Goal: Task Accomplishment & Management: Use online tool/utility

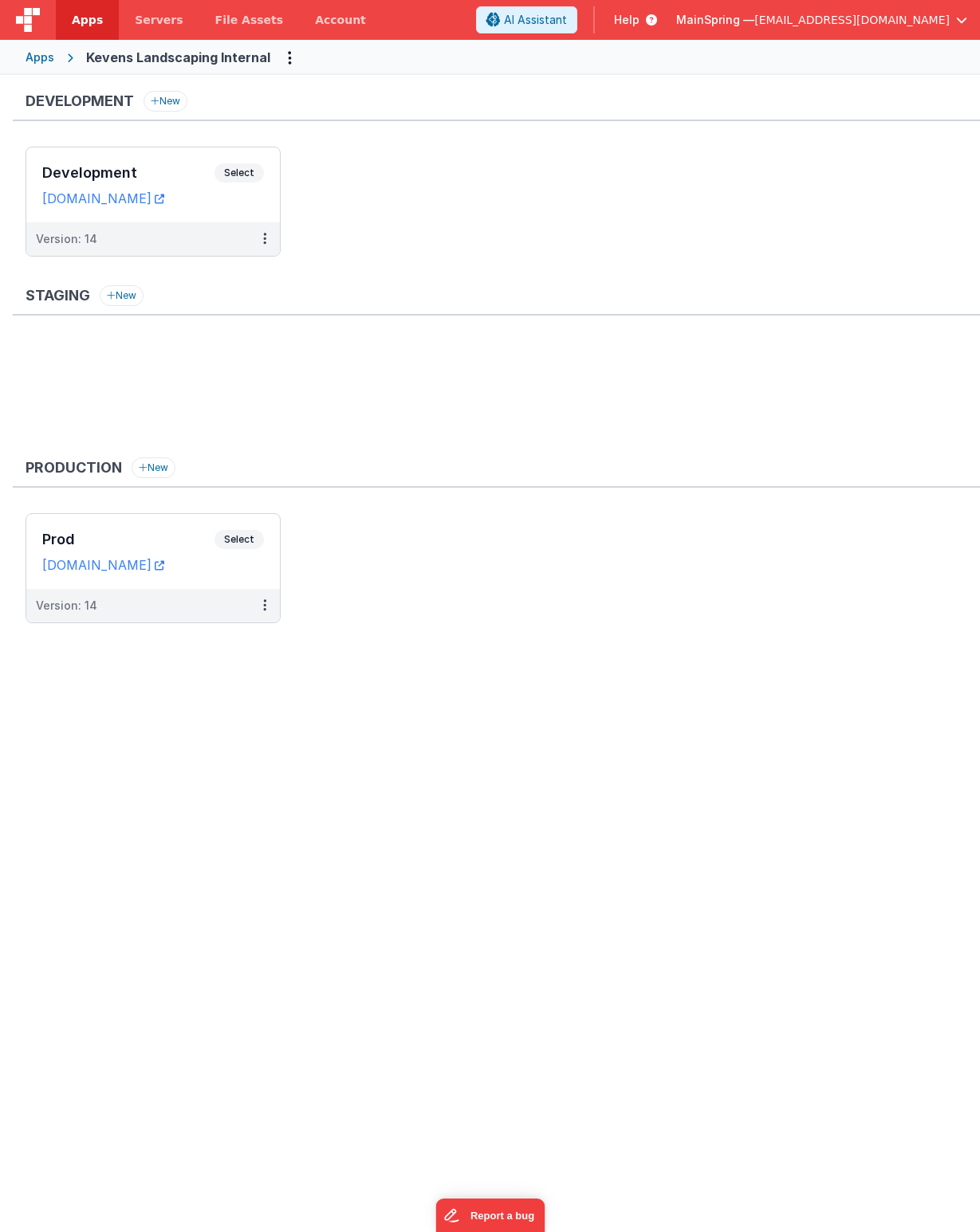
click at [398, 192] on ul "Development Select URLs kevensinternal.clientportal.cloud Version: 14" at bounding box center [502, 209] width 954 height 126
click at [175, 234] on div "Version: 14" at bounding box center [142, 238] width 213 height 16
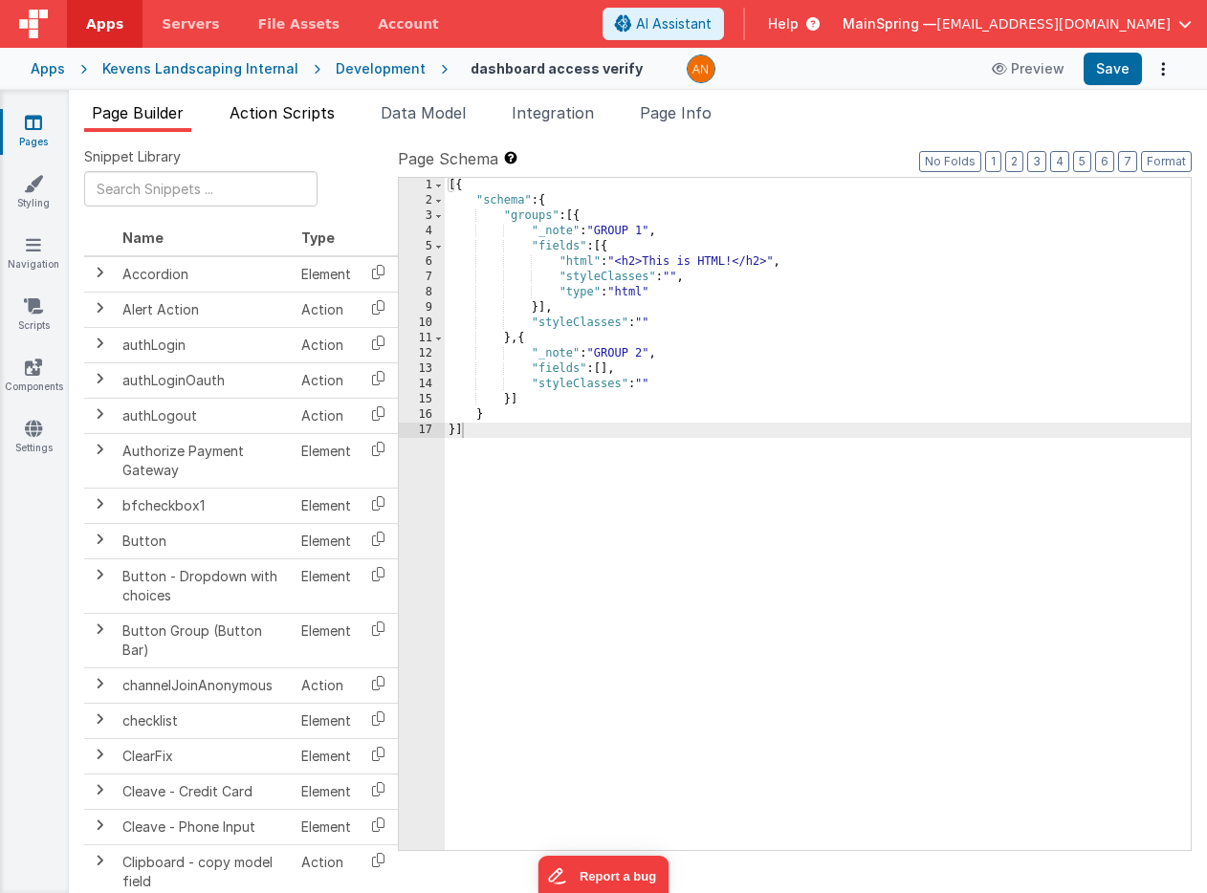
click at [315, 121] on li "Action Scripts" at bounding box center [282, 116] width 121 height 31
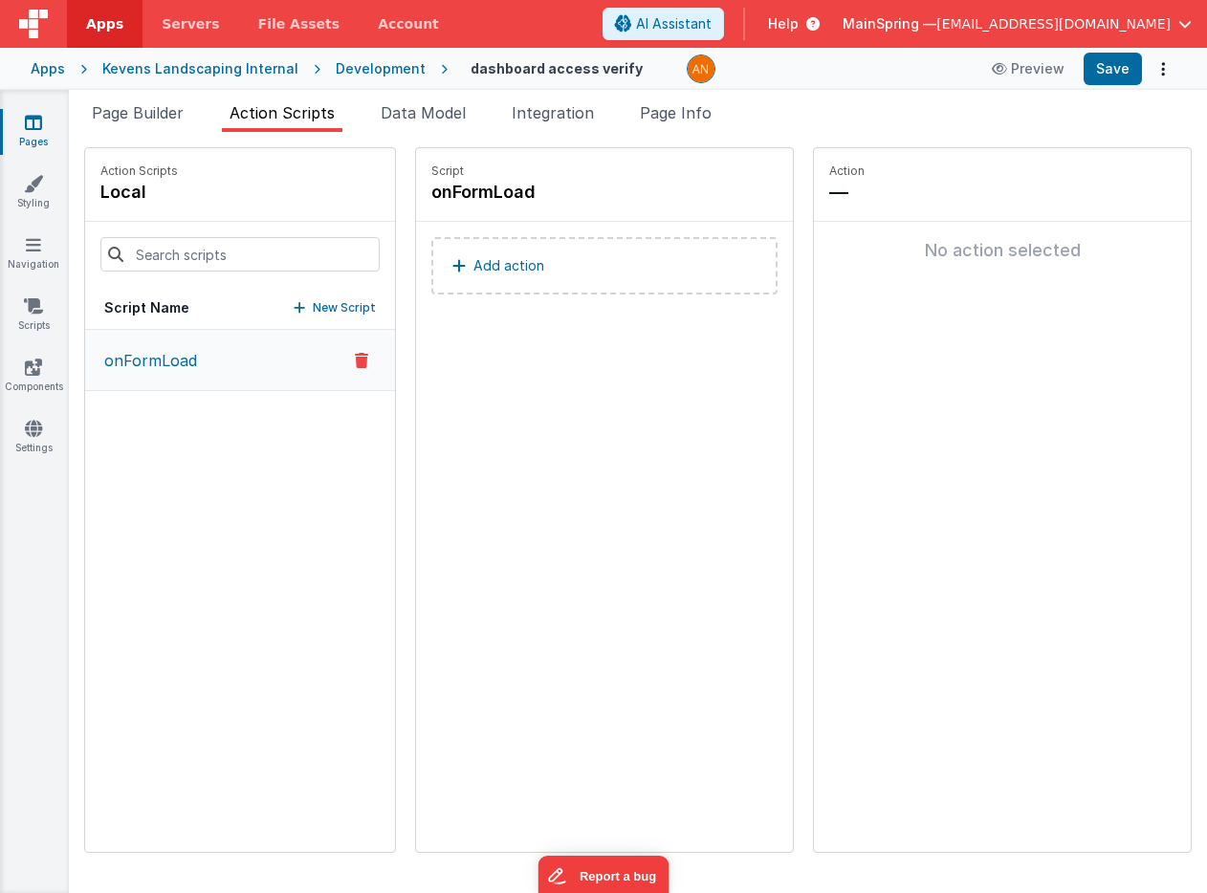
click at [504, 473] on div "Script onFormLoad Add action" at bounding box center [604, 500] width 377 height 704
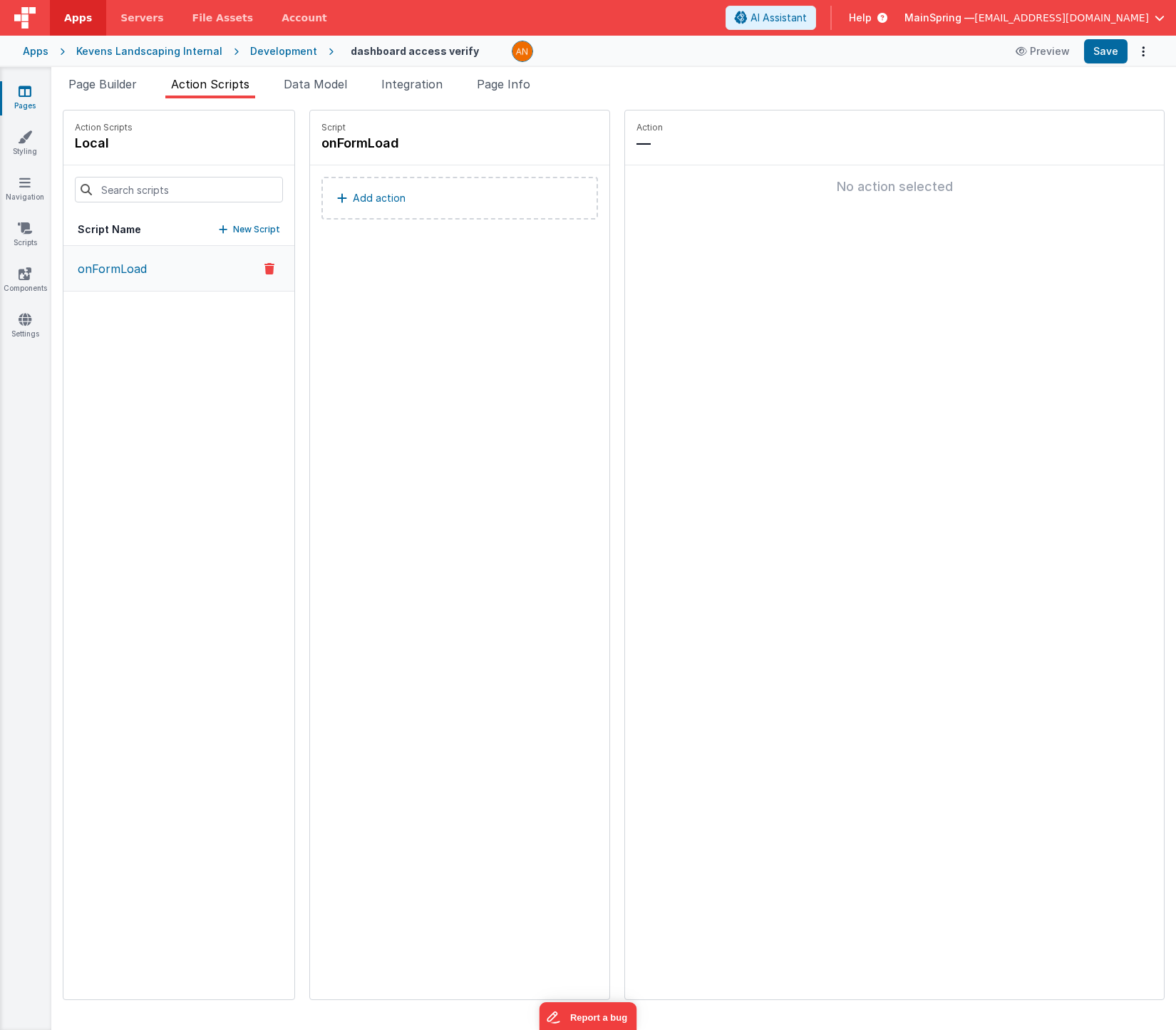
click at [431, 369] on div "Script onFormLoad Add action" at bounding box center [460, 555] width 300 height 889
click at [427, 90] on span "Integration" at bounding box center [412, 83] width 61 height 14
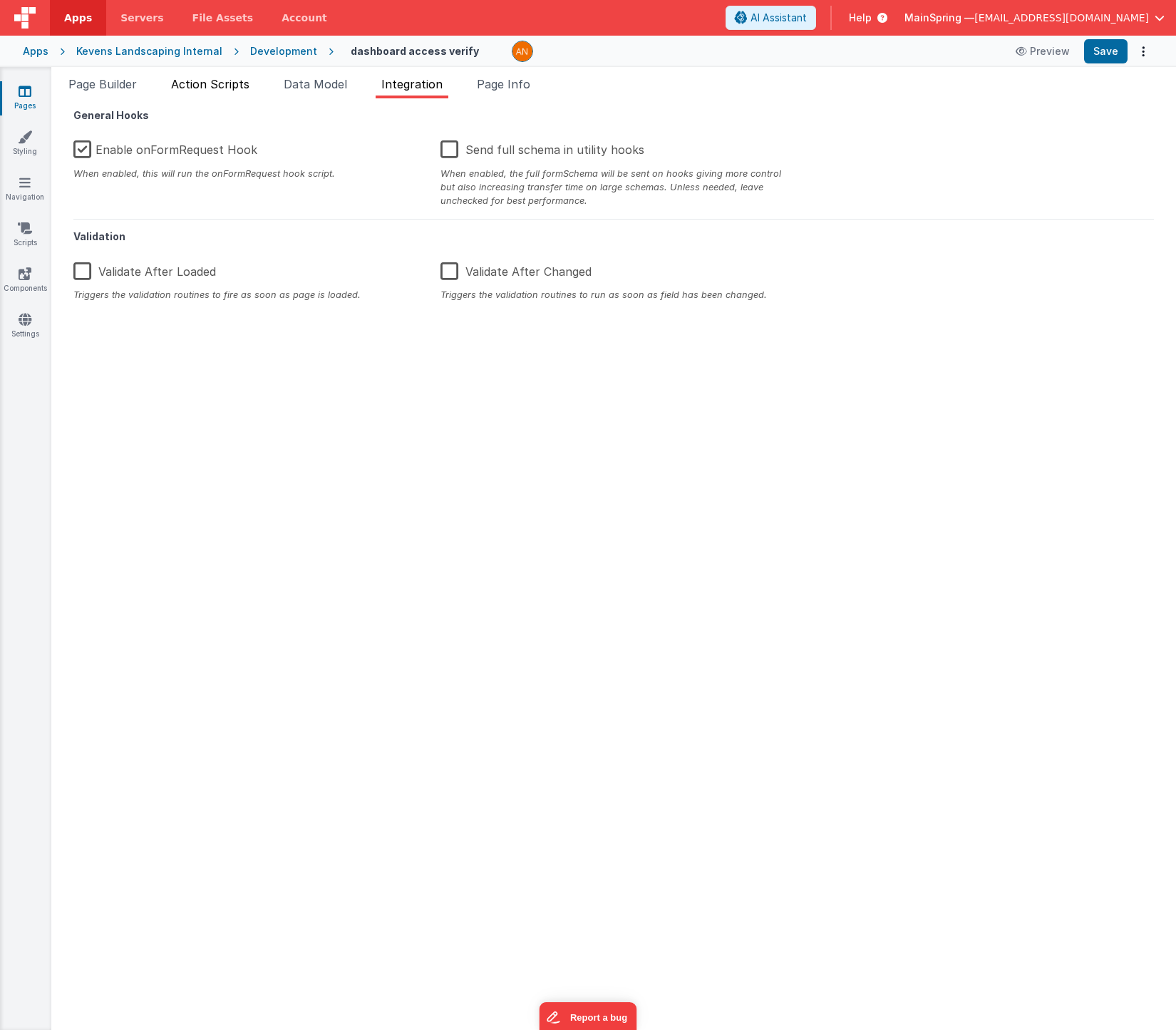
click at [223, 89] on span "Action Scripts" at bounding box center [210, 83] width 78 height 14
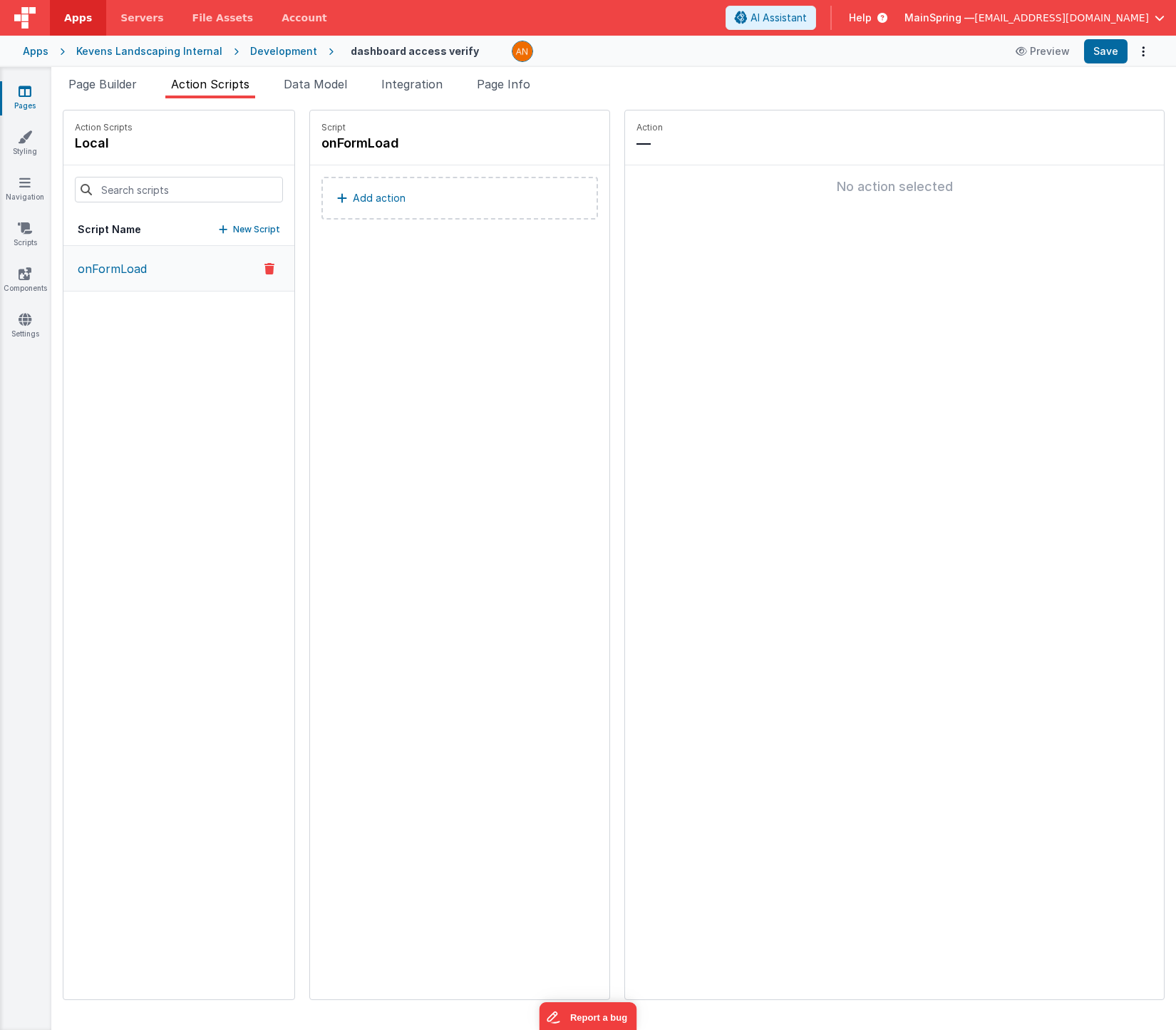
drag, startPoint x: 154, startPoint y: 327, endPoint x: 216, endPoint y: 223, distance: 121.1
click at [155, 326] on div "onFormLoad" at bounding box center [179, 622] width 231 height 753
click at [233, 232] on p "New Script" at bounding box center [256, 229] width 47 height 14
type input "navToDashboard"
click at [472, 145] on icon at bounding box center [477, 143] width 10 height 17
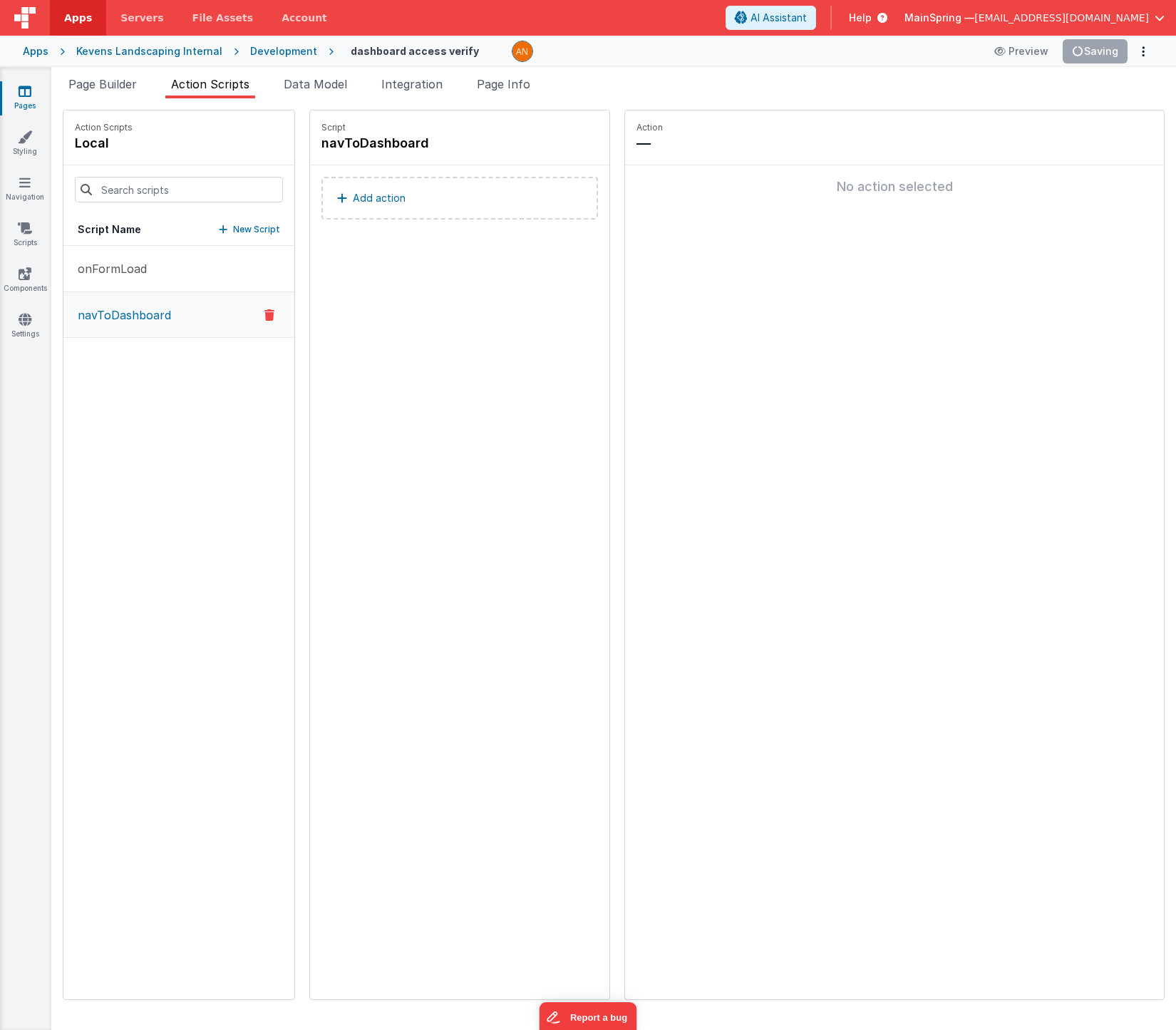
click at [364, 189] on button "Add action" at bounding box center [459, 198] width 276 height 42
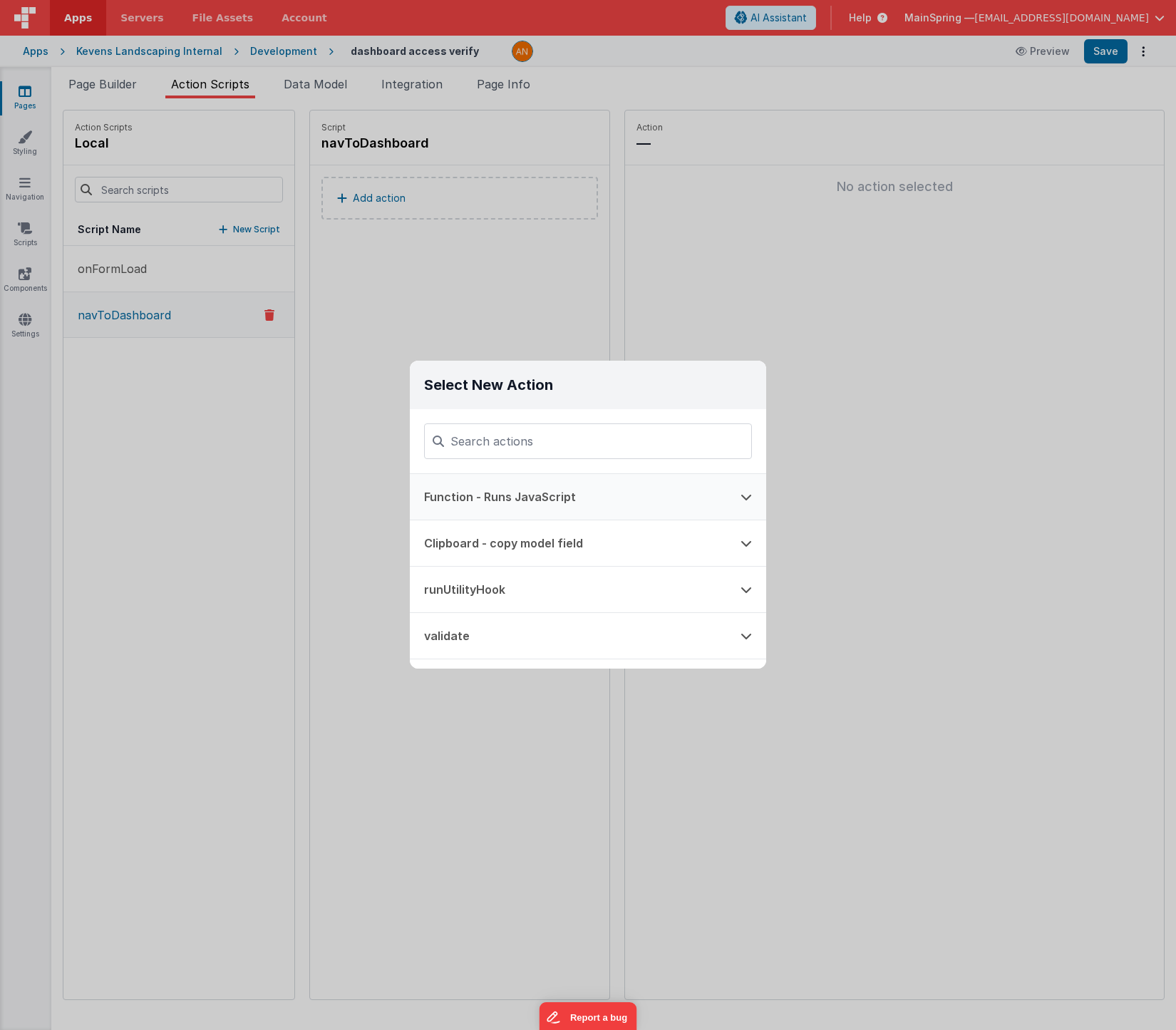
click at [510, 484] on button "Function - Runs JavaScript" at bounding box center [568, 496] width 317 height 45
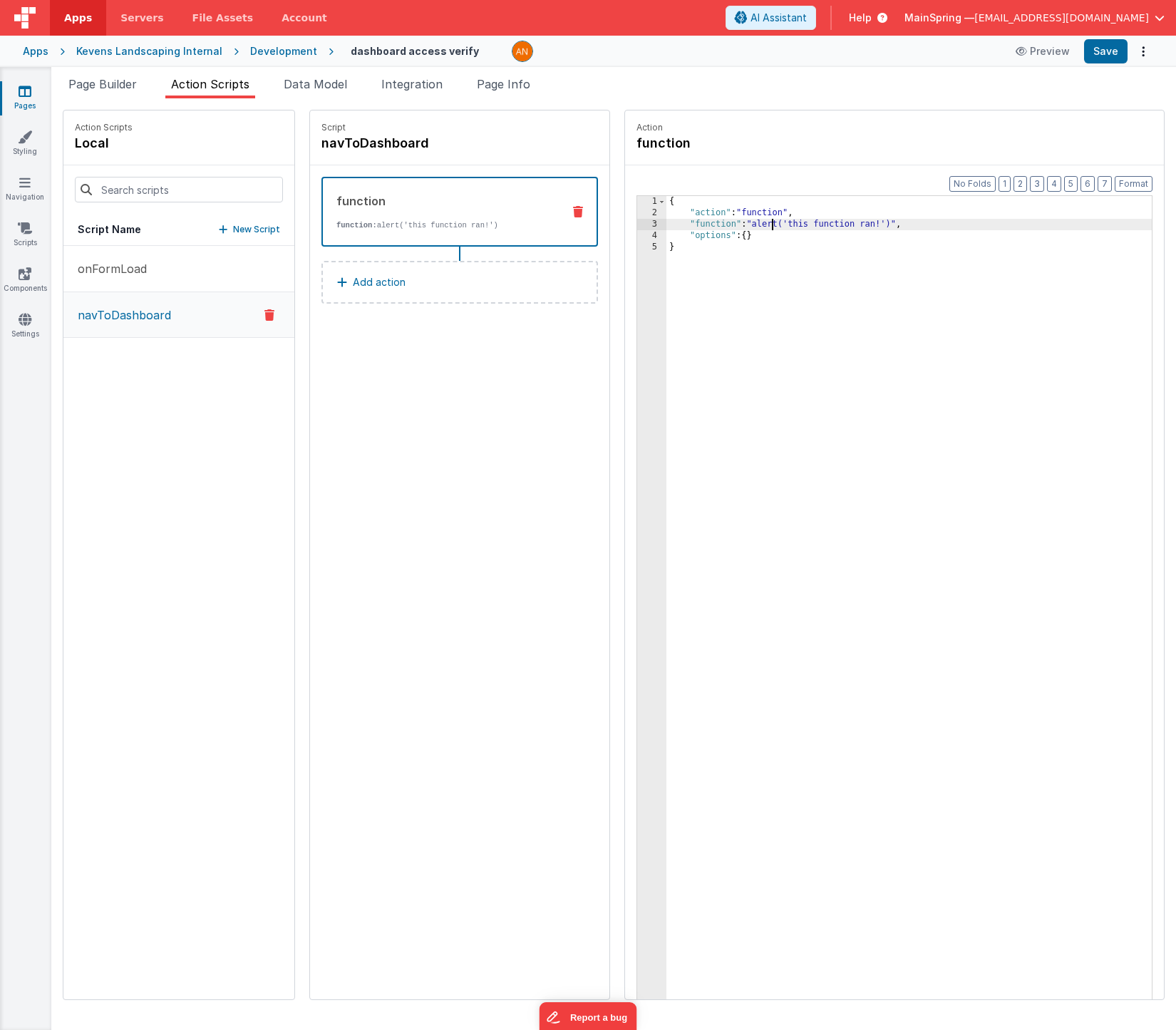
click at [730, 228] on div "{ "action" : "function" , "function" : "alert('this function ran!')" , "options…" at bounding box center [930, 631] width 528 height 871
click at [700, 335] on div "{ "action" : "function" , "function" : "alert('this function ran!')" , "options…" at bounding box center [930, 631] width 528 height 871
click at [733, 227] on div "{ "action" : "function" , "function" : "alert('this function ran!')" , "options…" at bounding box center [930, 631] width 528 height 871
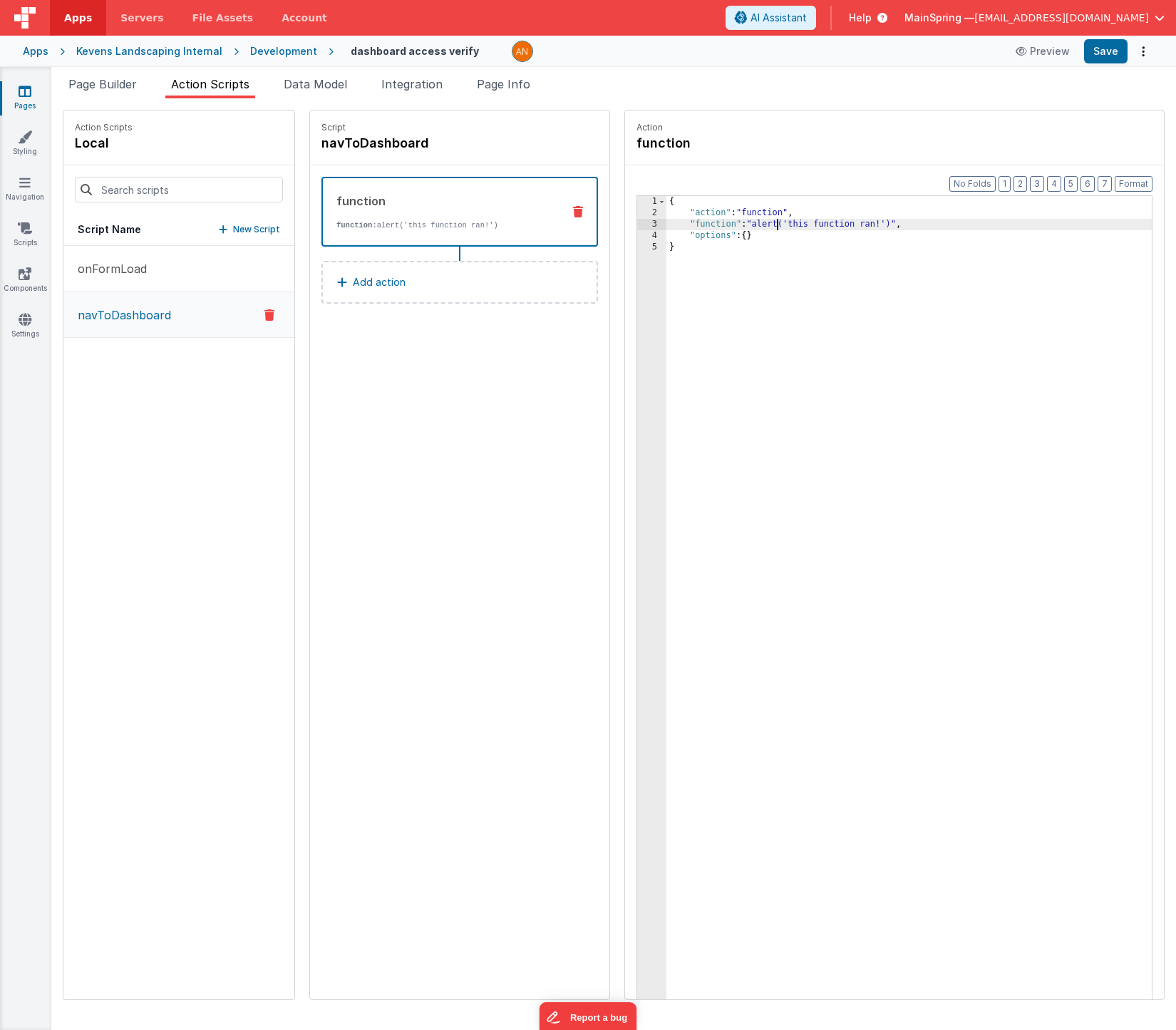
click at [733, 227] on div "{ "action" : "function" , "function" : "alert('this function ran!')" , "options…" at bounding box center [930, 631] width 528 height 871
drag, startPoint x: 854, startPoint y: 225, endPoint x: 714, endPoint y: 227, distance: 140.0
click at [714, 227] on div "{ "action" : "function" , "function" : "alert('this function ran!')" , "options…" at bounding box center [930, 631] width 528 height 871
click at [745, 223] on div "{ "action" : "function" , "function" : "model.filemakerClientTokenIsValid" , "o…" at bounding box center [930, 631] width 528 height 871
paste textarea
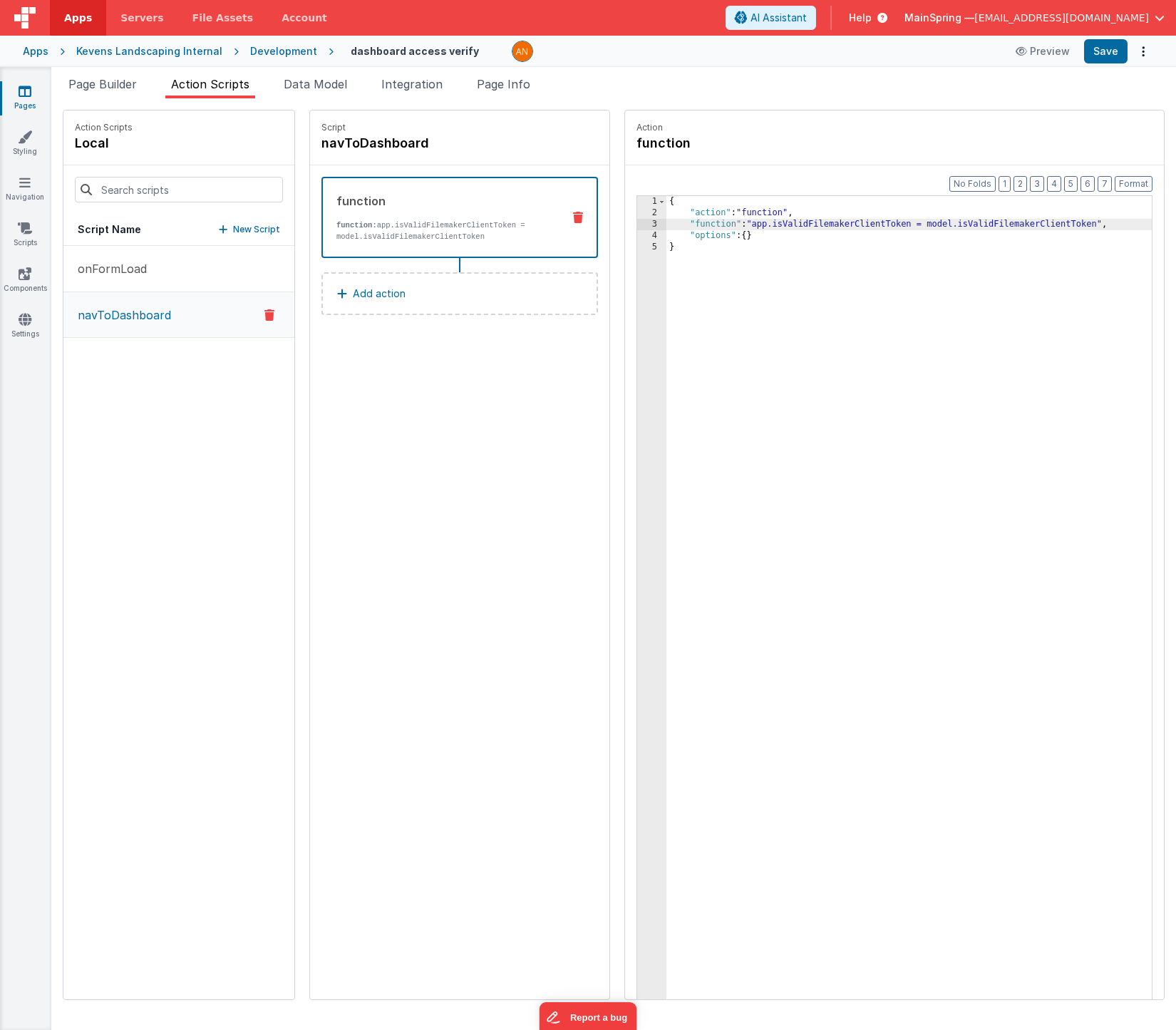
click at [472, 394] on div "Script navToDashboard function function: app.isValidFilemakerClientToken = mode…" at bounding box center [460, 555] width 300 height 889
click at [431, 295] on button "Add action" at bounding box center [459, 293] width 276 height 42
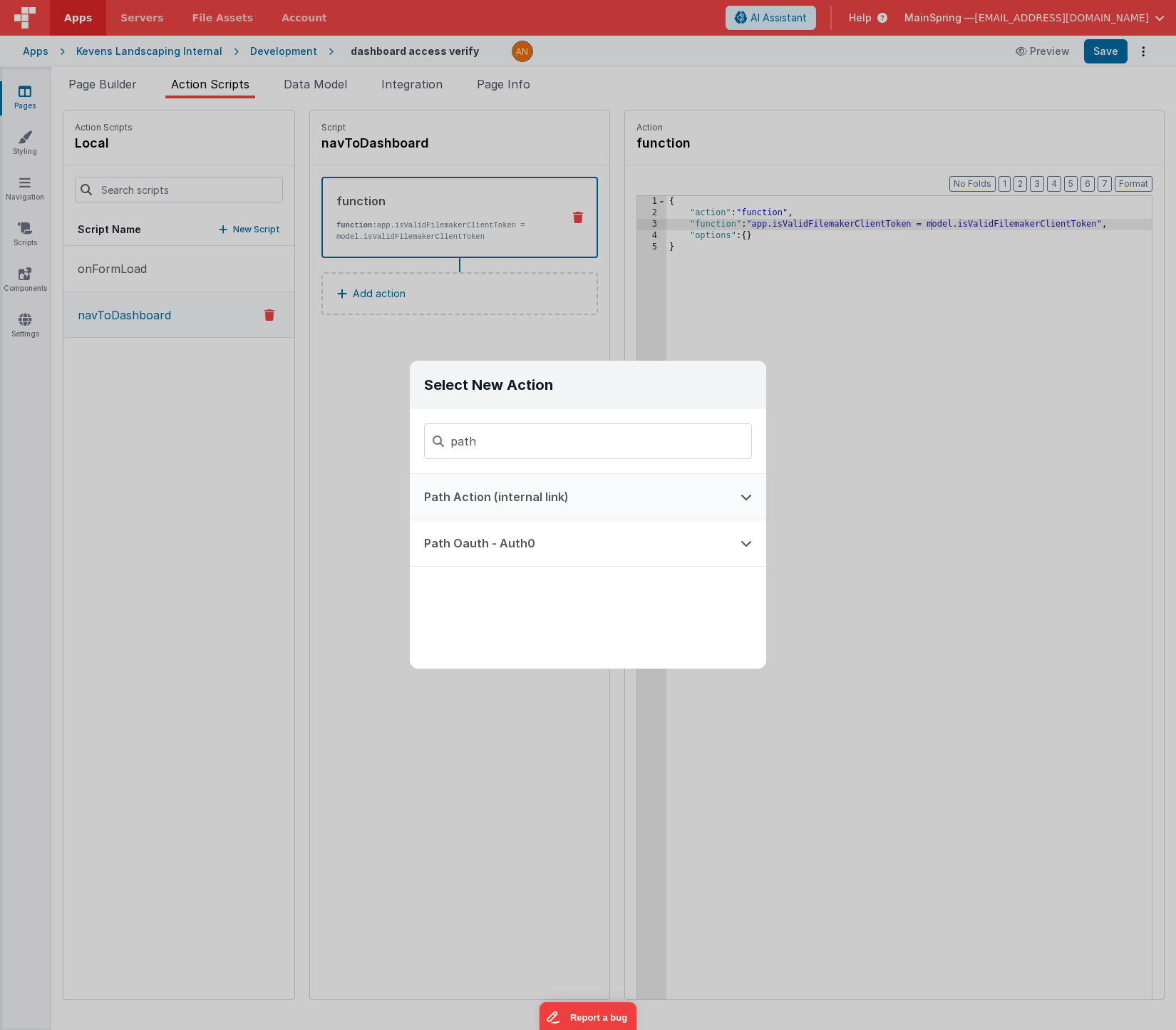
type input "path"
click at [532, 490] on button "Path Action (internal link)" at bounding box center [568, 496] width 317 height 45
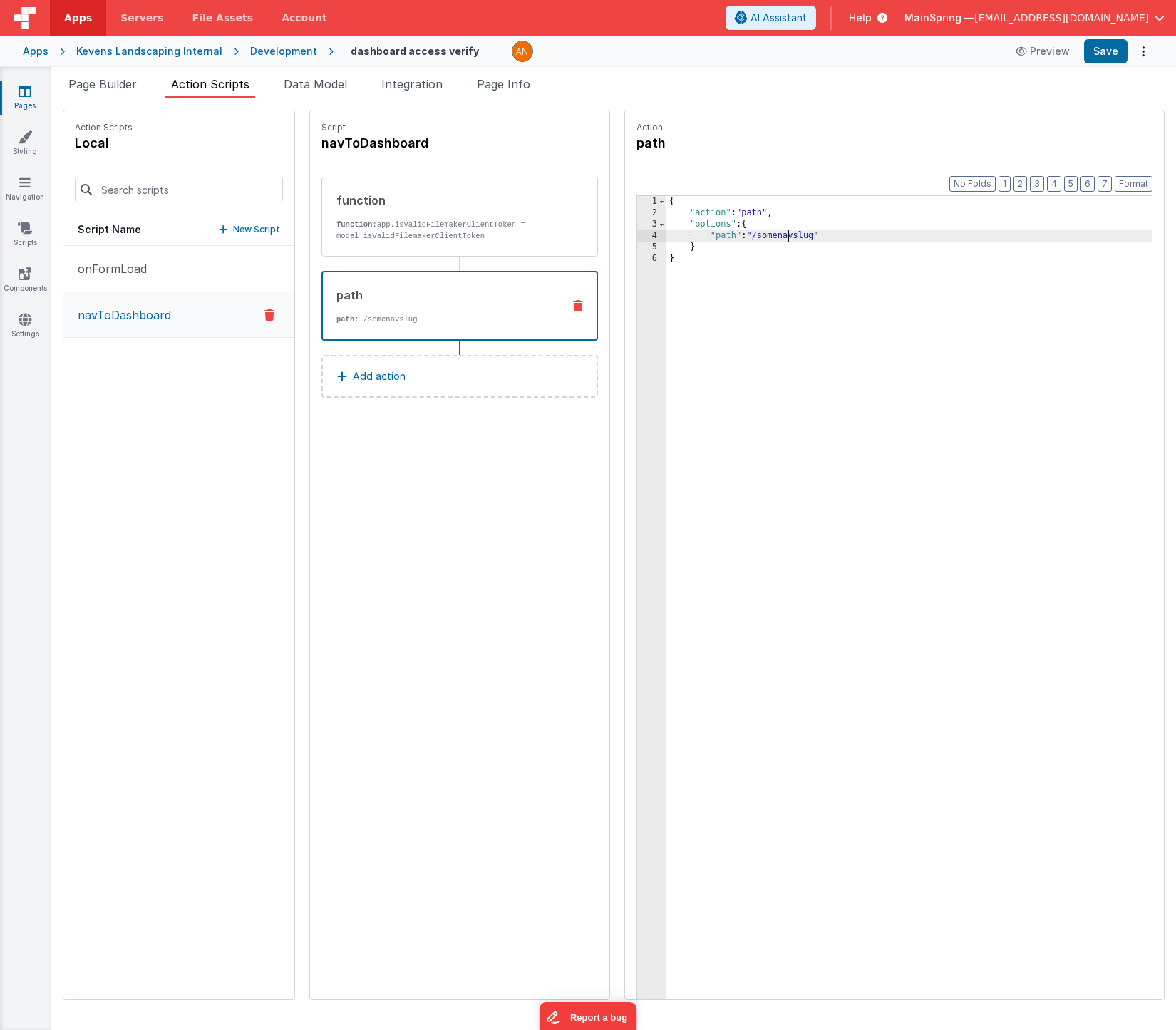
click at [746, 237] on div "{ "action" : "path" , "options" : { "path" : "/somenavslug" } }" at bounding box center [930, 631] width 528 height 871
click at [899, 57] on button "Save" at bounding box center [1106, 51] width 43 height 25
click at [342, 145] on h4 "navToDashboard" at bounding box center [428, 143] width 214 height 20
click at [321, 143] on input "navToDashboard" at bounding box center [392, 143] width 142 height 20
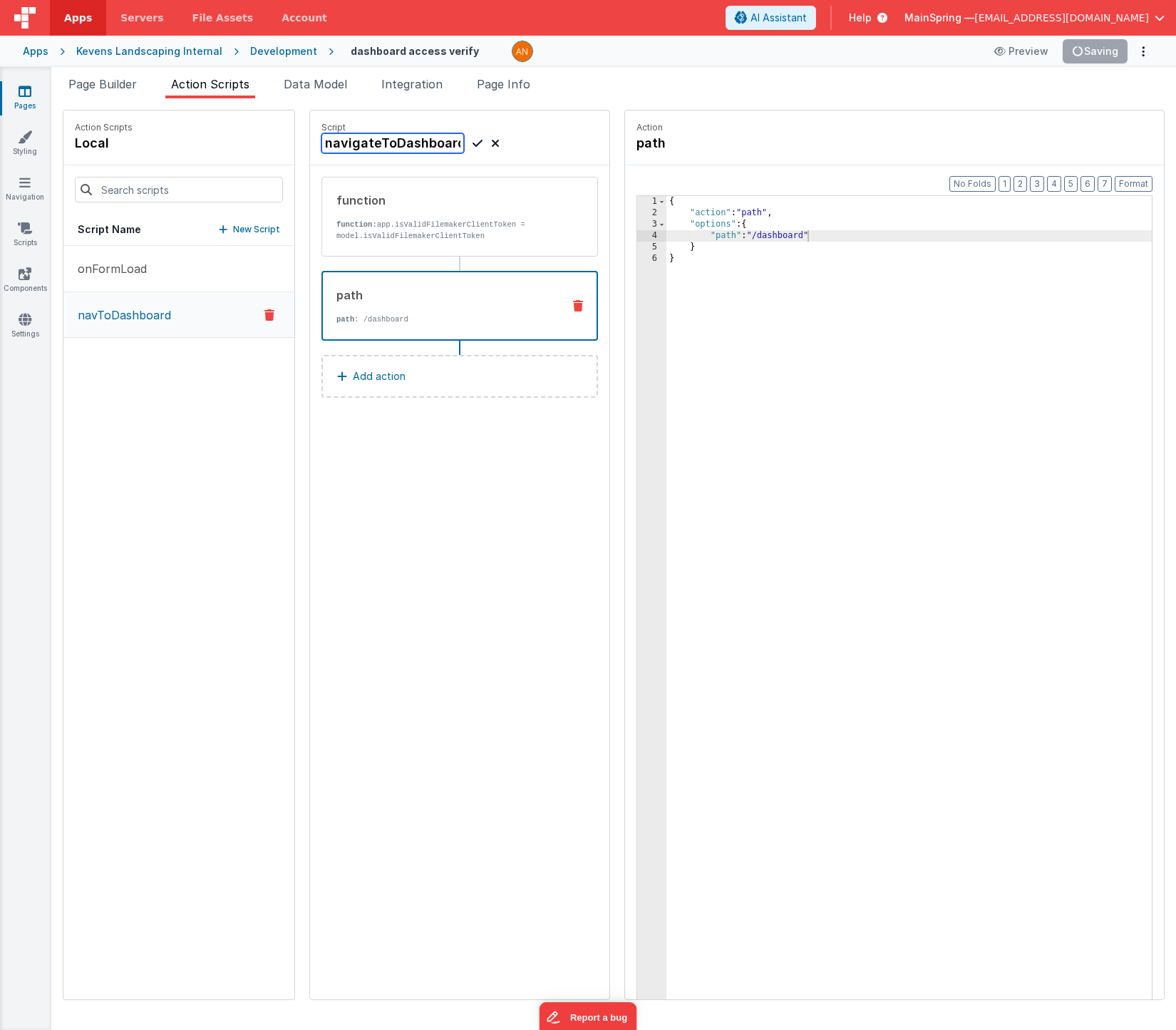
type input "navigateToDashboard"
click at [472, 147] on icon at bounding box center [477, 143] width 10 height 17
click at [522, 473] on div "Script navigateToDashboard function function: app.isValidFilemakerClientToken =…" at bounding box center [460, 555] width 300 height 889
click at [491, 486] on div "Script navigateToDashboard function function: app.isValidFilemakerClientToken =…" at bounding box center [460, 555] width 300 height 889
click at [706, 335] on div "{ "action" : "path" , "options" : { "path" : "/dashboard" } }" at bounding box center [930, 631] width 528 height 871
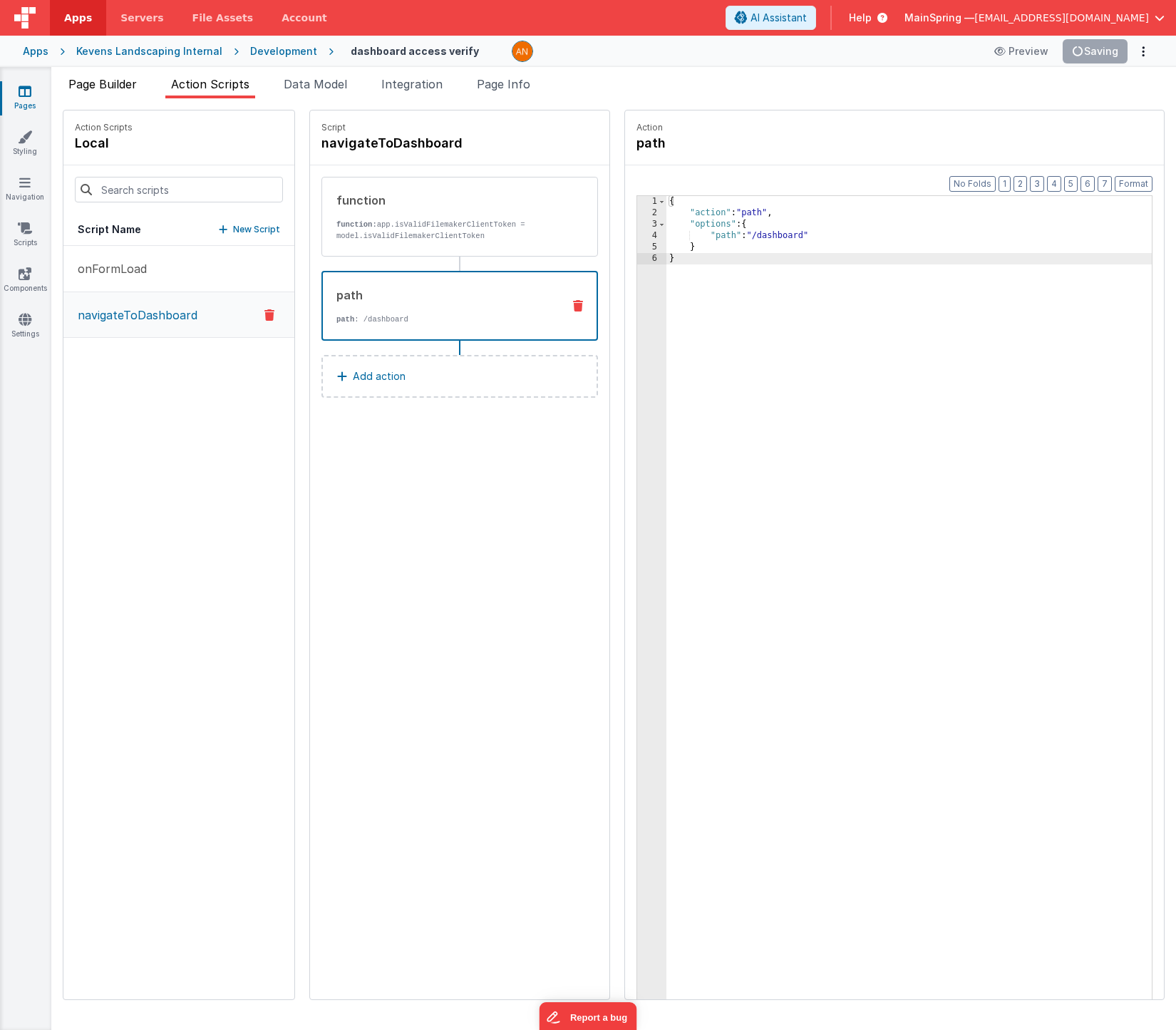
click at [101, 88] on span "Page Builder" at bounding box center [103, 83] width 69 height 14
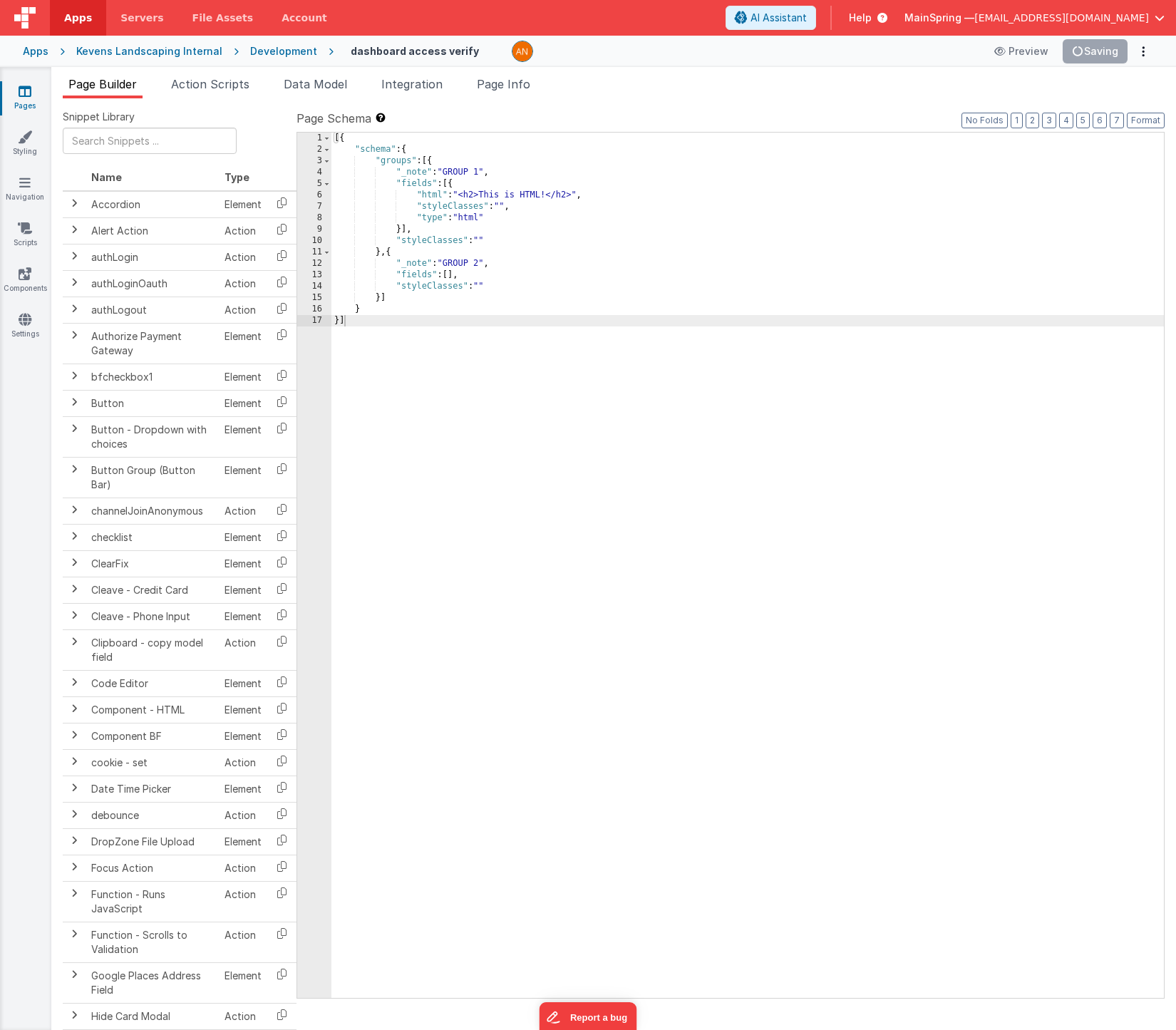
click at [263, 55] on div "Development" at bounding box center [284, 51] width 67 height 14
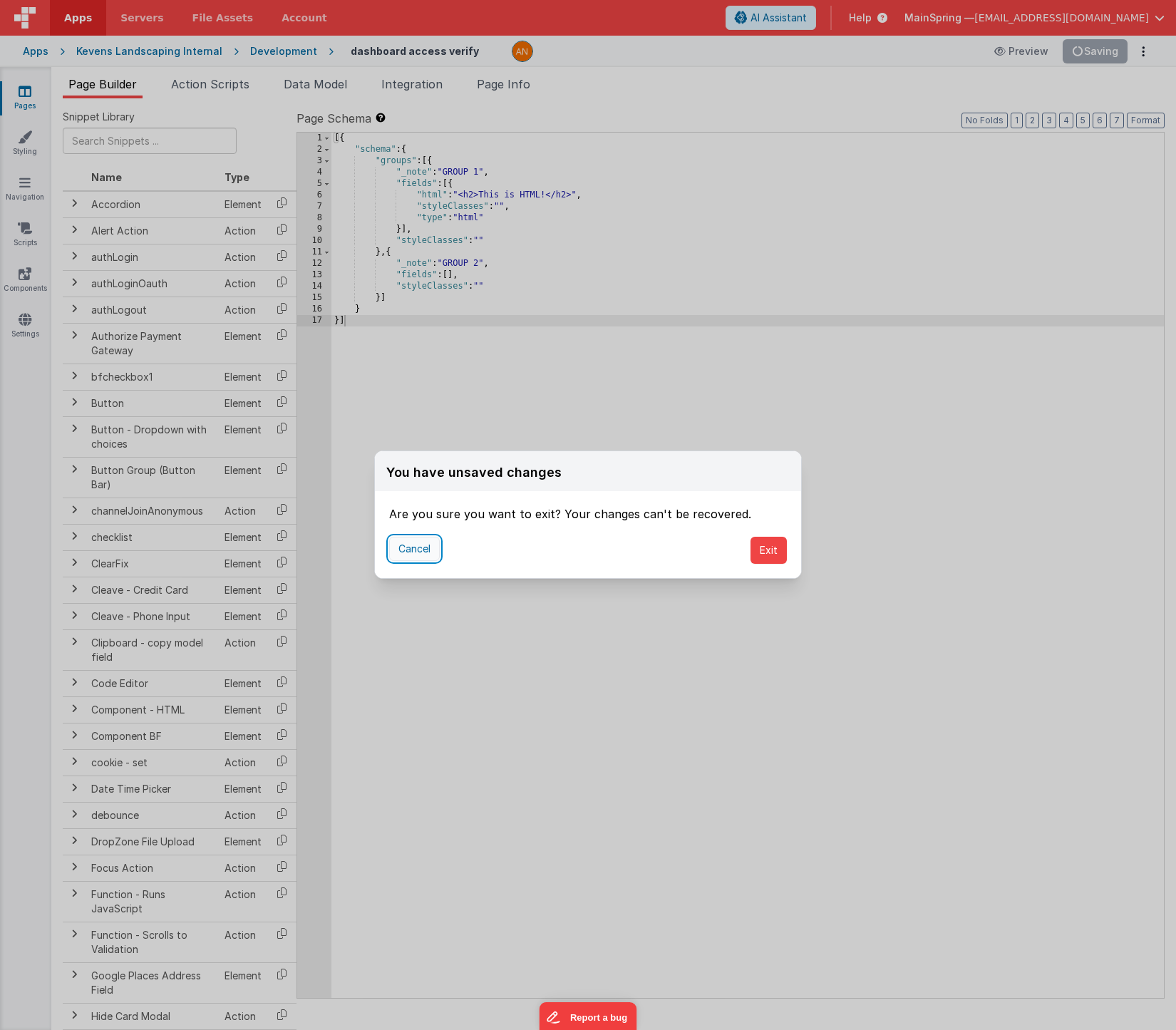
click at [431, 555] on button "Cancel" at bounding box center [414, 549] width 51 height 25
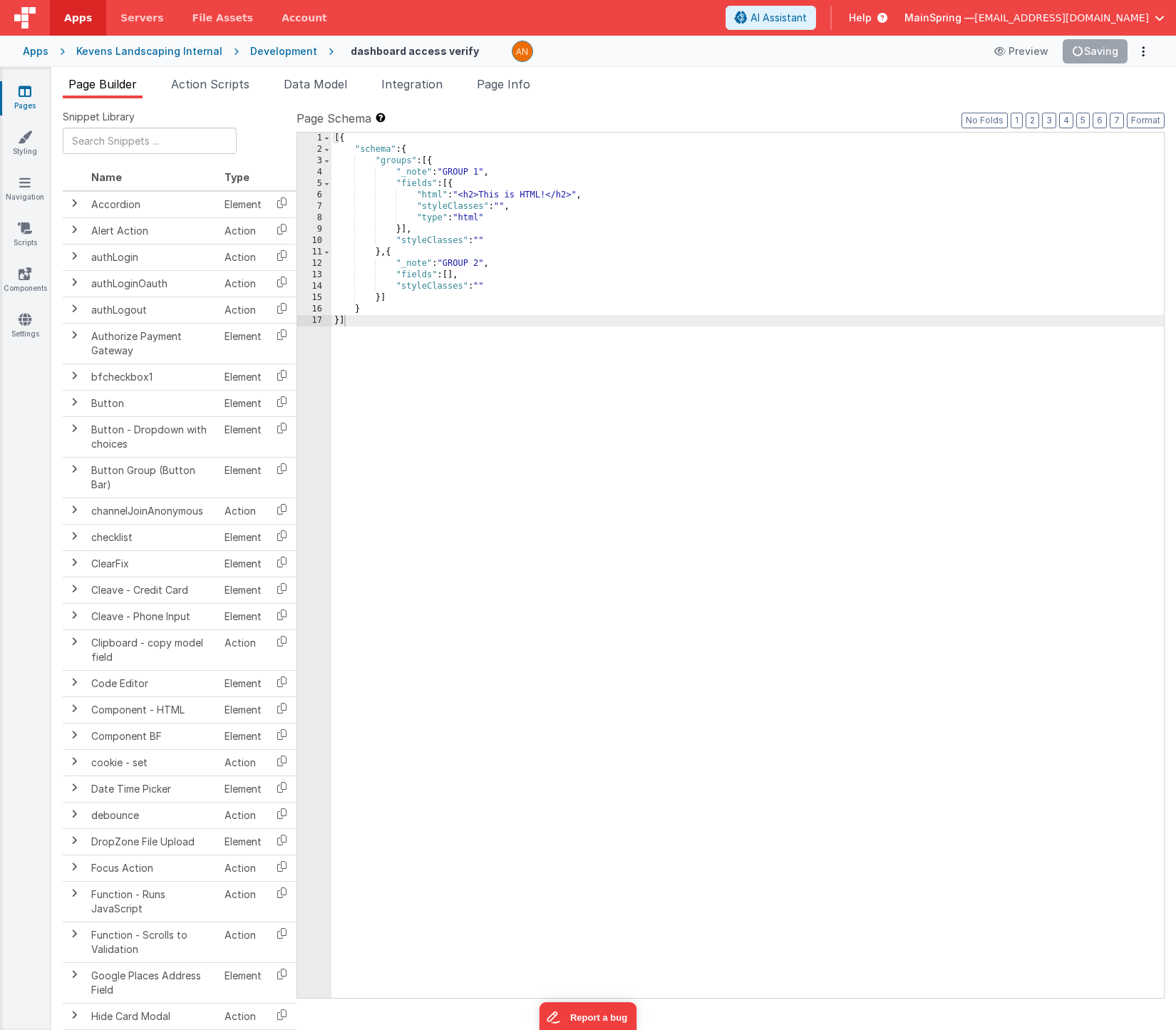
click at [731, 91] on ul "Page Builder Action Scripts Data Model Integration Page Info" at bounding box center [613, 86] width 1125 height 23
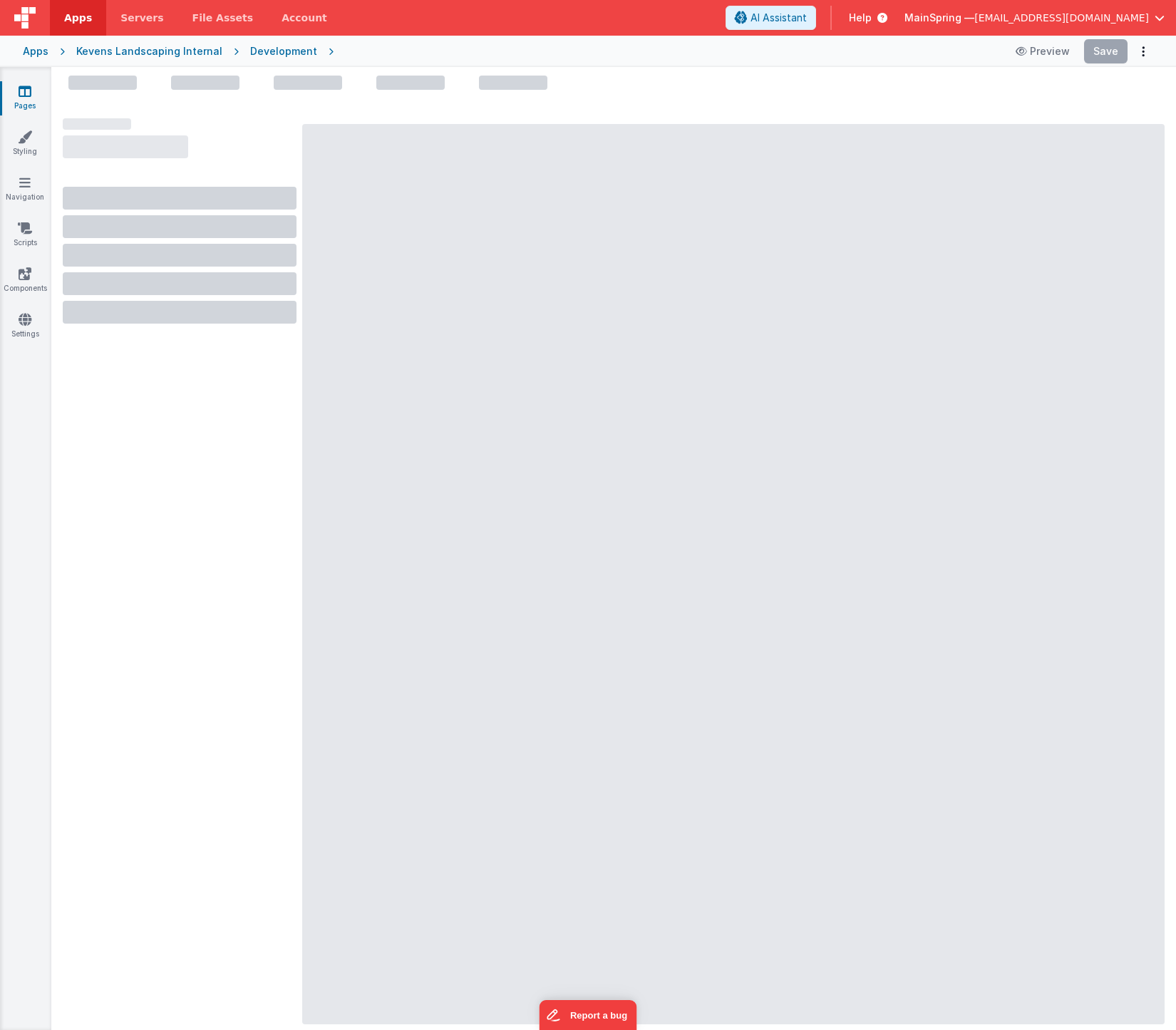
click at [288, 57] on div "Development" at bounding box center [284, 51] width 67 height 14
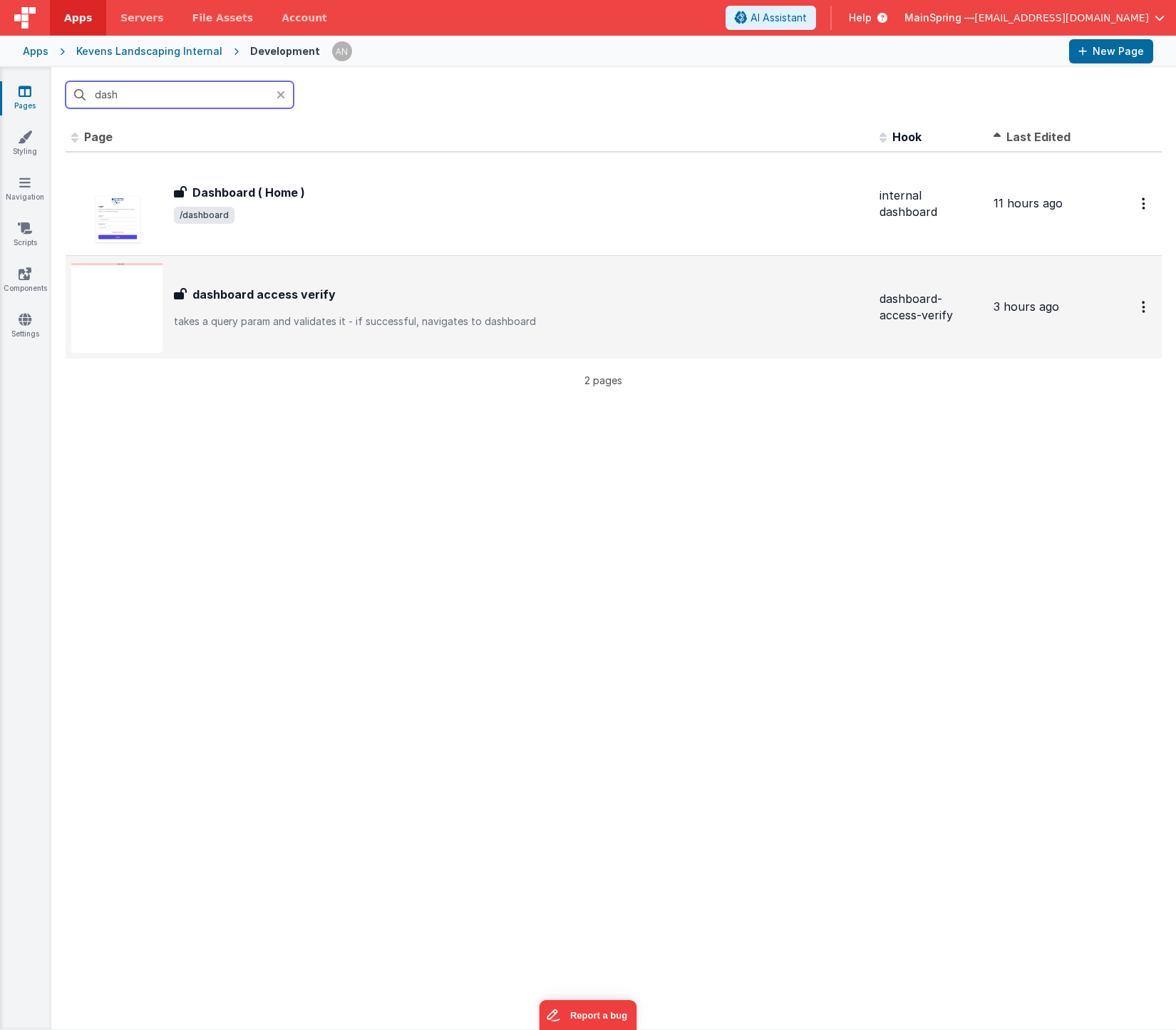
type input "dash"
click at [364, 297] on div "dashboard access verify" at bounding box center [521, 294] width 695 height 17
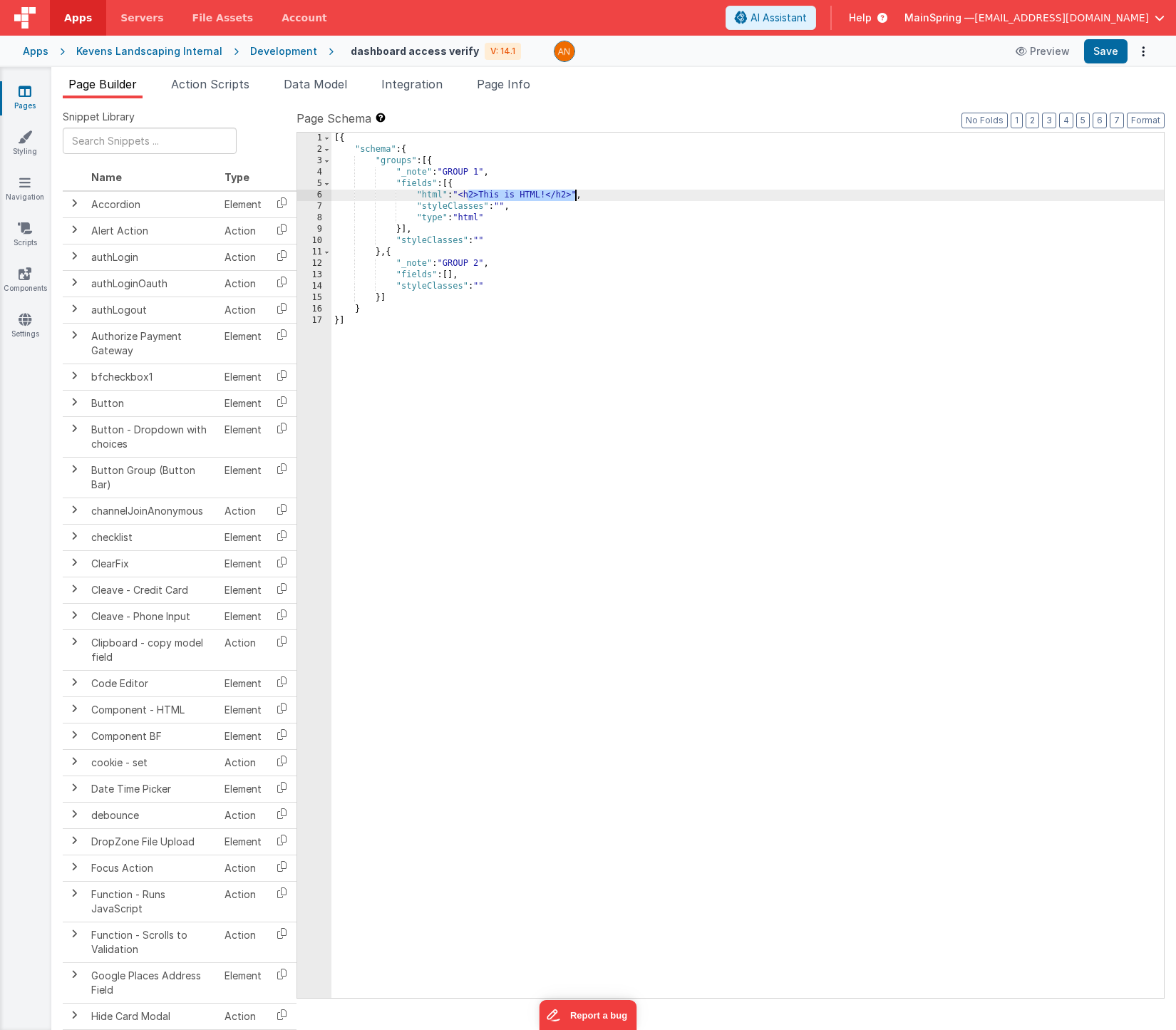
drag, startPoint x: 467, startPoint y: 196, endPoint x: 575, endPoint y: 194, distance: 108.0
click at [575, 194] on div "[{ "schema" : { "groups" : [{ "_note" : "GROUP 1" , "fields" : [{ "html" : "<h2…" at bounding box center [747, 577] width 832 height 888
click at [484, 195] on div "[{ "schema" : { "groups" : [{ "_note" : "GROUP 1" , "fields" : [{ "html" : "<h2…" at bounding box center [747, 577] width 832 height 888
click at [25, 323] on icon at bounding box center [25, 319] width 13 height 14
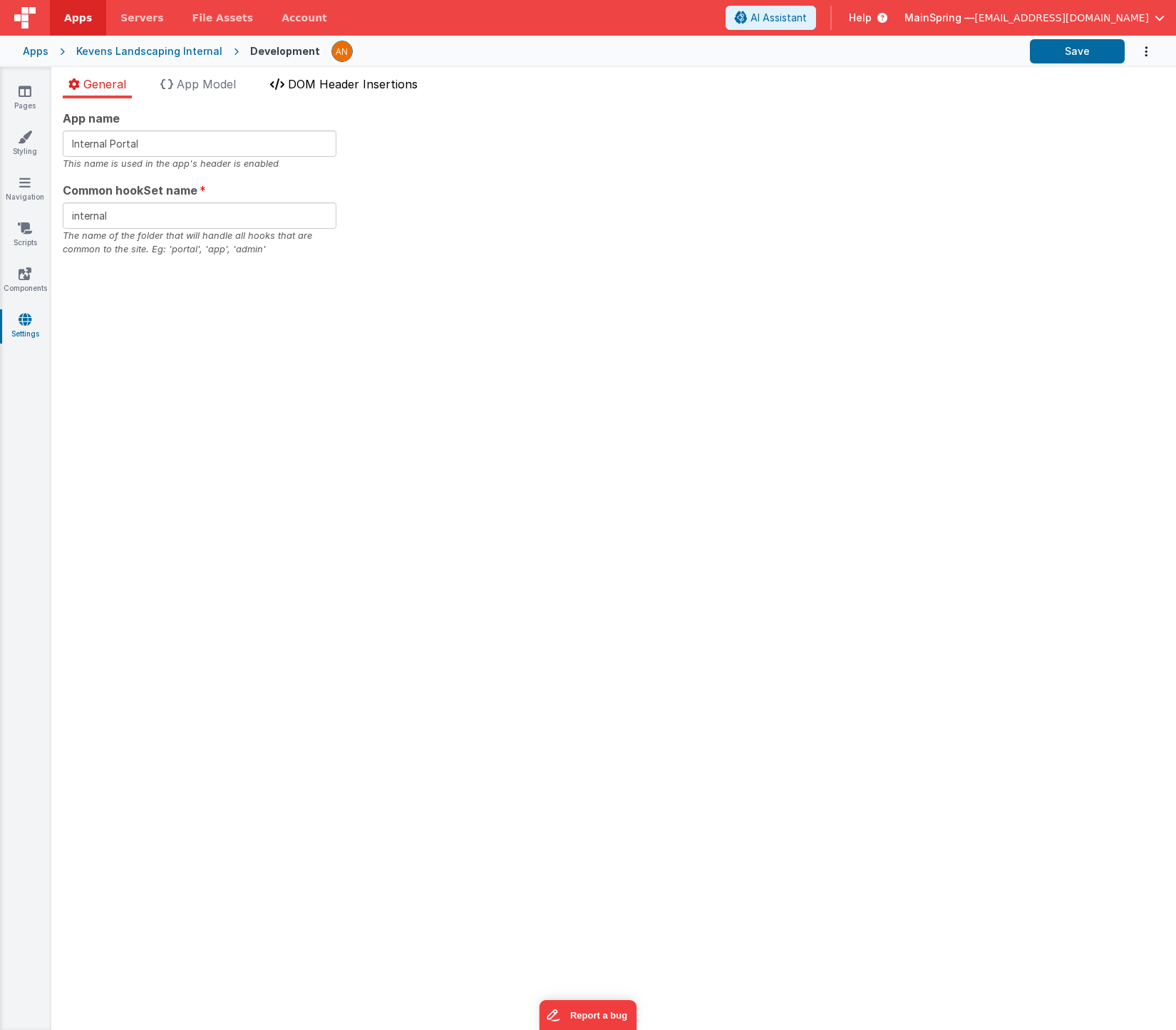
click at [342, 78] on span "DOM Header Insertions" at bounding box center [353, 83] width 130 height 14
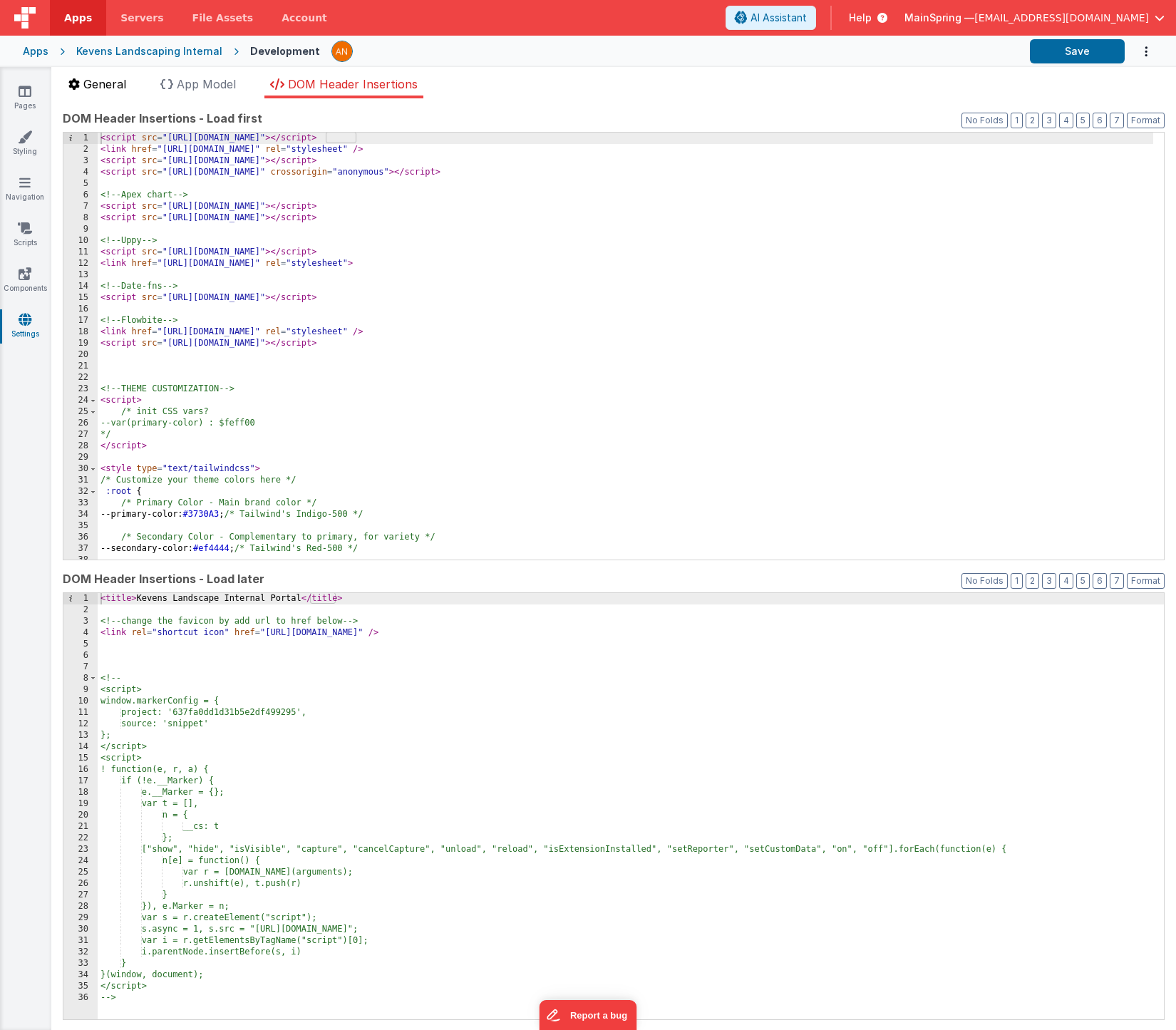
click at [97, 90] on li "General" at bounding box center [97, 86] width 69 height 23
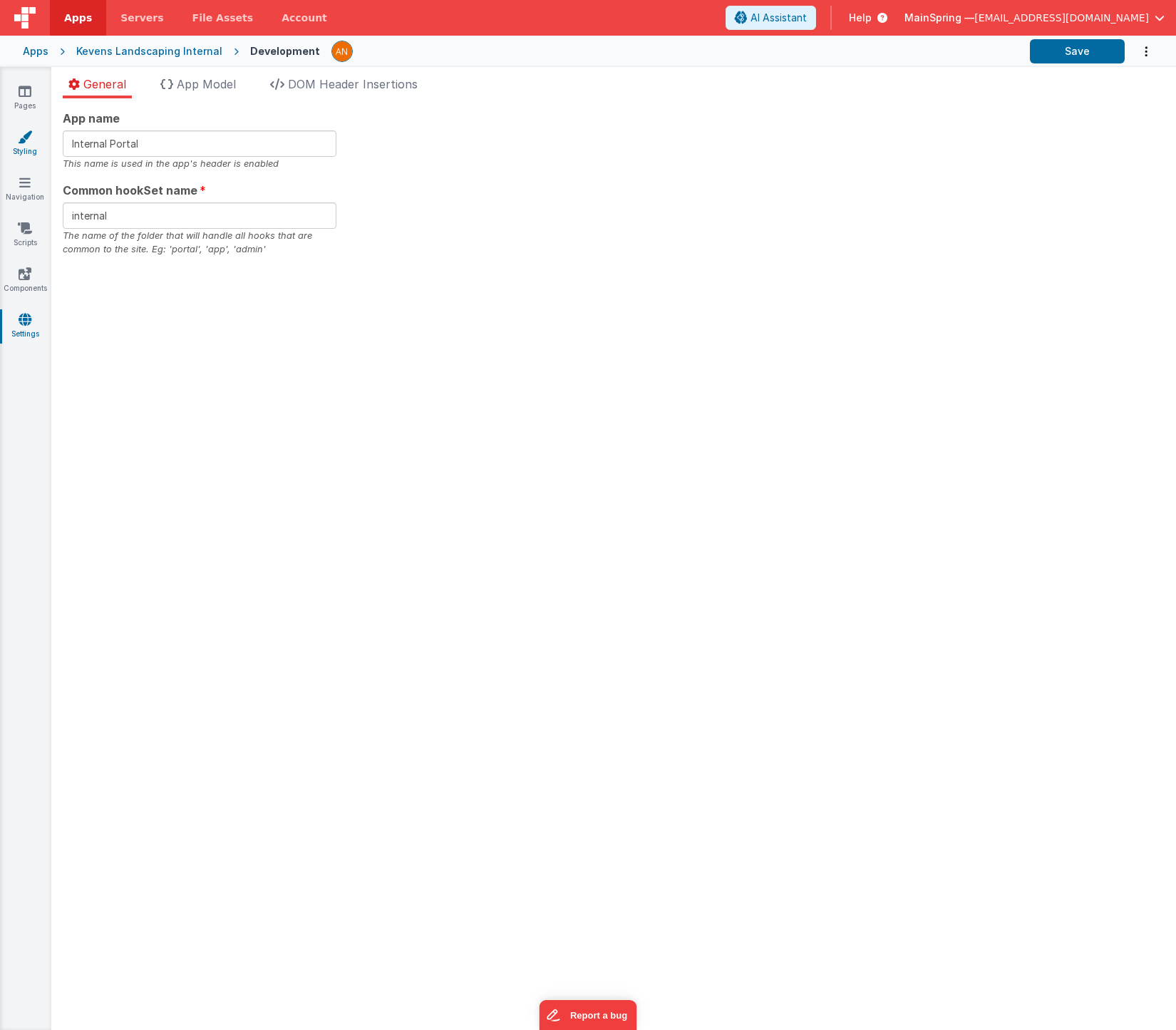
click at [30, 136] on icon at bounding box center [25, 136] width 14 height 14
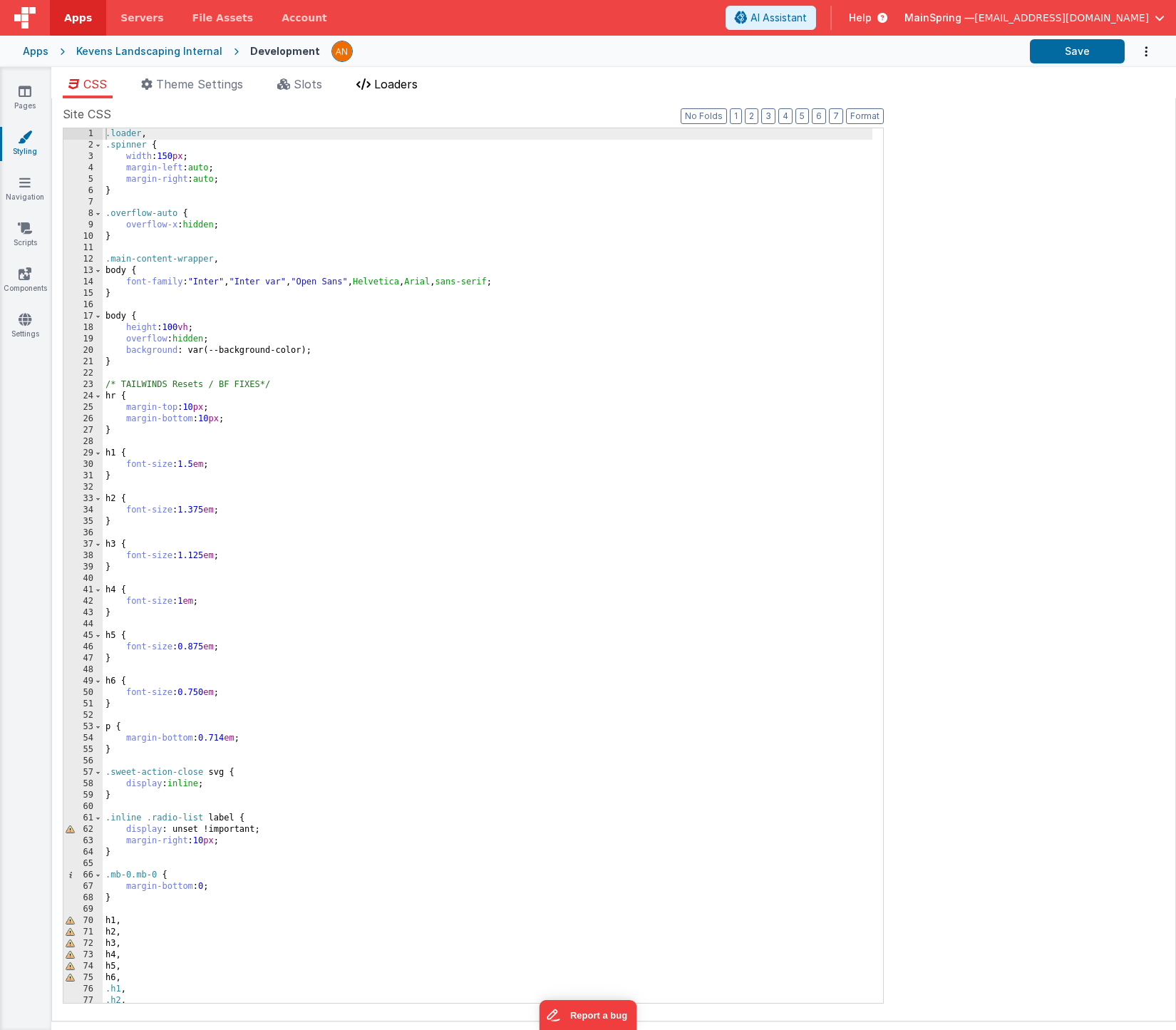
click at [387, 86] on span "Loaders" at bounding box center [396, 83] width 43 height 14
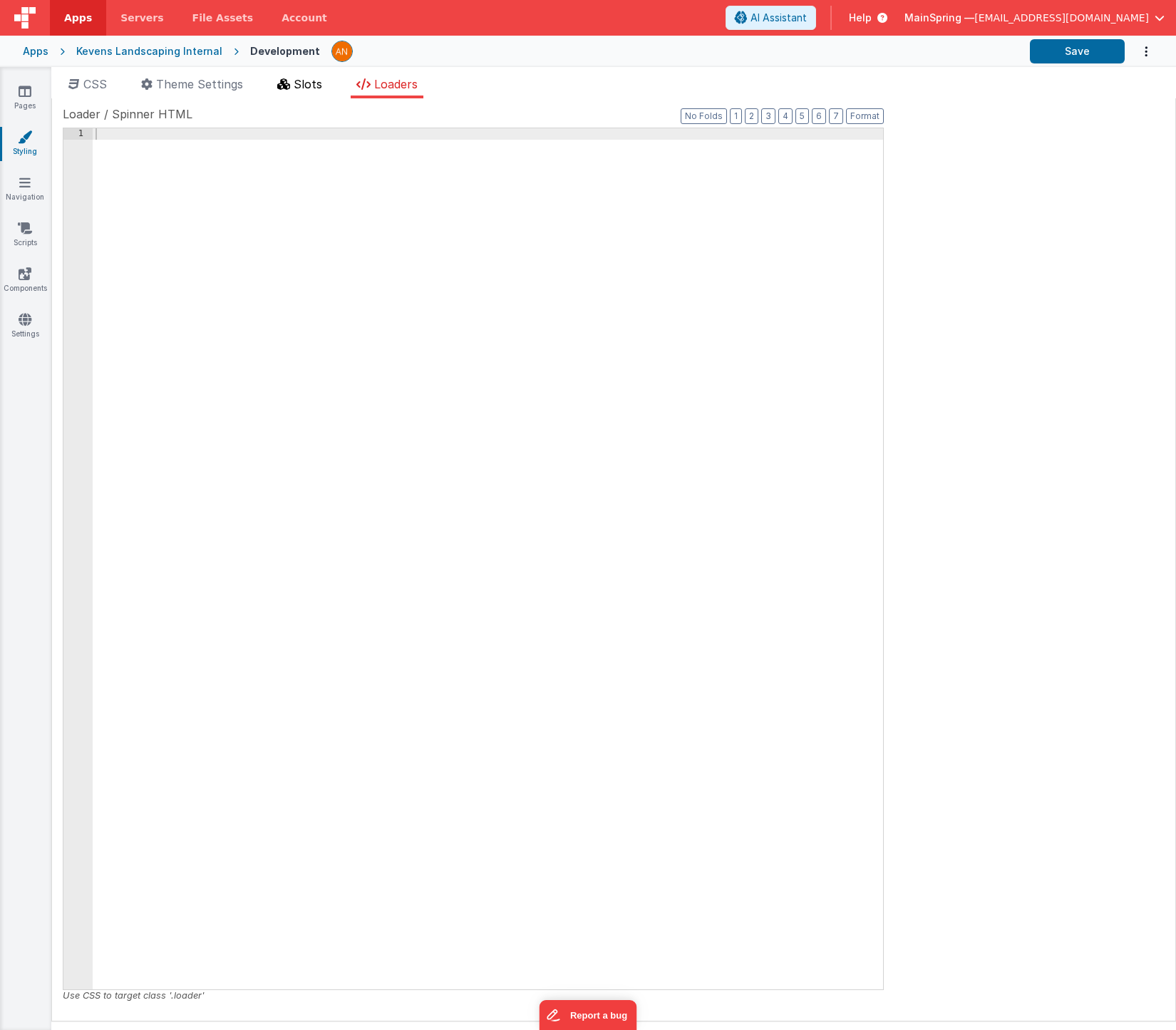
click at [325, 92] on li "Slots" at bounding box center [300, 86] width 57 height 23
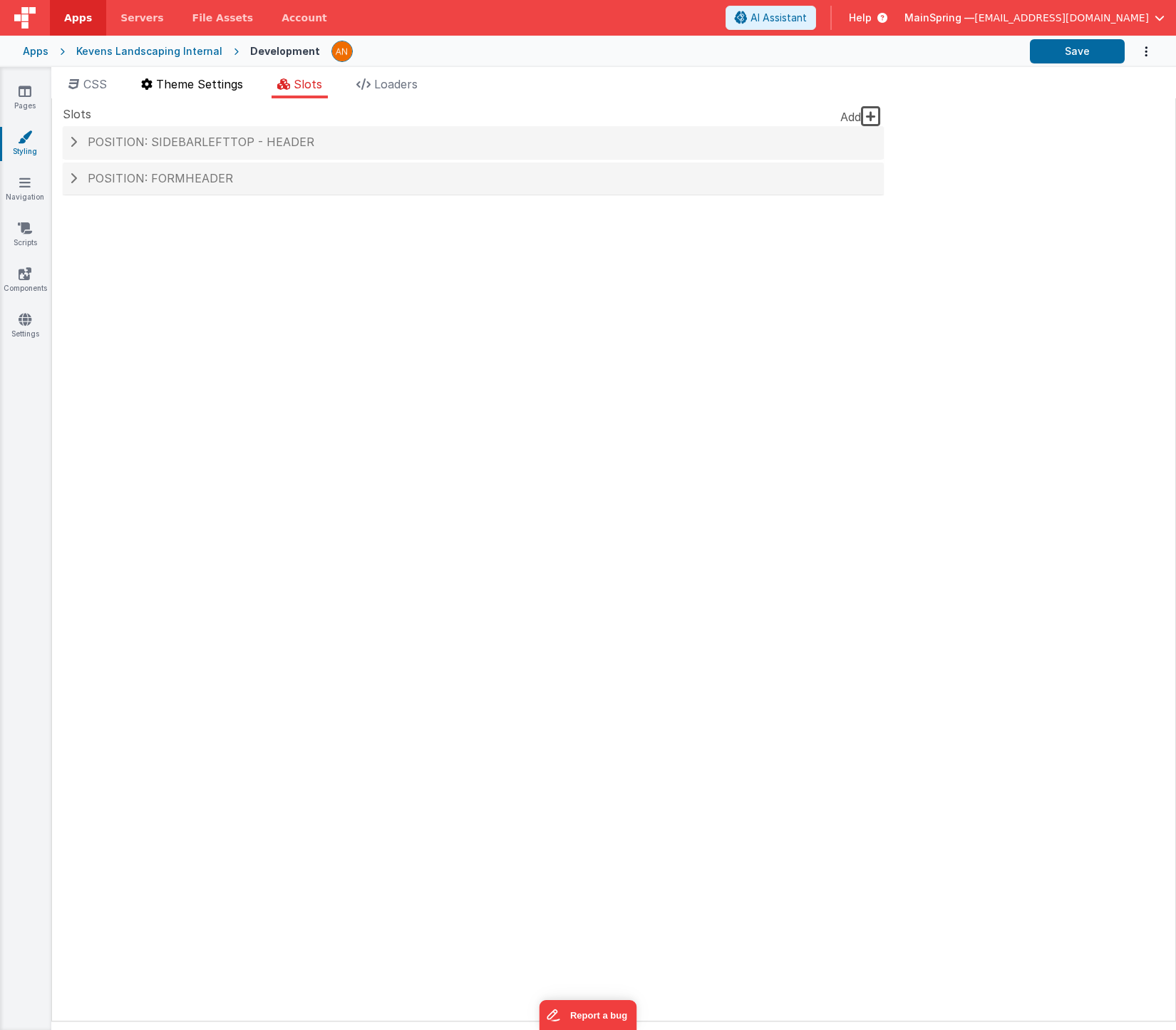
click at [233, 88] on span "Theme Settings" at bounding box center [199, 83] width 87 height 14
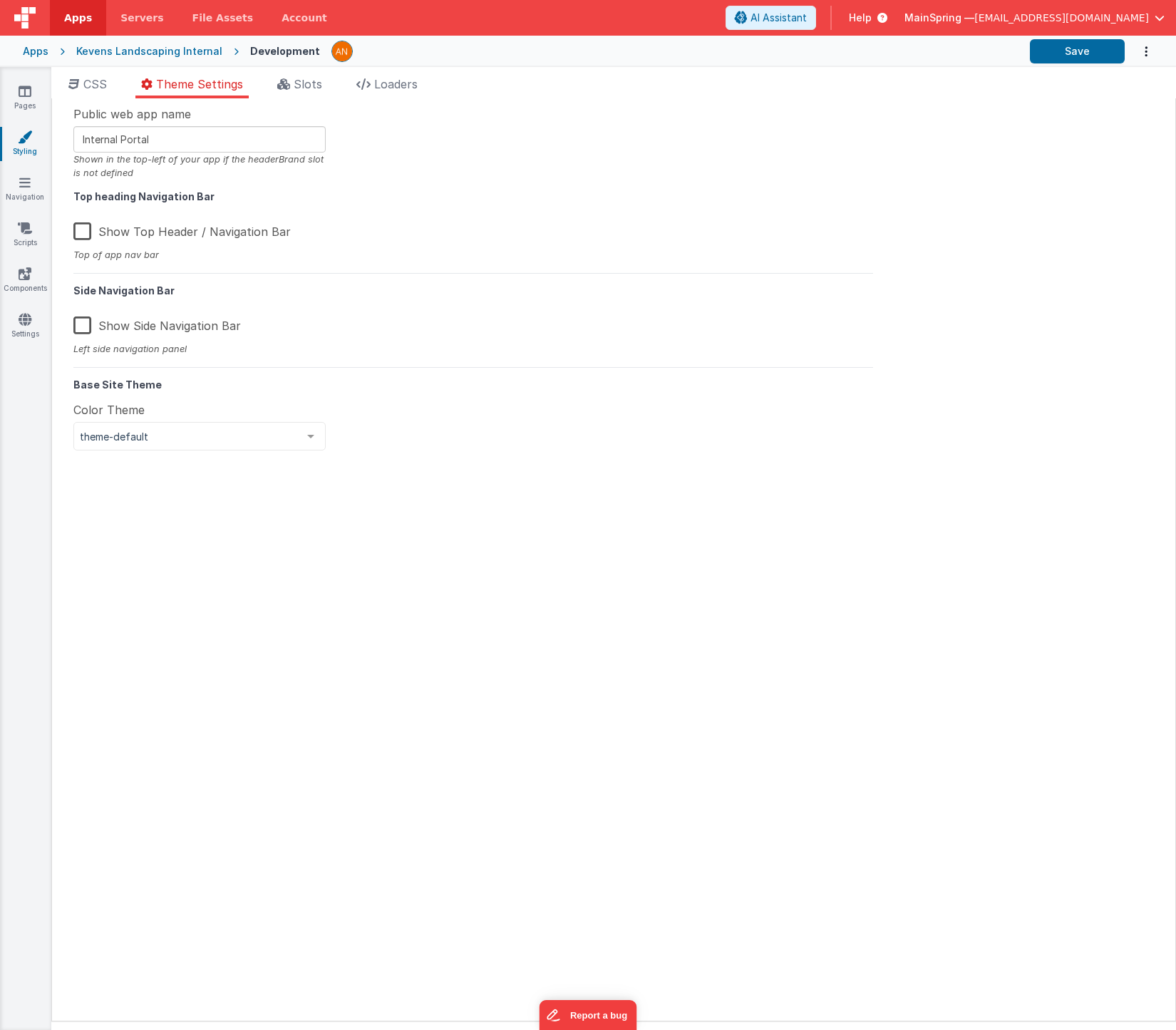
click at [117, 82] on ul "CSS Theme Settings Slots Loaders" at bounding box center [613, 86] width 1125 height 23
click at [86, 86] on span "CSS" at bounding box center [95, 83] width 24 height 14
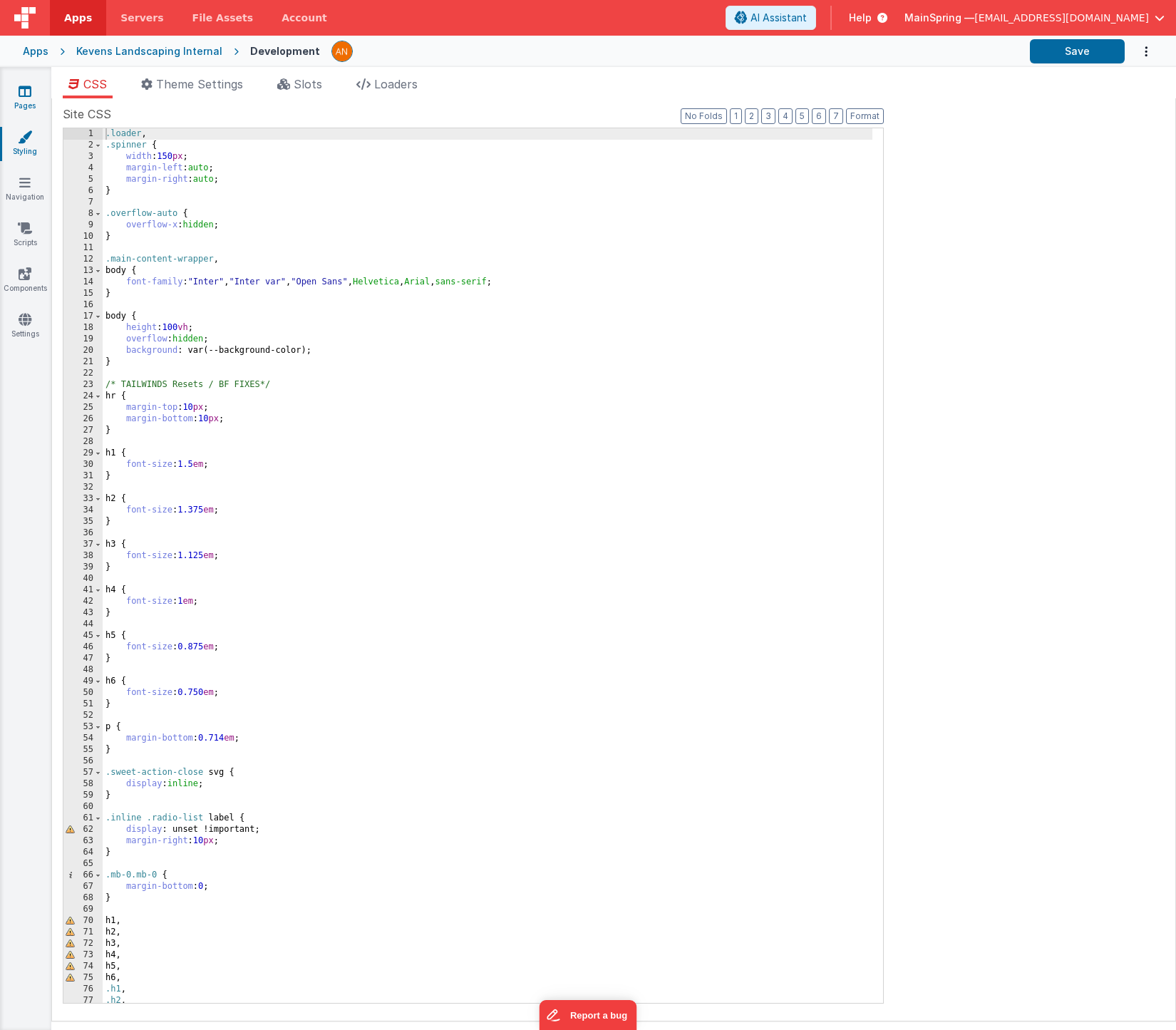
click at [41, 99] on link "Pages" at bounding box center [25, 98] width 51 height 28
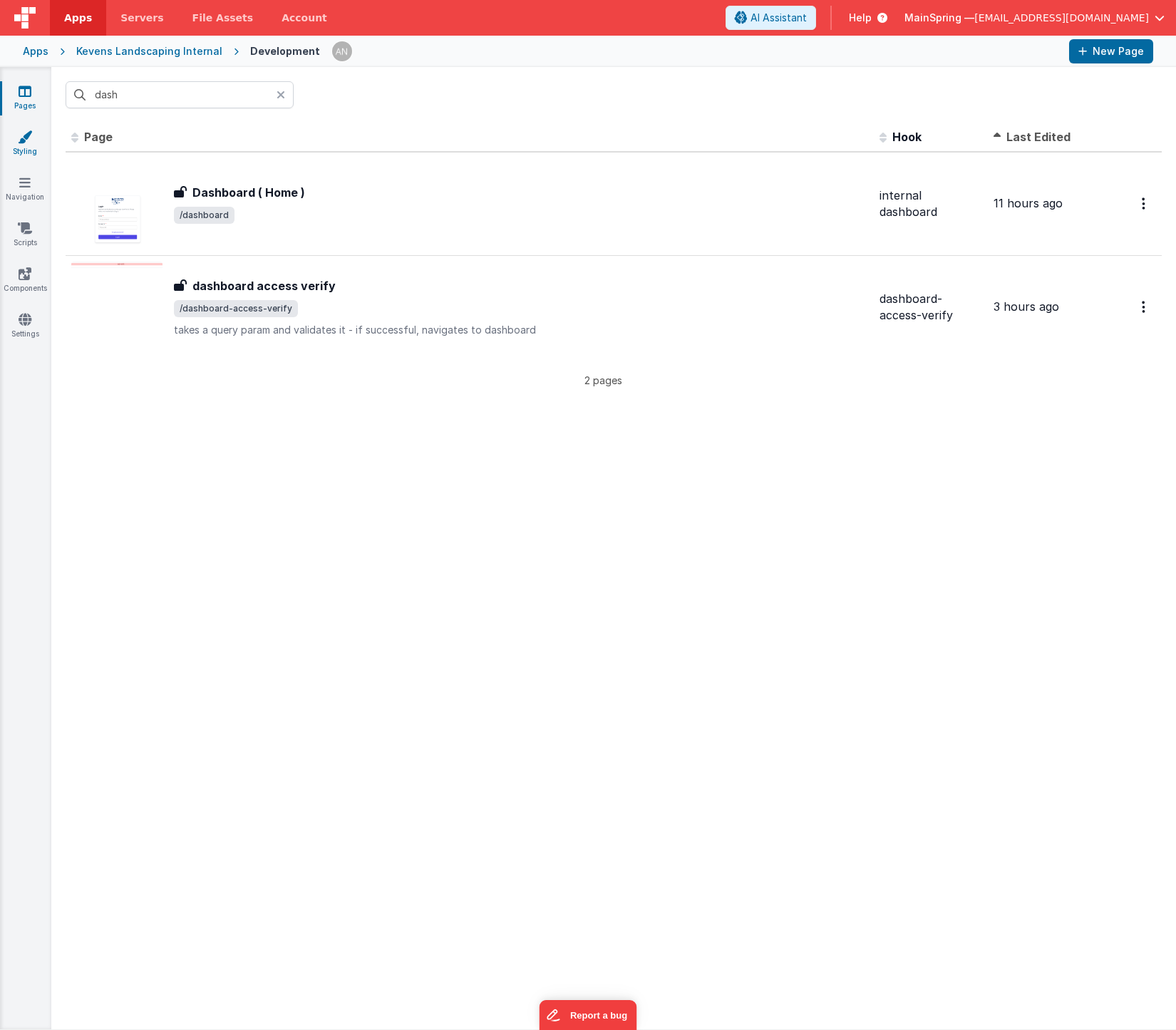
click at [24, 154] on link "Styling" at bounding box center [25, 144] width 51 height 28
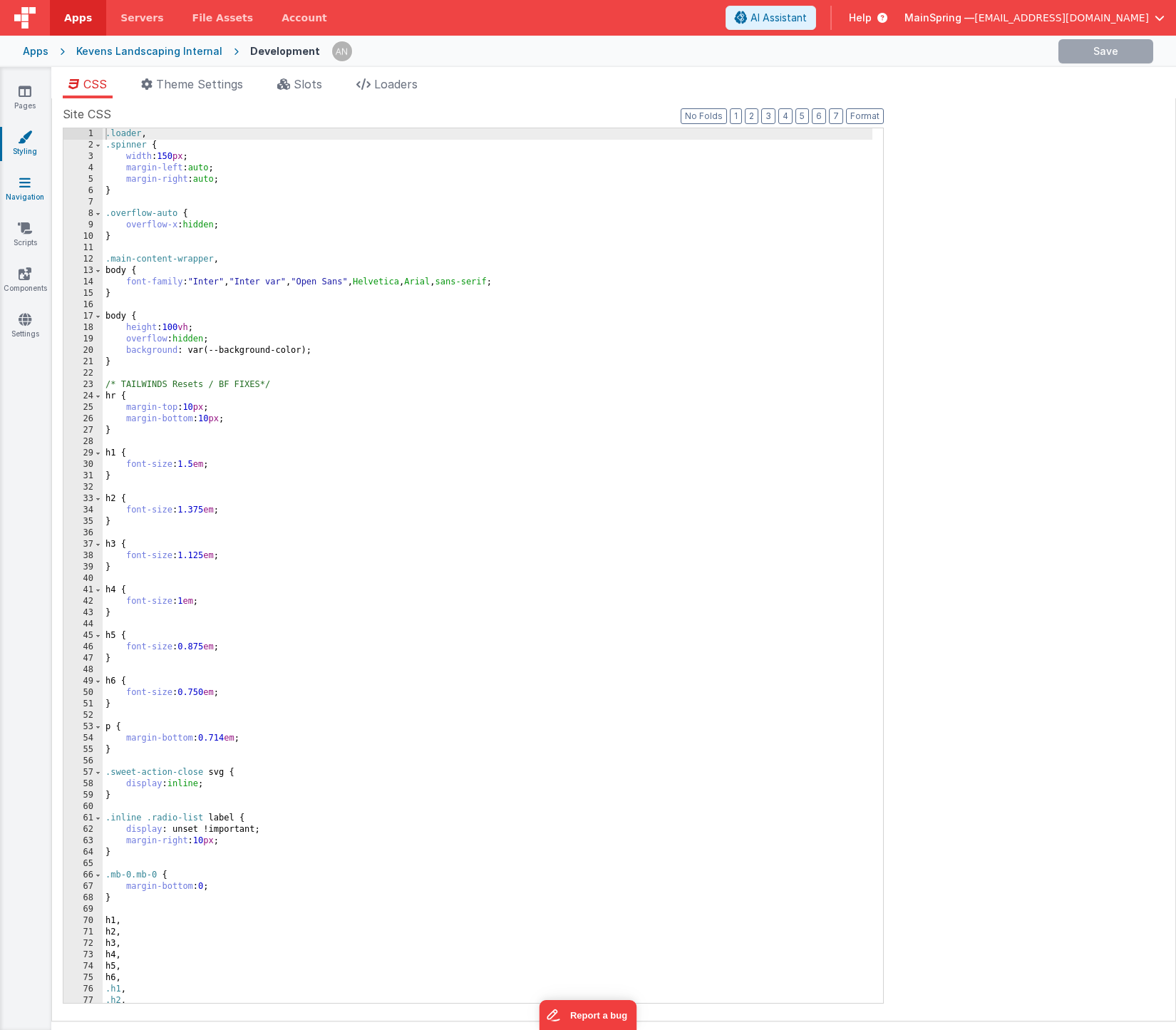
click at [22, 197] on link "Navigation" at bounding box center [25, 189] width 51 height 28
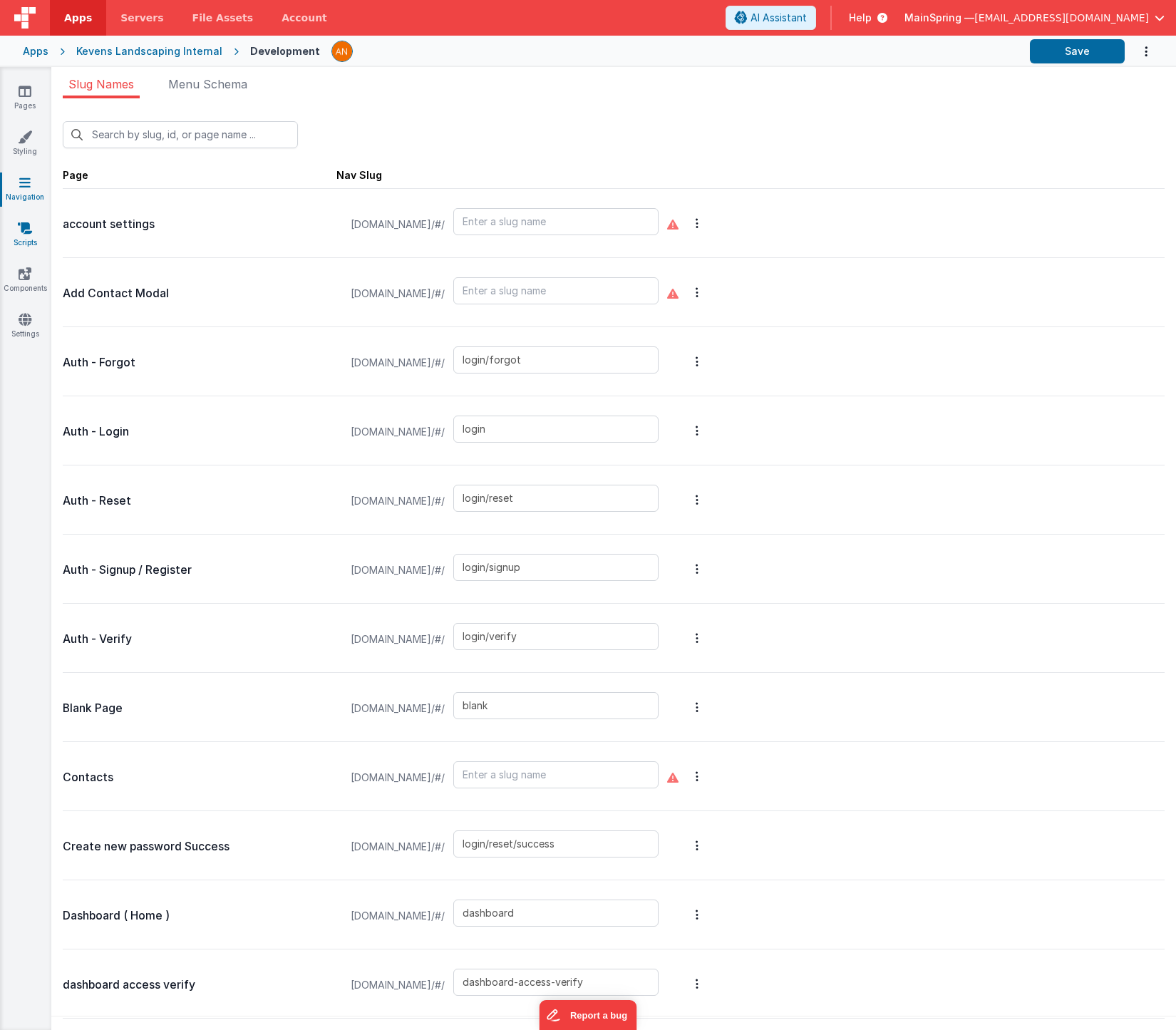
click at [24, 222] on icon at bounding box center [25, 228] width 14 height 14
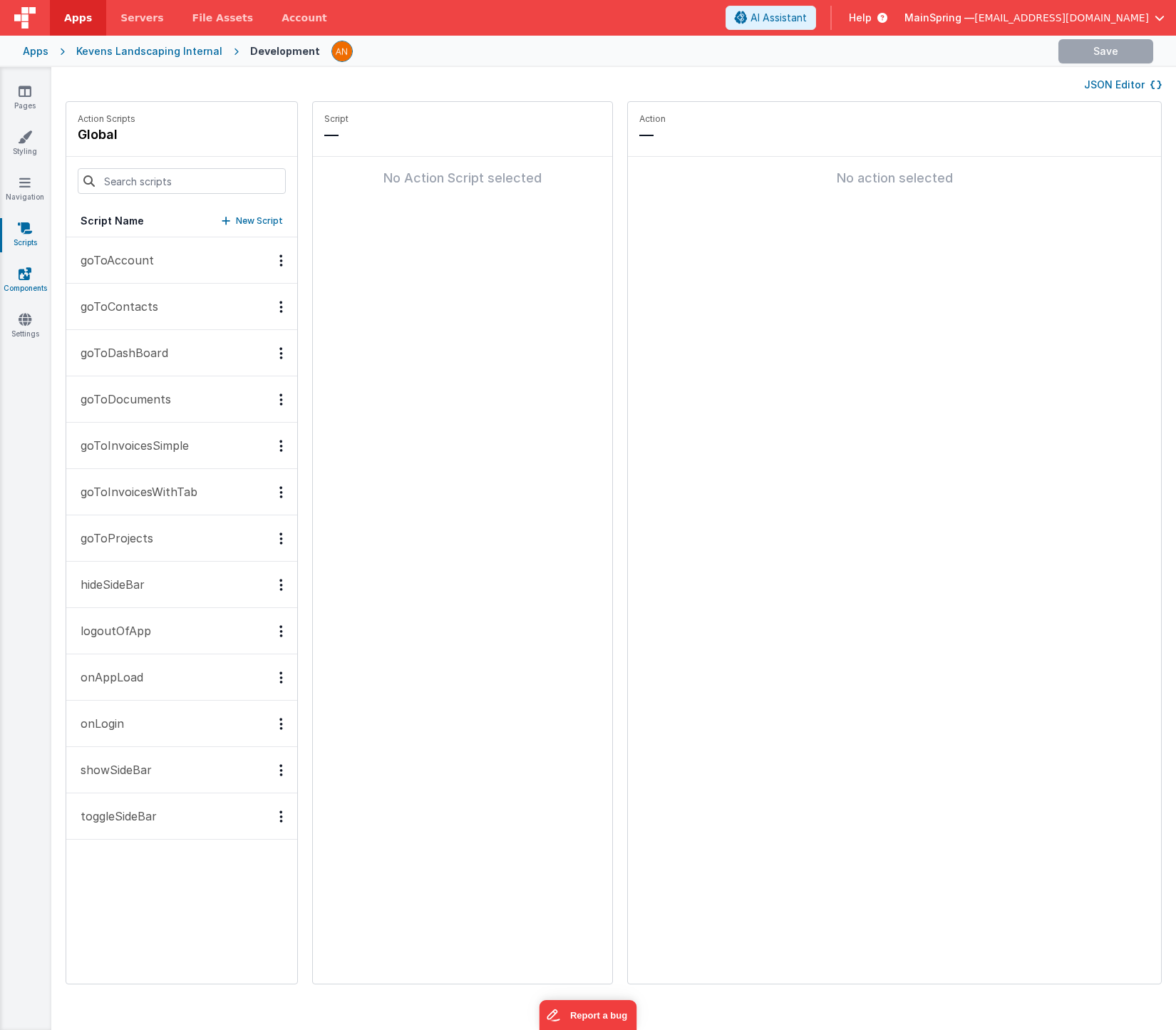
click at [19, 267] on icon at bounding box center [25, 274] width 13 height 14
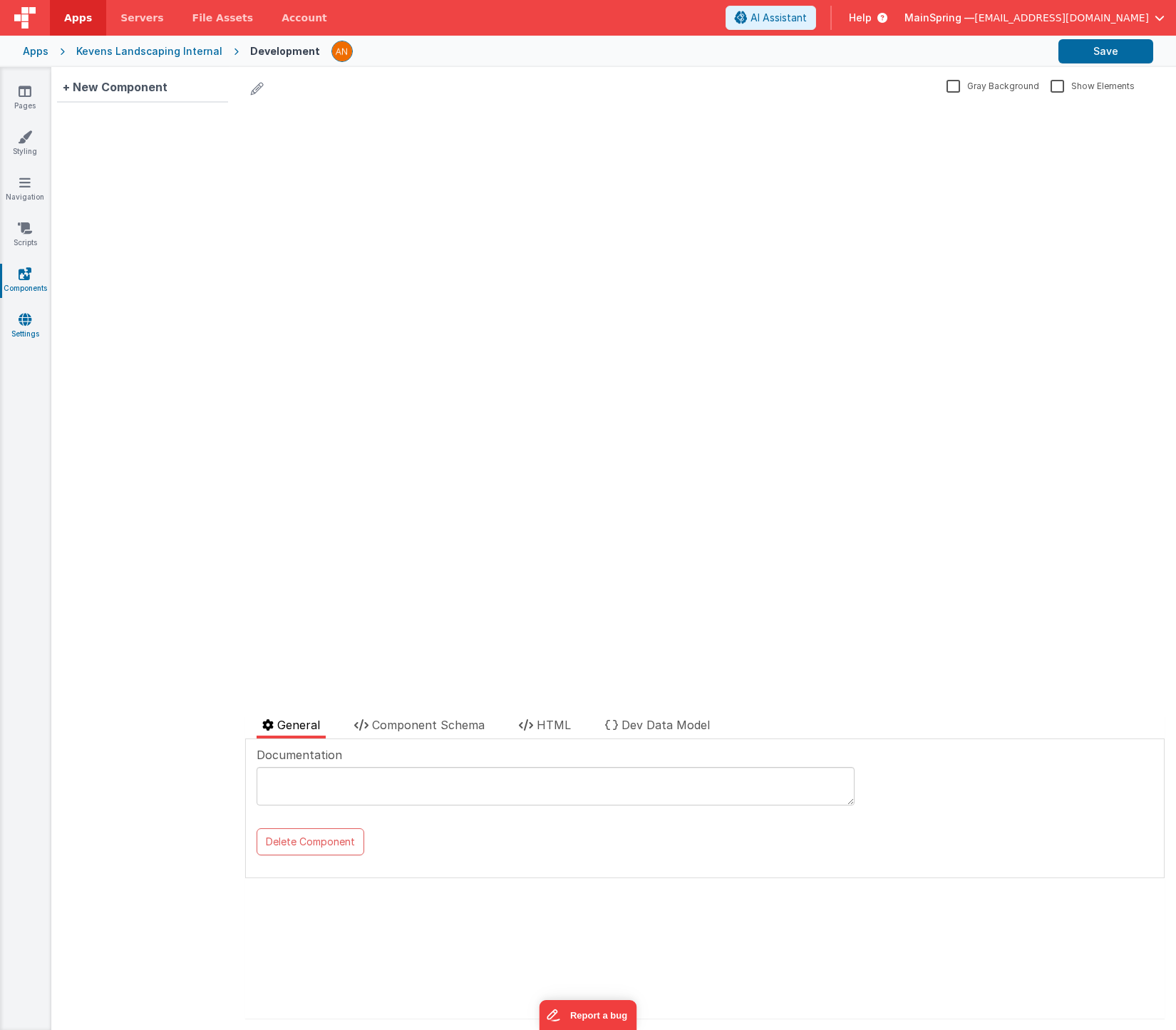
click at [19, 314] on icon at bounding box center [25, 319] width 13 height 14
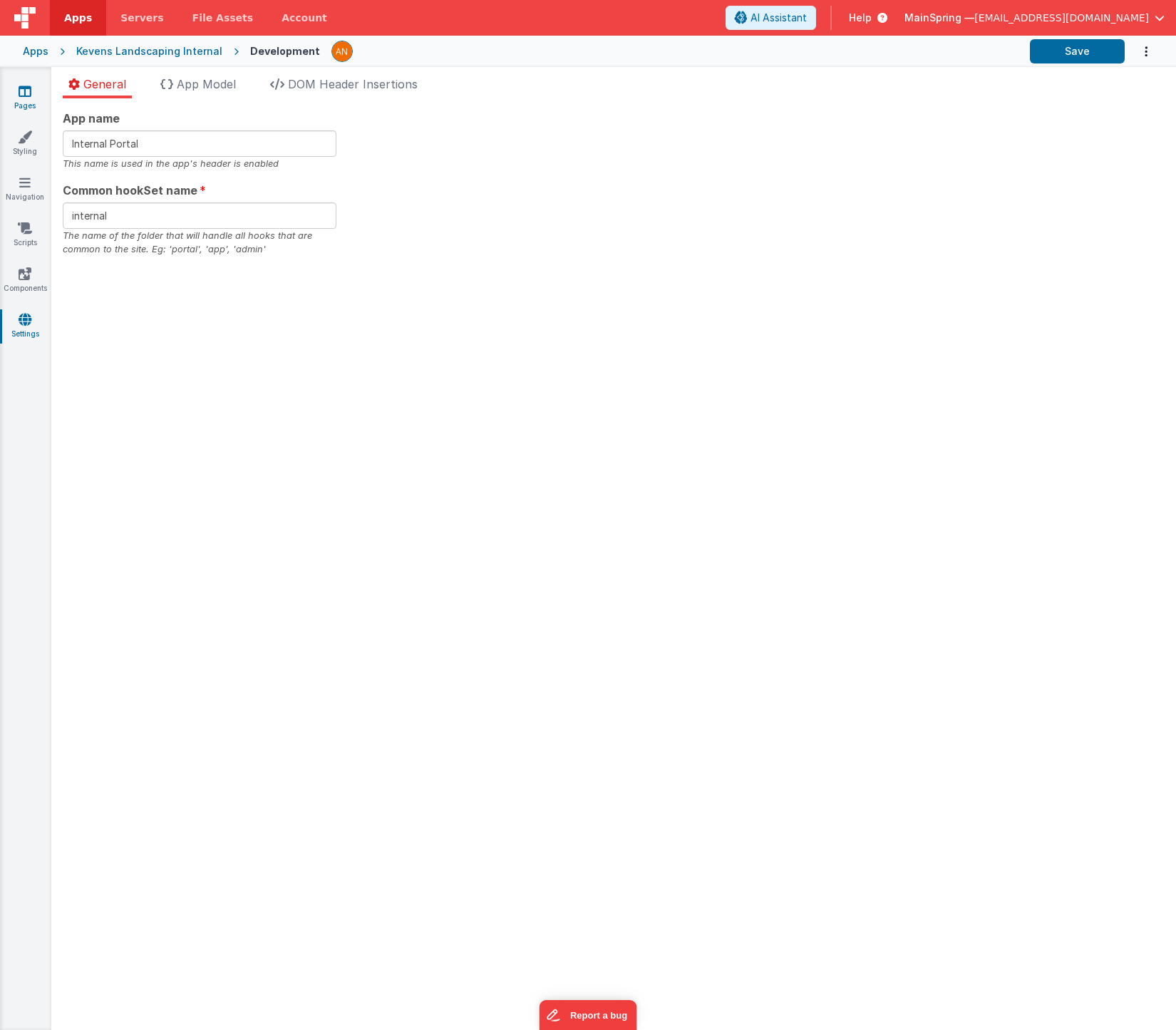
click at [35, 92] on link "Pages" at bounding box center [25, 98] width 51 height 28
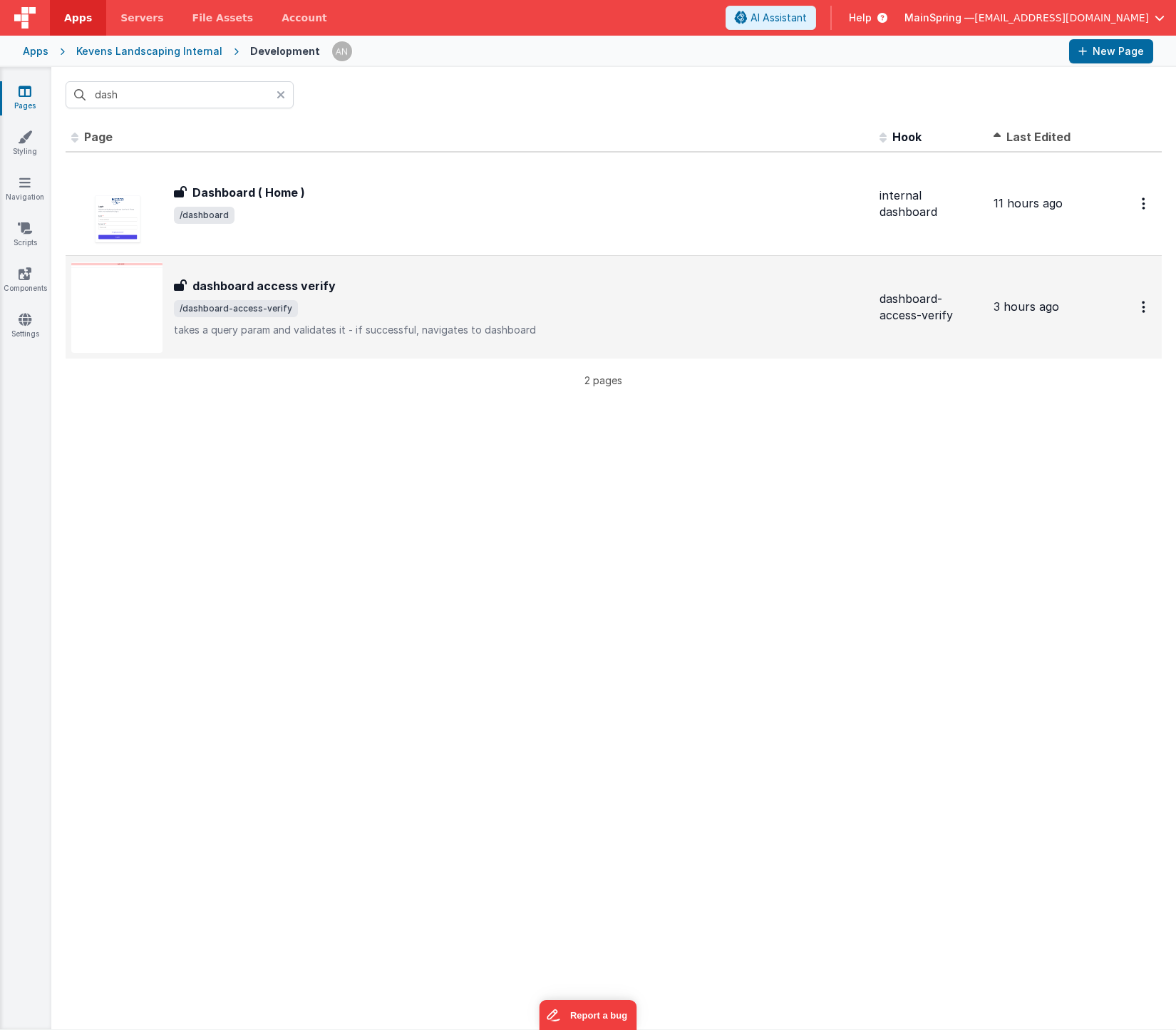
click at [364, 306] on span "/dashboard-access-verify" at bounding box center [521, 309] width 695 height 17
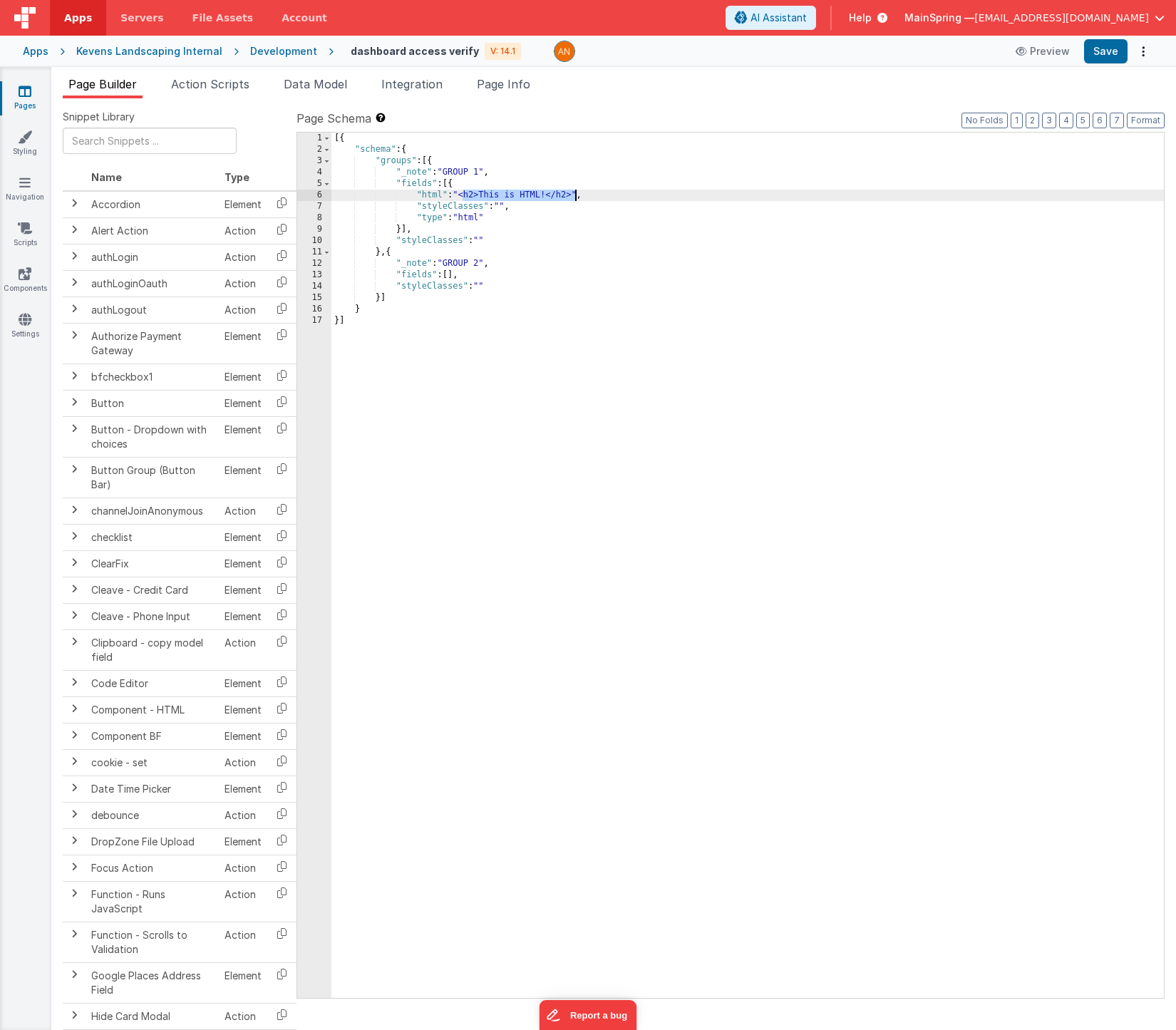
drag, startPoint x: 463, startPoint y: 195, endPoint x: 573, endPoint y: 195, distance: 110.0
click at [573, 195] on div "[{ "schema" : { "groups" : [{ "_note" : "GROUP 1" , "fields" : [{ "html" : "<h2…" at bounding box center [747, 577] width 832 height 888
click at [606, 197] on div "[{ "schema" : { "groups" : [{ "_note" : "GROUP 1" , "fields" : [{ "html" : "<i …" at bounding box center [747, 577] width 832 height 888
click at [569, 195] on div "[{ "schema" : { "groups" : [{ "_note" : "GROUP 1" , "fields" : [{ "html" : "<i …" at bounding box center [747, 577] width 832 height 888
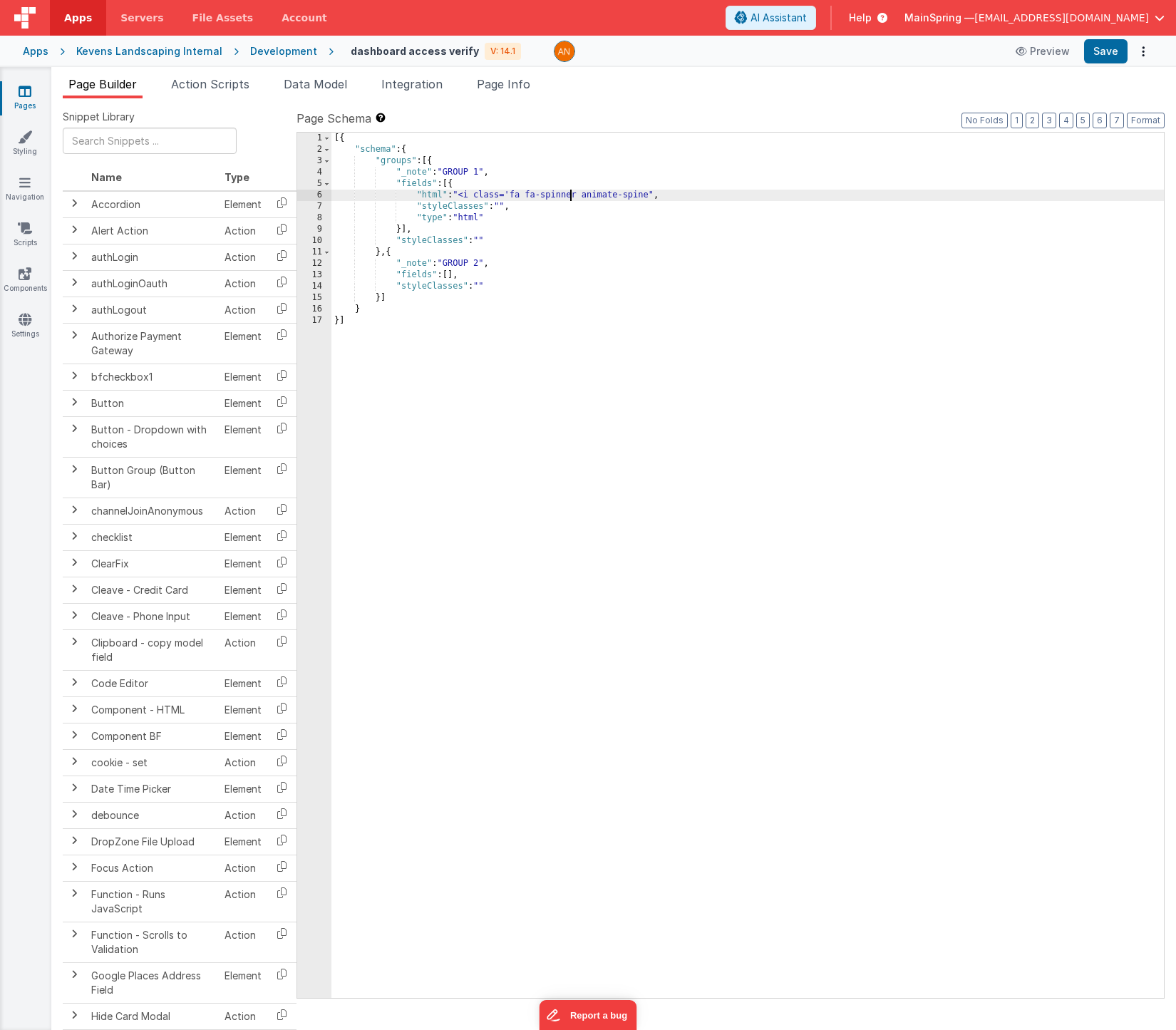
drag, startPoint x: 525, startPoint y: 194, endPoint x: 540, endPoint y: 215, distance: 25.8
click at [525, 193] on div "[{ "schema" : { "groups" : [{ "_note" : "GROUP 1" , "fields" : [{ "html" : "<i …" at bounding box center [747, 577] width 832 height 888
click at [694, 193] on div "[{ "schema" : { "groups" : [{ "_note" : "GROUP 1" , "fields" : [{ "html" : "<i …" at bounding box center [747, 577] width 832 height 888
click at [305, 193] on div "6" at bounding box center [314, 195] width 34 height 11
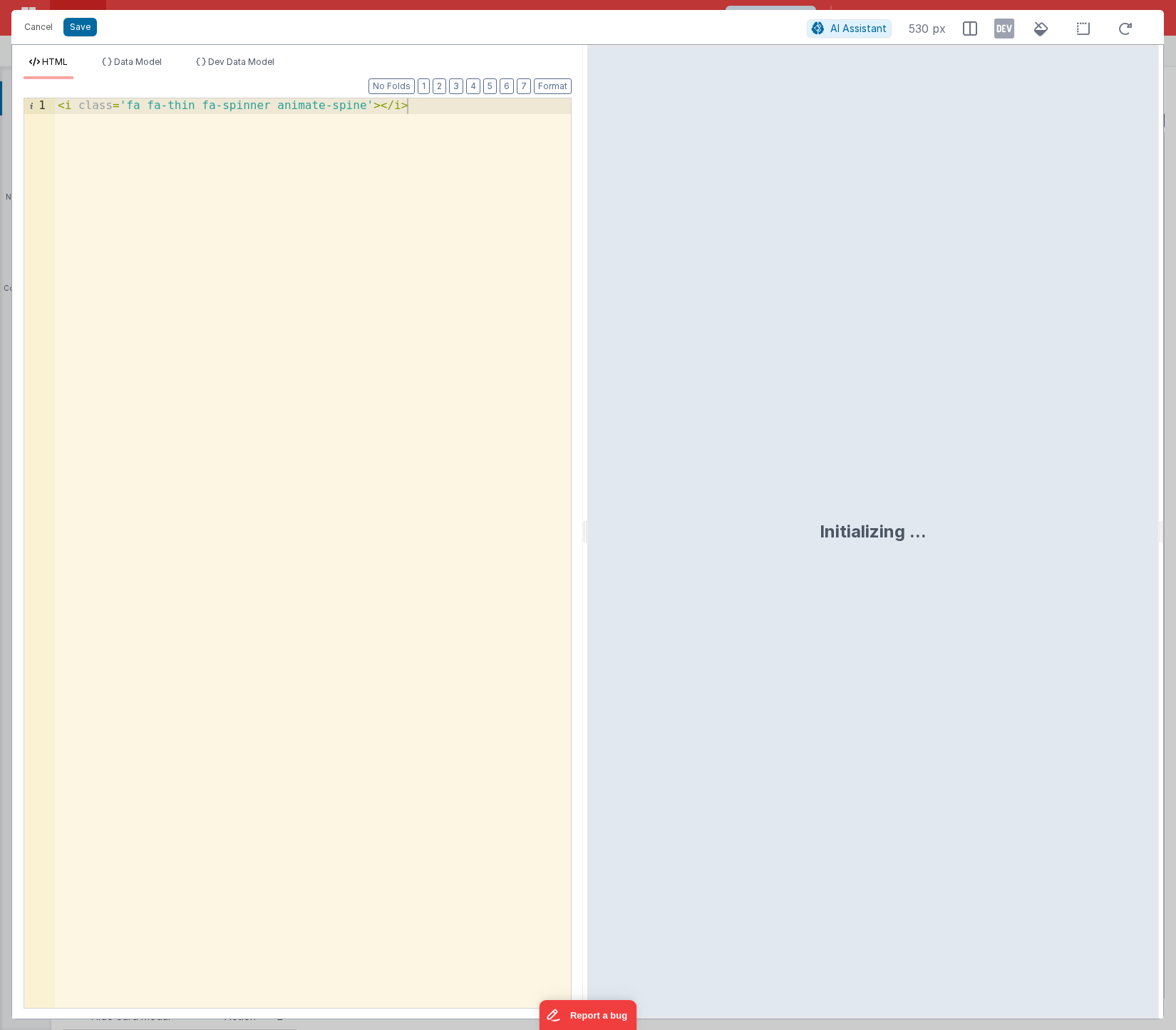
drag, startPoint x: 361, startPoint y: 104, endPoint x: 376, endPoint y: 140, distance: 39.0
click at [361, 104] on div "< i class = 'fa fa-thin fa-spinner animate-spine' > </ i >" at bounding box center [313, 569] width 516 height 941
click at [60, 107] on div "< i class = 'fa fa-thin fa-spinner animate-spin' > </ i >" at bounding box center [313, 569] width 516 height 941
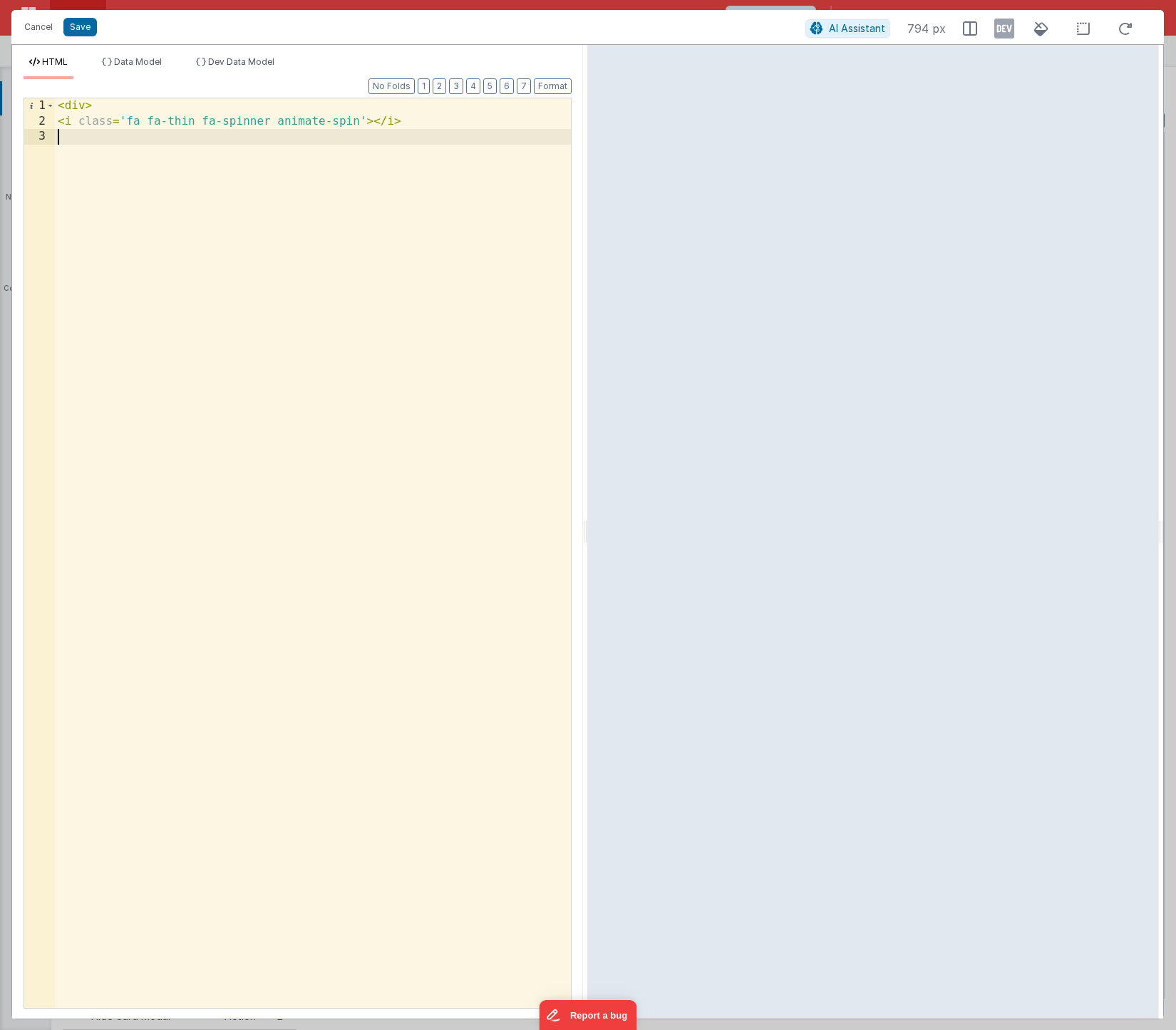
paste textarea
click at [174, 104] on div "< div class = "w-full h-full" > < i class = 'fa fa-thin fa-spinner animate-spin…" at bounding box center [313, 569] width 516 height 941
click at [120, 119] on div "< div class = "w-100 h-100" > < i class = 'fa fa-thin fa-spinner animate-spin' …" at bounding box center [313, 569] width 516 height 941
click at [565, 86] on button "Format" at bounding box center [552, 86] width 38 height 16
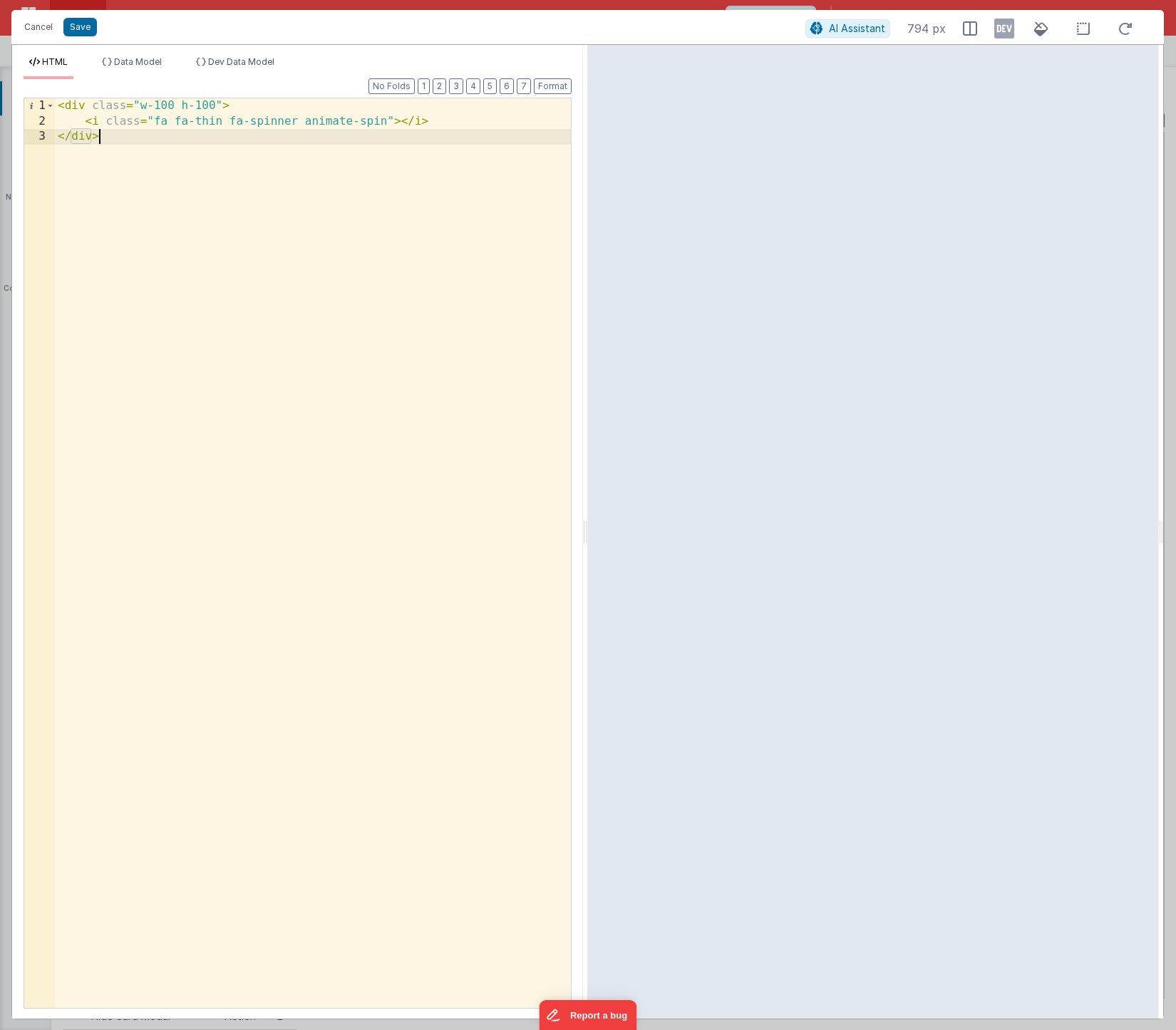
click at [381, 253] on div "< div class = "w-100 h-100" > < i class = "fa fa-thin fa-spinner animate-spin" …" at bounding box center [313, 569] width 516 height 941
click at [388, 122] on div "< div class = "w-100 h-100" > < i class = "fa fa-thin fa-spinner animate-spin" …" at bounding box center [313, 569] width 516 height 941
click at [431, 122] on div "< div class = "w-100 h-100" > < i class = "fa fa-thin fa-spinner animate-spin f…" at bounding box center [313, 569] width 516 height 941
drag, startPoint x: 441, startPoint y: 123, endPoint x: 395, endPoint y: 120, distance: 46.1
click at [395, 120] on div "< div class = "w-100 h-100" > < i class = "fa fa-thin fa-spinner animate-spin f…" at bounding box center [313, 569] width 516 height 941
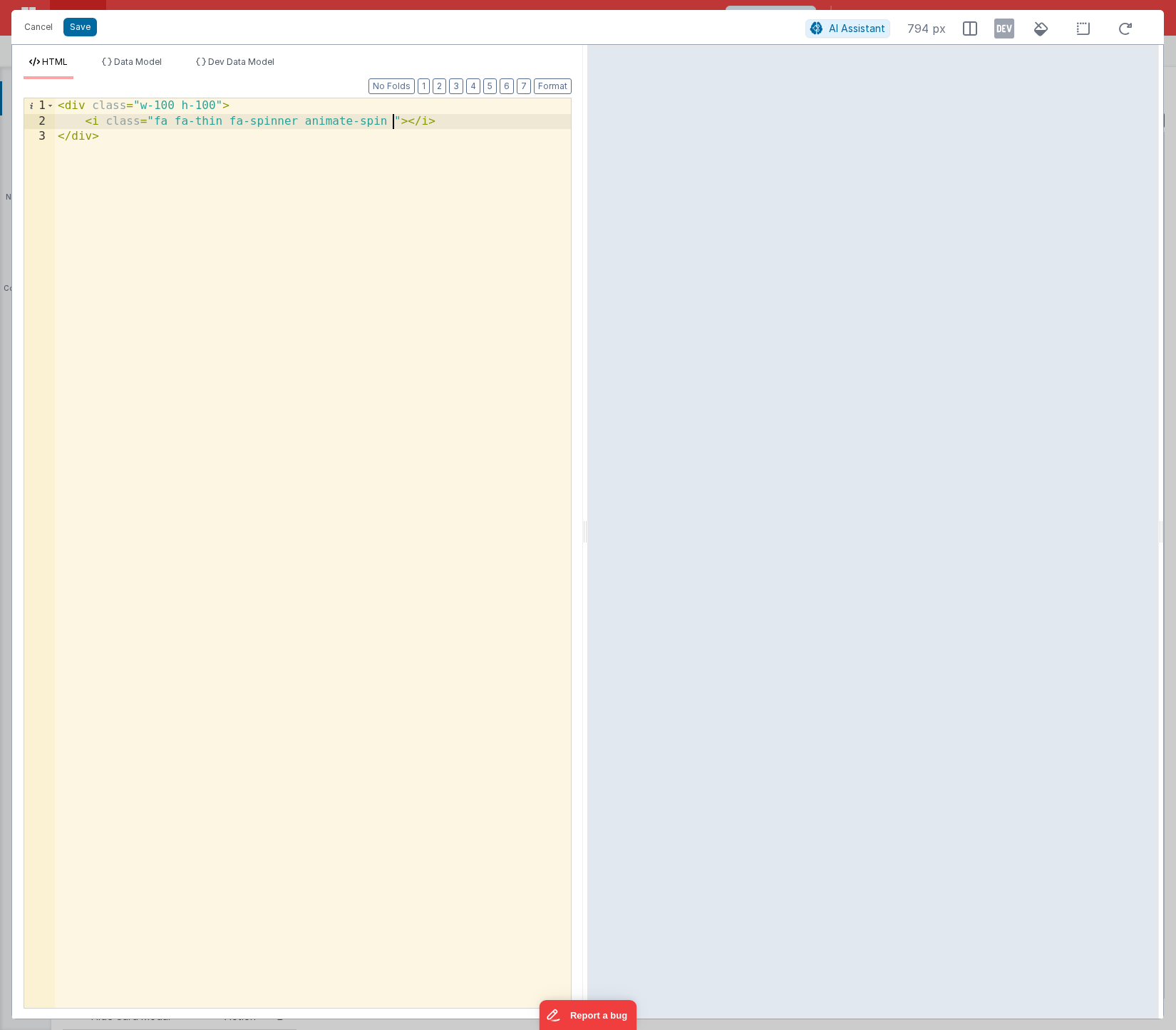
click at [214, 108] on div "< div class = "w-100 h-100" > < i class = "fa fa-thin fa-spinner animate-spin "…" at bounding box center [313, 569] width 516 height 941
click at [372, 228] on div "< div class = "w-100 h-100 font-xl" > < i class = "fa fa-thin fa-spinner animat…" at bounding box center [313, 569] width 516 height 941
click at [397, 123] on div "< div class = "w-100 h-100 font-xl" > < i class = "fa fa-thin fa-spinner animat…" at bounding box center [313, 569] width 516 height 941
drag, startPoint x: 89, startPoint y: 123, endPoint x: 498, endPoint y: 121, distance: 409.0
click at [498, 121] on div "< div class = "w-100 h-100 font-xl" > < i class = "fa fa-thin fa-spinner animat…" at bounding box center [313, 569] width 516 height 941
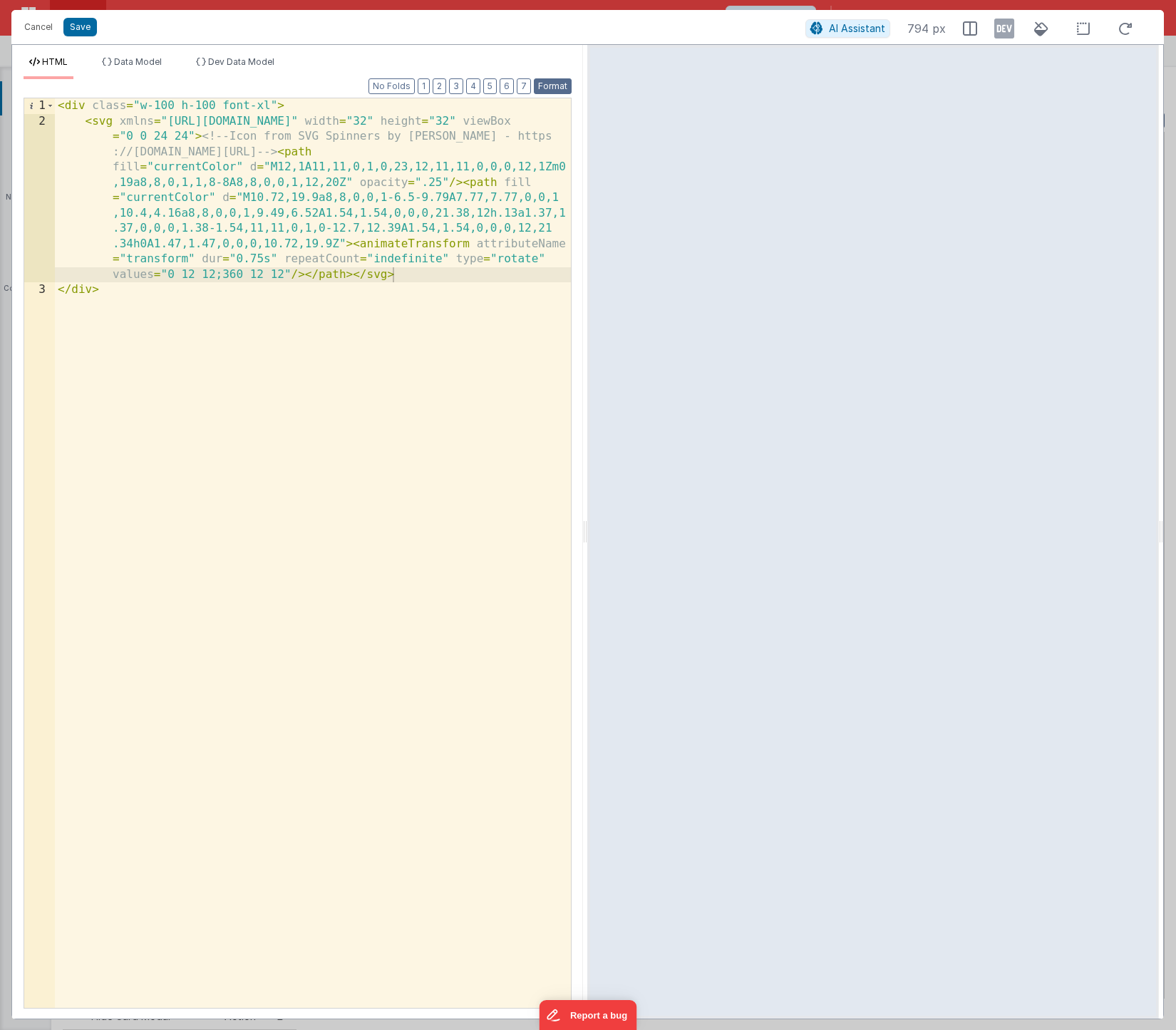
click at [558, 82] on button "Format" at bounding box center [552, 86] width 38 height 16
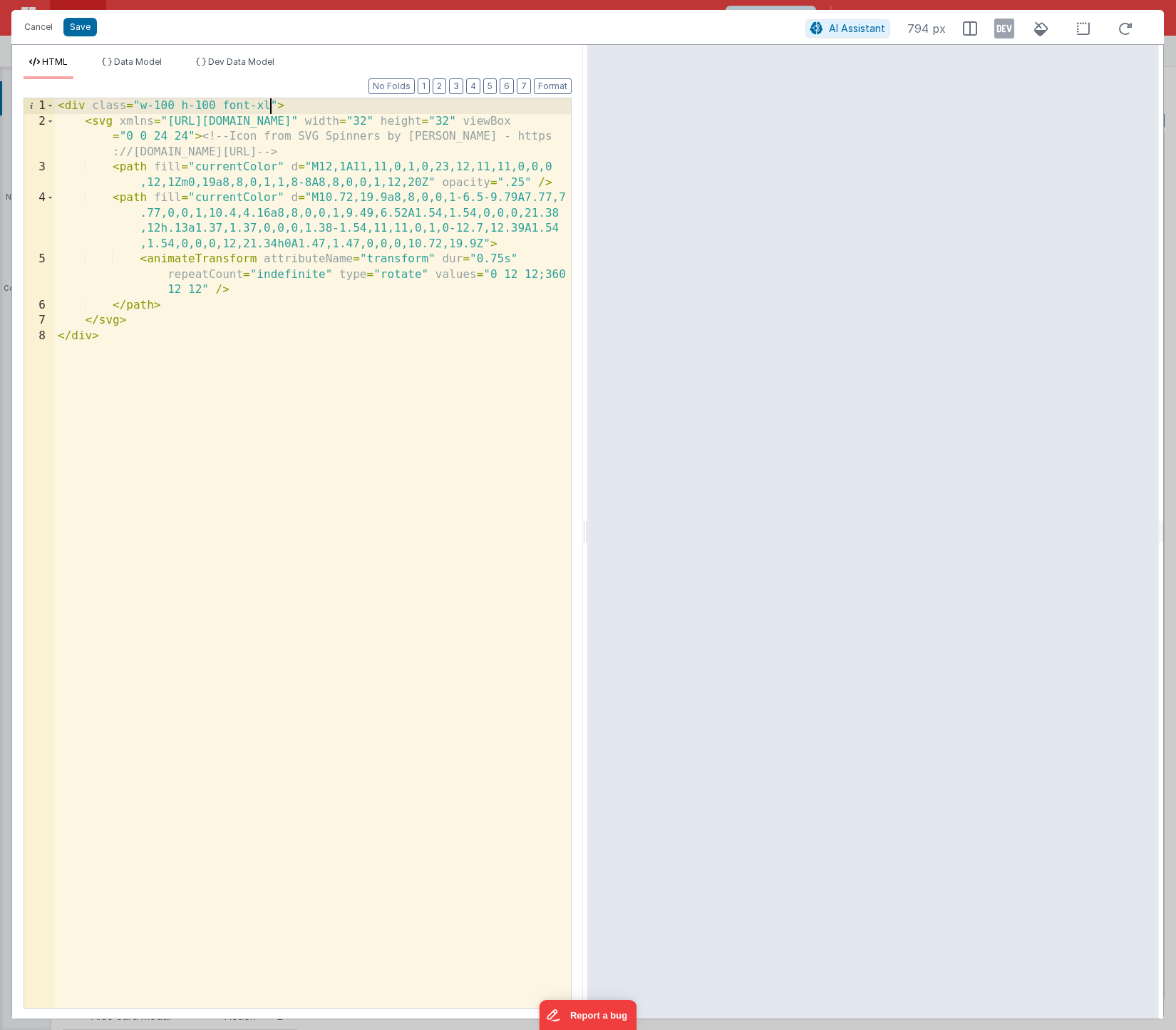
click at [268, 109] on div "< div class = "w-100 h-100 font-xl" > < svg xmlns = "[URL][DOMAIN_NAME]" width …" at bounding box center [313, 569] width 516 height 941
drag, startPoint x: 357, startPoint y: 121, endPoint x: 507, endPoint y: 121, distance: 150.0
click at [507, 121] on div "< div class = "w-screen h-screen " > < svg xmlns = "[URL][DOMAIN_NAME]" width =…" at bounding box center [313, 569] width 516 height 941
drag, startPoint x: 261, startPoint y: 107, endPoint x: 156, endPoint y: 107, distance: 105.0
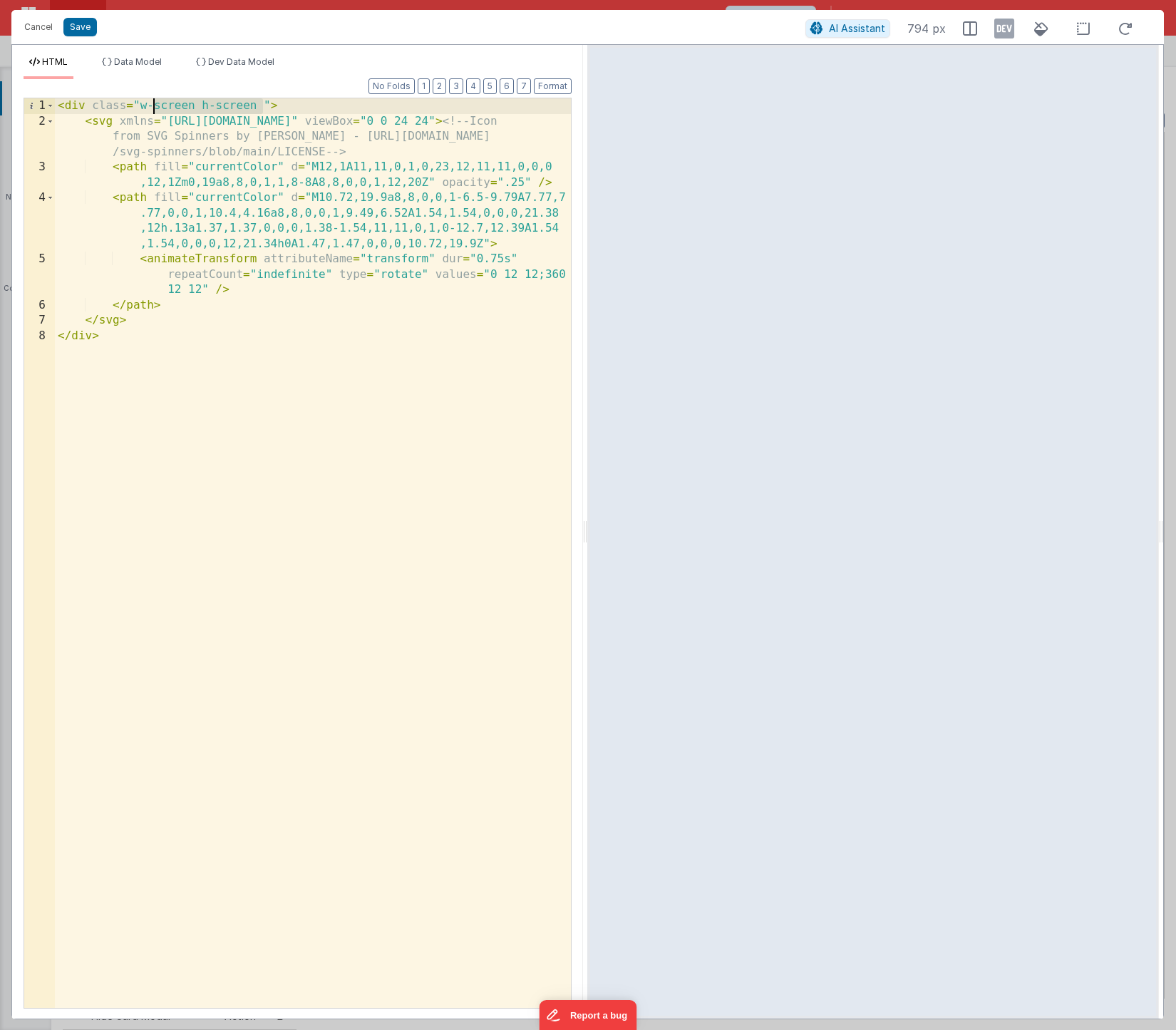
click at [156, 107] on div "< div class = "w-screen h-screen " > < svg xmlns = "[URL][DOMAIN_NAME]" viewBox…" at bounding box center [313, 569] width 516 height 941
drag, startPoint x: 156, startPoint y: 107, endPoint x: 176, endPoint y: 104, distance: 20.2
click at [176, 104] on div "< div class = "w-200 h-200" > < svg xmlns = "[URL][DOMAIN_NAME]" viewBox = "0 0…" at bounding box center [313, 569] width 516 height 941
drag, startPoint x: 189, startPoint y: 104, endPoint x: 207, endPoint y: 104, distance: 18.0
click at [207, 104] on div "< div class = "w-48 h-200" > < svg xmlns = "[URL][DOMAIN_NAME]" viewBox = "0 0 …" at bounding box center [313, 569] width 516 height 941
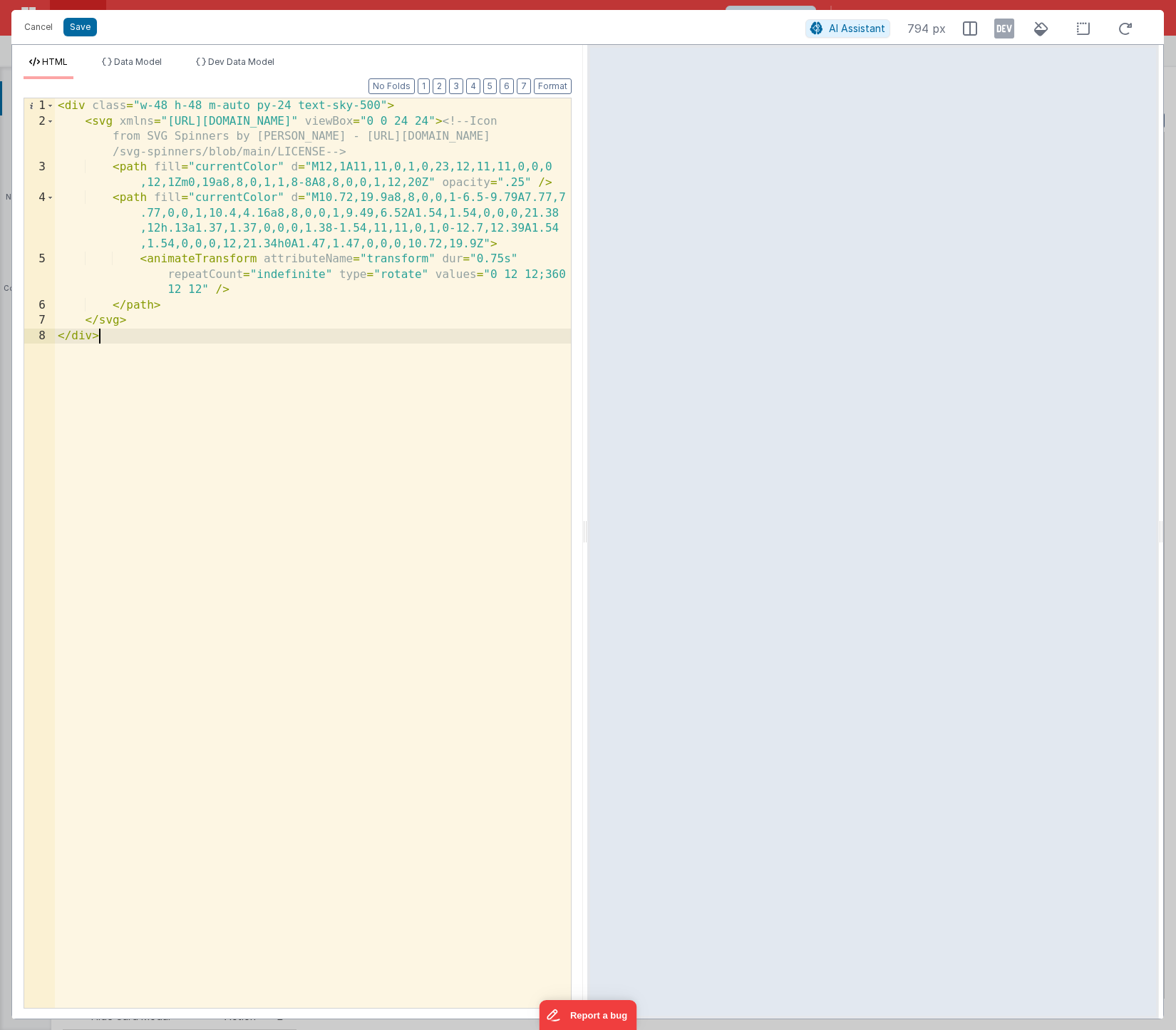
click at [332, 403] on div "< div class = "w-48 h-48 m-auto py-24 text-sky-500" > < svg xmlns = "[URL][DOMA…" at bounding box center [313, 569] width 516 height 941
click at [85, 25] on button "Save" at bounding box center [80, 27] width 34 height 19
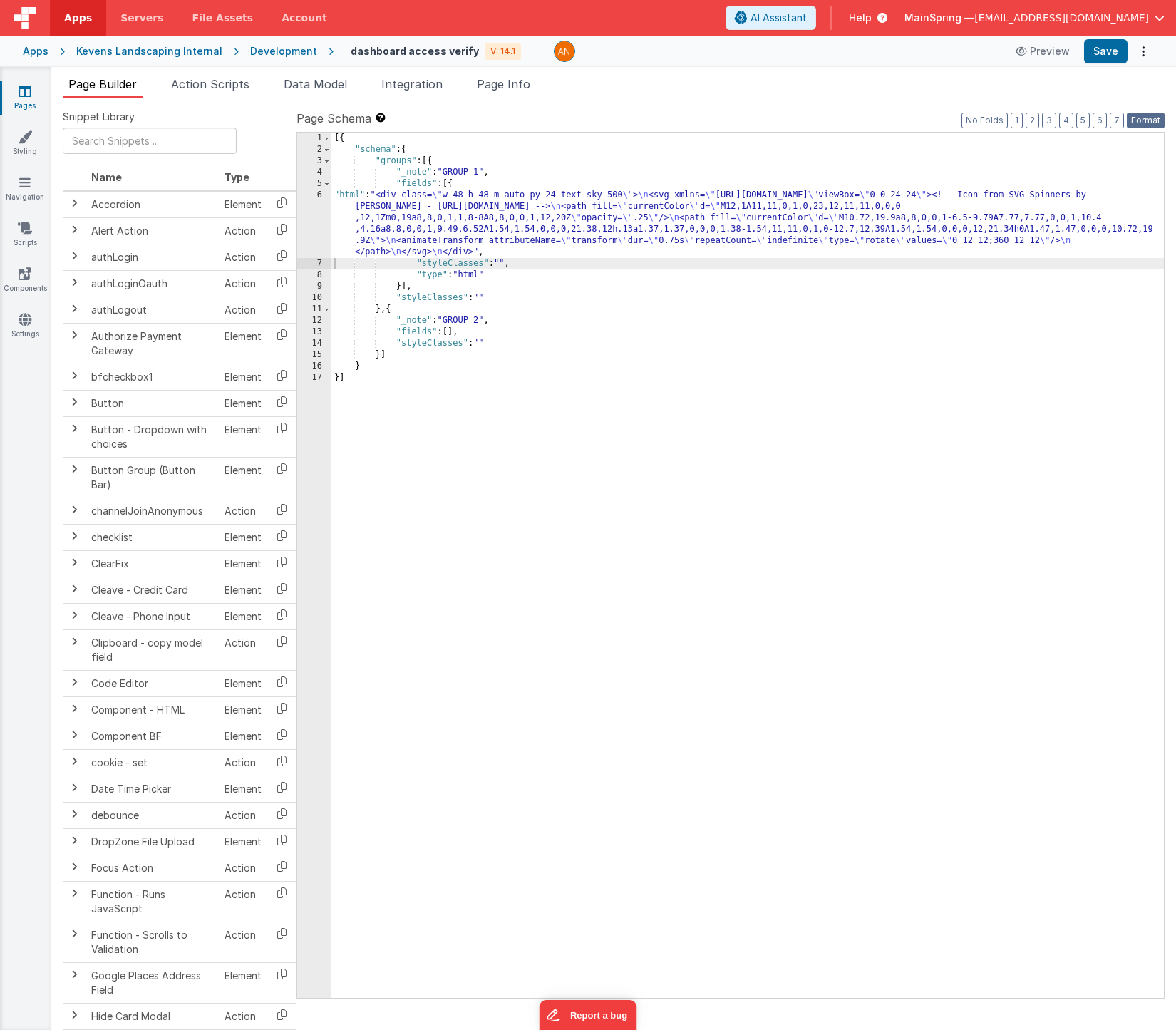
click at [1156, 119] on button "Format" at bounding box center [1145, 120] width 38 height 16
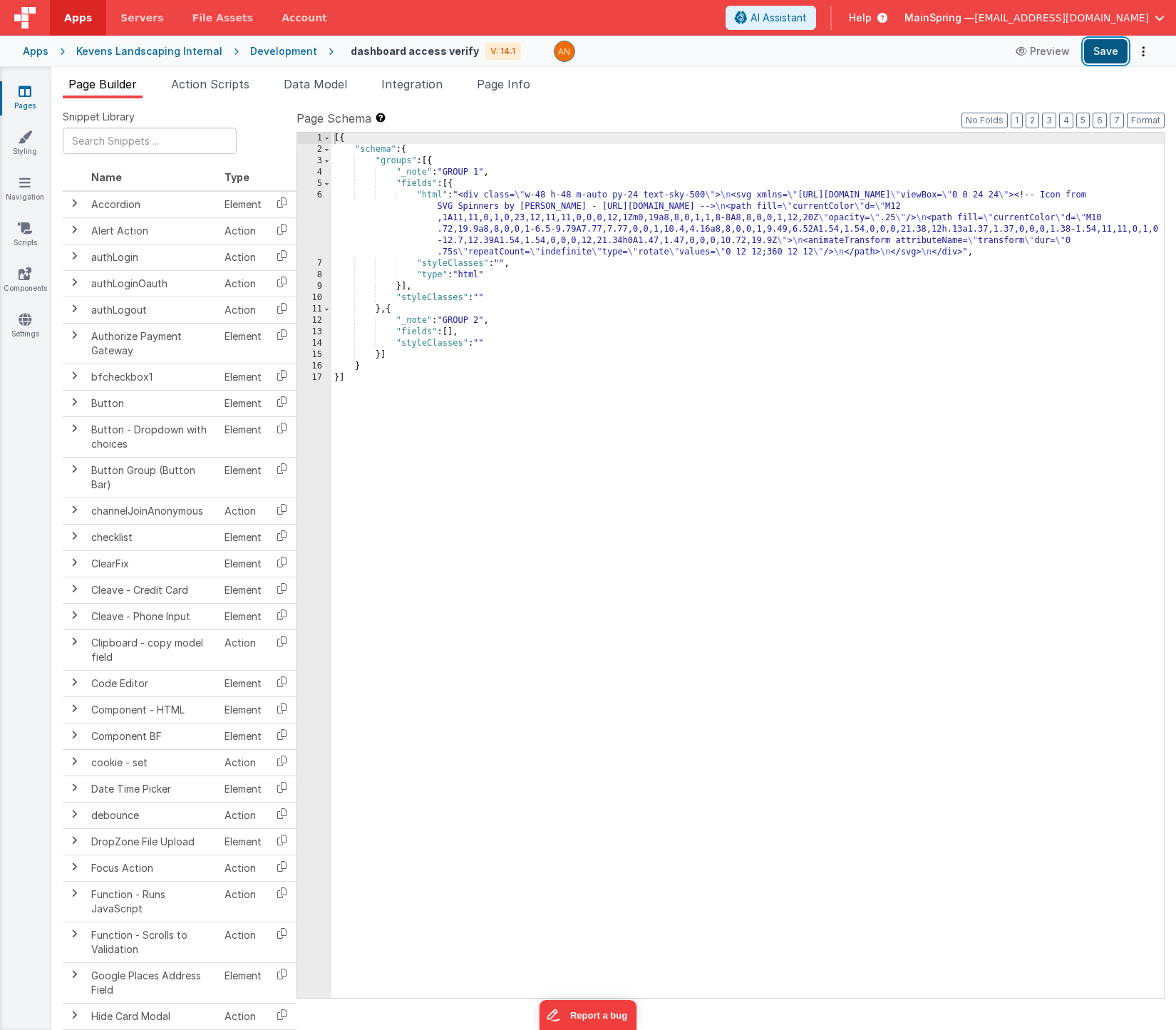
click at [1110, 57] on button "Save" at bounding box center [1106, 51] width 43 height 25
click at [1030, 51] on icon at bounding box center [1022, 51] width 14 height 10
click at [502, 90] on span "Page Info" at bounding box center [504, 83] width 54 height 14
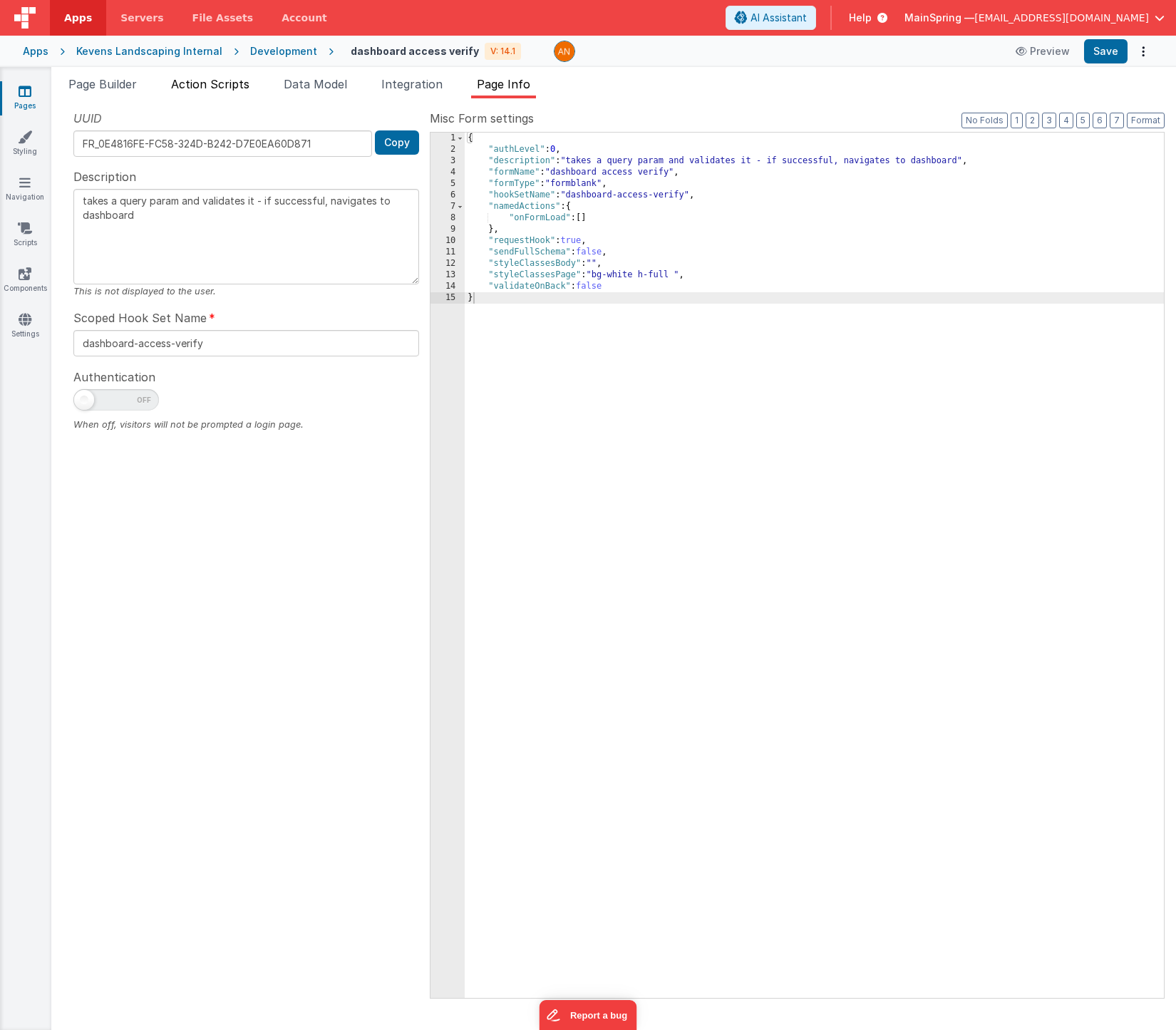
click at [206, 90] on span "Action Scripts" at bounding box center [210, 83] width 78 height 14
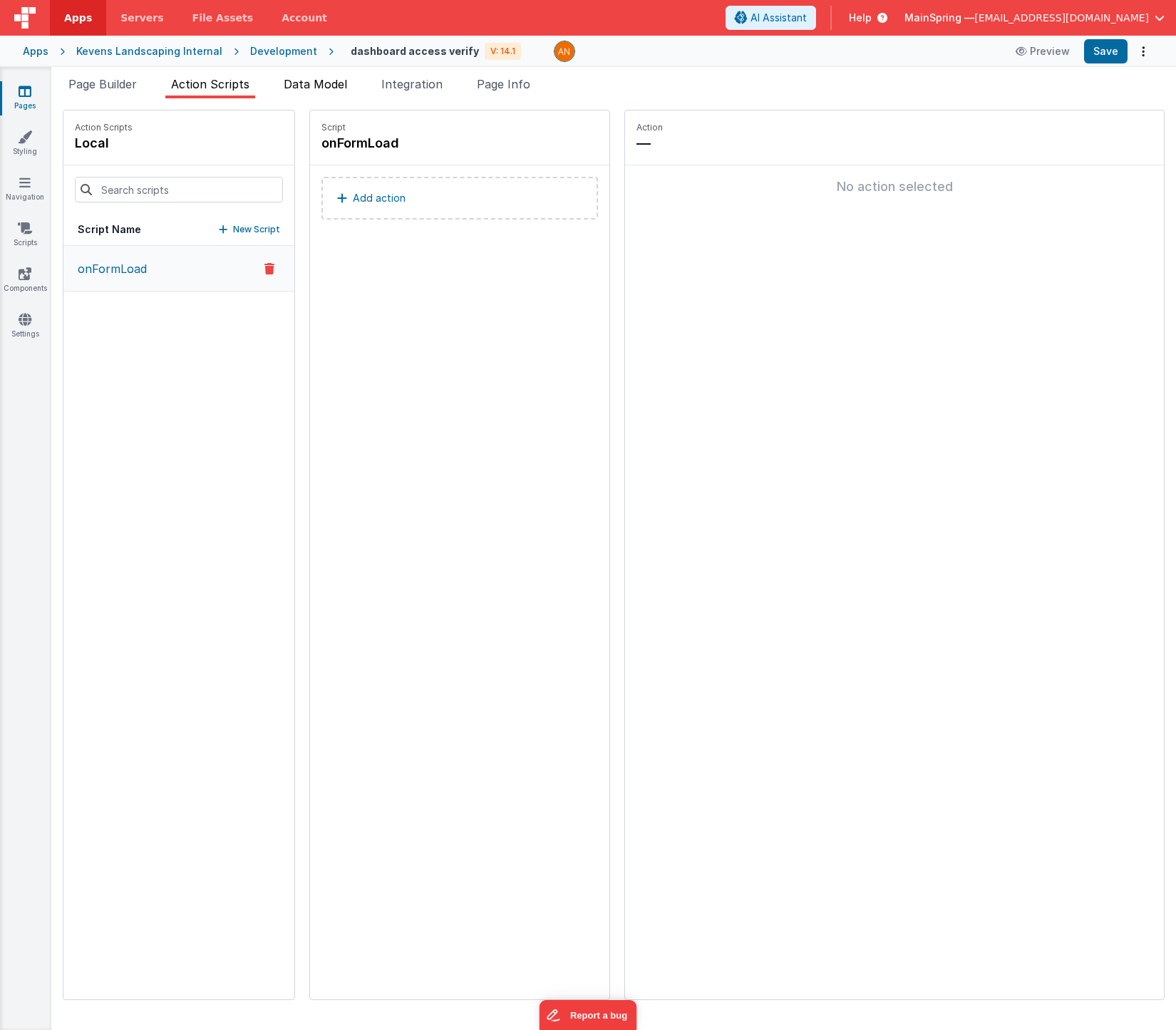
click at [323, 83] on span "Data Model" at bounding box center [315, 83] width 63 height 14
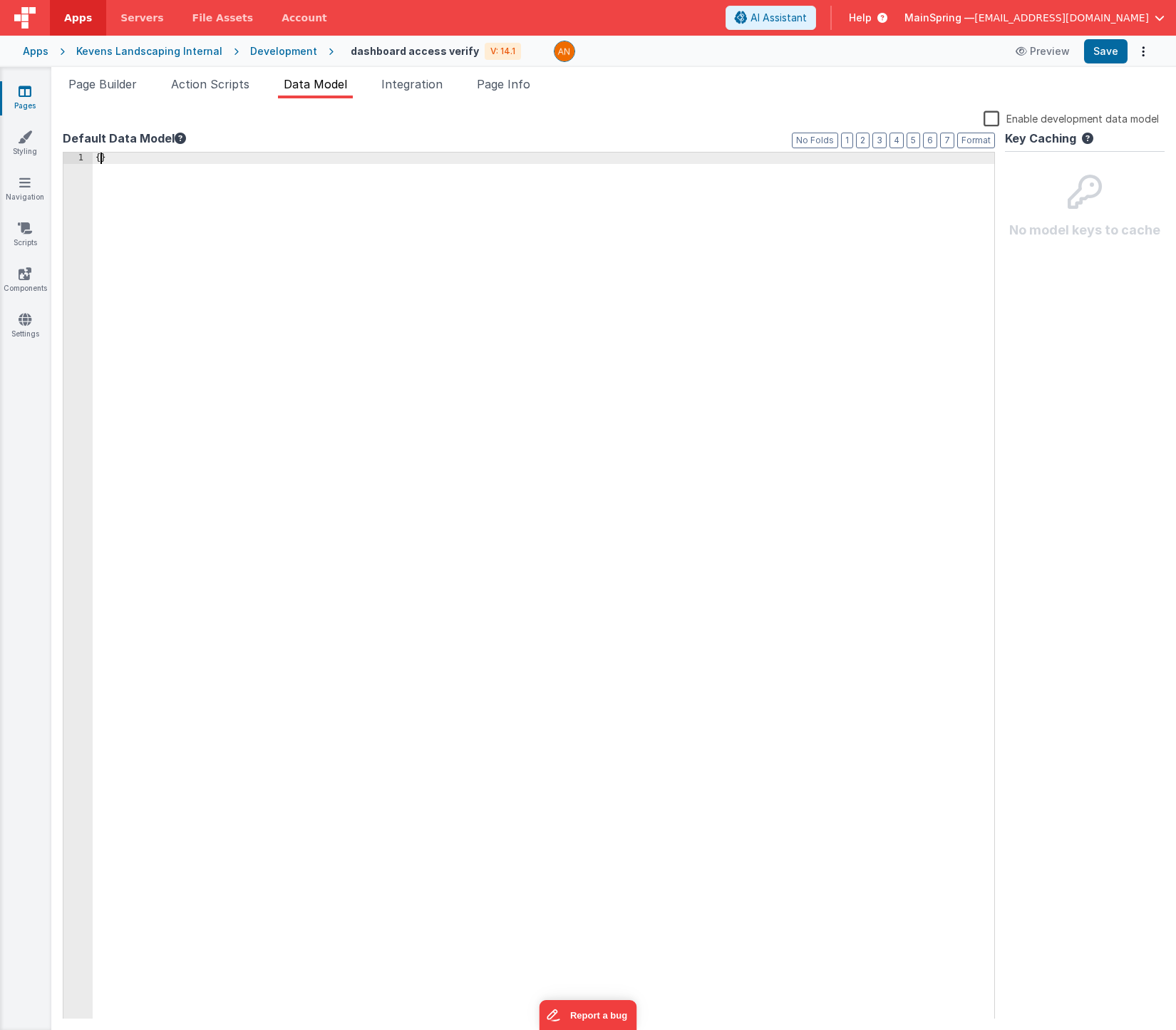
click at [101, 159] on div "{ }" at bounding box center [543, 598] width 902 height 890
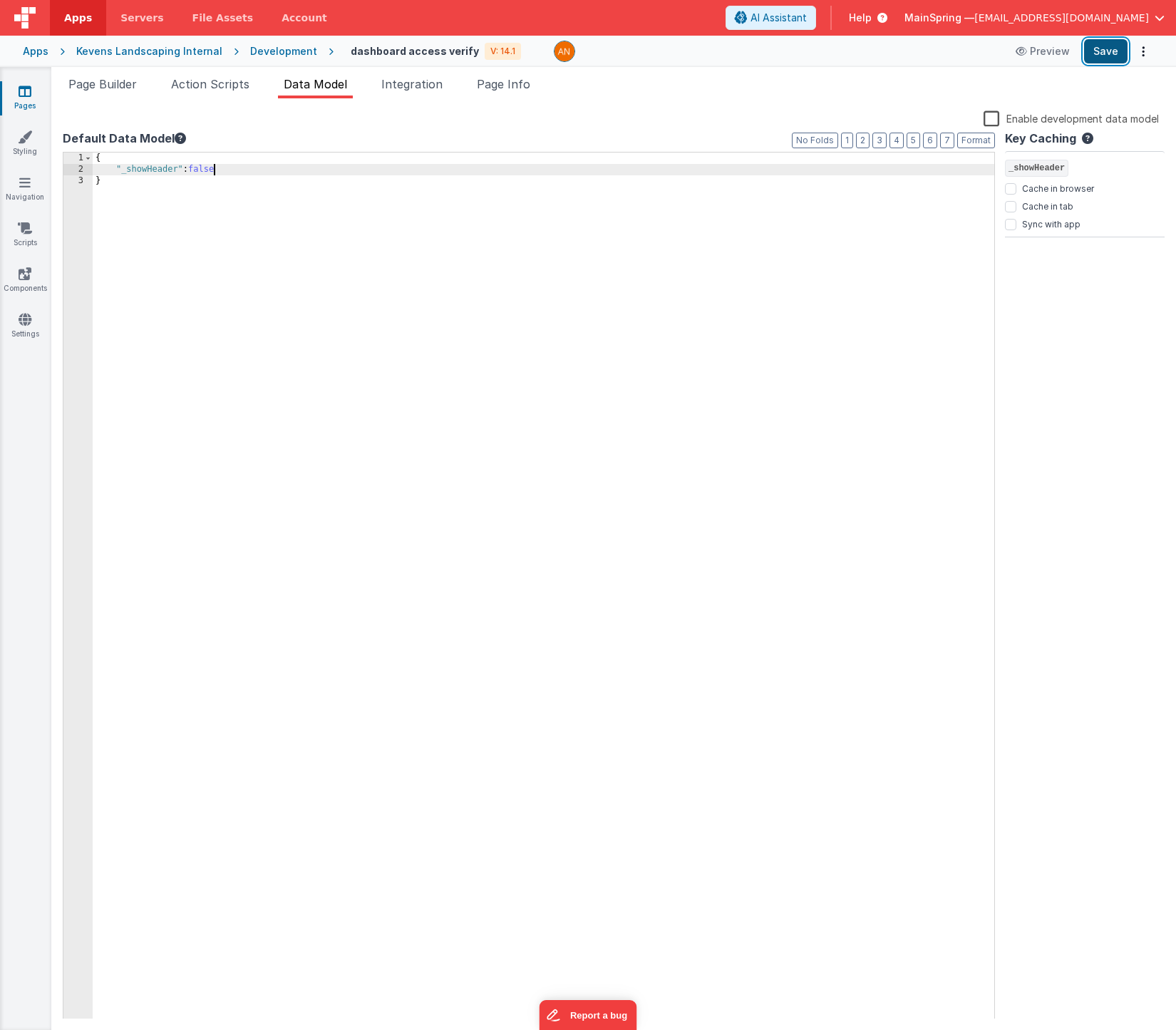
click at [1113, 55] on button "Save" at bounding box center [1106, 51] width 43 height 25
click at [28, 139] on icon at bounding box center [25, 136] width 14 height 14
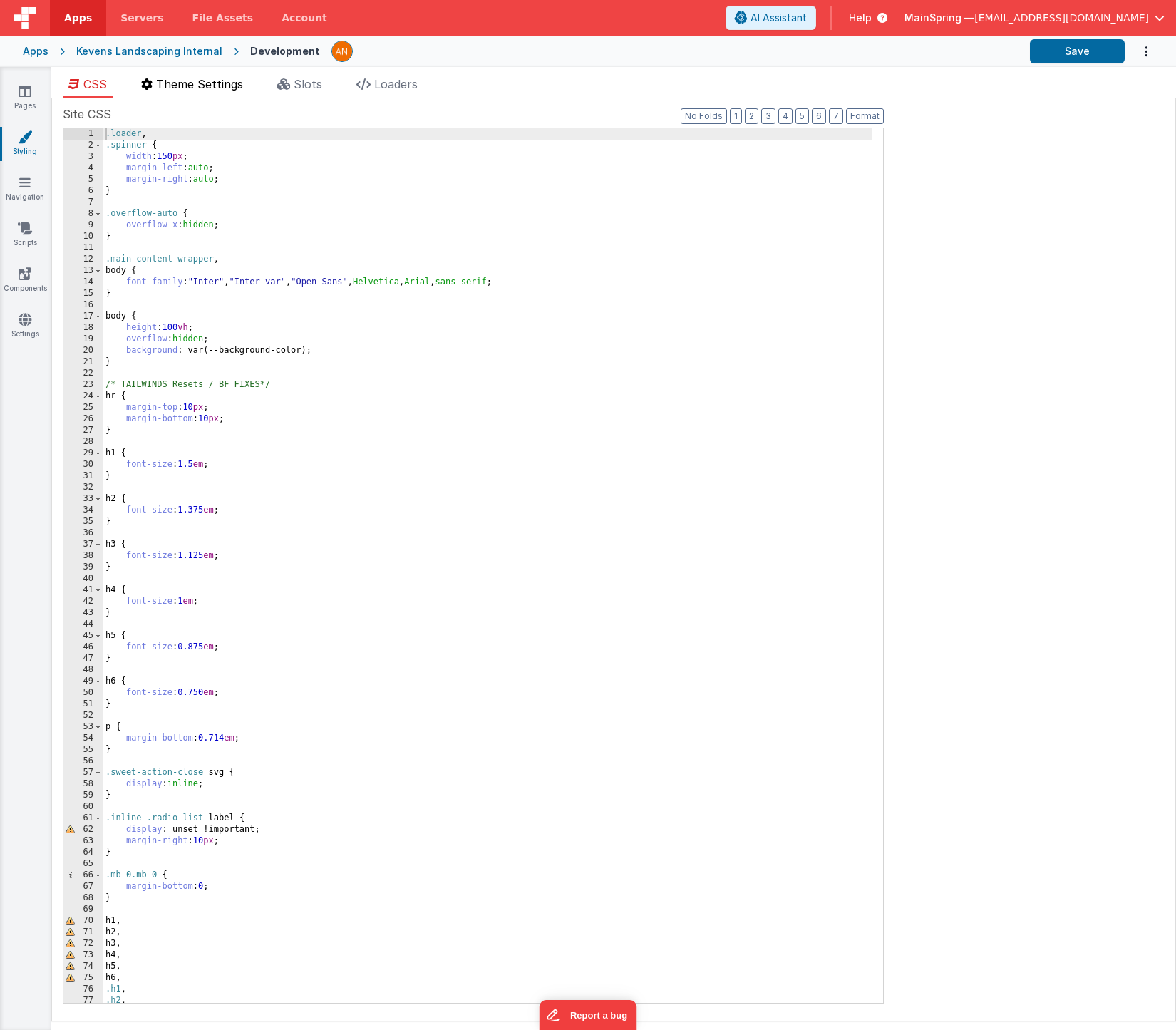
click at [227, 85] on span "Theme Settings" at bounding box center [199, 83] width 87 height 14
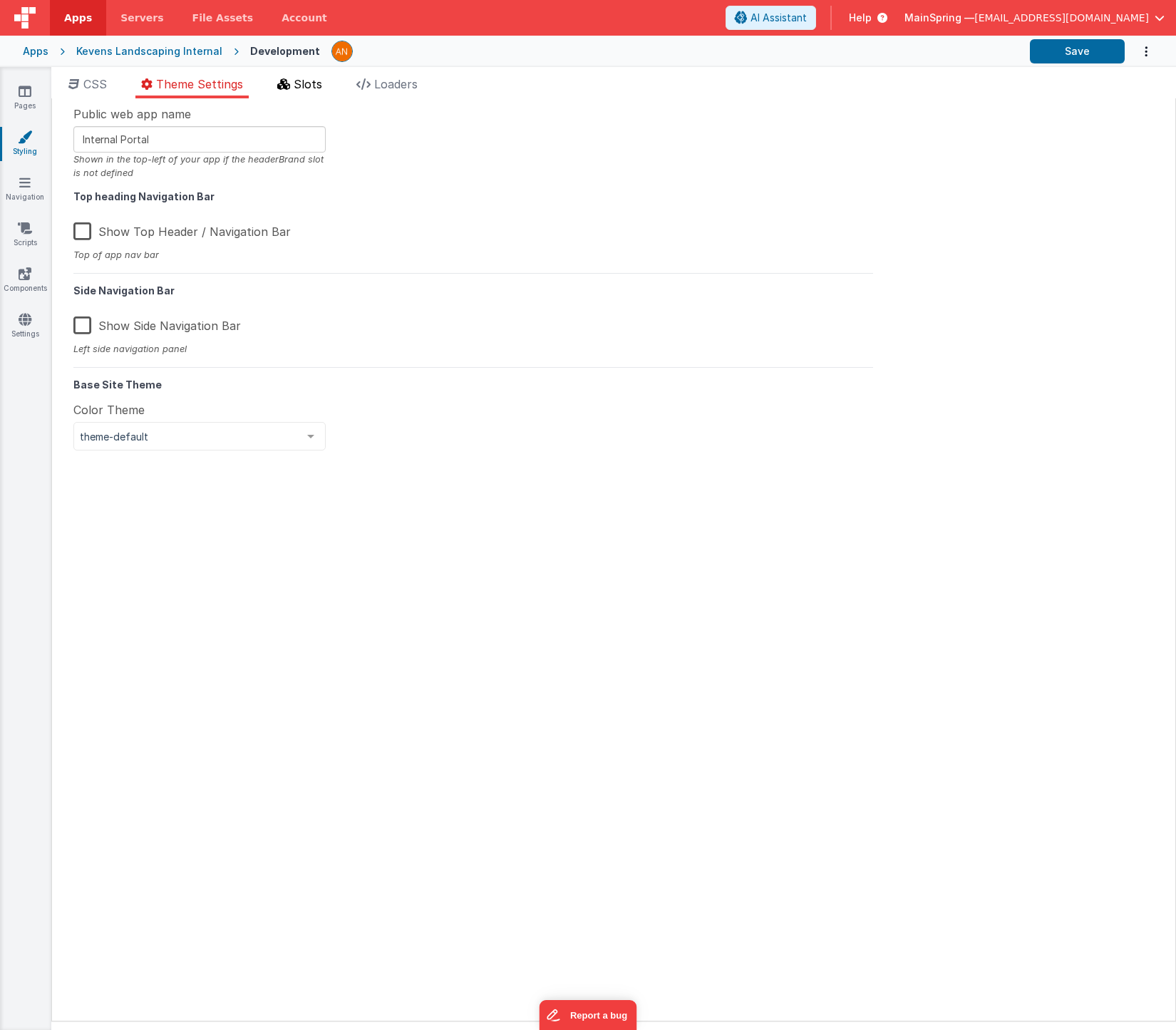
click at [281, 84] on icon at bounding box center [283, 83] width 13 height 11
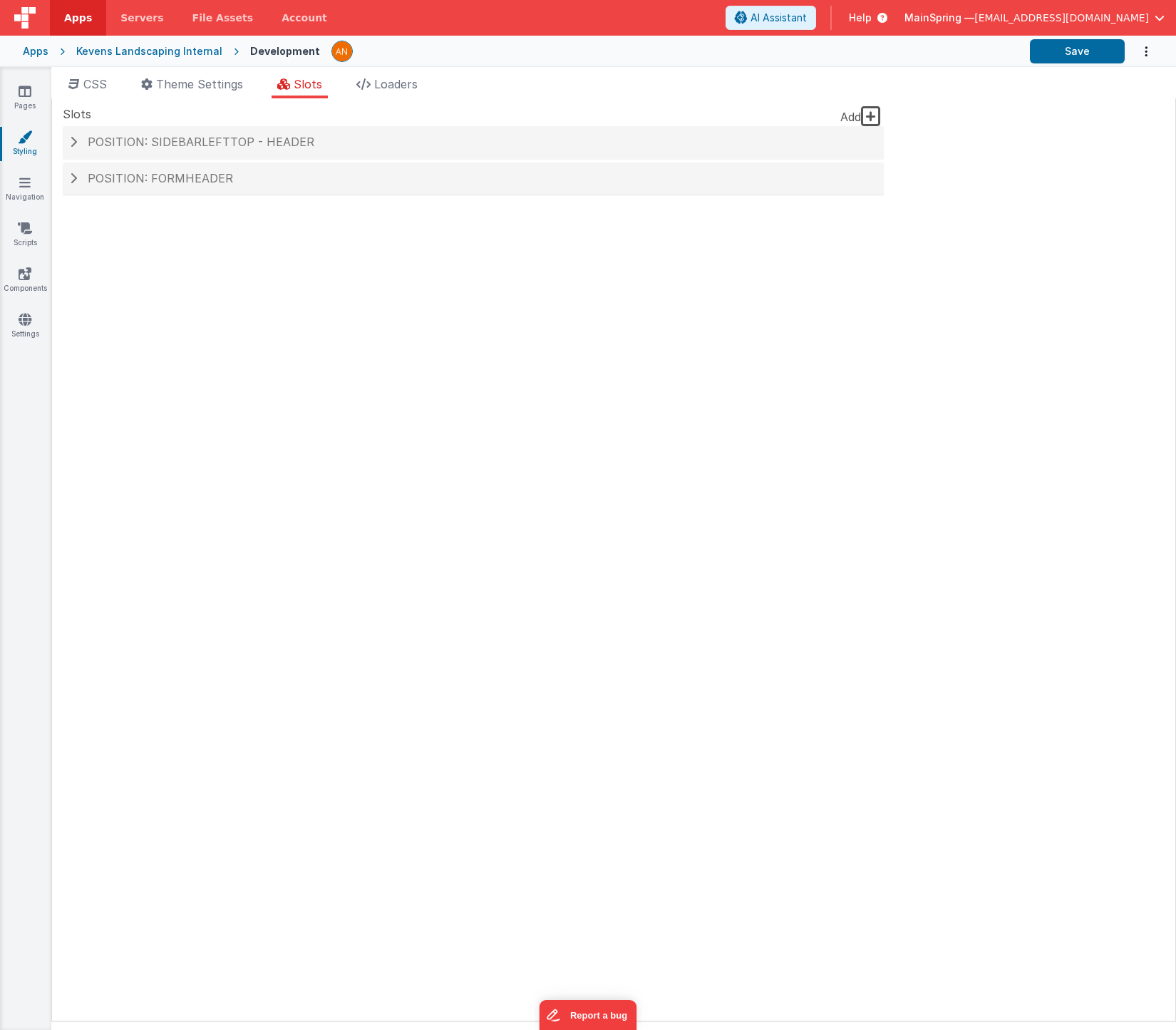
click at [121, 202] on div "Add Position: sidebarLeftTop - header Slot Position sidebarLeftTop inactive hea…" at bounding box center [473, 167] width 821 height 83
click at [123, 187] on div "Position: formHeader" at bounding box center [473, 179] width 821 height 33
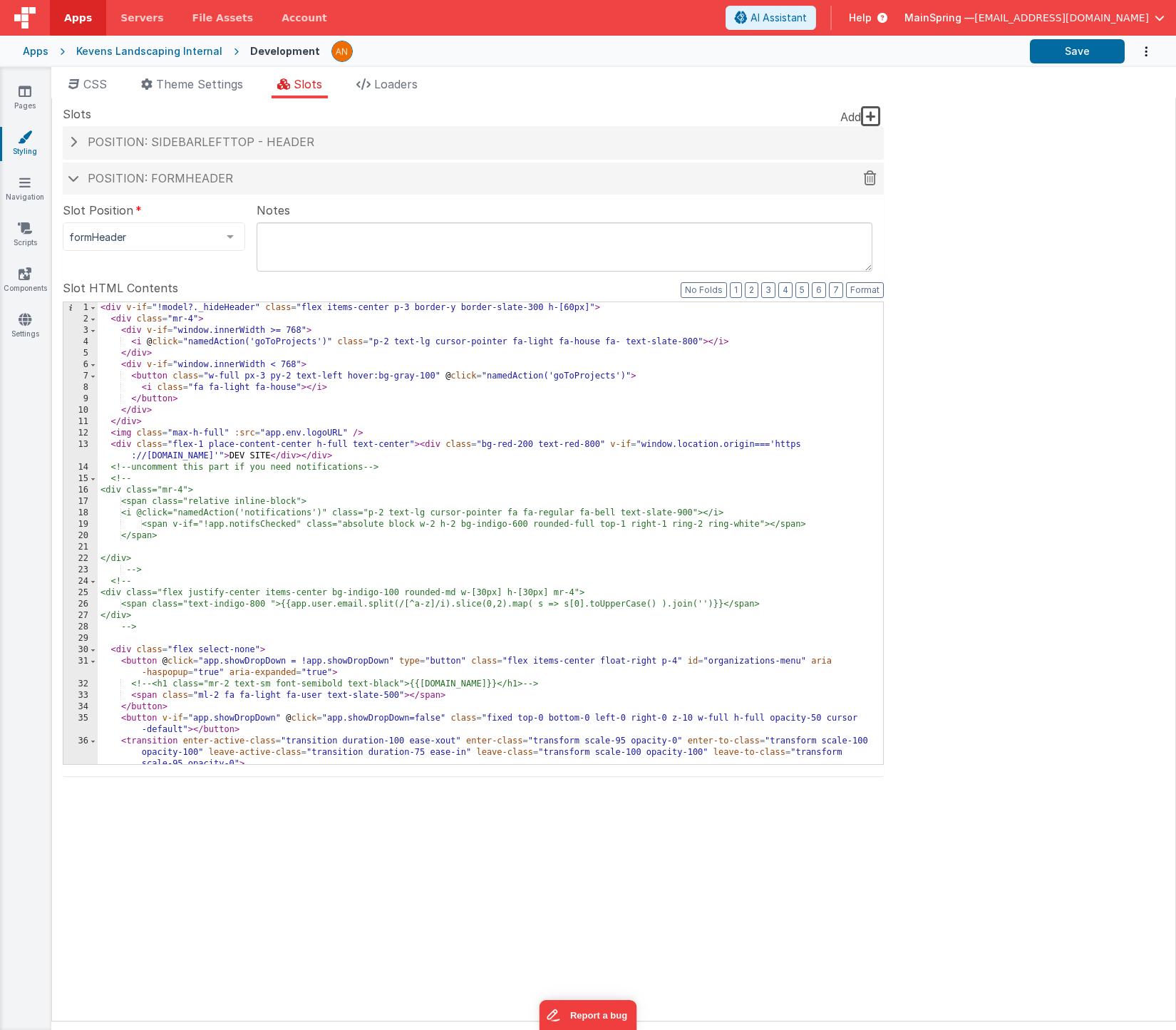
click at [100, 168] on div "Position: formHeader" at bounding box center [473, 179] width 821 height 33
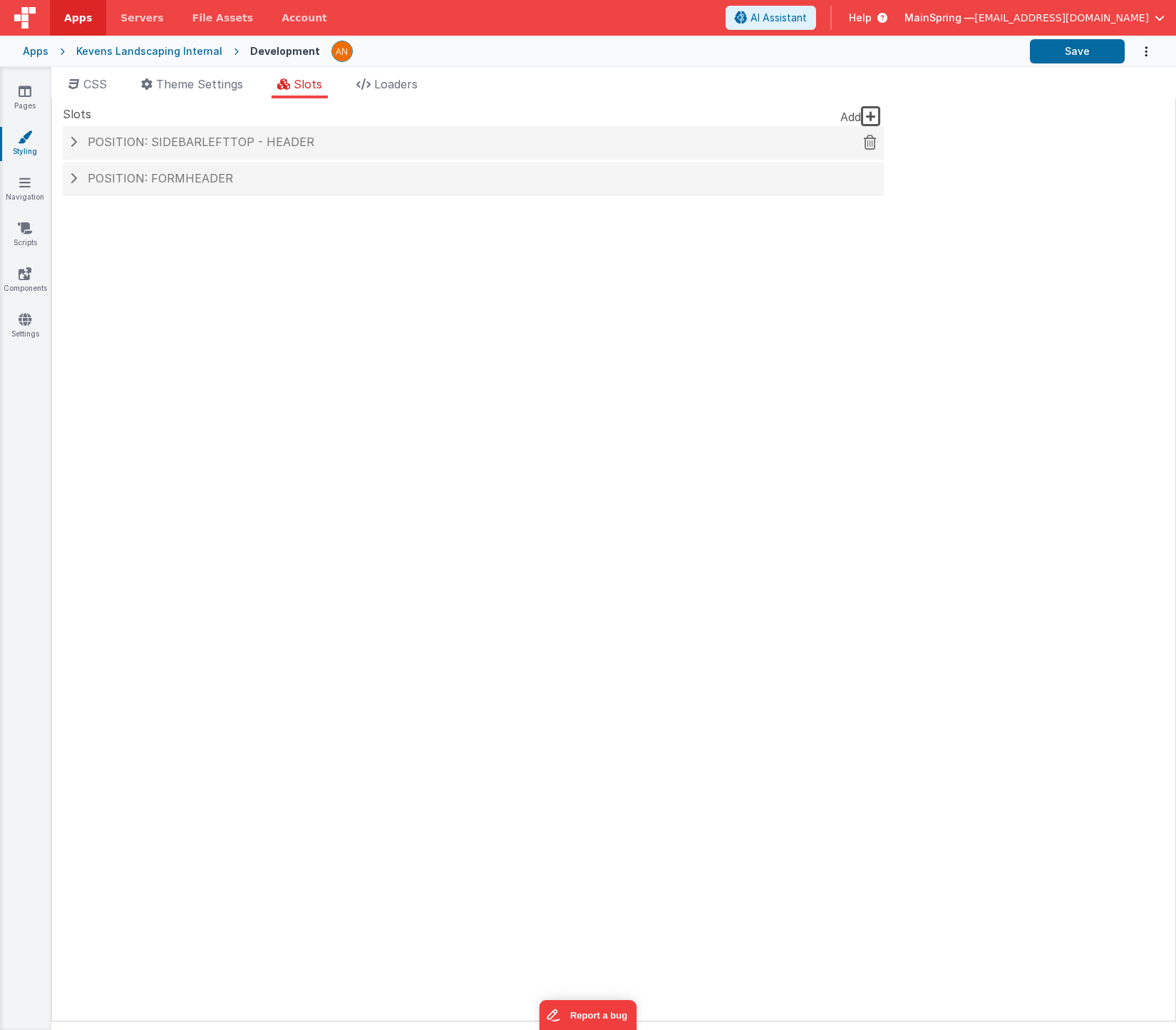
click at [103, 140] on span "Position: sidebarLeftTop - header" at bounding box center [201, 142] width 227 height 14
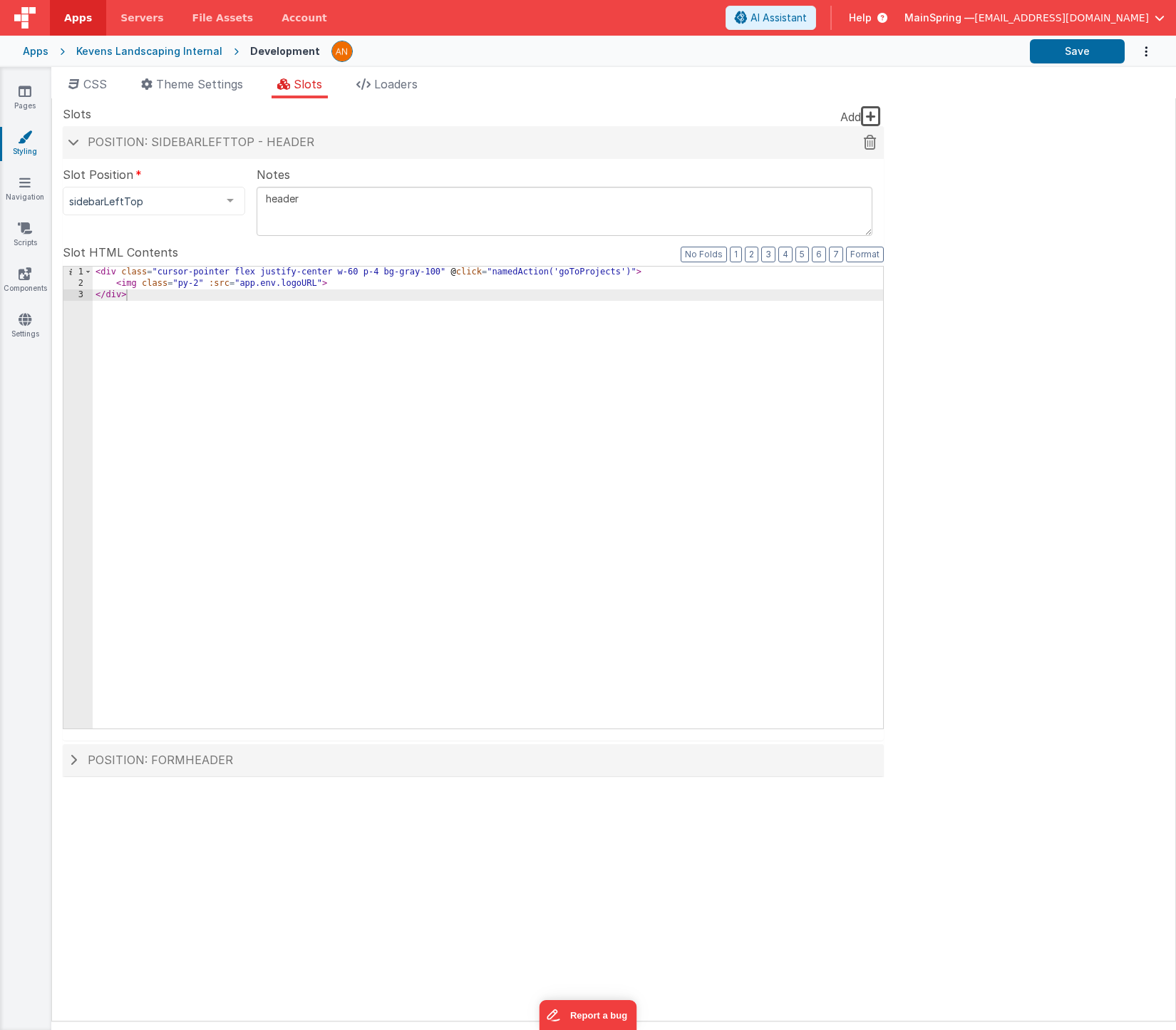
click at [103, 140] on span "Position: sidebarLeftTop - header" at bounding box center [201, 142] width 227 height 14
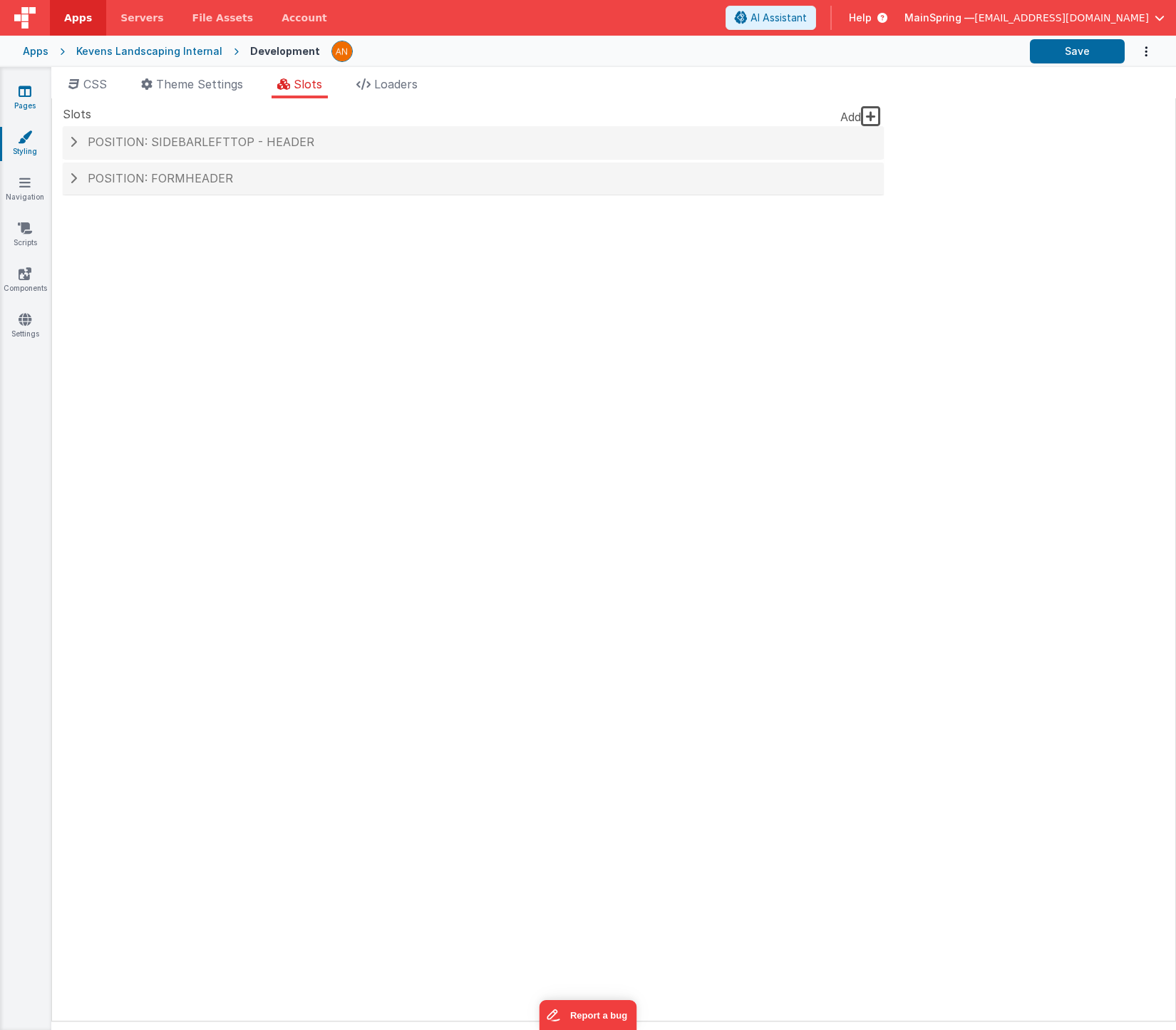
click at [31, 99] on link "Pages" at bounding box center [25, 98] width 51 height 28
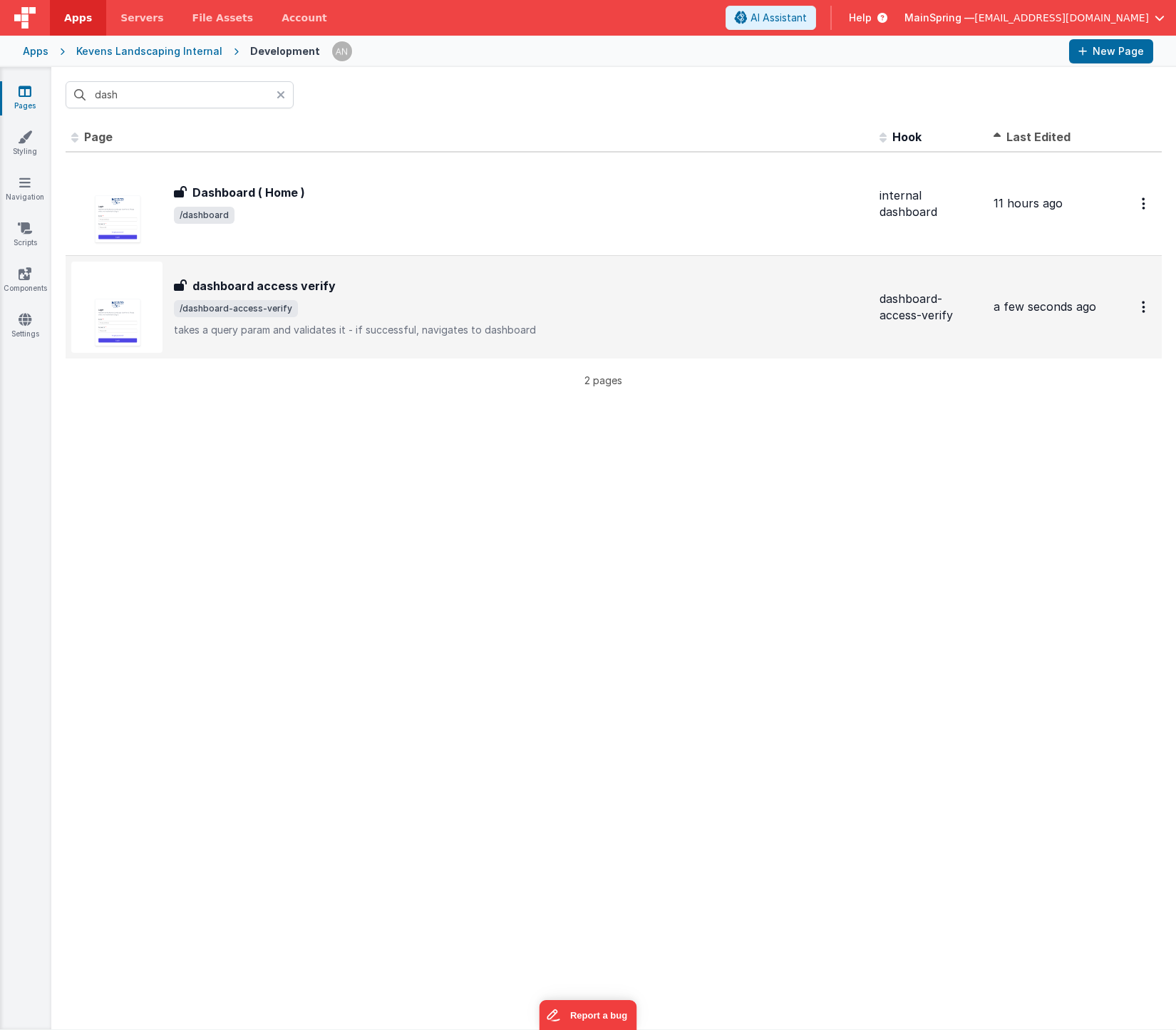
click at [320, 315] on span "/dashboard-access-verify" at bounding box center [521, 309] width 695 height 17
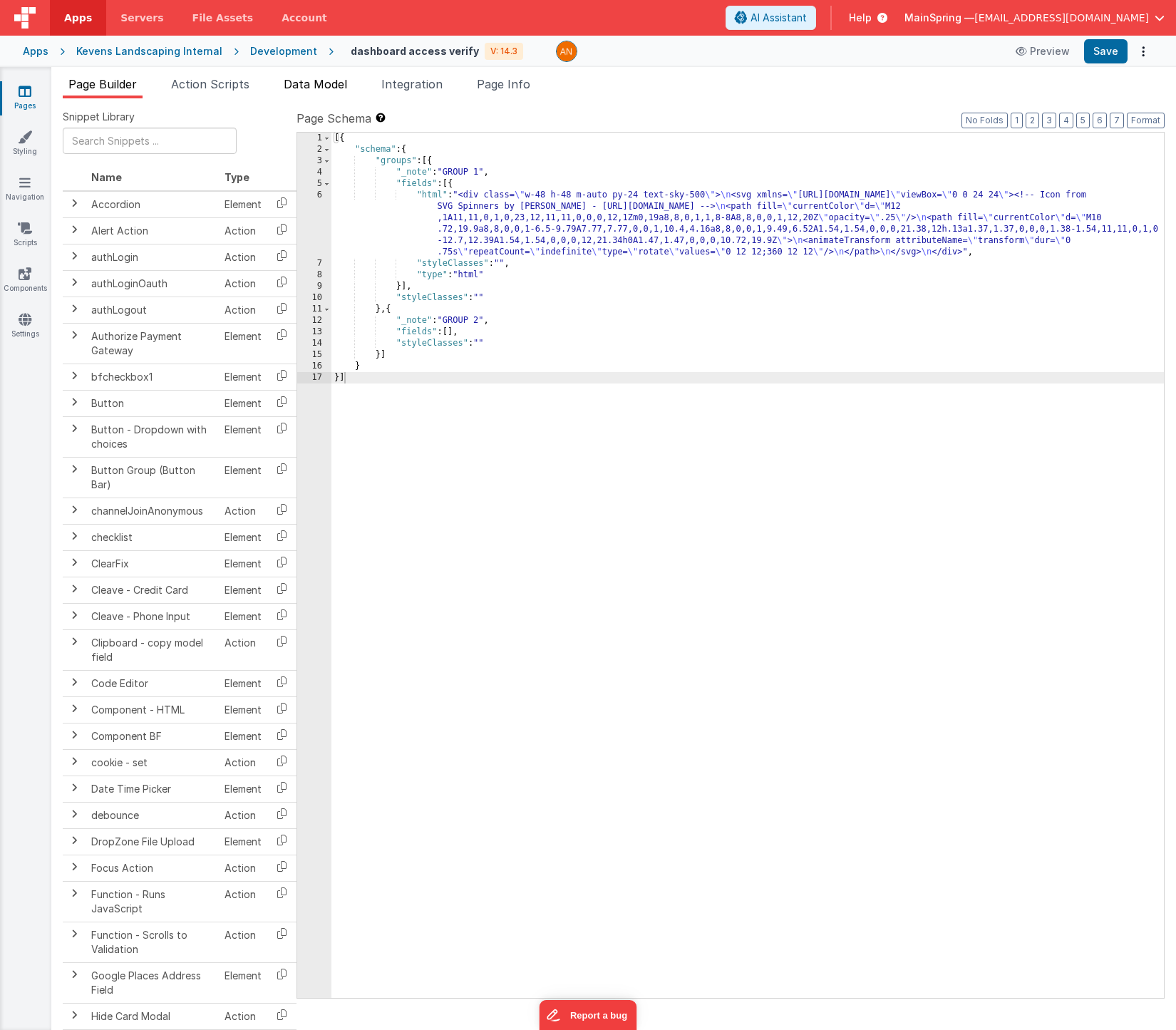
click at [332, 90] on span "Data Model" at bounding box center [315, 83] width 63 height 14
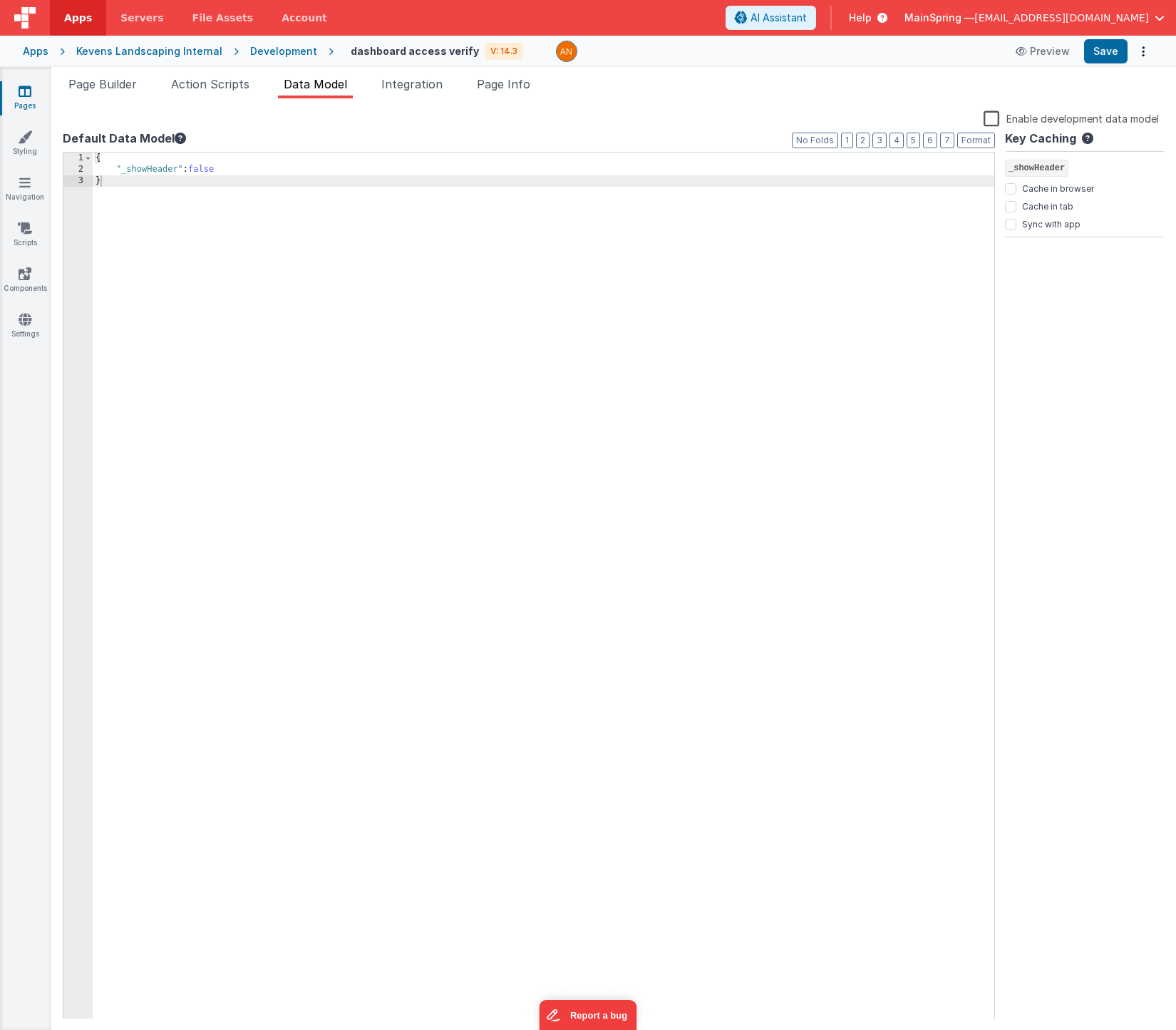
click at [141, 172] on div "{ "_showHeader" : false }" at bounding box center [543, 598] width 902 height 890
click at [201, 168] on div "{ "_hideHeader" : false }" at bounding box center [543, 598] width 902 height 890
click at [100, 80] on span "Page Builder" at bounding box center [103, 83] width 69 height 14
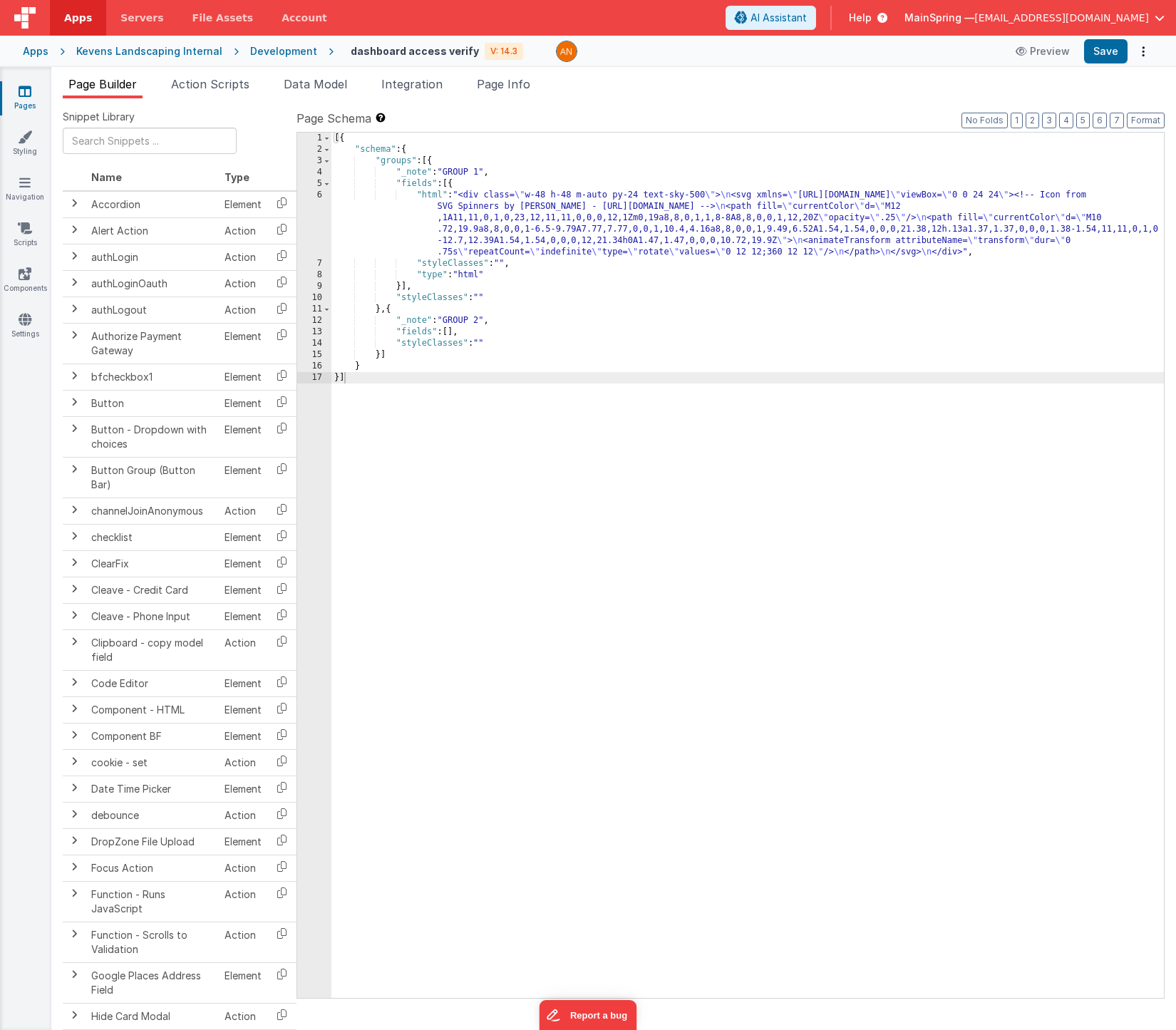
click at [617, 214] on div "[{ "schema" : { "groups" : [{ "_note" : "GROUP 1" , "fields" : [{ "html" : "<di…" at bounding box center [747, 577] width 832 height 888
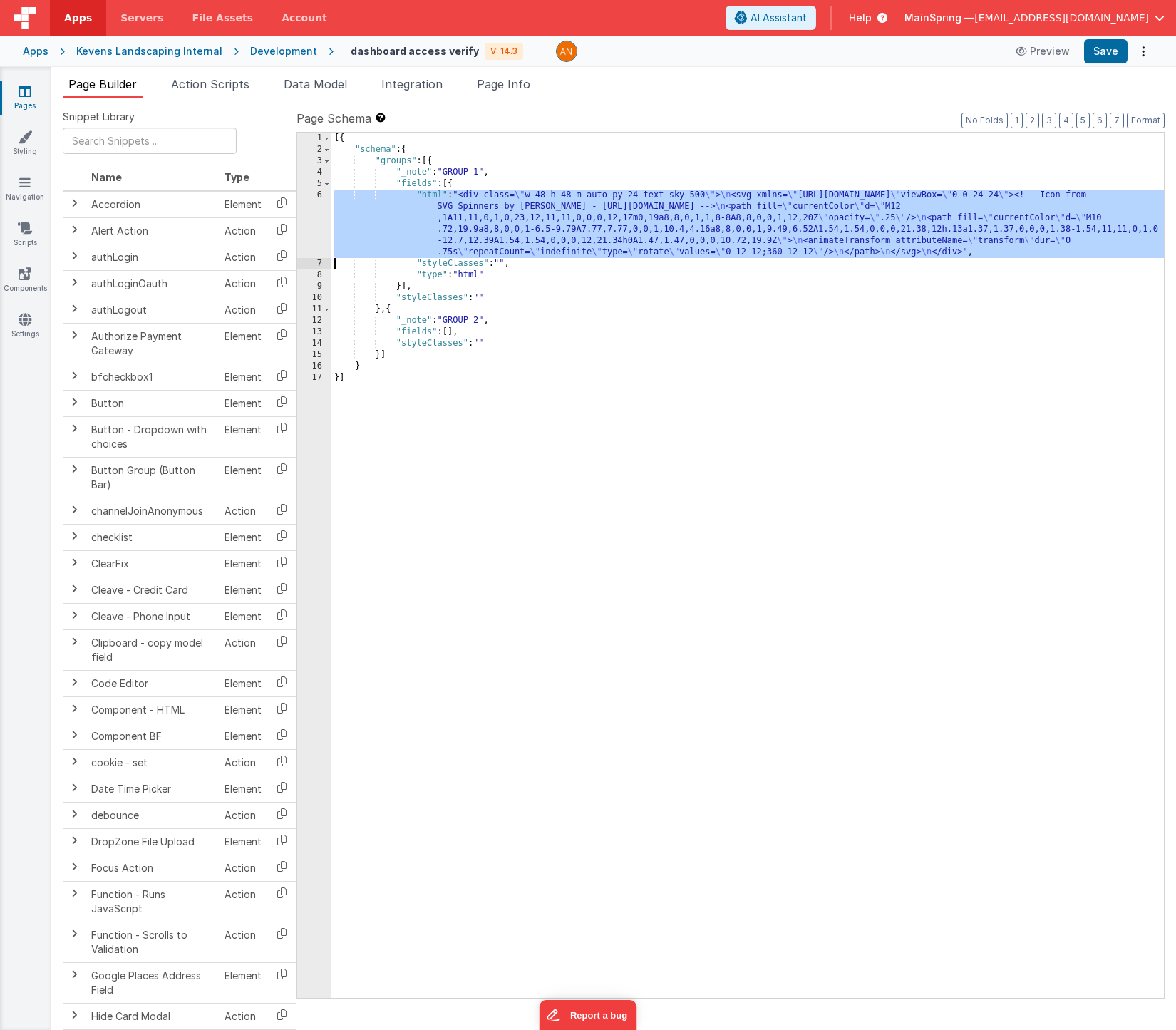
click at [310, 214] on div "6" at bounding box center [314, 224] width 34 height 69
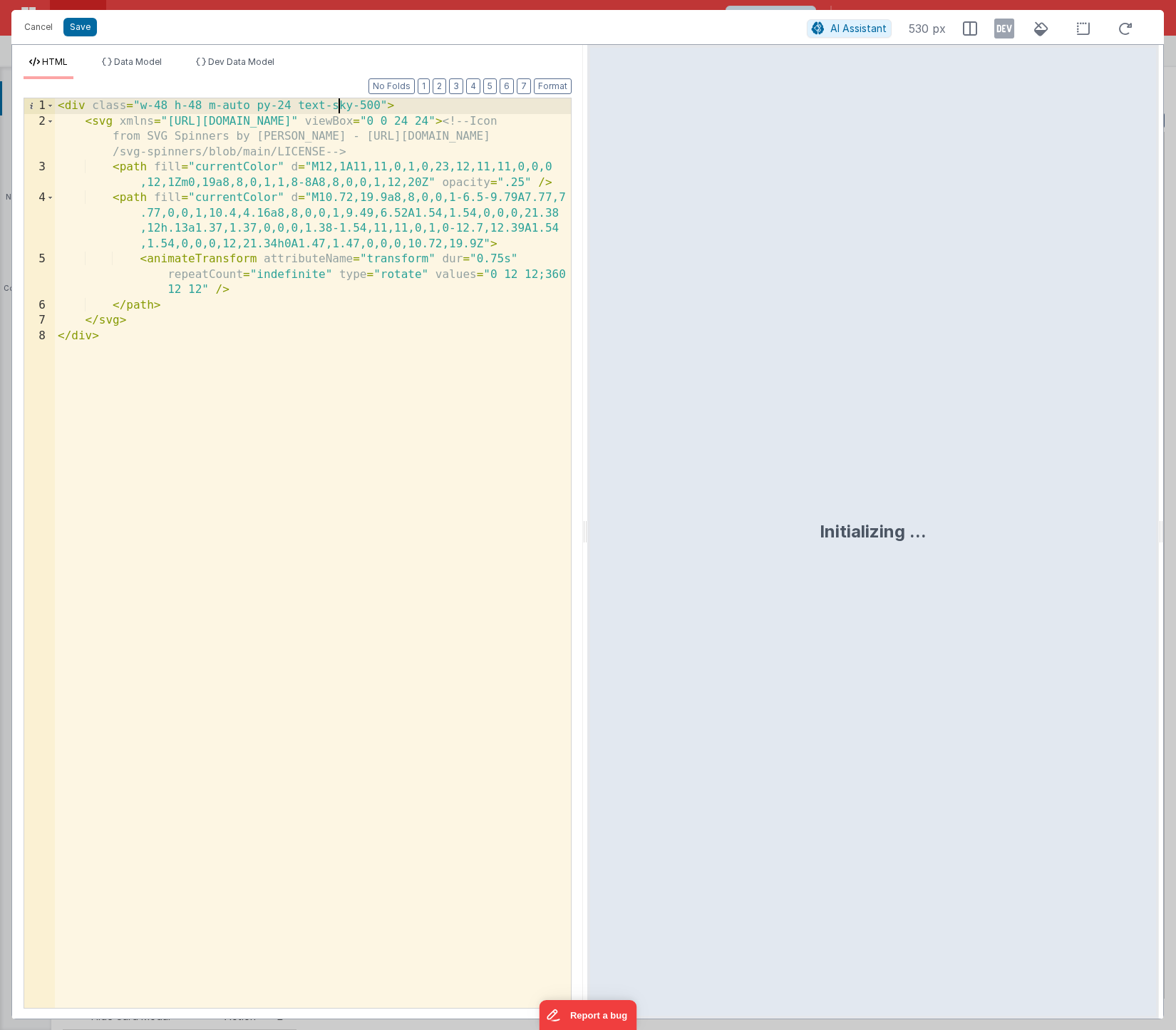
click at [337, 104] on div "< div class = "w-48 h-48 m-auto py-24 text-sky-500" > < svg xmlns = "[URL][DOMA…" at bounding box center [313, 569] width 516 height 941
click at [368, 107] on div "< div class = "w-48 h-48 m-auto py-24 text-blue-500" > < svg xmlns = "[URL][DOM…" at bounding box center [313, 569] width 516 height 941
click at [85, 29] on button "Save" at bounding box center [80, 27] width 34 height 19
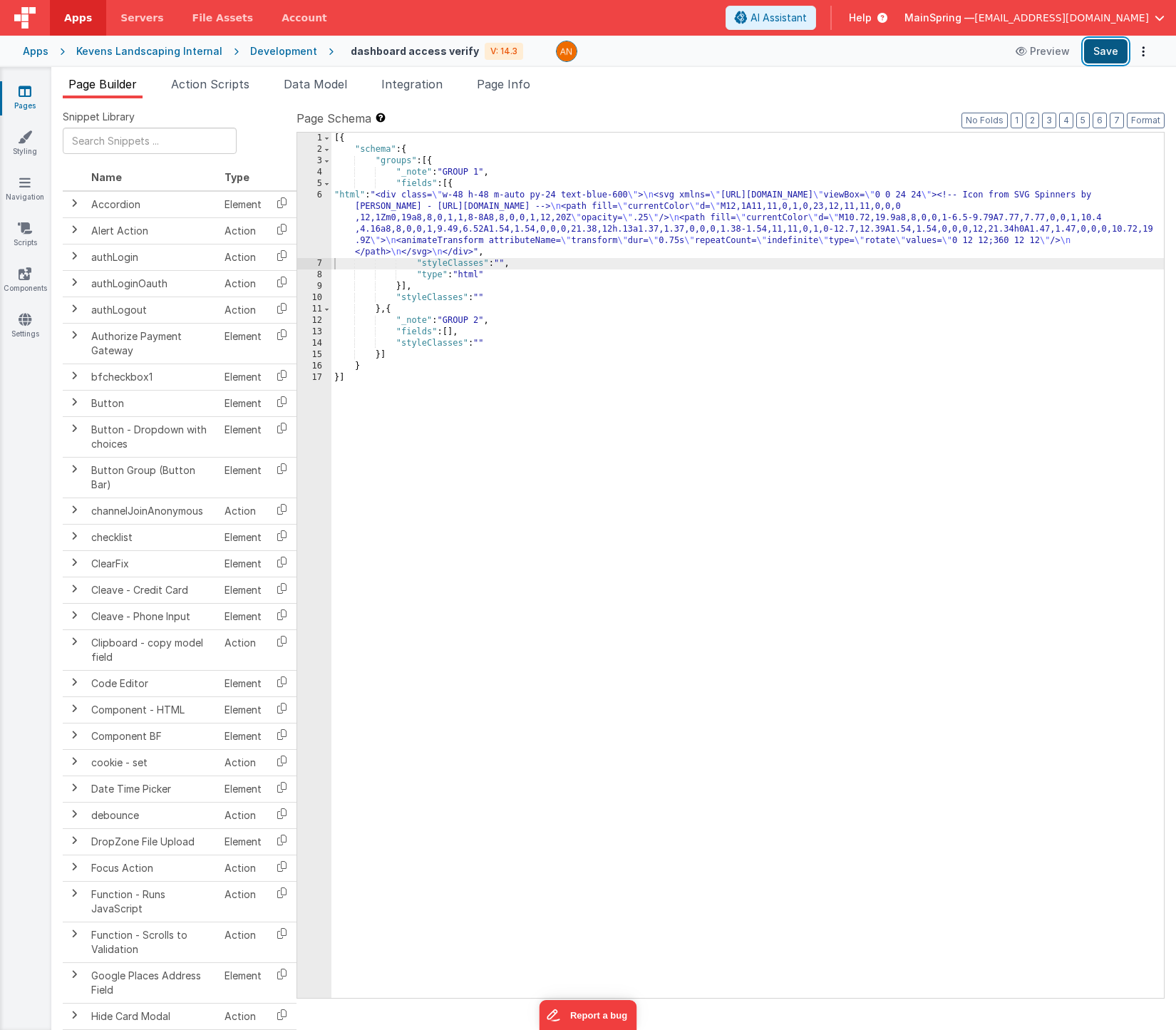
click at [1105, 54] on button "Save" at bounding box center [1106, 51] width 43 height 25
click at [1150, 120] on button "Format" at bounding box center [1145, 120] width 38 height 16
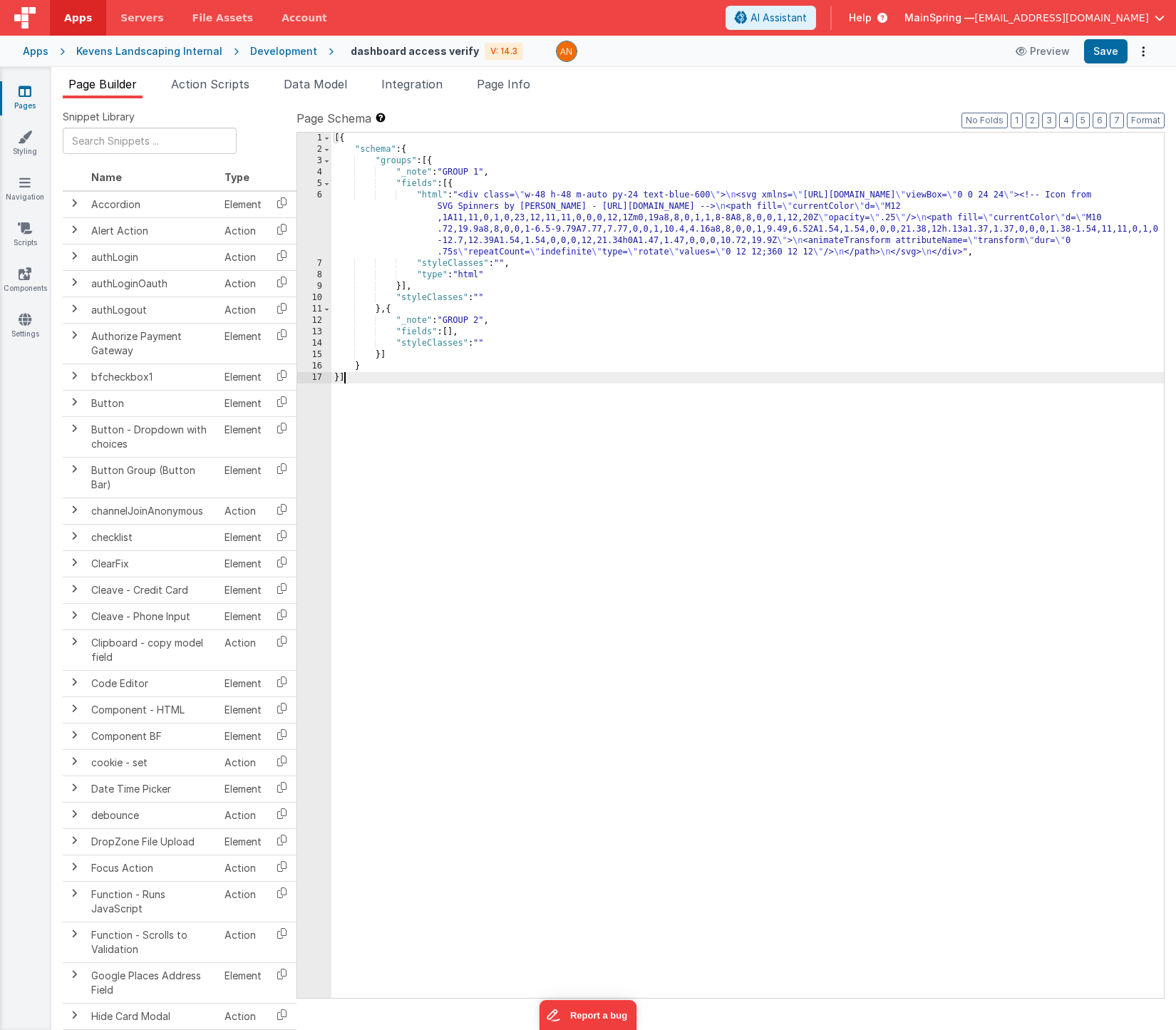
click at [689, 460] on div "[{ "schema" : { "groups" : [{ "_note" : "GROUP 1" , "fields" : [{ "html" : "<di…" at bounding box center [747, 577] width 832 height 888
click at [230, 92] on li "Action Scripts" at bounding box center [210, 86] width 90 height 23
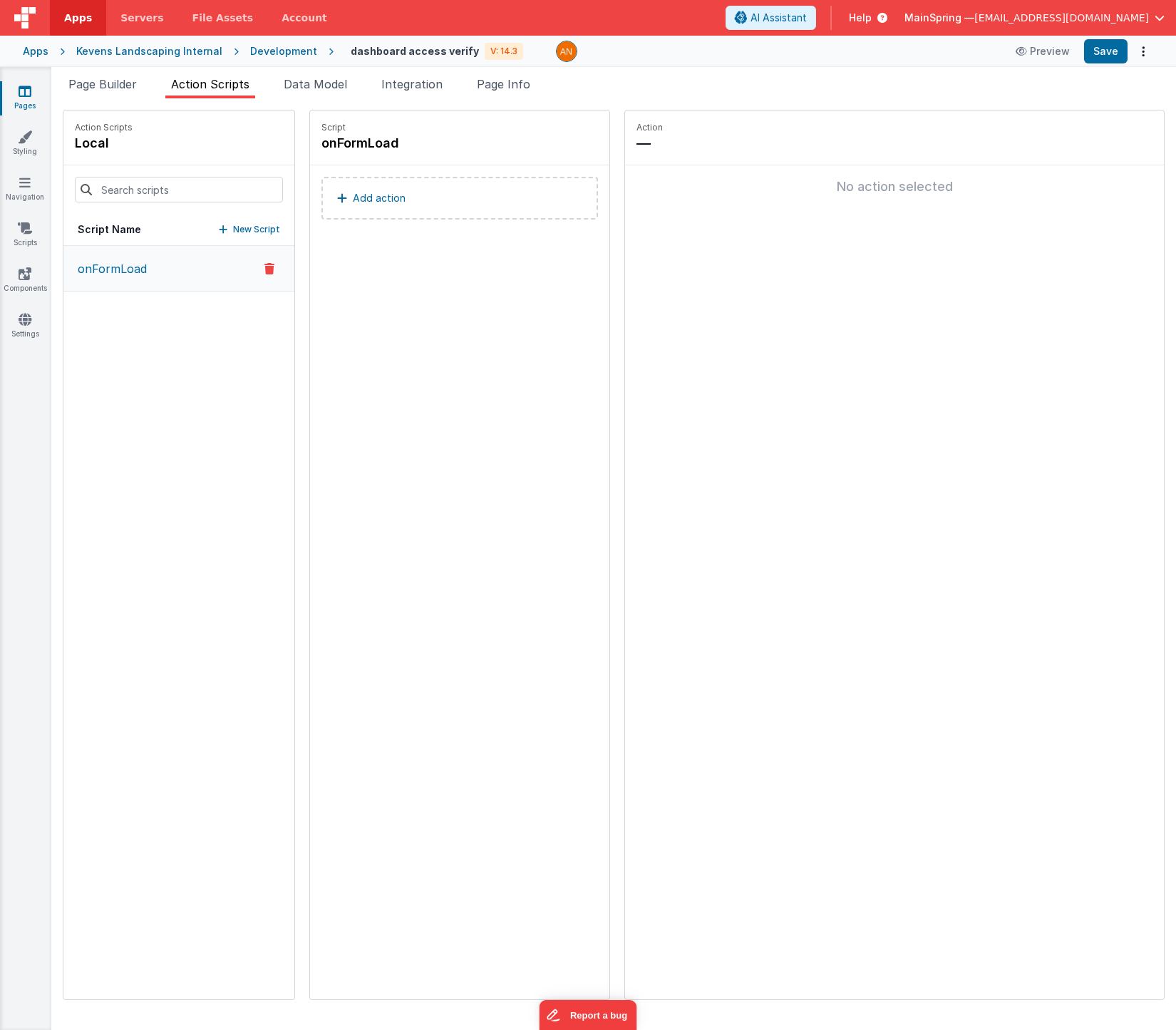
click at [20, 103] on link "Pages" at bounding box center [25, 98] width 51 height 28
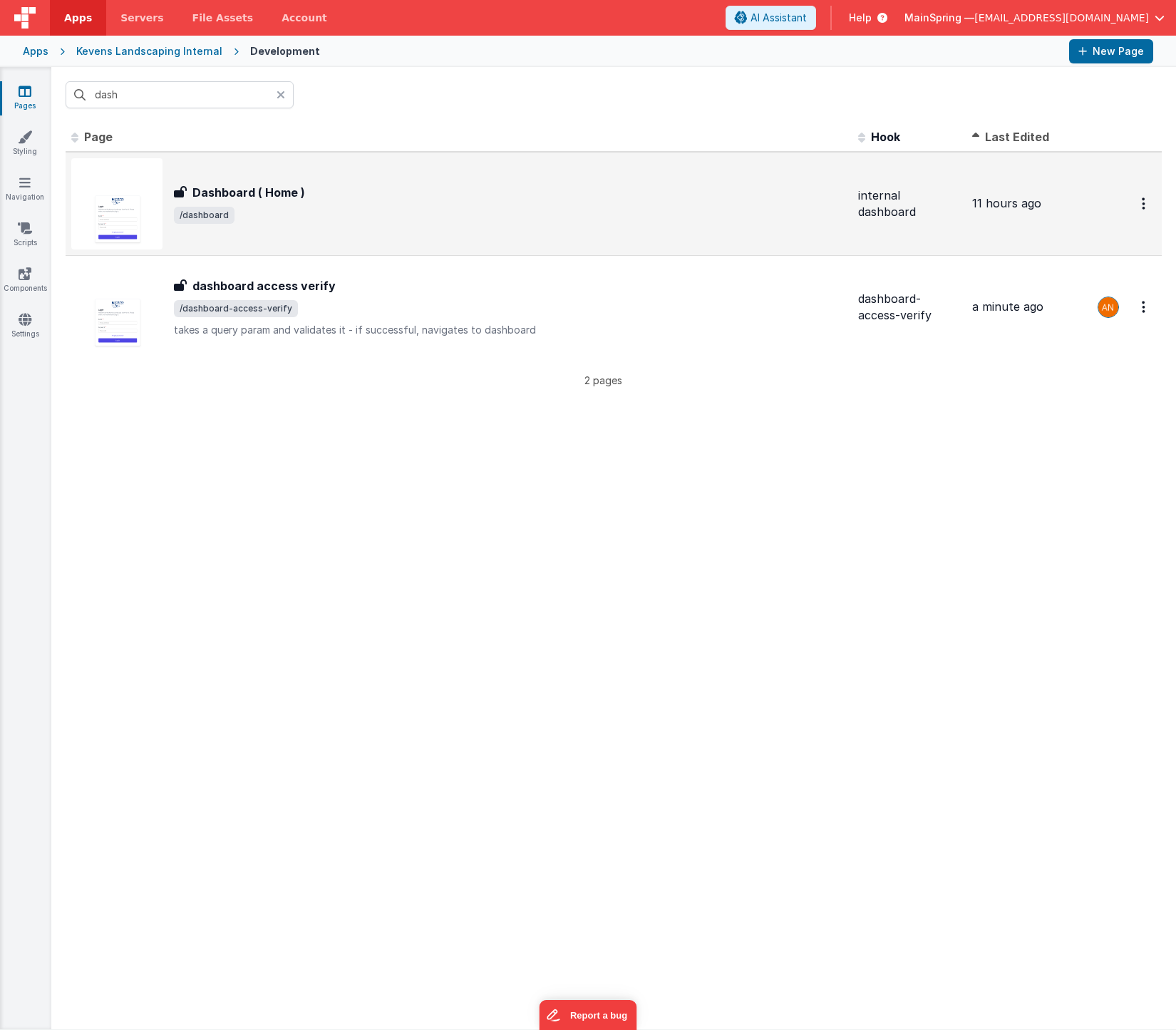
click at [305, 203] on div "Dashboard ( Home ) Dashboard ( Home ) /dashboard" at bounding box center [510, 204] width 673 height 40
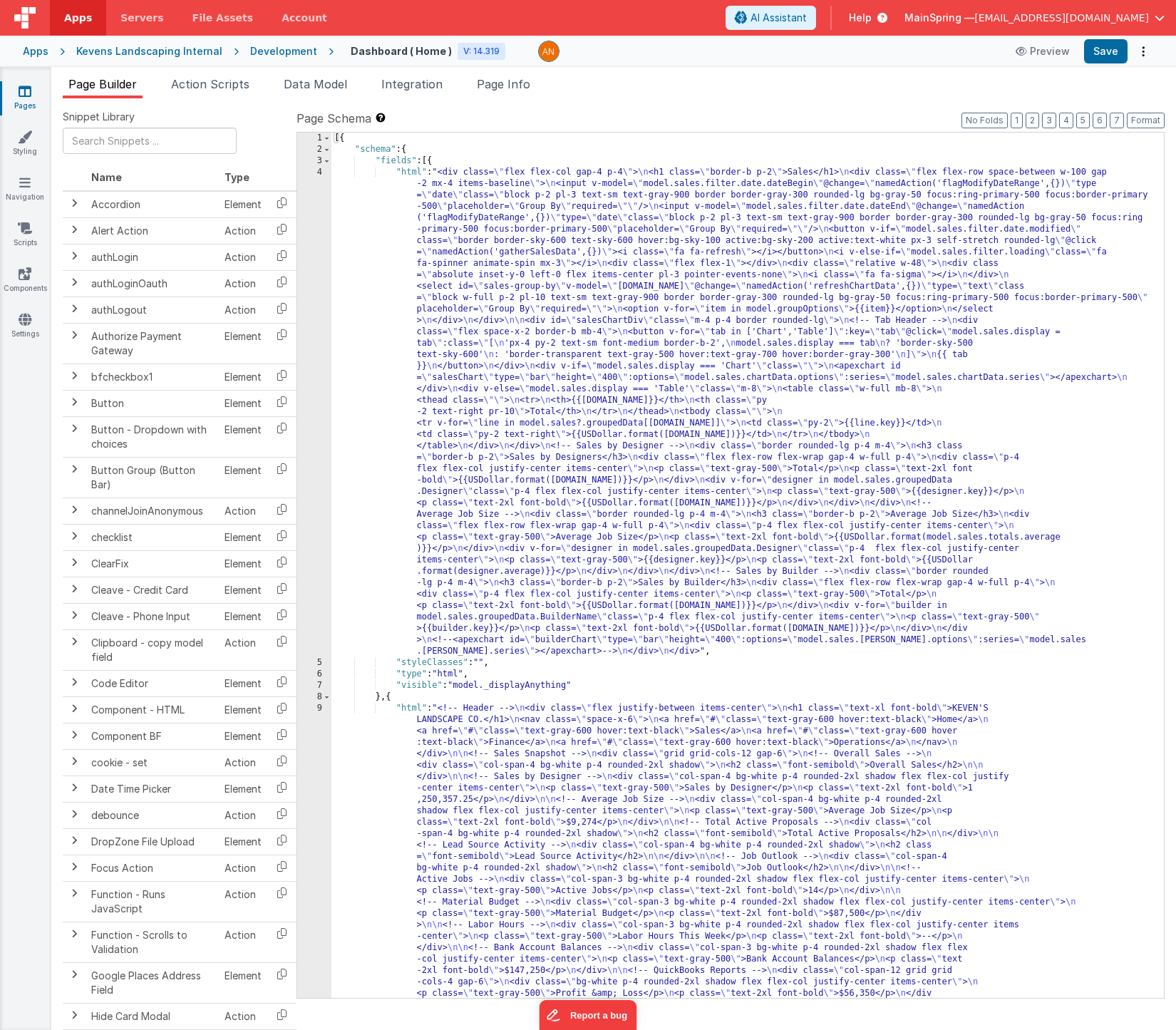
click at [588, 236] on div "[{ "schema" : { "fields" : [{ "html" : "<div class= \" flex flex-col gap-4 p-4 …" at bounding box center [742, 759] width 822 height 1254
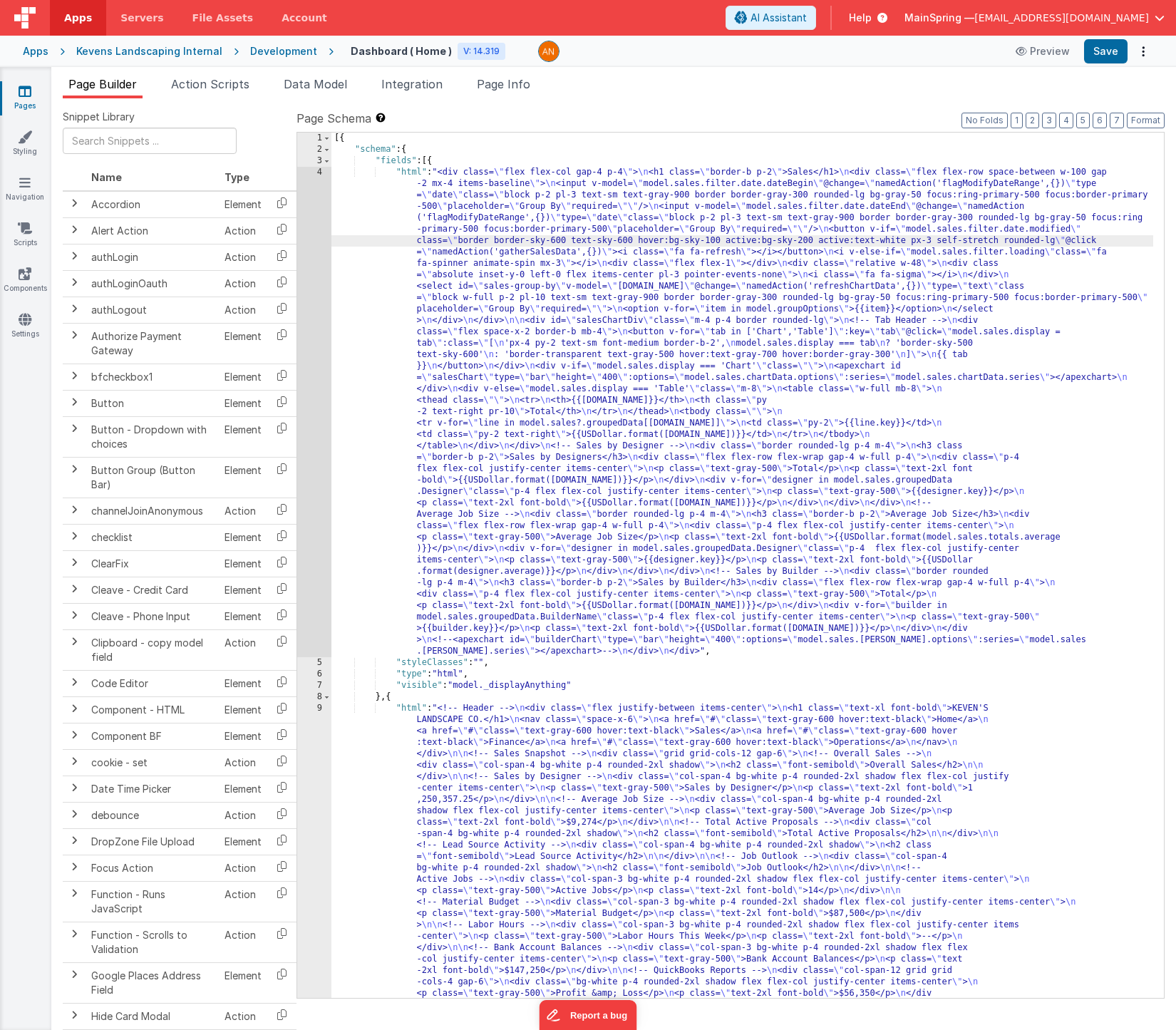
click at [304, 276] on div "4" at bounding box center [314, 412] width 34 height 490
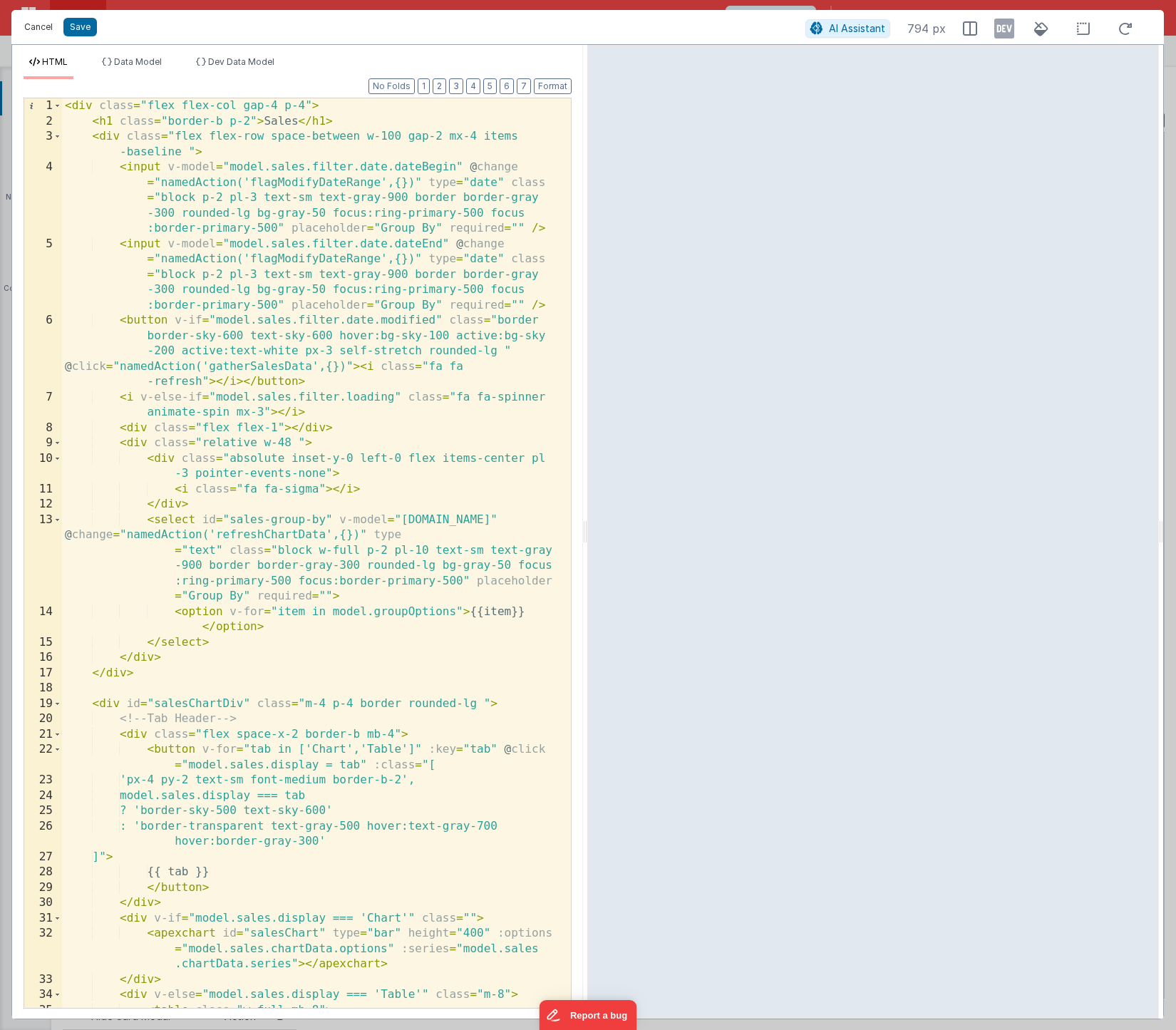
click at [41, 31] on button "Cancel" at bounding box center [38, 27] width 42 height 20
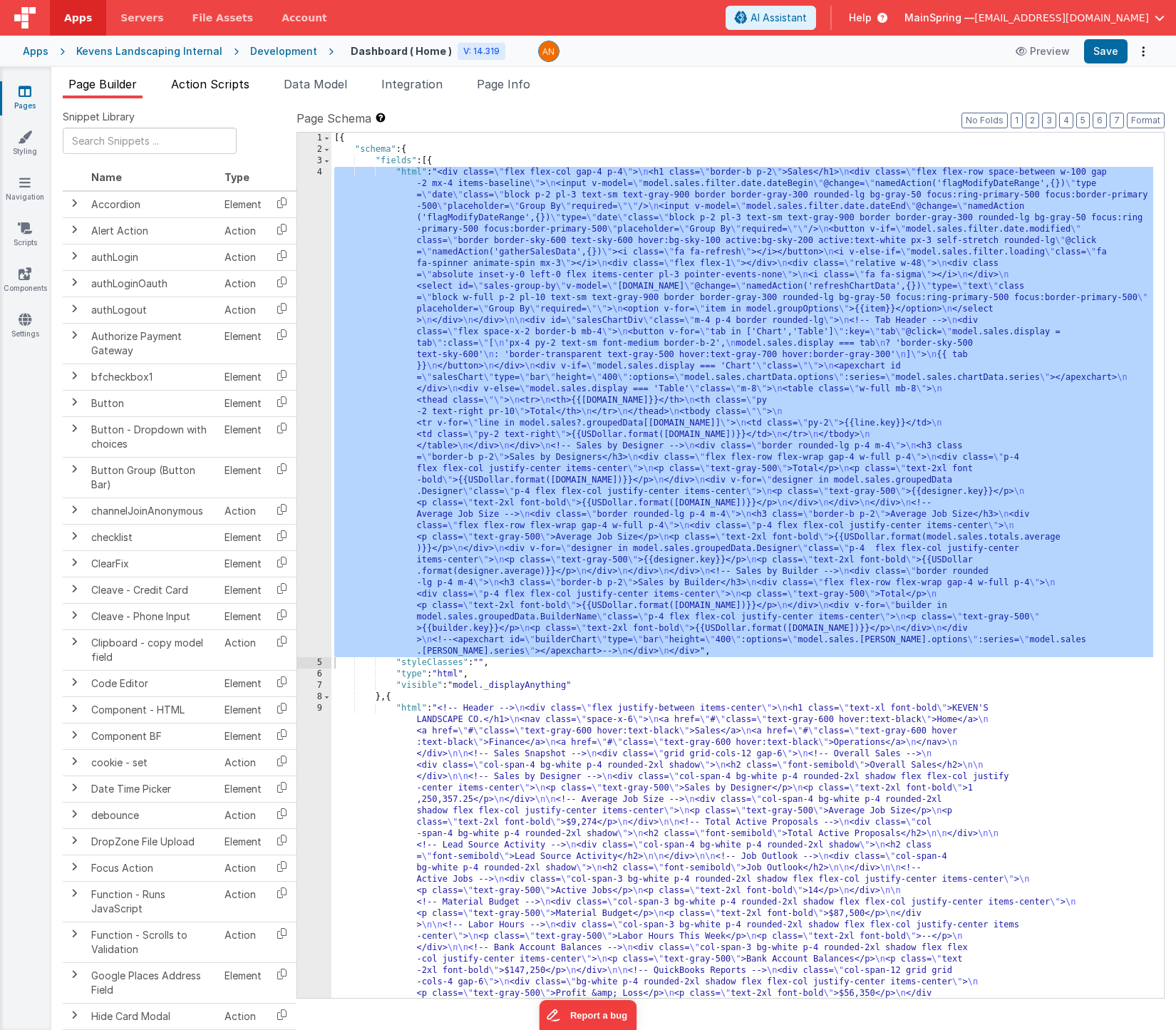
click at [221, 90] on li "Action Scripts" at bounding box center [210, 86] width 90 height 23
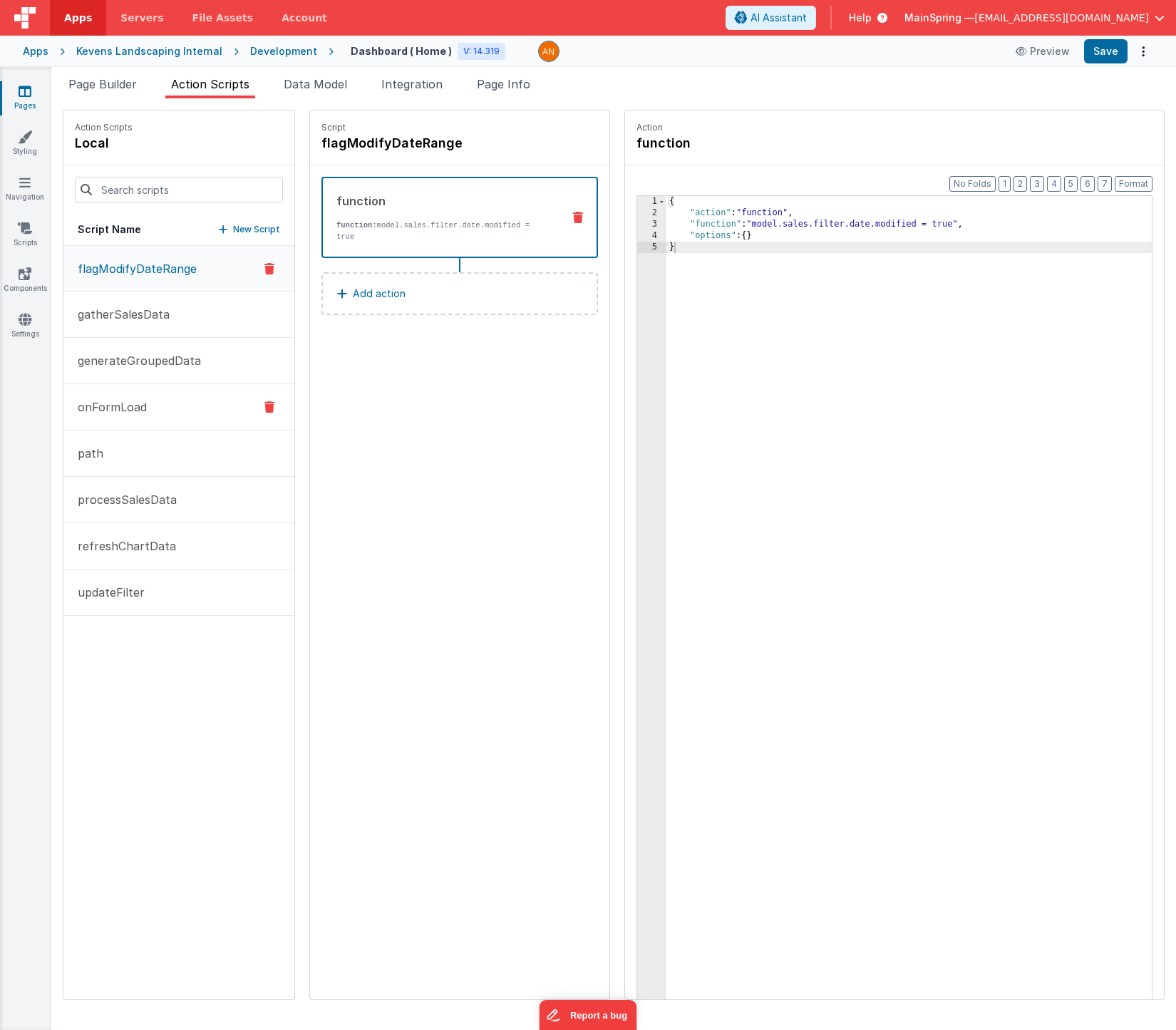
click at [117, 408] on p "onFormLoad" at bounding box center [108, 407] width 78 height 17
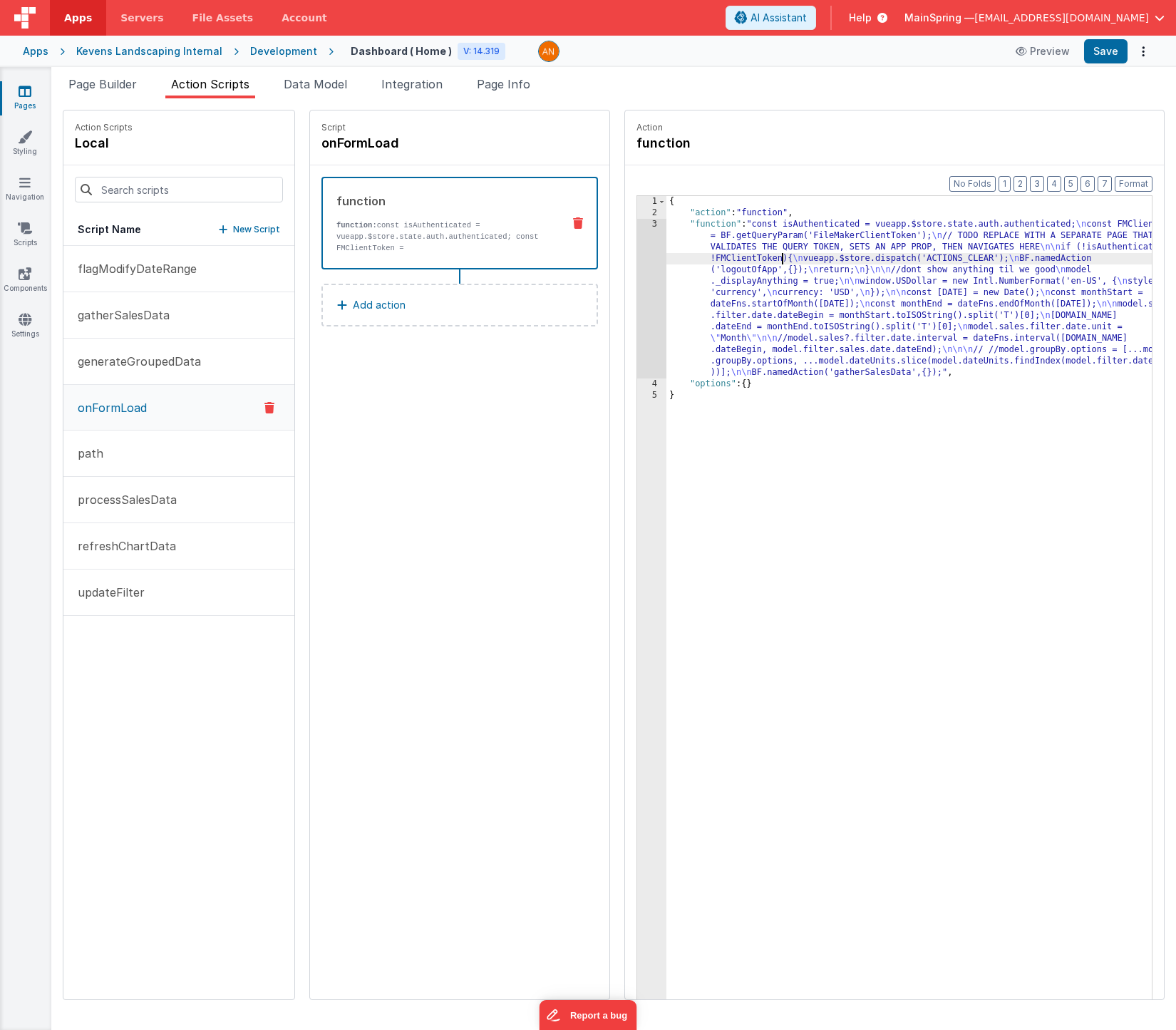
click at [743, 256] on div "{ "action" : "function" , "function" : "const isAuthenticated = vueapp.$store.s…" at bounding box center [930, 631] width 528 height 871
click at [637, 274] on div "3" at bounding box center [651, 299] width 29 height 159
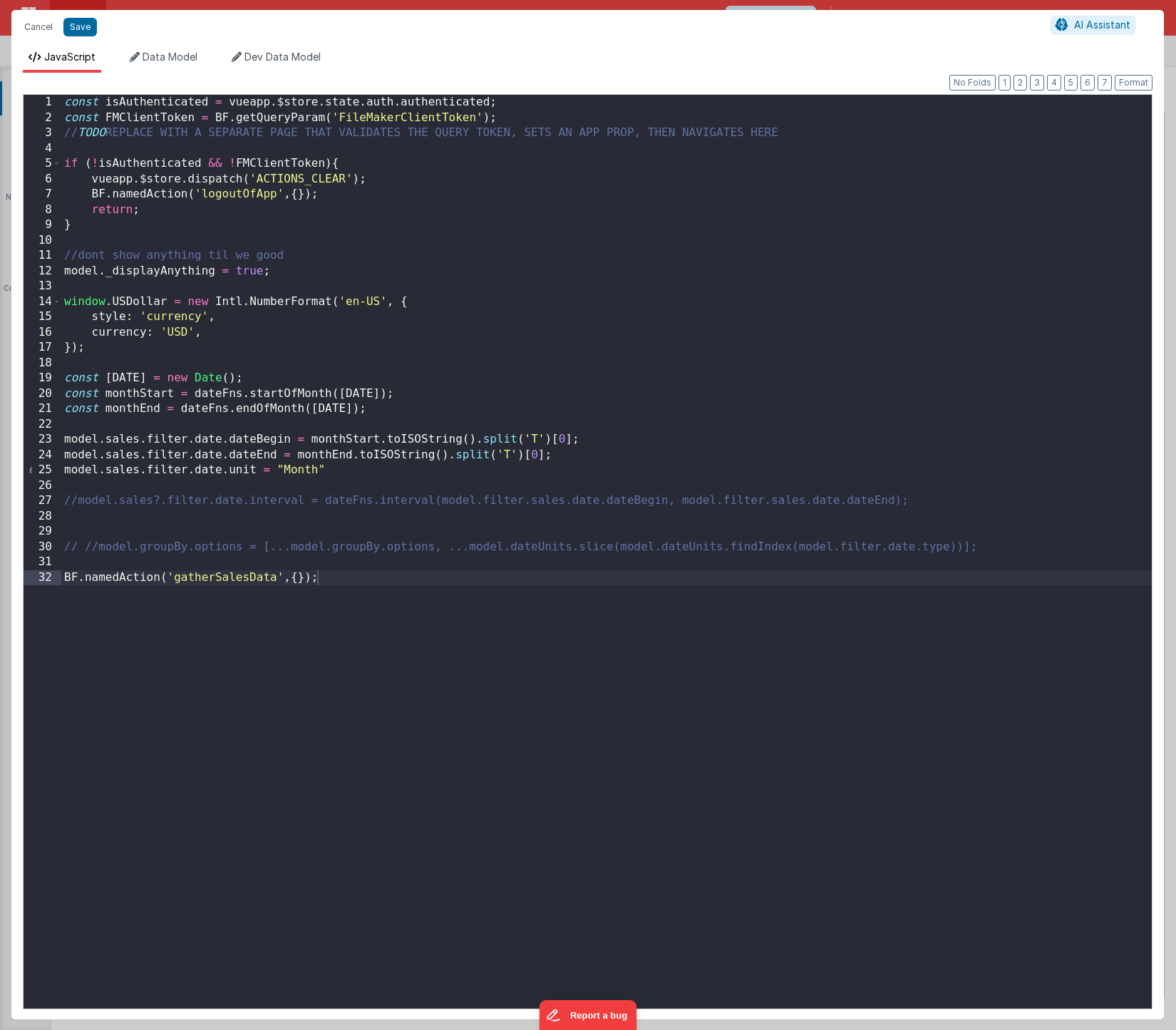
click at [67, 121] on div "const isAuthenticated = vueapp . $store . state . auth . authenticated ; const …" at bounding box center [607, 566] width 1091 height 944
click at [66, 119] on div "const isAuthenticated = vueapp . $store . state . auth . authenticated ; const …" at bounding box center [607, 566] width 1091 height 944
click at [505, 107] on div "const isAuthenticated = vueapp . $store . state . auth . authenticated ; //cons…" at bounding box center [607, 566] width 1091 height 944
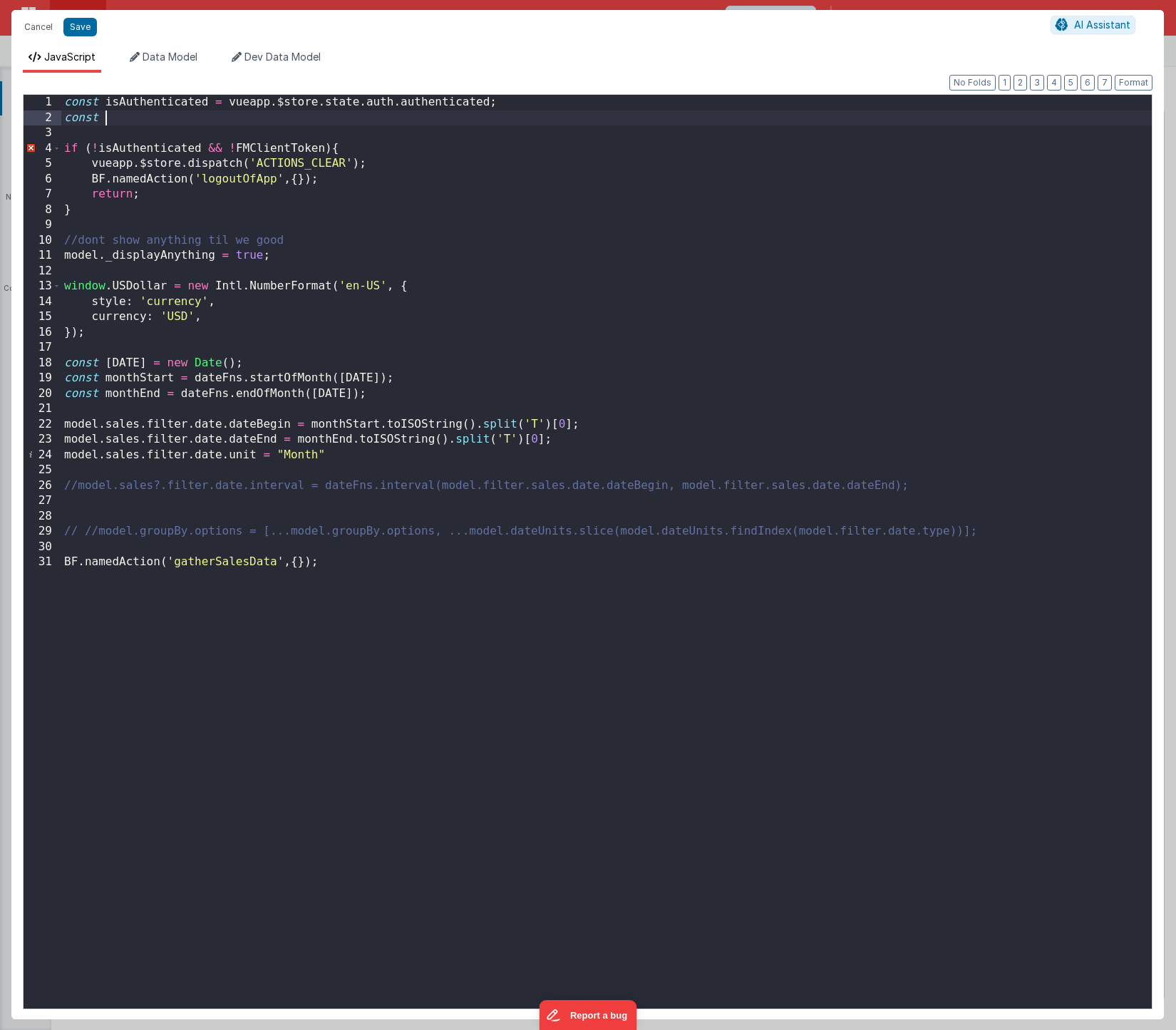
paste textarea
click at [253, 146] on div "const isAuthenticated = vueapp . $store . state . auth . authenticated ; const …" at bounding box center [607, 566] width 1091 height 944
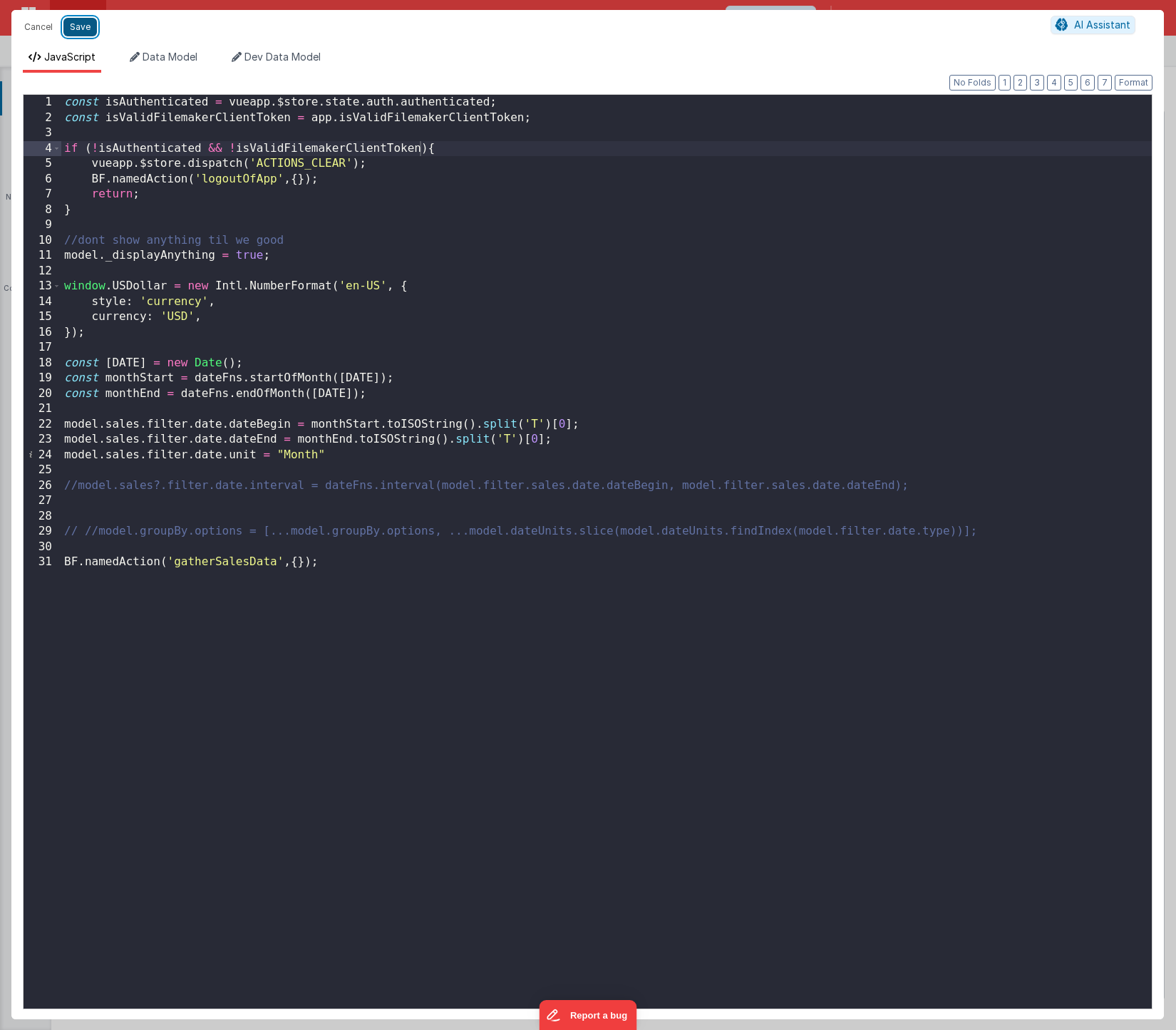
click at [80, 21] on button "Save" at bounding box center [80, 27] width 34 height 19
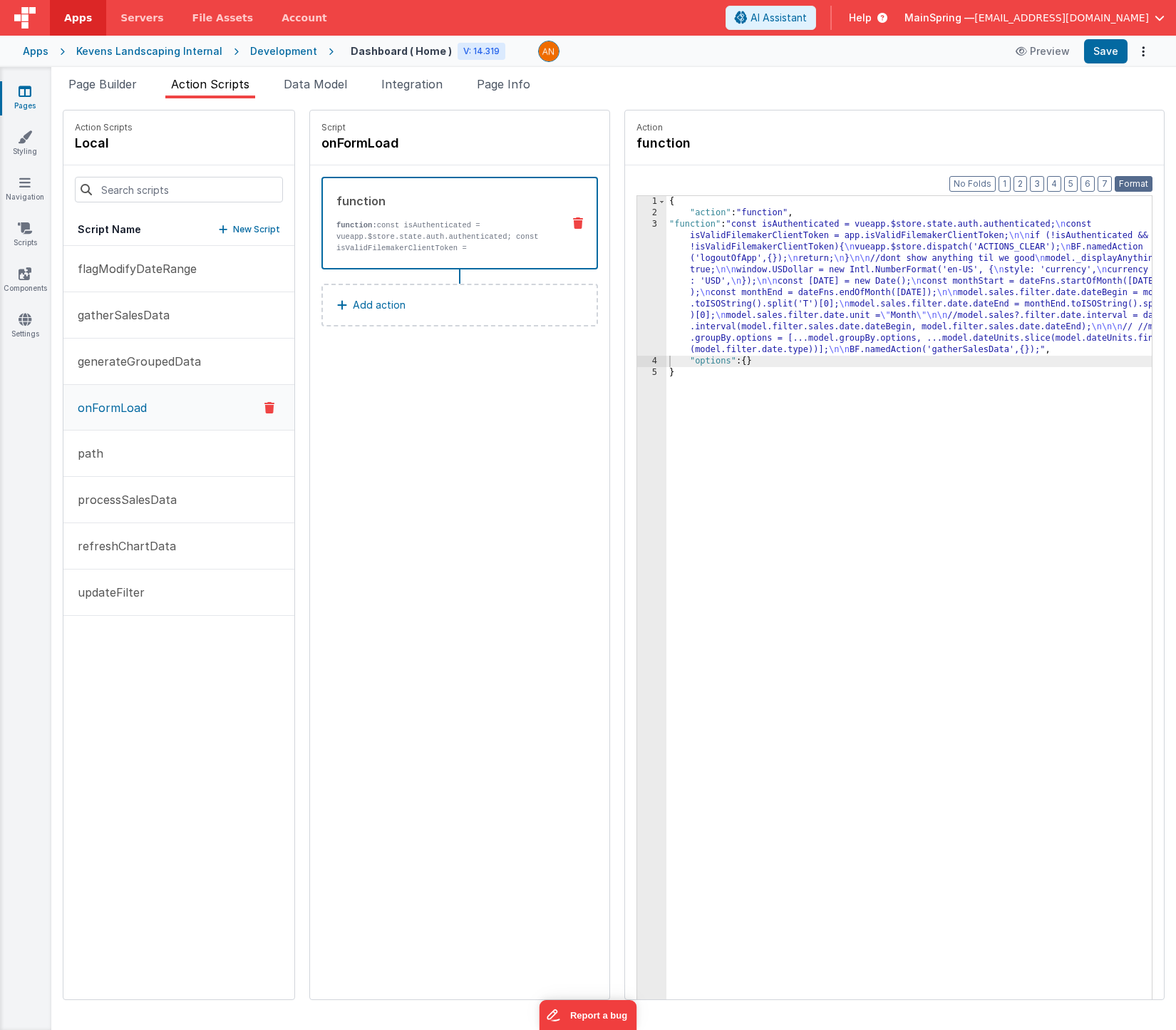
click at [1131, 183] on button "Format" at bounding box center [1134, 183] width 38 height 16
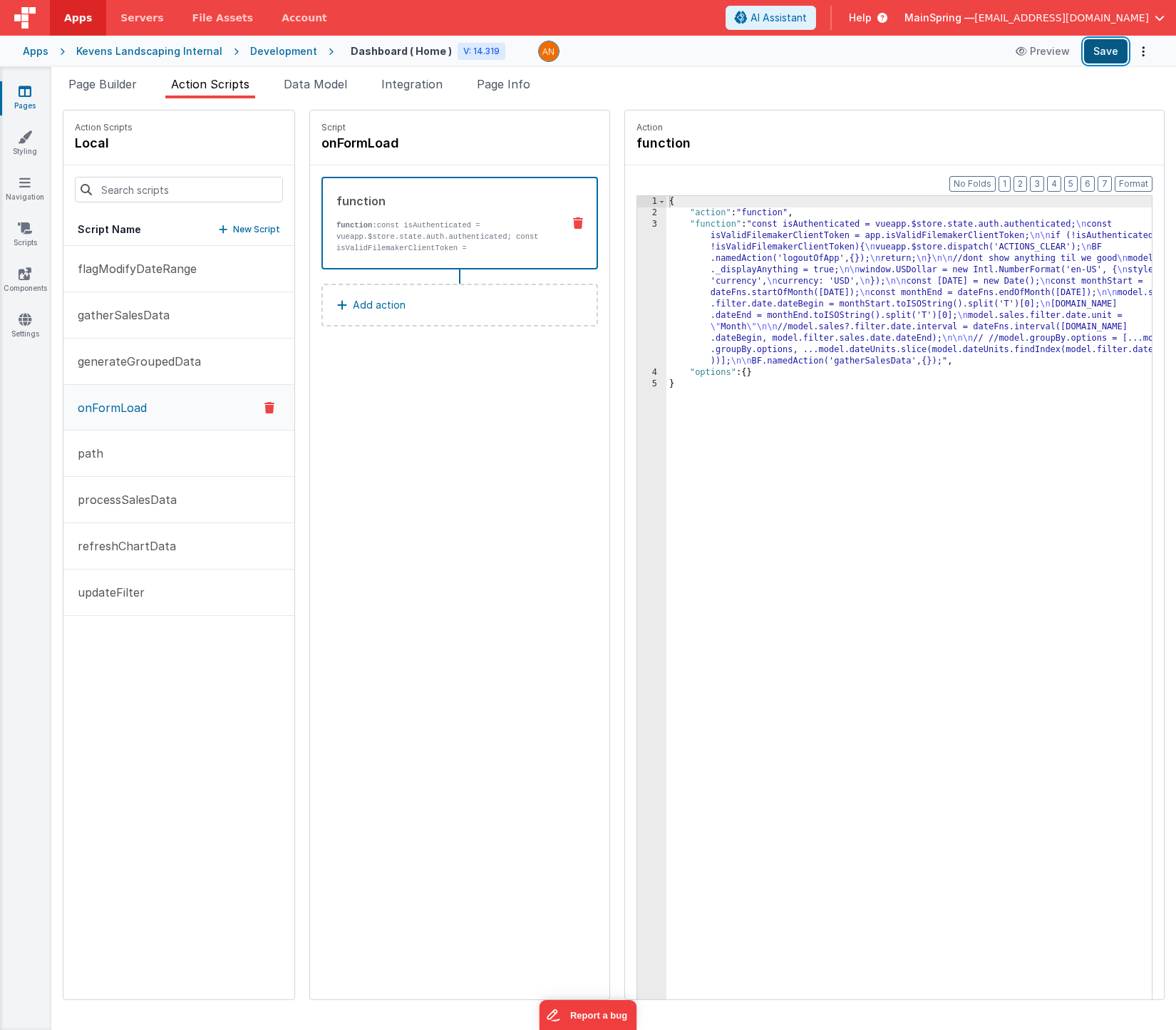
click at [1112, 61] on button "Save" at bounding box center [1106, 51] width 43 height 25
click at [495, 443] on div "Script onFormLoad function function: const isAuthenticated = vueapp.$store.stat…" at bounding box center [460, 555] width 300 height 889
click at [1037, 57] on button "Preview" at bounding box center [1043, 51] width 72 height 23
click at [282, 57] on div "Development" at bounding box center [284, 51] width 67 height 14
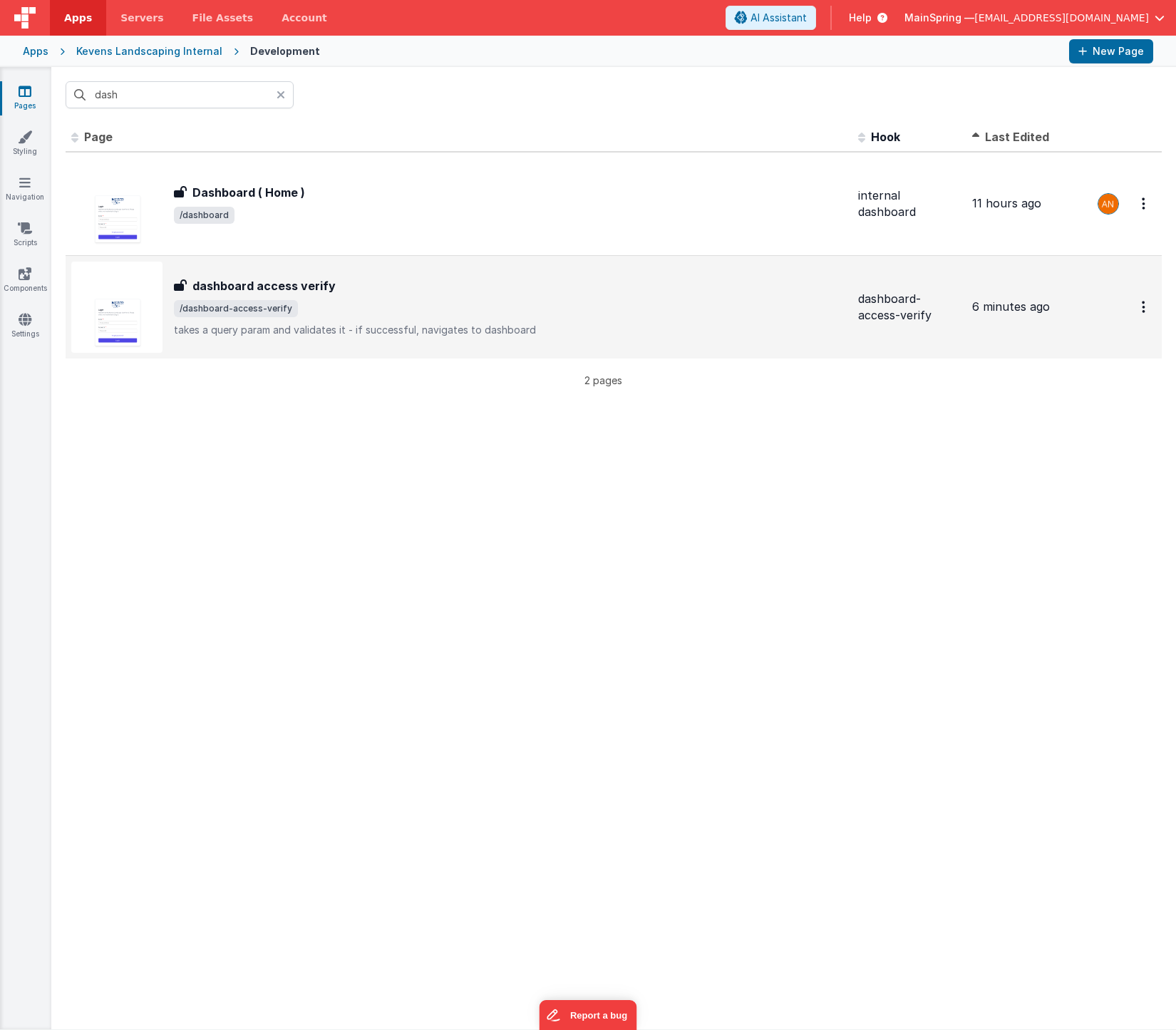
click at [335, 307] on div "dashboard access verify dashboard access verify /dashboard-access-verify takes …" at bounding box center [510, 307] width 673 height 60
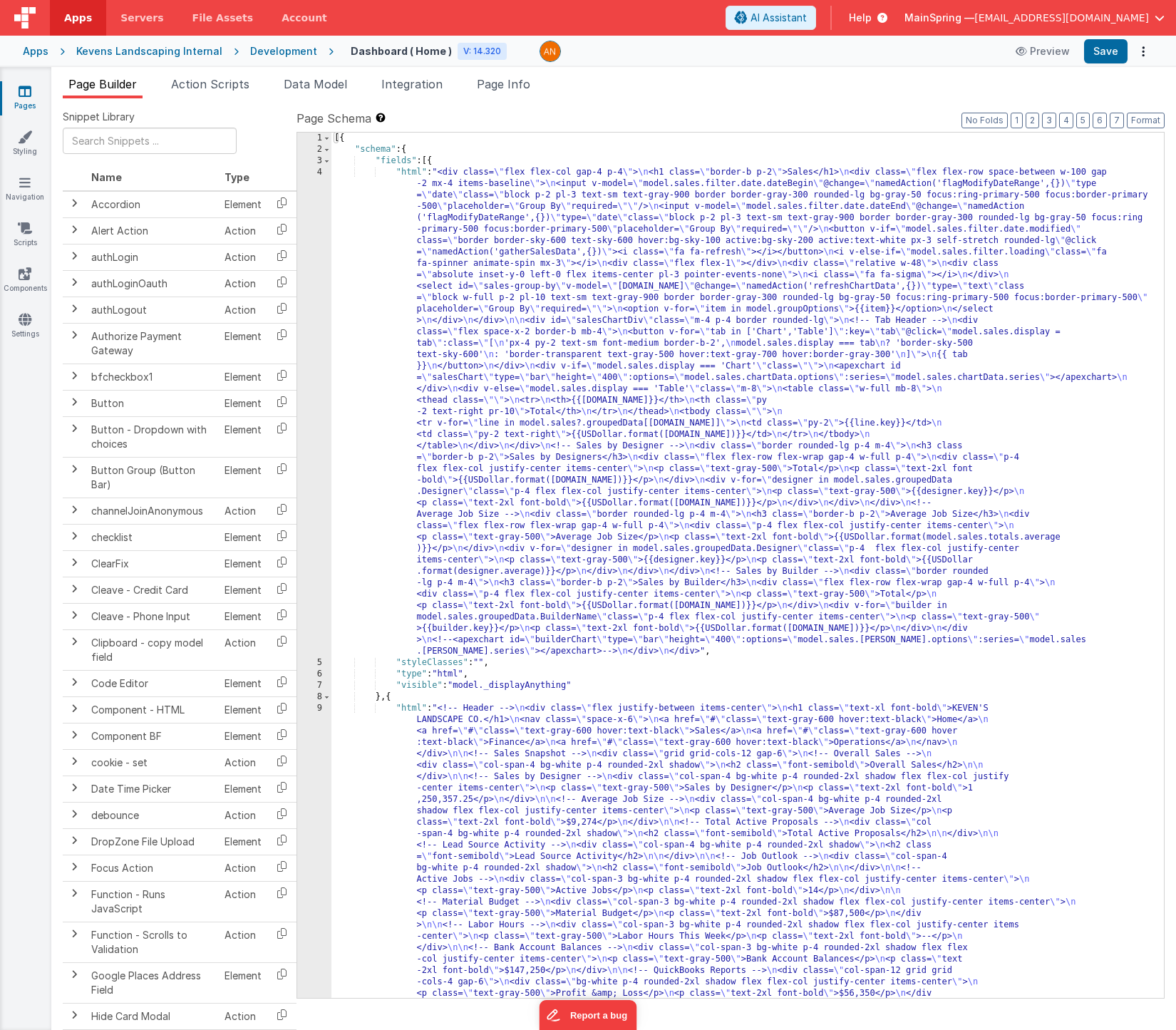
click at [274, 52] on div "Development" at bounding box center [284, 51] width 67 height 14
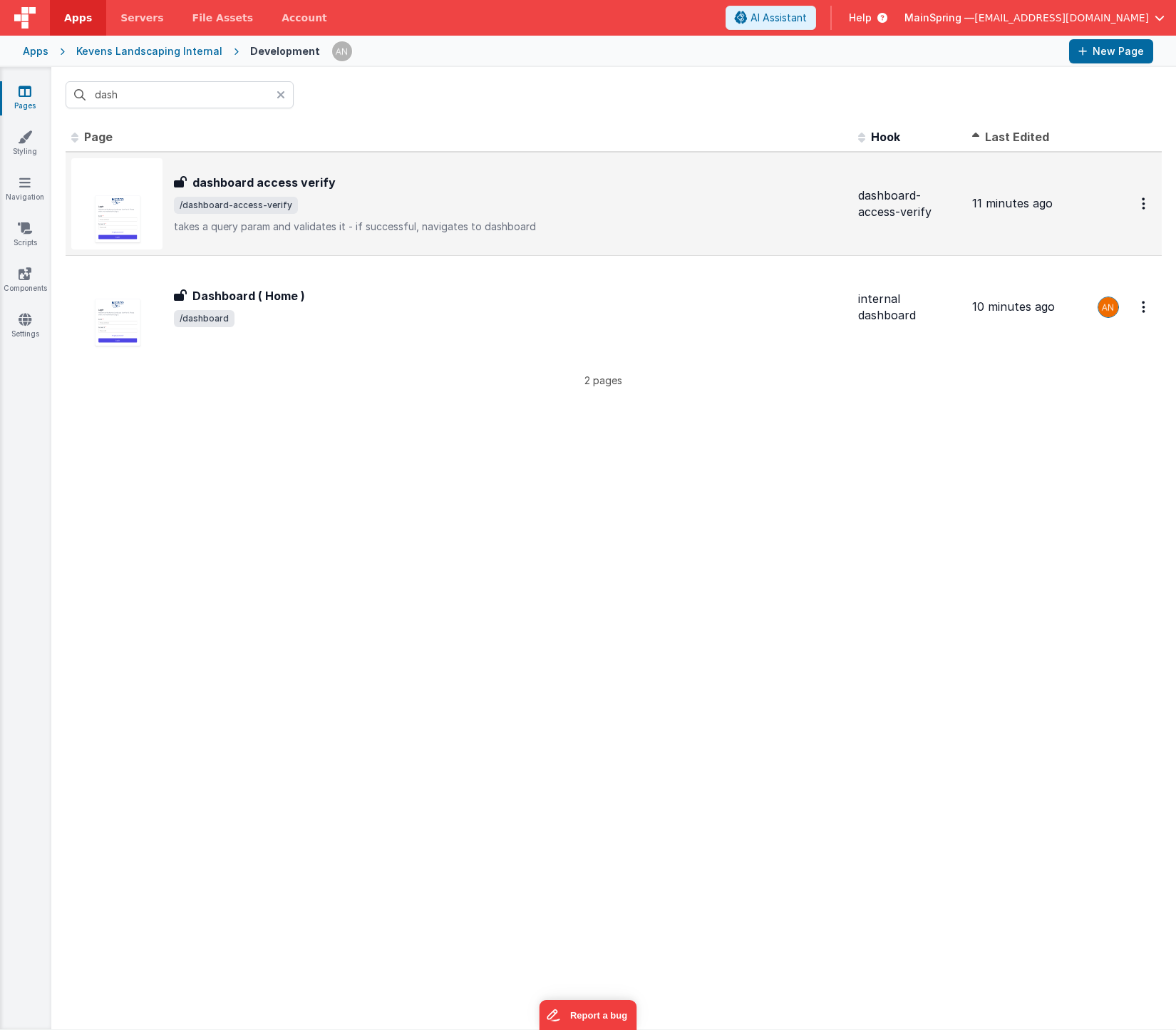
click at [347, 215] on div "dashboard access verify dashboard access verify /dashboard-access-verify takes …" at bounding box center [510, 203] width 673 height 60
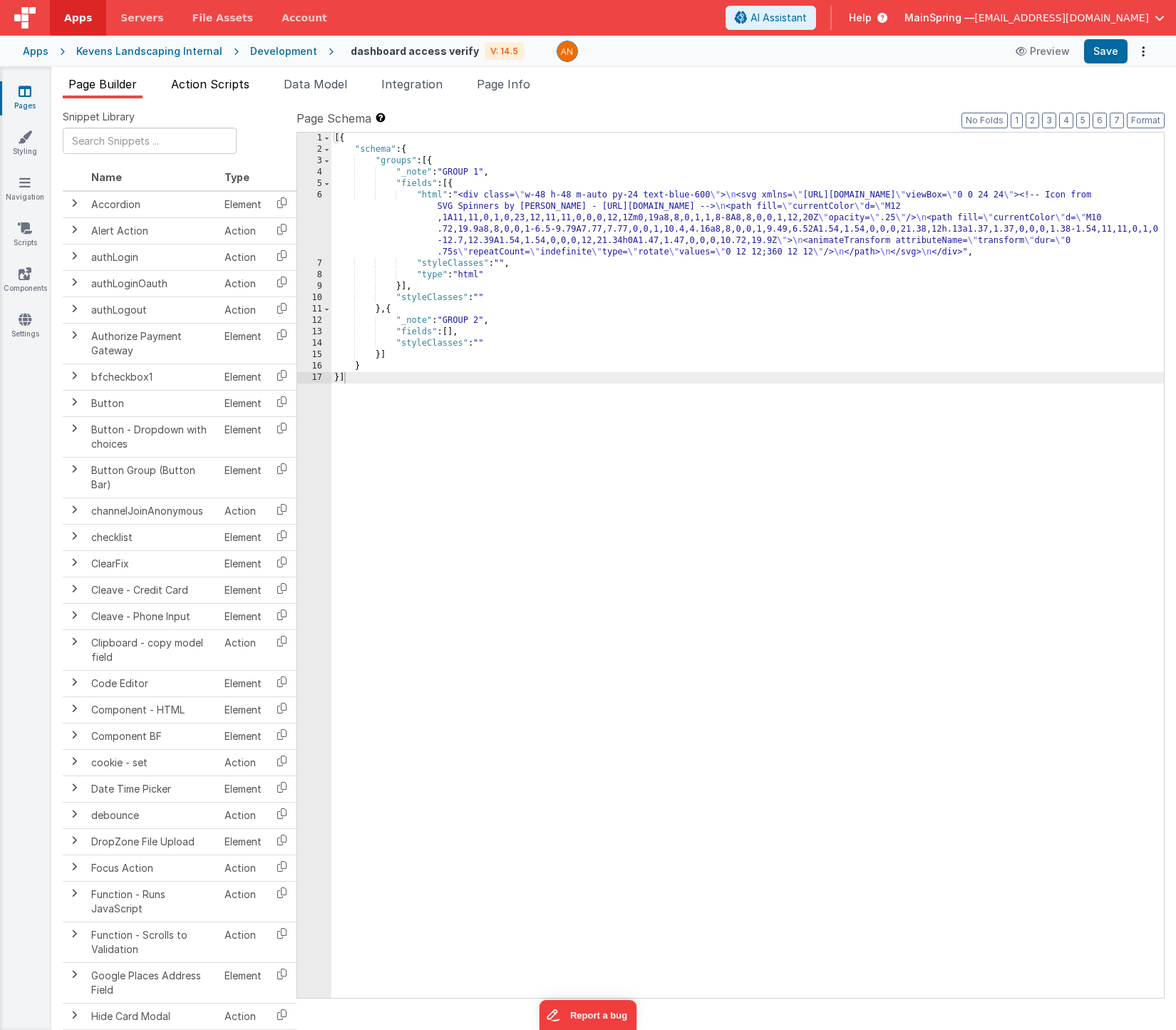
click at [216, 91] on li "Action Scripts" at bounding box center [210, 86] width 90 height 23
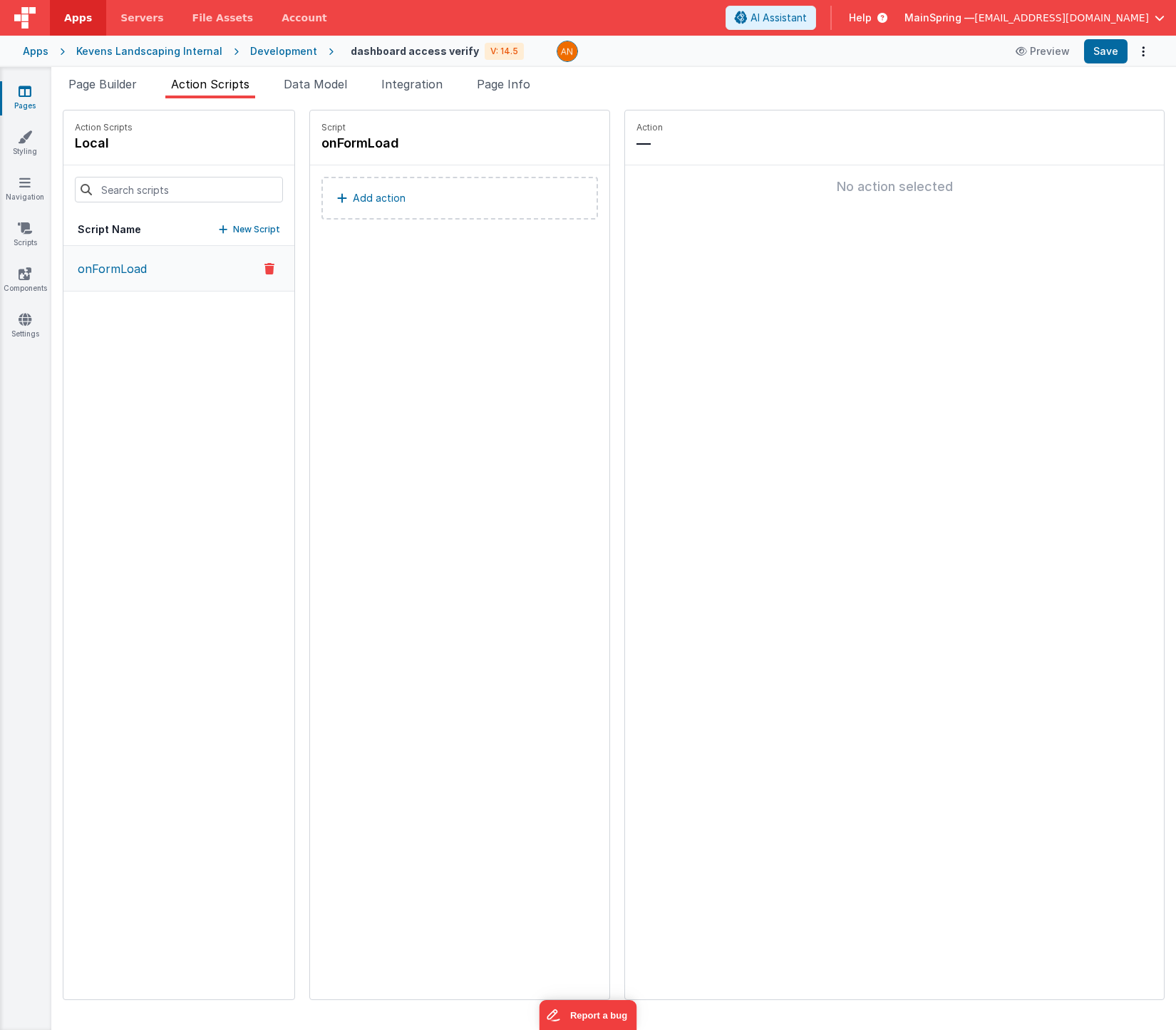
click at [157, 365] on div "onFormLoad" at bounding box center [179, 622] width 231 height 753
click at [233, 235] on p "New Script" at bounding box center [256, 229] width 47 height 14
type input "navigateToDashboard"
click at [472, 142] on icon at bounding box center [477, 143] width 10 height 17
click at [356, 200] on p "Add action" at bounding box center [379, 198] width 53 height 17
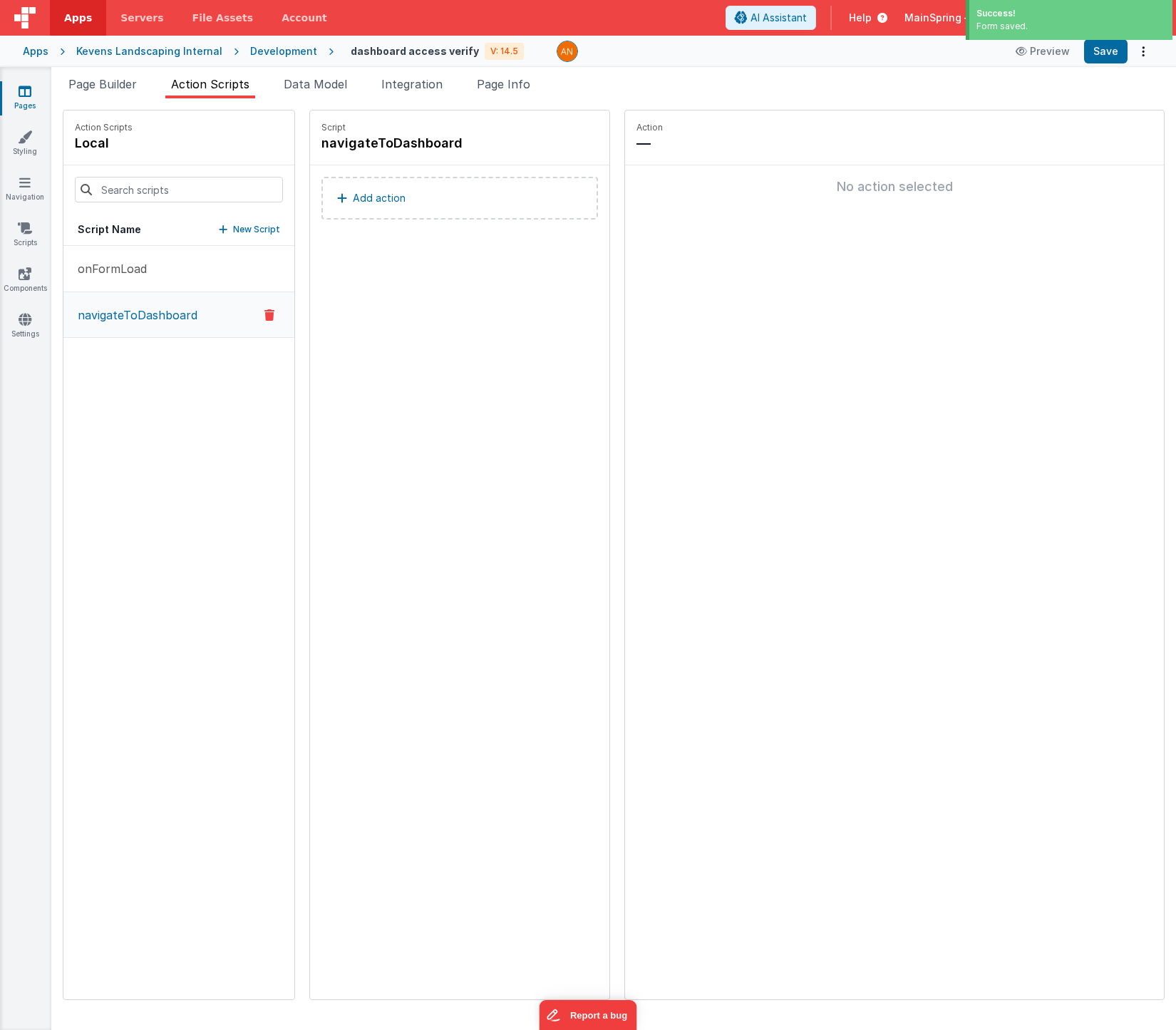
click at [367, 188] on button "Add action" at bounding box center [459, 198] width 276 height 42
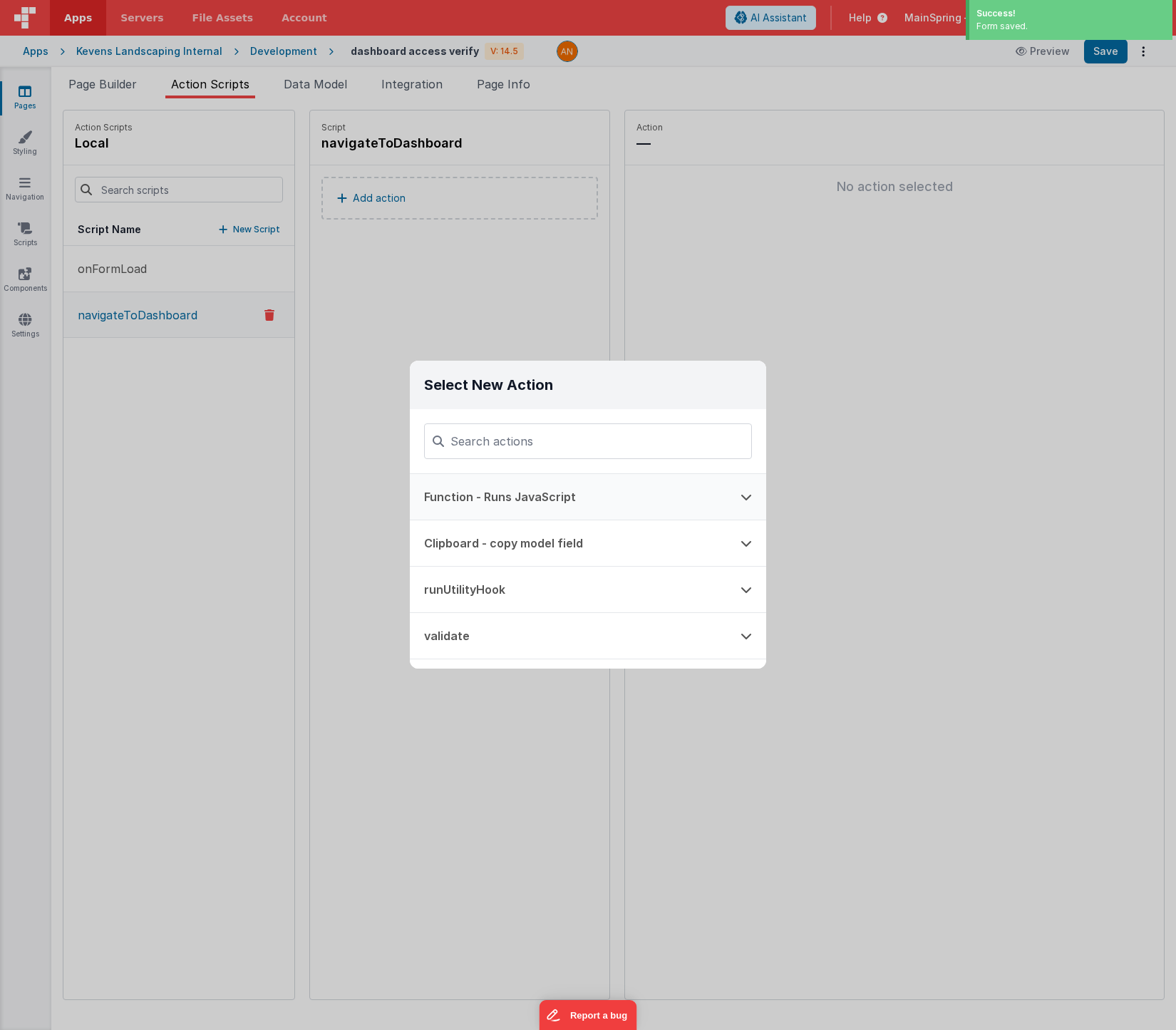
click at [498, 498] on button "Function - Runs JavaScript" at bounding box center [568, 496] width 317 height 45
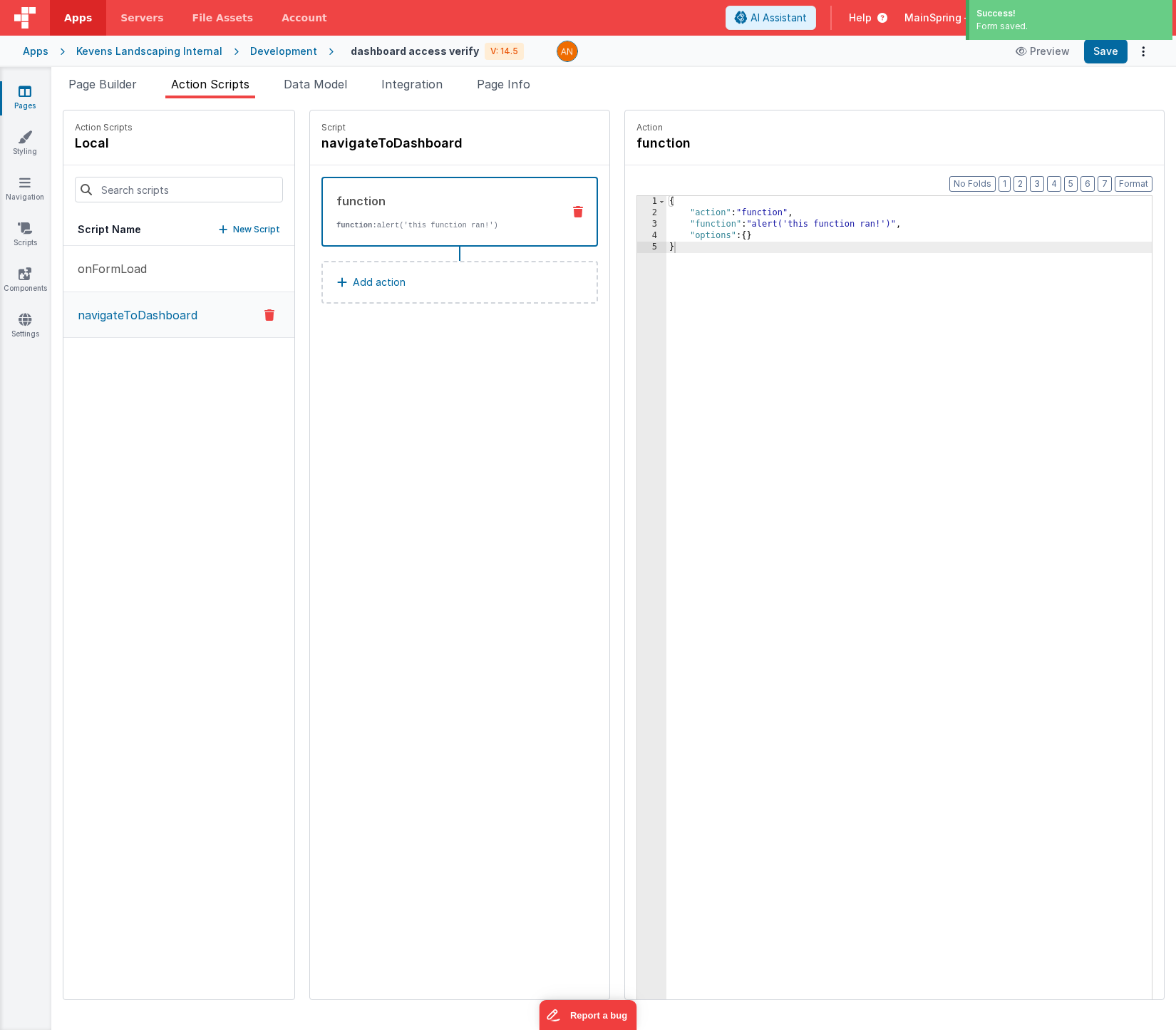
click at [731, 223] on div "{ "action" : "function" , "function" : "alert('this function ran!')" , "options…" at bounding box center [930, 631] width 528 height 871
drag, startPoint x: 731, startPoint y: 223, endPoint x: 740, endPoint y: 227, distance: 9.8
click at [731, 222] on div "{ "action" : "function" , "function" : "alert('this function ran!')" , "options…" at bounding box center [930, 631] width 528 height 871
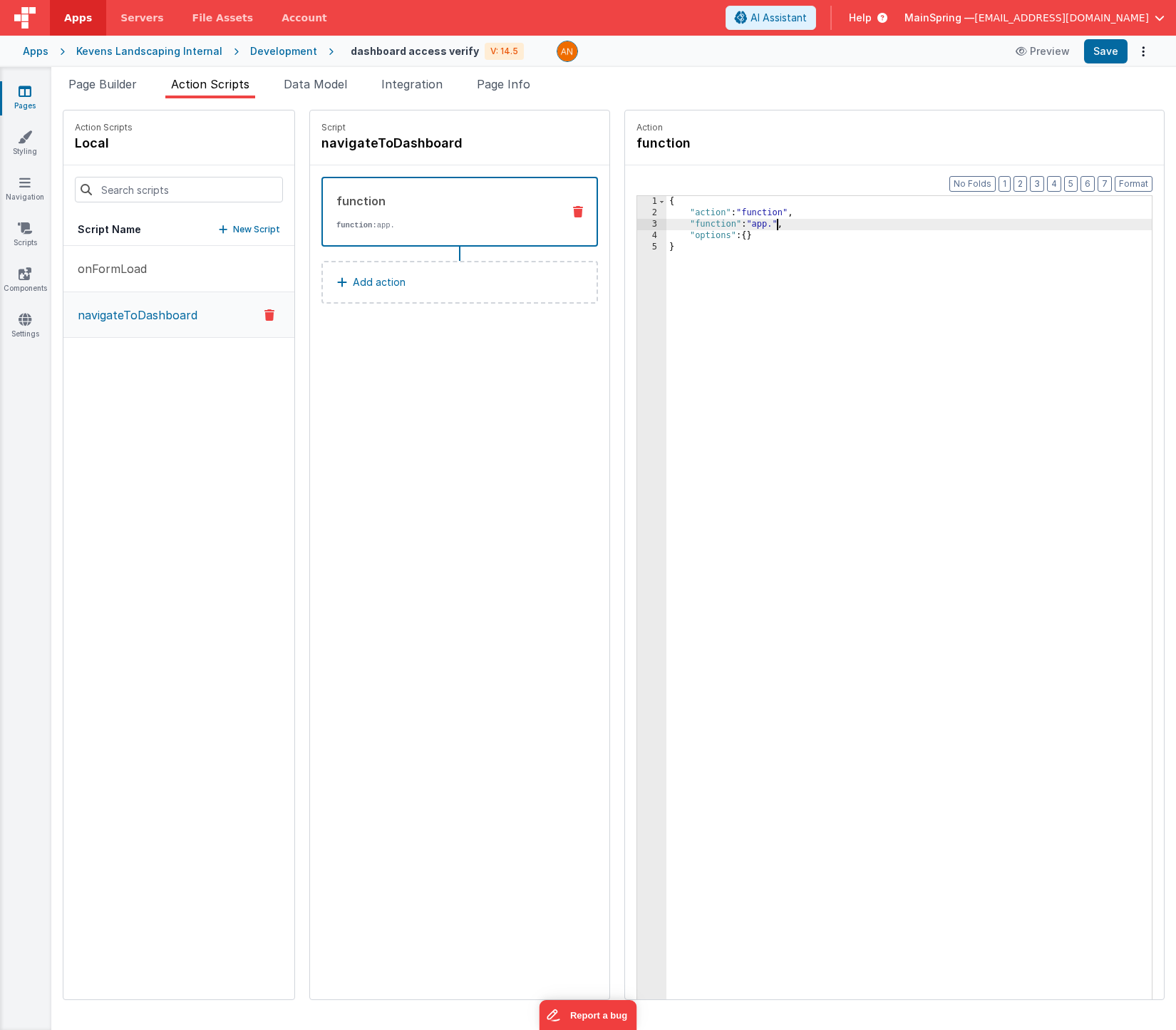
paste textarea
click at [761, 367] on div "{ "action" : "function" , "function" : "app.isValidFilemakerClientToken = model…" at bounding box center [930, 631] width 528 height 871
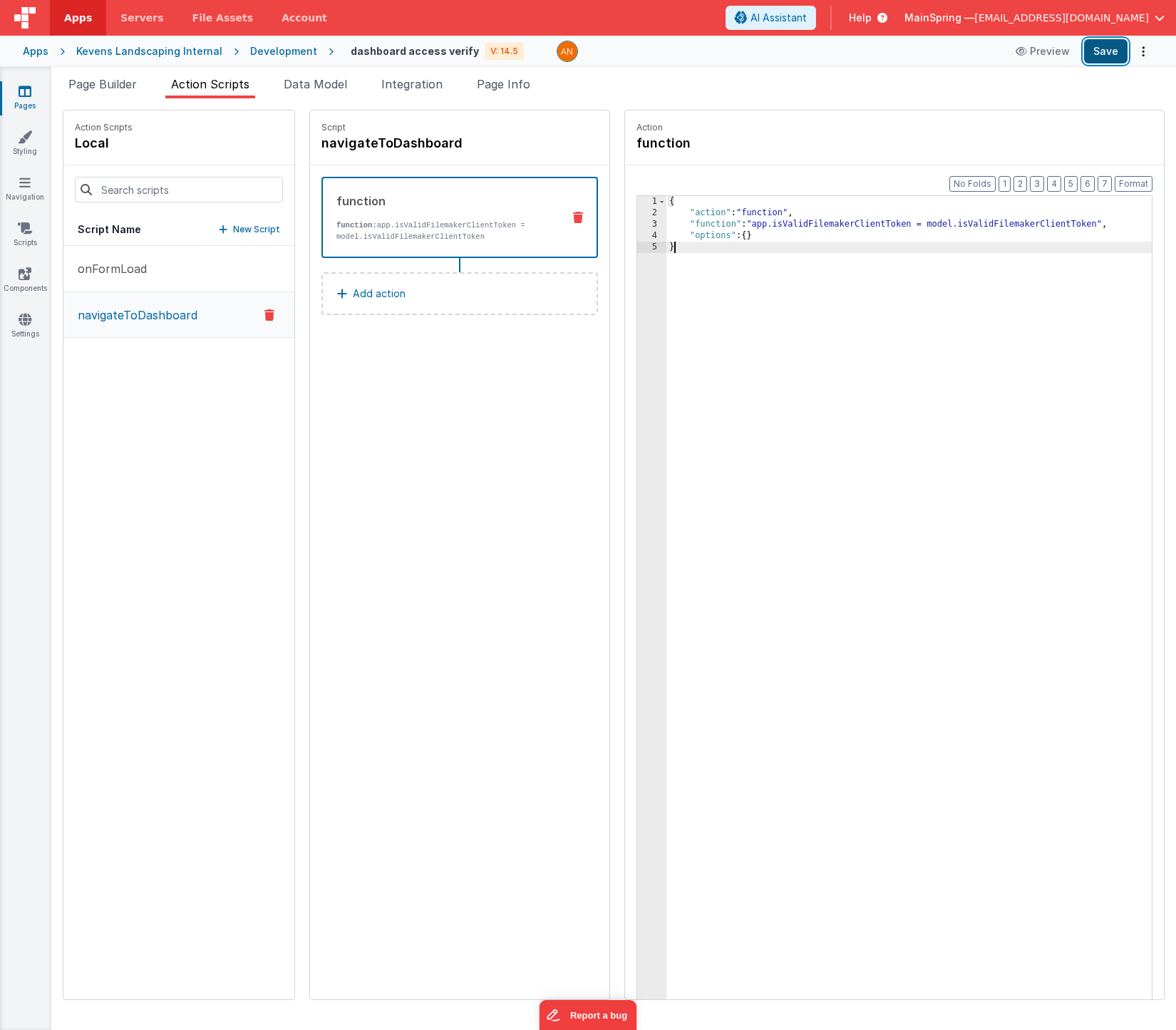
click at [1107, 55] on button "Save" at bounding box center [1106, 51] width 43 height 25
click at [382, 309] on button "Add action" at bounding box center [459, 293] width 276 height 42
click at [477, 408] on div "Script navigateToDashboard function function: app.isValidFilemakerClientToken =…" at bounding box center [460, 555] width 300 height 889
click at [430, 287] on button "Add action" at bounding box center [459, 293] width 276 height 42
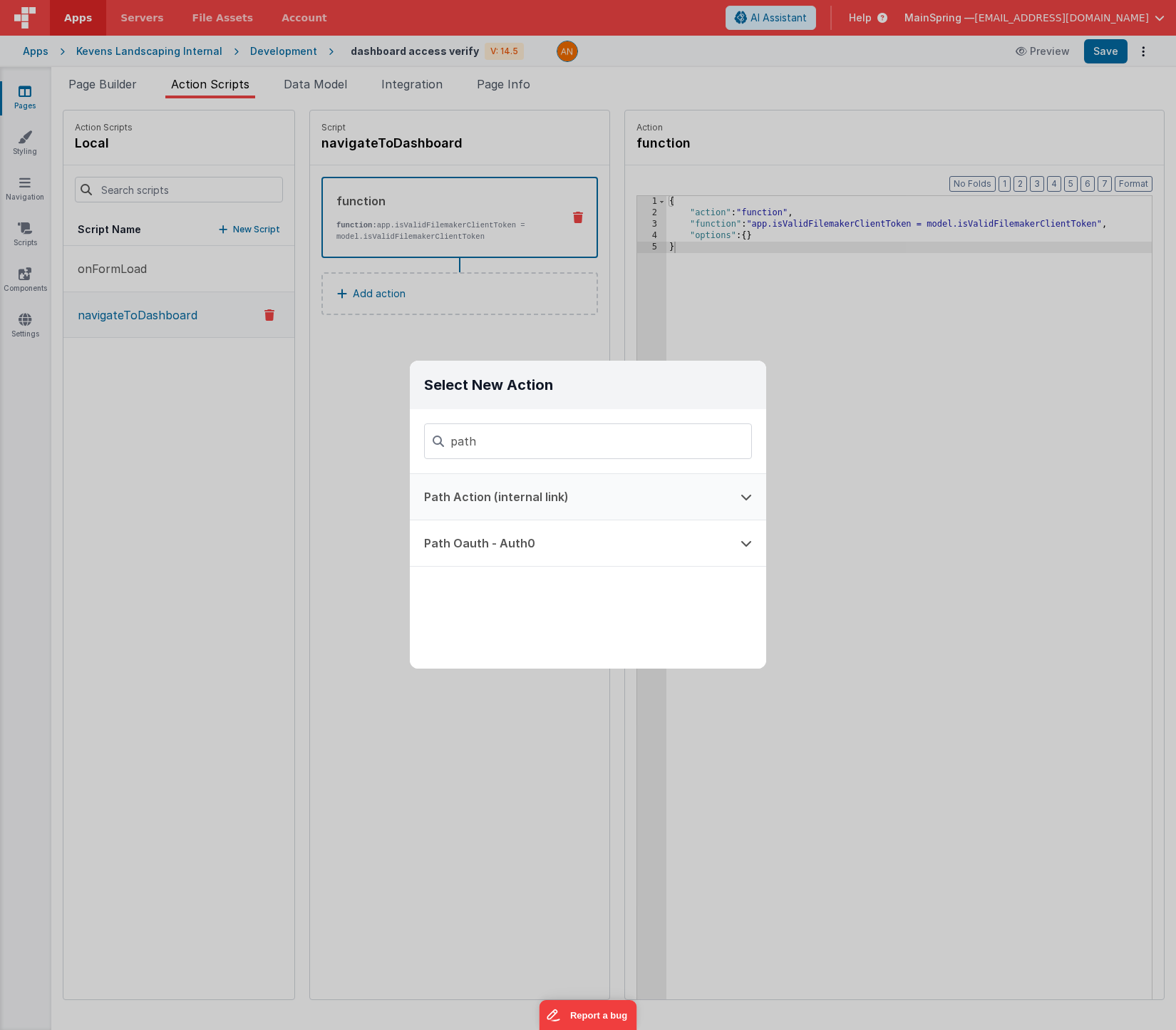
type input "path"
click at [456, 492] on button "Path Action (internal link)" at bounding box center [568, 496] width 317 height 45
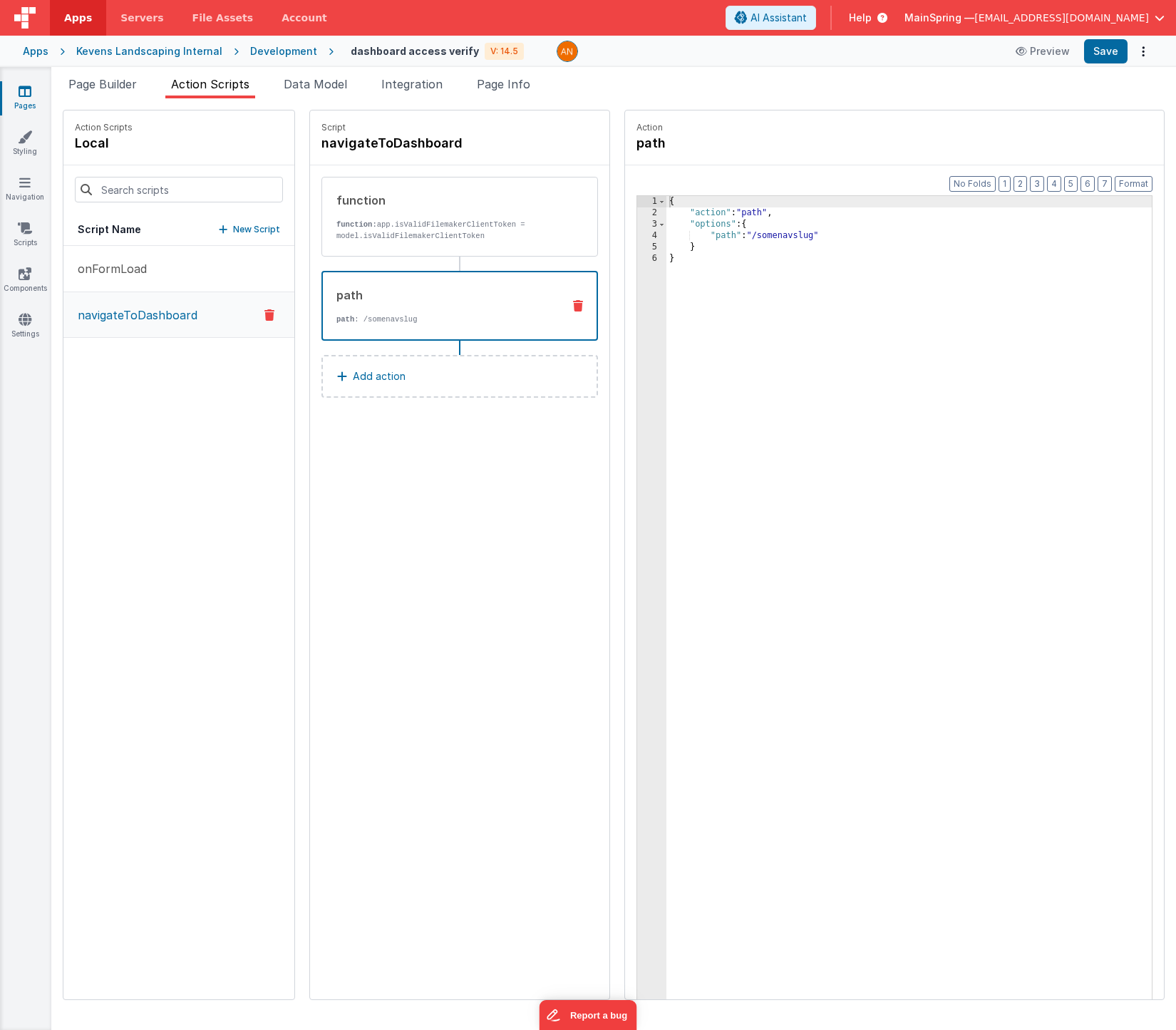
click at [736, 237] on div "{ "action" : "path" , "options" : { "path" : "/somenavslug" } }" at bounding box center [930, 631] width 528 height 871
click at [268, 55] on div "Development" at bounding box center [284, 51] width 67 height 14
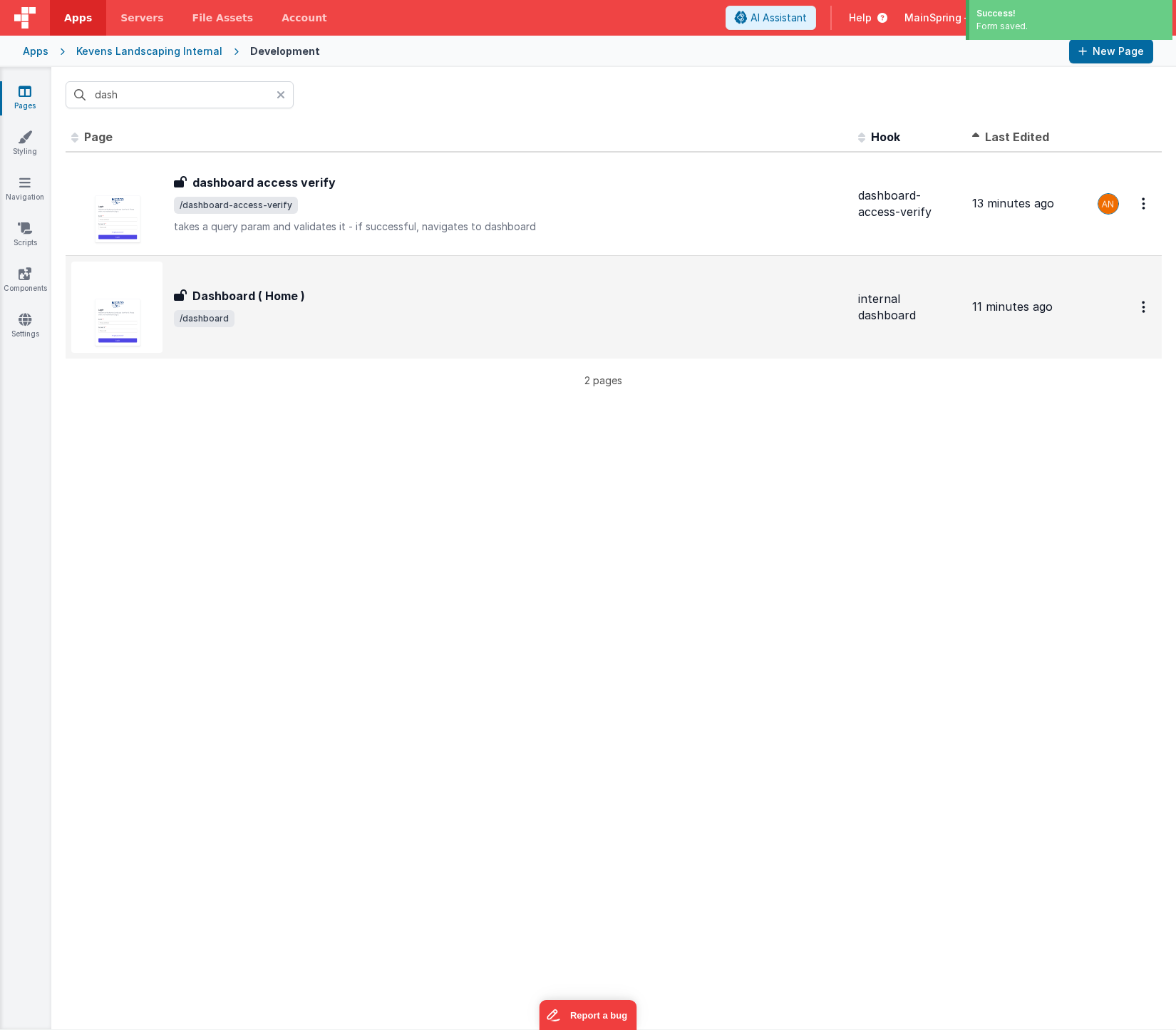
click at [309, 299] on div "Dashboard ( Home )" at bounding box center [510, 295] width 673 height 17
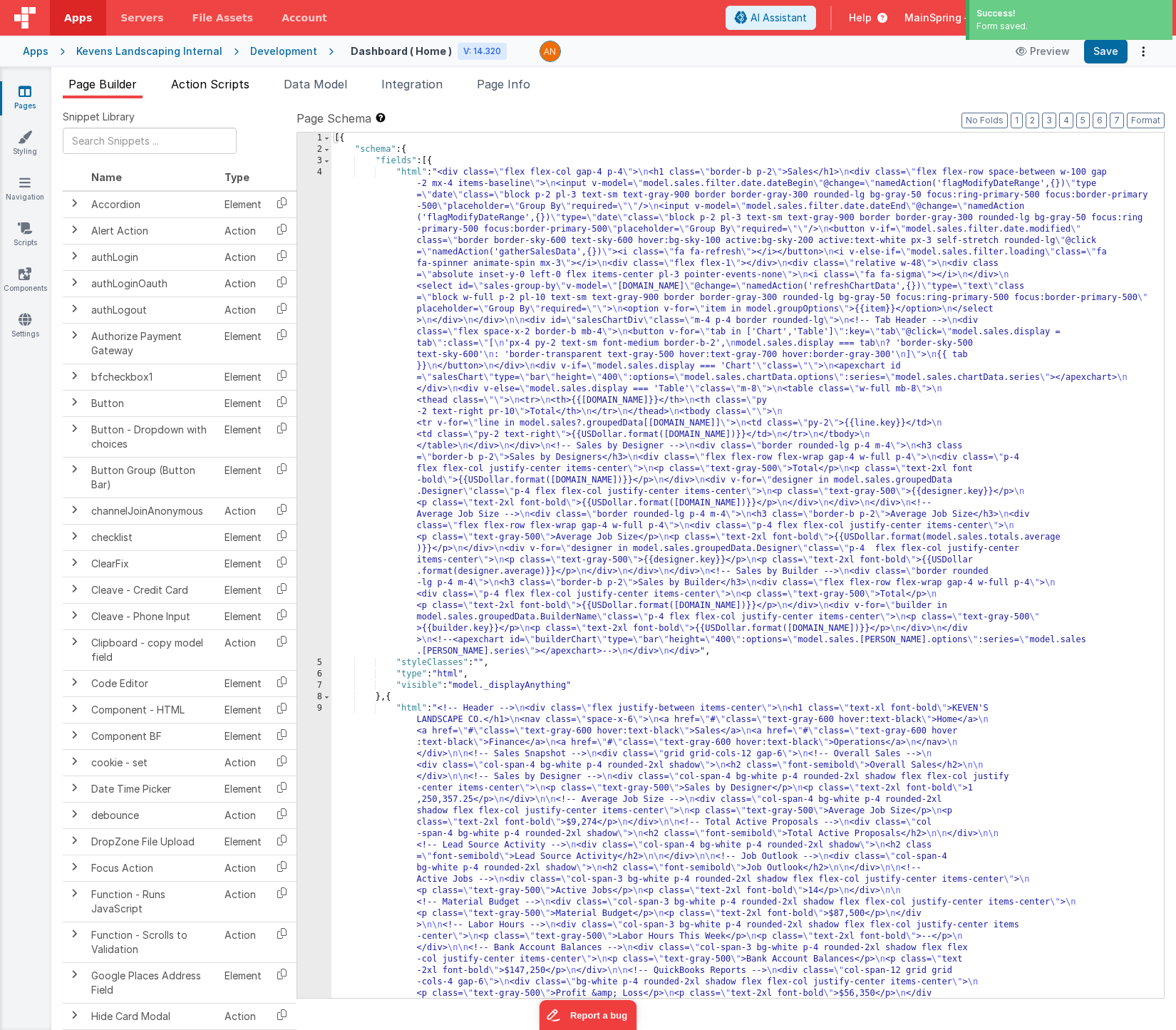
click at [220, 94] on li "Action Scripts" at bounding box center [210, 86] width 90 height 23
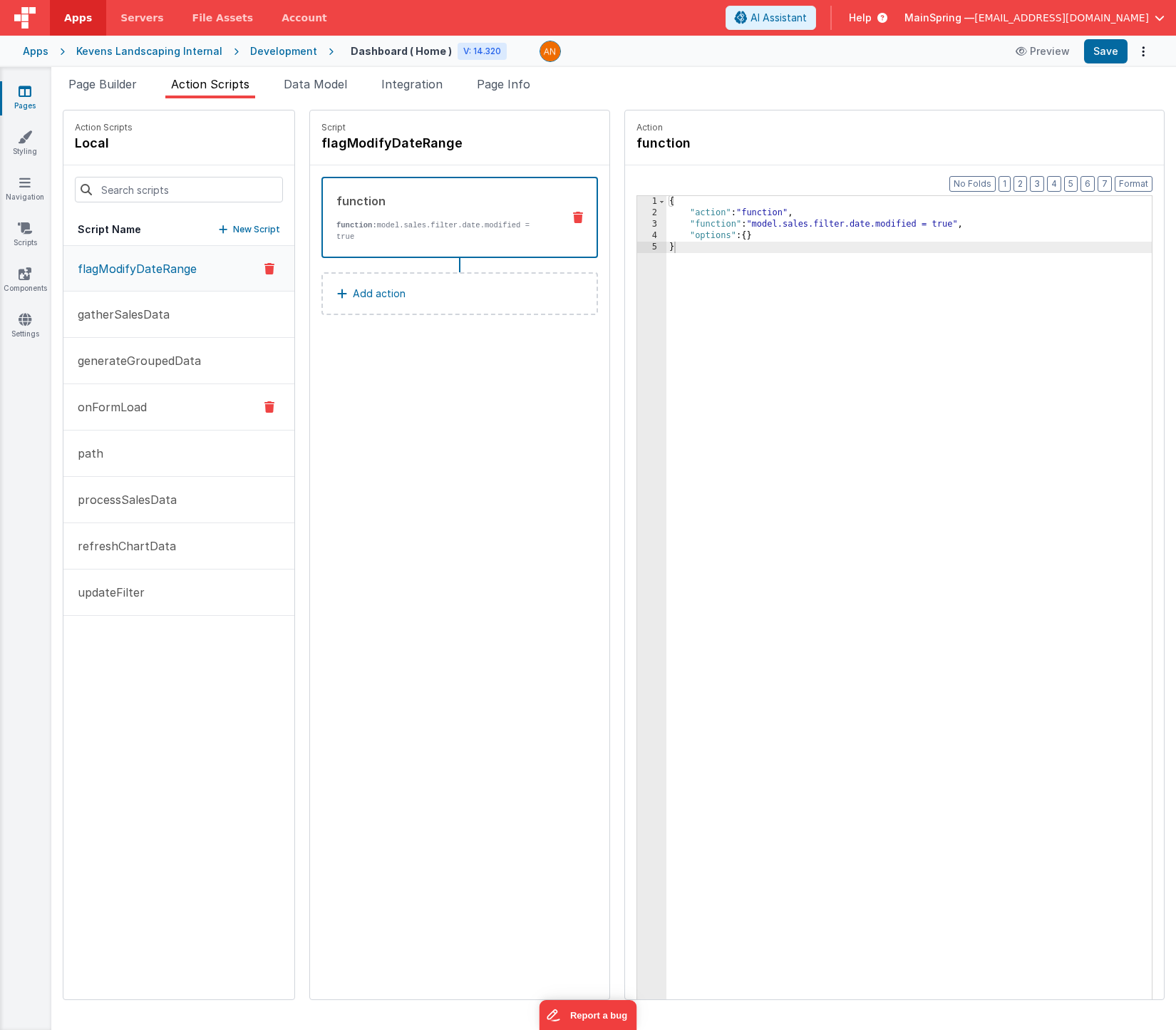
click at [118, 409] on p "onFormLoad" at bounding box center [108, 407] width 78 height 17
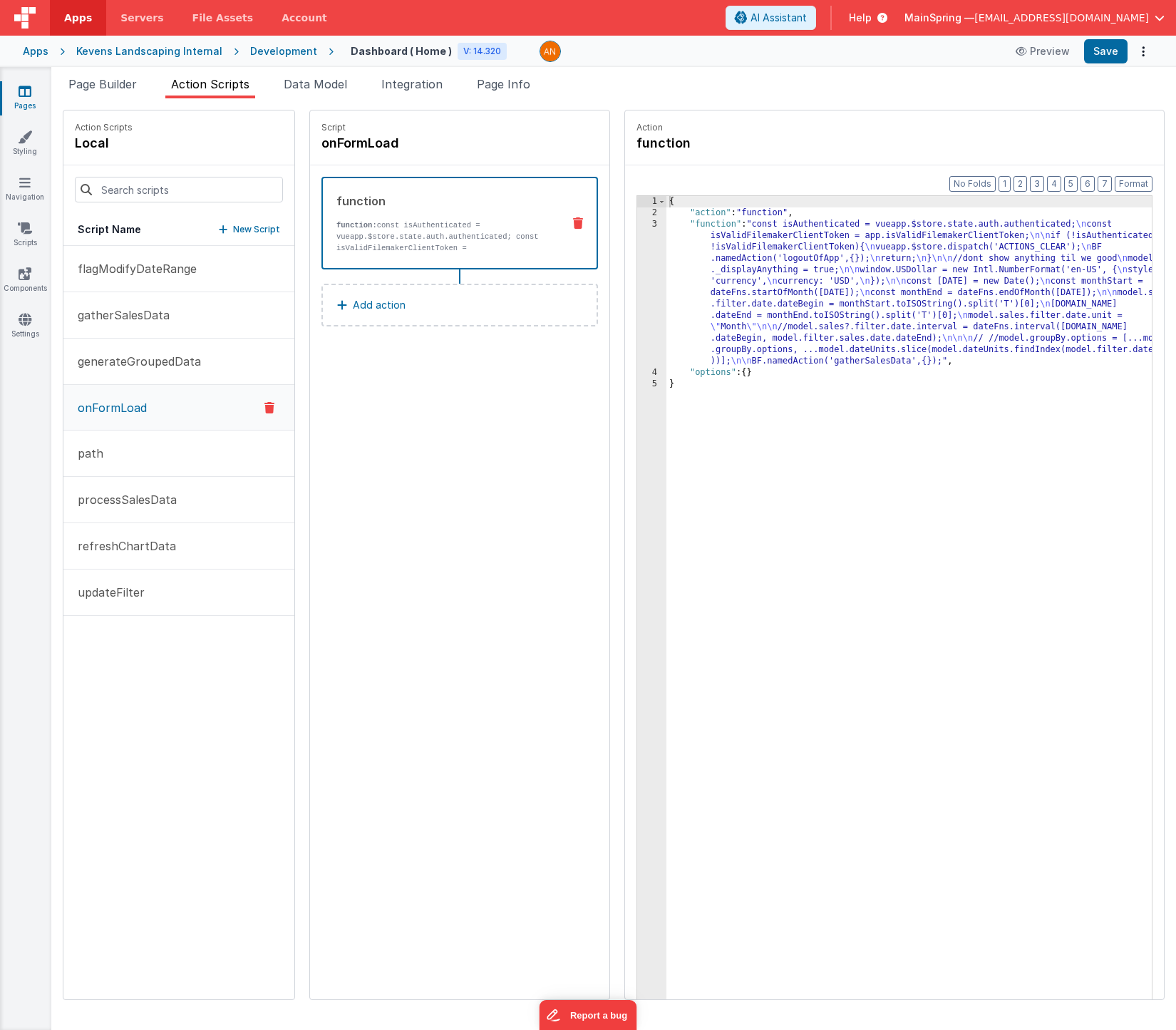
click at [818, 242] on div "{ "action" : "function" , "function" : "const isAuthenticated = vueapp.$store.s…" at bounding box center [930, 631] width 528 height 871
click at [637, 256] on div "3" at bounding box center [651, 293] width 29 height 148
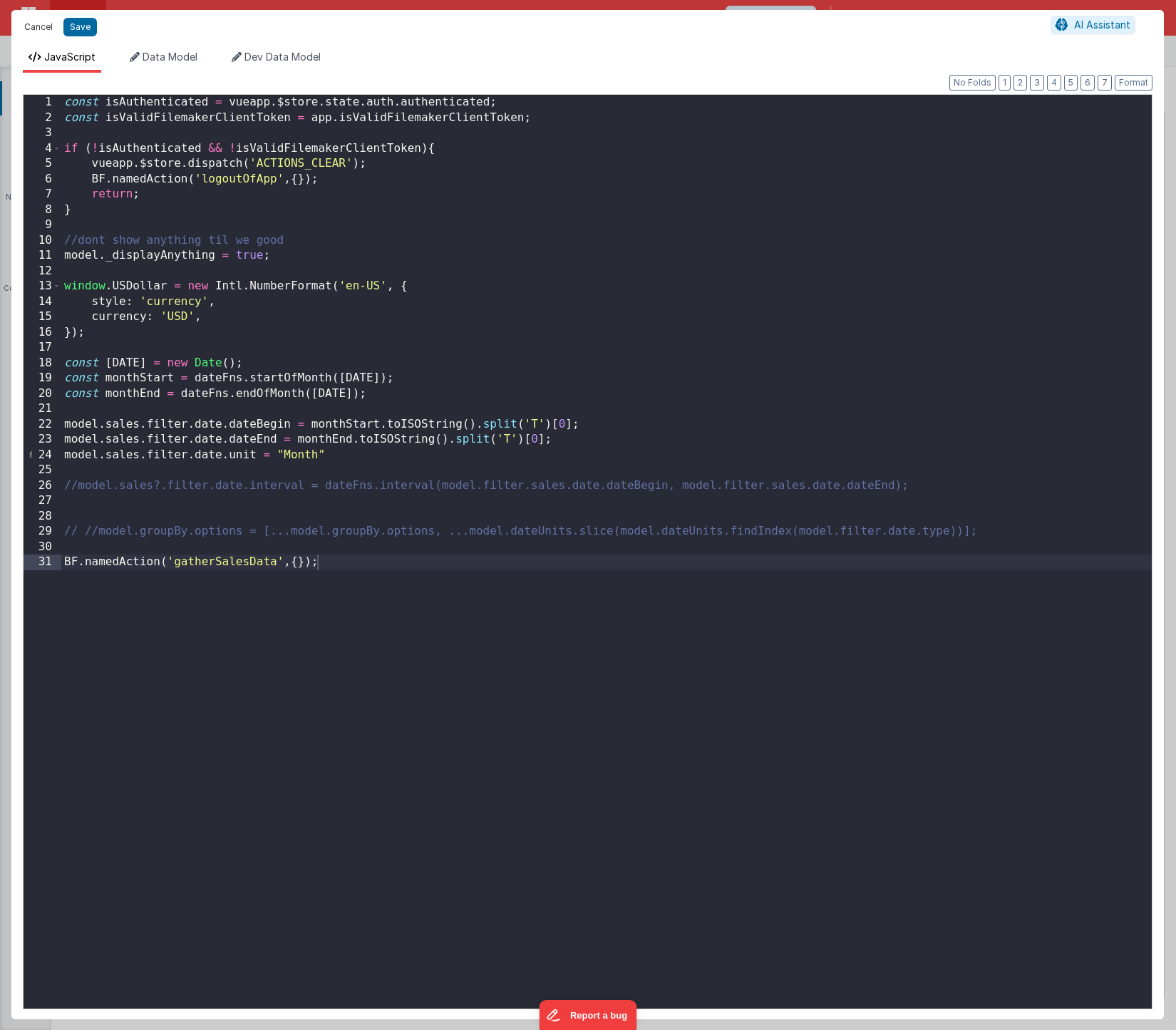
drag, startPoint x: 29, startPoint y: 24, endPoint x: 7, endPoint y: 332, distance: 308.8
click at [29, 24] on button "Cancel" at bounding box center [38, 27] width 42 height 20
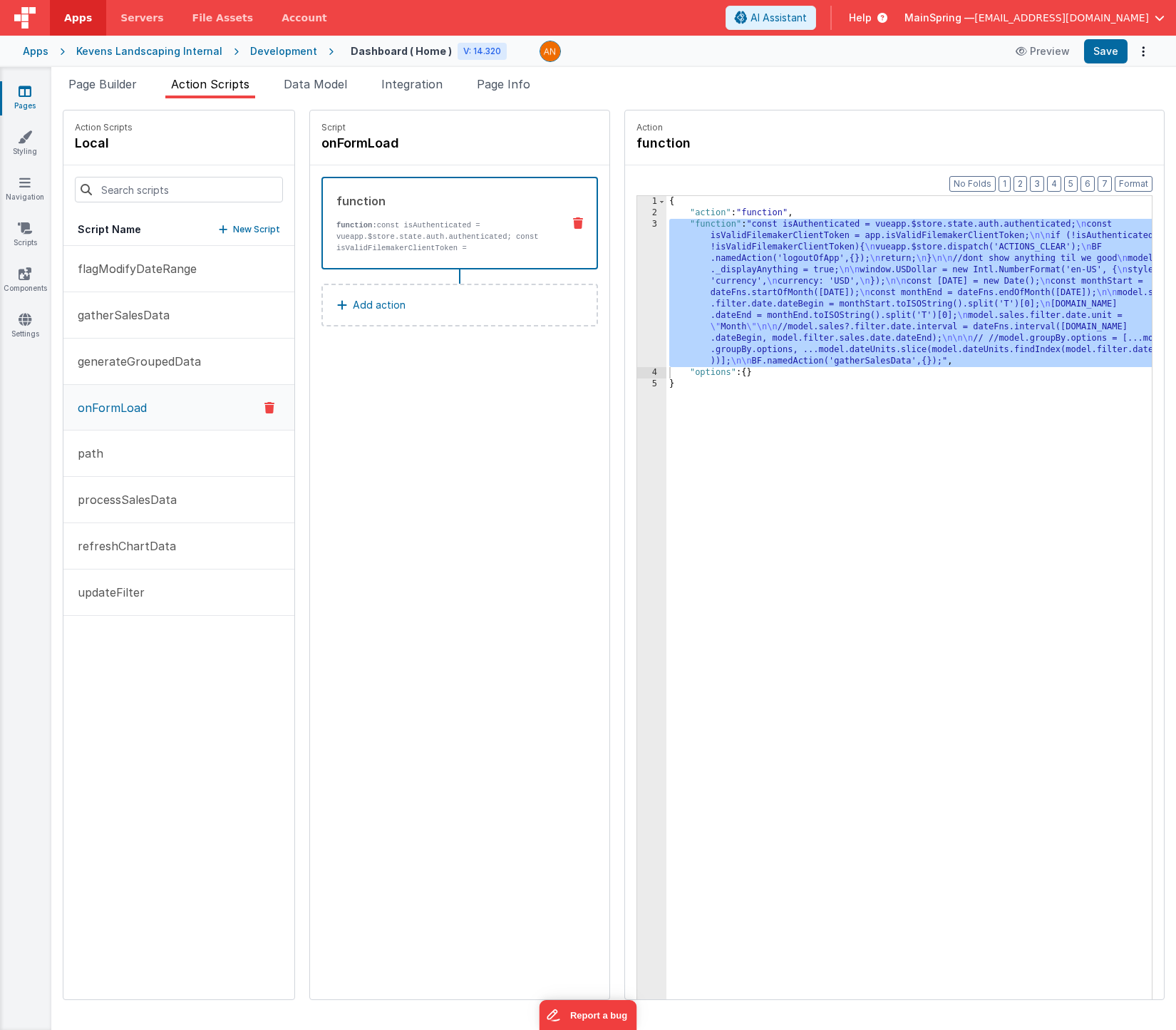
click at [310, 455] on div "Script onFormLoad function function: const isAuthenticated = vueapp.$store.stat…" at bounding box center [460, 555] width 300 height 889
click at [92, 89] on span "Page Builder" at bounding box center [103, 83] width 69 height 14
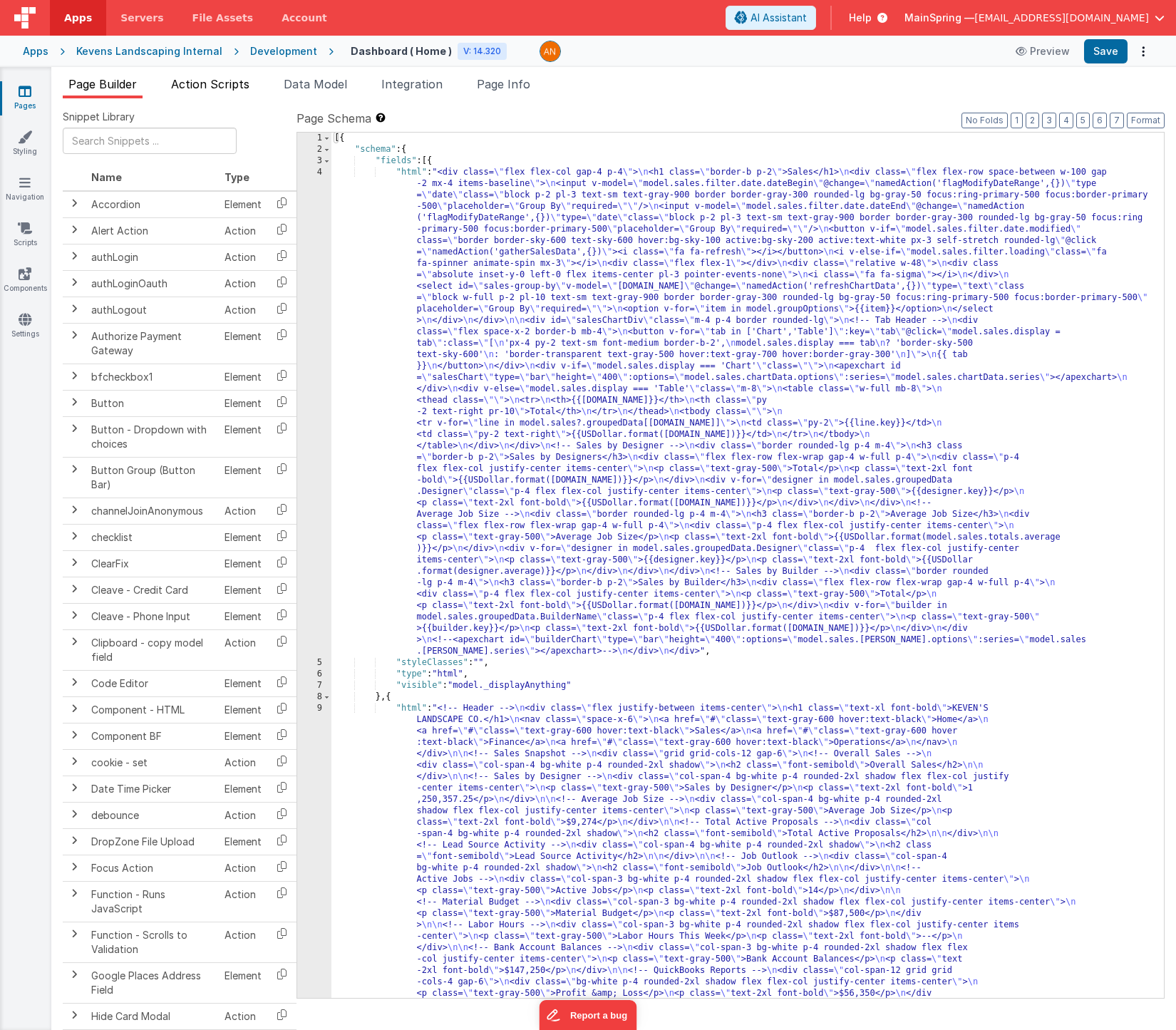
click at [222, 86] on span "Action Scripts" at bounding box center [210, 83] width 78 height 14
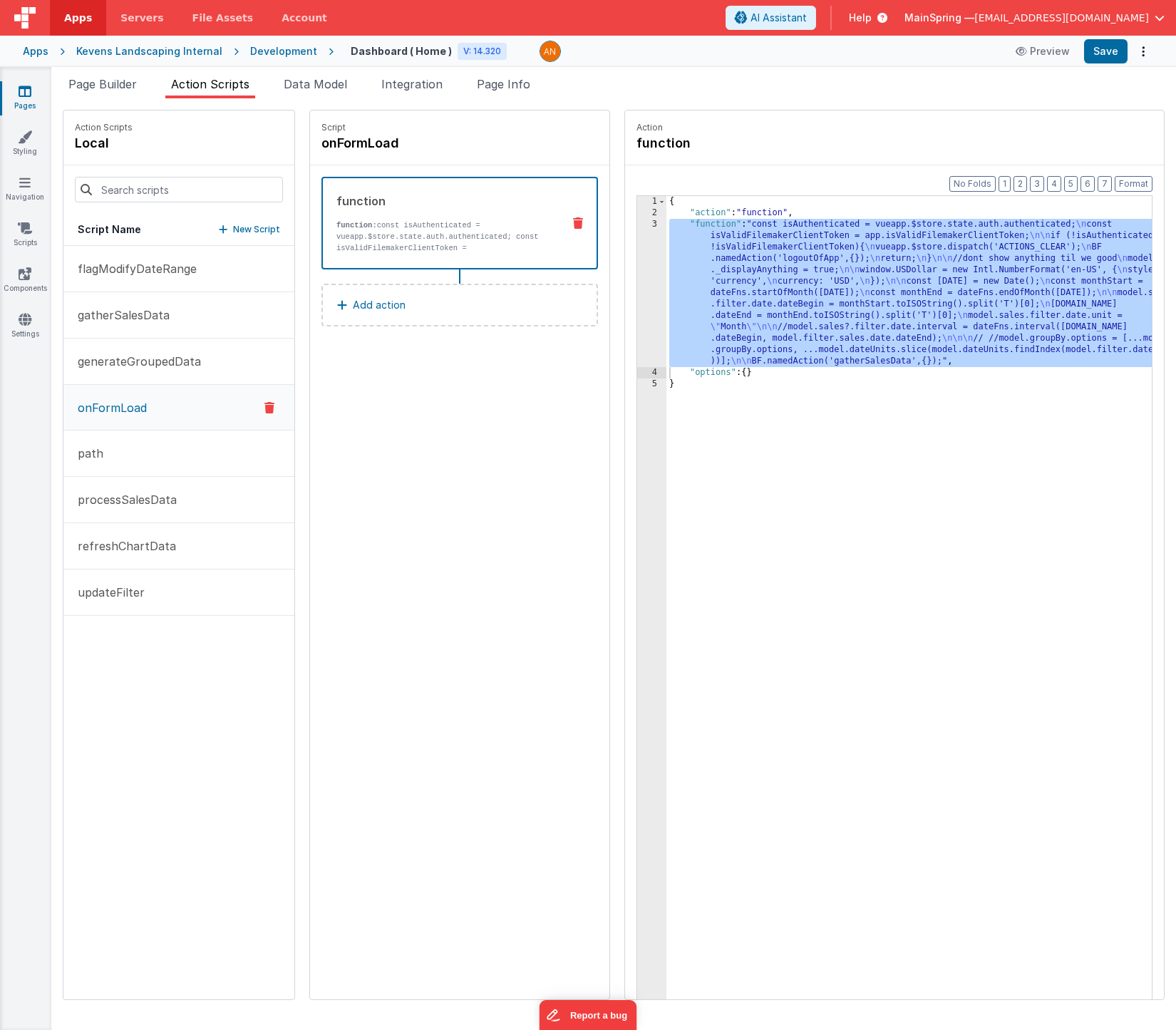
click at [772, 315] on div "{ "action" : "function" , "function" : "const isAuthenticated = vueapp.$store.s…" at bounding box center [930, 631] width 528 height 871
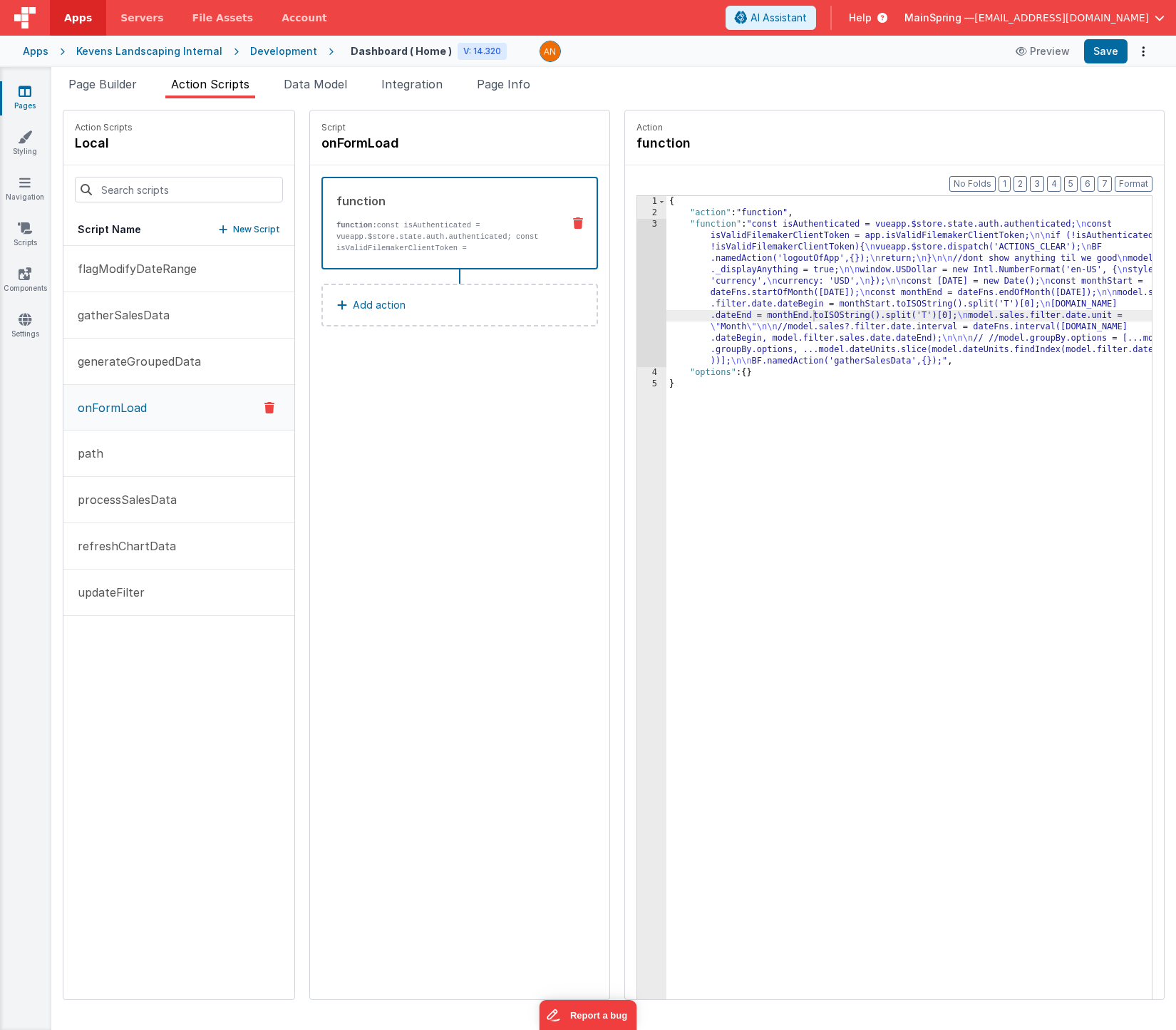
drag, startPoint x: 319, startPoint y: 87, endPoint x: 278, endPoint y: 80, distance: 41.6
click at [318, 87] on span "Data Model" at bounding box center [315, 83] width 63 height 14
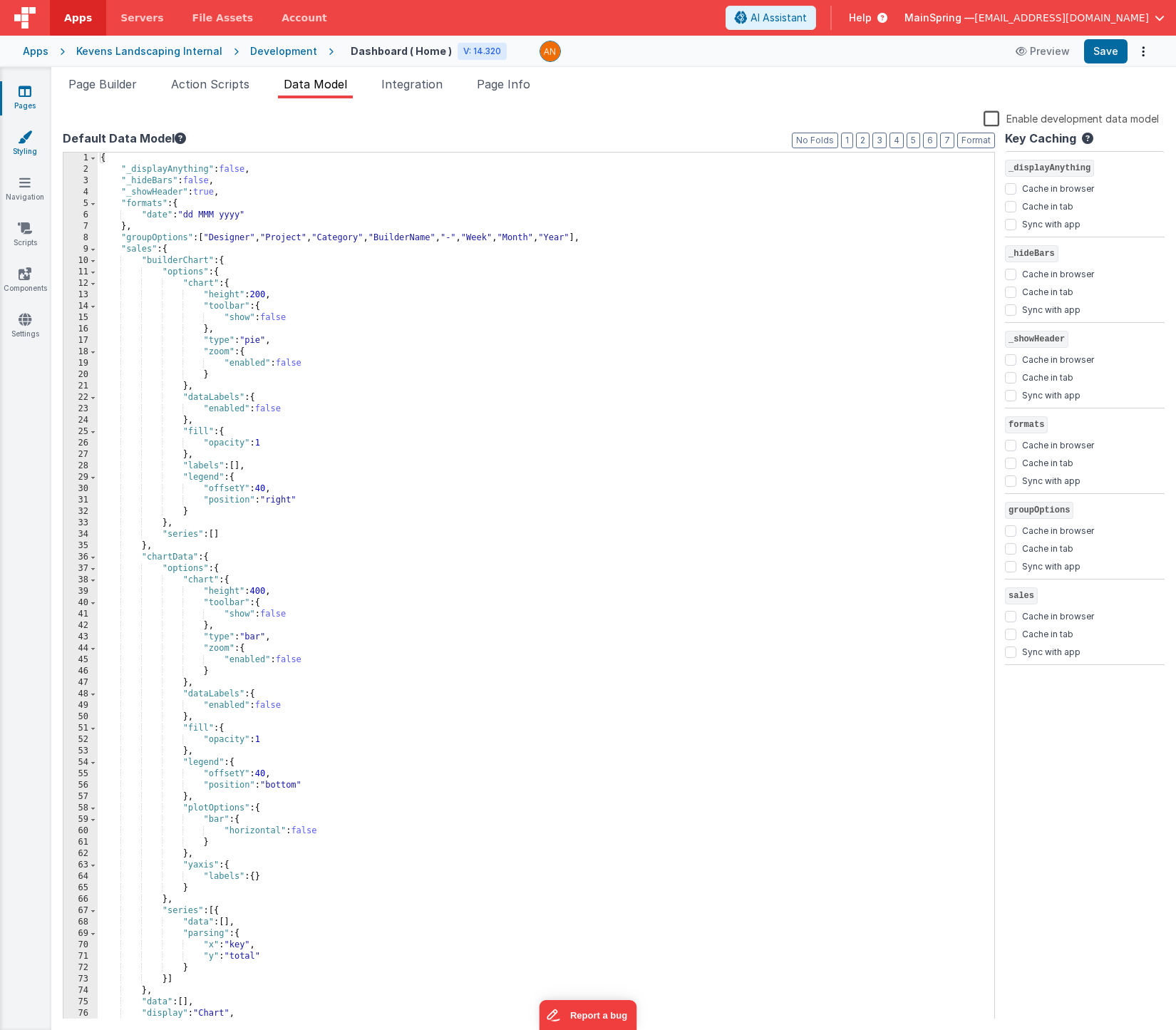
click at [27, 140] on icon at bounding box center [25, 136] width 14 height 14
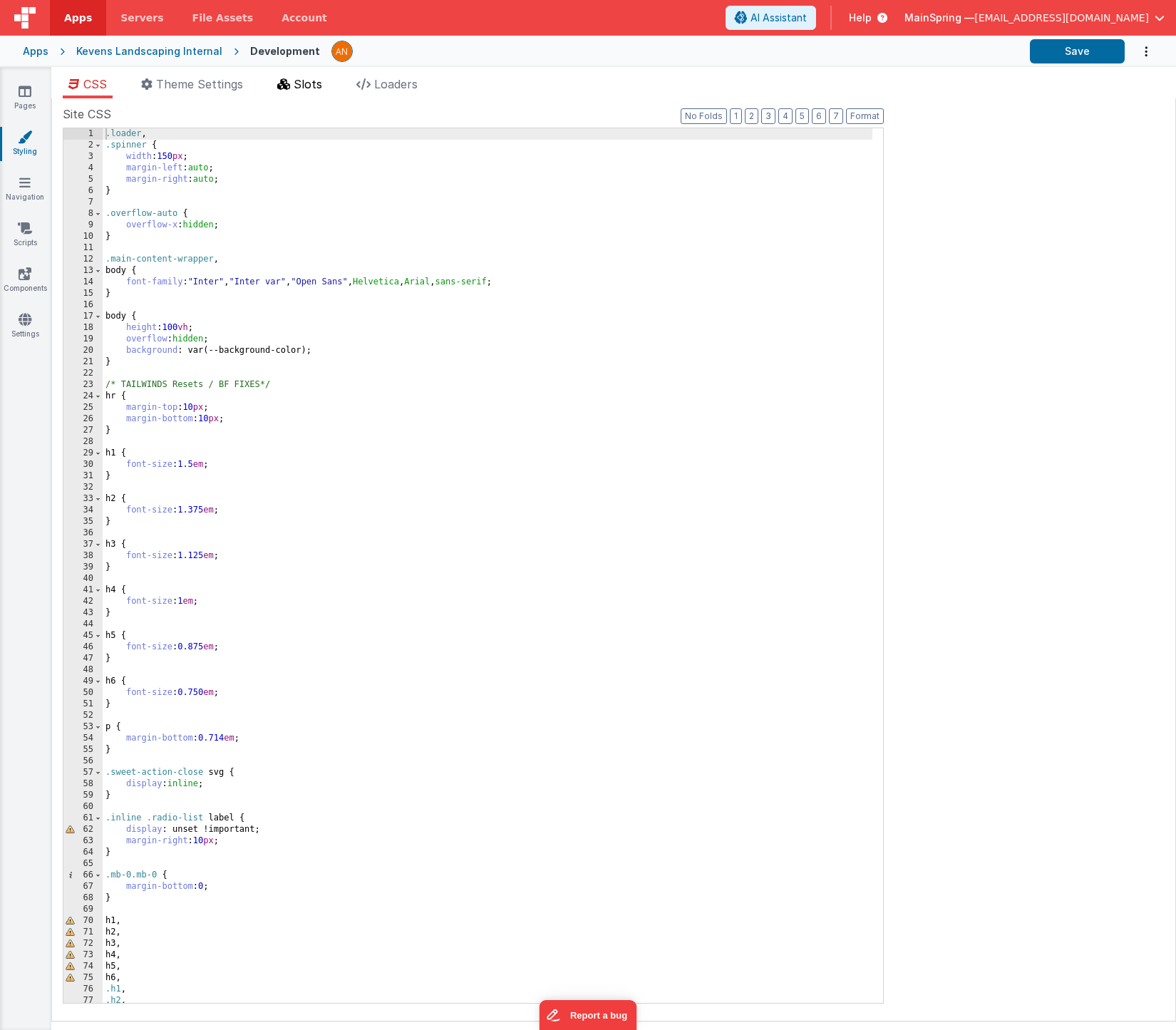
click at [287, 89] on icon at bounding box center [283, 83] width 13 height 11
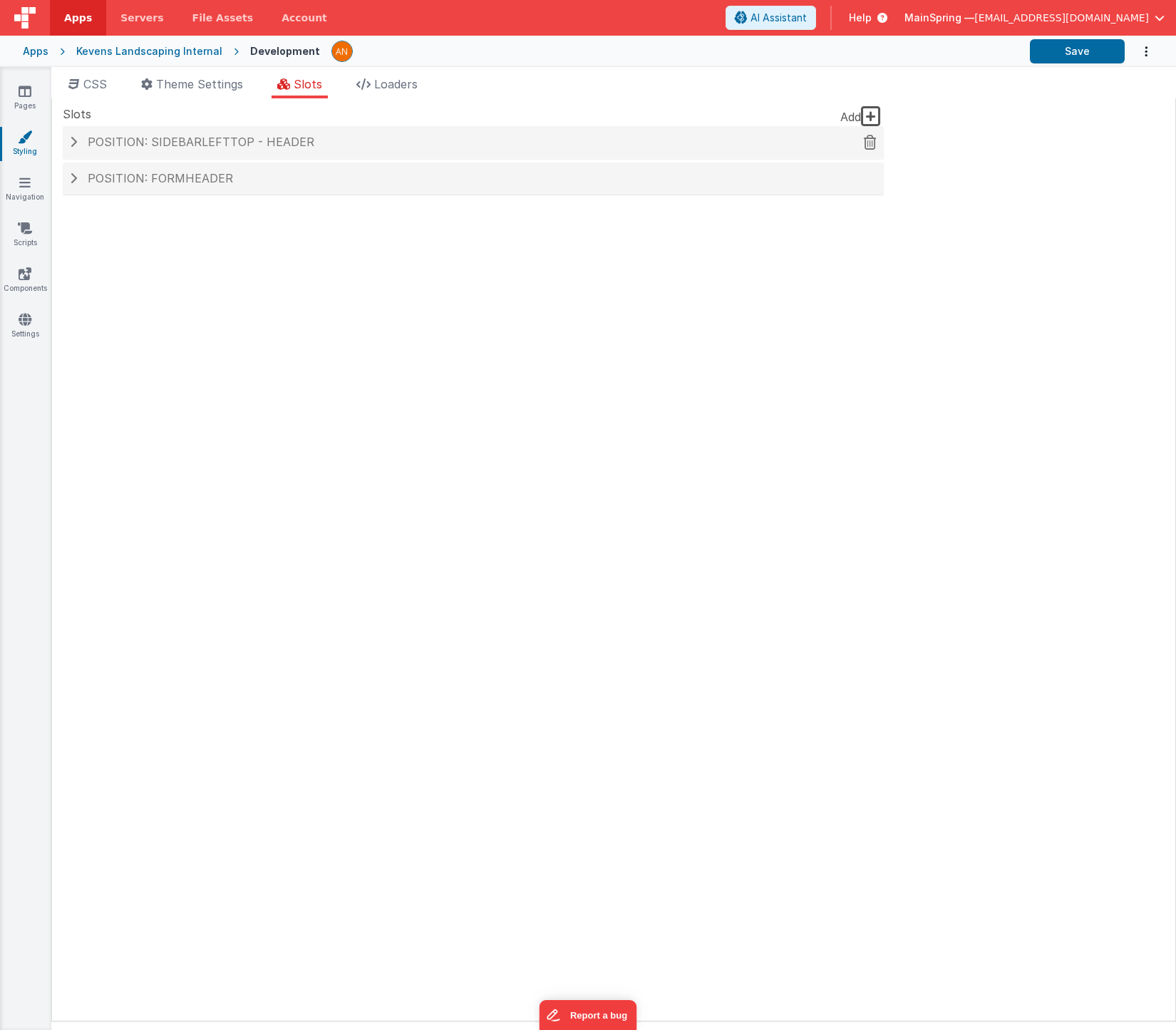
click at [151, 141] on span "Position: sidebarLeftTop - header" at bounding box center [201, 142] width 227 height 14
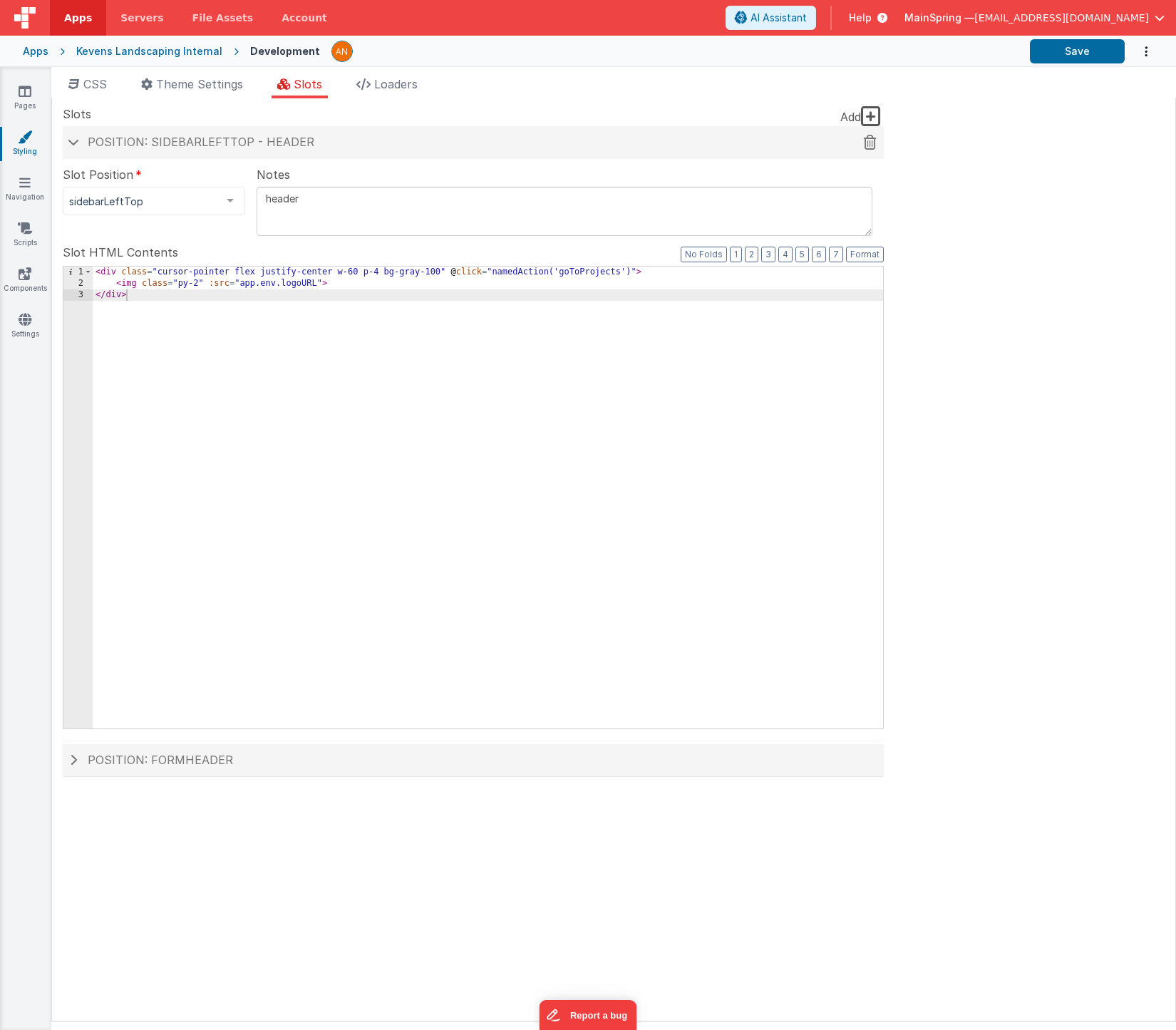
click at [148, 141] on span "Position: sidebarLeftTop - header" at bounding box center [201, 142] width 227 height 14
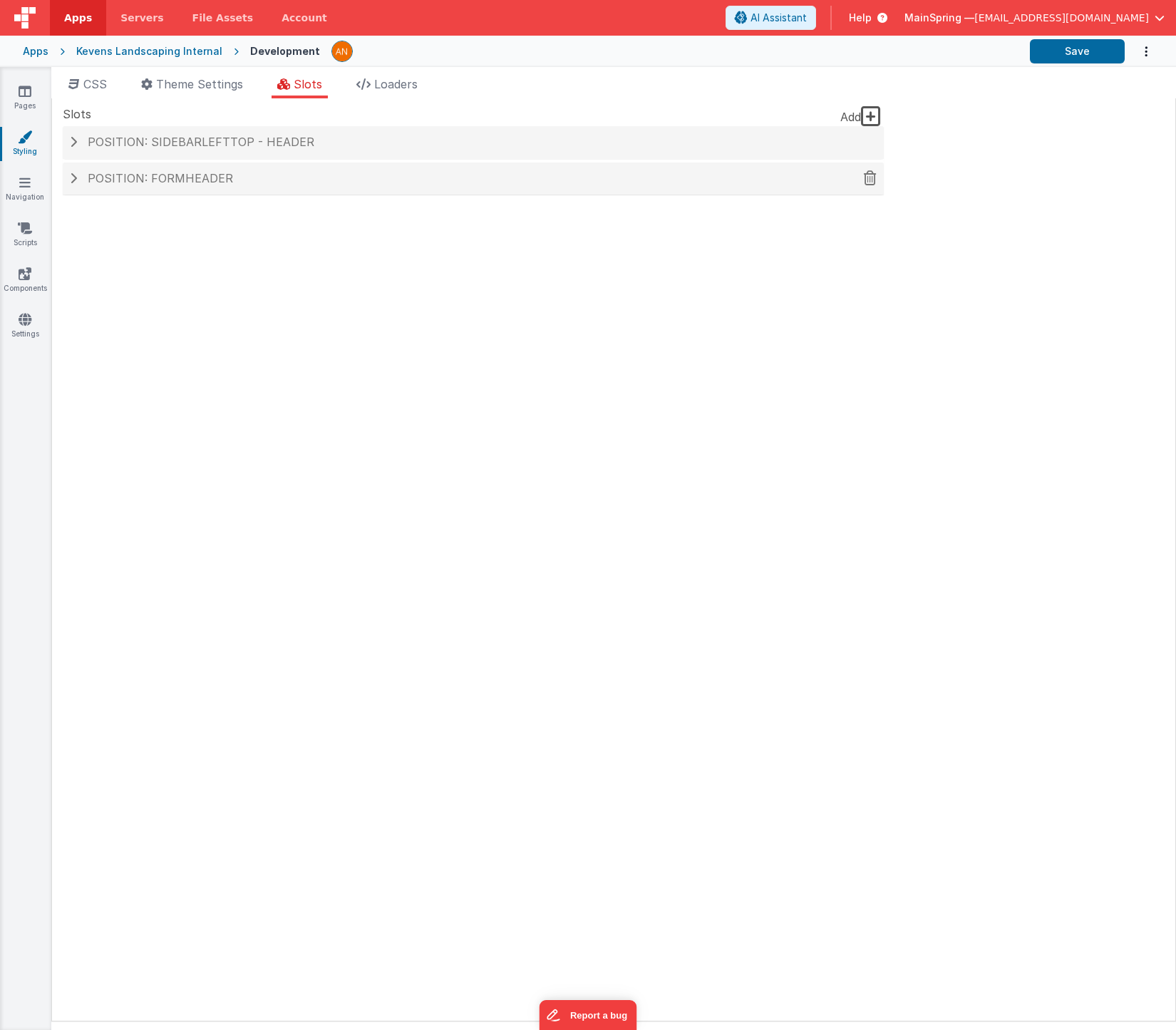
click at [122, 178] on span "Position: formHeader" at bounding box center [160, 178] width 145 height 14
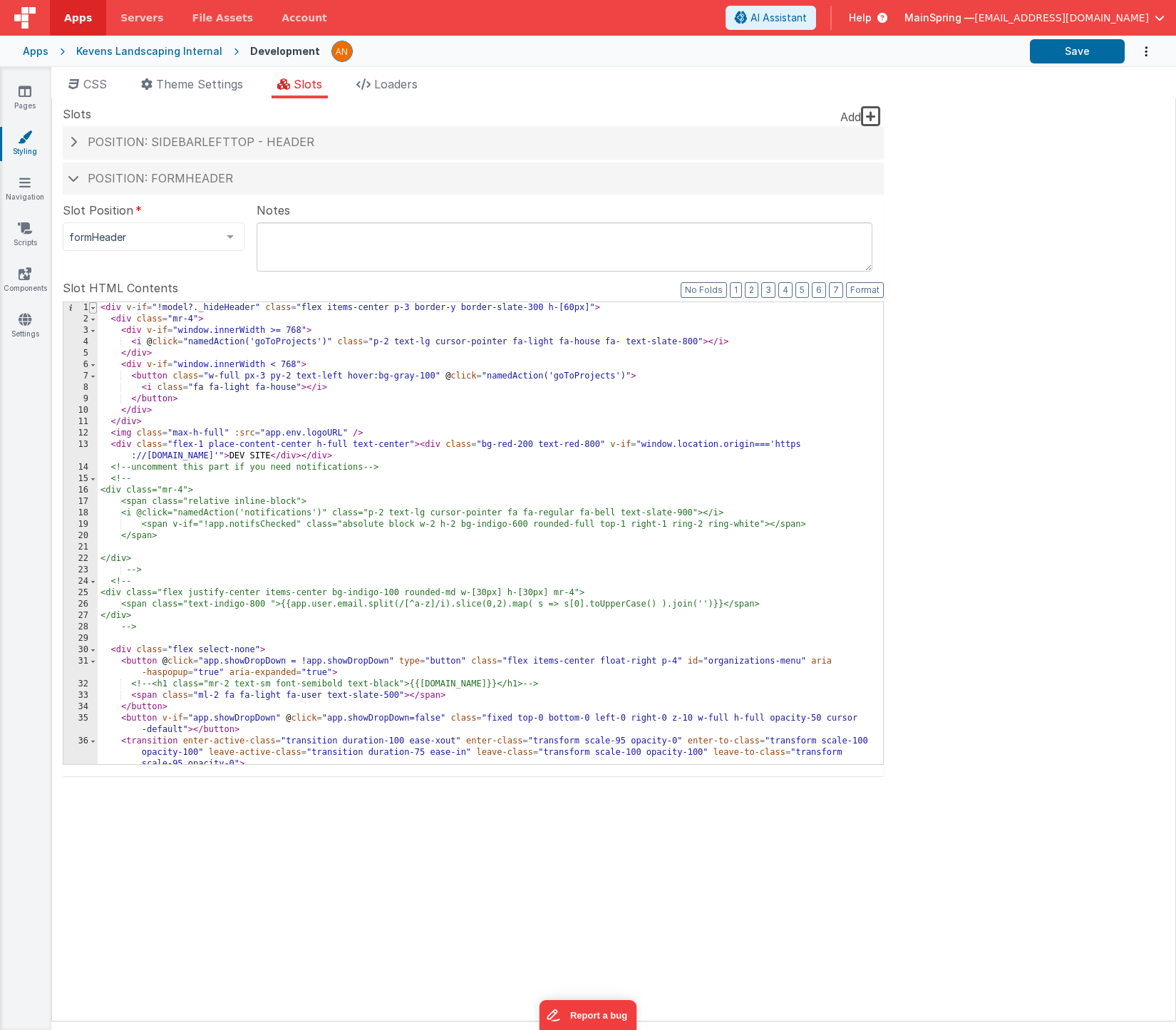
click at [92, 310] on span at bounding box center [93, 308] width 8 height 11
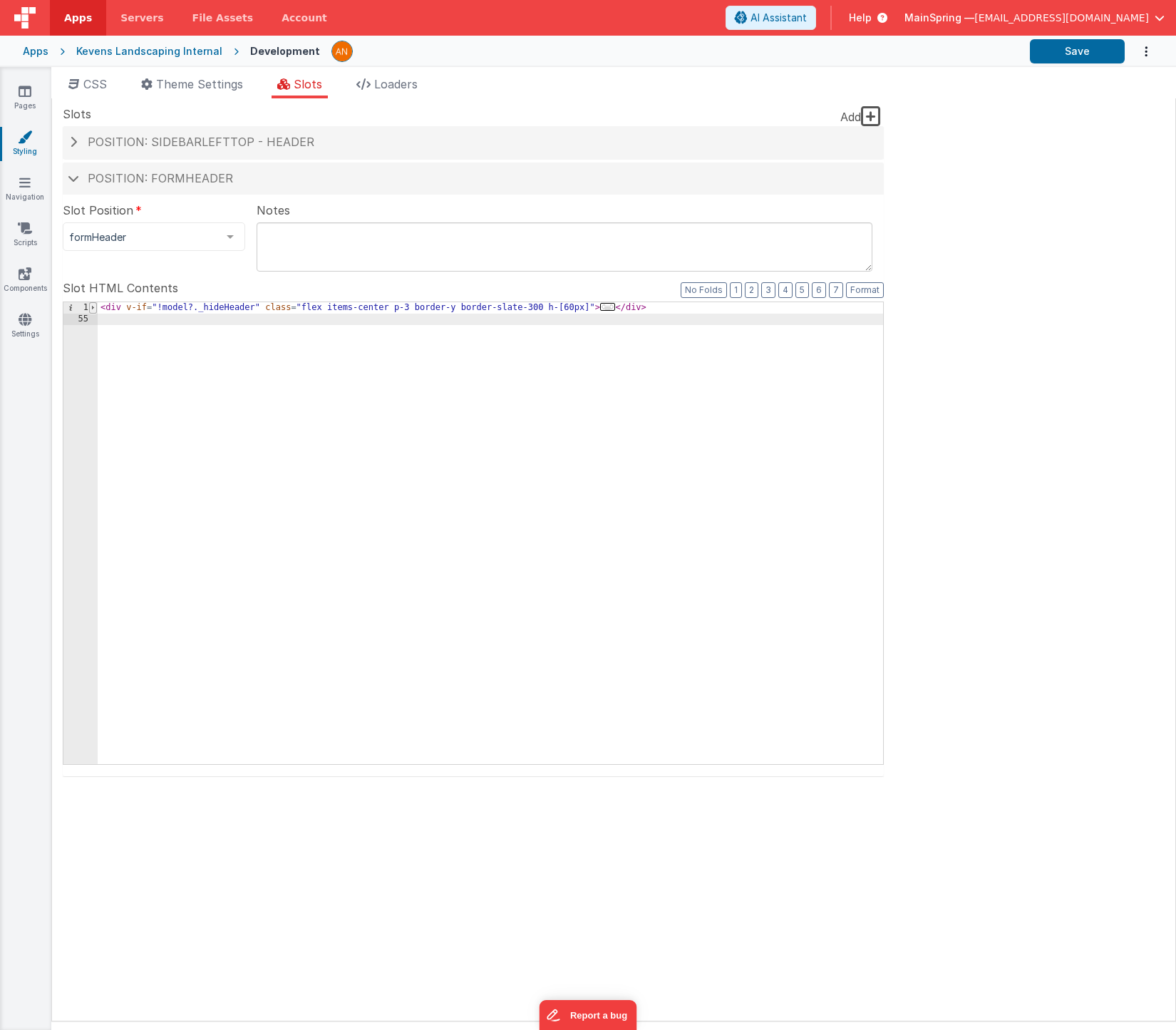
click at [93, 308] on span at bounding box center [93, 308] width 8 height 11
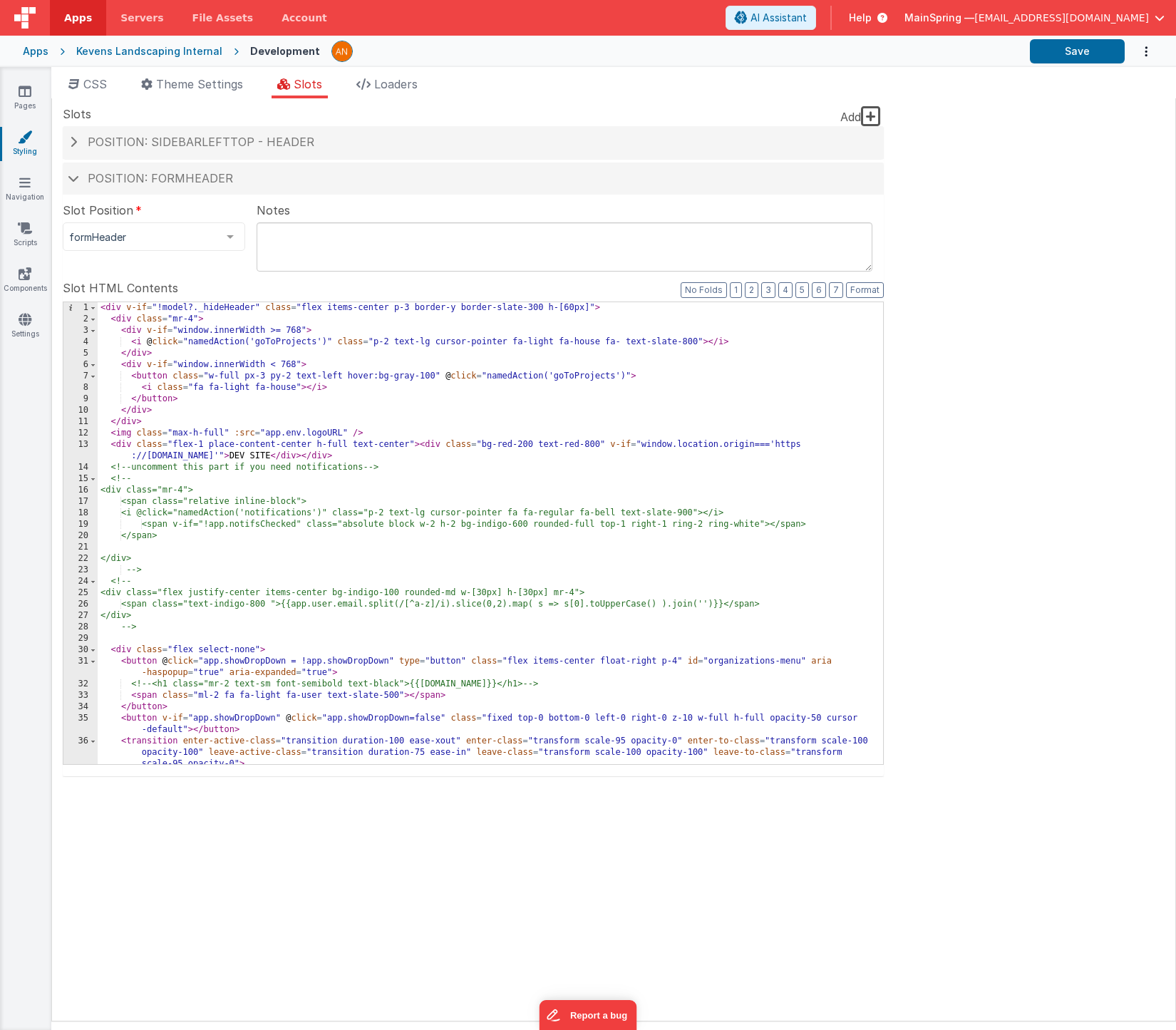
drag, startPoint x: 110, startPoint y: 90, endPoint x: 120, endPoint y: 90, distance: 10.0
click at [110, 90] on li "CSS" at bounding box center [87, 86] width 50 height 23
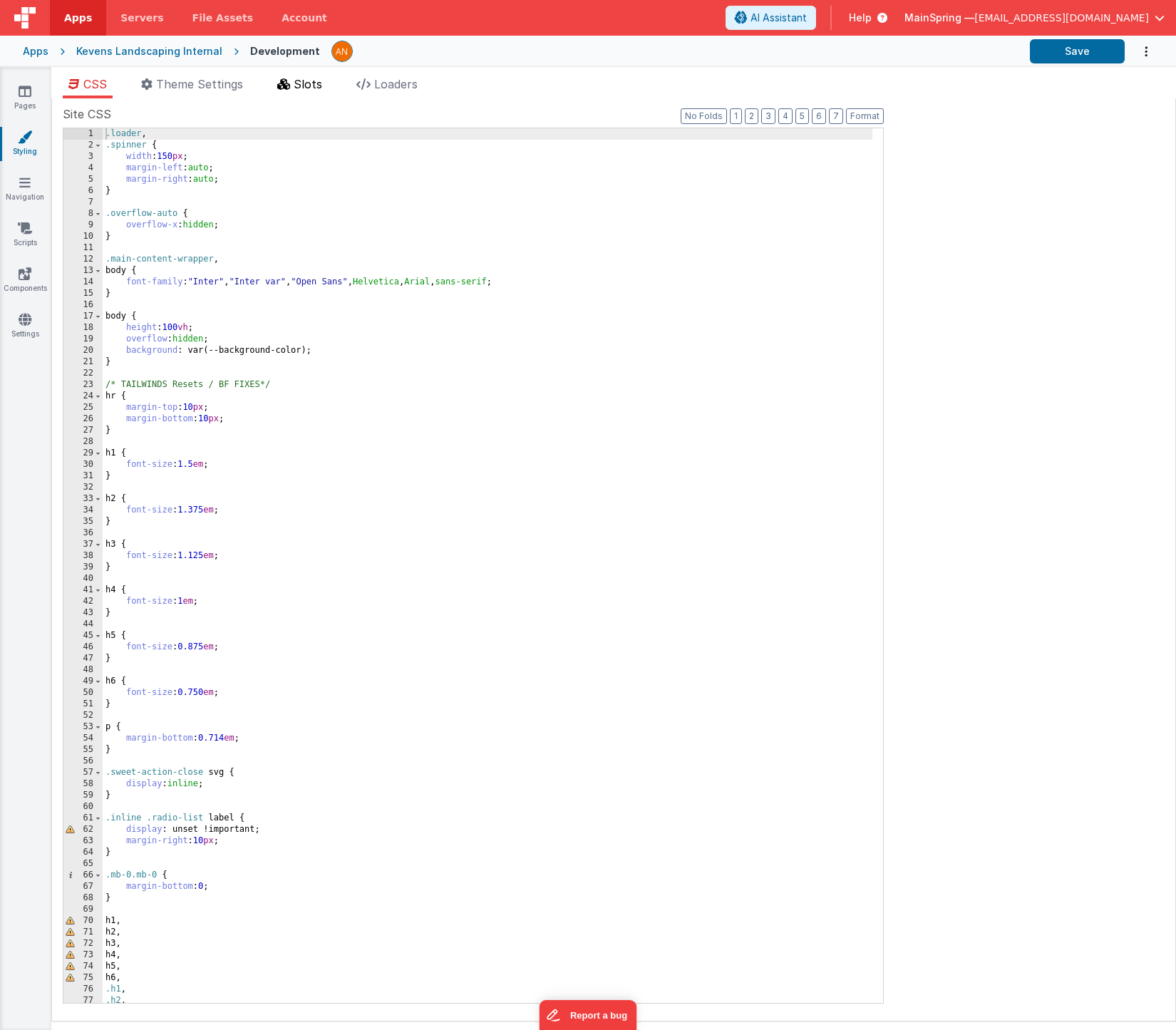
click at [306, 85] on span "Slots" at bounding box center [308, 83] width 28 height 14
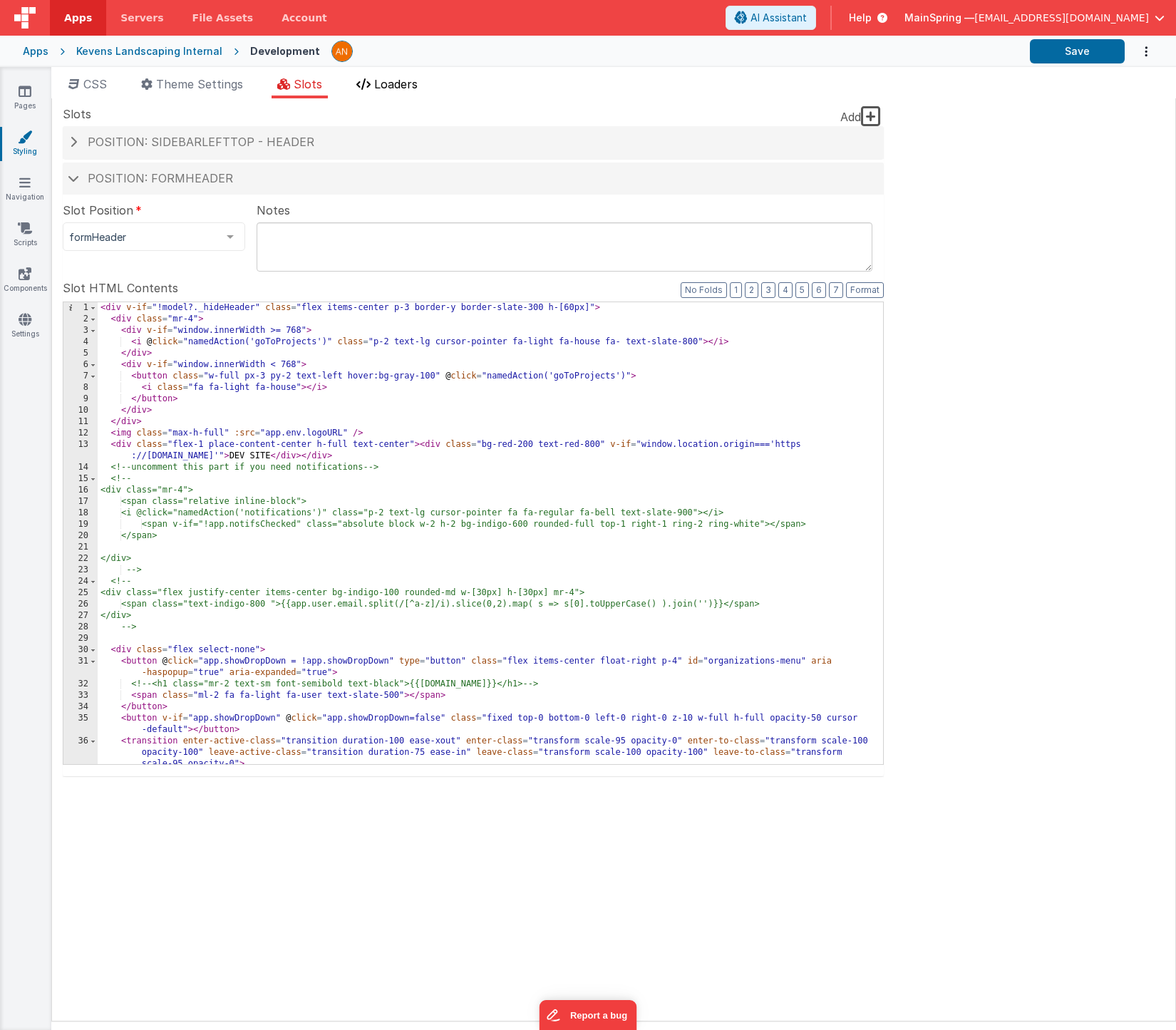
click at [395, 89] on span "Loaders" at bounding box center [396, 83] width 43 height 14
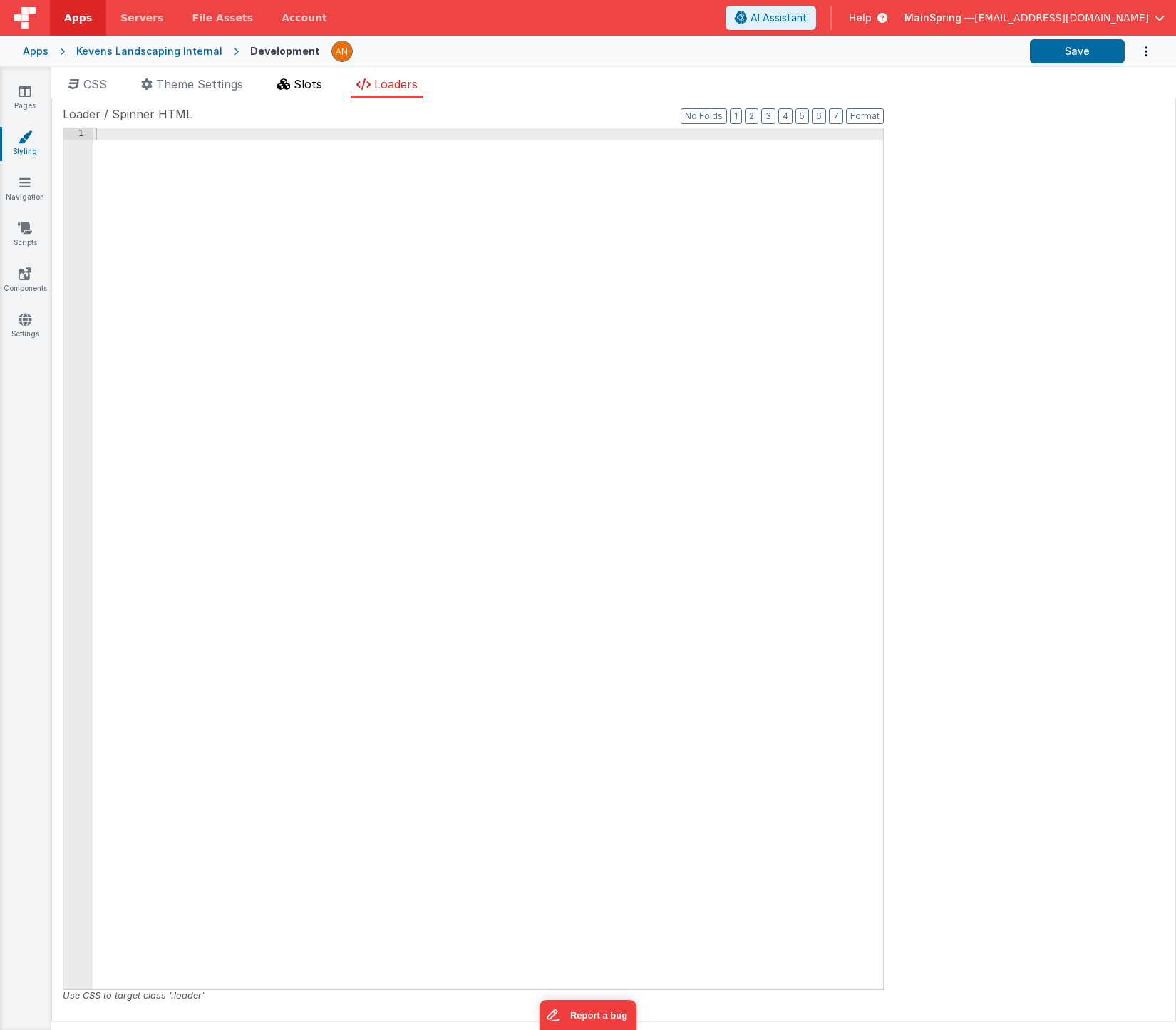
click at [313, 85] on span "Slots" at bounding box center [308, 83] width 28 height 14
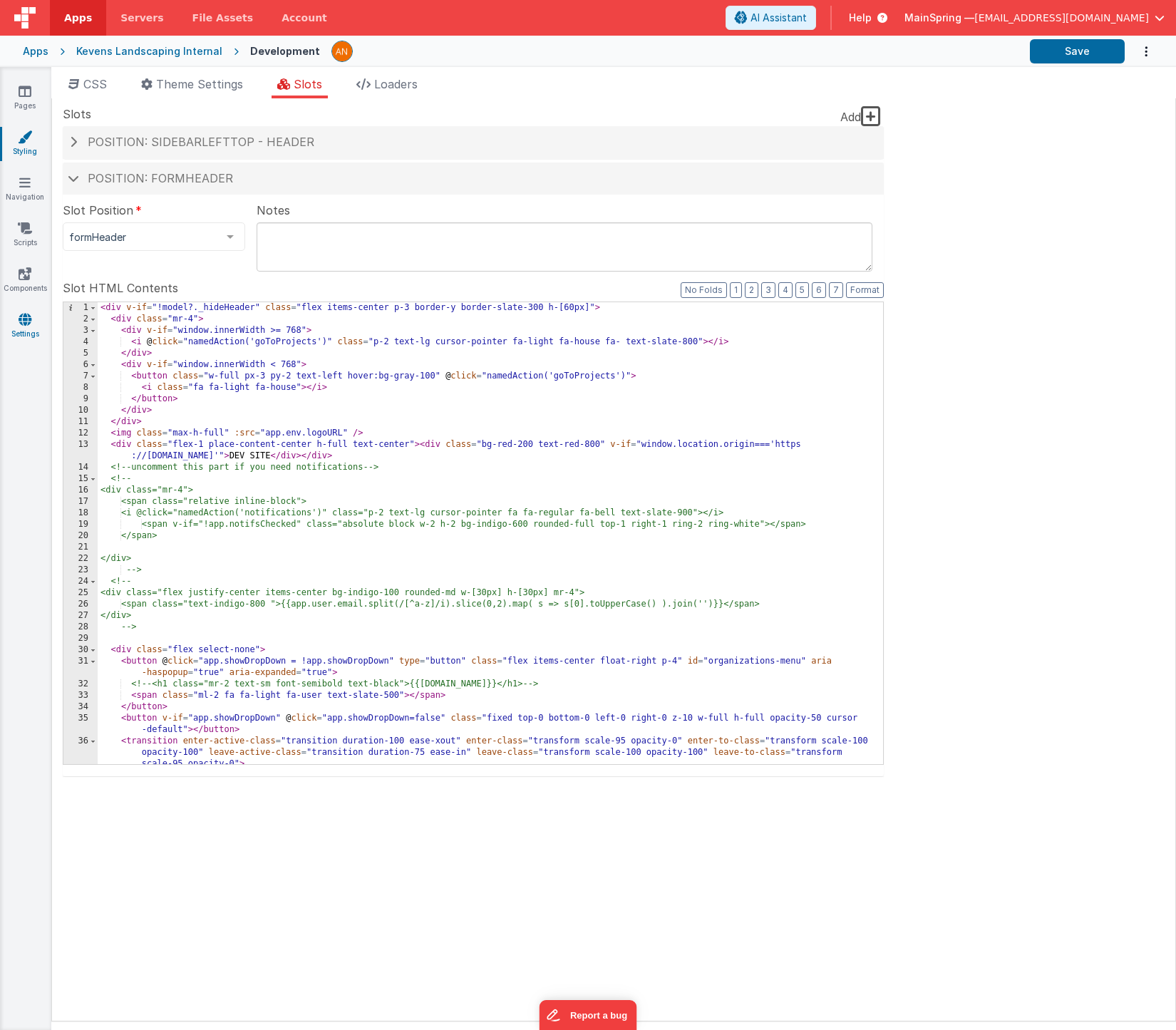
click at [37, 319] on link "Settings" at bounding box center [25, 326] width 51 height 28
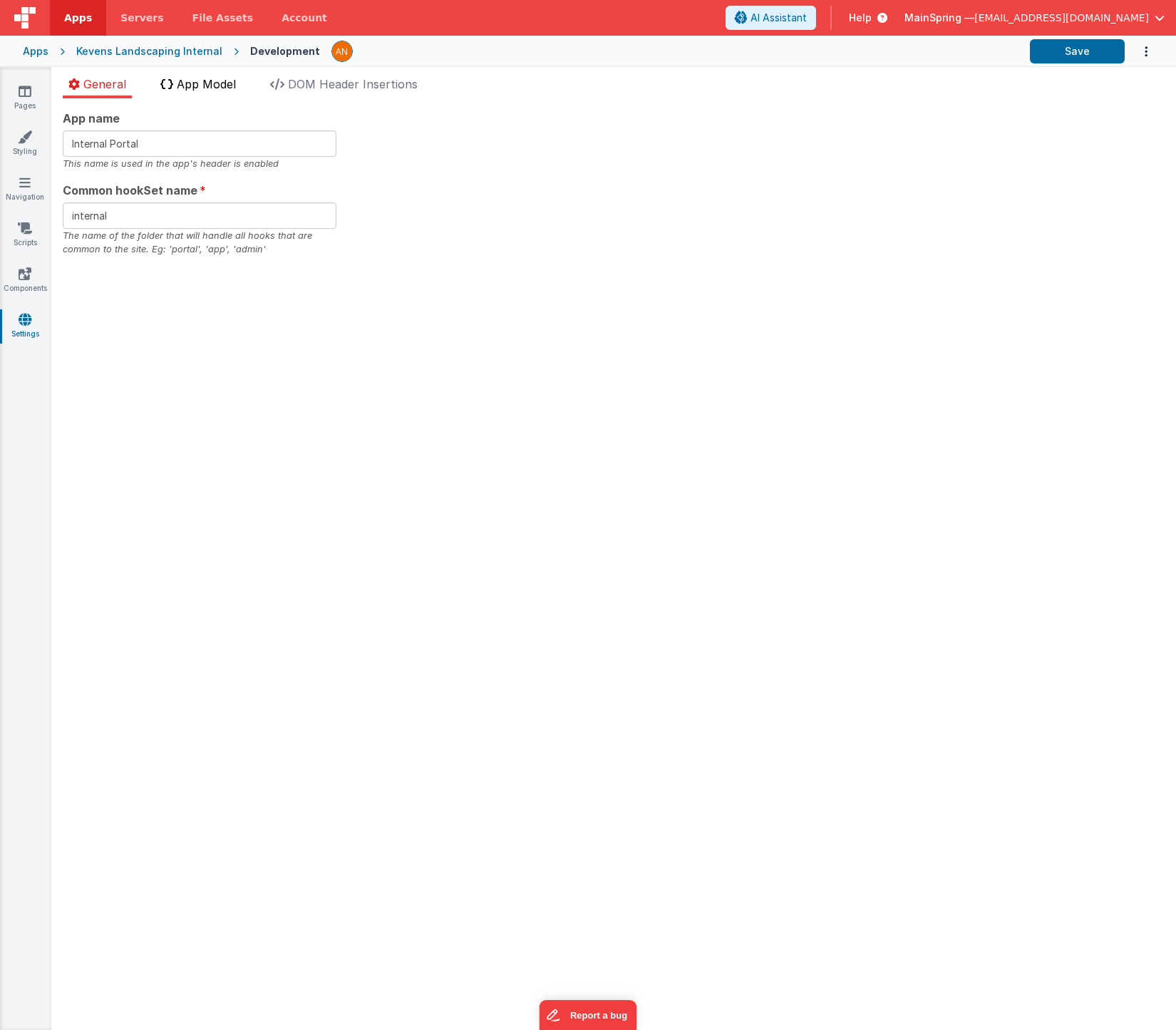
click at [195, 80] on span "App Model" at bounding box center [206, 83] width 59 height 14
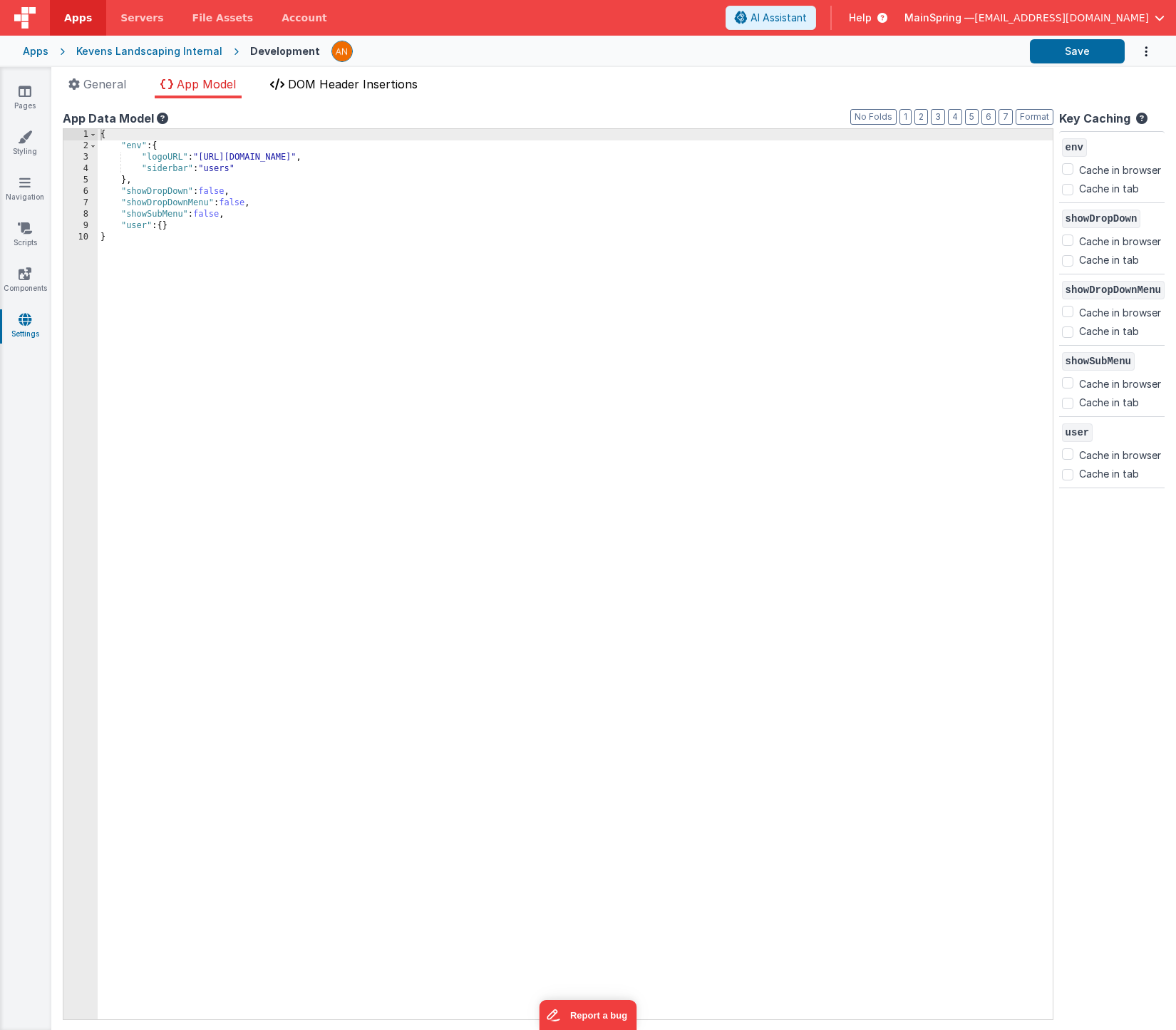
click at [354, 79] on span "DOM Header Insertions" at bounding box center [353, 83] width 130 height 14
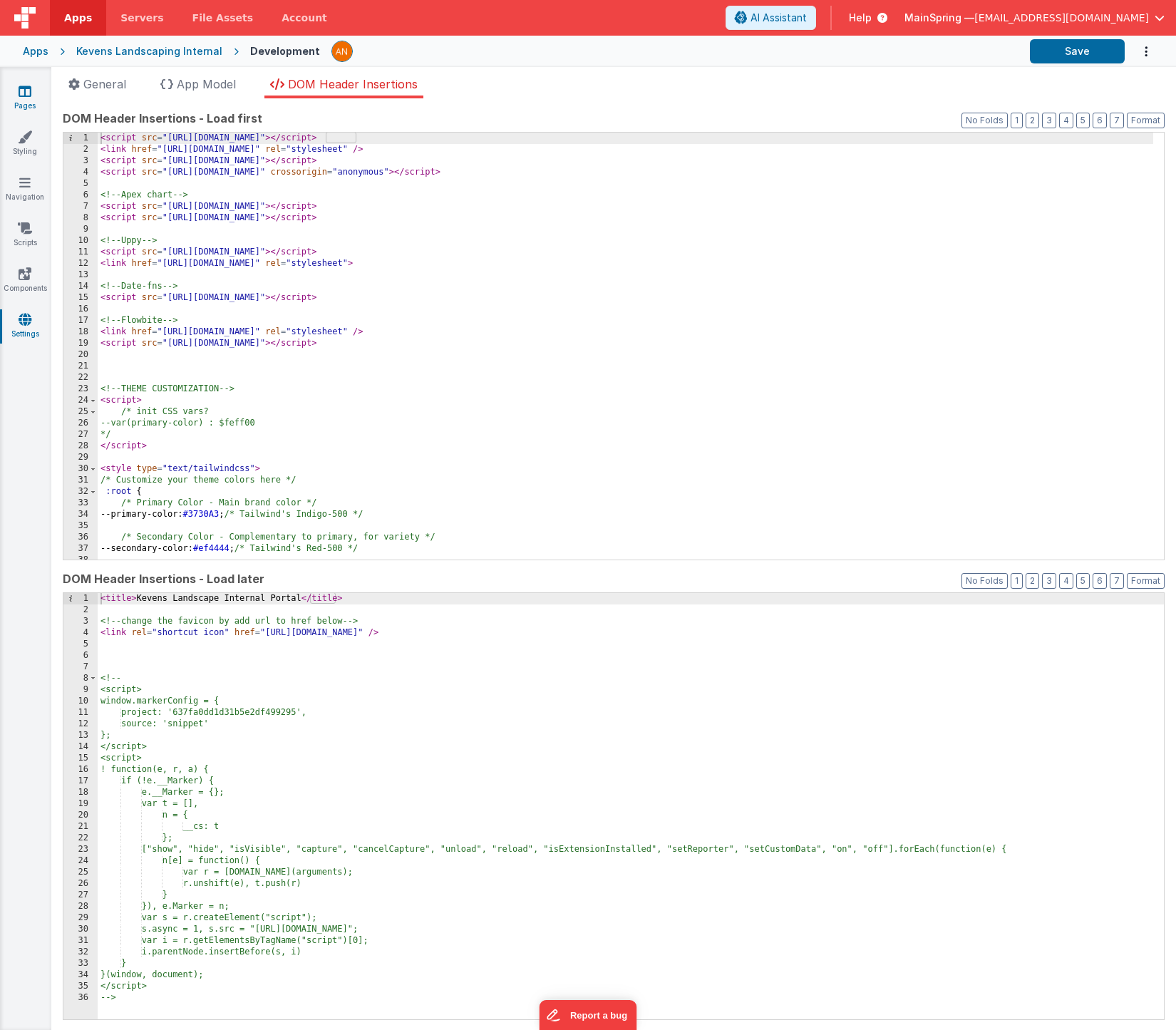
click at [28, 95] on icon at bounding box center [25, 91] width 13 height 14
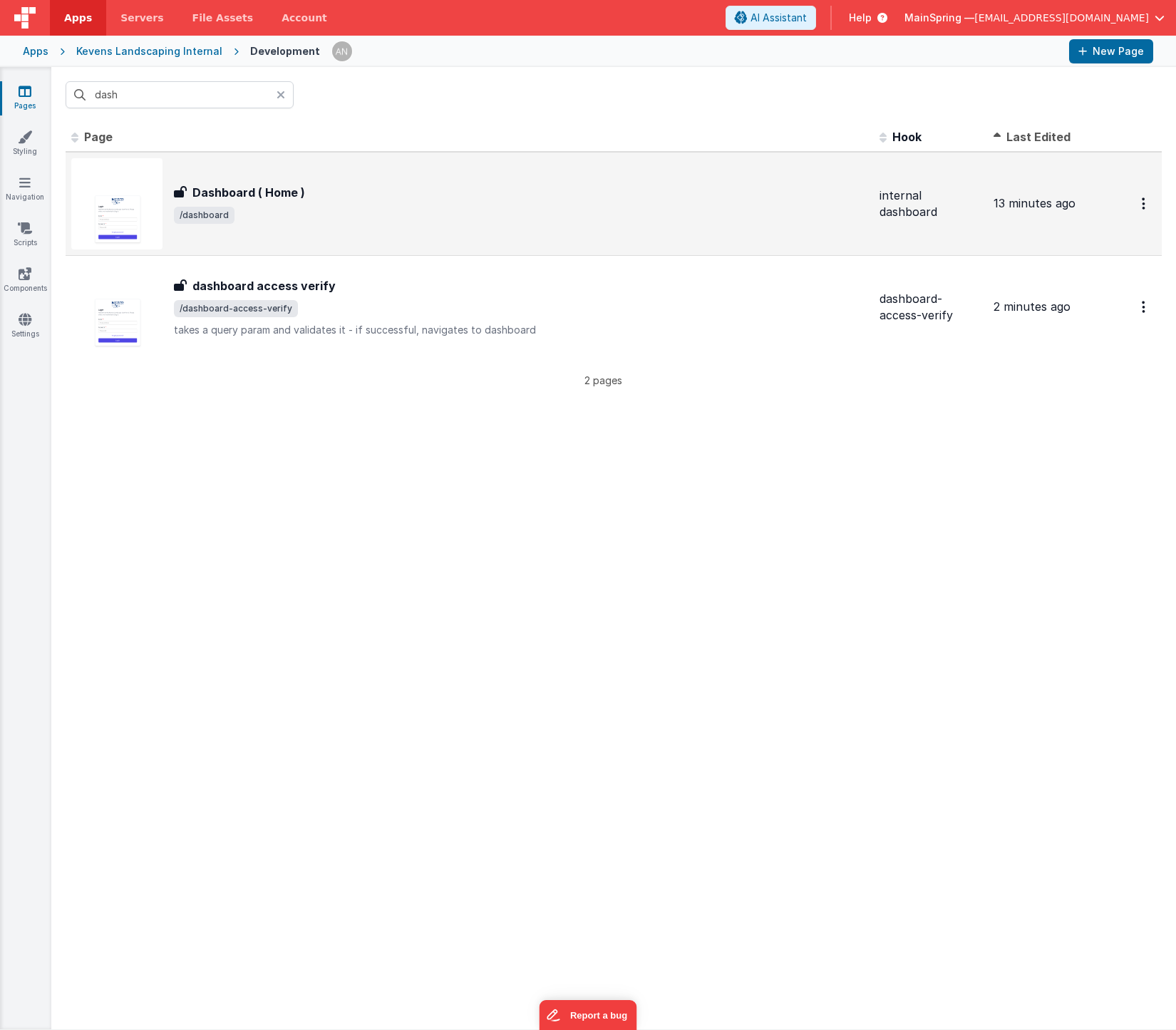
click at [364, 209] on span "/dashboard" at bounding box center [521, 215] width 695 height 17
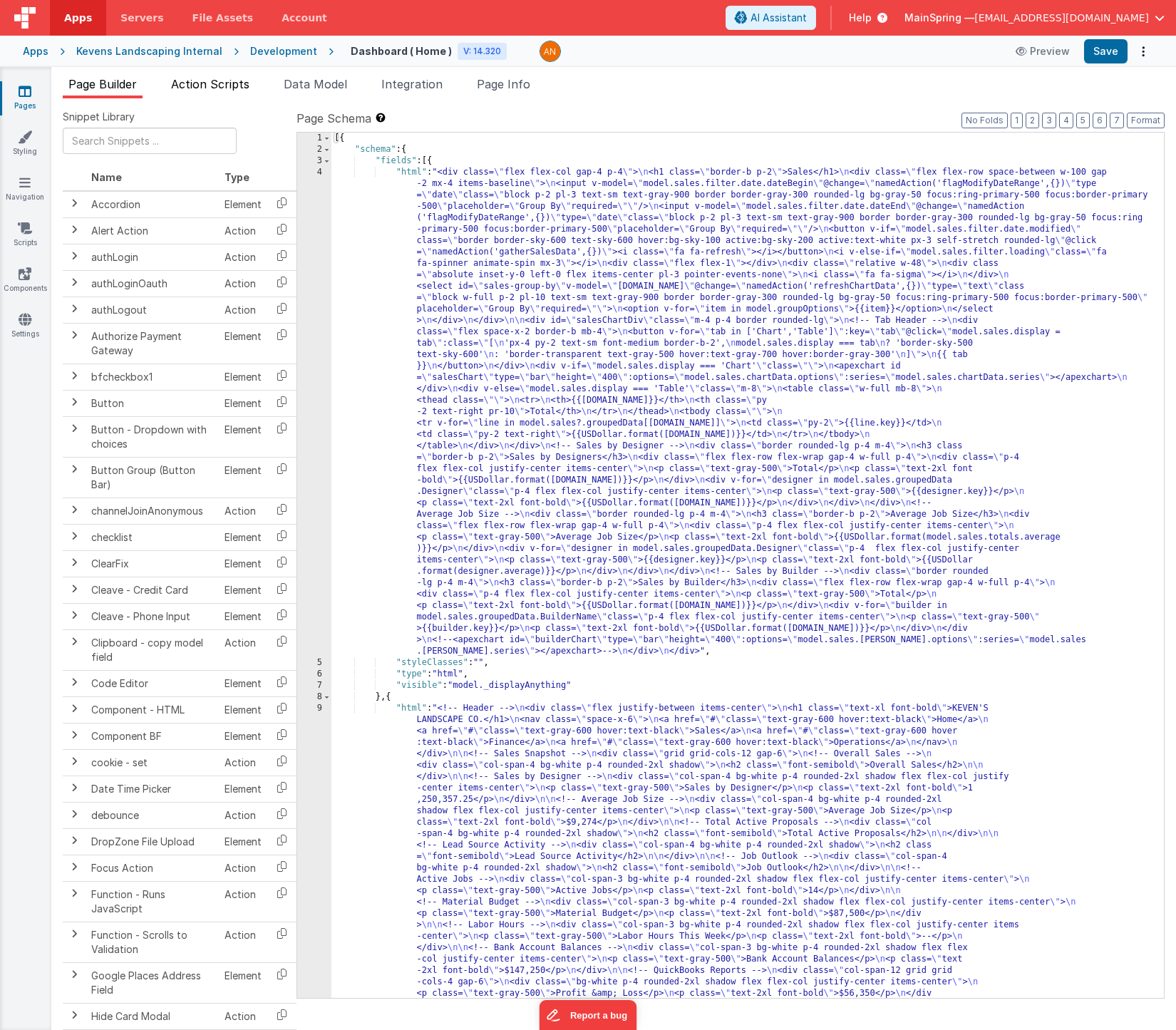
click at [254, 92] on li "Action Scripts" at bounding box center [210, 86] width 90 height 23
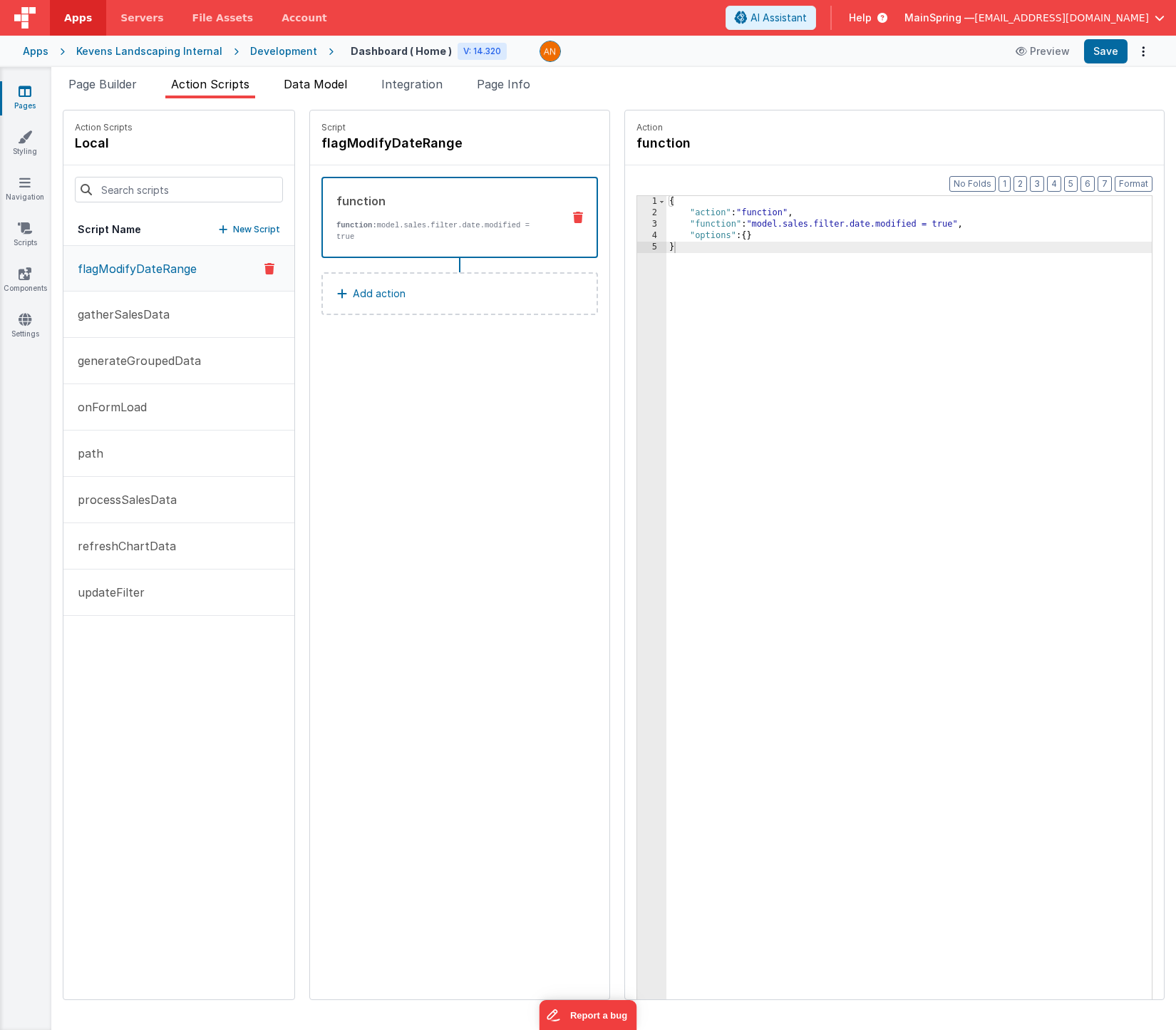
click at [325, 90] on span "Data Model" at bounding box center [315, 83] width 63 height 14
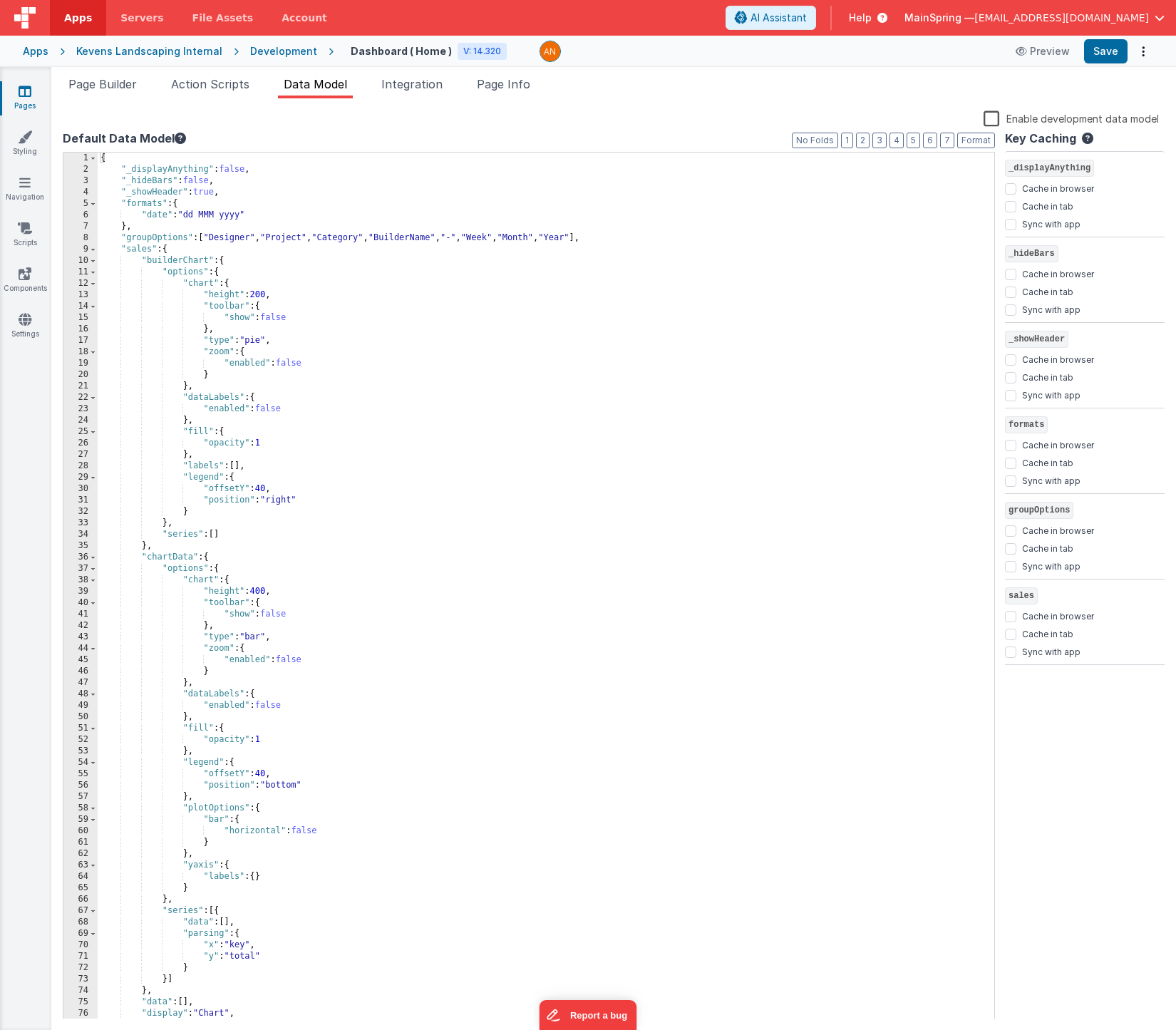
click at [205, 195] on div "{ "_displayAnything" : false , "_hideBars" : false , "_showHeader" : true , "fo…" at bounding box center [540, 598] width 886 height 890
click at [218, 90] on span "Action Scripts" at bounding box center [210, 83] width 78 height 14
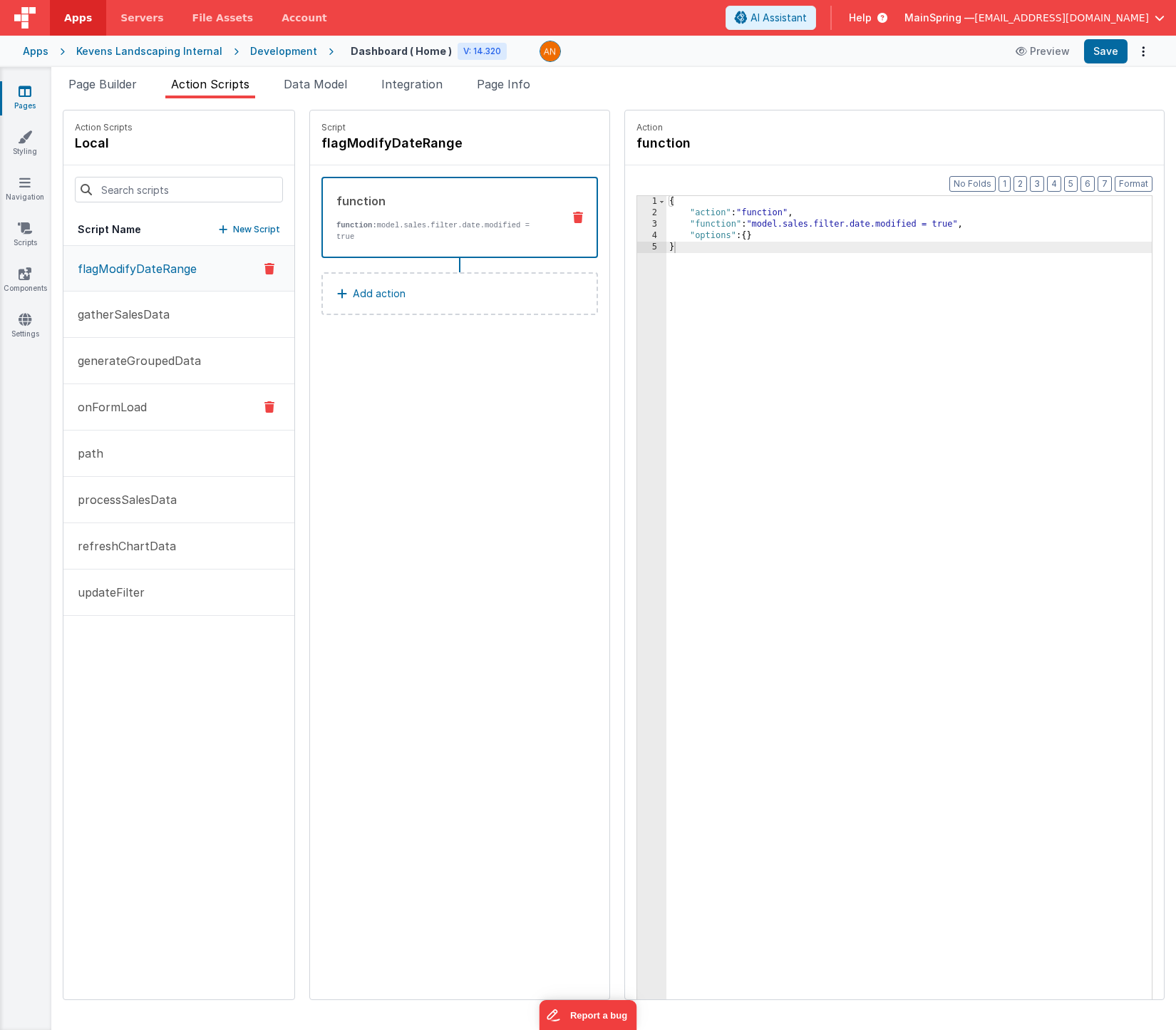
drag, startPoint x: 131, startPoint y: 396, endPoint x: 142, endPoint y: 394, distance: 11.2
click at [131, 395] on button "onFormLoad" at bounding box center [179, 408] width 231 height 46
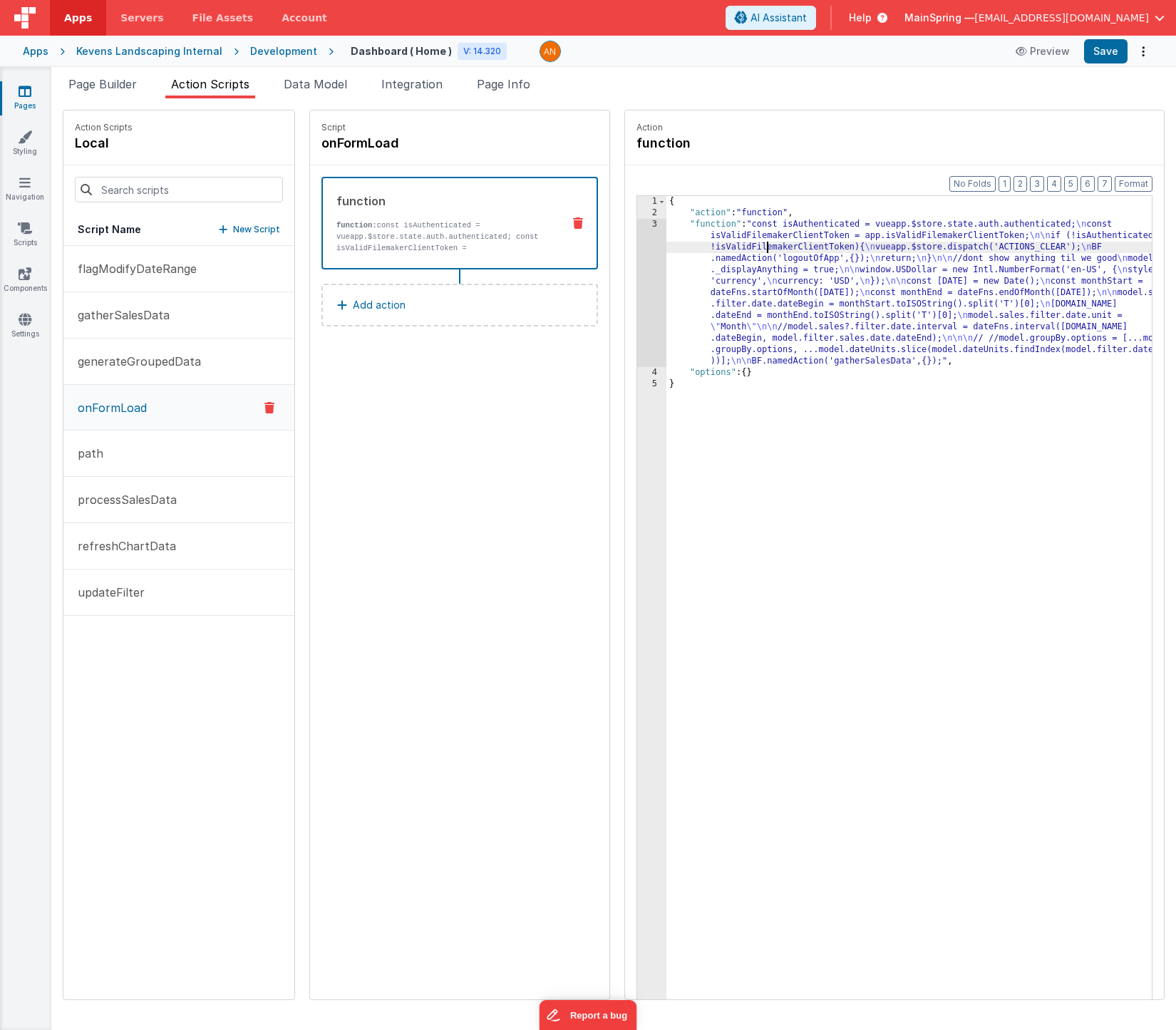
click at [725, 246] on div "{ "action" : "function" , "function" : "const isAuthenticated = vueapp.$store.s…" at bounding box center [930, 631] width 528 height 871
click at [637, 247] on div "3" at bounding box center [651, 293] width 29 height 148
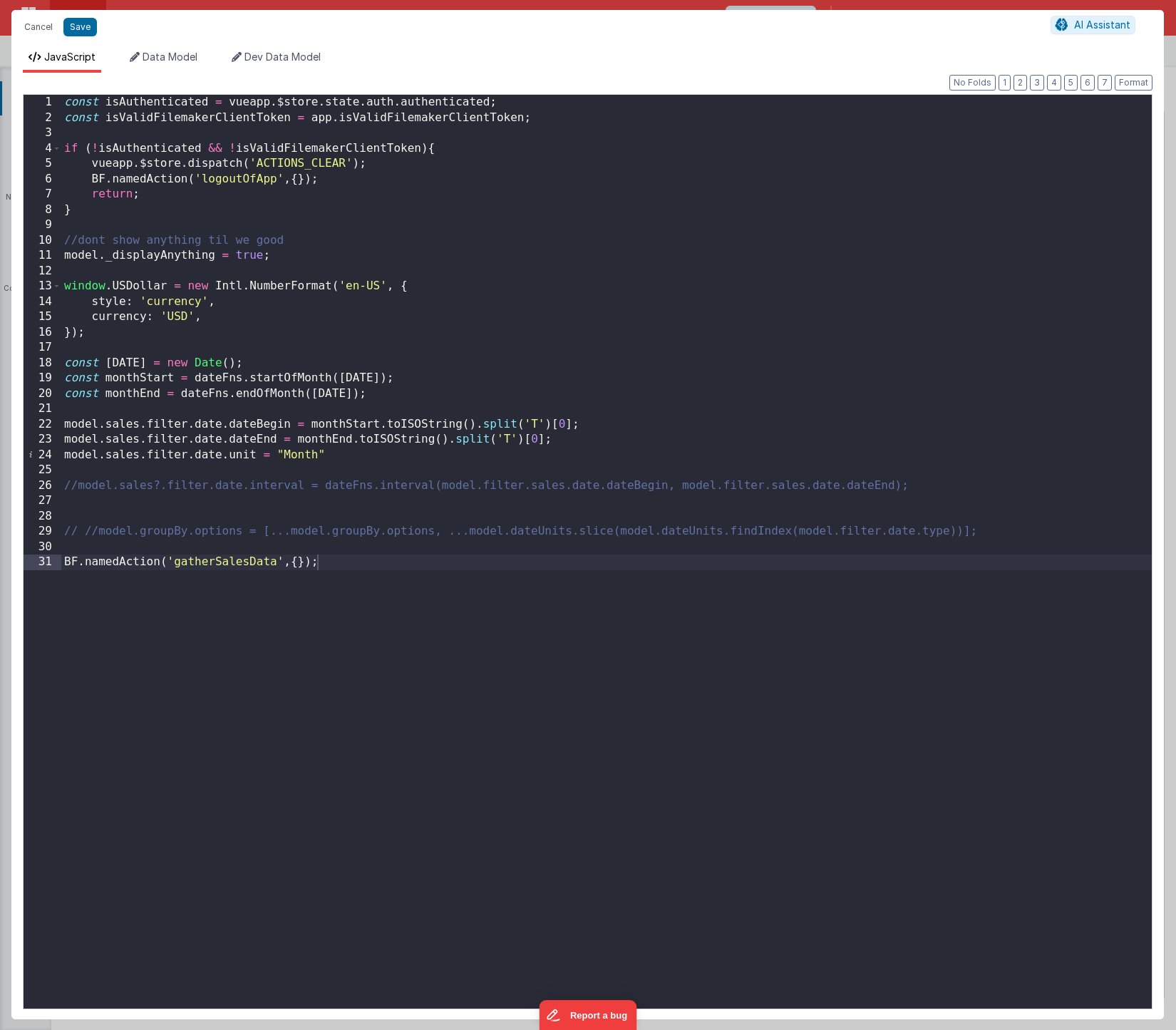
click at [136, 213] on div "const isAuthenticated = vueapp . $store . state . auth . authenticated ; const …" at bounding box center [607, 566] width 1091 height 944
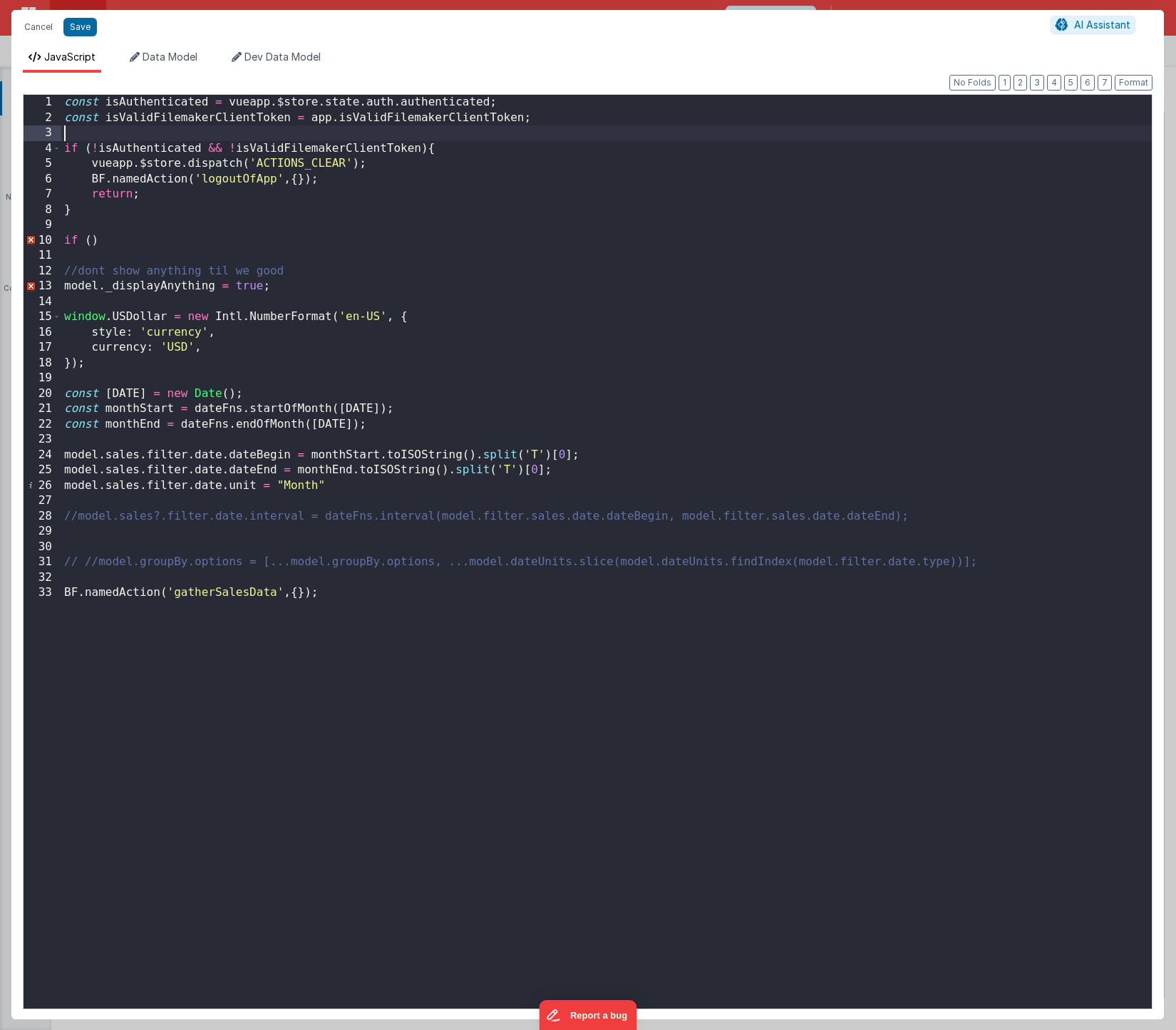
click at [89, 139] on div "const isAuthenticated = vueapp . $store . state . auth . authenticated ; const …" at bounding box center [607, 566] width 1091 height 944
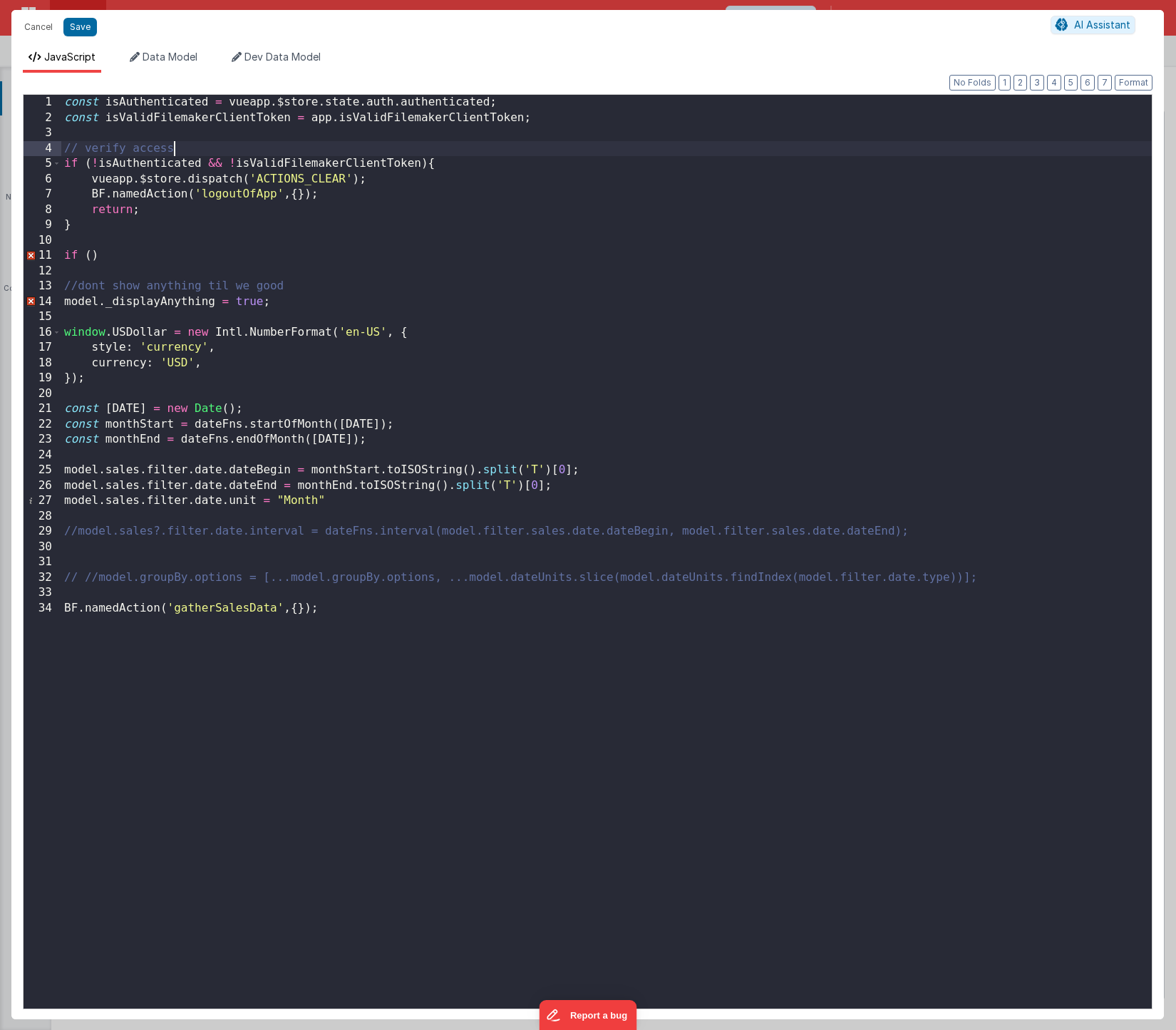
click at [92, 254] on div "const isAuthenticated = vueapp . $store . state . auth . authenticated ; const …" at bounding box center [607, 566] width 1091 height 944
click at [157, 123] on div "const isAuthenticated = vueapp . $store . state . auth . authenticated ; const …" at bounding box center [607, 566] width 1091 height 944
click at [122, 250] on div "const isAuthenticated = vueapp . $store . state . auth . authenticated ; const …" at bounding box center [607, 566] width 1091 height 944
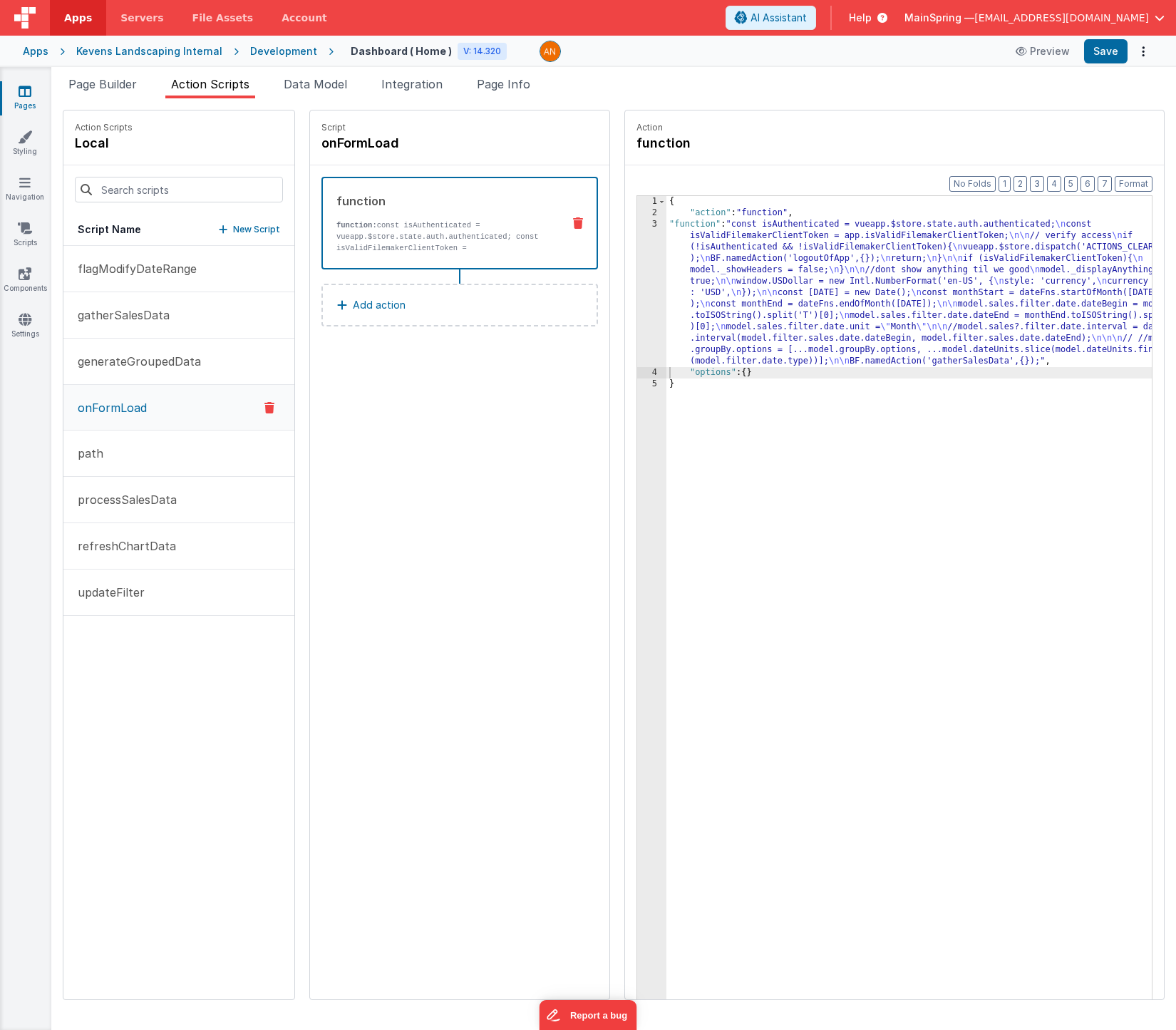
click at [819, 297] on div "{ "action" : "function" , "function" : "const isAuthenticated = vueapp.$store.s…" at bounding box center [930, 631] width 528 height 871
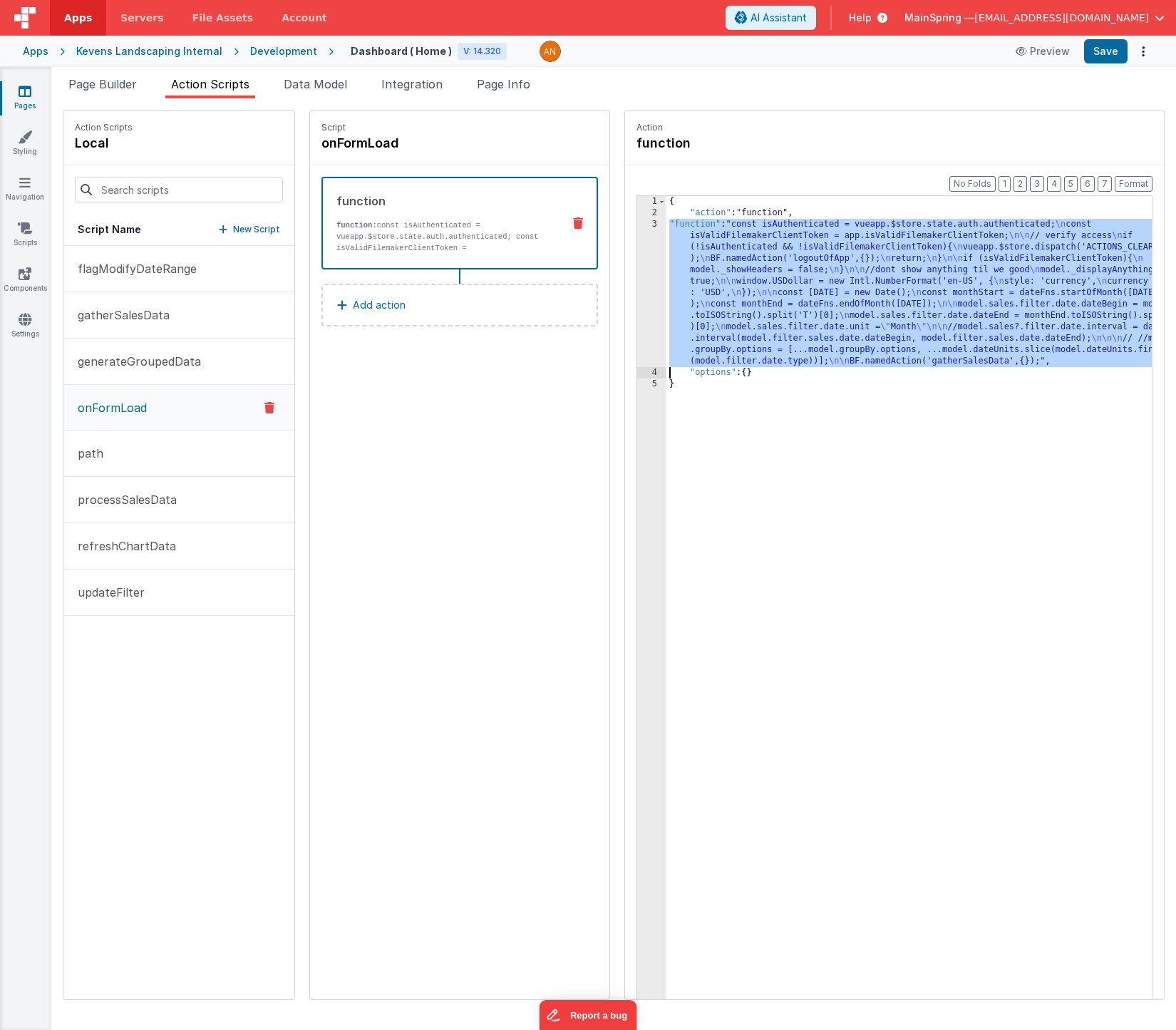
click at [637, 291] on div "3" at bounding box center [651, 293] width 29 height 148
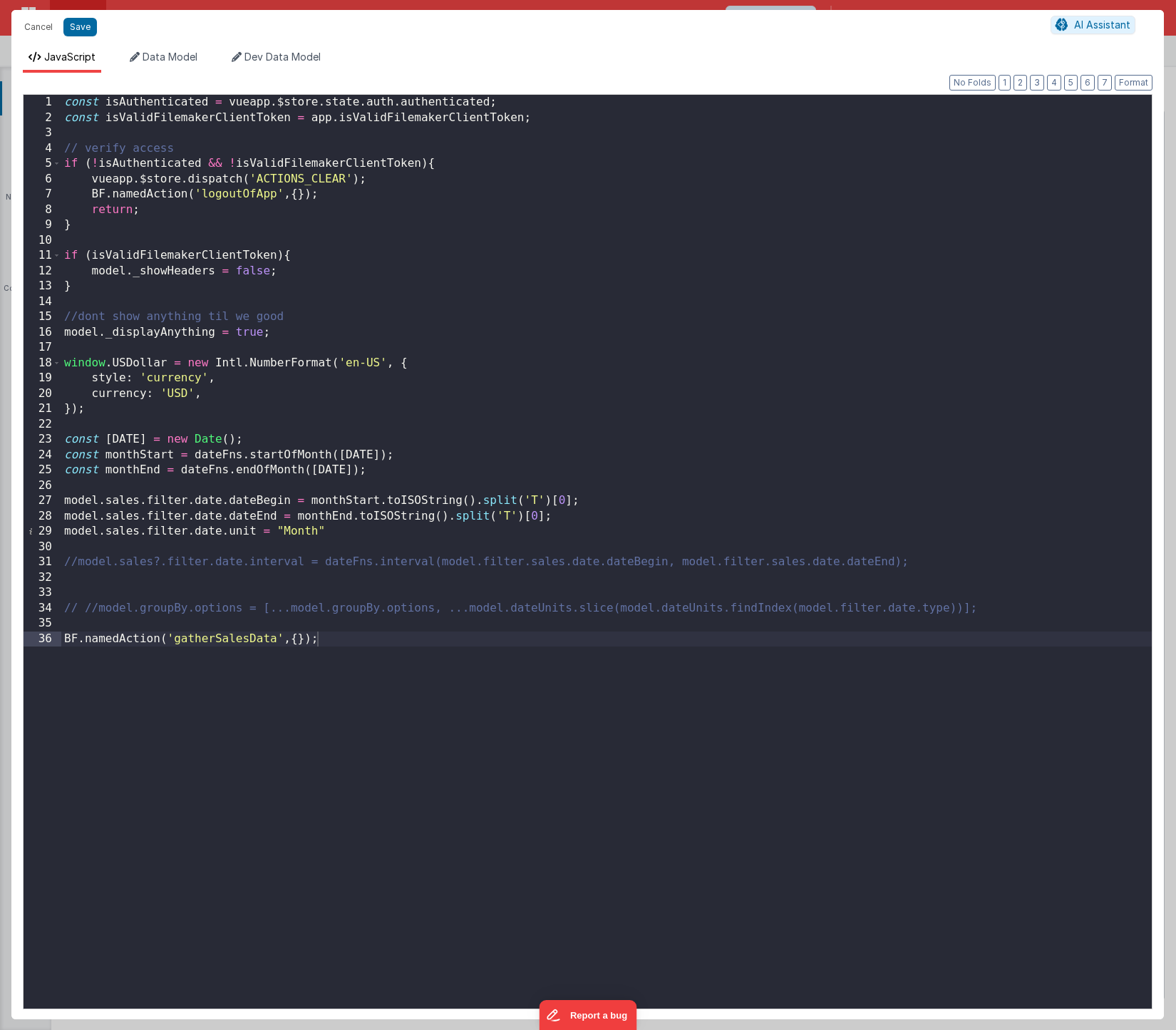
click at [215, 271] on div "const isAuthenticated = vueapp . $store . state . auth . authenticated ; const …" at bounding box center [607, 566] width 1091 height 944
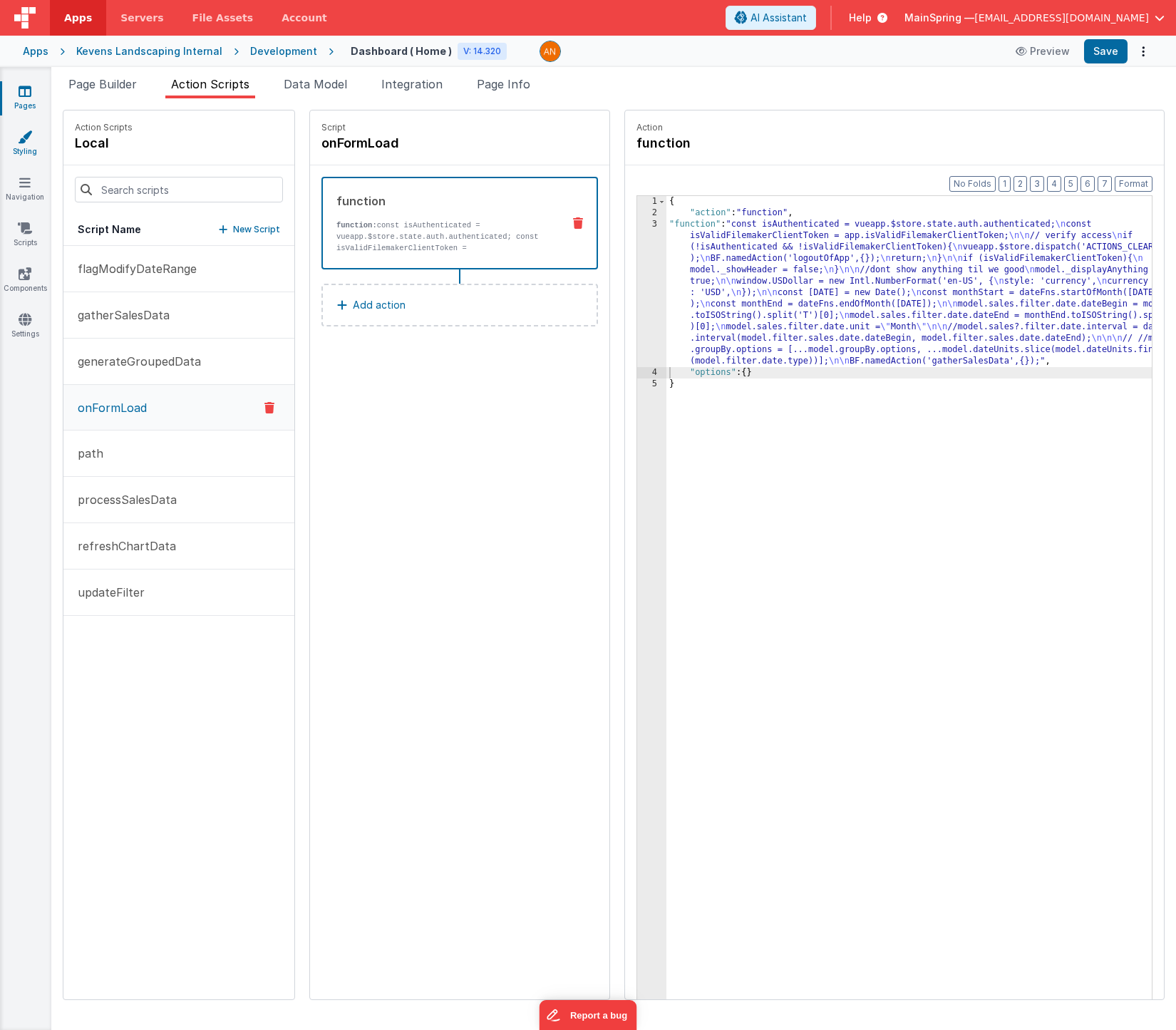
click at [31, 145] on link "Styling" at bounding box center [25, 144] width 51 height 28
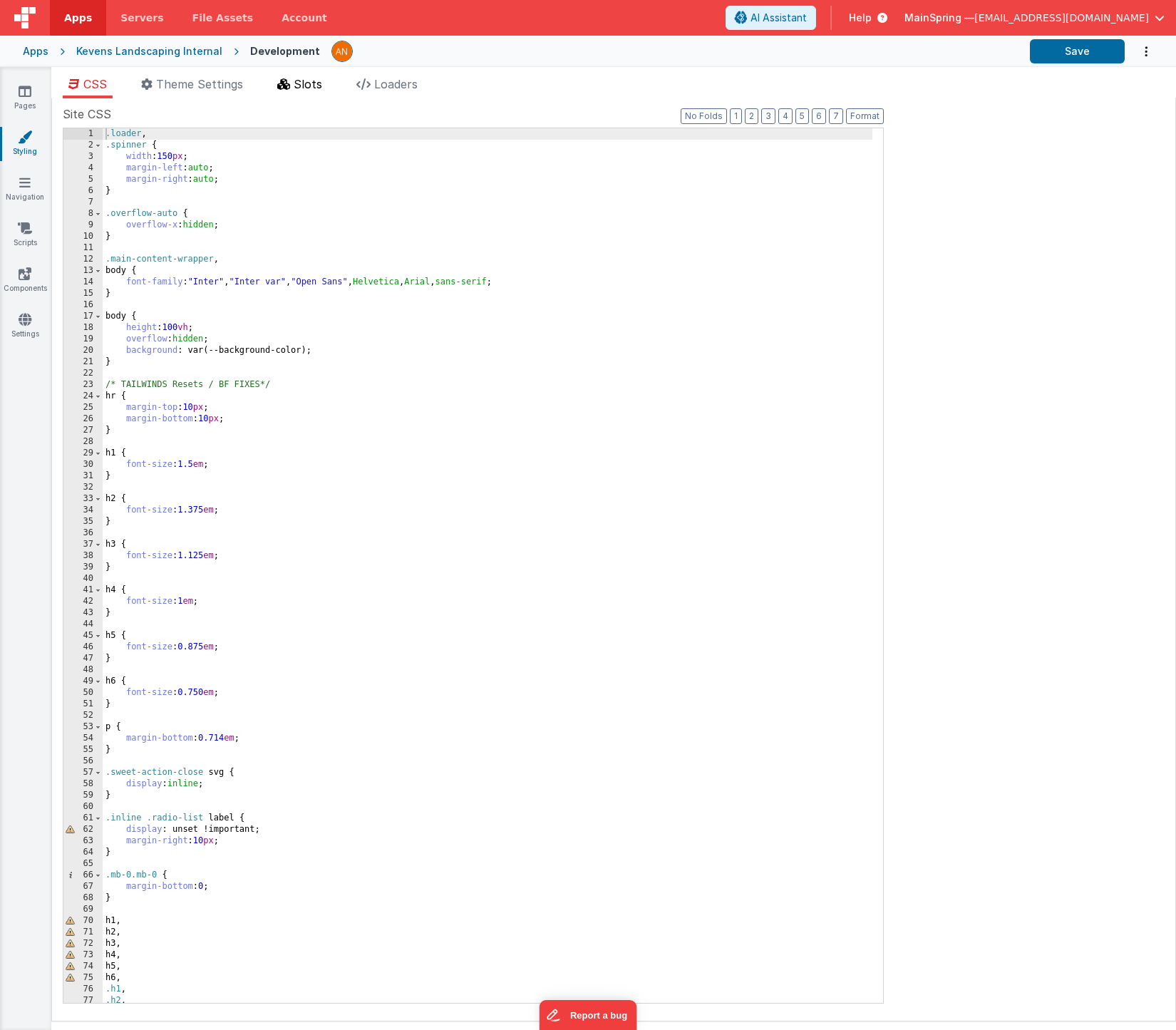
click at [300, 91] on li "Slots" at bounding box center [300, 86] width 57 height 23
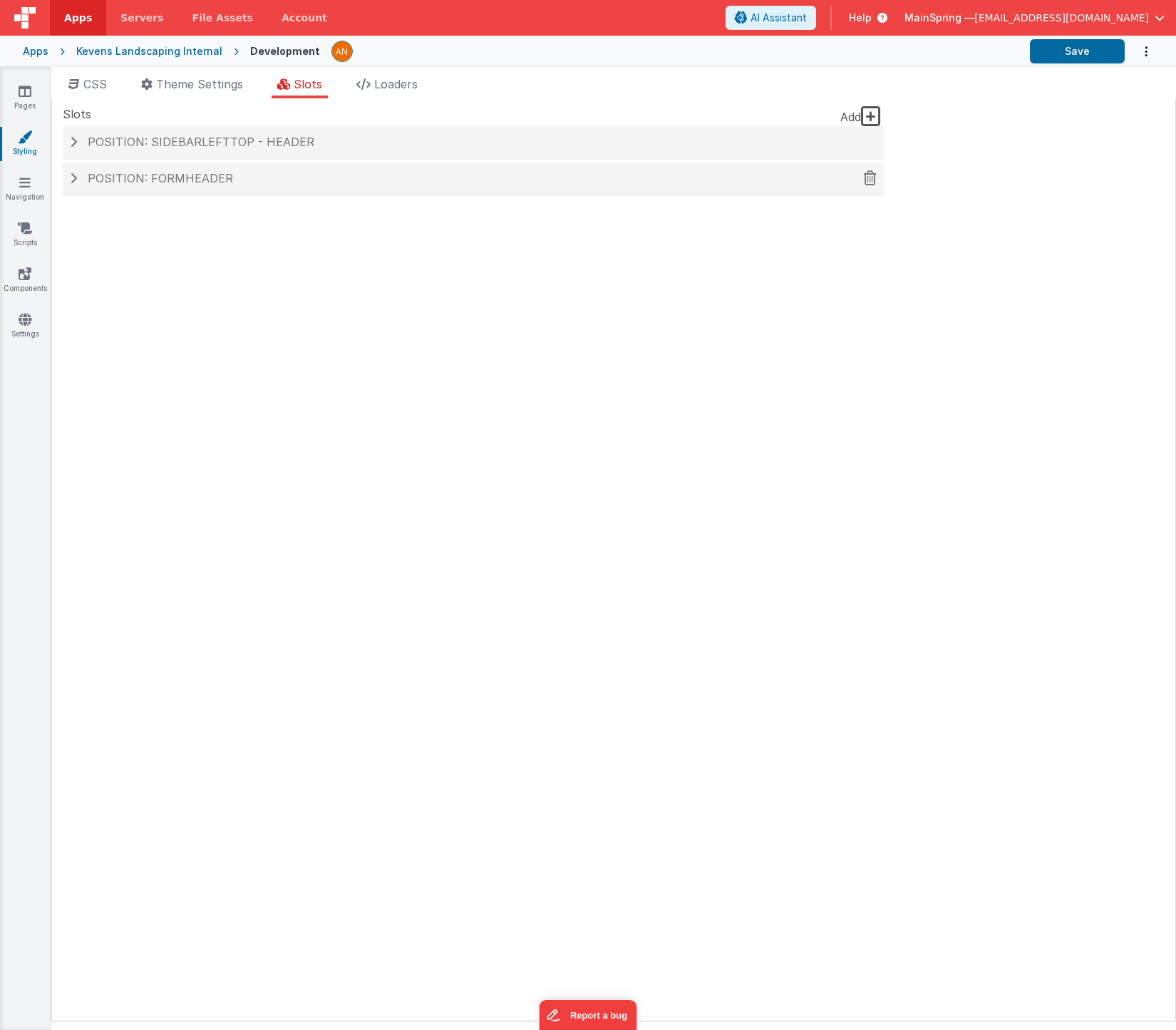
click at [171, 182] on span "Position: formHeader" at bounding box center [160, 178] width 145 height 14
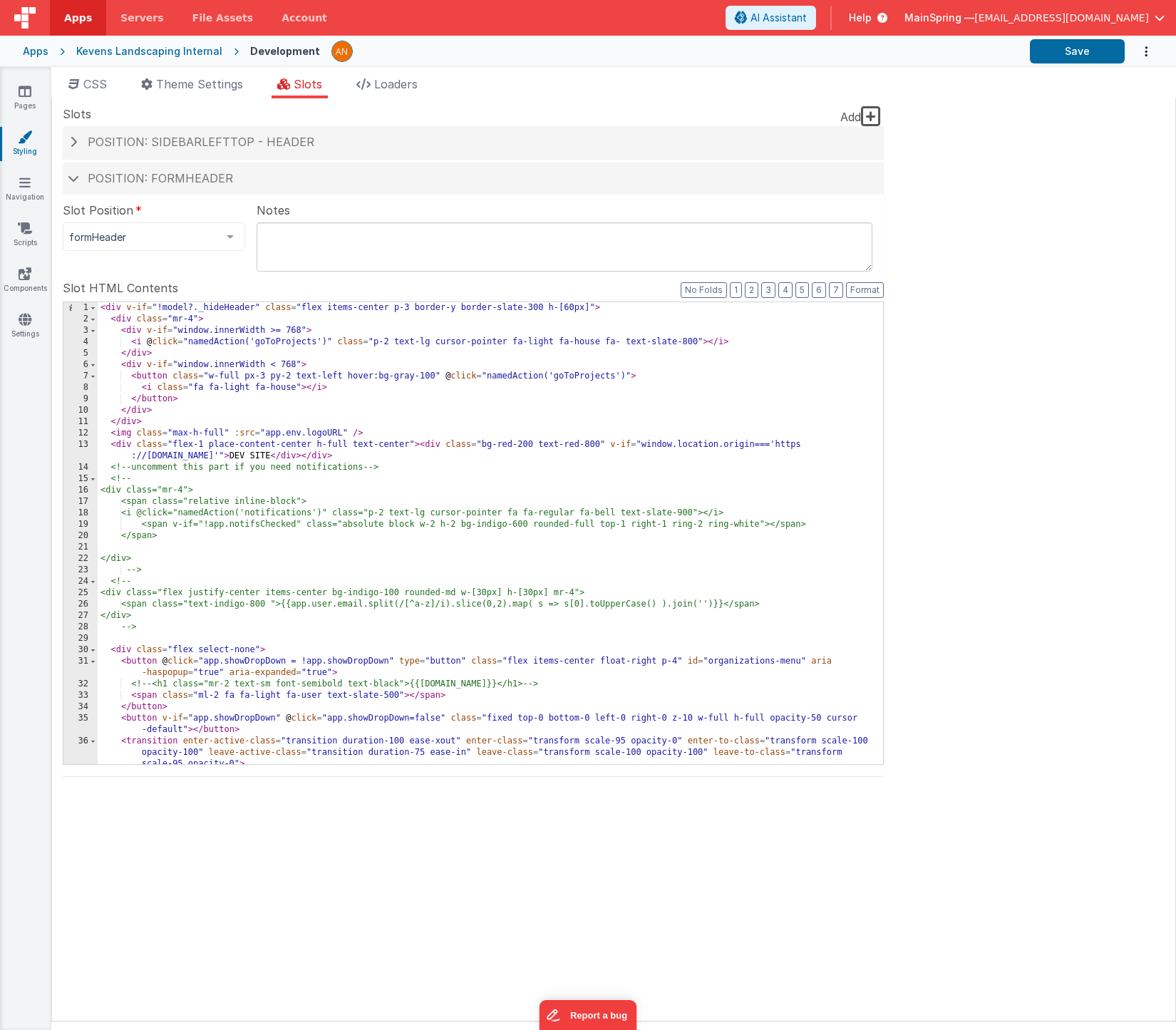
click at [443, 475] on div "< div v-if = "!model?._hideHeader" class = "flex items-center p-3 border-y bord…" at bounding box center [485, 551] width 775 height 496
type input "showHea"
click at [28, 83] on div "Pages Styling Navigation Scripts Components Settings" at bounding box center [25, 549] width 51 height 963
click at [33, 95] on link "Pages" at bounding box center [25, 98] width 51 height 28
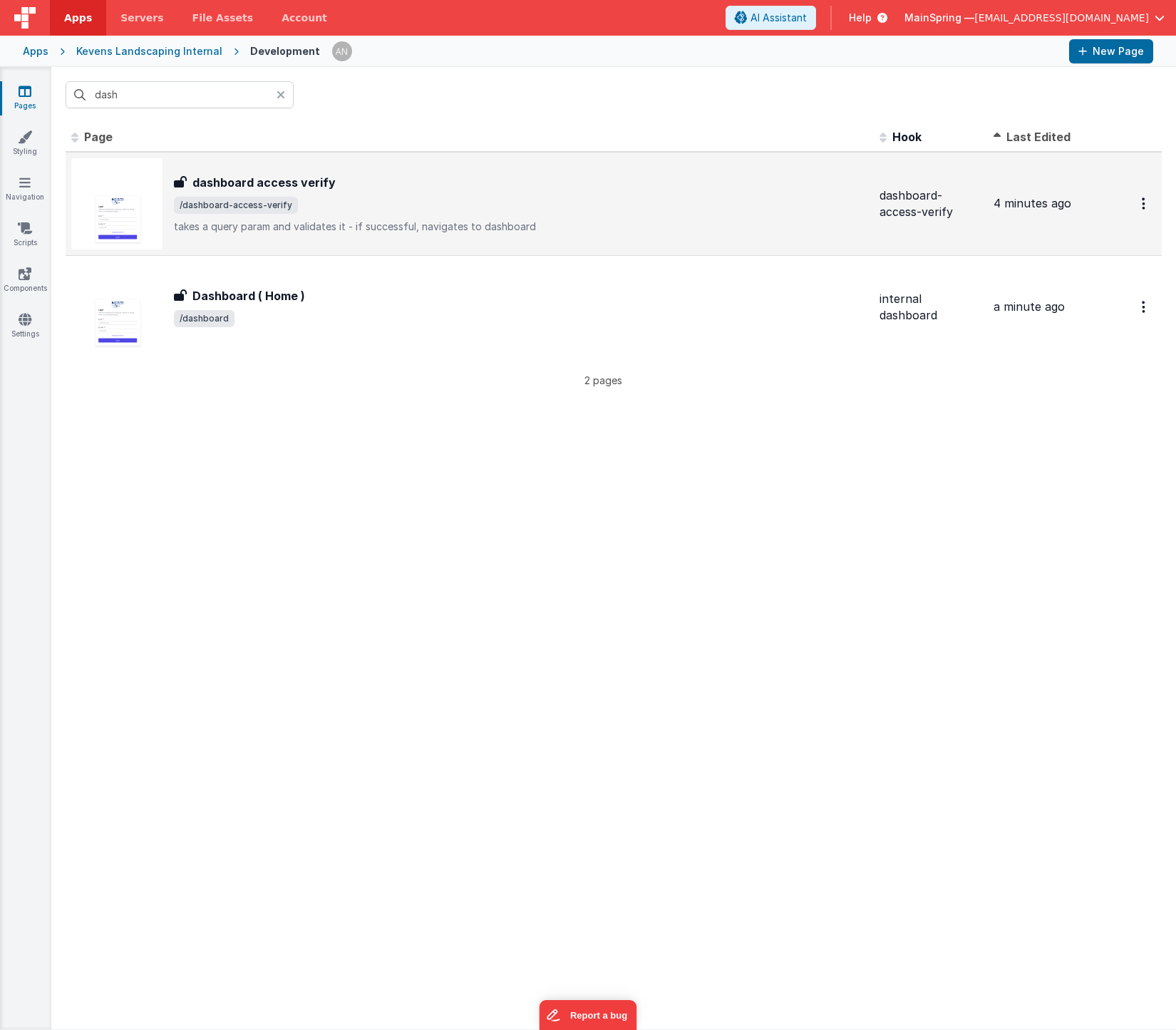
click at [304, 226] on p "takes a query param and validates it - if successful, navigates to dashboard" at bounding box center [521, 227] width 695 height 14
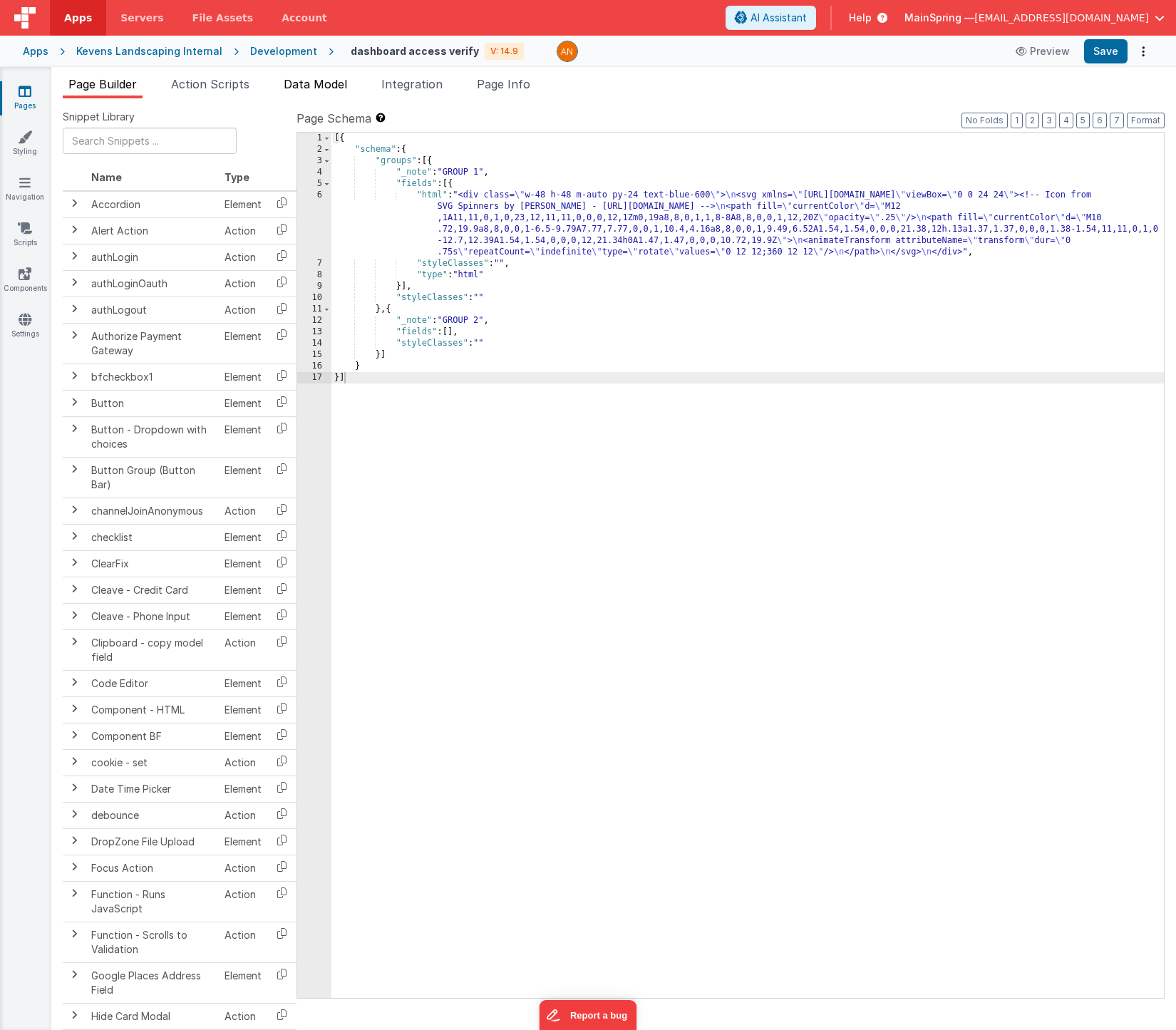
click at [323, 89] on span "Data Model" at bounding box center [315, 83] width 63 height 14
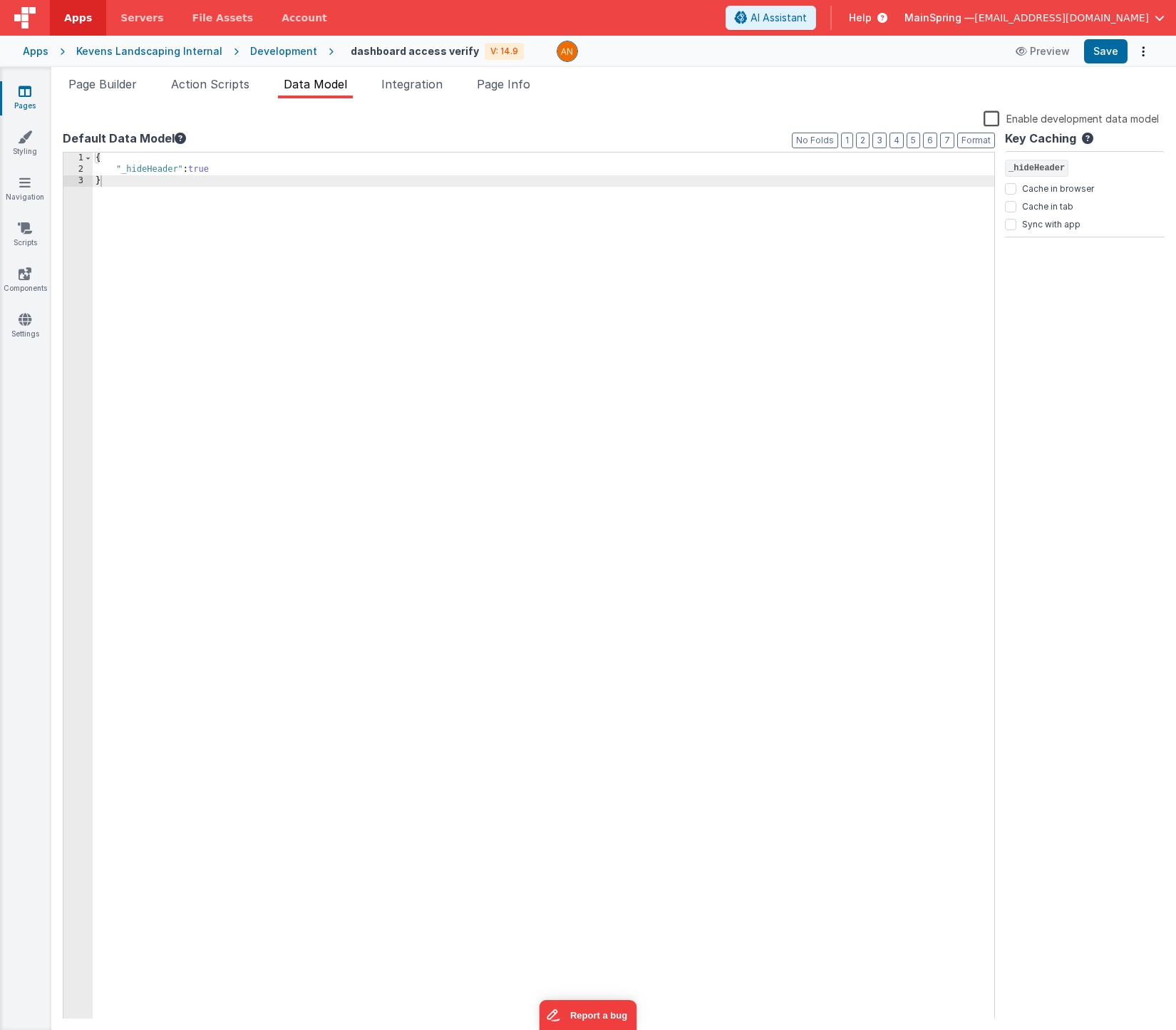
click at [156, 168] on div "{ "_hideHeader" : true }" at bounding box center [543, 598] width 902 height 890
drag, startPoint x: 228, startPoint y: 170, endPoint x: 53, endPoint y: 168, distance: 175.0
click at [53, 168] on div "Snippet Library Name Type Accordion Element Alert Action Action authLogin Actio…" at bounding box center [613, 564] width 1125 height 932
click at [29, 89] on icon at bounding box center [25, 91] width 13 height 14
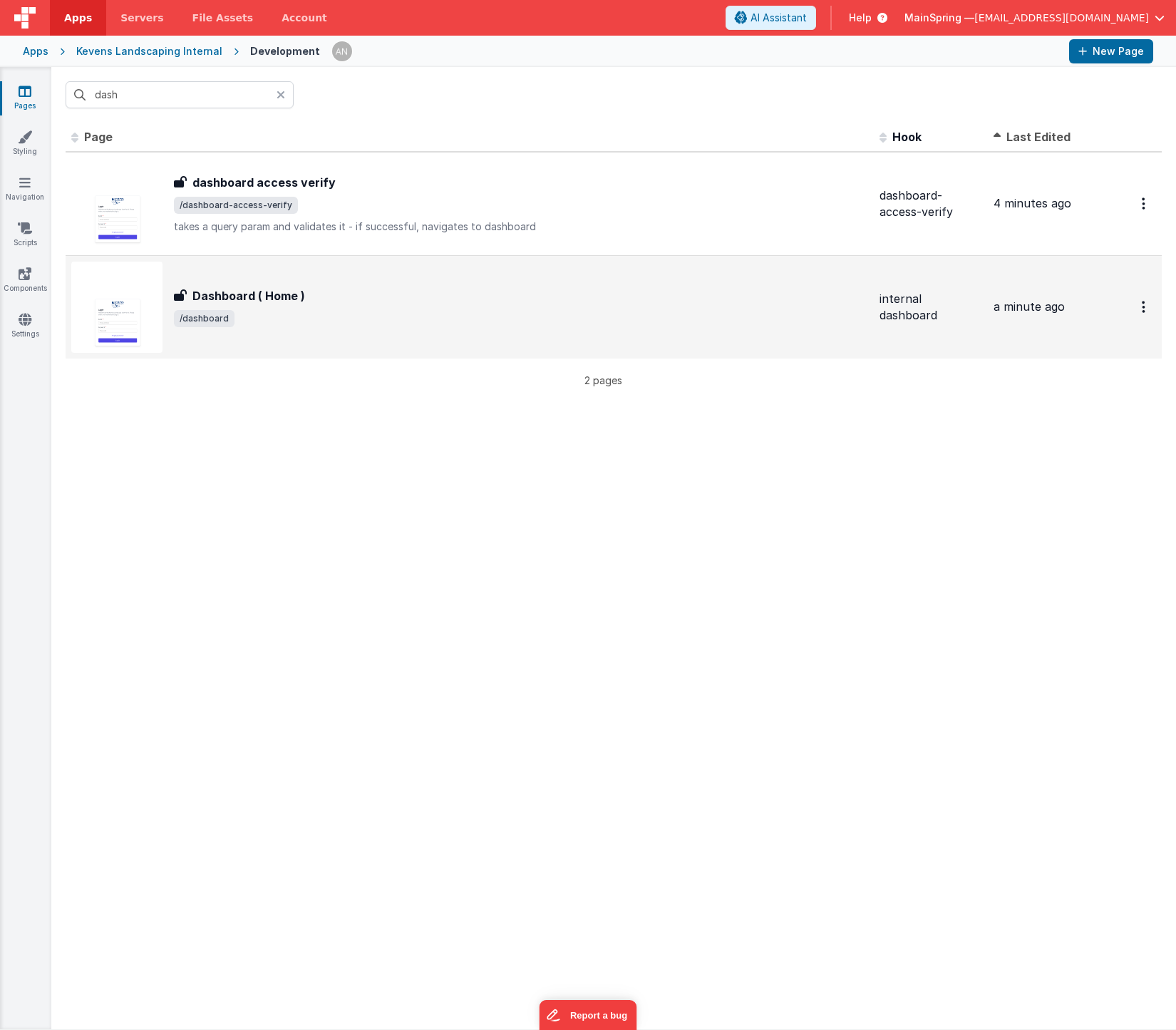
click at [328, 310] on span "/dashboard" at bounding box center [521, 318] width 695 height 17
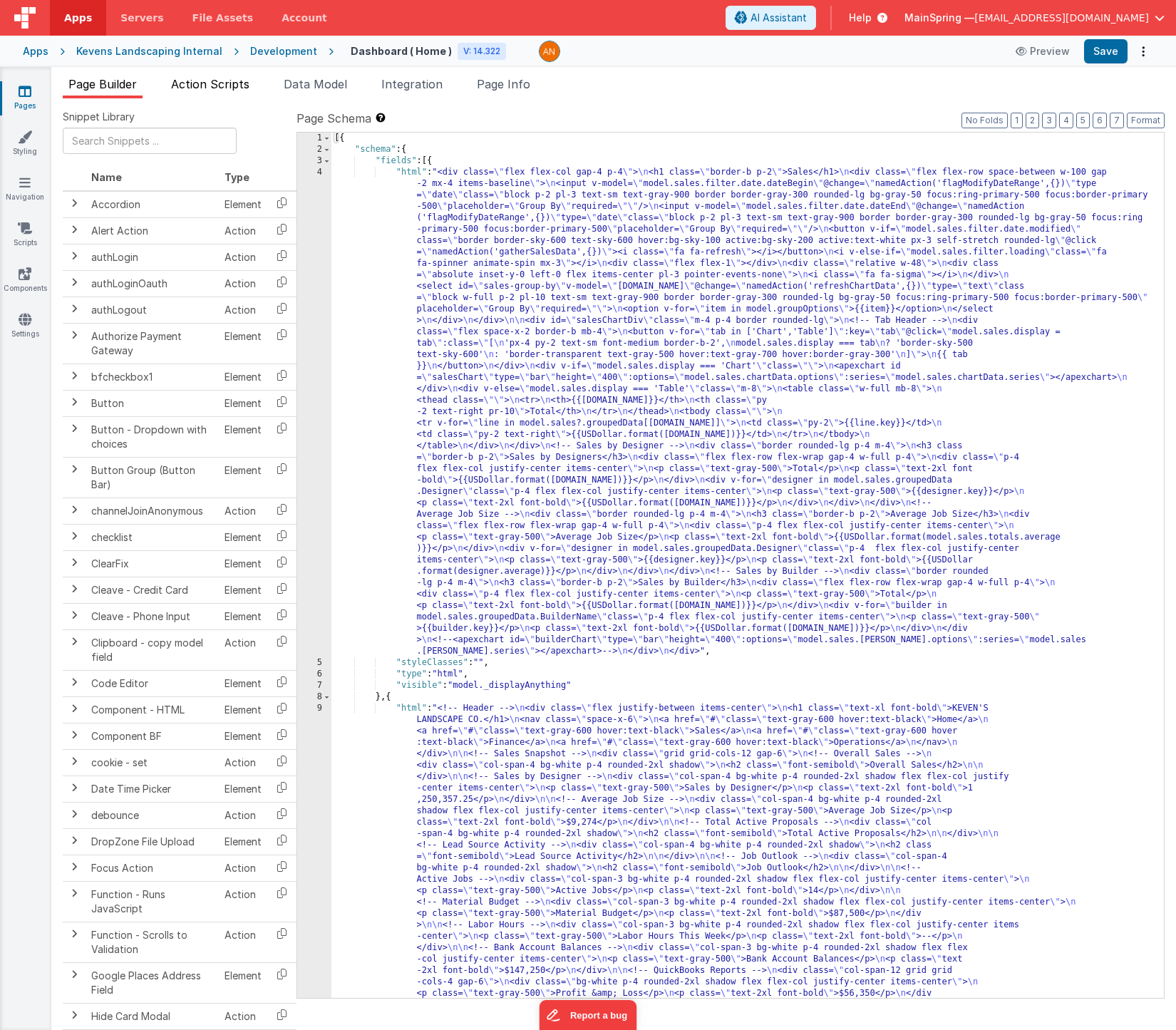
click at [209, 80] on span "Action Scripts" at bounding box center [210, 83] width 78 height 14
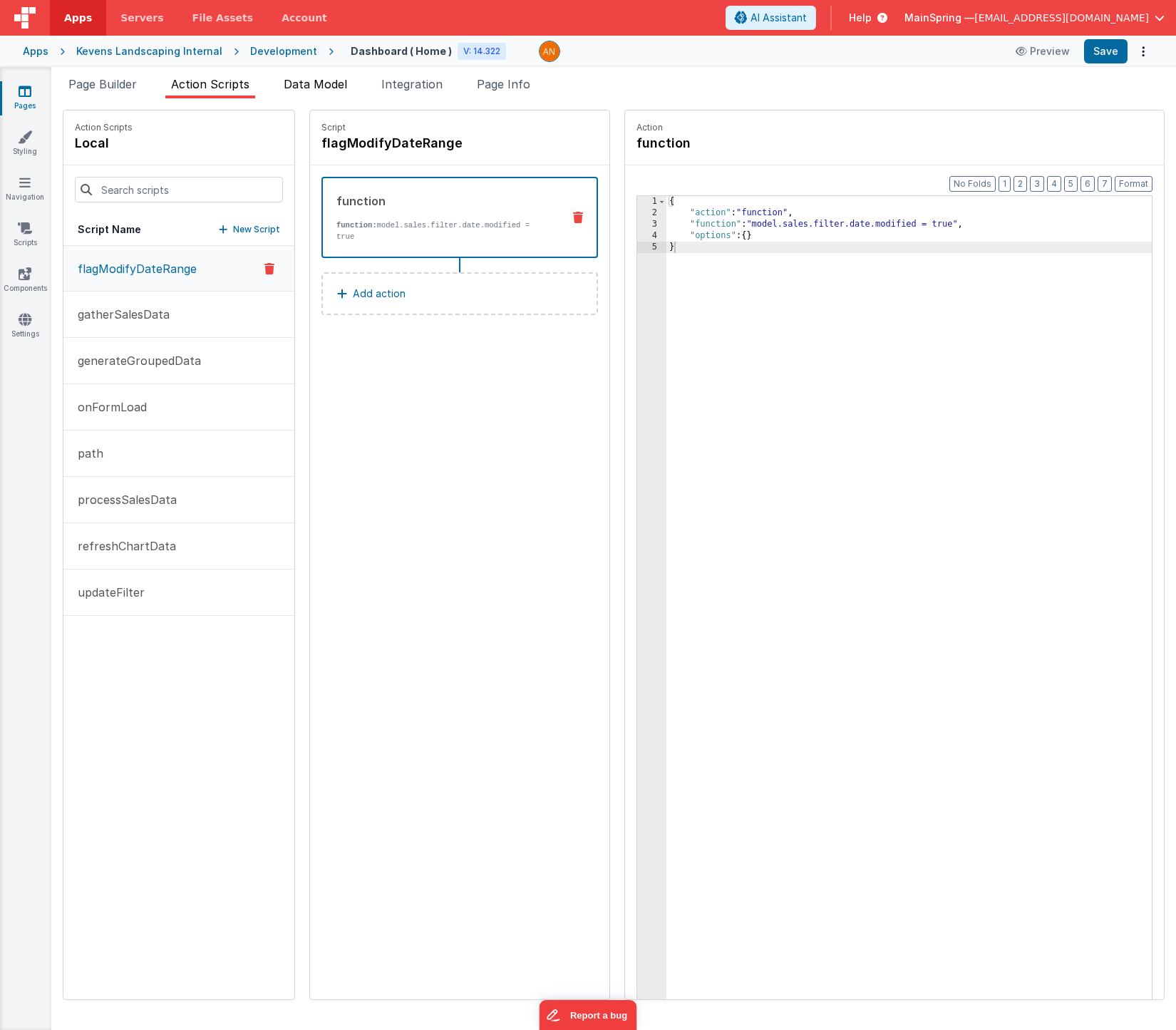
click at [287, 91] on li "Data Model" at bounding box center [315, 86] width 75 height 23
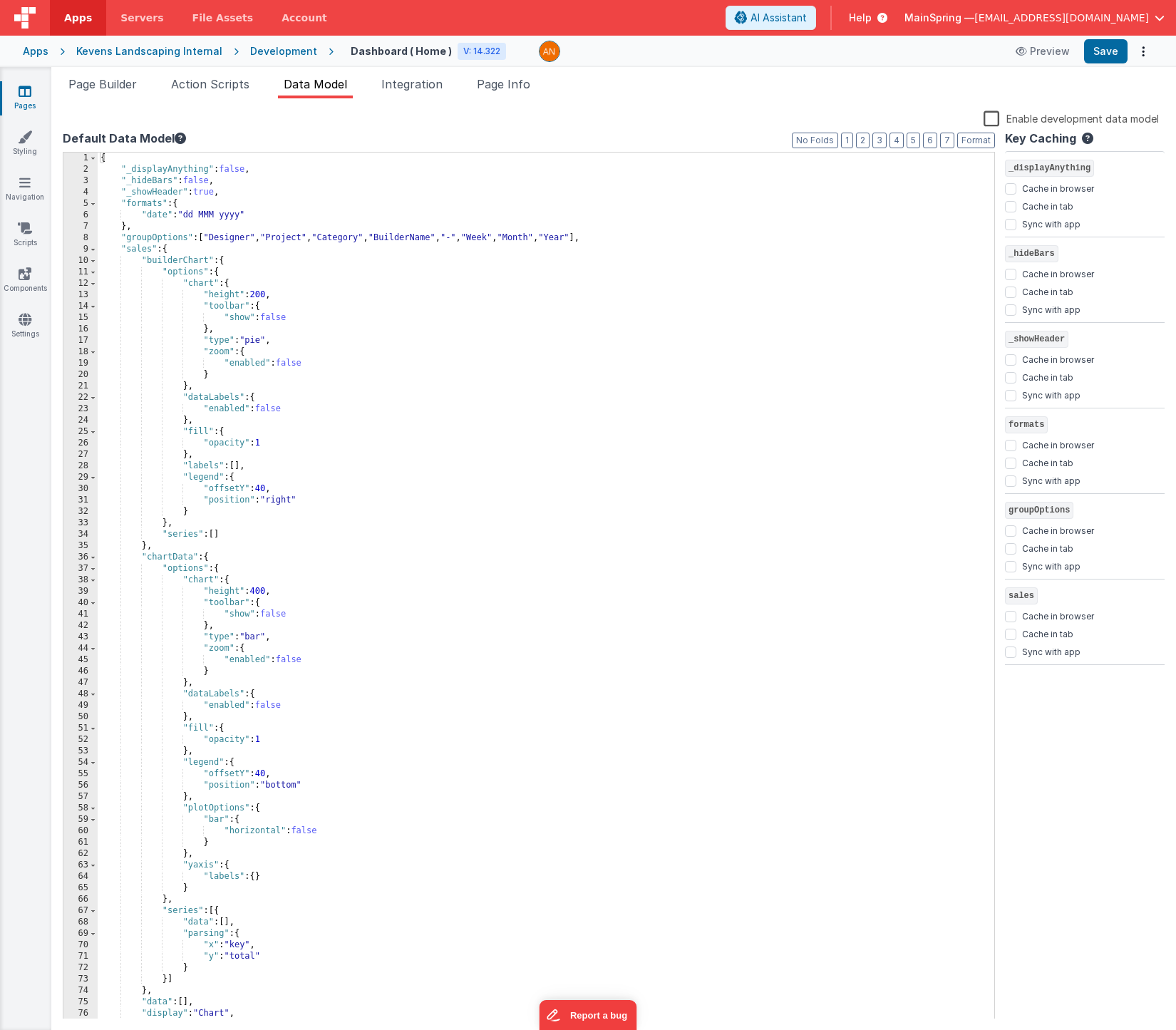
click at [150, 195] on div "{ "_displayAnything" : false , "_hideBars" : false , "_showHeader" : true , "fo…" at bounding box center [540, 598] width 886 height 890
drag, startPoint x: 224, startPoint y: 192, endPoint x: 74, endPoint y: 195, distance: 150.0
click at [74, 195] on div "1 2 3 4 5 6 7 8 9 10 11 12 13 14 15 16 17 18 19 20 21 22 23 24 25 26 27 28 29 3…" at bounding box center [528, 586] width 932 height 868
click at [1101, 57] on button "Save" at bounding box center [1106, 51] width 43 height 25
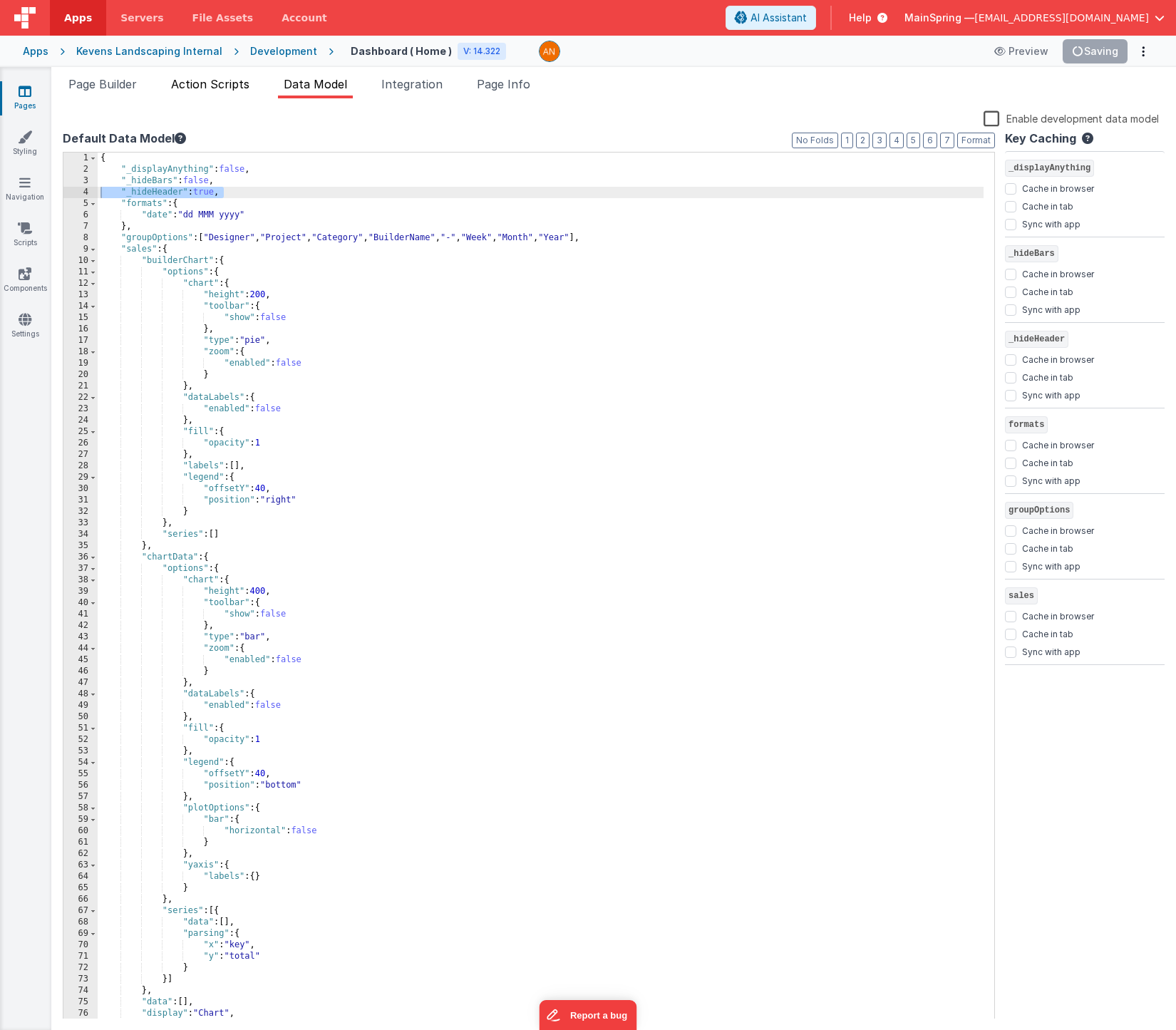
click at [210, 83] on span "Action Scripts" at bounding box center [210, 83] width 78 height 14
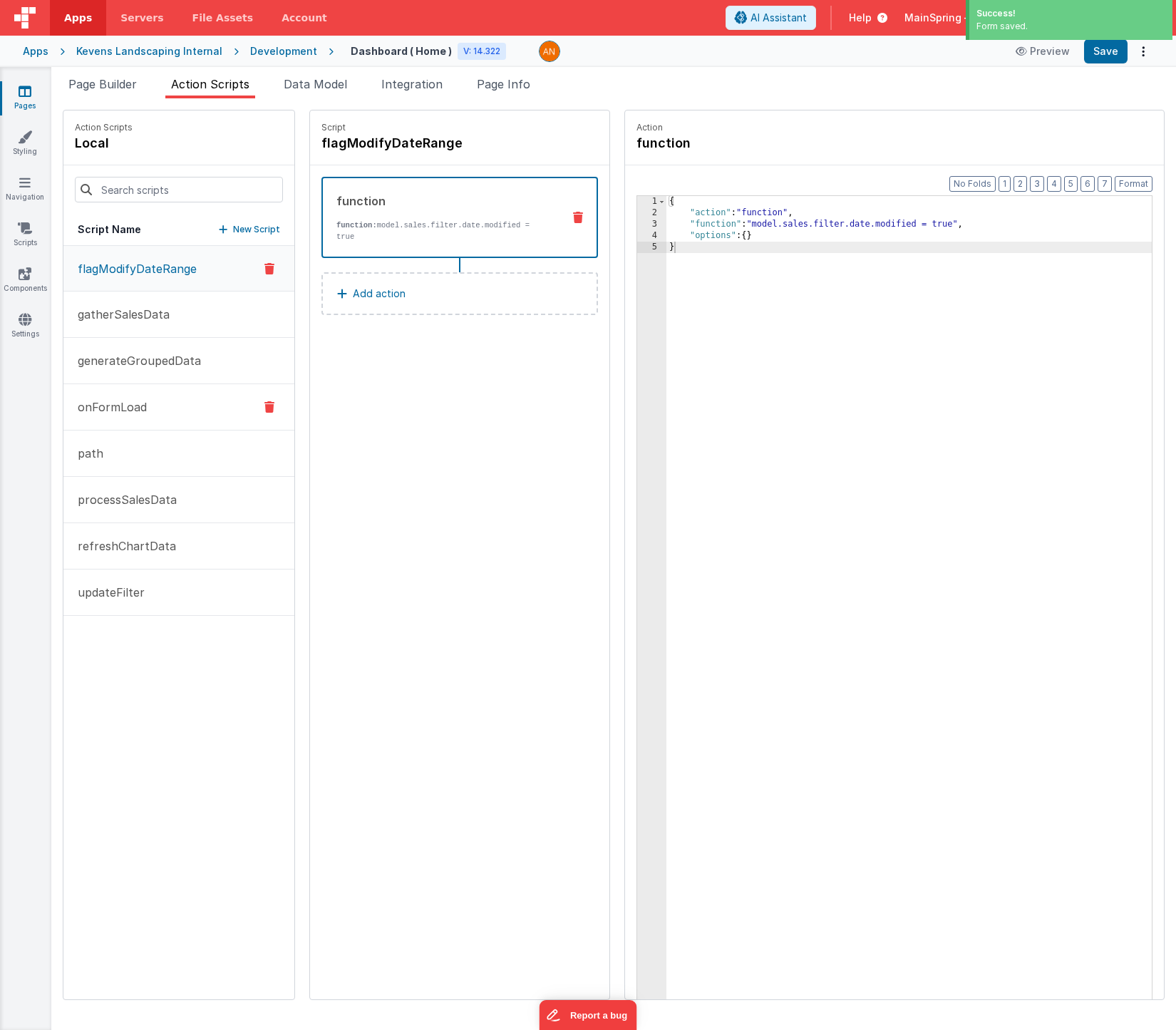
click at [122, 402] on p "onFormLoad" at bounding box center [108, 407] width 78 height 17
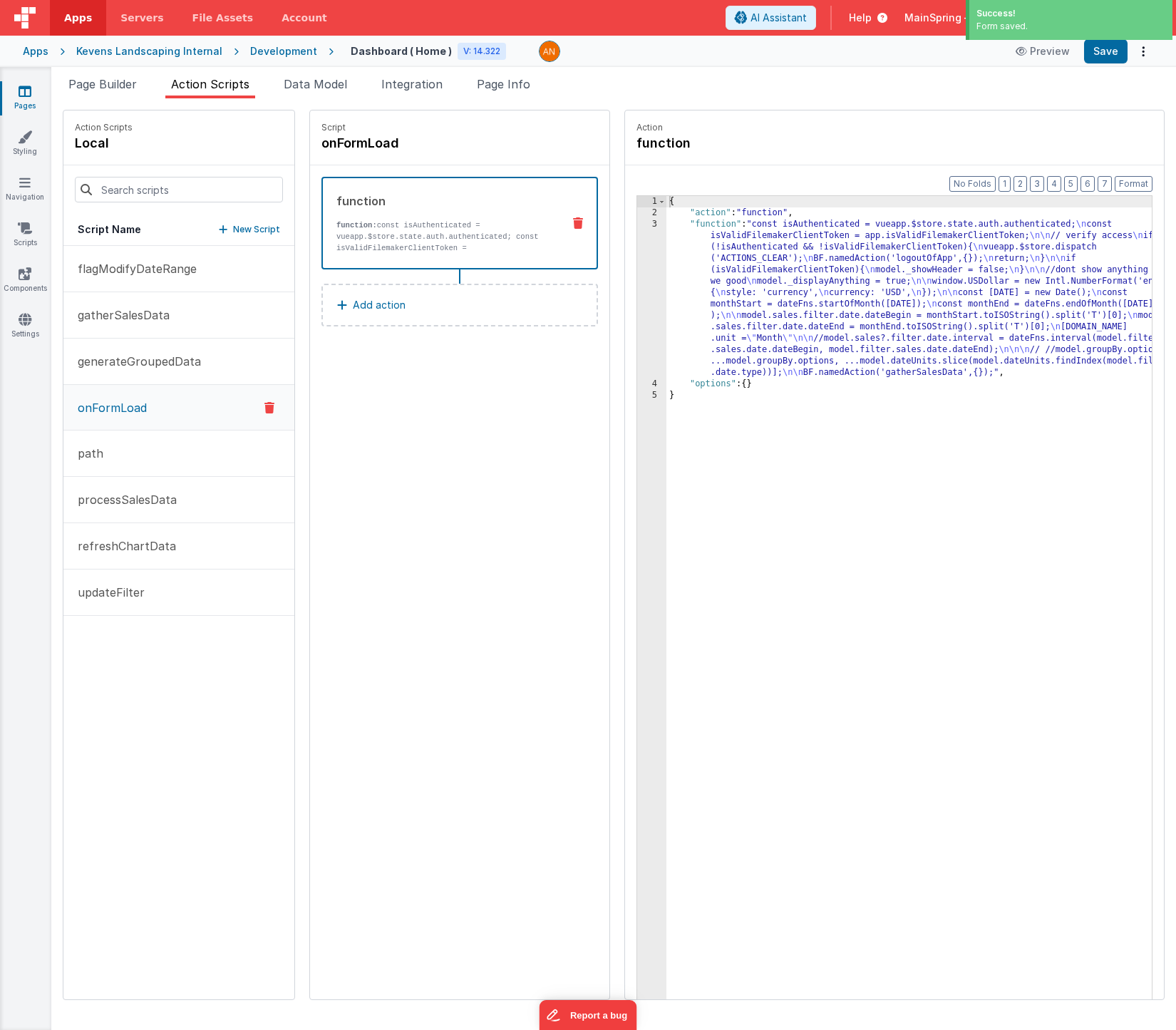
click at [756, 218] on div "{ "action" : "function" , "function" : "const isAuthenticated = vueapp.$store.s…" at bounding box center [930, 631] width 528 height 871
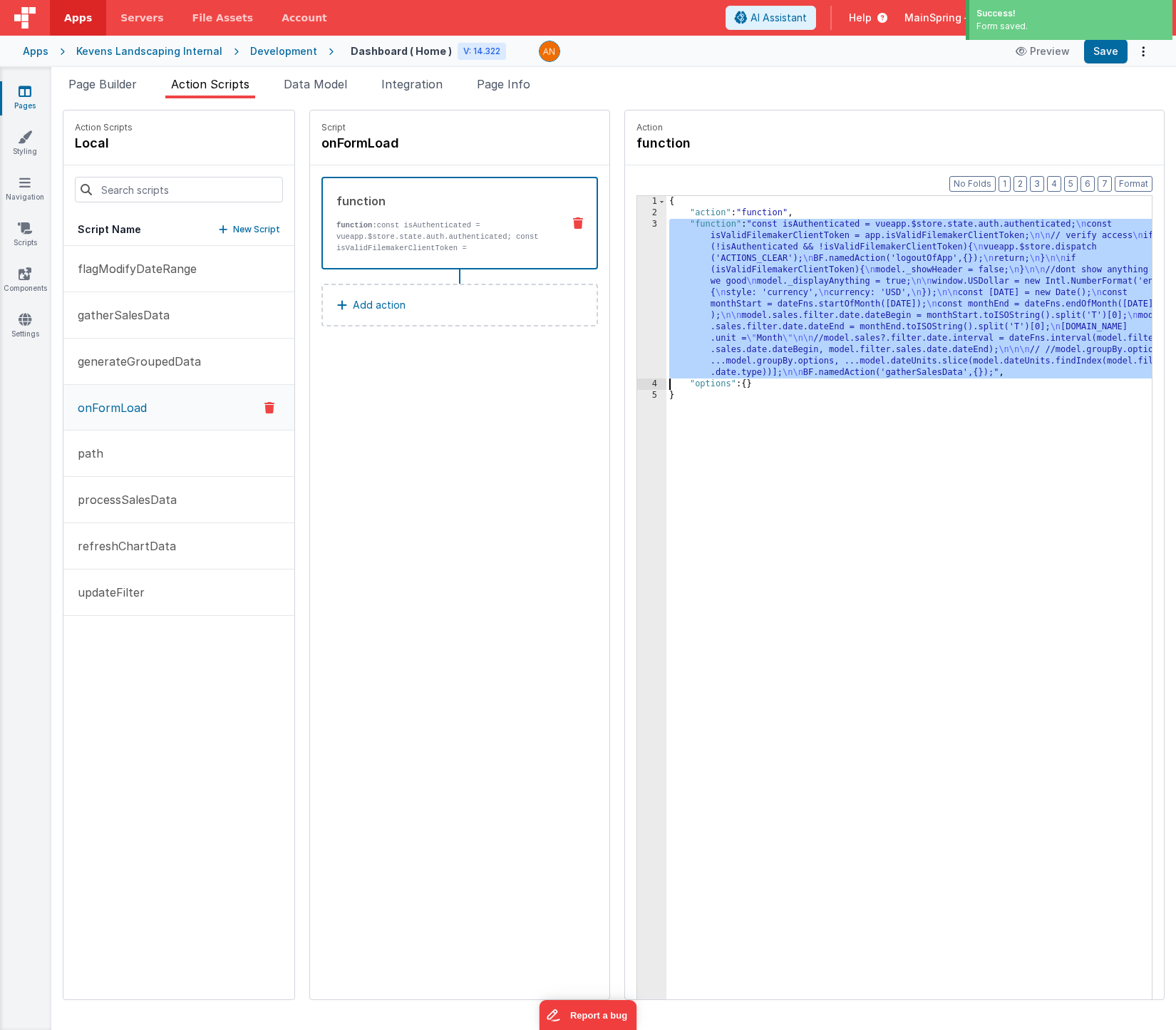
click at [637, 270] on div "3" at bounding box center [651, 299] width 29 height 159
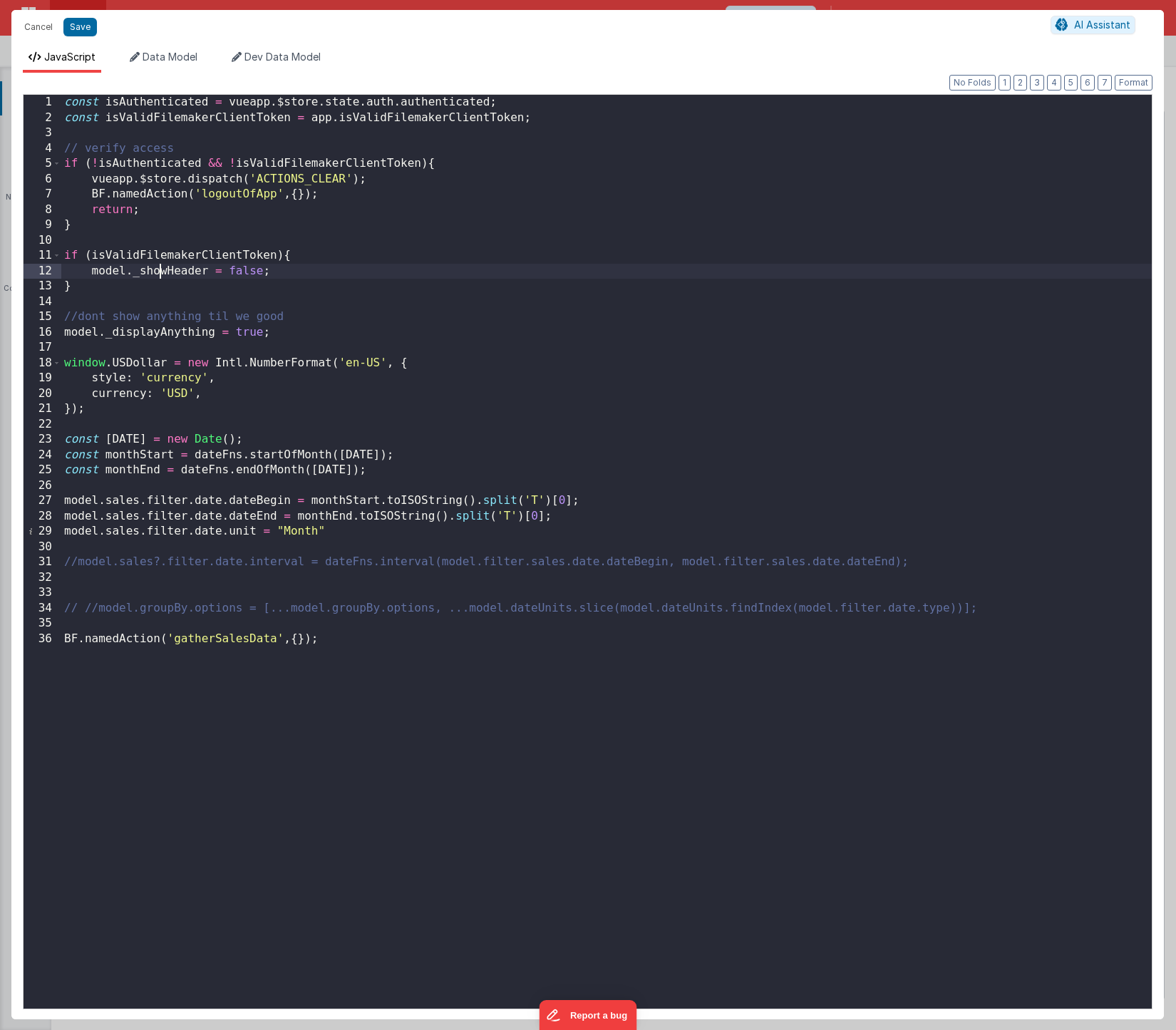
click at [163, 271] on div "const isAuthenticated = vueapp . $store . state . auth . authenticated ; const …" at bounding box center [607, 566] width 1091 height 944
click at [165, 271] on div "const isAuthenticated = vueapp . $store . state . auth . authenticated ; const …" at bounding box center [607, 566] width 1091 height 944
click at [113, 239] on div "const isAuthenticated = vueapp . $store . state . auth . authenticated ; const …" at bounding box center [607, 566] width 1091 height 944
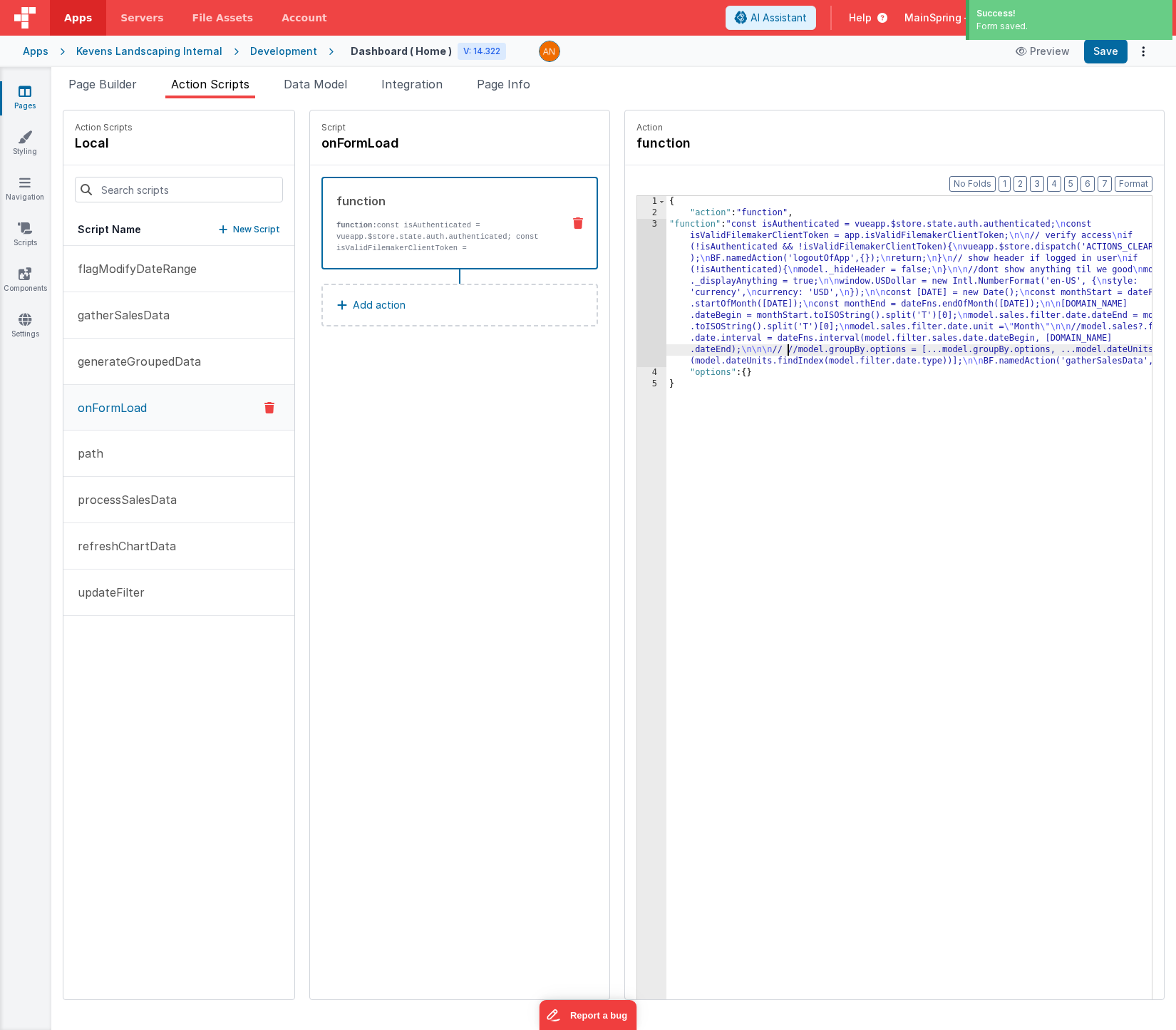
click at [747, 353] on div "{ "action" : "function" , "function" : "const isAuthenticated = vueapp.$store.s…" at bounding box center [930, 631] width 528 height 871
click at [637, 331] on div "3" at bounding box center [651, 293] width 29 height 148
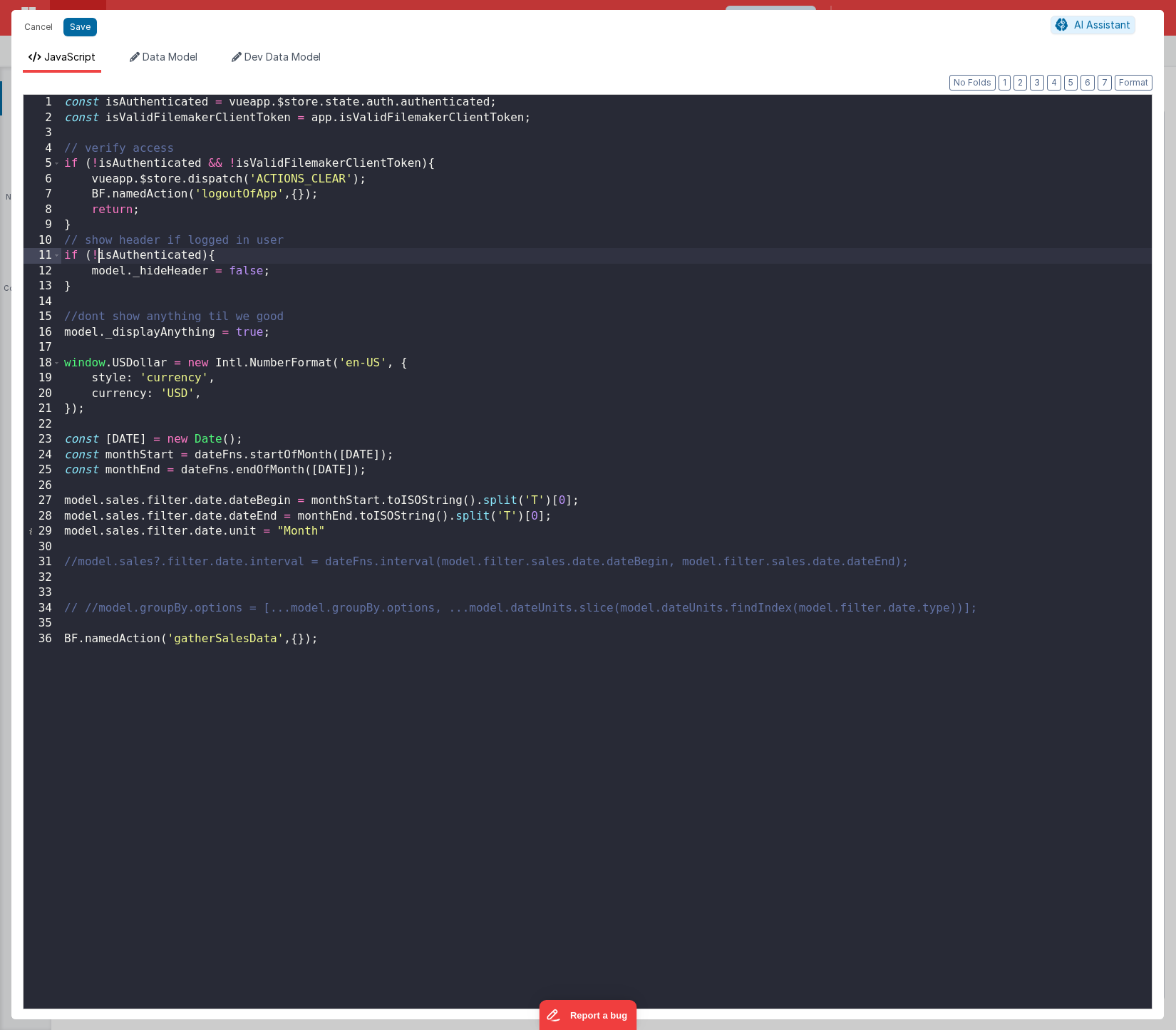
click at [96, 257] on div "const isAuthenticated = vueapp . $store . state . auth . authenticated ; const …" at bounding box center [607, 566] width 1091 height 944
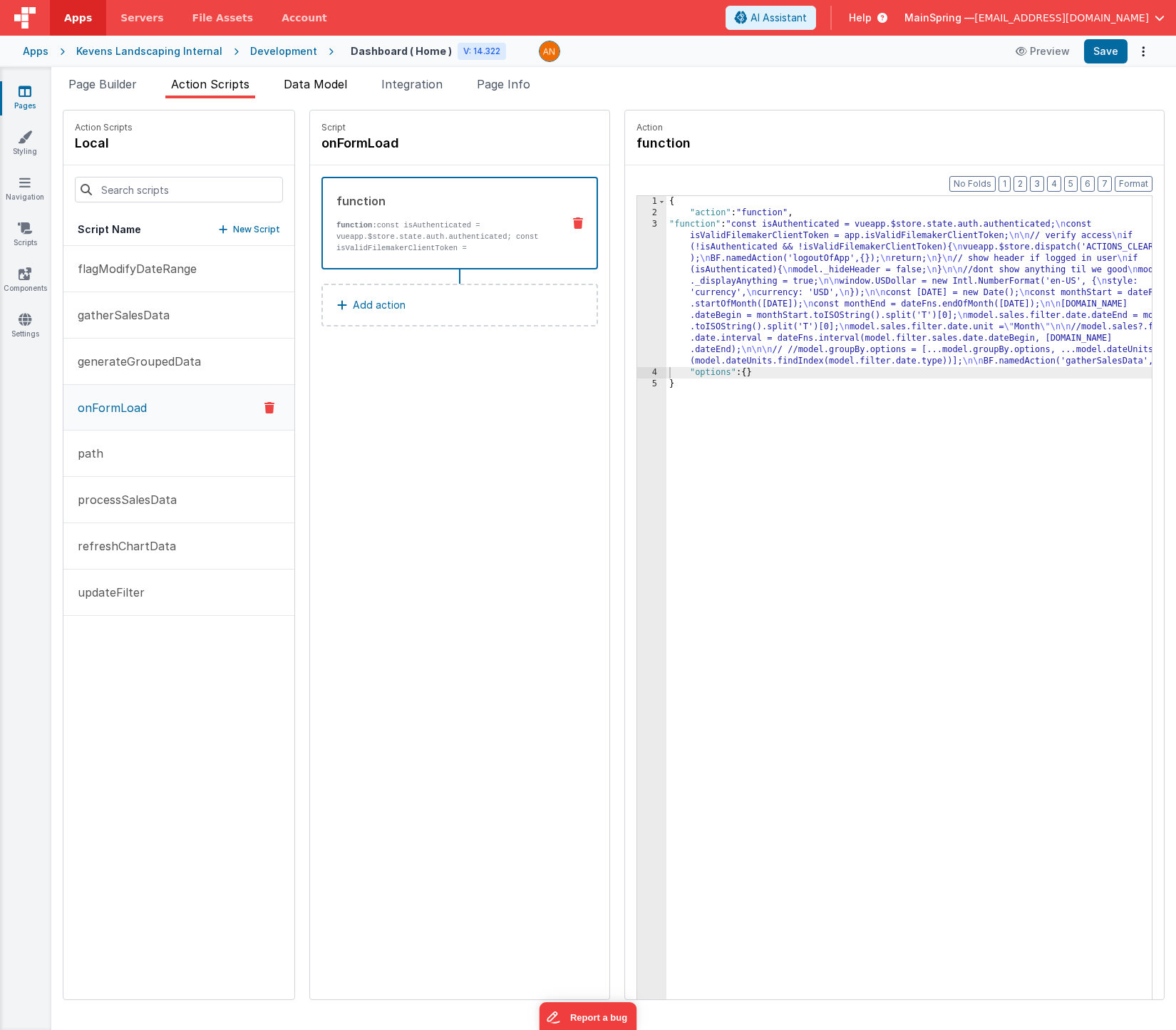
click at [315, 88] on span "Data Model" at bounding box center [315, 83] width 63 height 14
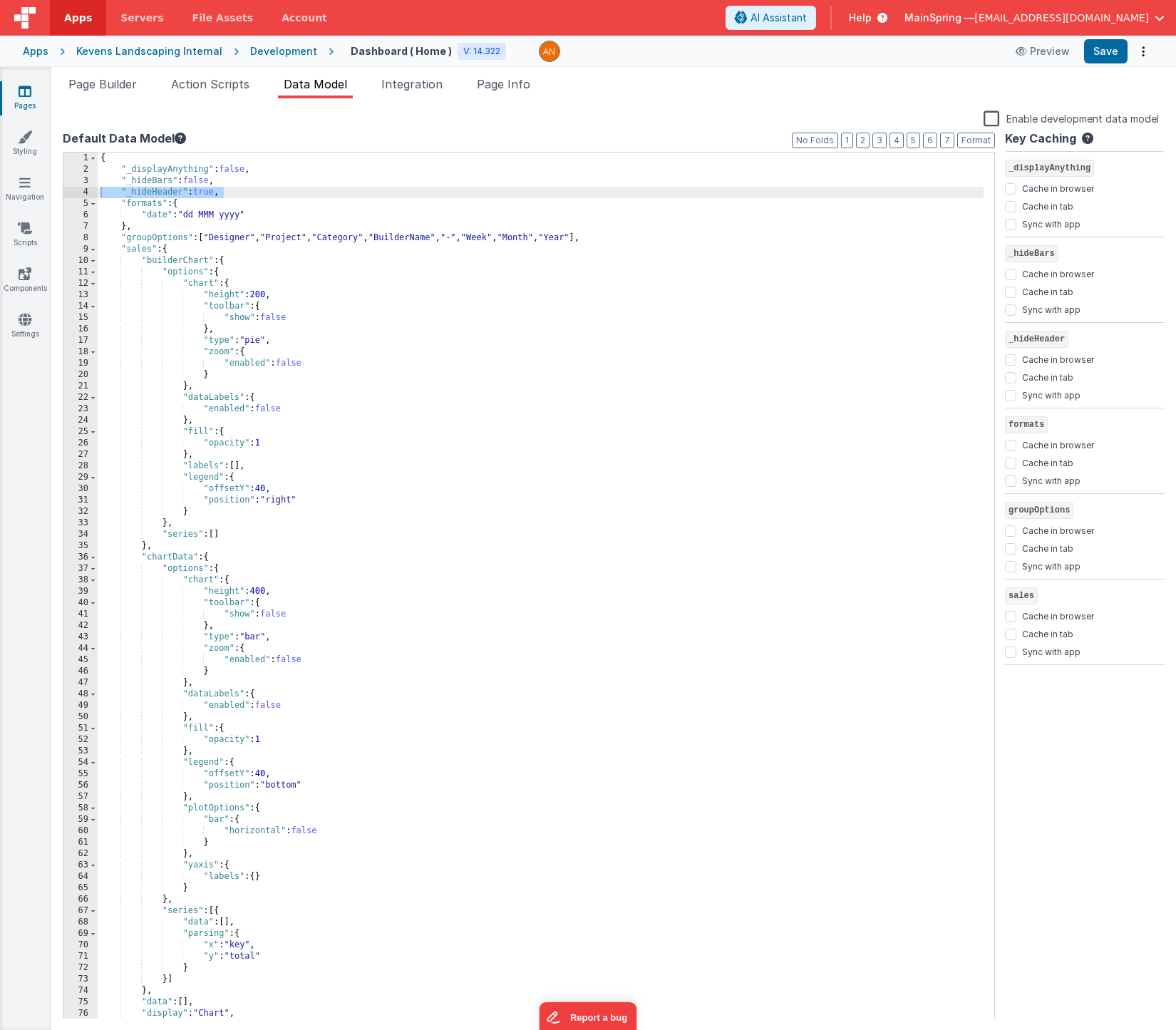
click at [238, 198] on div "{ "_displayAnything" : false , "_hideBars" : false , "_hideHeader" : true , "fo…" at bounding box center [540, 598] width 886 height 890
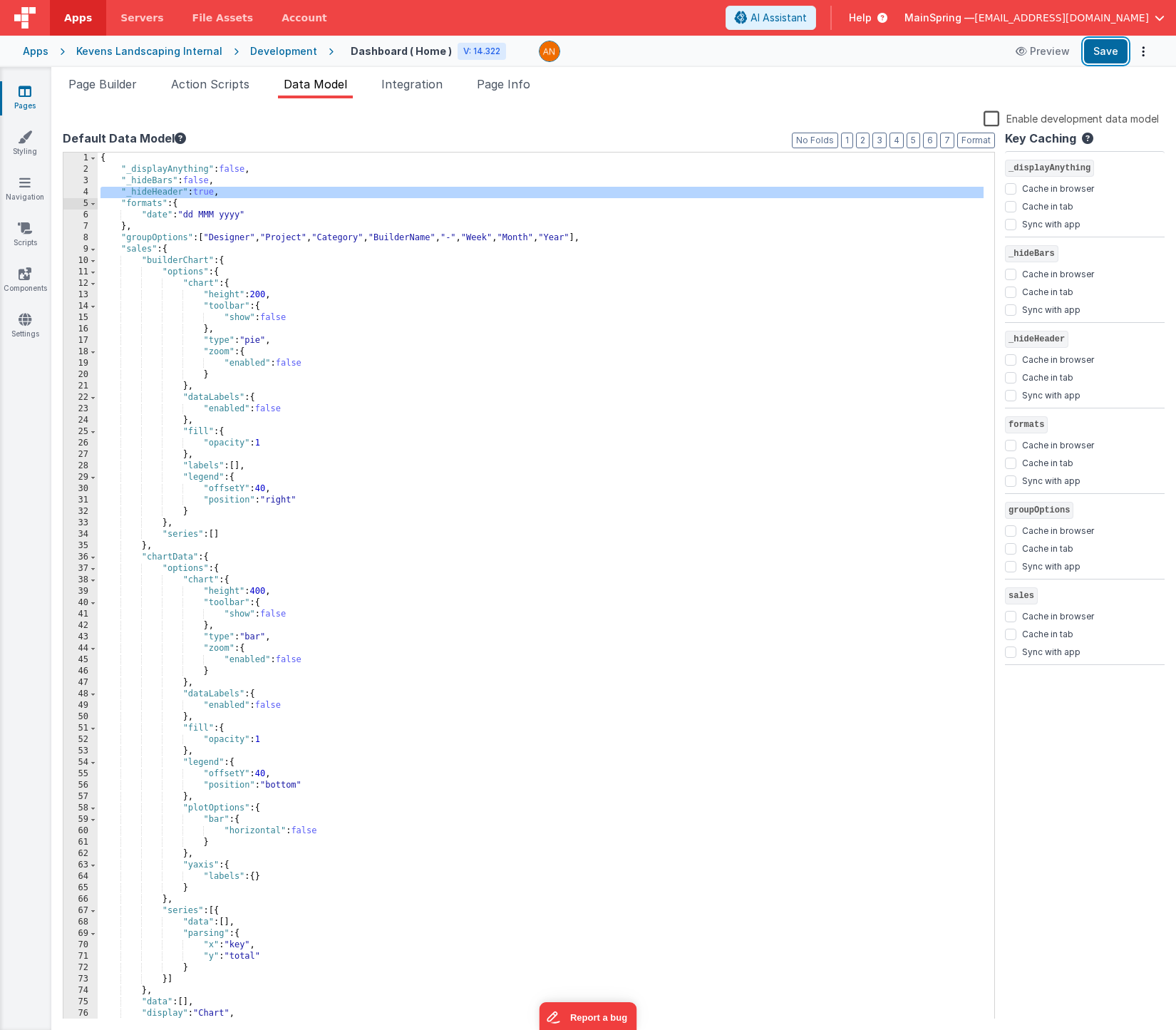
drag, startPoint x: 1107, startPoint y: 55, endPoint x: 934, endPoint y: 68, distance: 173.5
click at [1107, 56] on button "Save" at bounding box center [1106, 51] width 43 height 25
click at [279, 50] on div "Development" at bounding box center [284, 51] width 67 height 14
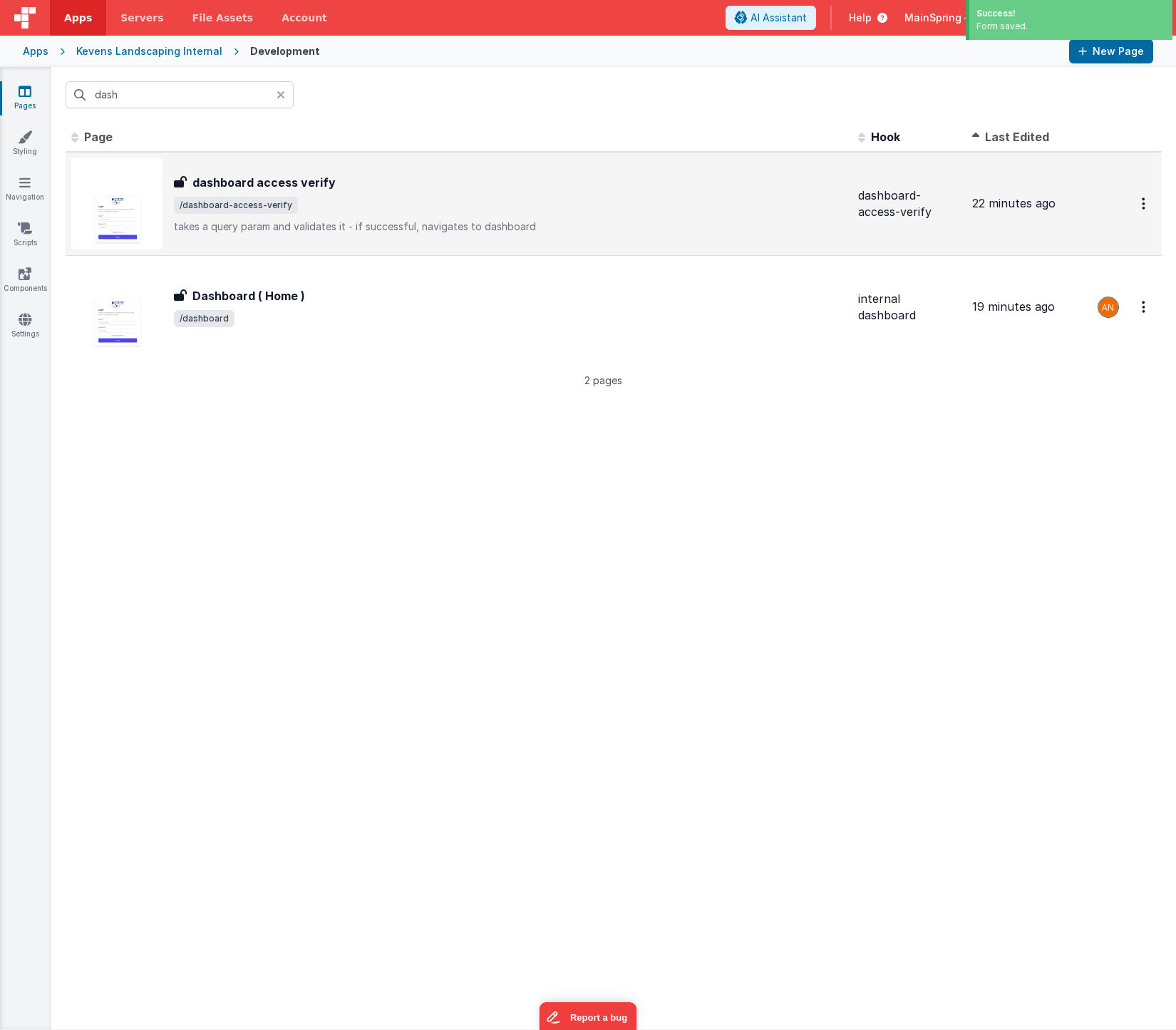
click at [362, 203] on span "/dashboard-access-verify" at bounding box center [510, 205] width 673 height 17
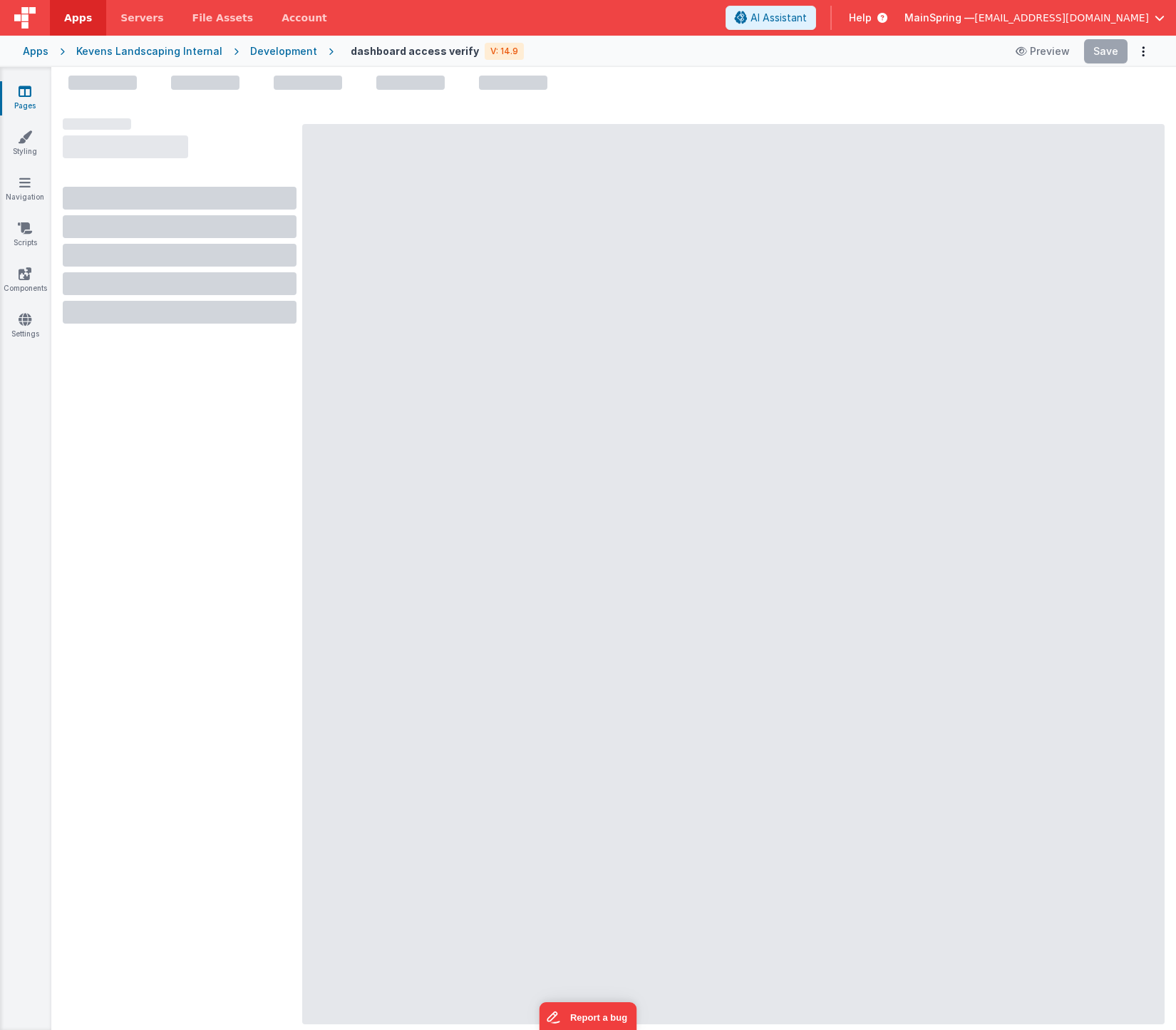
click at [276, 51] on div "Development" at bounding box center [284, 51] width 67 height 14
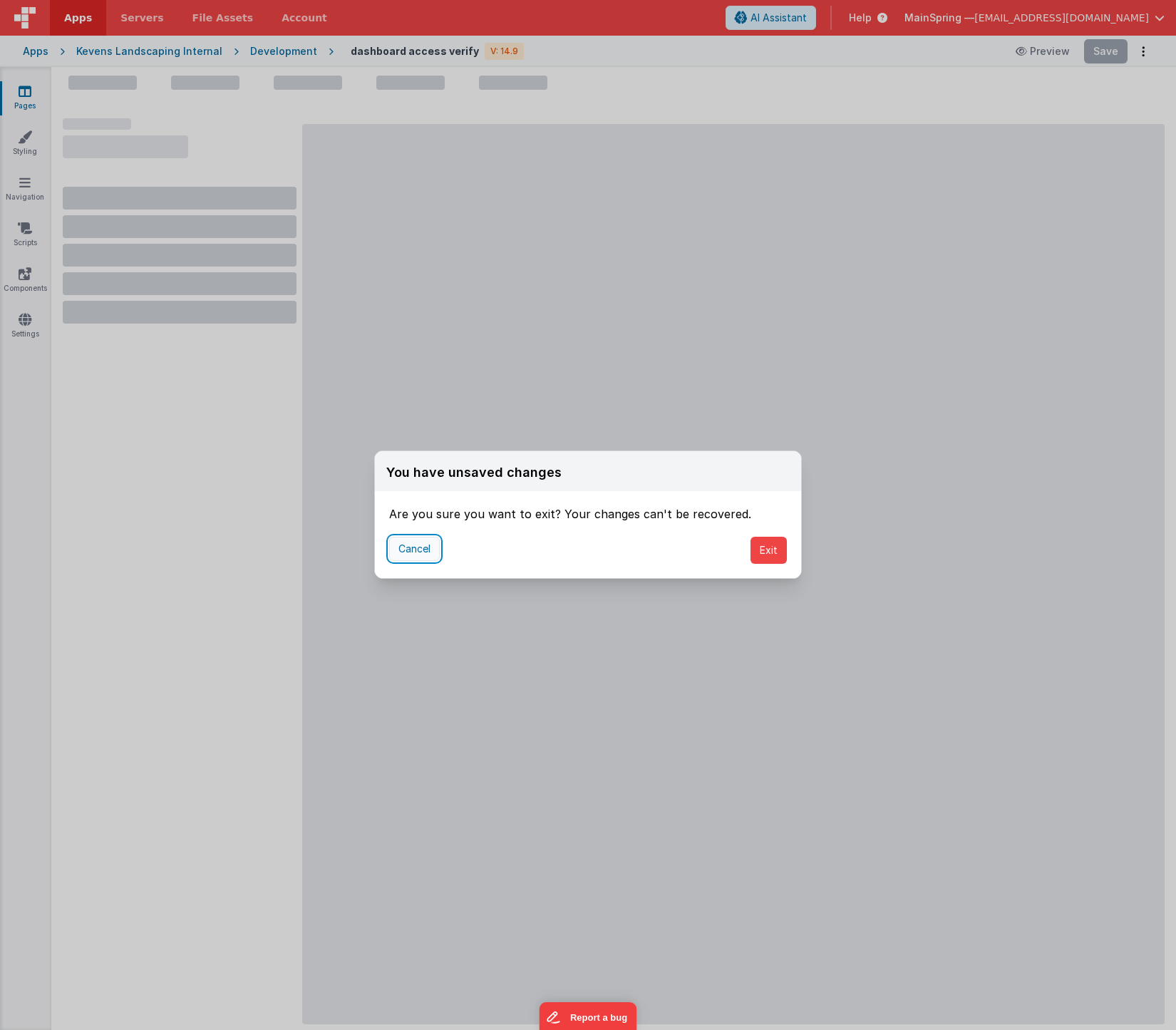
click at [408, 552] on button "Cancel" at bounding box center [414, 549] width 51 height 25
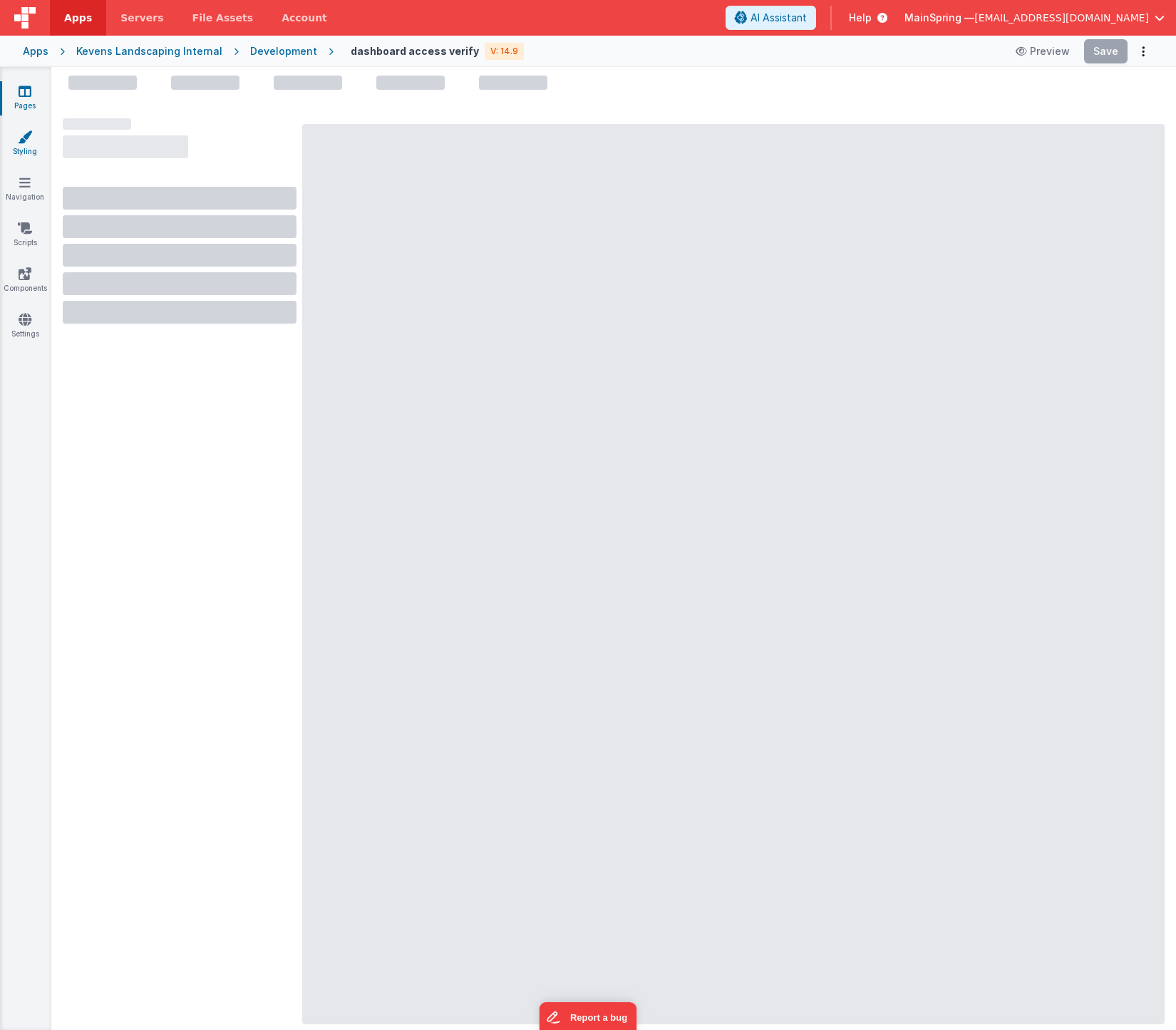
click at [25, 138] on icon at bounding box center [25, 136] width 14 height 14
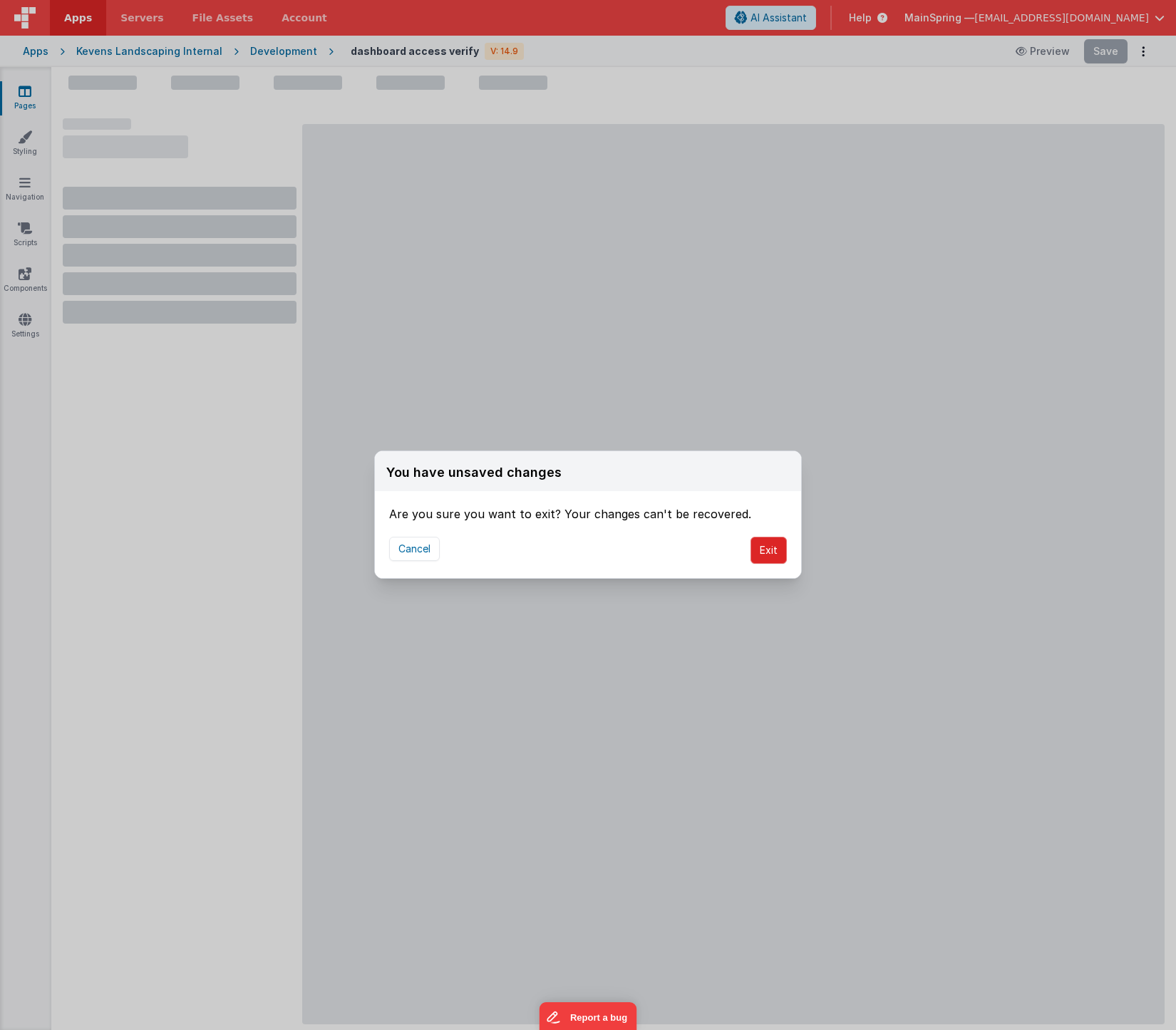
click at [761, 553] on button "Exit" at bounding box center [768, 550] width 37 height 27
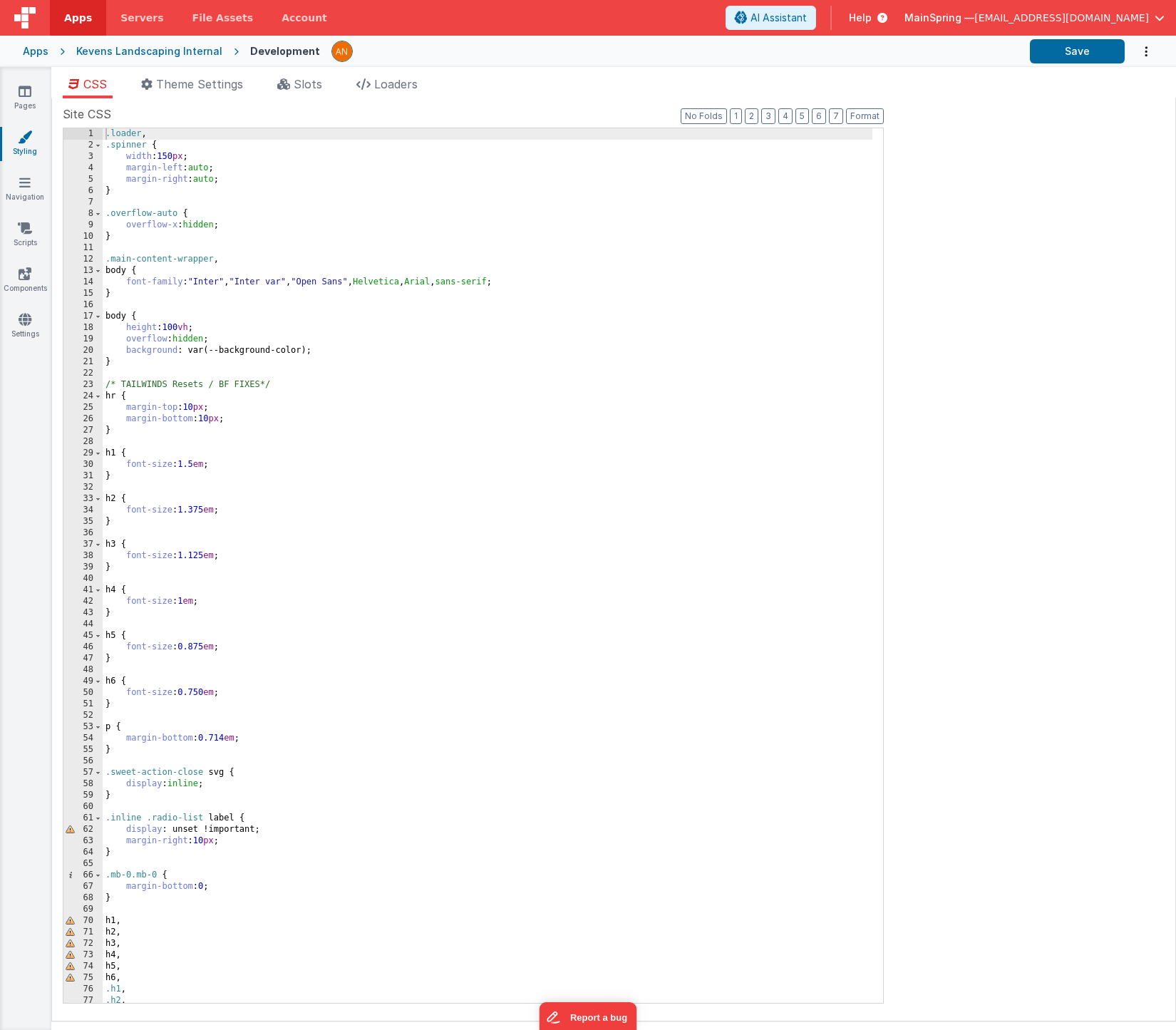
click at [172, 51] on div "Kevens Landscaping Internal" at bounding box center [149, 51] width 146 height 14
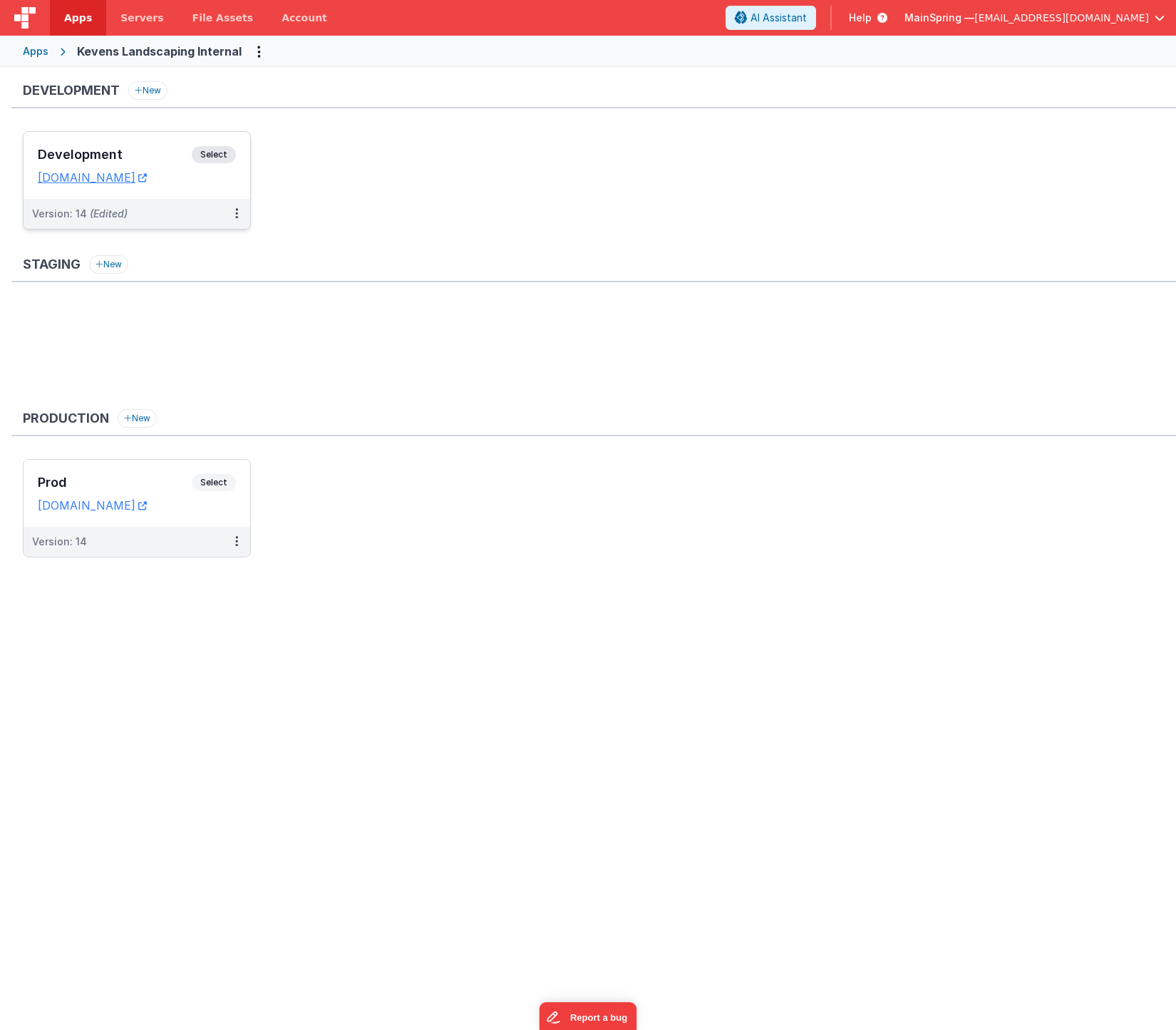
click at [140, 137] on div "Development Select URLs [DOMAIN_NAME]" at bounding box center [137, 165] width 227 height 67
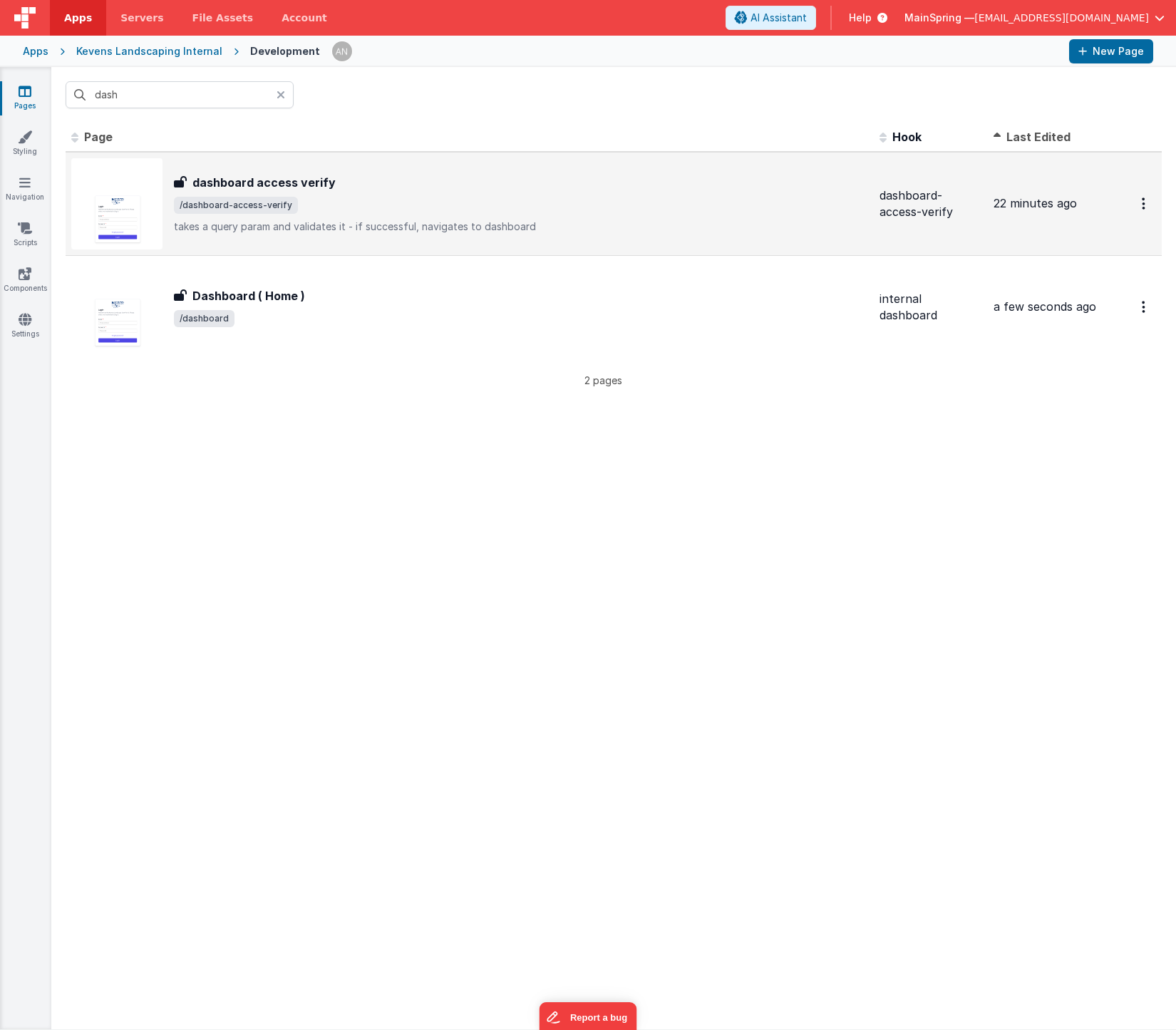
click at [392, 209] on span "/dashboard-access-verify" at bounding box center [521, 205] width 695 height 17
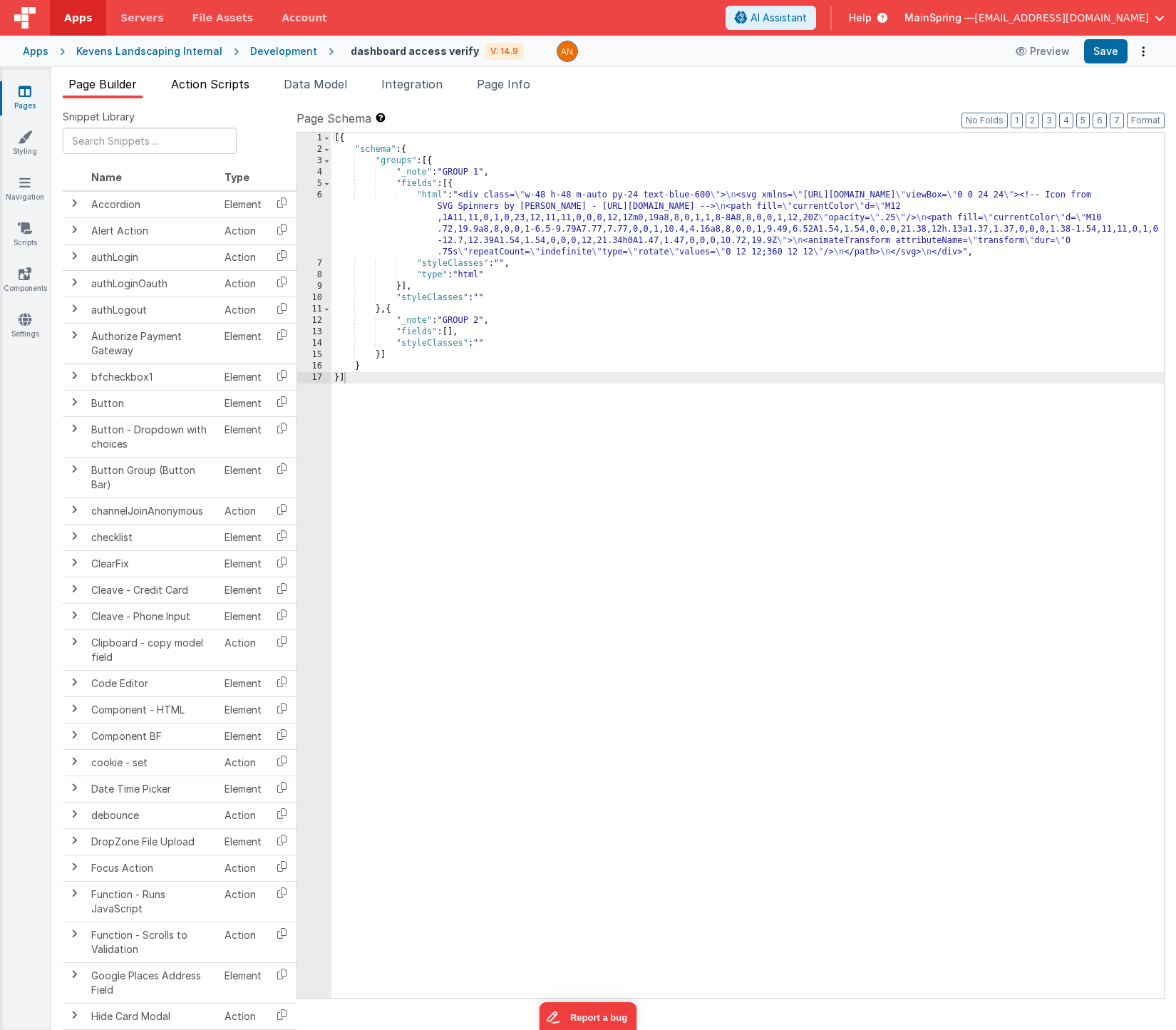
click at [214, 84] on span "Action Scripts" at bounding box center [210, 83] width 78 height 14
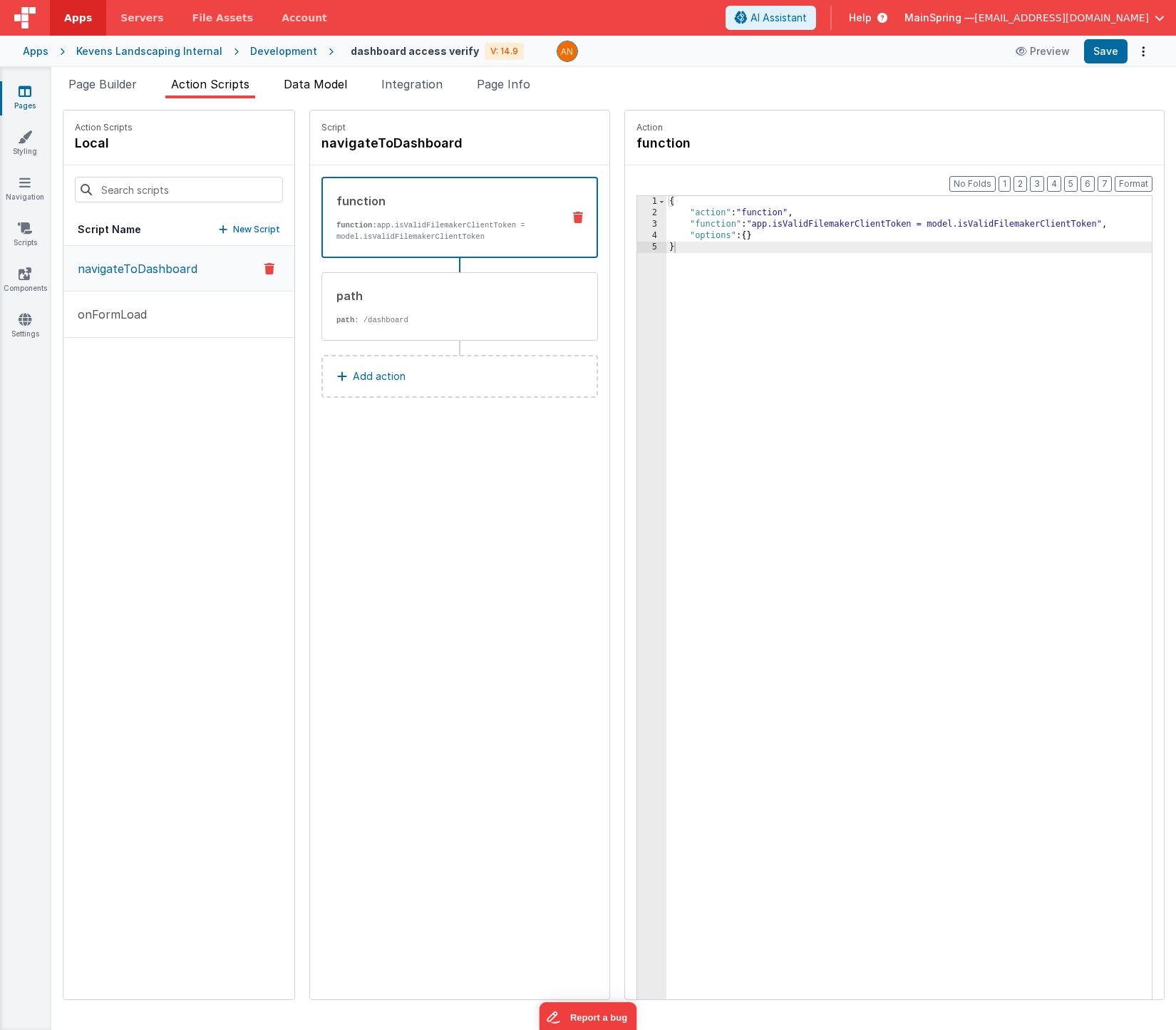
click at [302, 85] on span "Data Model" at bounding box center [315, 83] width 63 height 14
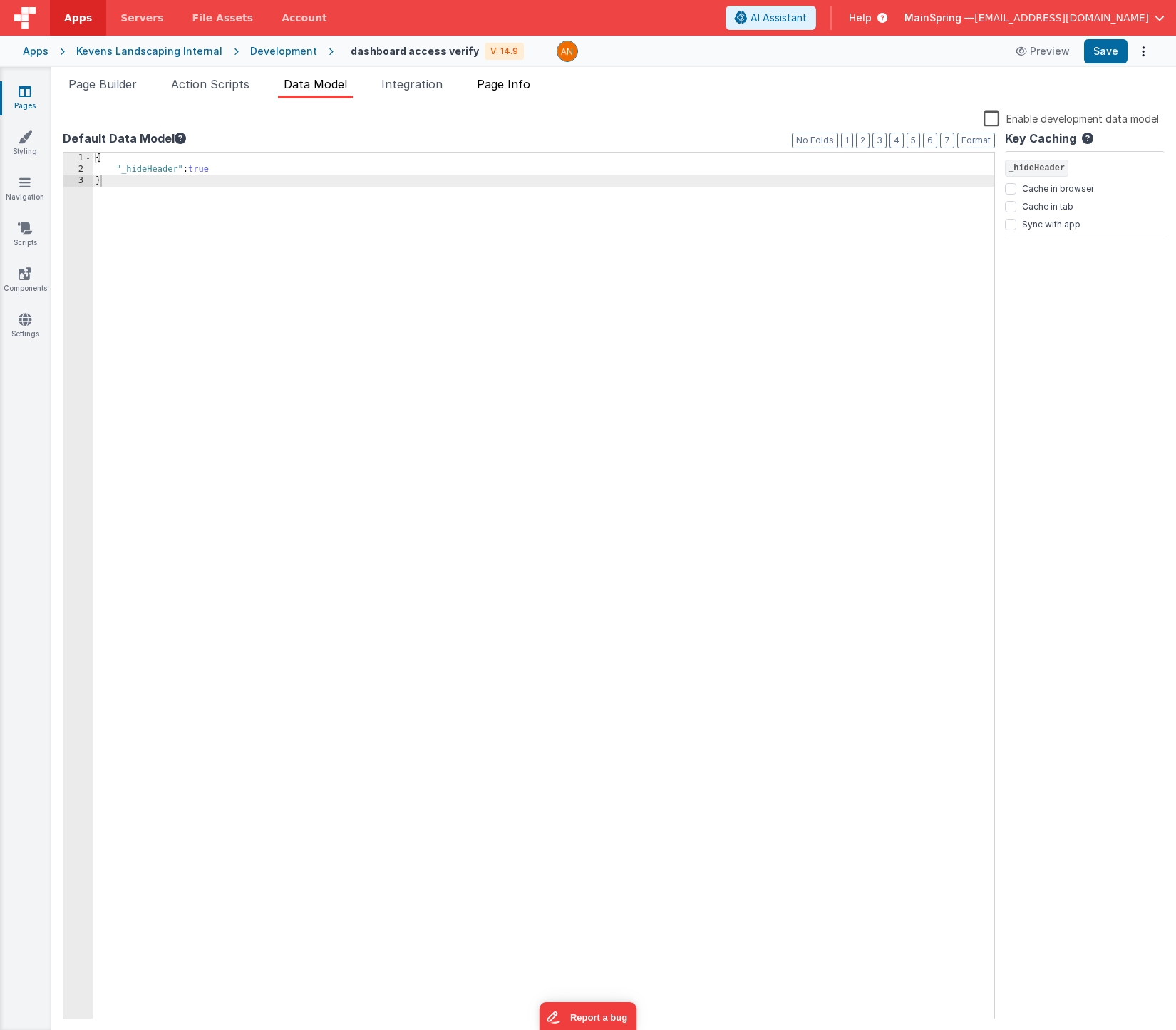
click at [525, 83] on span "Page Info" at bounding box center [504, 83] width 54 height 14
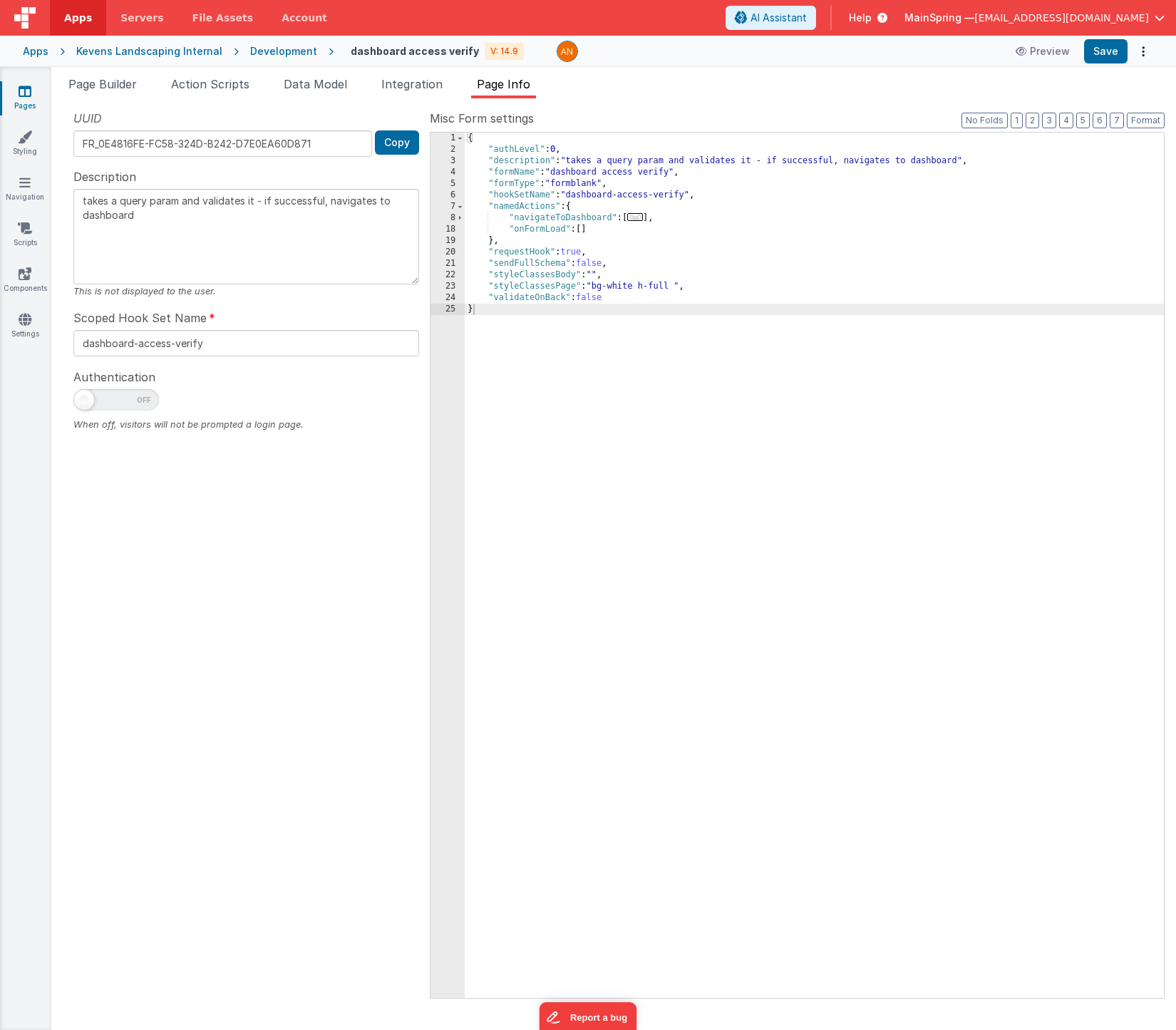
click at [268, 51] on div "Development" at bounding box center [284, 51] width 67 height 14
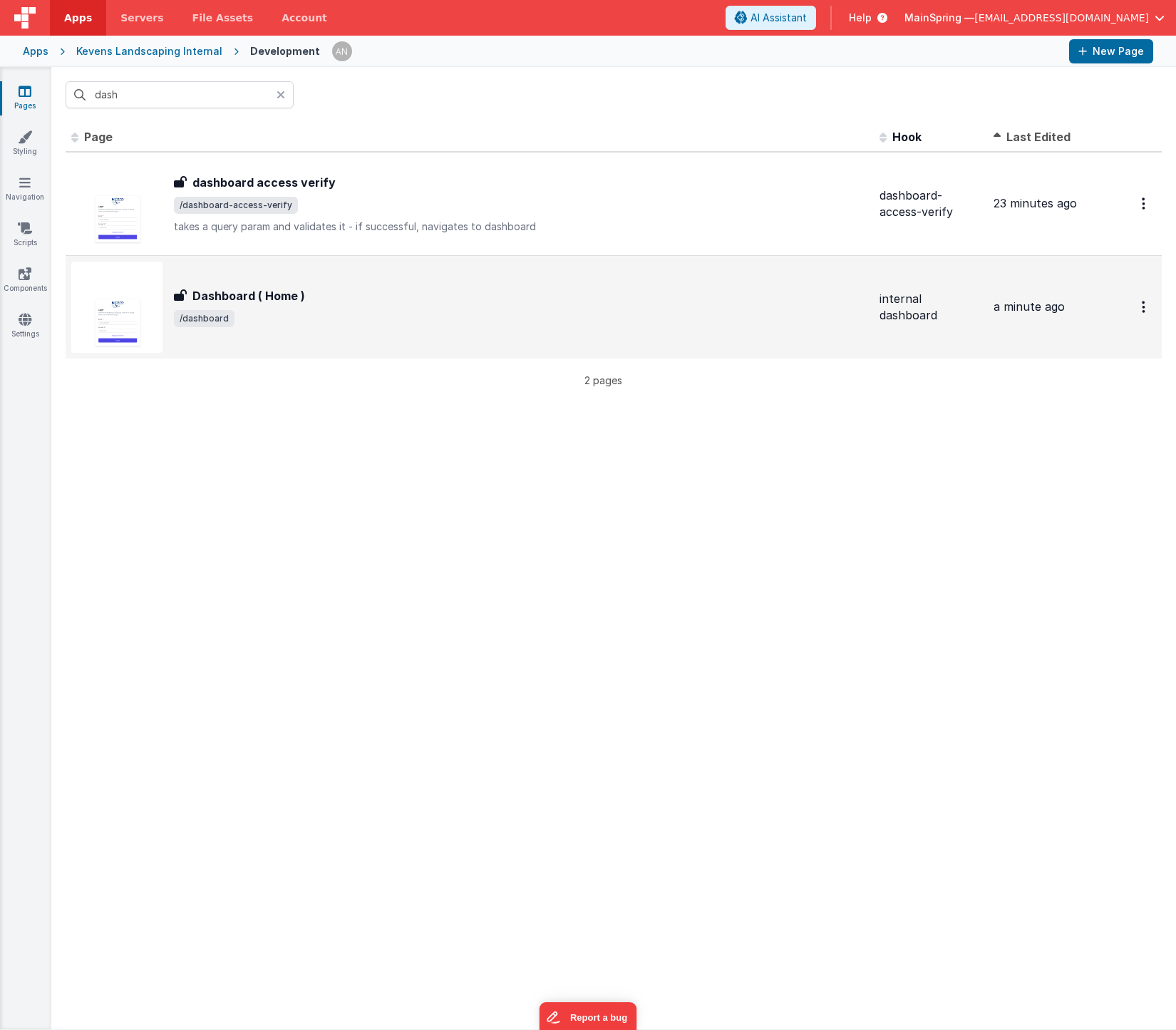
click at [331, 313] on span "/dashboard" at bounding box center [521, 318] width 695 height 17
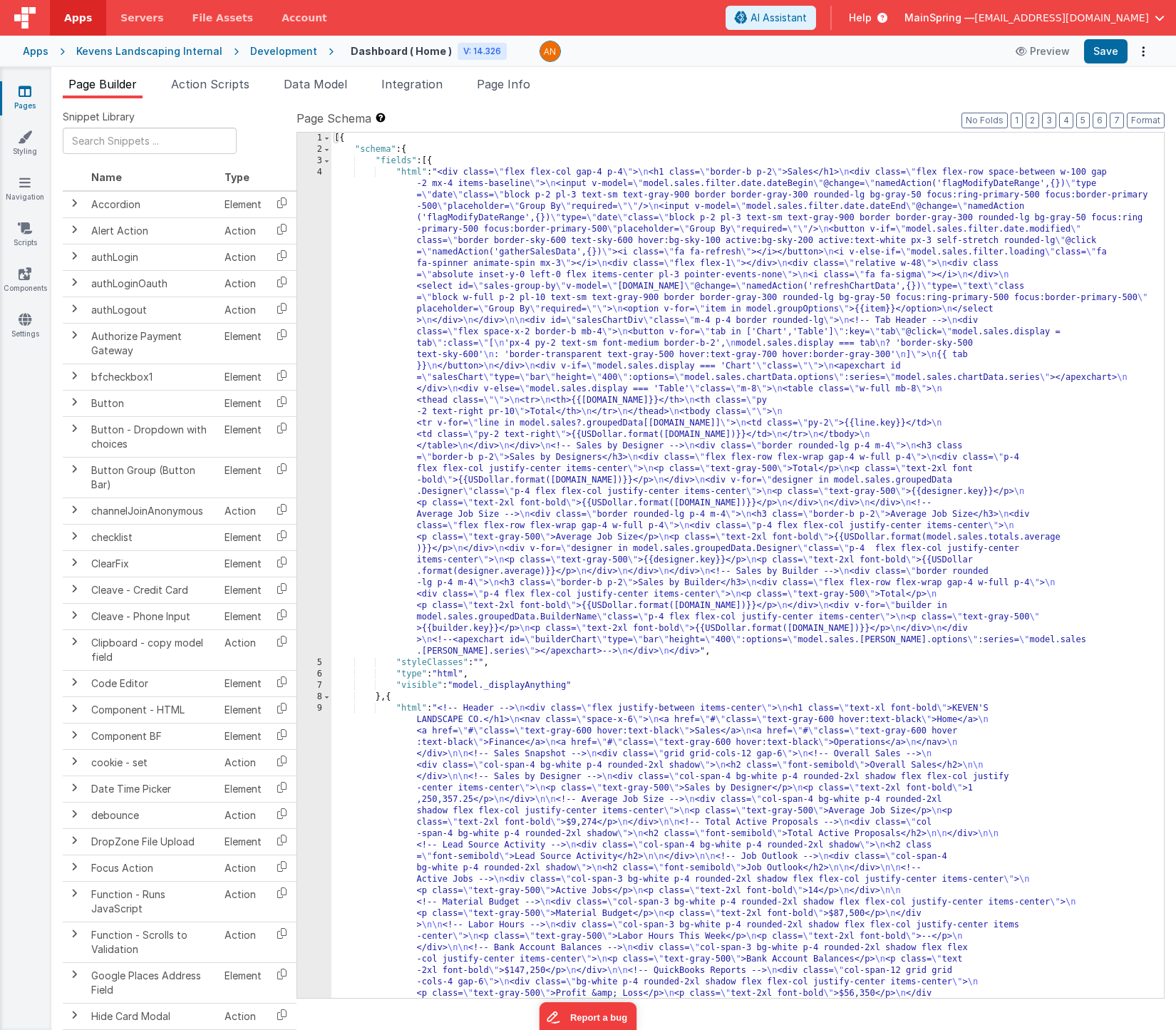
click at [513, 370] on div "[{ "schema" : { "fields" : [{ "html" : "<div class= \" flex flex-col gap-4 p-4 …" at bounding box center [742, 759] width 822 height 1254
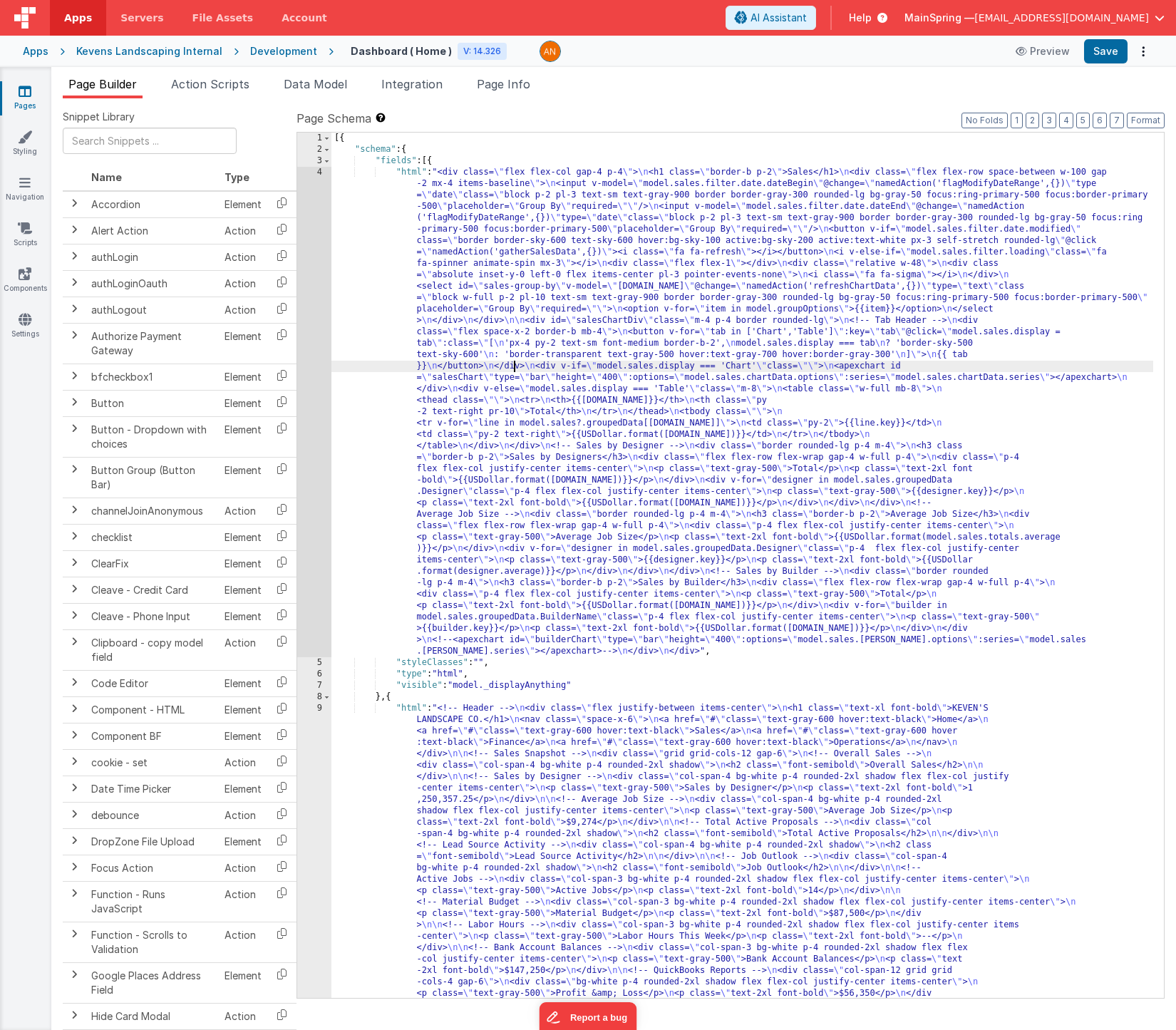
click at [304, 386] on div "4" at bounding box center [314, 412] width 34 height 490
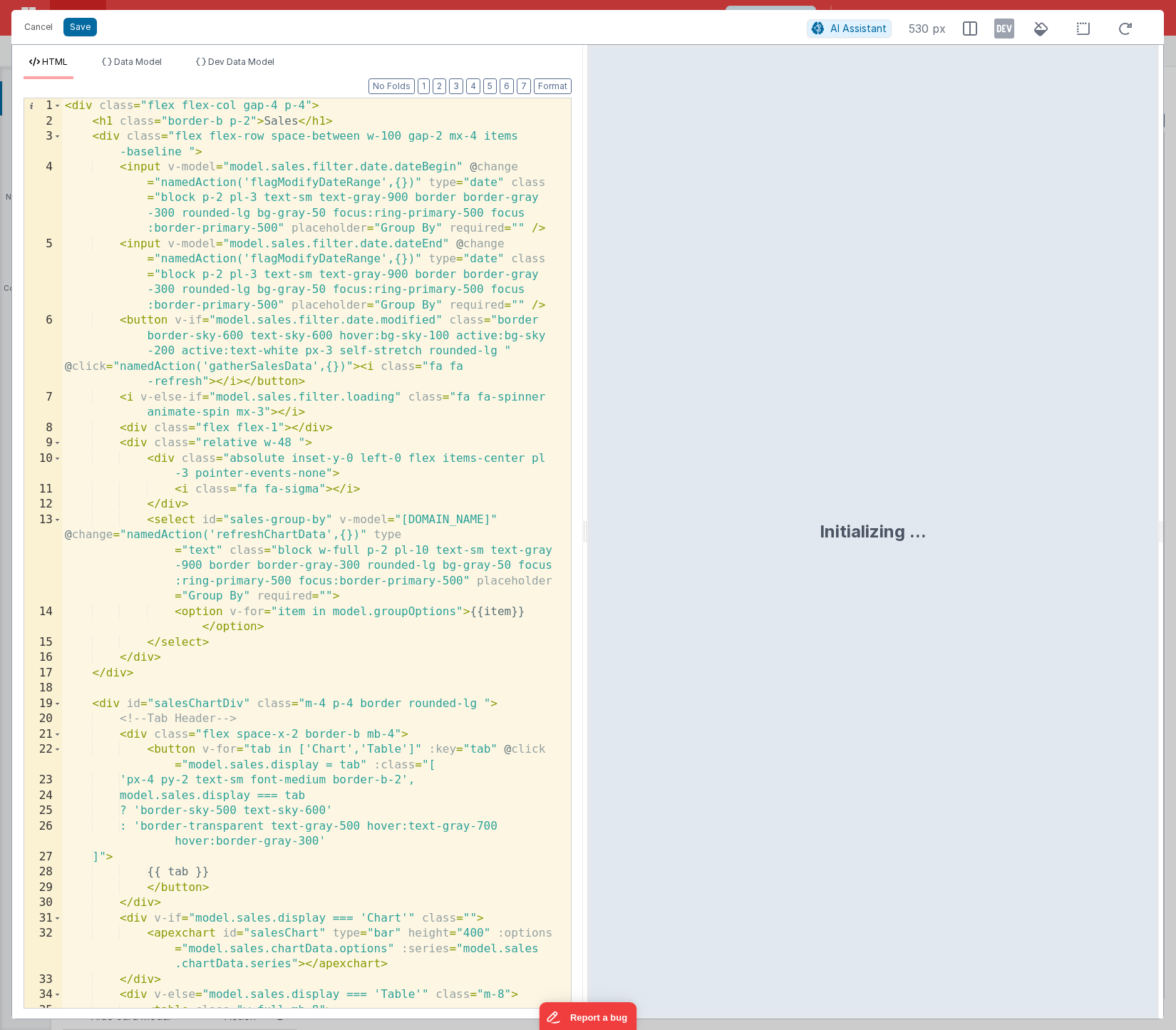
click at [294, 349] on div "< div class = "flex flex-col gap-4 p-4" > < h1 class = "border-b p-2" > Sales <…" at bounding box center [311, 569] width 499 height 941
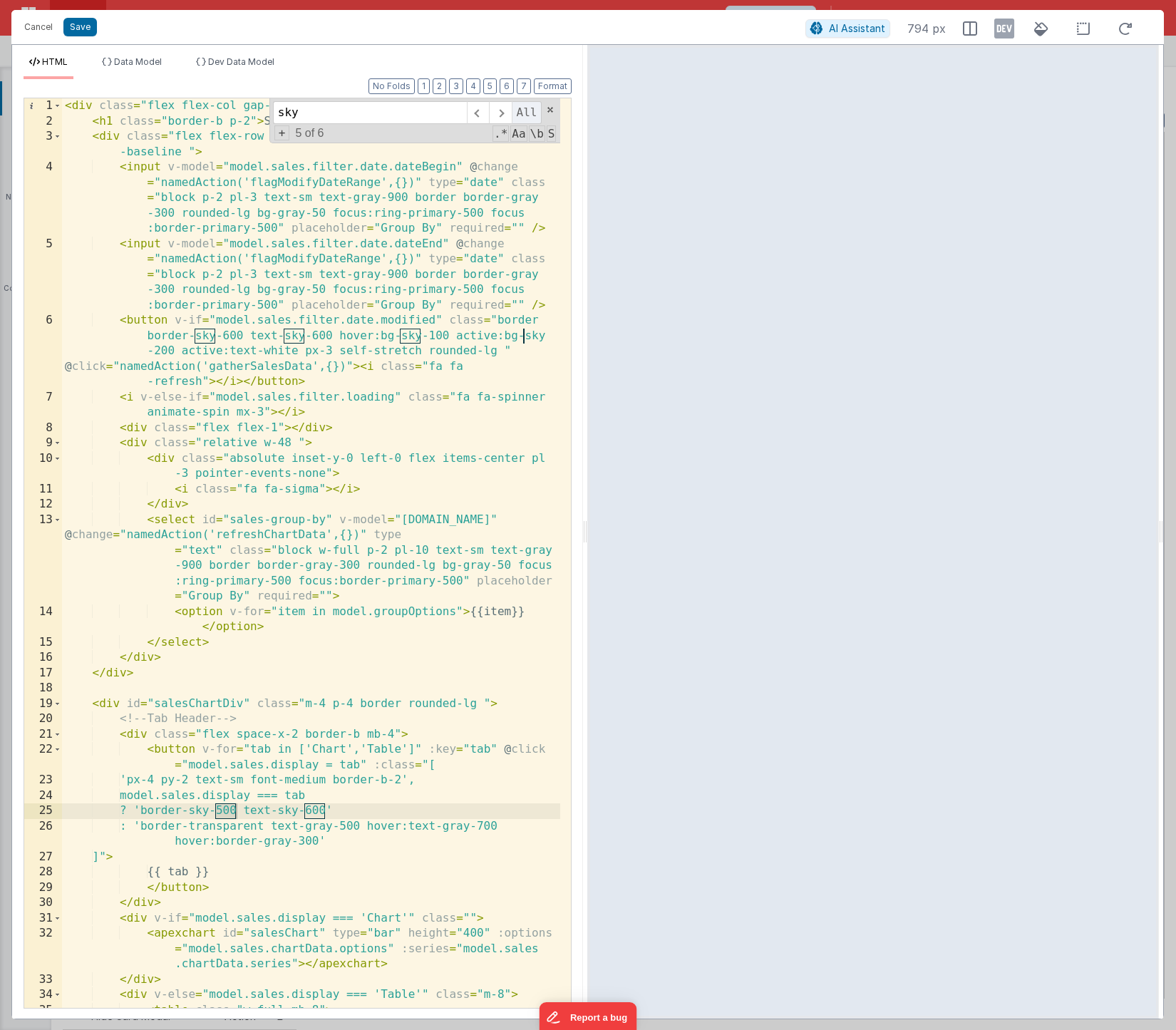
type input "sky"
click at [526, 113] on span "All" at bounding box center [527, 113] width 31 height 23
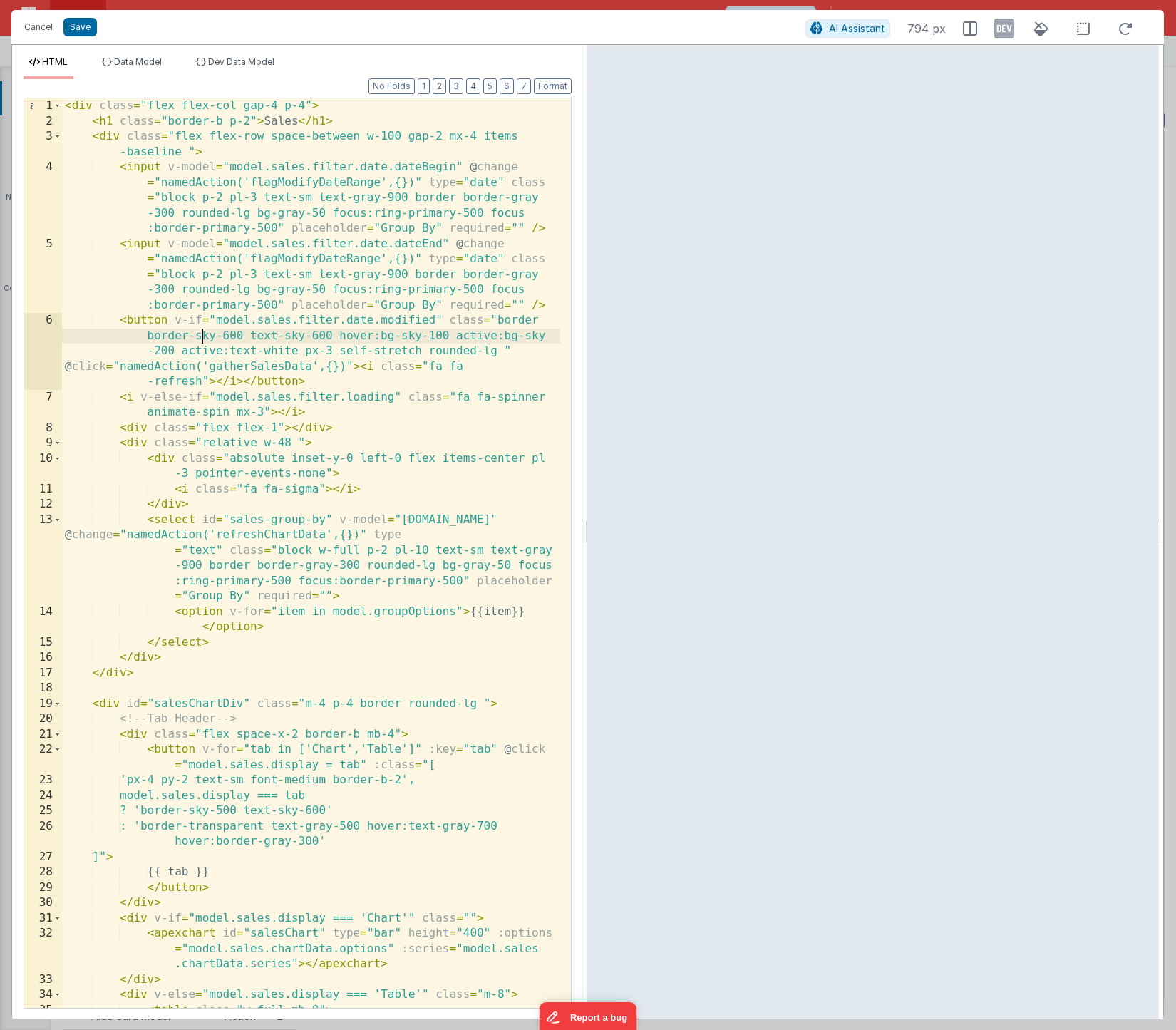
click at [201, 334] on div "< div class = "flex flex-col gap-4 p-4" > < h1 class = "border-b p-2" > Sales <…" at bounding box center [311, 569] width 499 height 941
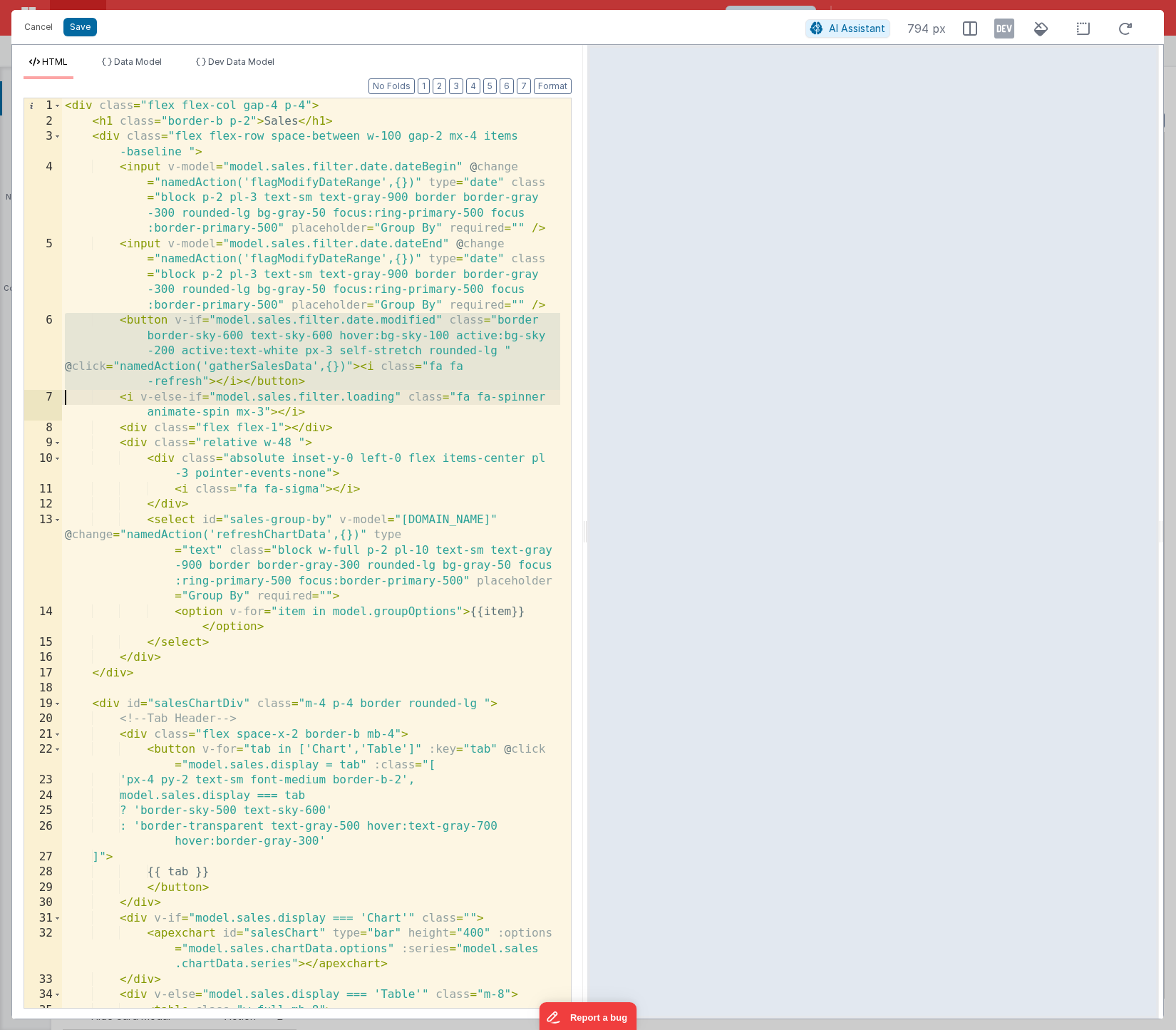
click at [208, 340] on div "< div class = "flex flex-col gap-4 p-4" > < h1 class = "border-b p-2" > Sales <…" at bounding box center [311, 569] width 499 height 941
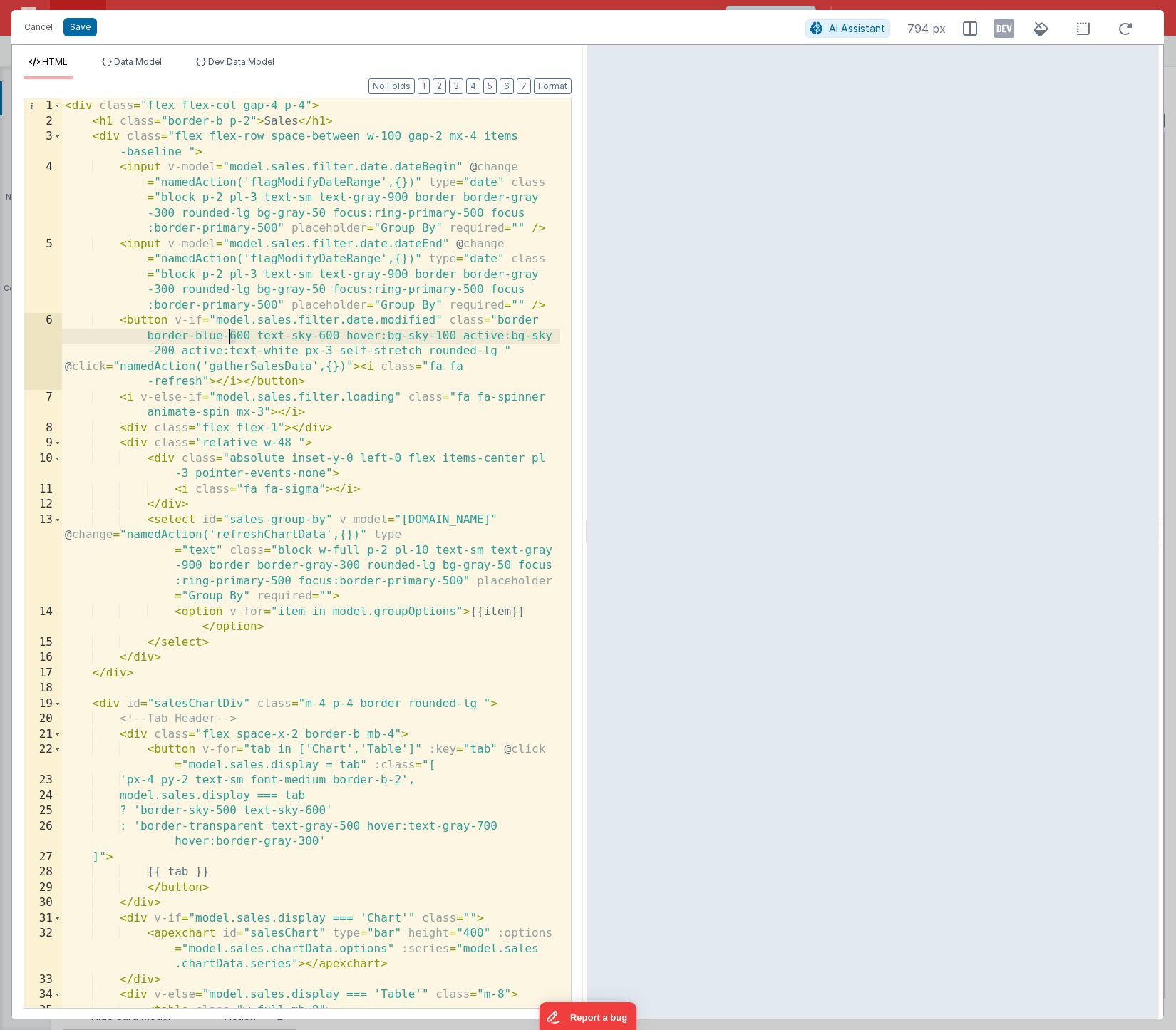
click at [230, 333] on div "< div class = "flex flex-col gap-4 p-4" > < h1 class = "border-b p-2" > Sales <…" at bounding box center [311, 569] width 499 height 941
click at [191, 335] on div "< div class = "flex flex-col gap-4 p-4" > < h1 class = "border-b p-2" > Sales <…" at bounding box center [311, 569] width 499 height 941
drag, startPoint x: 197, startPoint y: 336, endPoint x: 242, endPoint y: 335, distance: 45.0
click at [242, 335] on div "< div class = "flex flex-col gap-4 p-4" > < h1 class = "border-b p-2" > Sales <…" at bounding box center [311, 569] width 499 height 941
type input "sky-600"
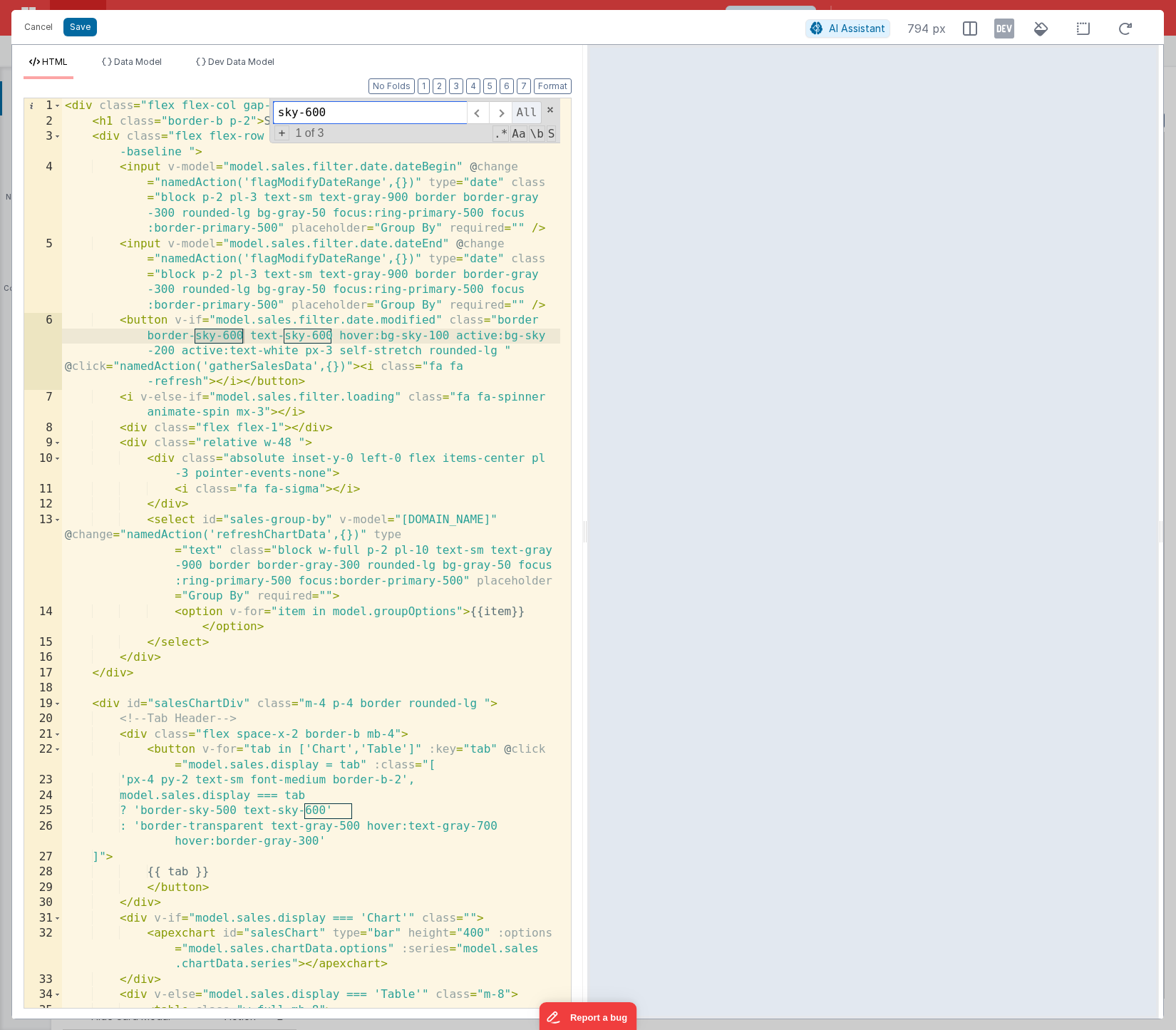
click at [531, 114] on span "All" at bounding box center [527, 113] width 31 height 23
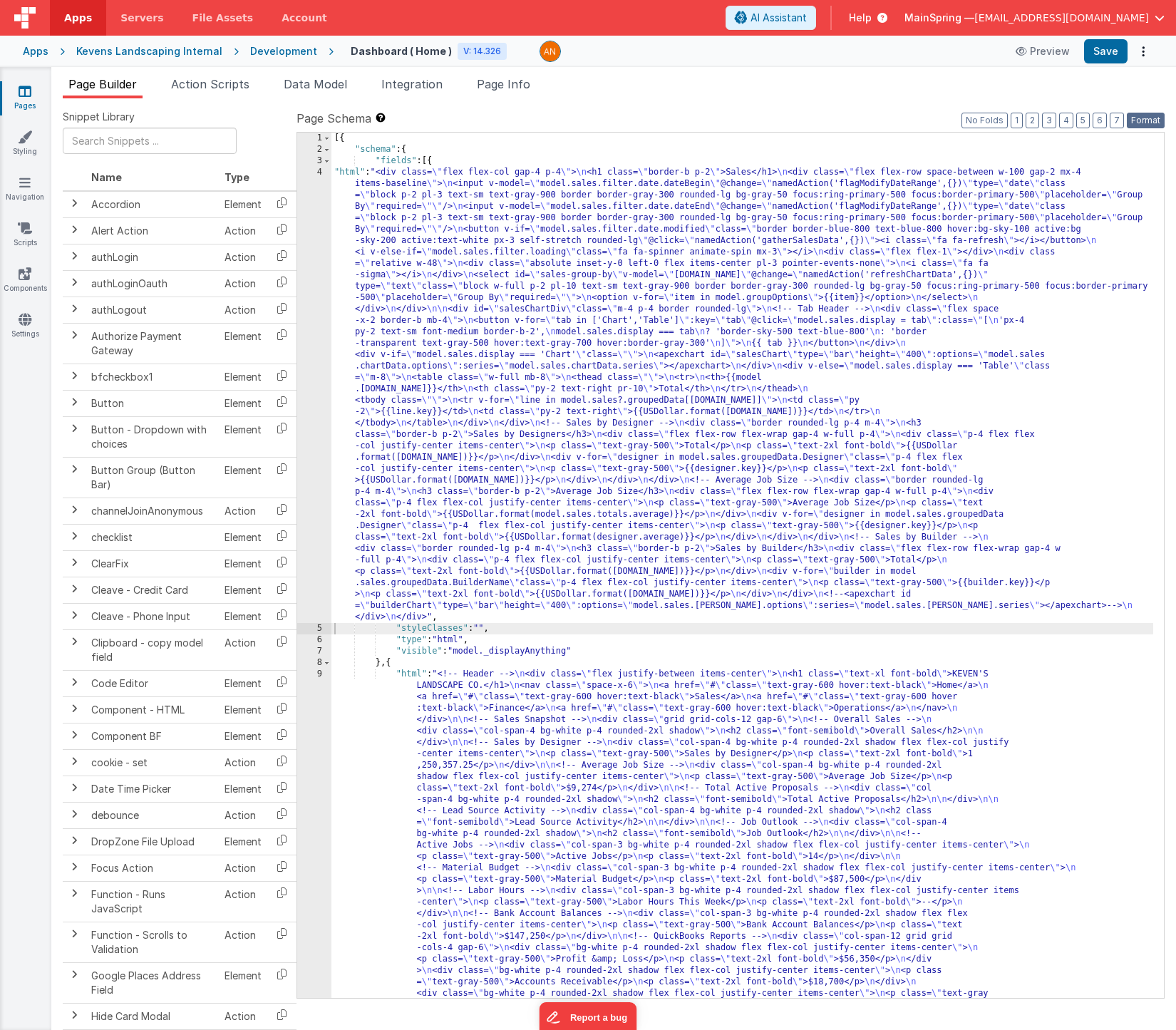
click at [1157, 116] on button "Format" at bounding box center [1145, 120] width 38 height 16
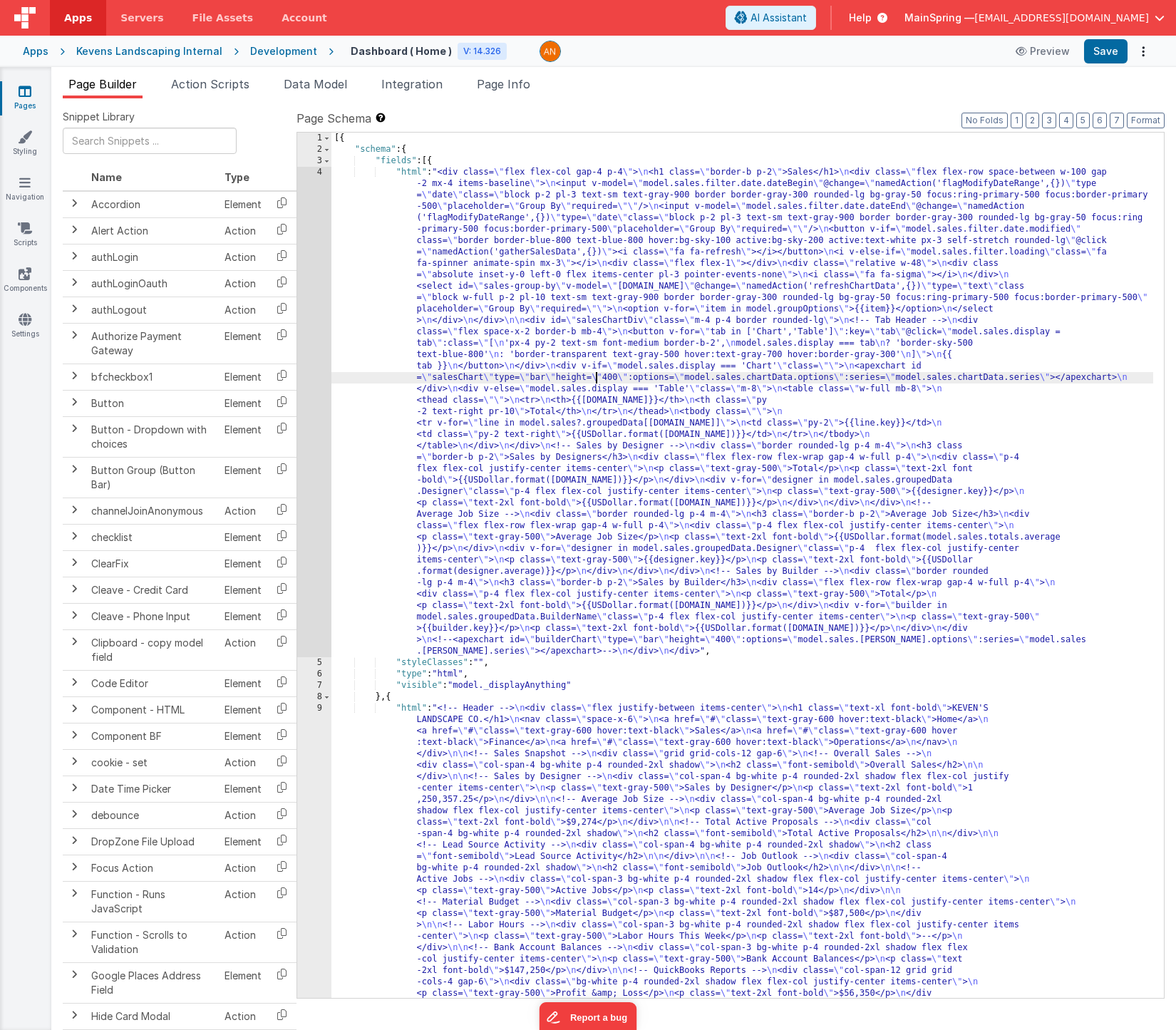
click at [594, 373] on div "[{ "schema" : { "fields" : [{ "html" : "<div class= \" flex flex-col gap-4 p-4 …" at bounding box center [742, 759] width 822 height 1254
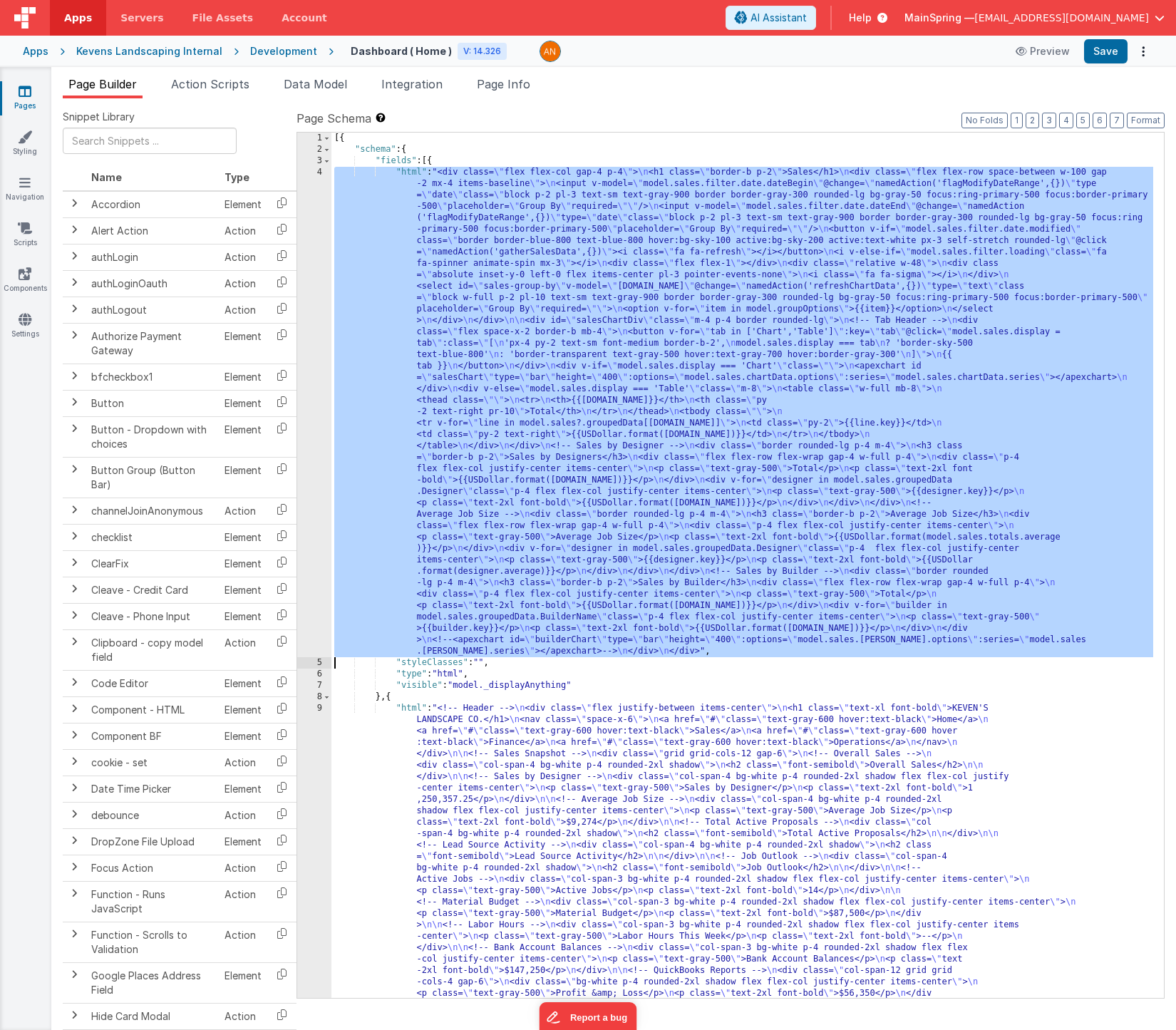
click at [314, 304] on div "4" at bounding box center [314, 412] width 34 height 490
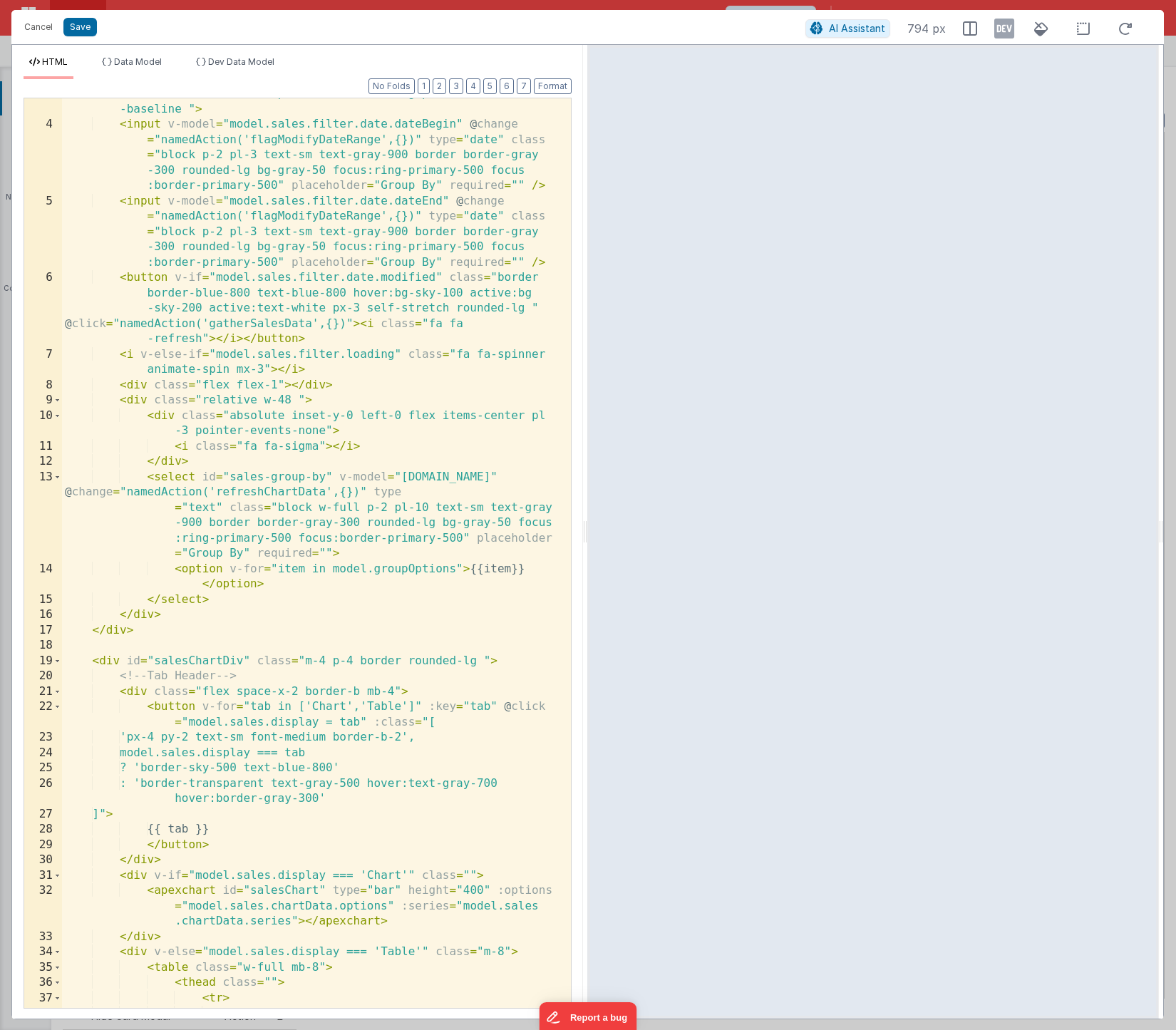
scroll to position [128, 0]
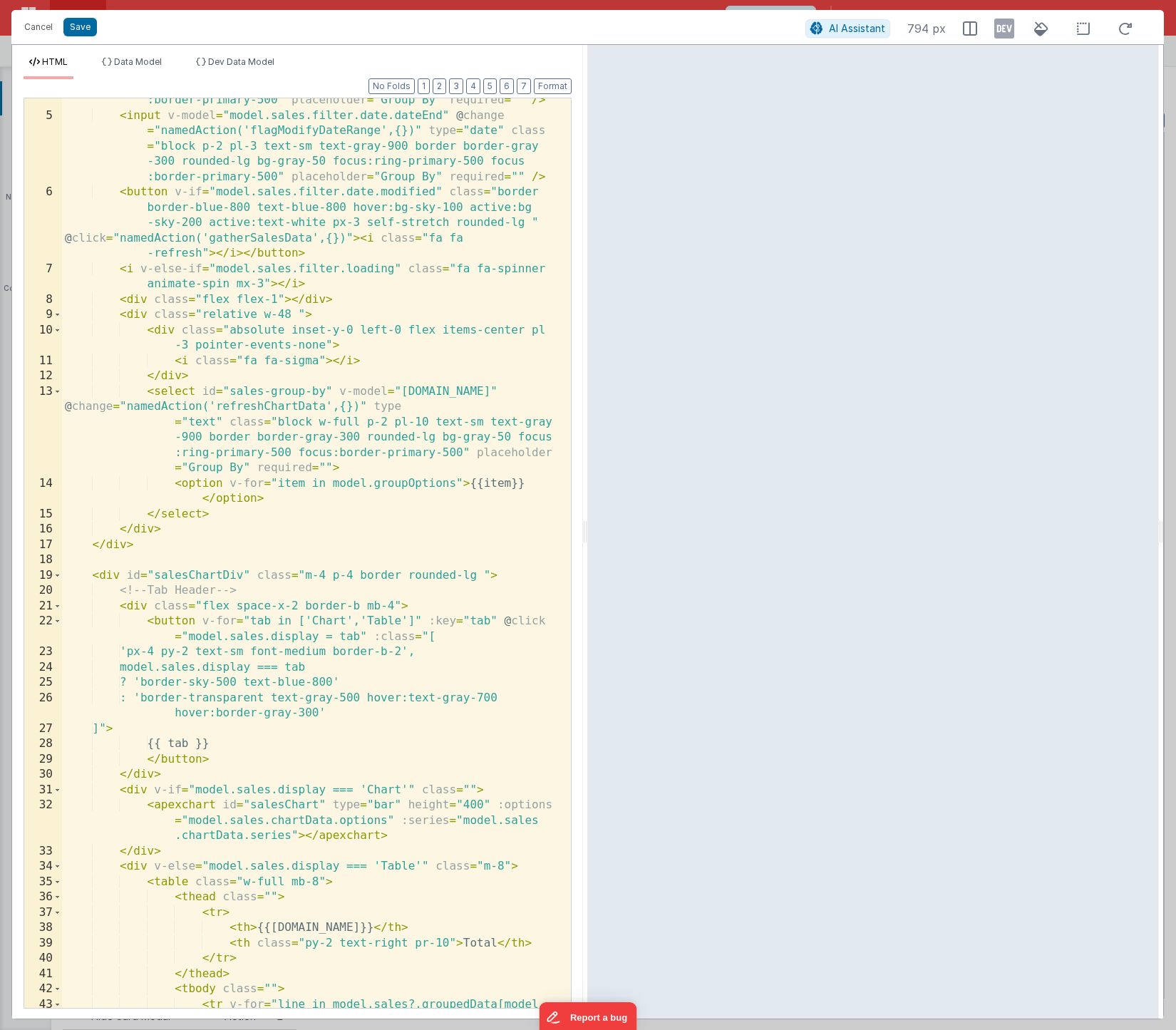
click at [231, 681] on div "< input v-model = "model.sales.filter.date.dateBegin" @ change = "namedAction('…" at bounding box center [311, 540] width 499 height 1017
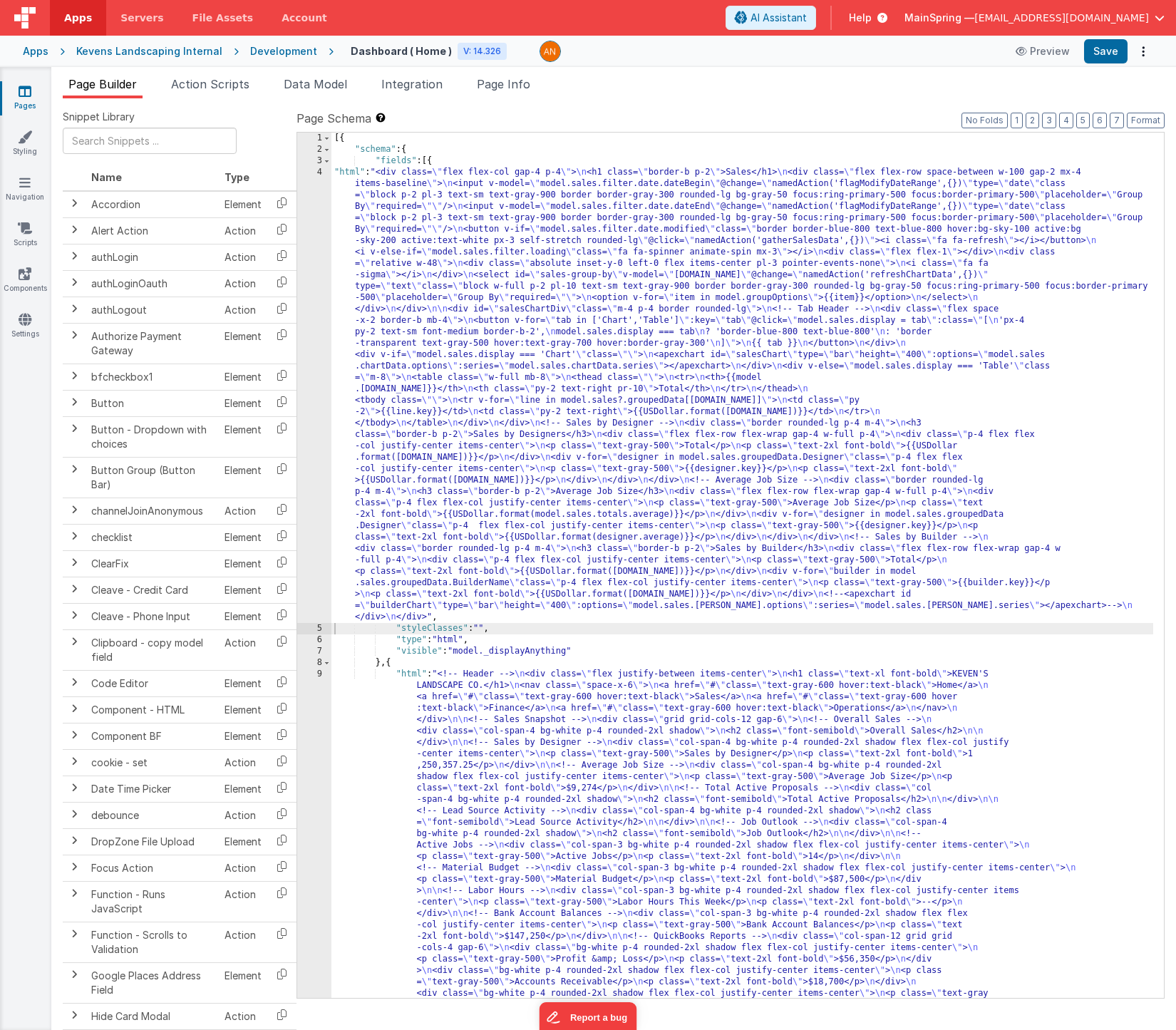
click at [284, 52] on div "Development" at bounding box center [284, 51] width 67 height 14
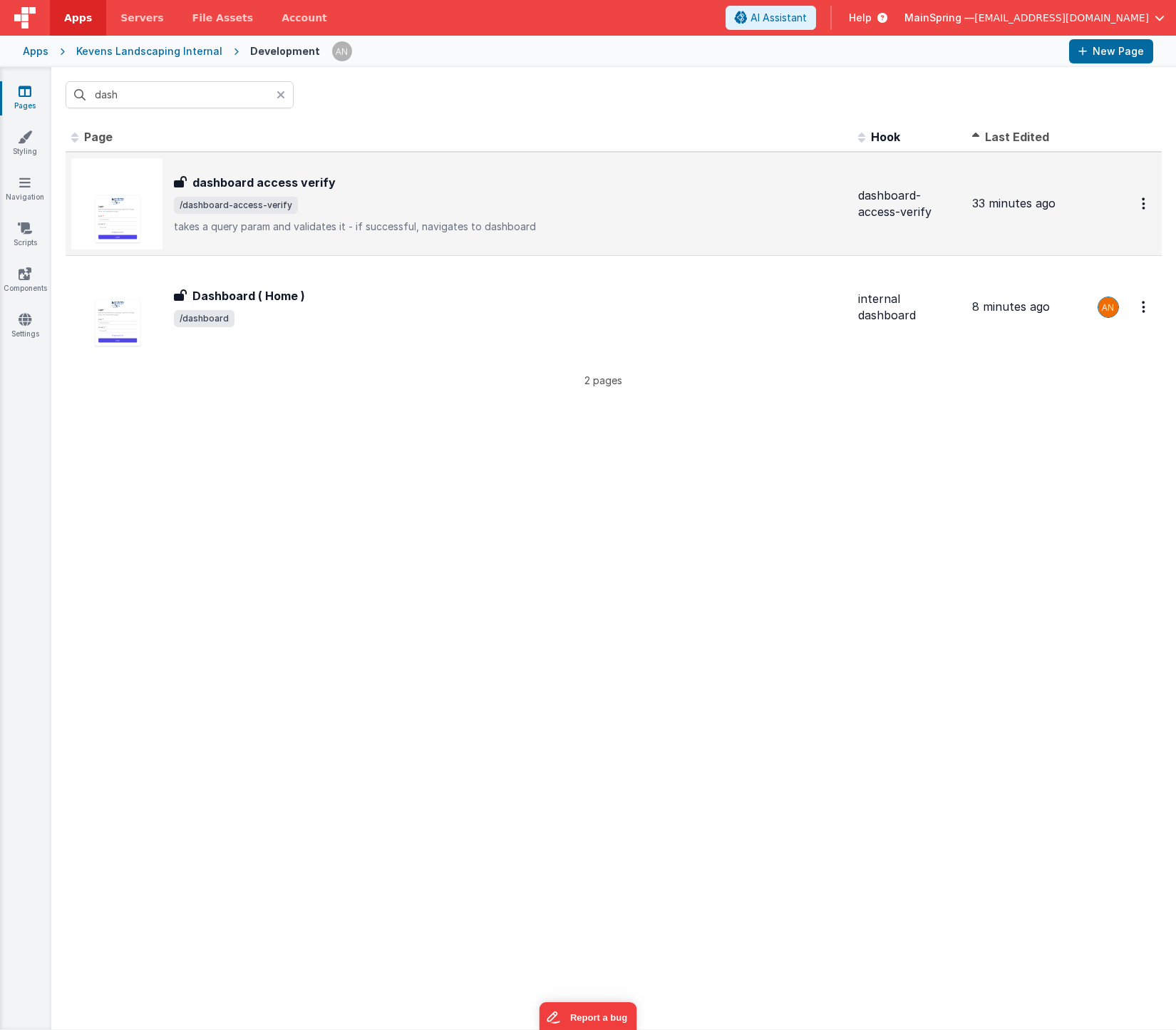
click at [362, 197] on span "/dashboard-access-verify" at bounding box center [510, 205] width 673 height 17
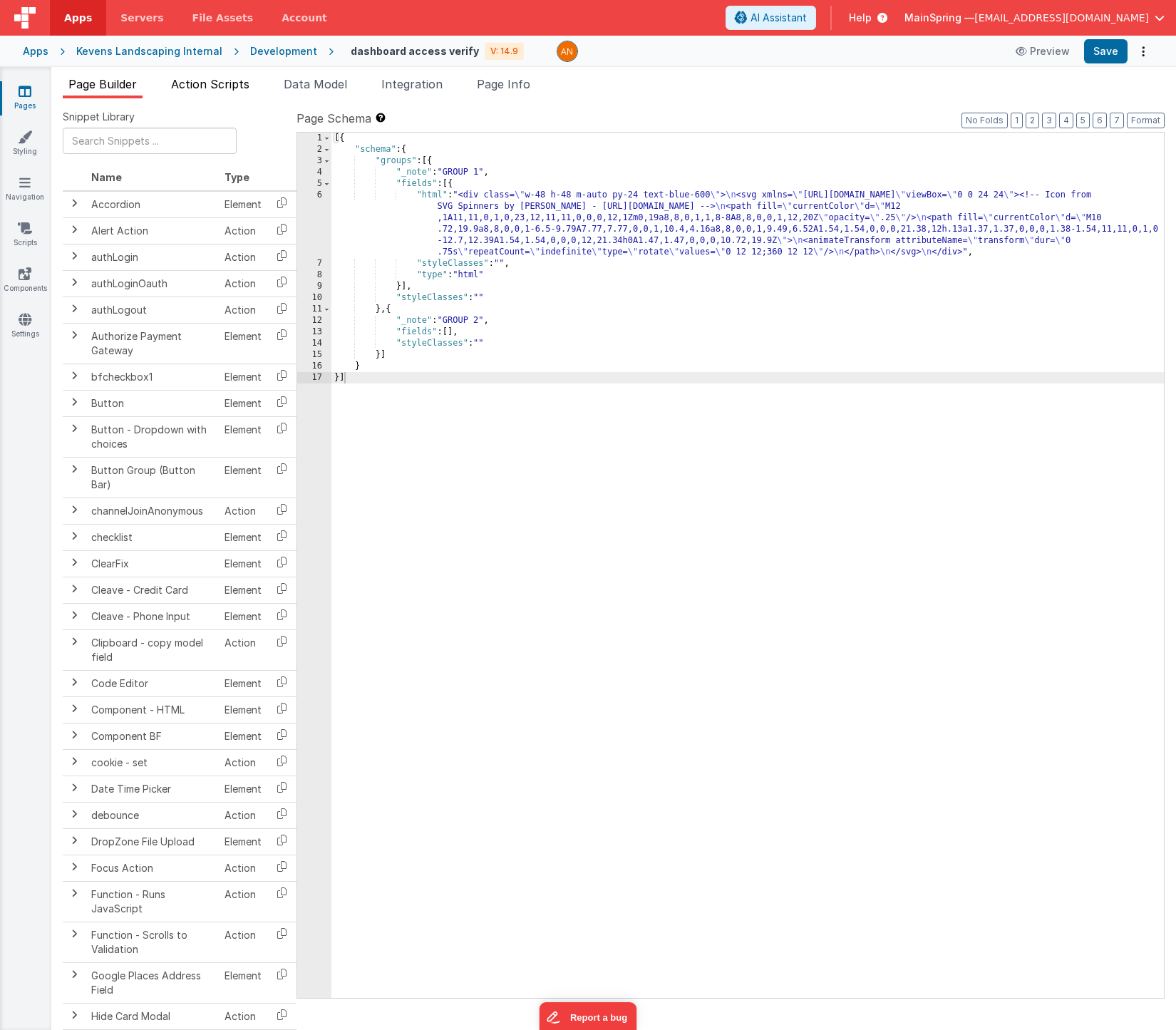
click at [248, 90] on span "Action Scripts" at bounding box center [210, 83] width 78 height 14
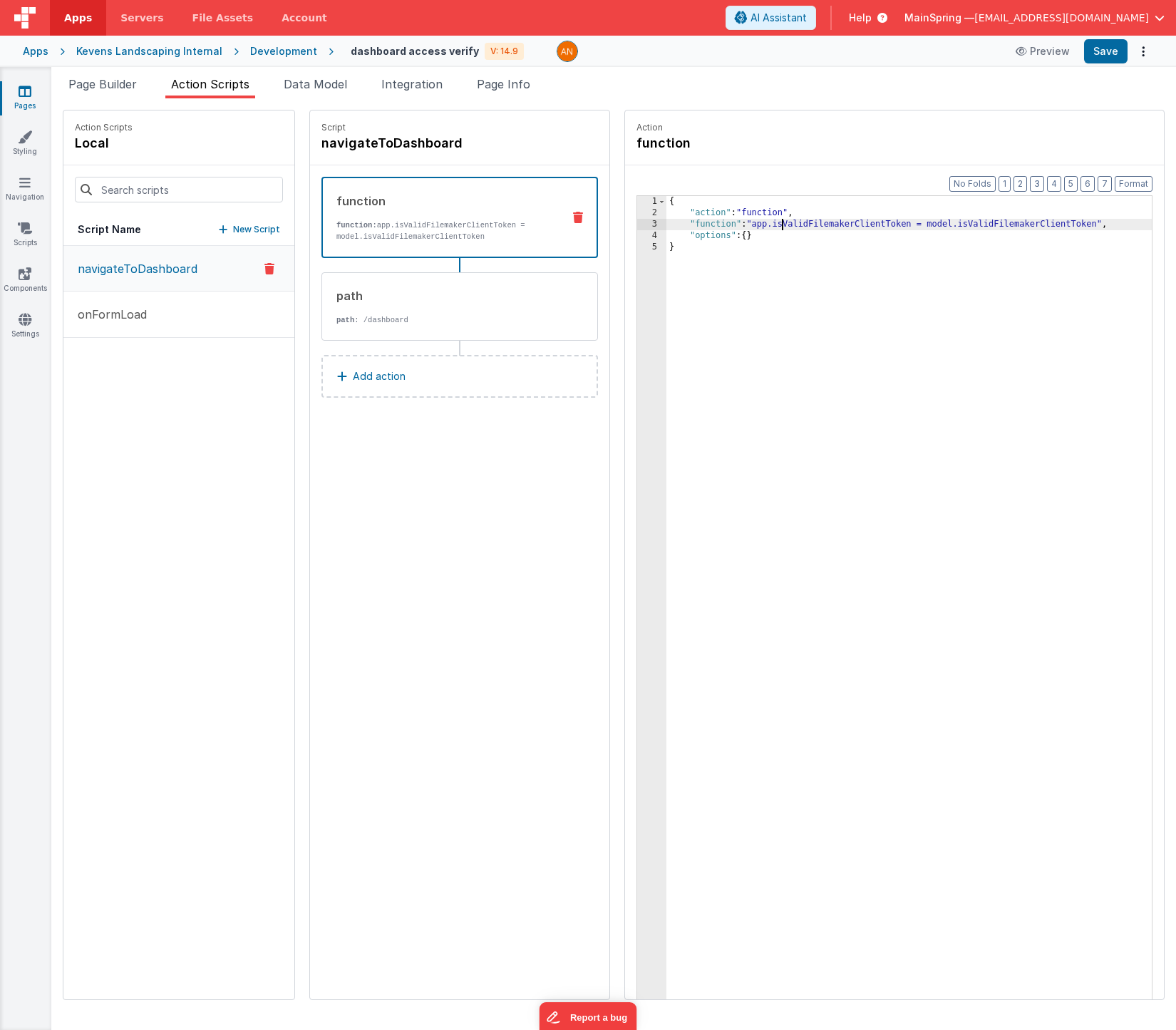
click at [742, 228] on div "{ "action" : "function" , "function" : "app.isValidFilemakerClientToken = model…" at bounding box center [930, 631] width 528 height 871
click at [637, 225] on div "3" at bounding box center [651, 224] width 29 height 11
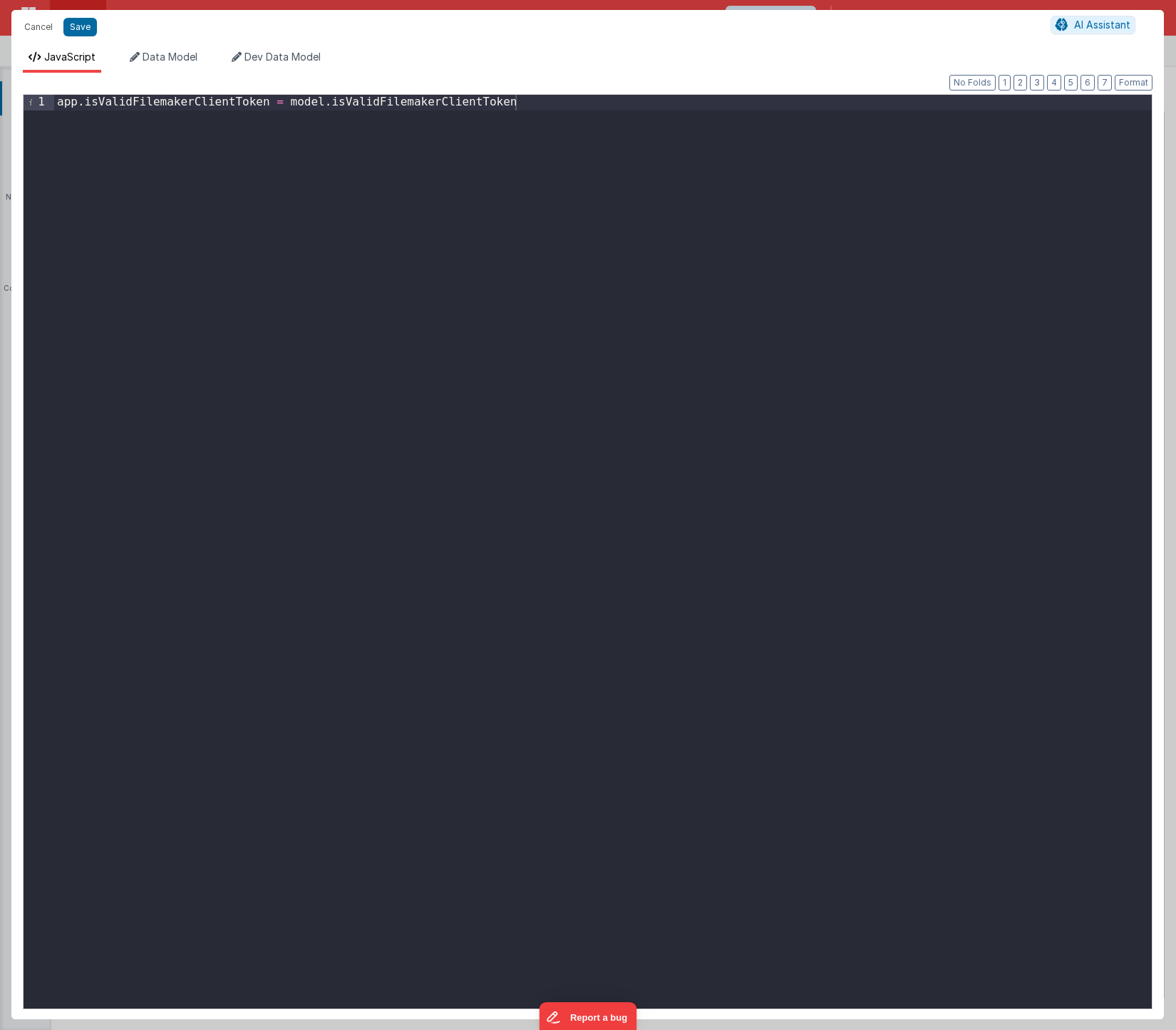
click at [234, 93] on div "Format 7 6 5 4 3 2 1 No Folds 1 app . isValidFilemakerClientToken = model . isV…" at bounding box center [588, 550] width 1130 height 915
click at [247, 107] on div "app . isValidFilemakerClientToken = model . isValidFilemakerClientToken" at bounding box center [603, 566] width 1098 height 944
paste textarea
click at [85, 29] on button "Save" at bounding box center [80, 27] width 34 height 19
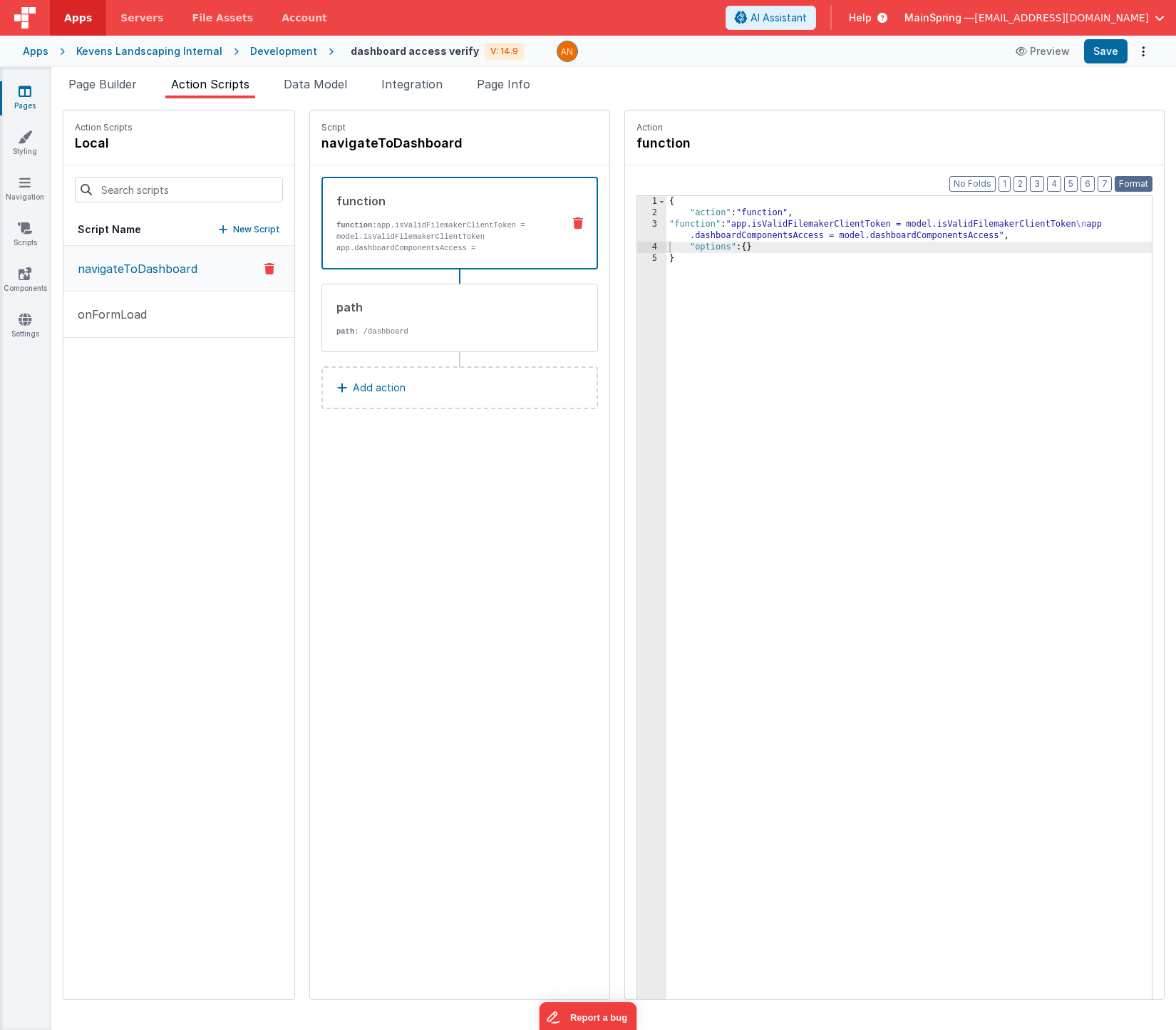
click at [1122, 188] on button "Format" at bounding box center [1134, 183] width 38 height 16
click at [768, 237] on div "{ "action" : "function" , "function" : "app.isValidFilemakerClientToken = model…" at bounding box center [930, 631] width 528 height 871
click at [940, 237] on div "{ "action" : "function" , "function" : "app.isValidFilemakerClientToken = model…" at bounding box center [930, 631] width 528 height 871
click at [1094, 64] on div "Apps Kevens Landscaping Internal Development dashboard access verify V: 14.9 Pr…" at bounding box center [588, 51] width 1176 height 31
click at [1097, 60] on button "Save" at bounding box center [1106, 51] width 43 height 25
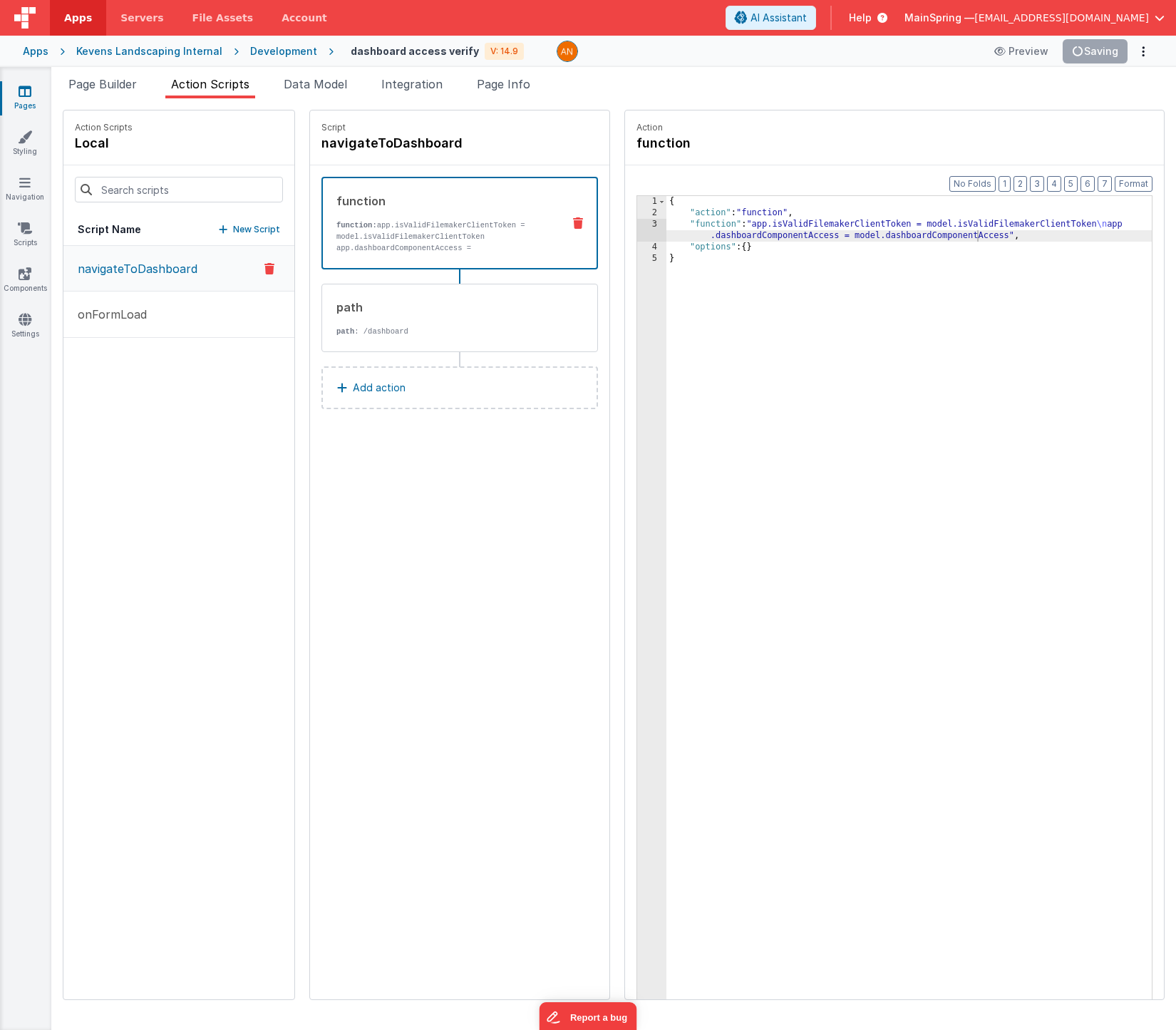
click at [37, 98] on link "Pages" at bounding box center [25, 98] width 51 height 28
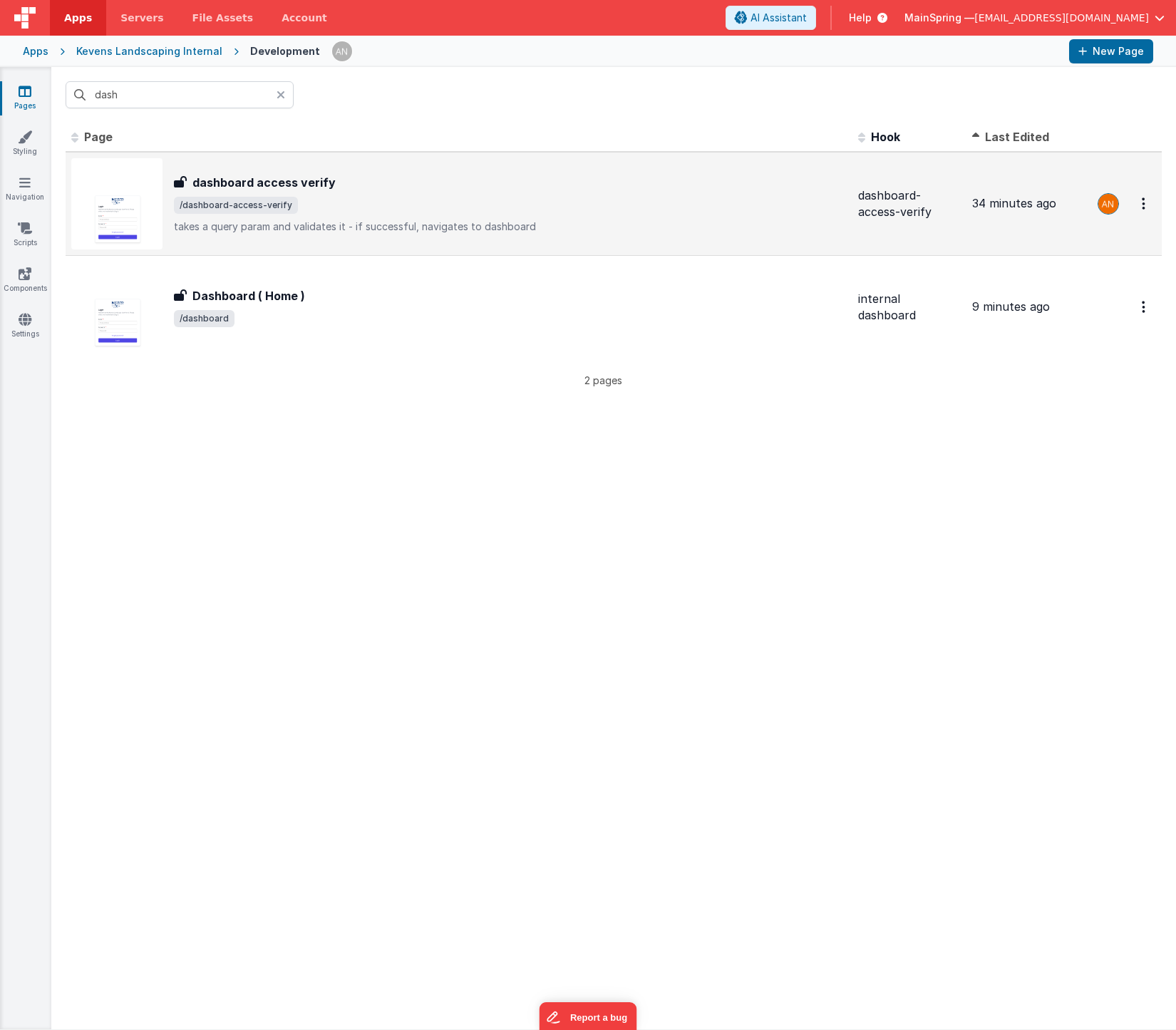
click at [392, 180] on div "dashboard access verify dashboard access verify /dashboard-access-verify takes …" at bounding box center [459, 203] width 776 height 91
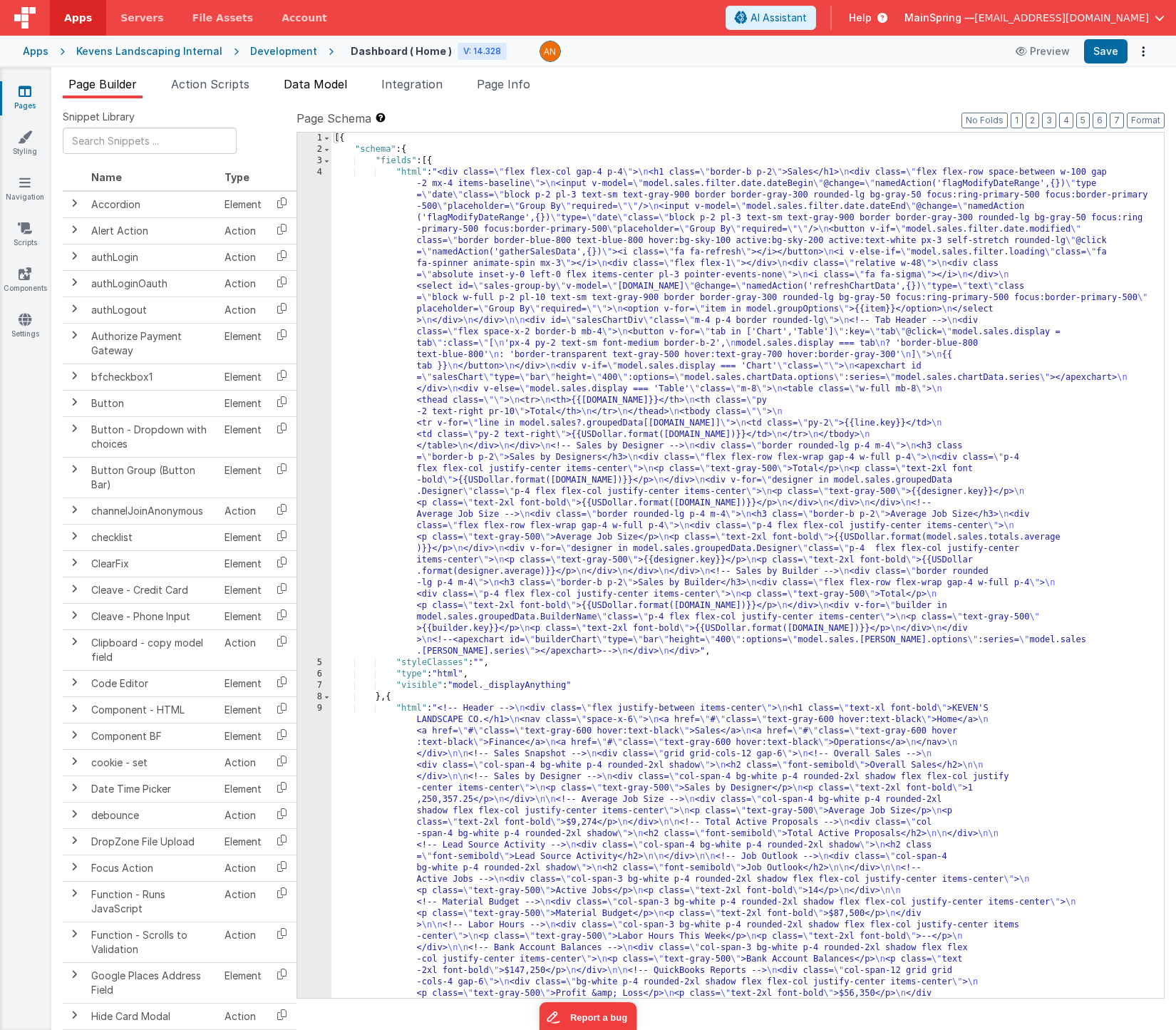
click at [310, 86] on span "Data Model" at bounding box center [315, 83] width 63 height 14
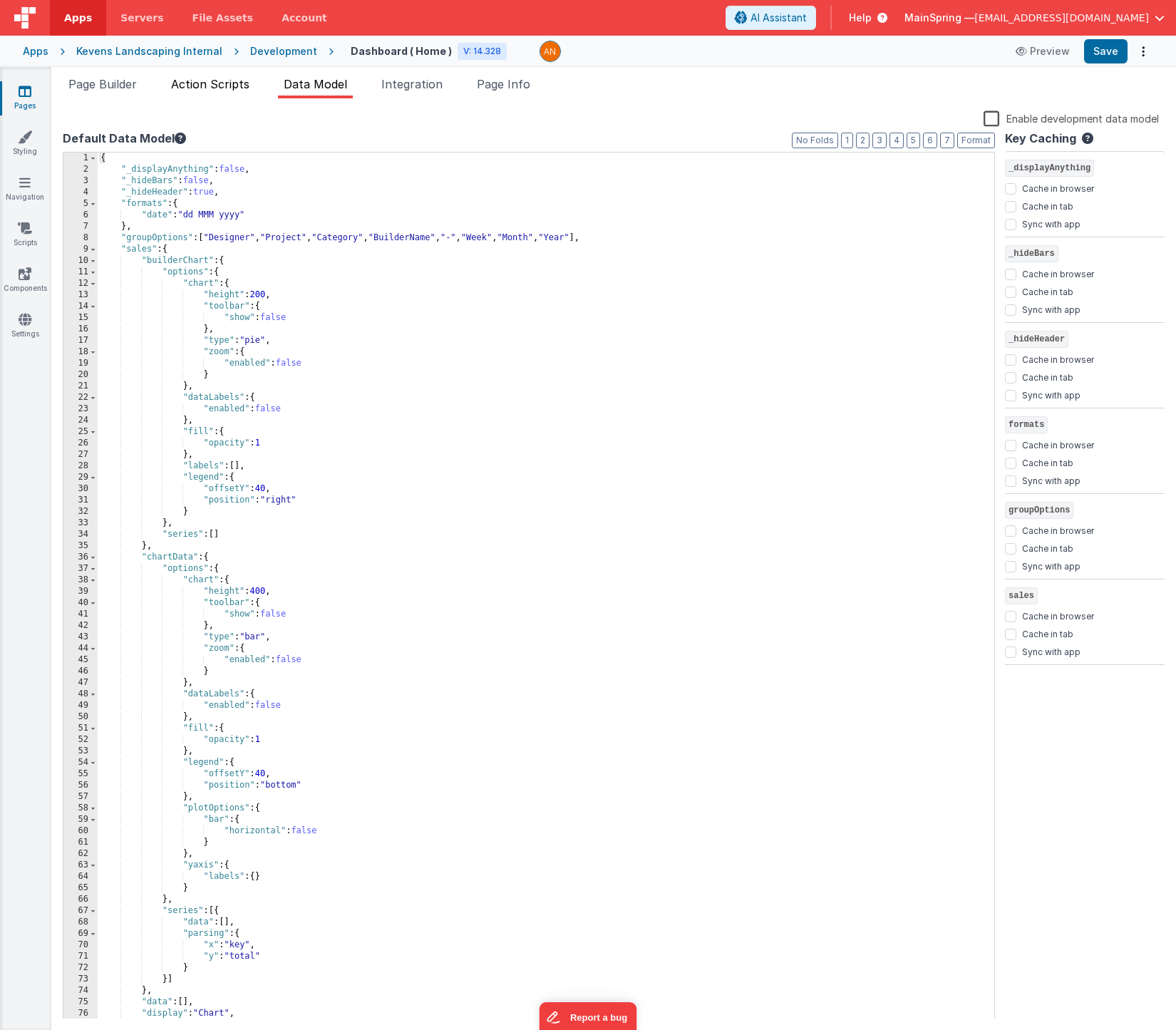
click at [206, 88] on span "Action Scripts" at bounding box center [210, 83] width 78 height 14
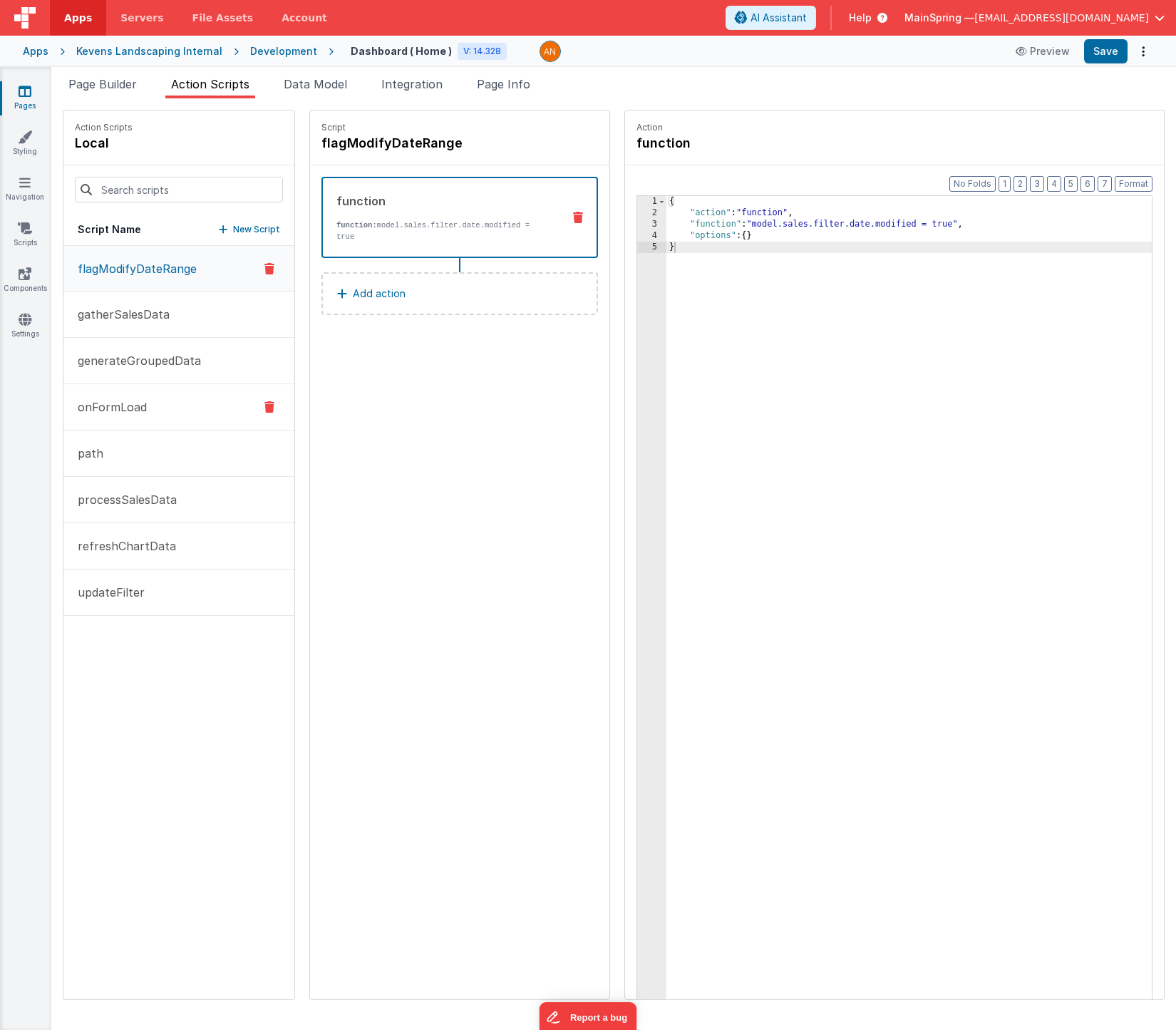
click at [121, 419] on button "onFormLoad" at bounding box center [179, 408] width 231 height 46
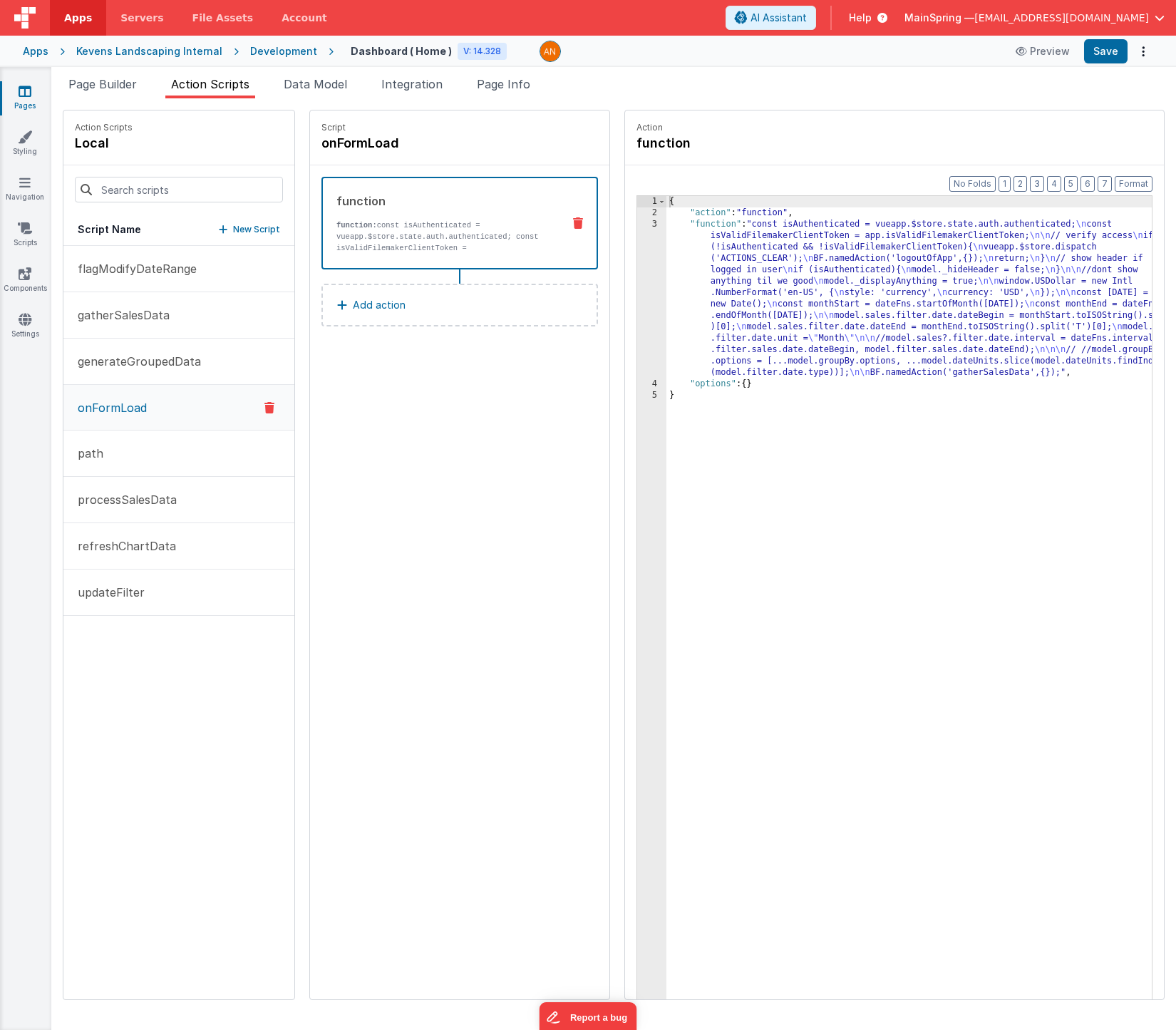
click at [792, 276] on div "{ "action" : "function" , "function" : "const isAuthenticated = vueapp.$store.s…" at bounding box center [930, 631] width 528 height 871
click at [637, 290] on div "3" at bounding box center [651, 299] width 29 height 159
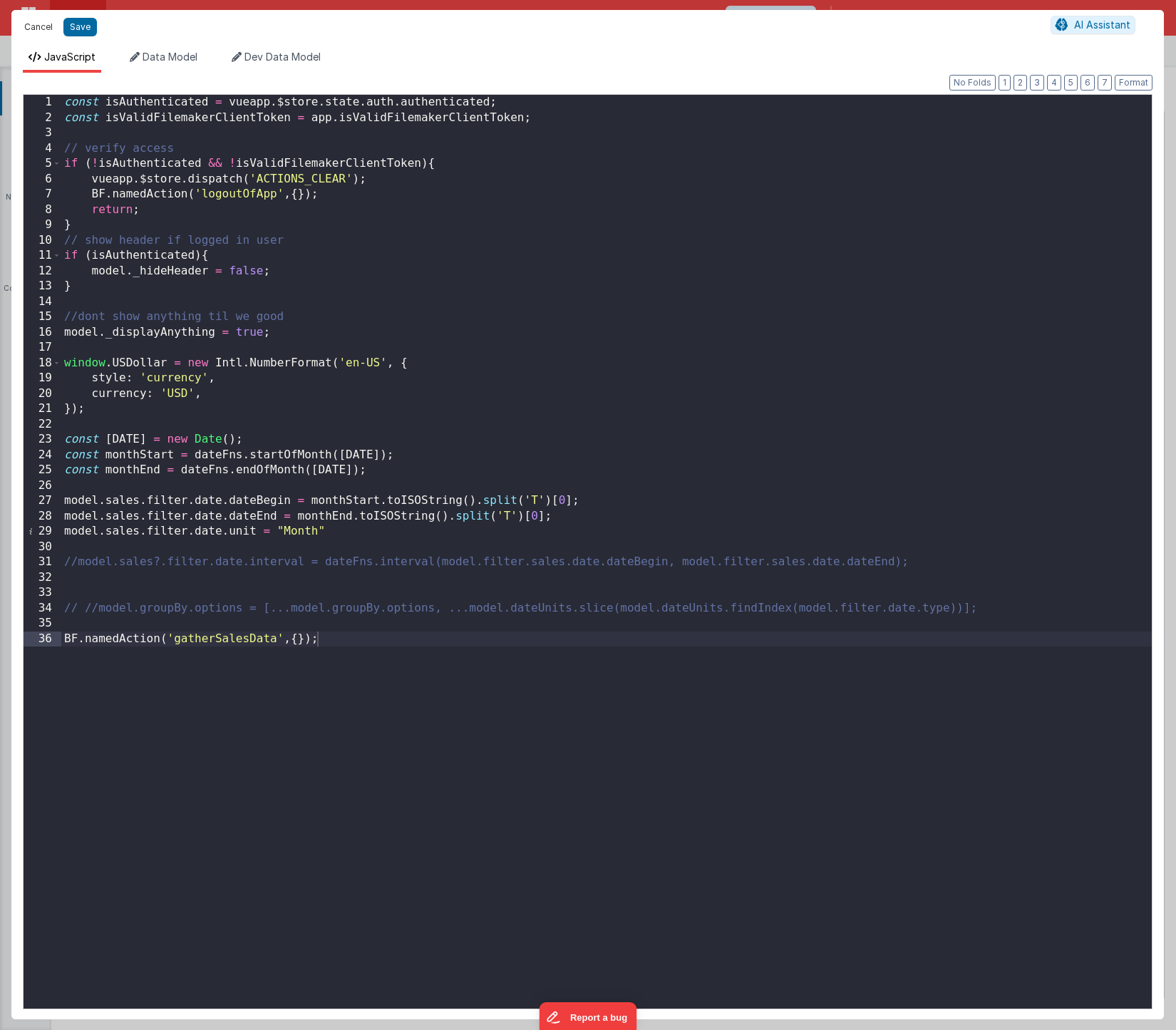
click at [37, 25] on button "Cancel" at bounding box center [38, 27] width 42 height 20
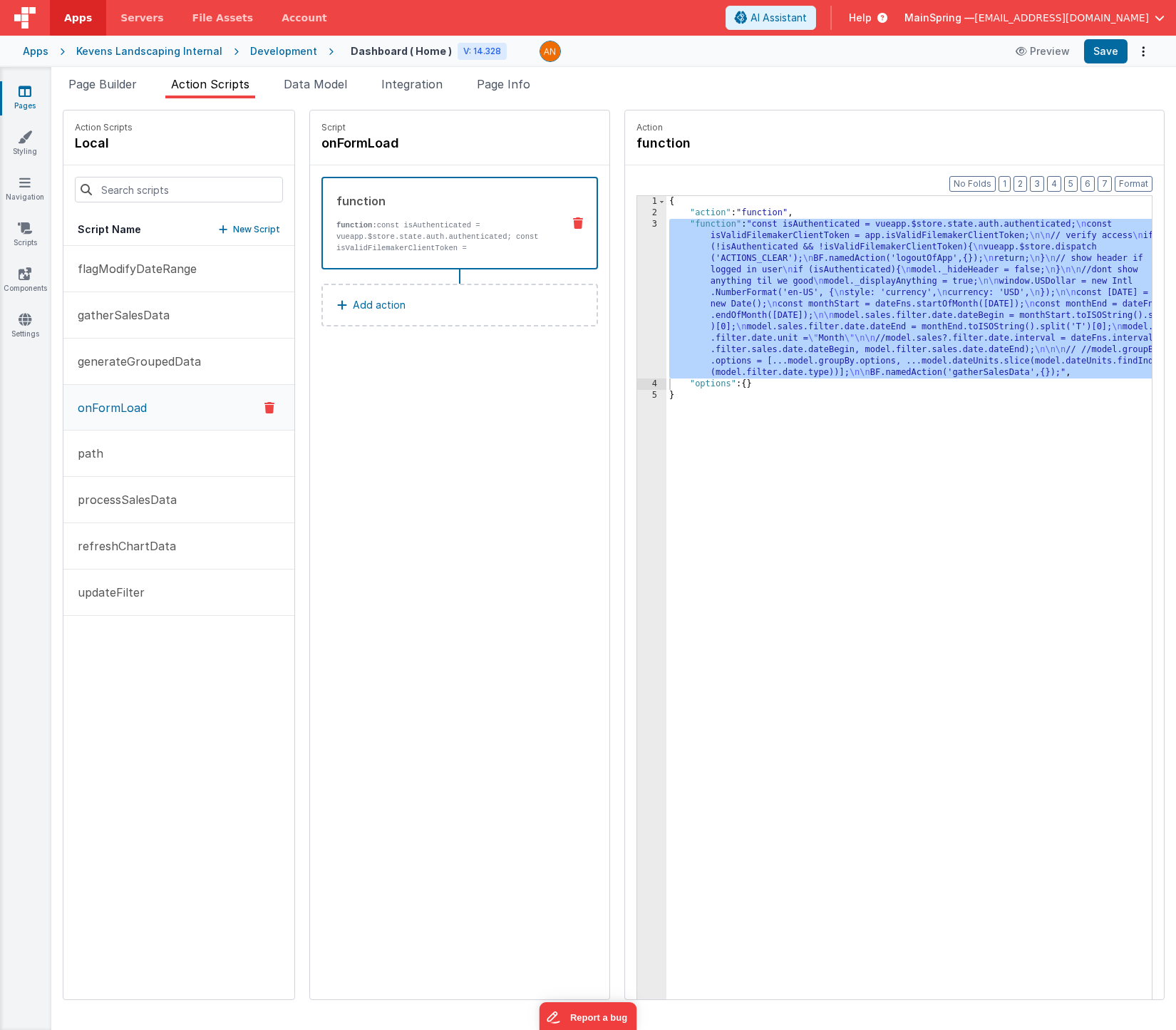
click at [531, 579] on div "Script onFormLoad function function: const isAuthenticated = vueapp.$store.stat…" at bounding box center [460, 555] width 300 height 889
click at [510, 565] on div "Script onFormLoad function function: const isAuthenticated = vueapp.$store.stat…" at bounding box center [460, 555] width 300 height 889
click at [794, 528] on div "{ "action" : "function" , "function" : "const isAuthenticated = vueapp.$store.s…" at bounding box center [930, 631] width 528 height 871
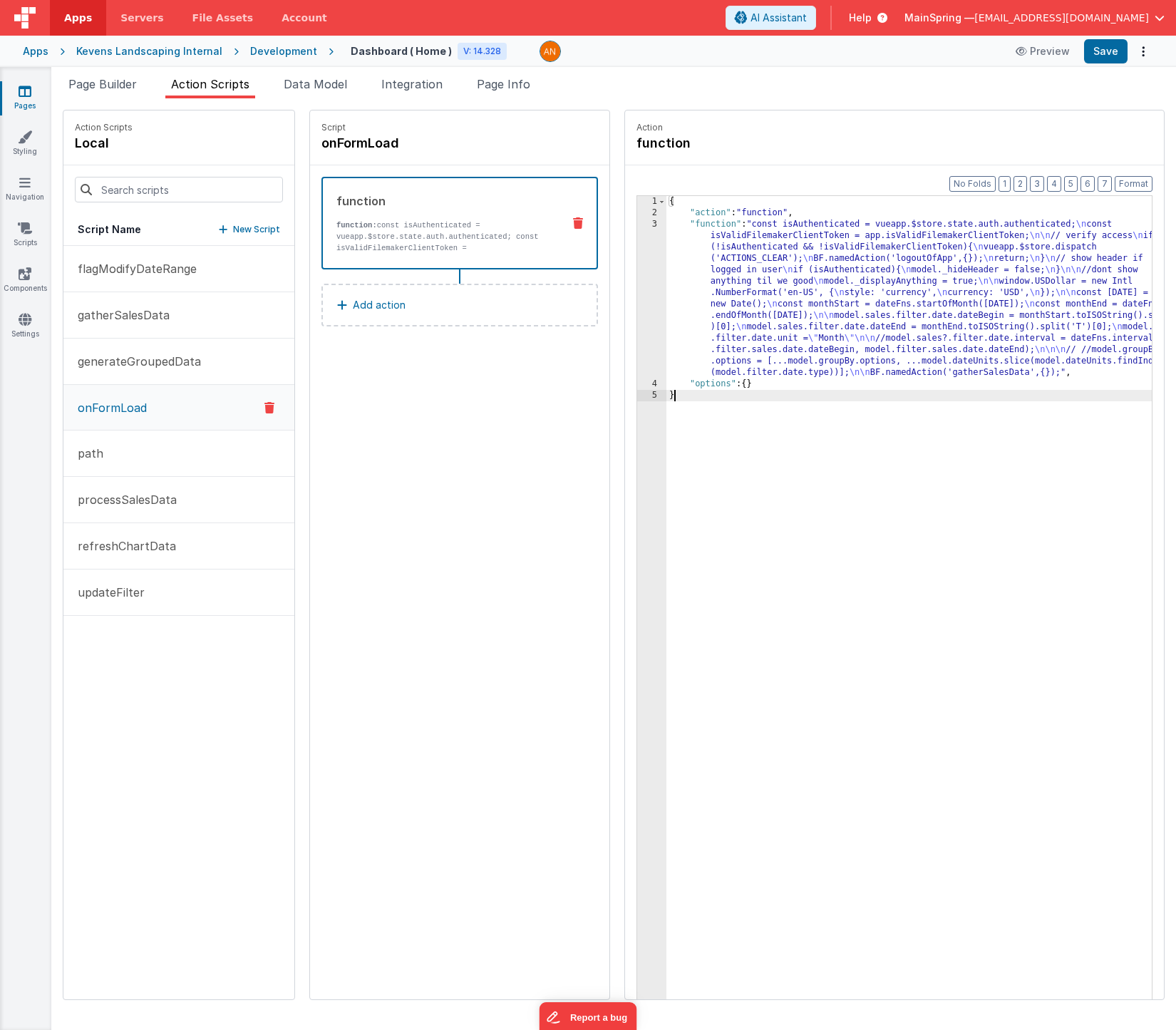
click at [454, 529] on div "Script onFormLoad function function: const isAuthenticated = vueapp.$store.stat…" at bounding box center [460, 555] width 300 height 889
click at [329, 80] on span "Data Model" at bounding box center [315, 83] width 63 height 14
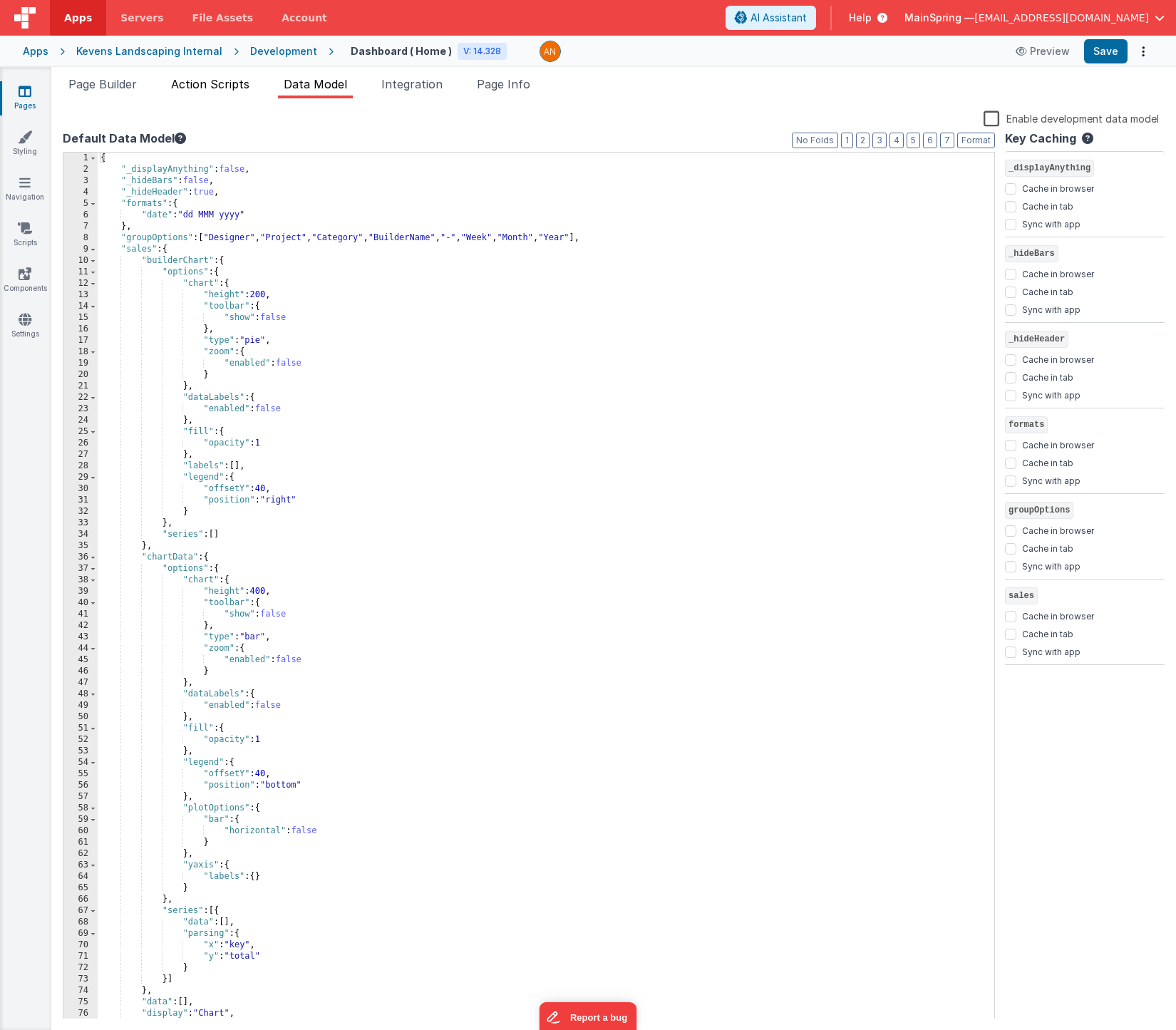
click at [237, 79] on span "Action Scripts" at bounding box center [210, 83] width 78 height 14
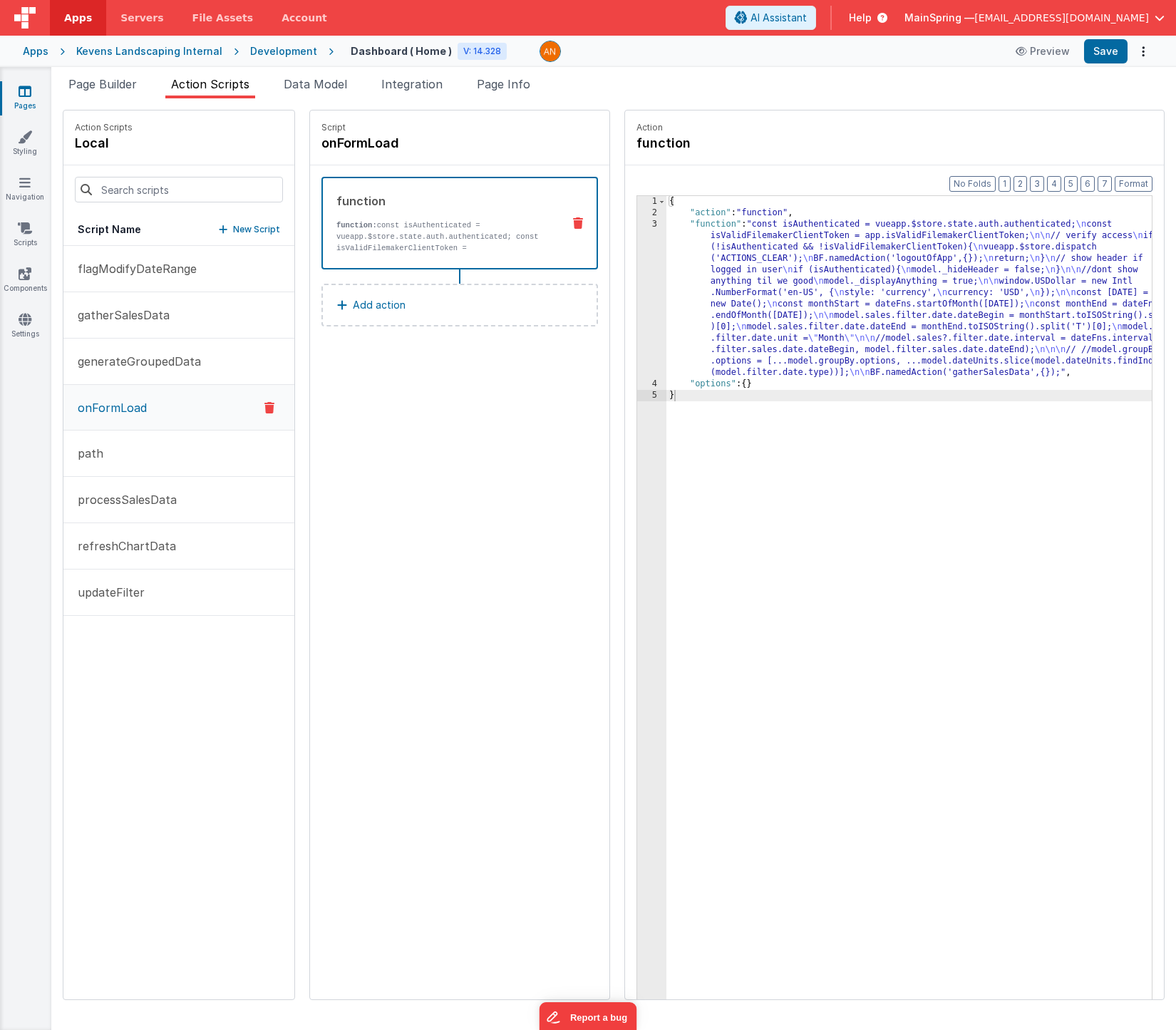
click at [523, 480] on div "Script onFormLoad function function: const isAuthenticated = vueapp.$store.stat…" at bounding box center [460, 555] width 300 height 889
click at [1104, 53] on button "Save" at bounding box center [1106, 51] width 43 height 25
click at [126, 88] on span "Page Builder" at bounding box center [103, 83] width 69 height 14
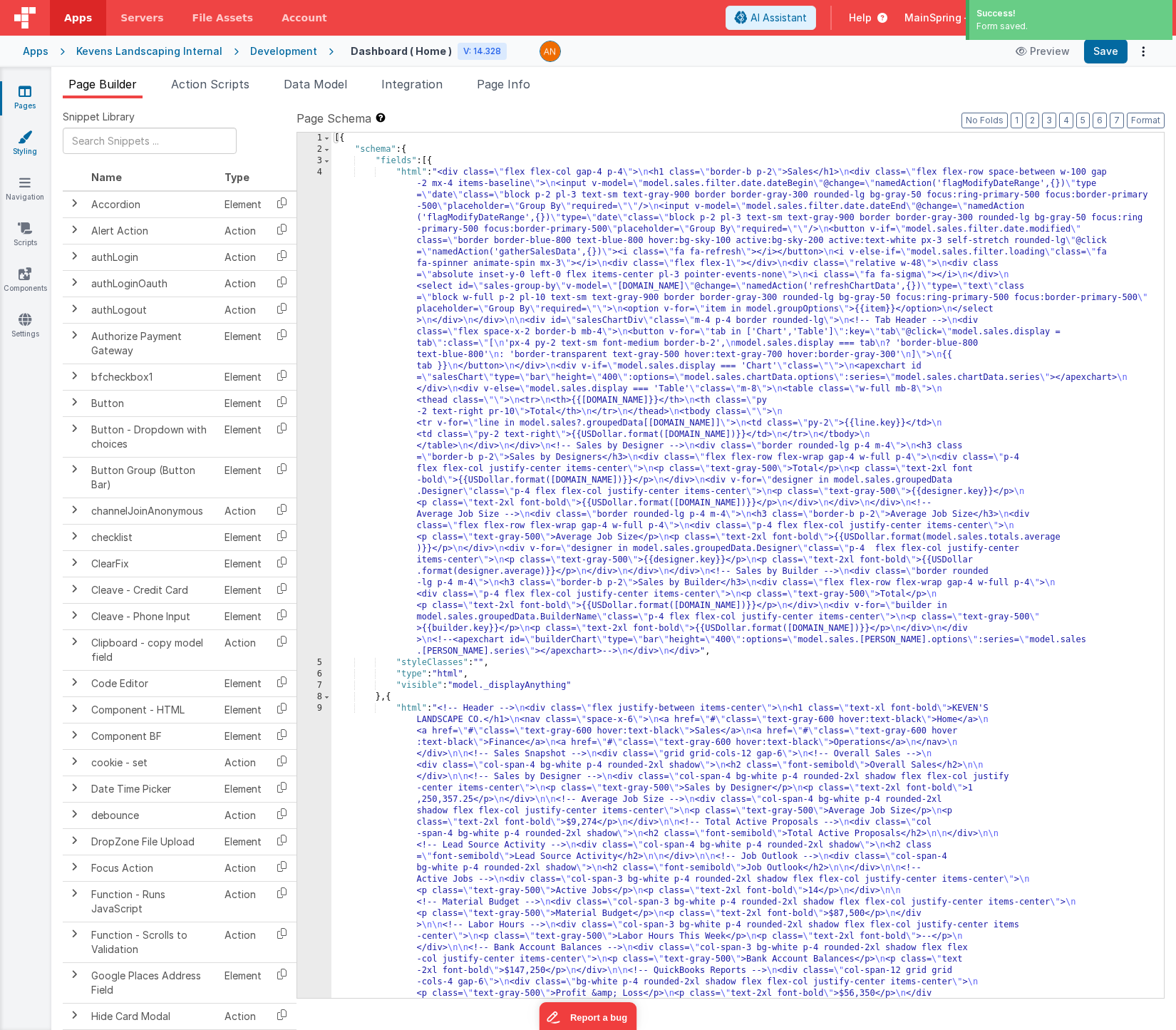
click at [25, 143] on link "Styling" at bounding box center [25, 144] width 51 height 28
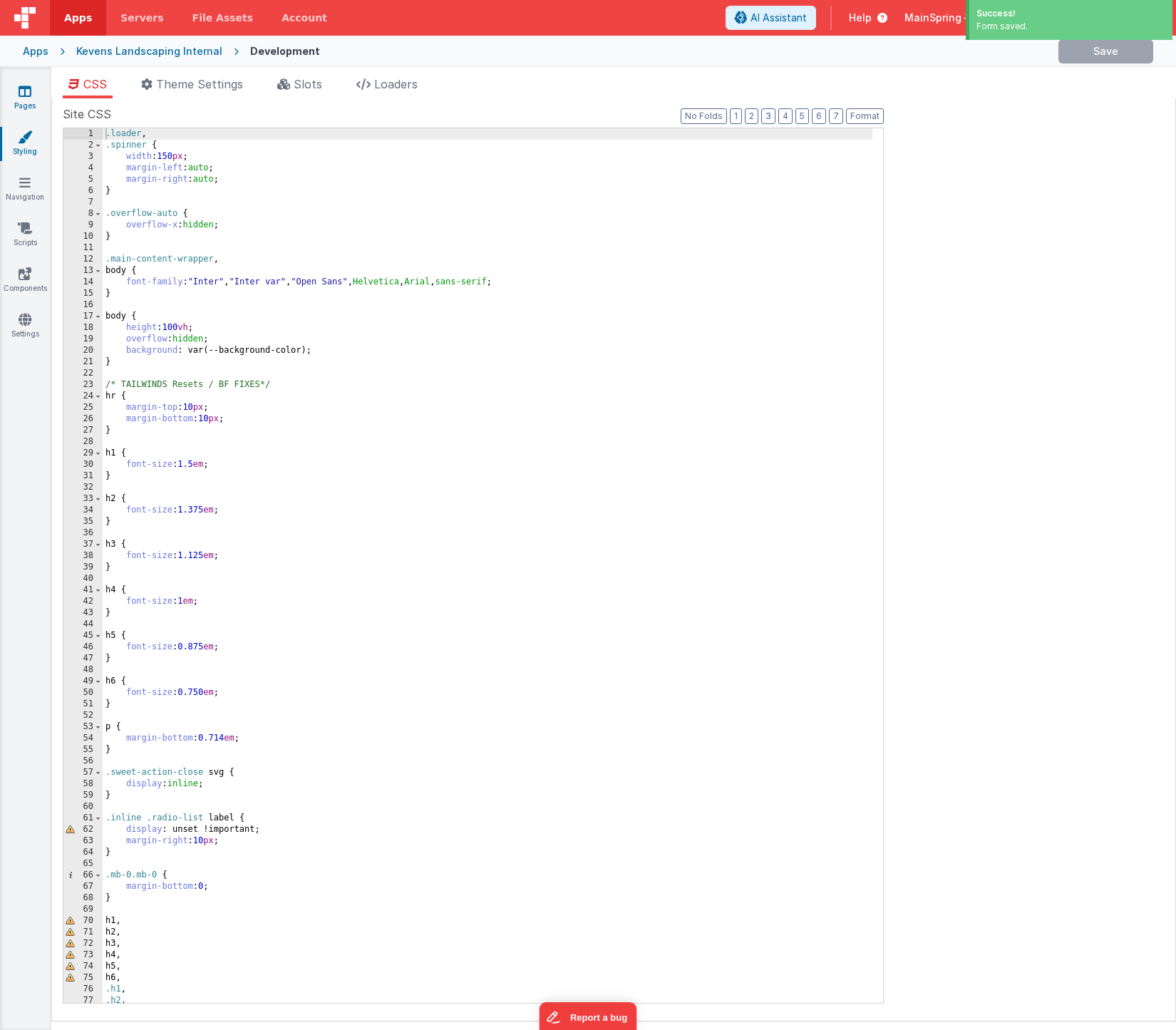
click at [23, 101] on link "Pages" at bounding box center [25, 98] width 51 height 28
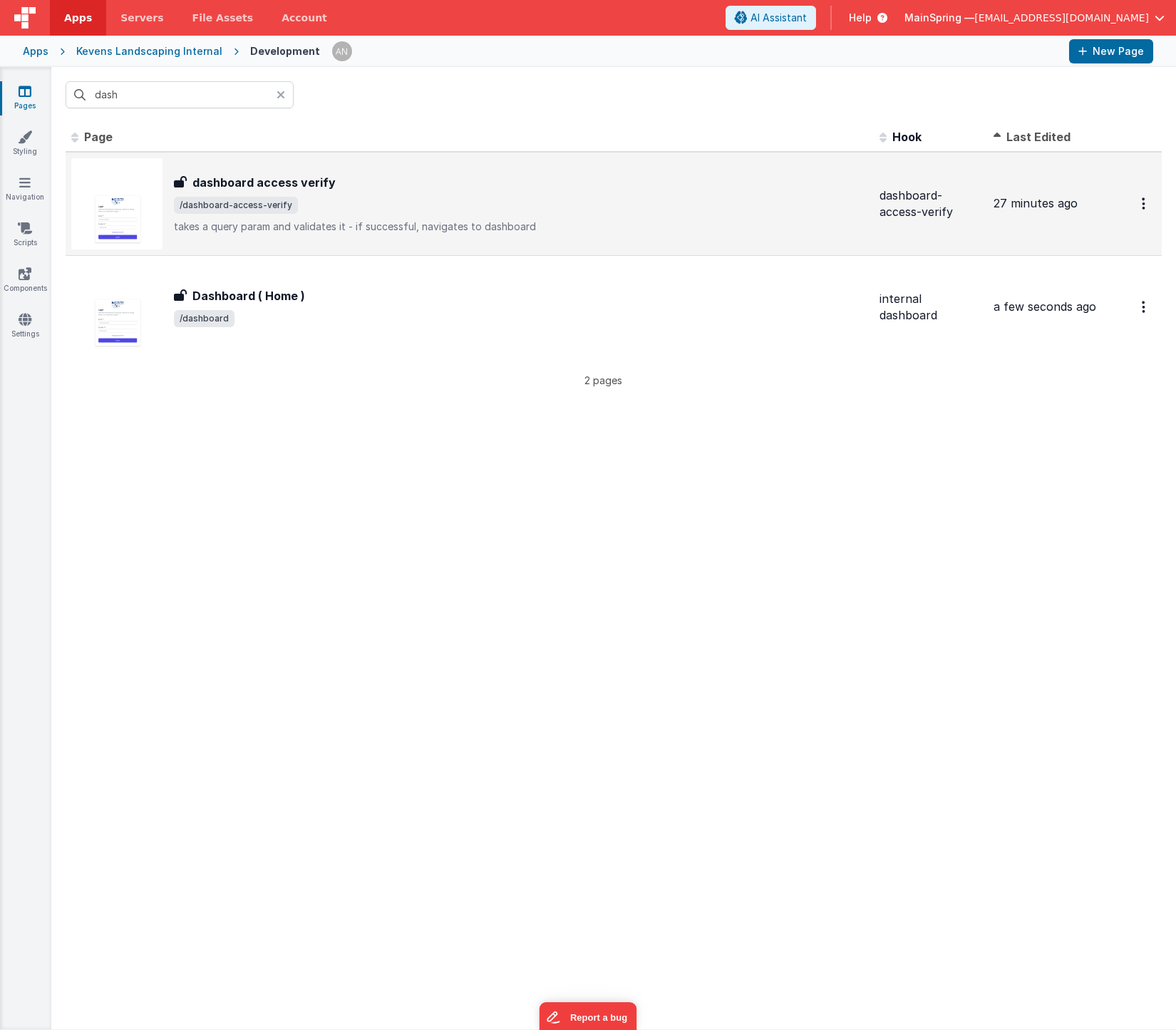
click at [349, 190] on div "dashboard access verify" at bounding box center [521, 182] width 695 height 17
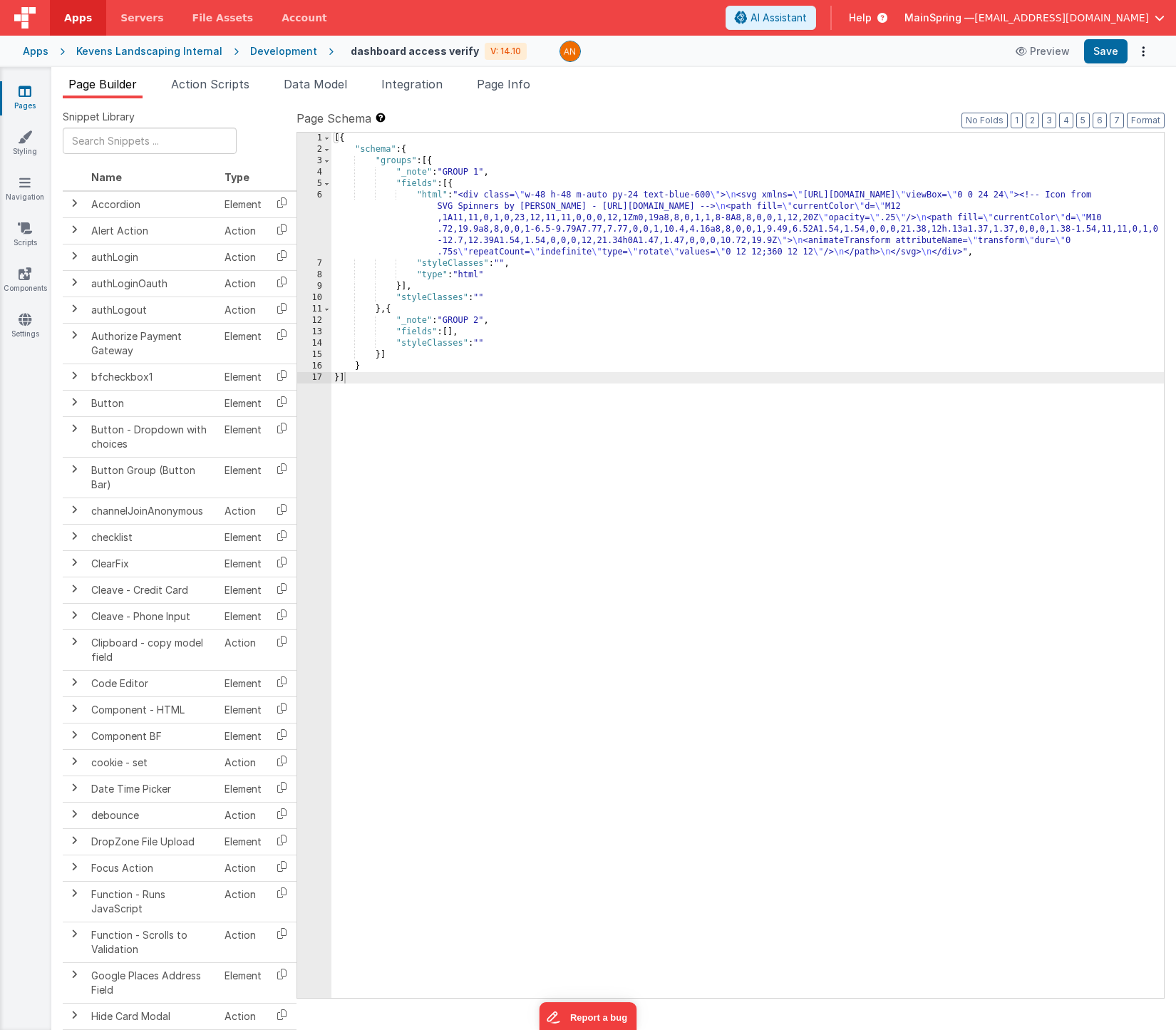
click at [550, 226] on div "[{ "schema" : { "groups" : [{ "_note" : "GROUP 1" , "fields" : [{ "html" : "<di…" at bounding box center [747, 577] width 832 height 888
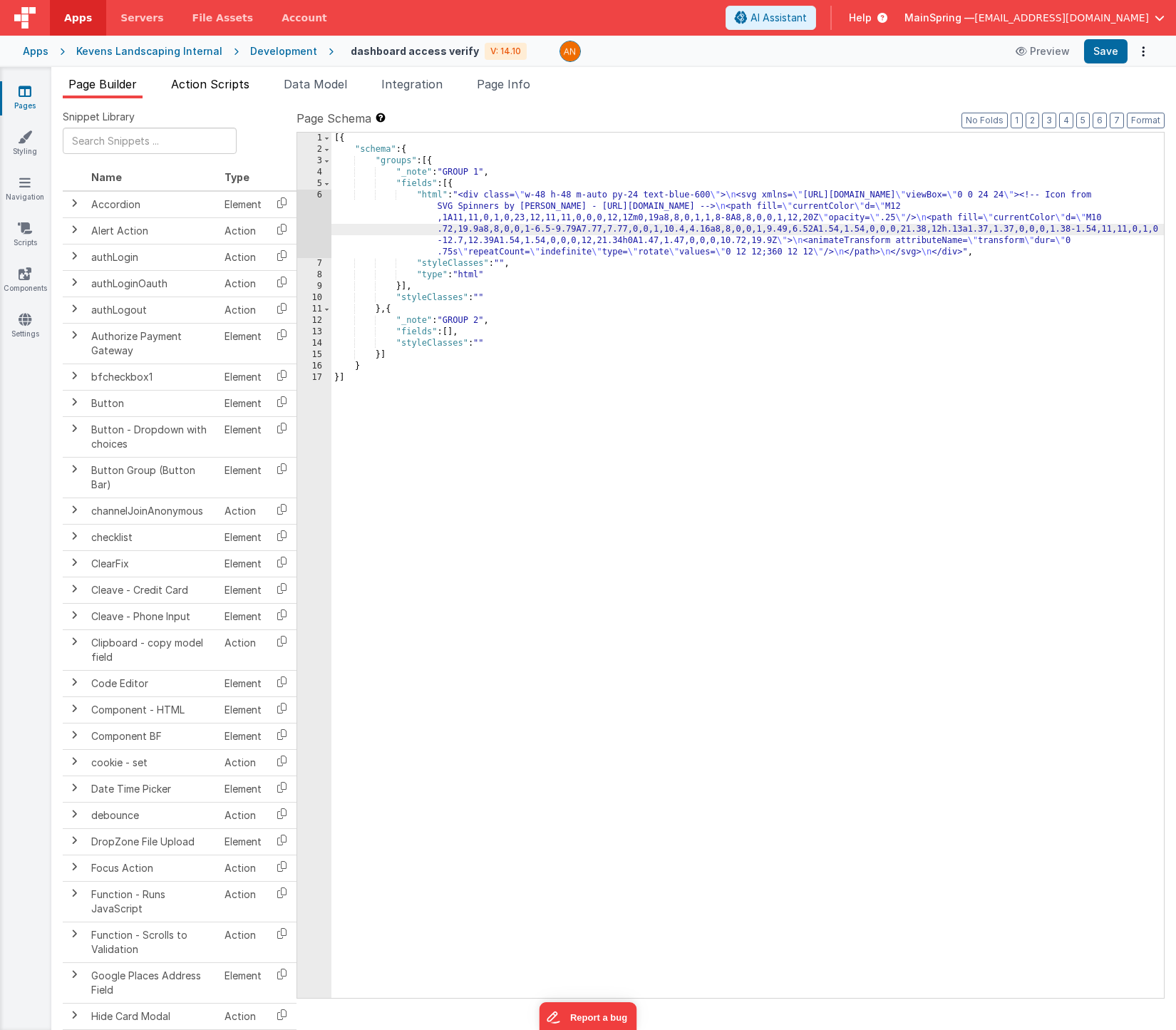
click at [235, 82] on span "Action Scripts" at bounding box center [210, 83] width 78 height 14
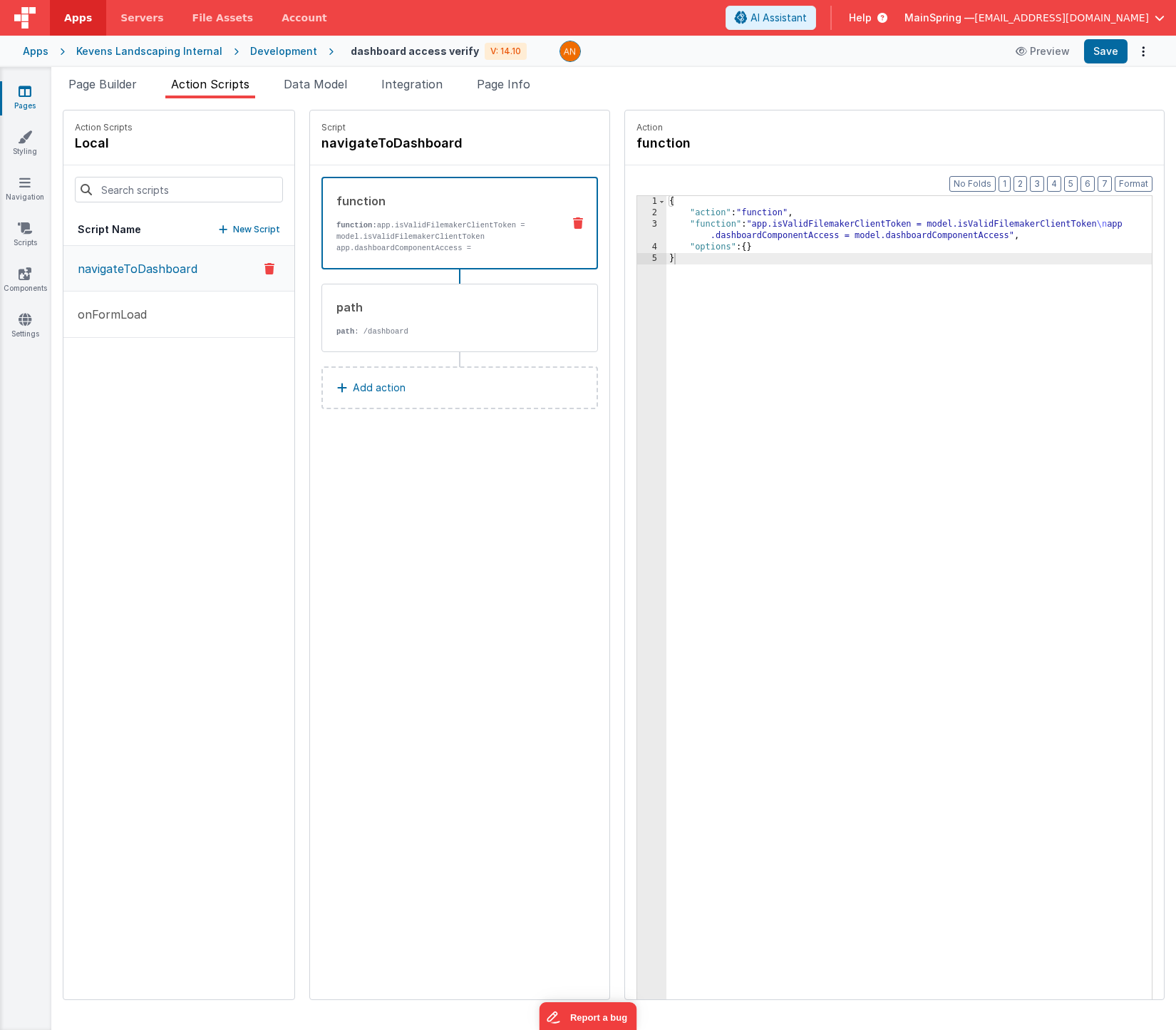
click at [747, 238] on div "{ "action" : "function" , "function" : "app.isValidFilemakerClientToken = model…" at bounding box center [930, 631] width 528 height 871
click at [637, 228] on div "3" at bounding box center [651, 230] width 29 height 23
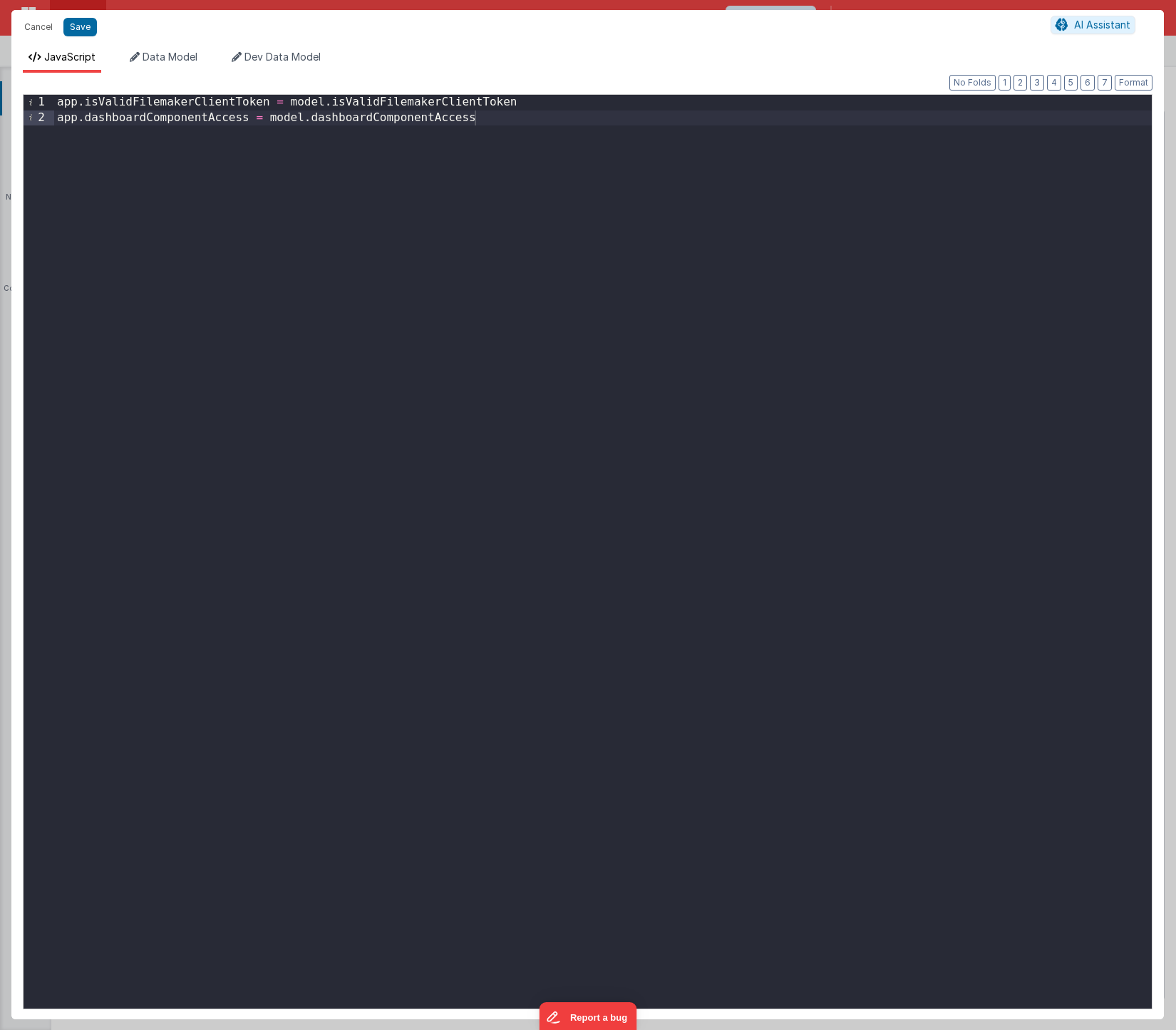
click at [388, 119] on div "app . isValidFilemakerClientToken = model . isValidFilemakerClientToken app . d…" at bounding box center [603, 566] width 1098 height 944
click at [192, 113] on div "app . isValidFilemakerClientToken = model . isValidFilemakerClientToken app . d…" at bounding box center [603, 566] width 1098 height 944
click at [75, 26] on button "Save" at bounding box center [80, 27] width 34 height 19
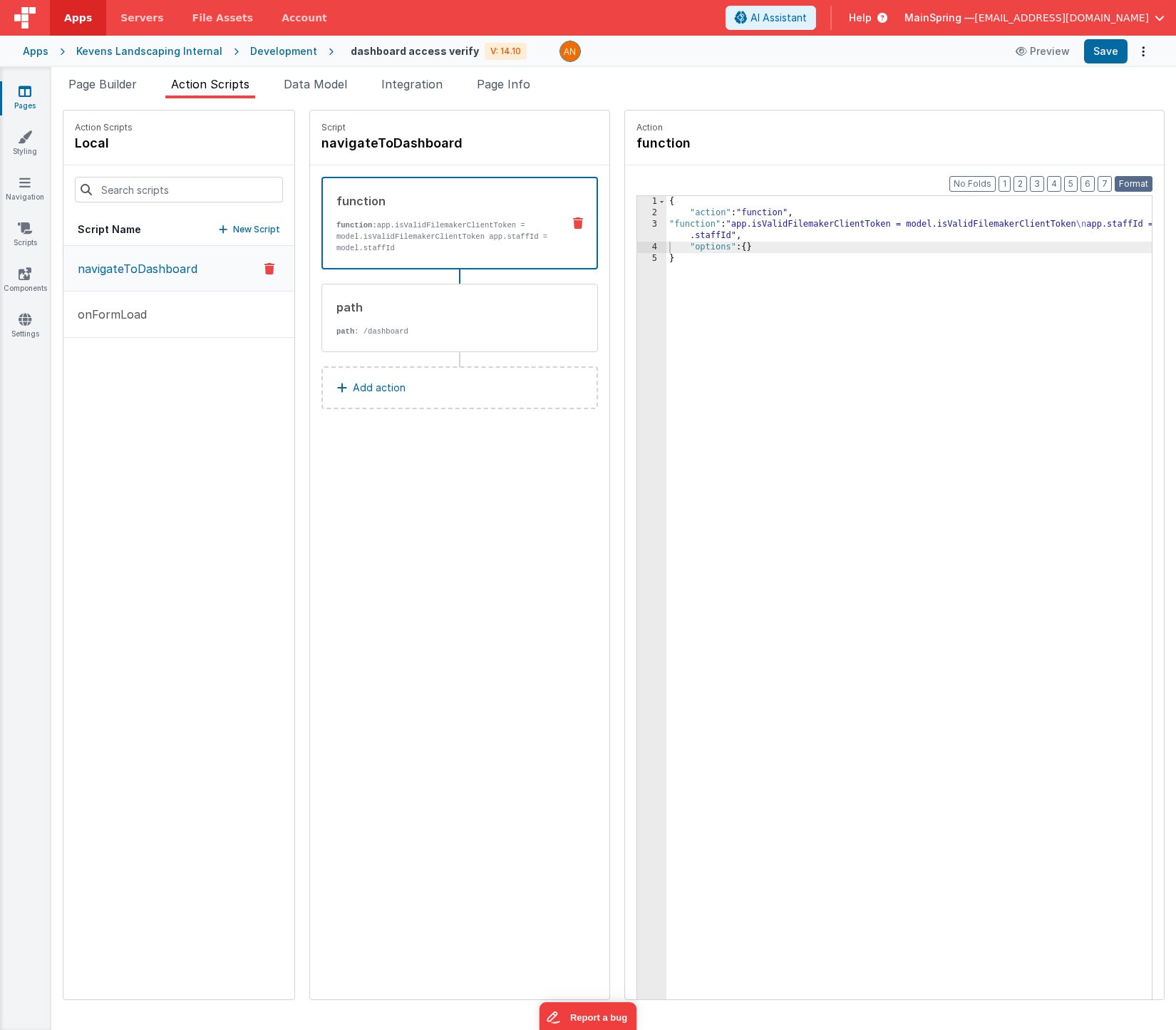
click at [1125, 179] on button "Format" at bounding box center [1134, 183] width 38 height 16
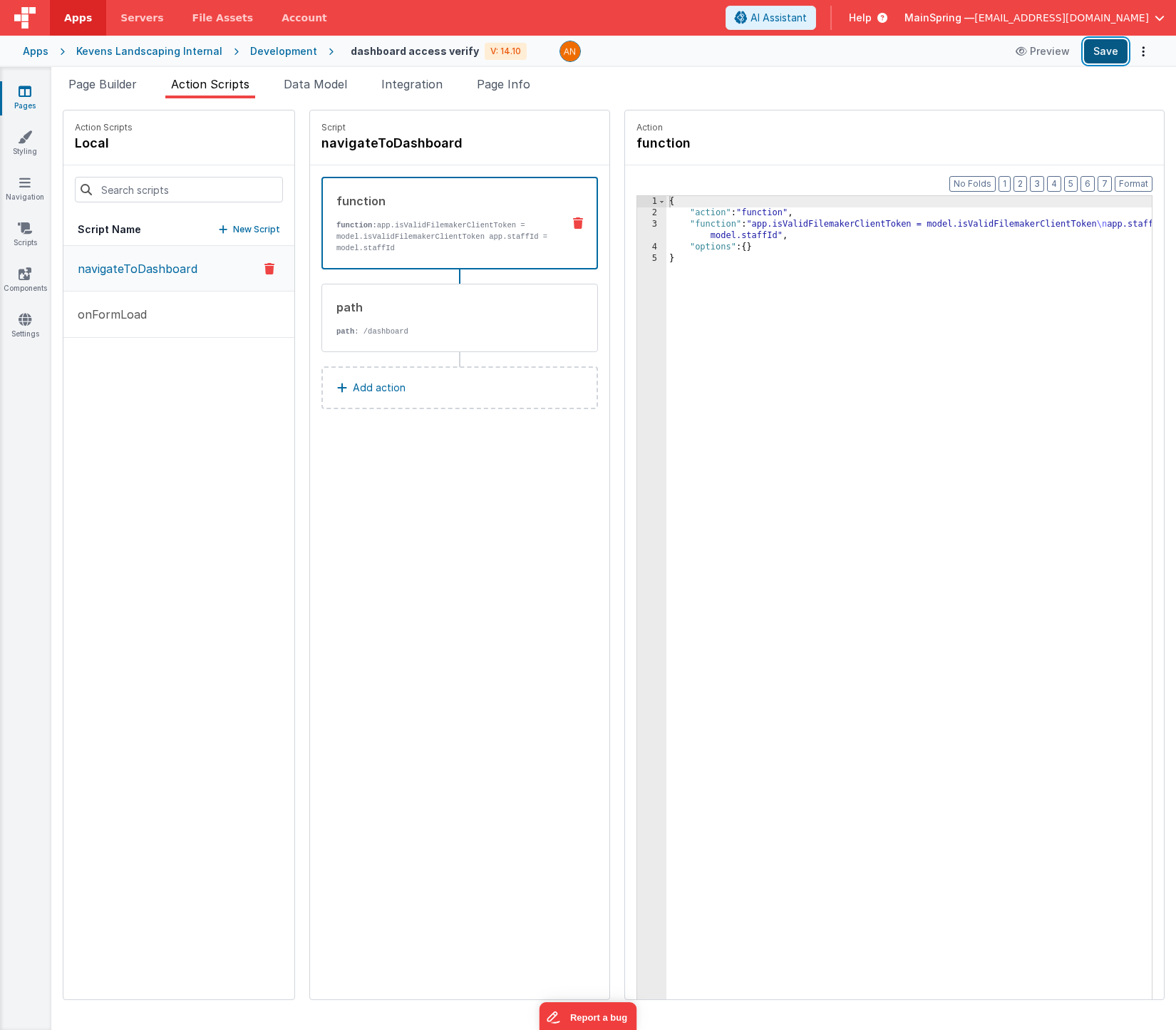
click at [1107, 47] on button "Save" at bounding box center [1106, 51] width 43 height 25
click at [28, 89] on icon at bounding box center [25, 91] width 13 height 14
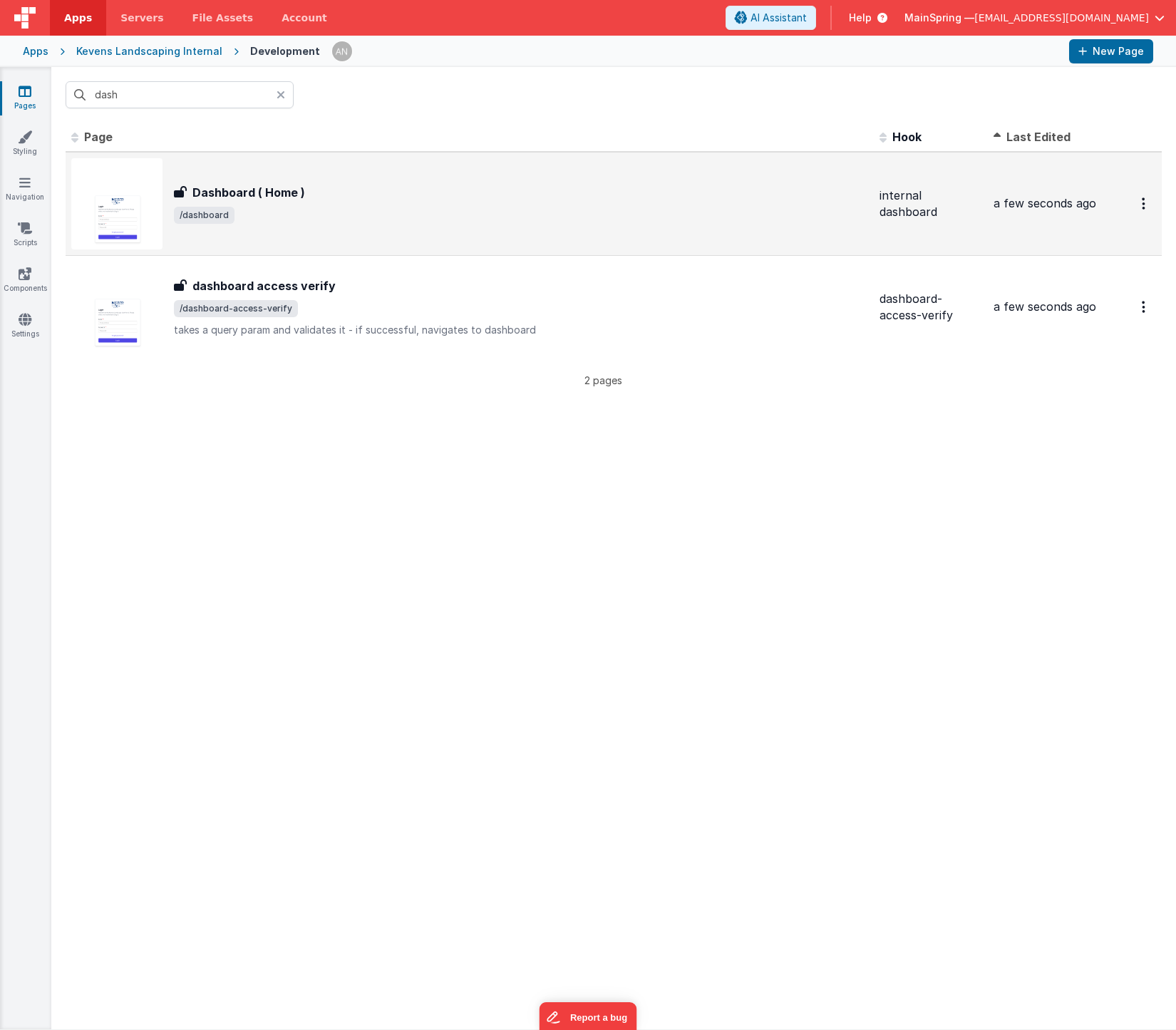
click at [305, 199] on div "Dashboard ( Home )" at bounding box center [521, 192] width 695 height 17
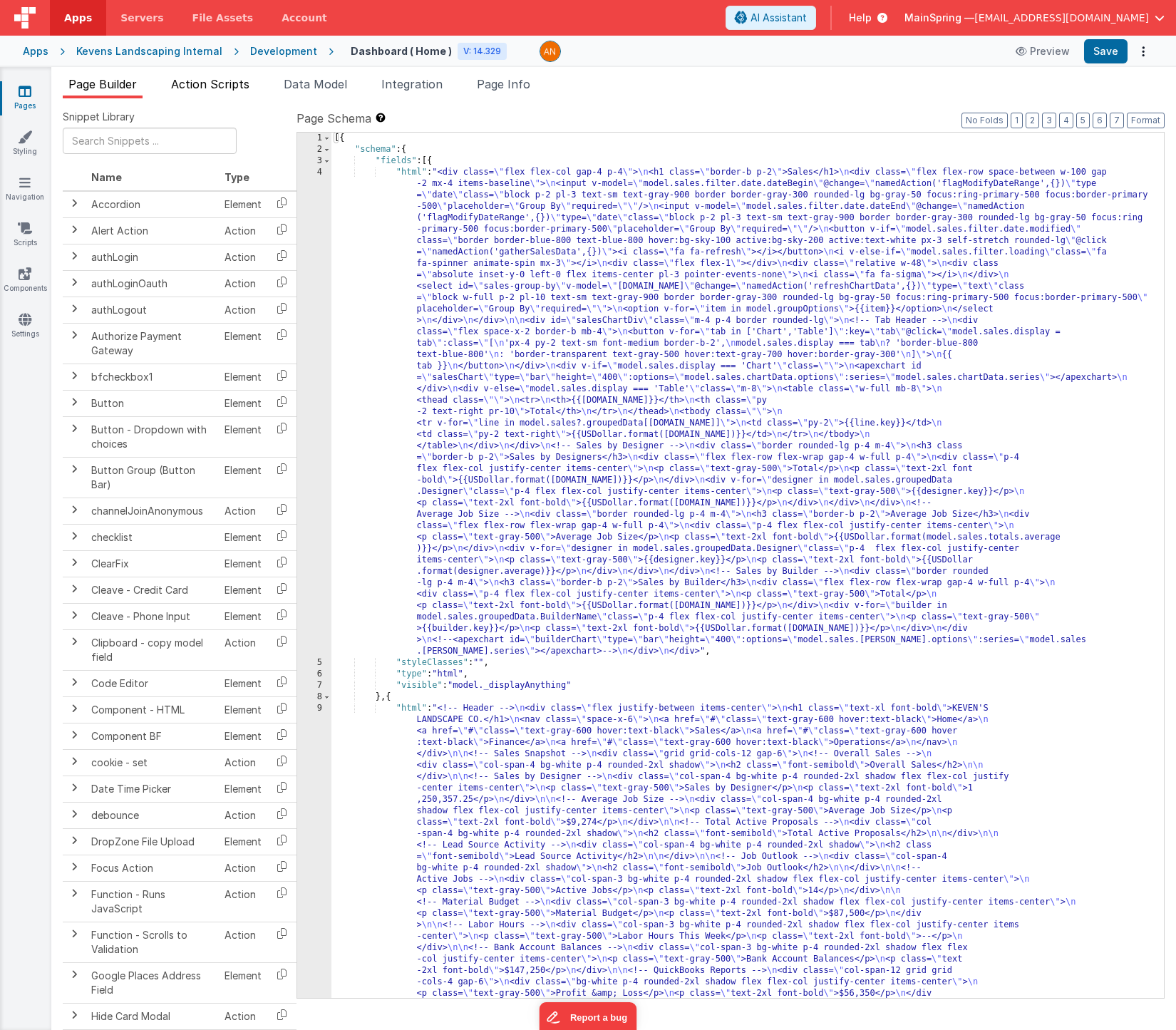
click at [215, 81] on span "Action Scripts" at bounding box center [210, 83] width 78 height 14
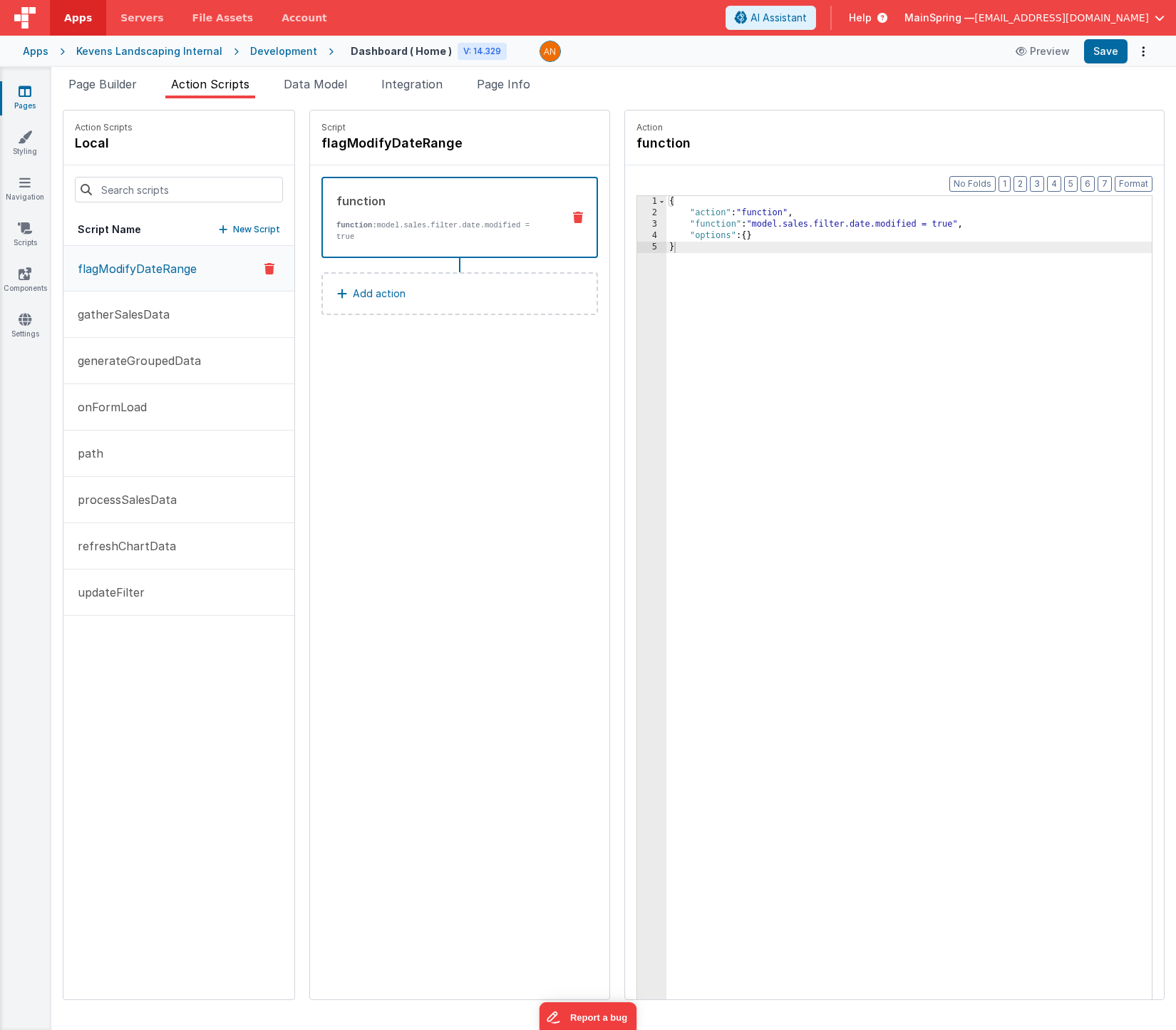
click at [372, 487] on div "Script flagModifyDateRange function function: model.sales.filter.date.modified …" at bounding box center [460, 555] width 300 height 889
click at [412, 80] on span "Integration" at bounding box center [412, 83] width 61 height 14
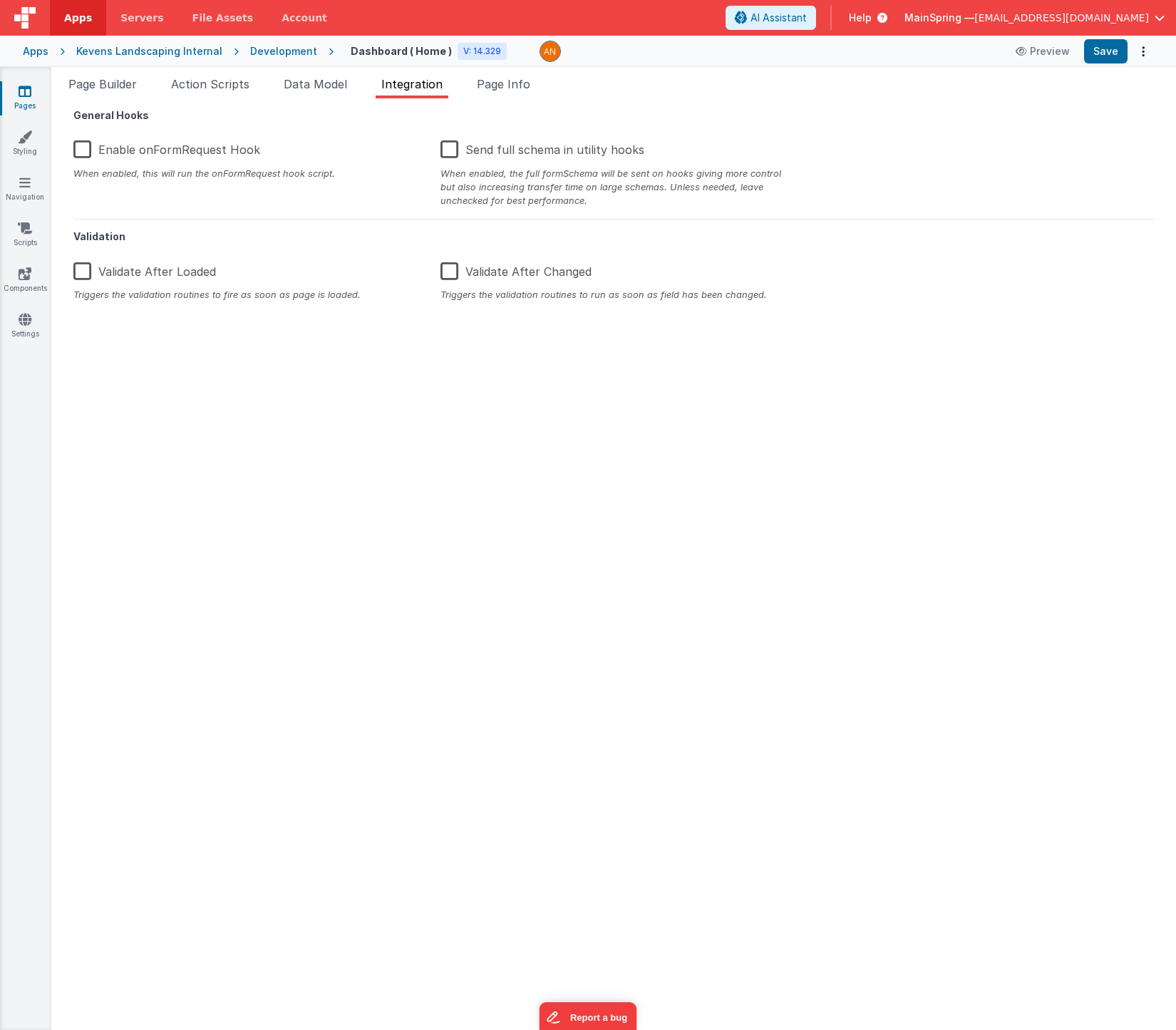
click at [90, 152] on label "Enable onFormRequest Hook" at bounding box center [167, 147] width 187 height 31
click at [0, 0] on input "Enable onFormRequest Hook" at bounding box center [0, 0] width 0 height 0
click at [1113, 52] on button "Save" at bounding box center [1106, 51] width 43 height 25
click at [110, 88] on span "Page Builder" at bounding box center [103, 83] width 69 height 14
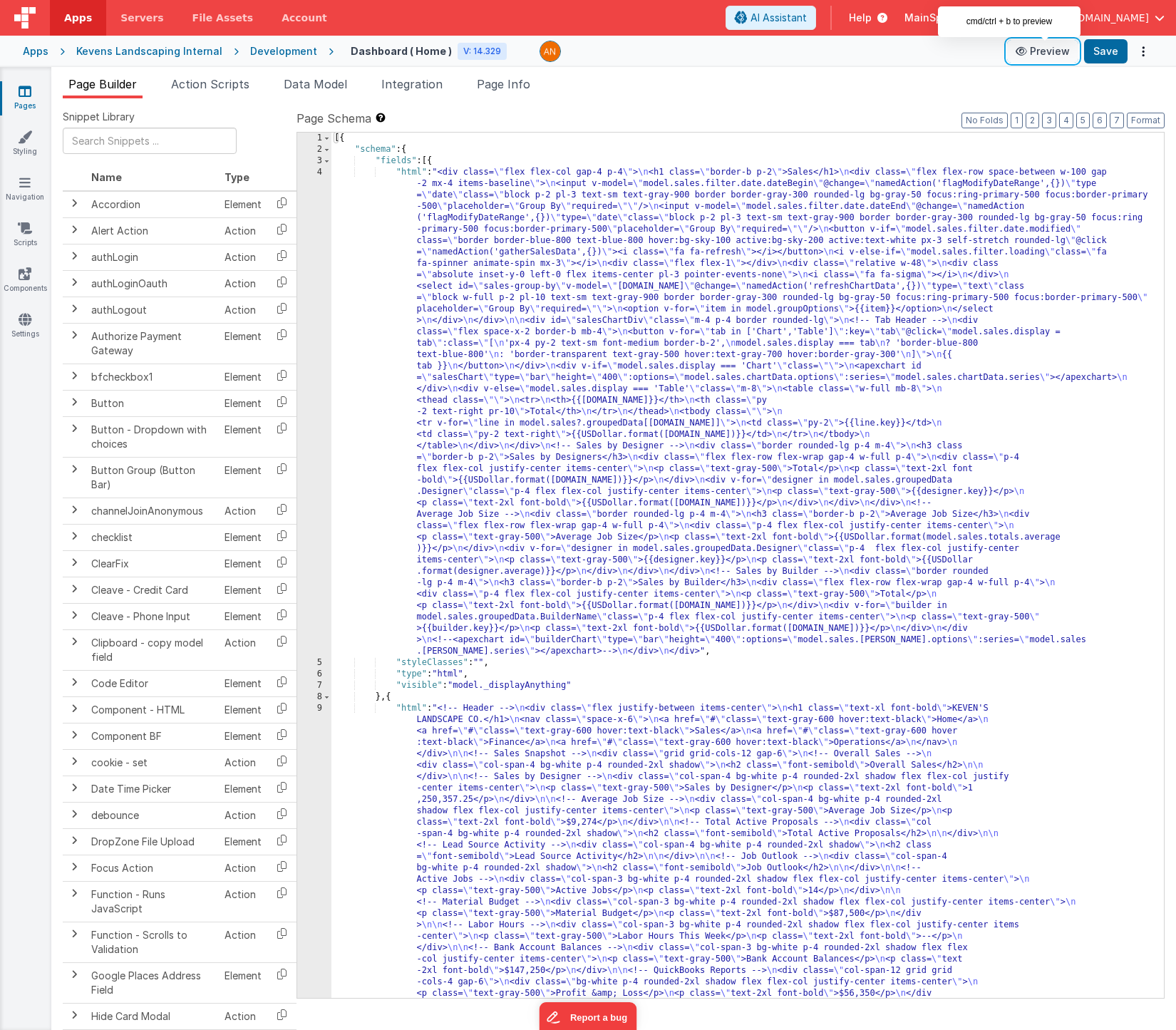
click at [1034, 59] on button "Preview" at bounding box center [1043, 51] width 72 height 23
click at [488, 278] on div "[{ "schema" : { "fields" : [{ "html" : "<div class= \" flex flex-col gap-4 p-4 …" at bounding box center [742, 759] width 822 height 1254
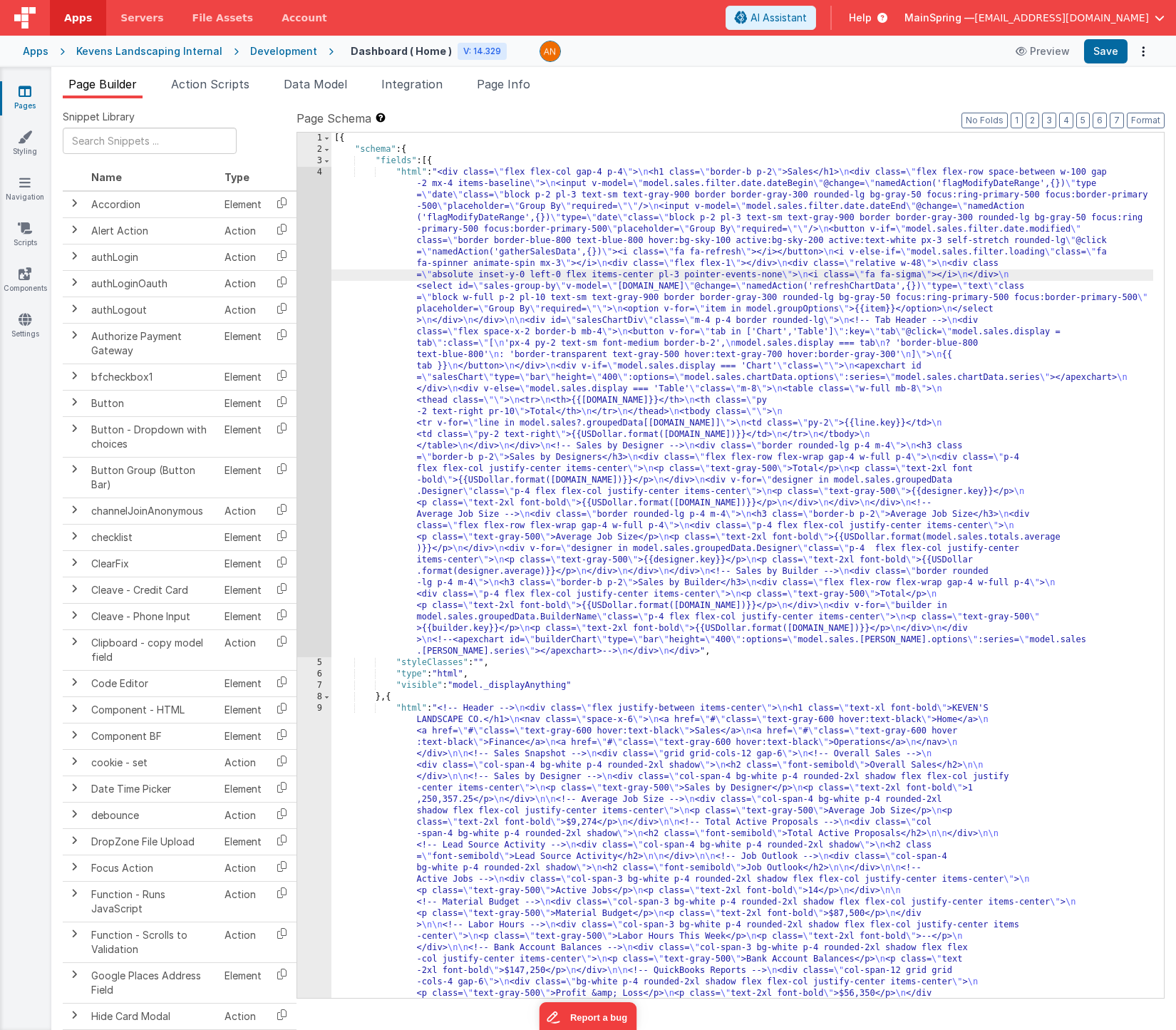
click at [484, 664] on div "[{ "schema" : { "fields" : [{ "html" : "<div class= \" flex flex-col gap-4 p-4 …" at bounding box center [742, 759] width 822 height 1254
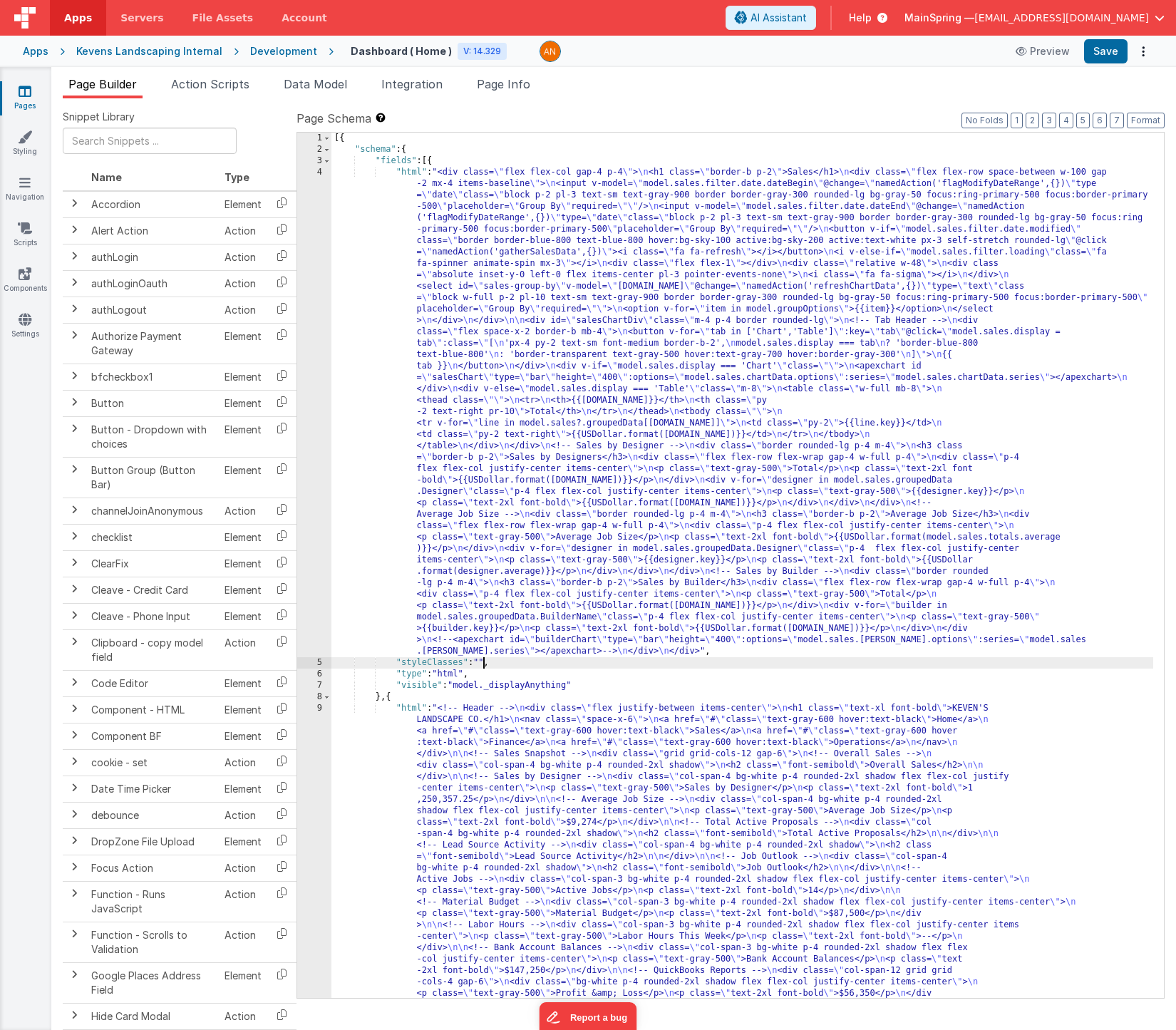
click at [547, 687] on div "[{ "schema" : { "fields" : [{ "html" : "<div class= \" flex flex-col gap-4 p-4 …" at bounding box center [742, 759] width 822 height 1254
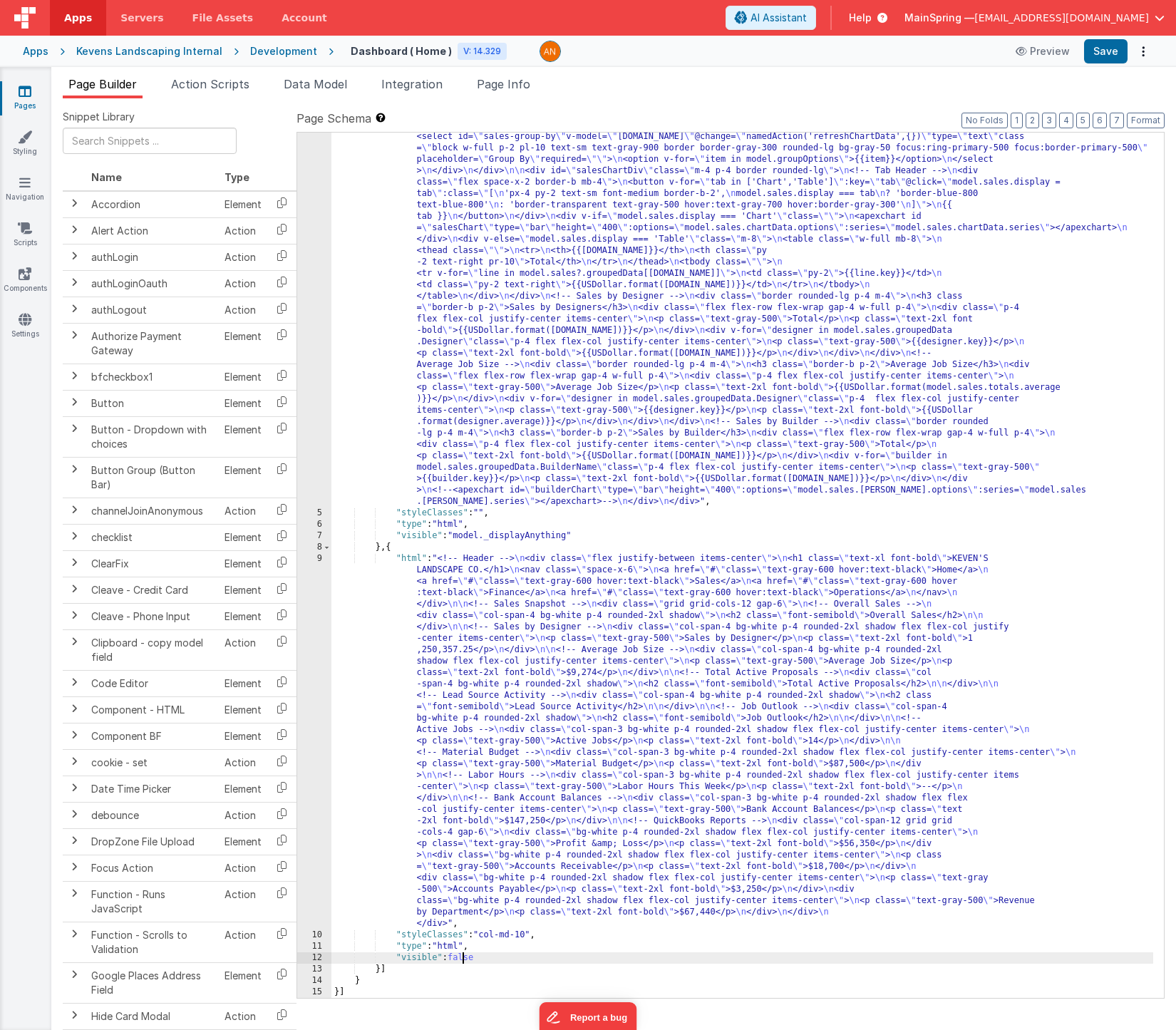
click at [461, 960] on div ""html" : "<div class= \" flex flex-col gap-4 p-4 \" > \n <h1 class= \" border-b…" at bounding box center [742, 701] width 822 height 1368
click at [467, 957] on div ""html" : "<div class= \" flex flex-col gap-4 p-4 \" > \n <h1 class= \" border-b…" at bounding box center [742, 701] width 822 height 1368
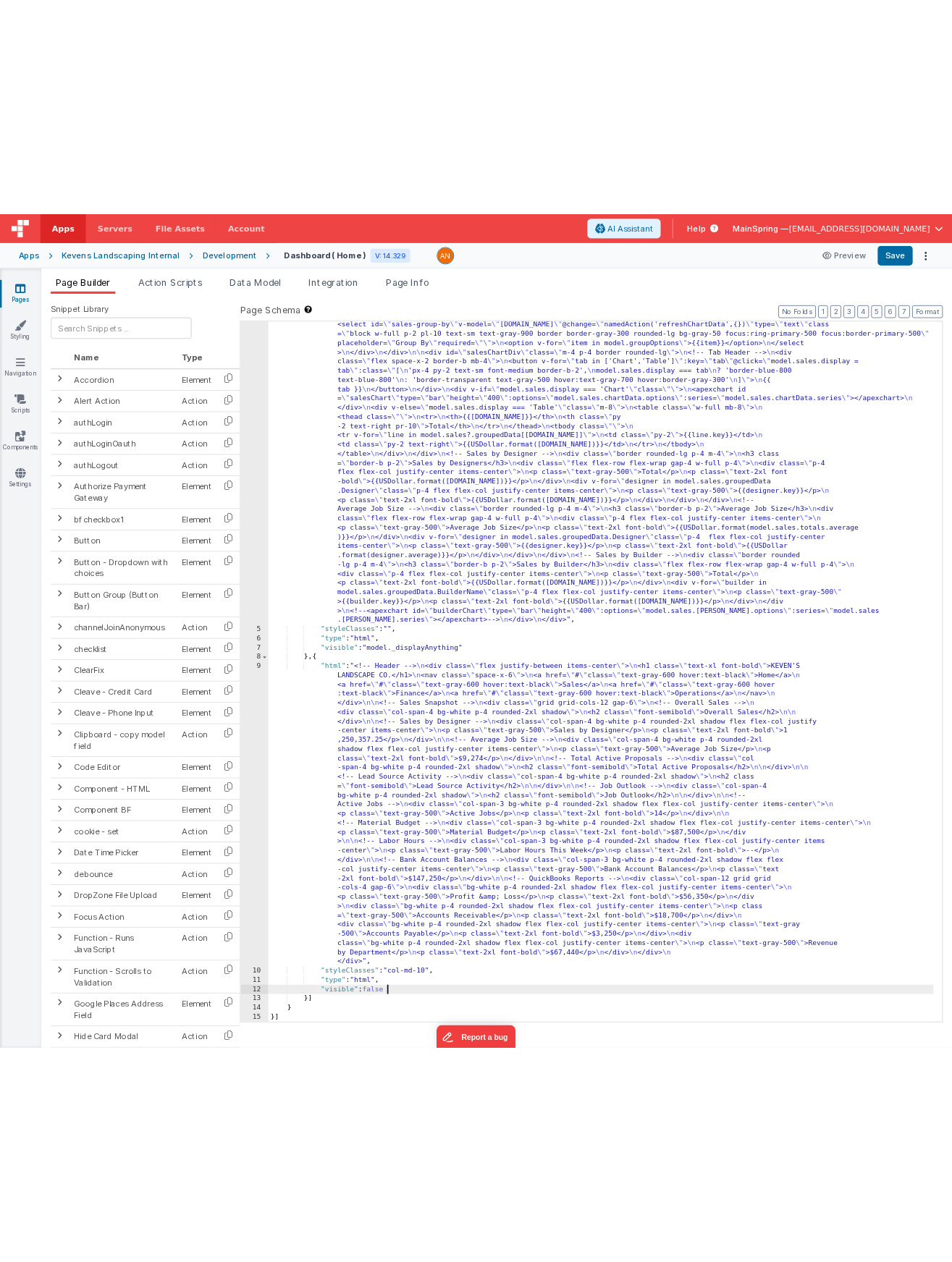
scroll to position [0, 0]
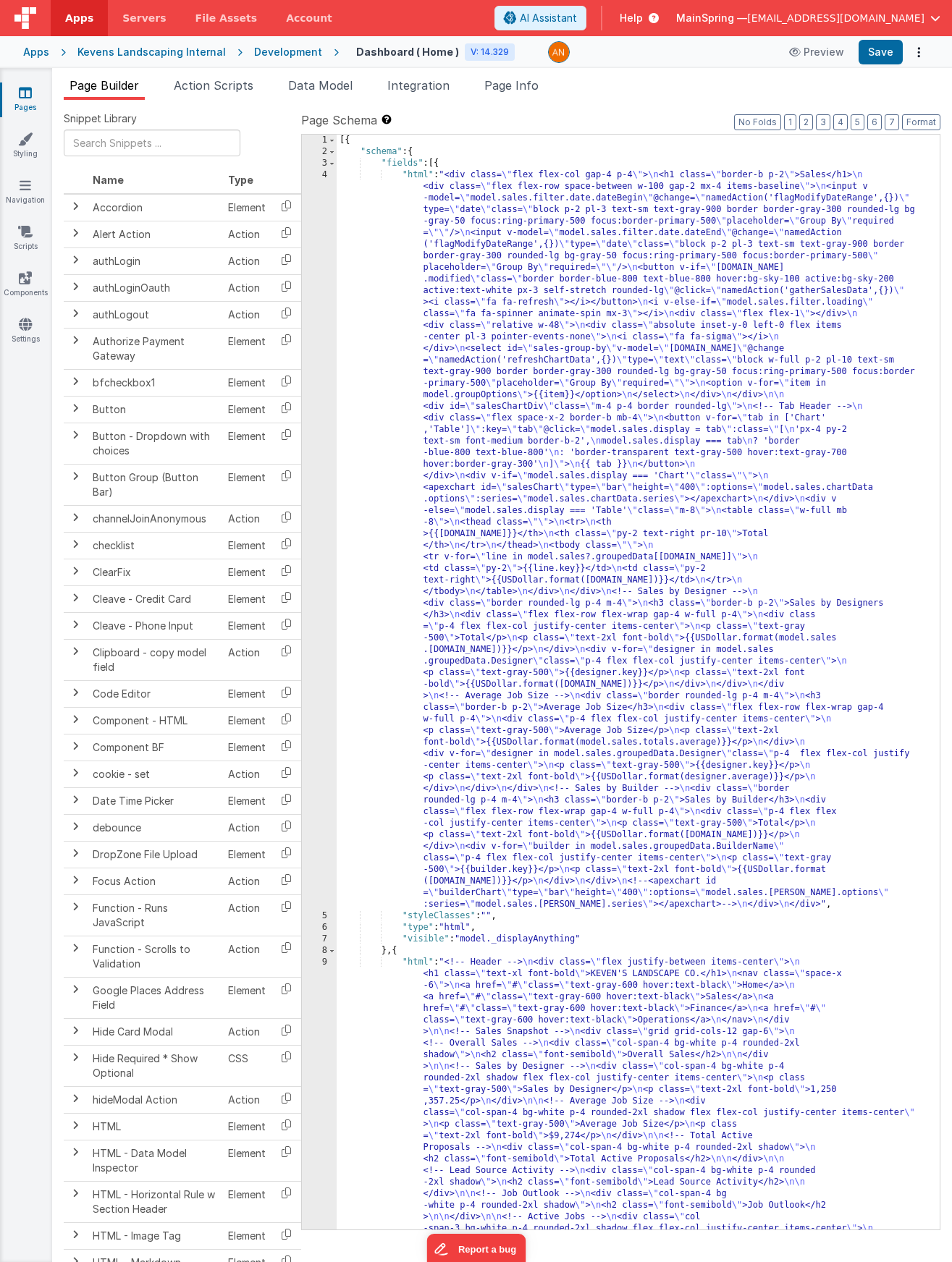
click at [475, 317] on div "[{ "schema" : { "fields" : [{ "html" : "<div class= \" flex flex-col gap-4 p-4 …" at bounding box center [633, 971] width 592 height 1674
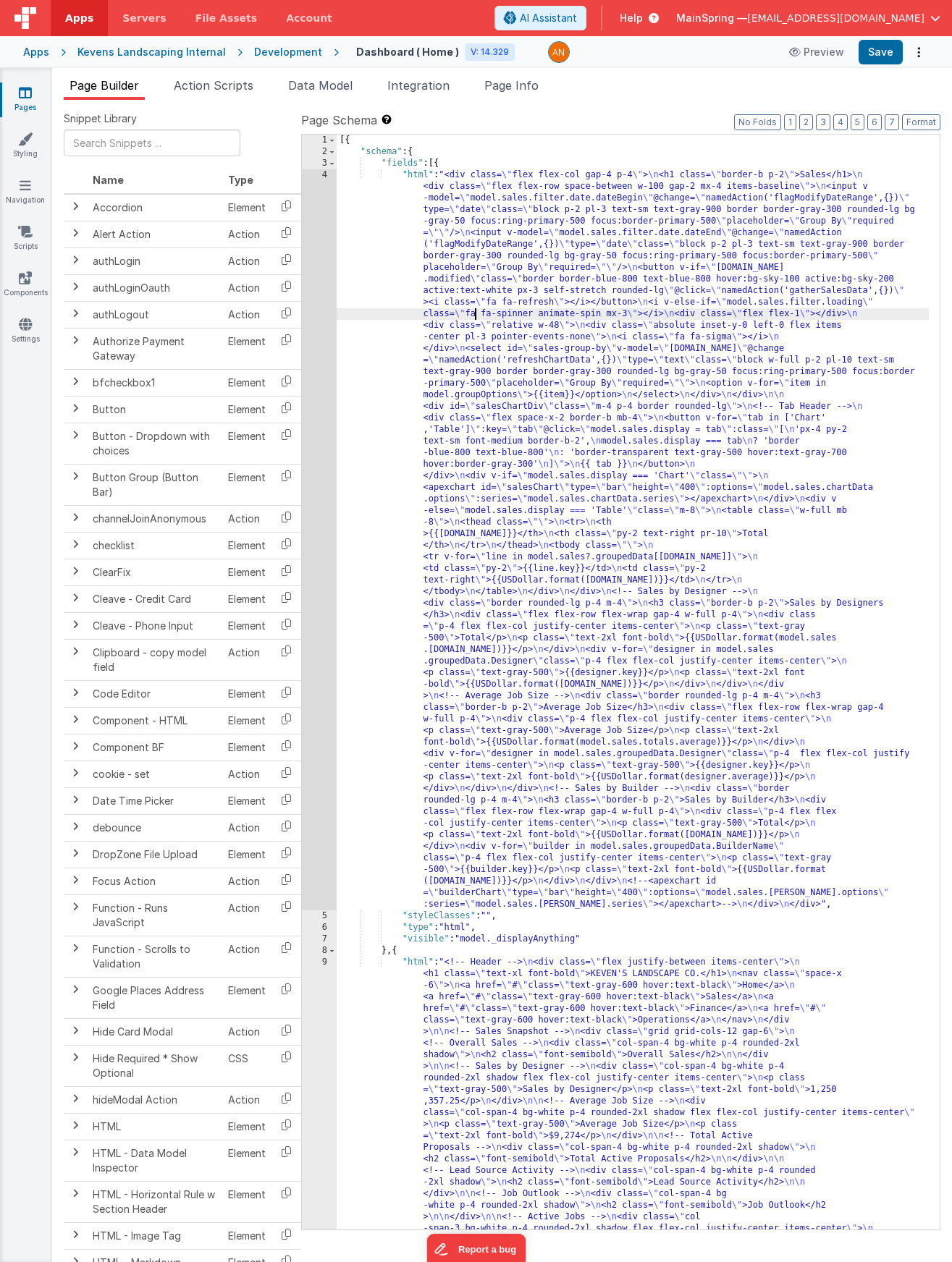
click at [316, 313] on div "4" at bounding box center [319, 540] width 35 height 741
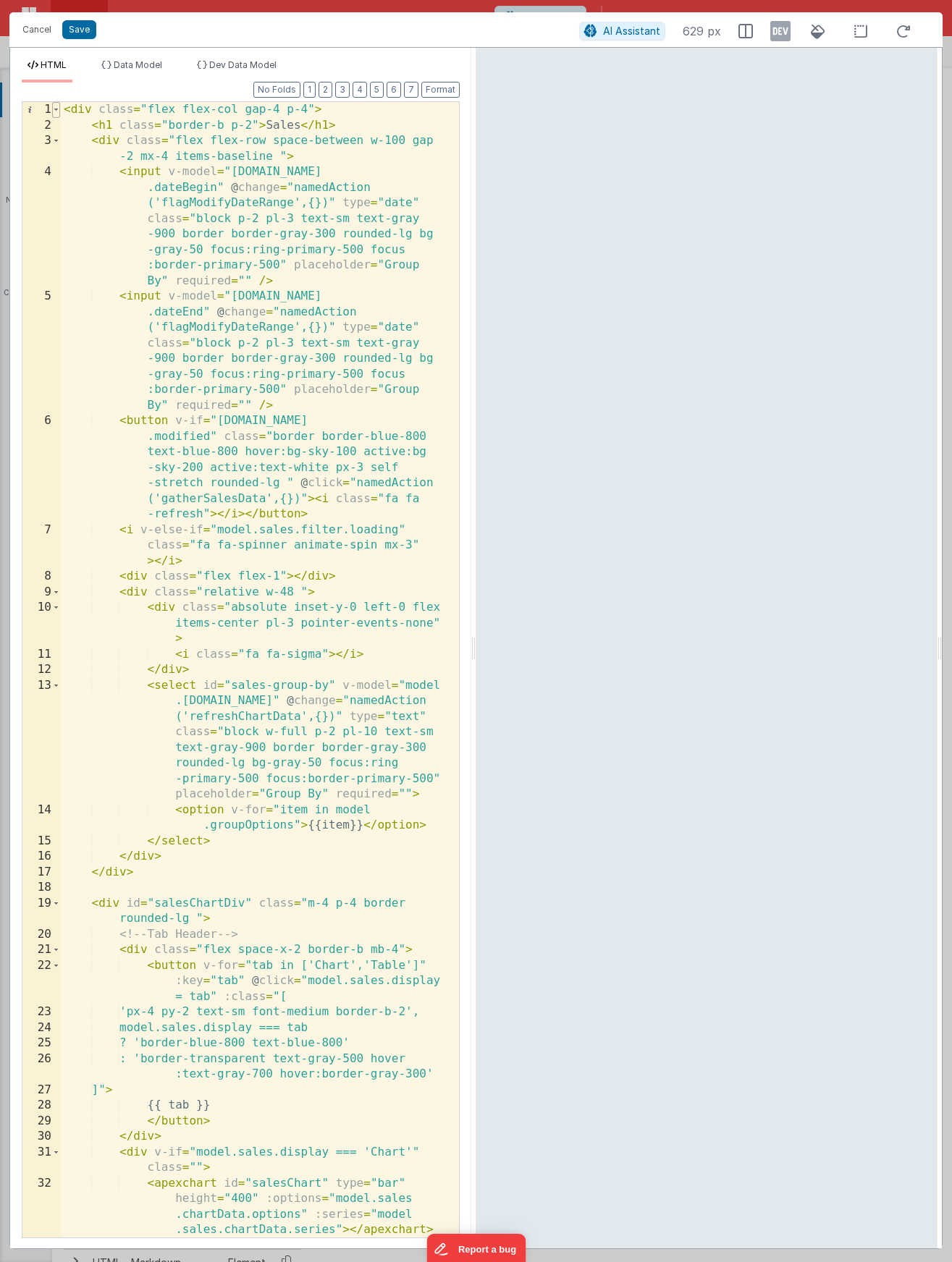
click at [58, 110] on span at bounding box center [56, 110] width 8 height 16
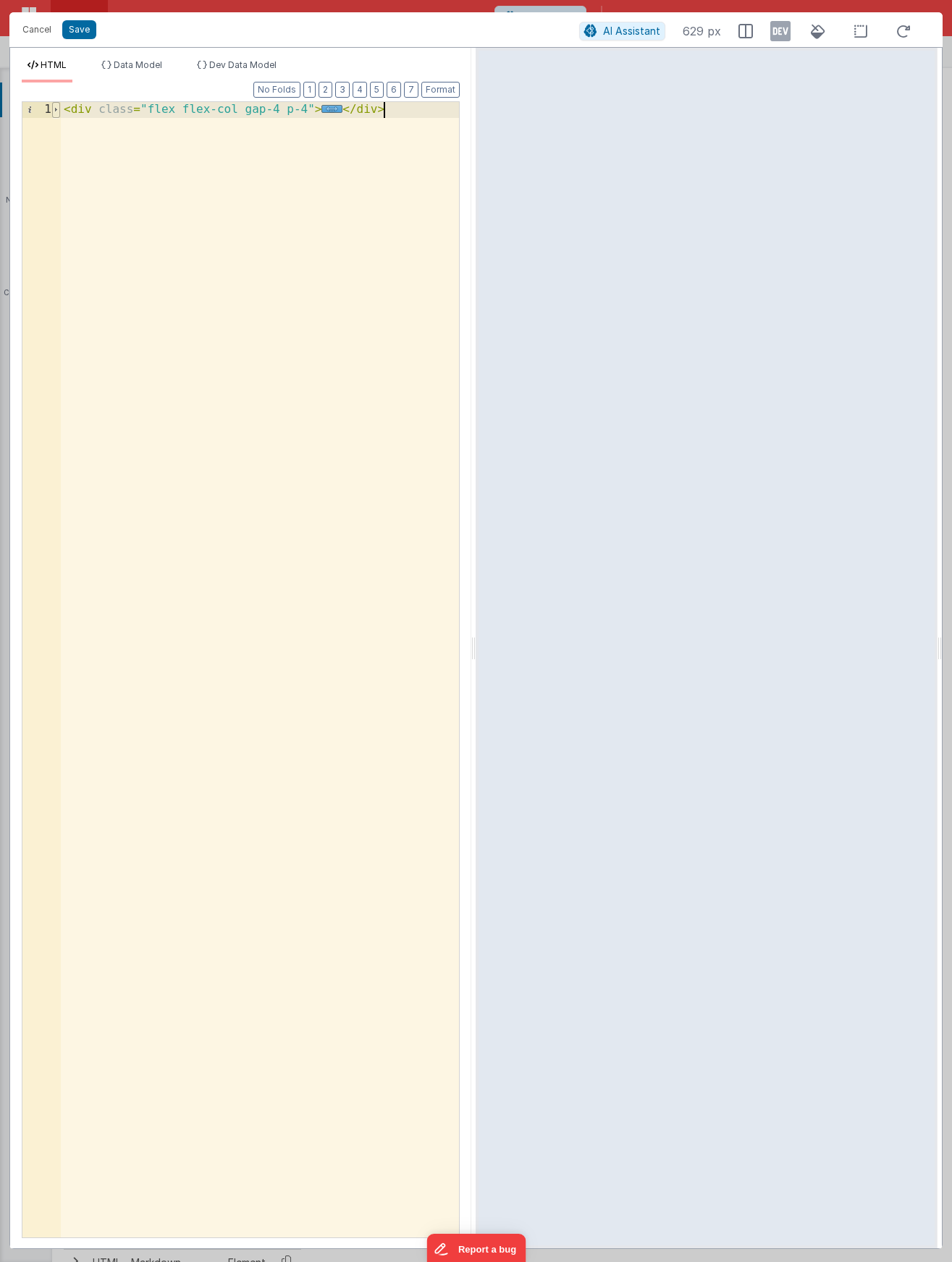
click at [58, 110] on span at bounding box center [56, 110] width 8 height 16
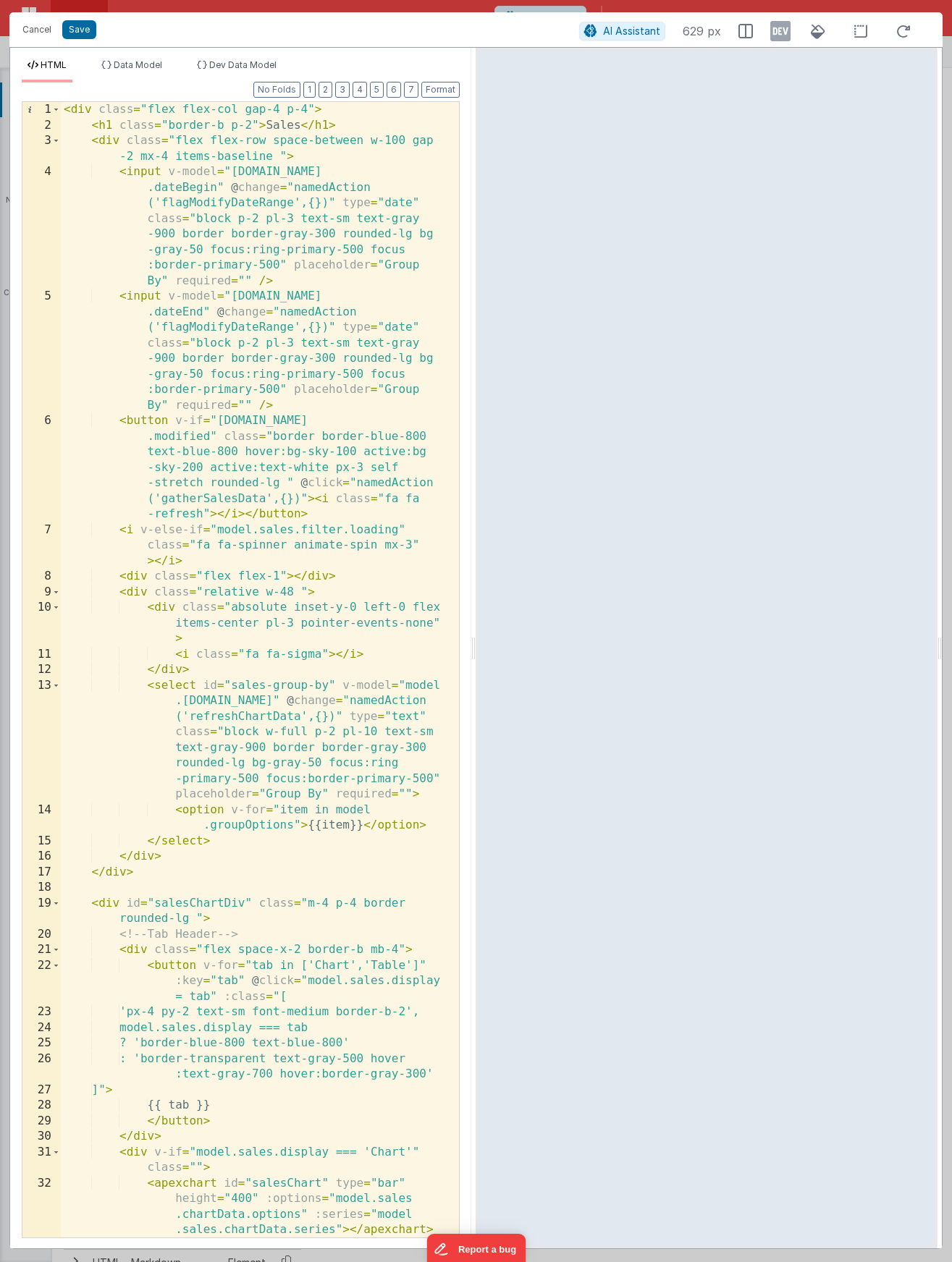
click at [315, 108] on div "< div class = "flex flex-col gap-4 p-4" > < h1 class = "border-b p-2" > Sales <…" at bounding box center [254, 685] width 387 height 1167
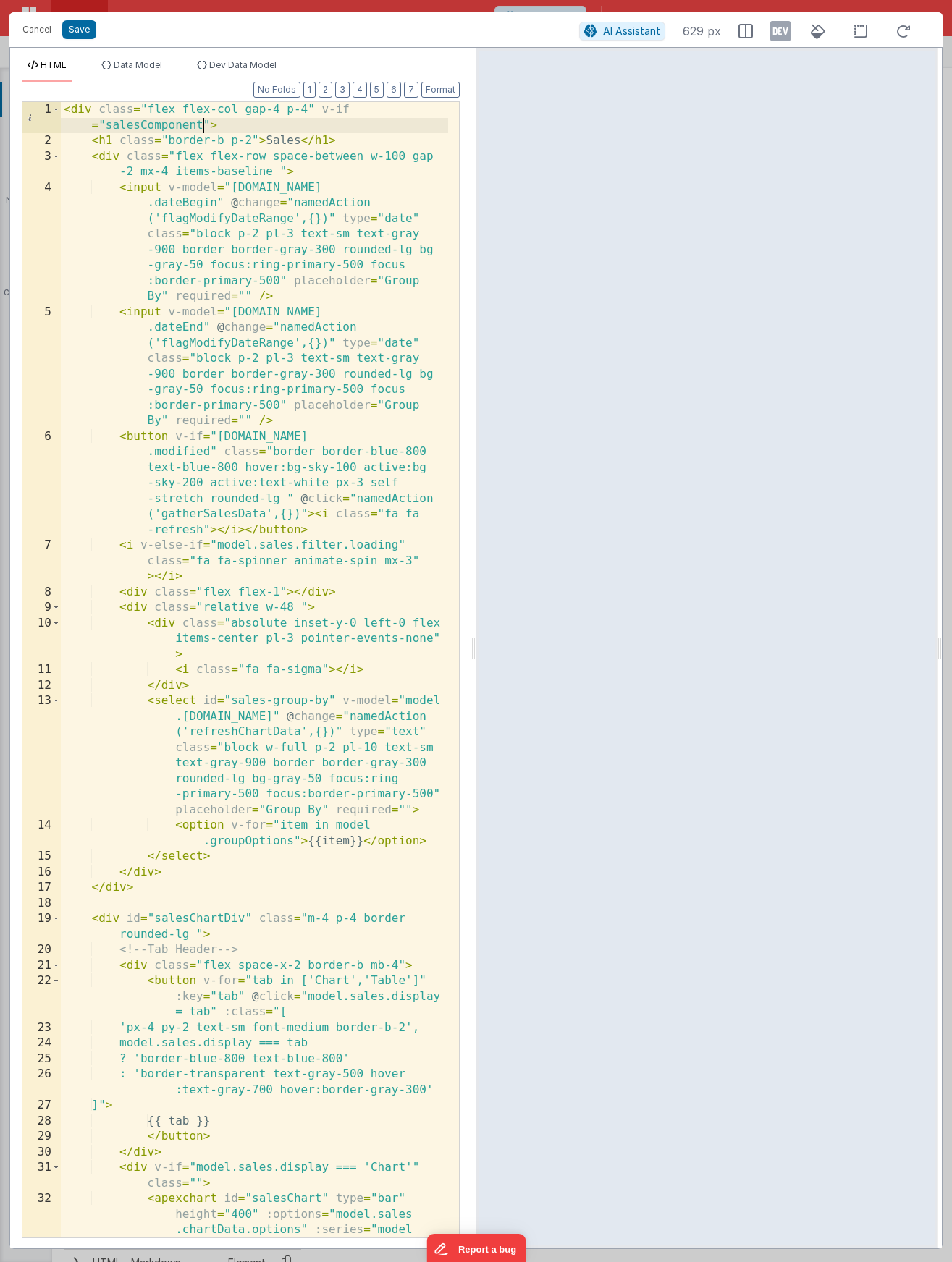
click at [184, 126] on div "< div class = "flex flex-col gap-4 p-4" v-if = "salesComponent" > < h1 class = …" at bounding box center [254, 716] width 387 height 1229
click at [142, 59] on span "Data Model" at bounding box center [138, 64] width 48 height 11
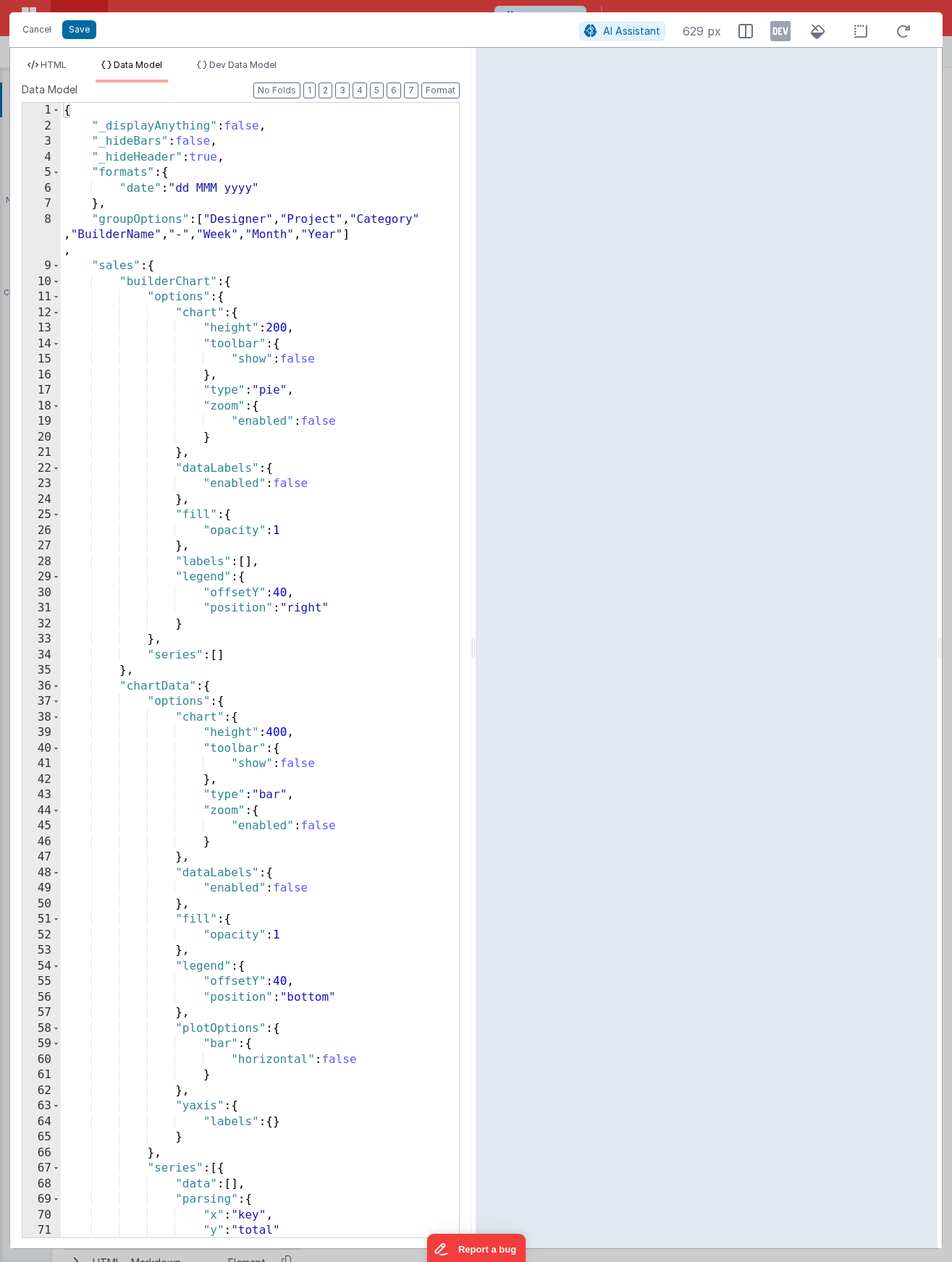
click at [154, 208] on div "{ "_displayAnything" : false , "_hideBars" : false , "_hideHeader" : true , "fo…" at bounding box center [254, 685] width 387 height 1166
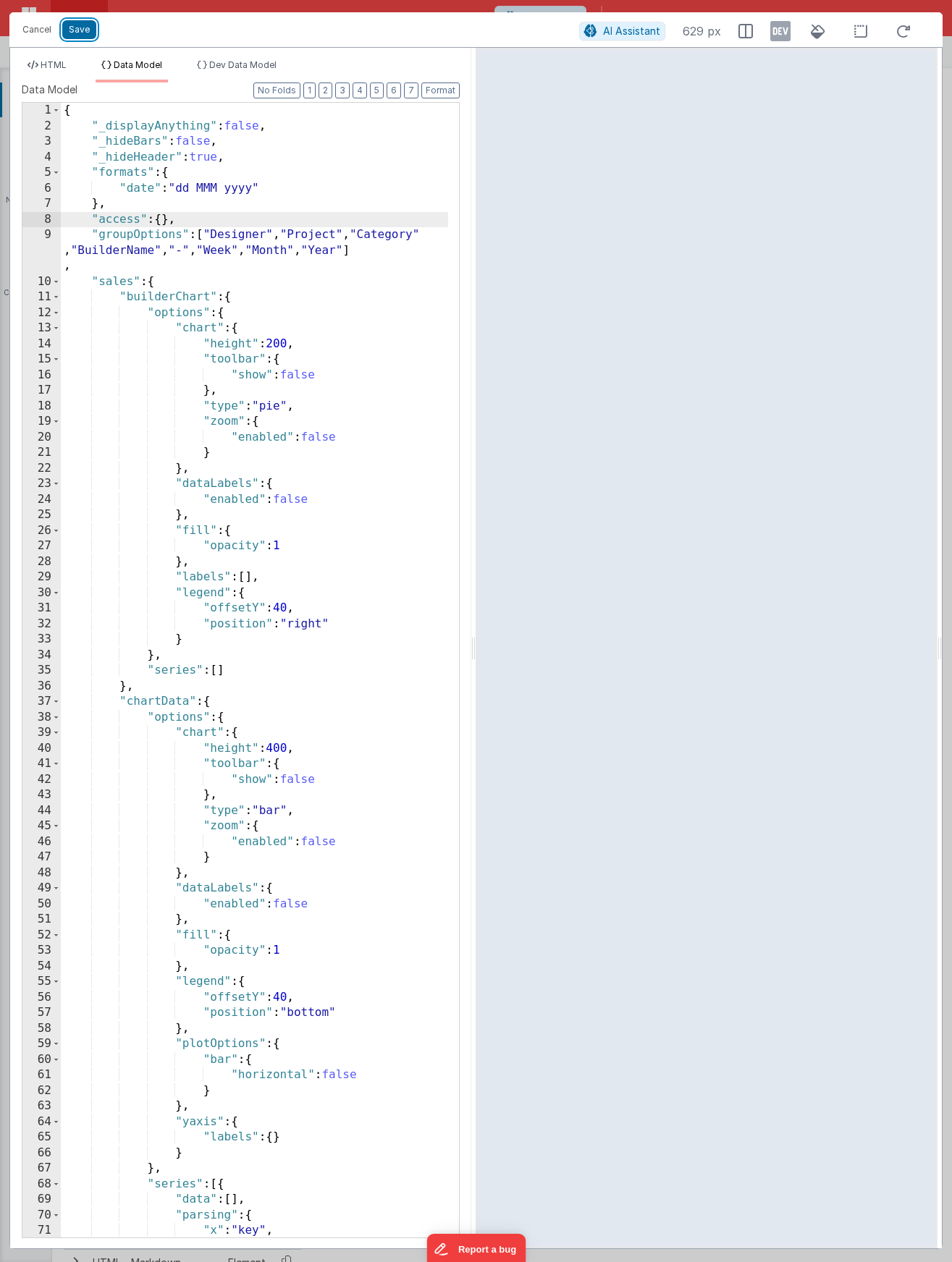
click at [78, 34] on button "Save" at bounding box center [79, 30] width 34 height 19
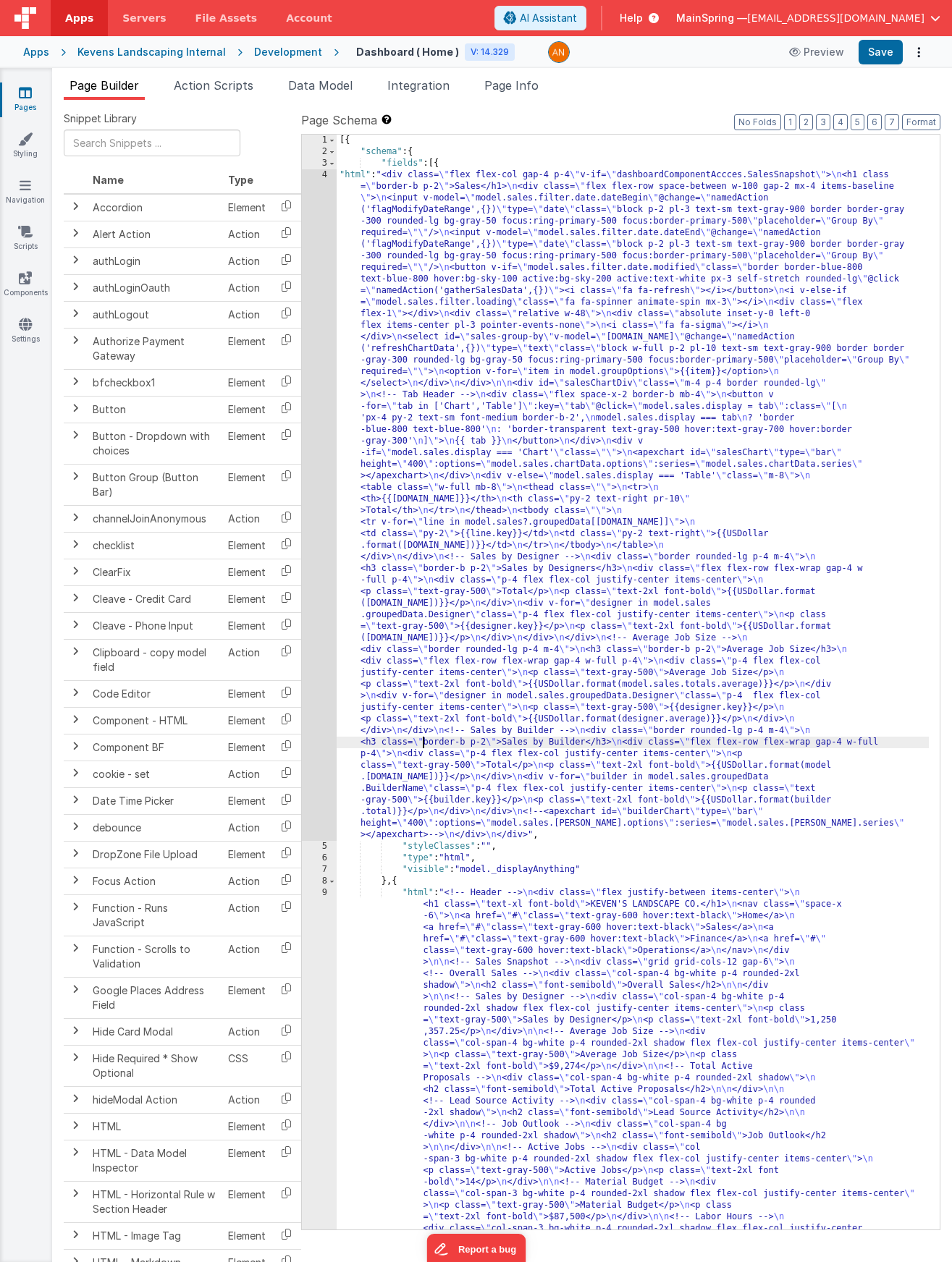
click at [422, 741] on div "[{ "schema" : { "fields" : [{ "html" : "<div class= \" flex flex-col gap-4 p-4 …" at bounding box center [633, 971] width 592 height 1674
click at [317, 723] on div "4" at bounding box center [319, 505] width 35 height 672
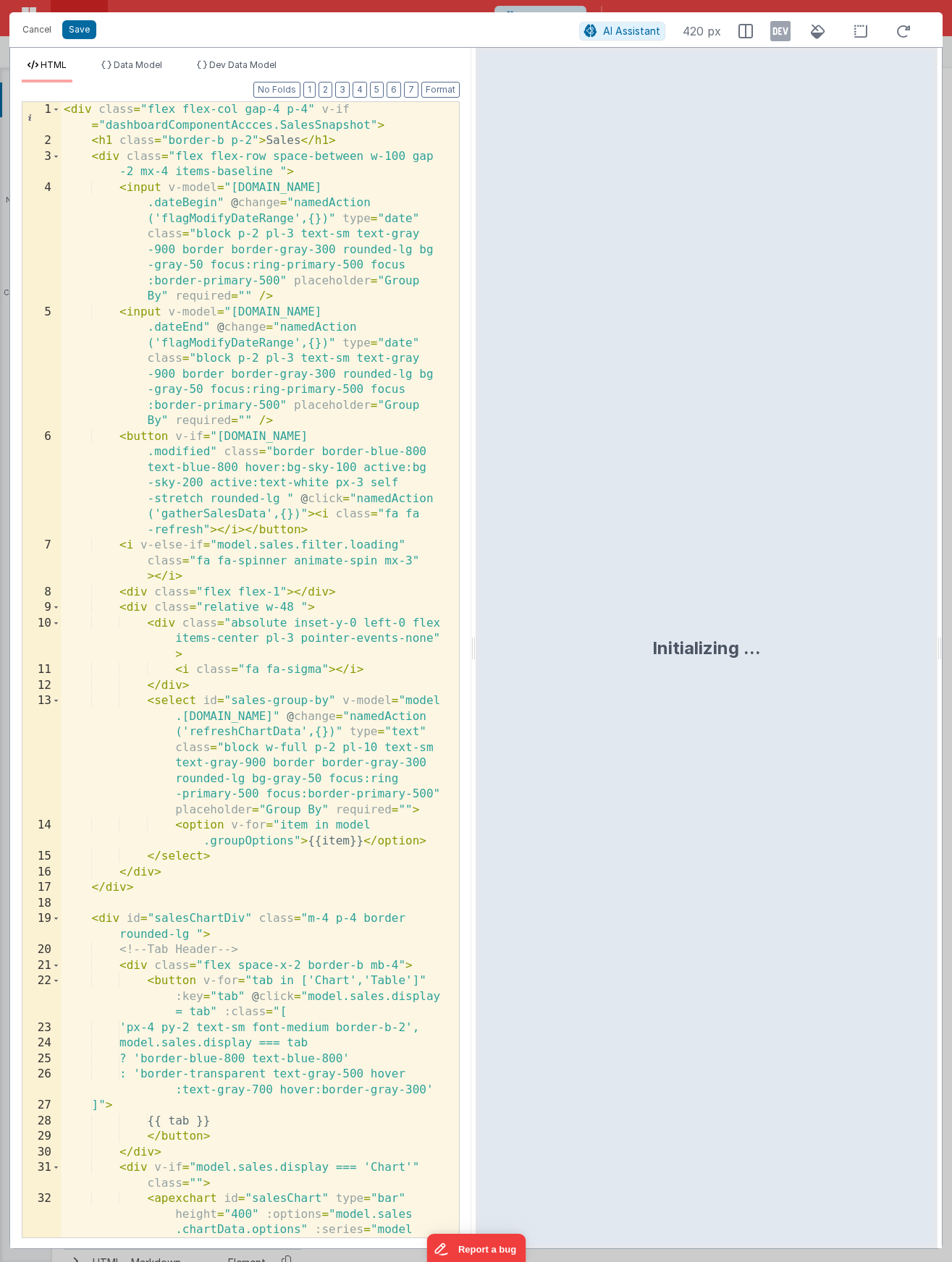
click at [182, 121] on div "< div class = "flex flex-col gap-4 p-4" v-if = "dashboardComponentAccces.SalesS…" at bounding box center [254, 716] width 387 height 1229
click at [75, 33] on button "Save" at bounding box center [79, 30] width 34 height 19
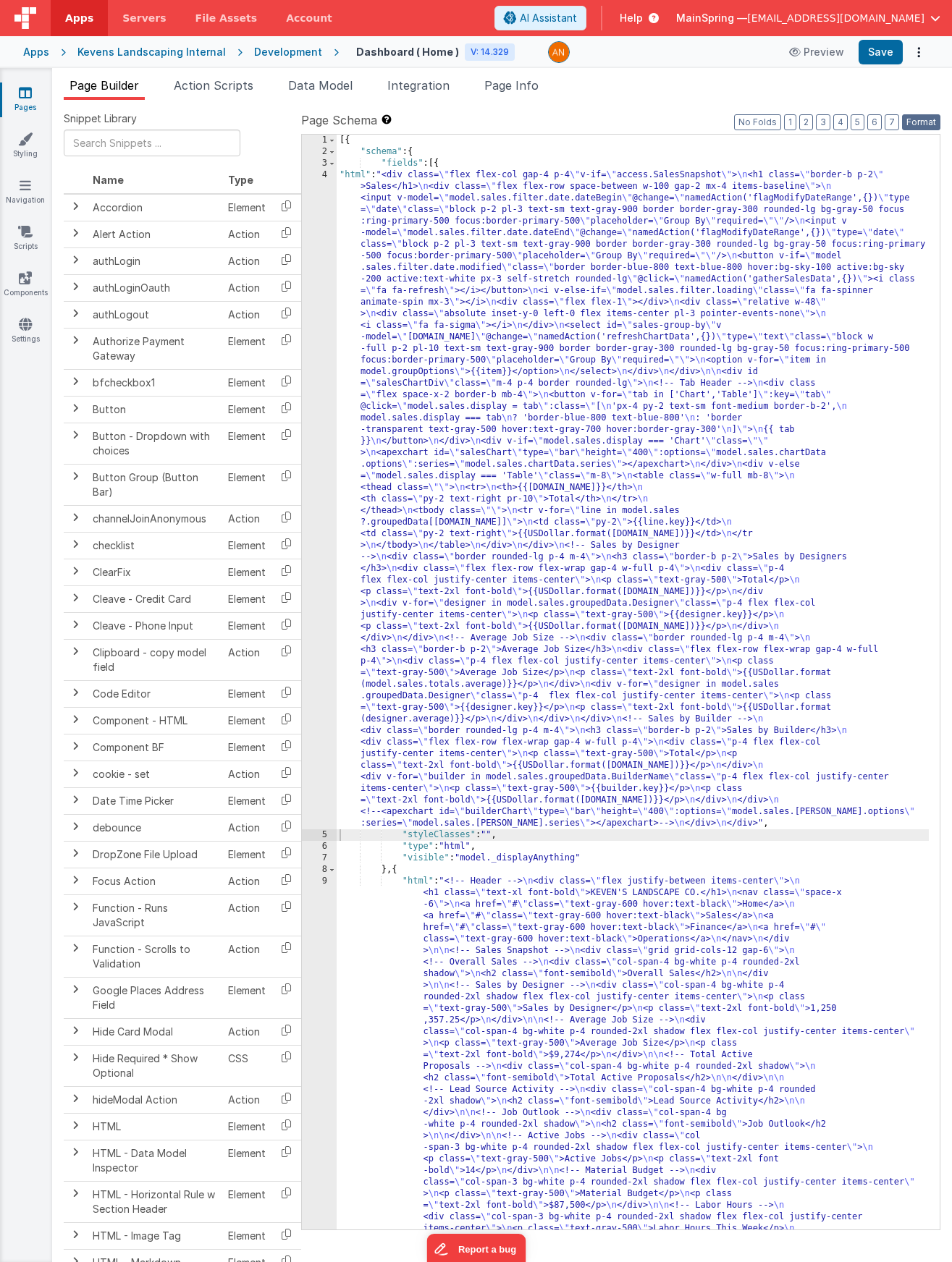
click at [912, 118] on button "Format" at bounding box center [921, 122] width 39 height 16
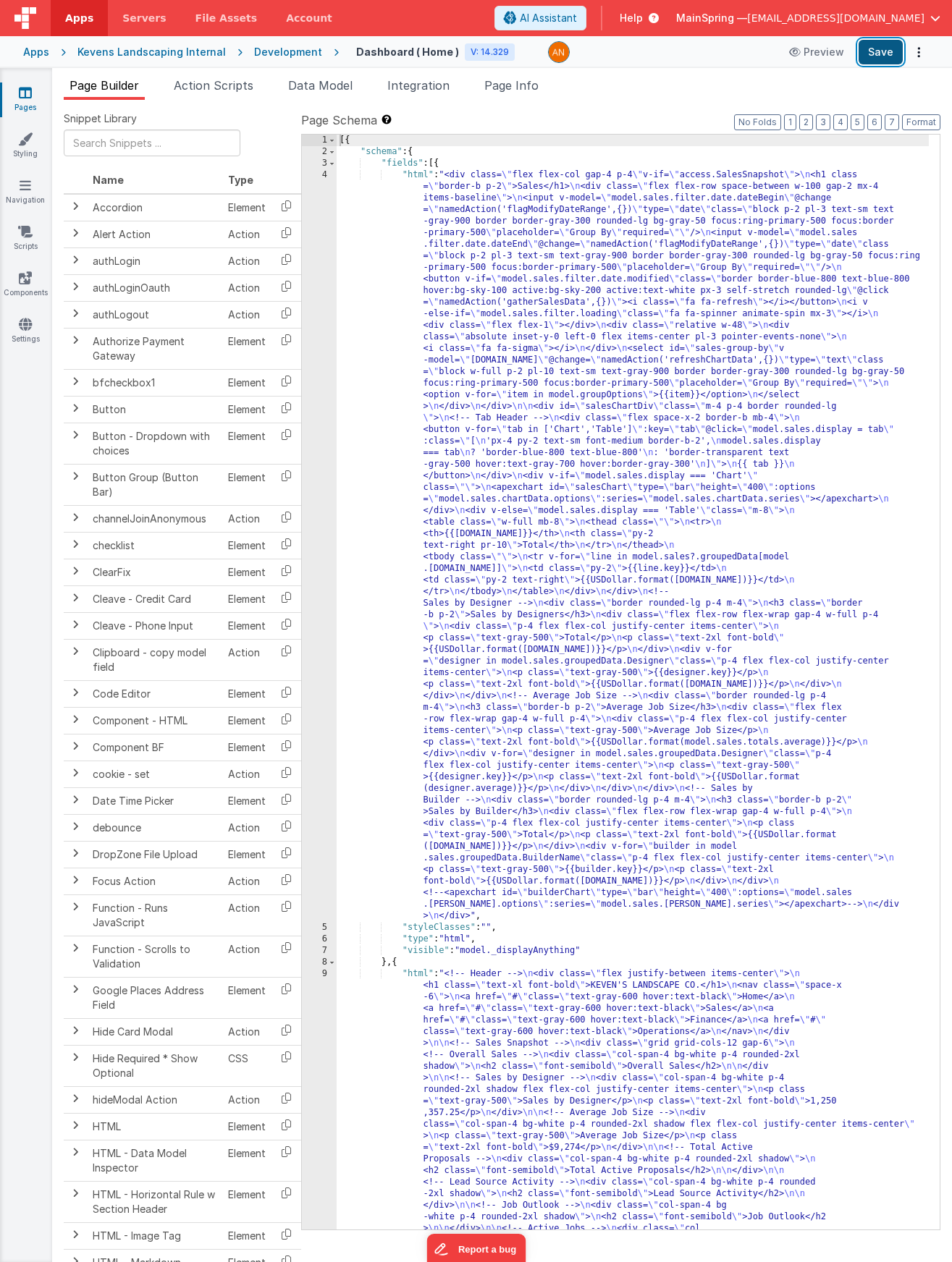
click at [882, 59] on button "Save" at bounding box center [880, 52] width 44 height 25
click at [328, 89] on span "Data Model" at bounding box center [320, 85] width 64 height 14
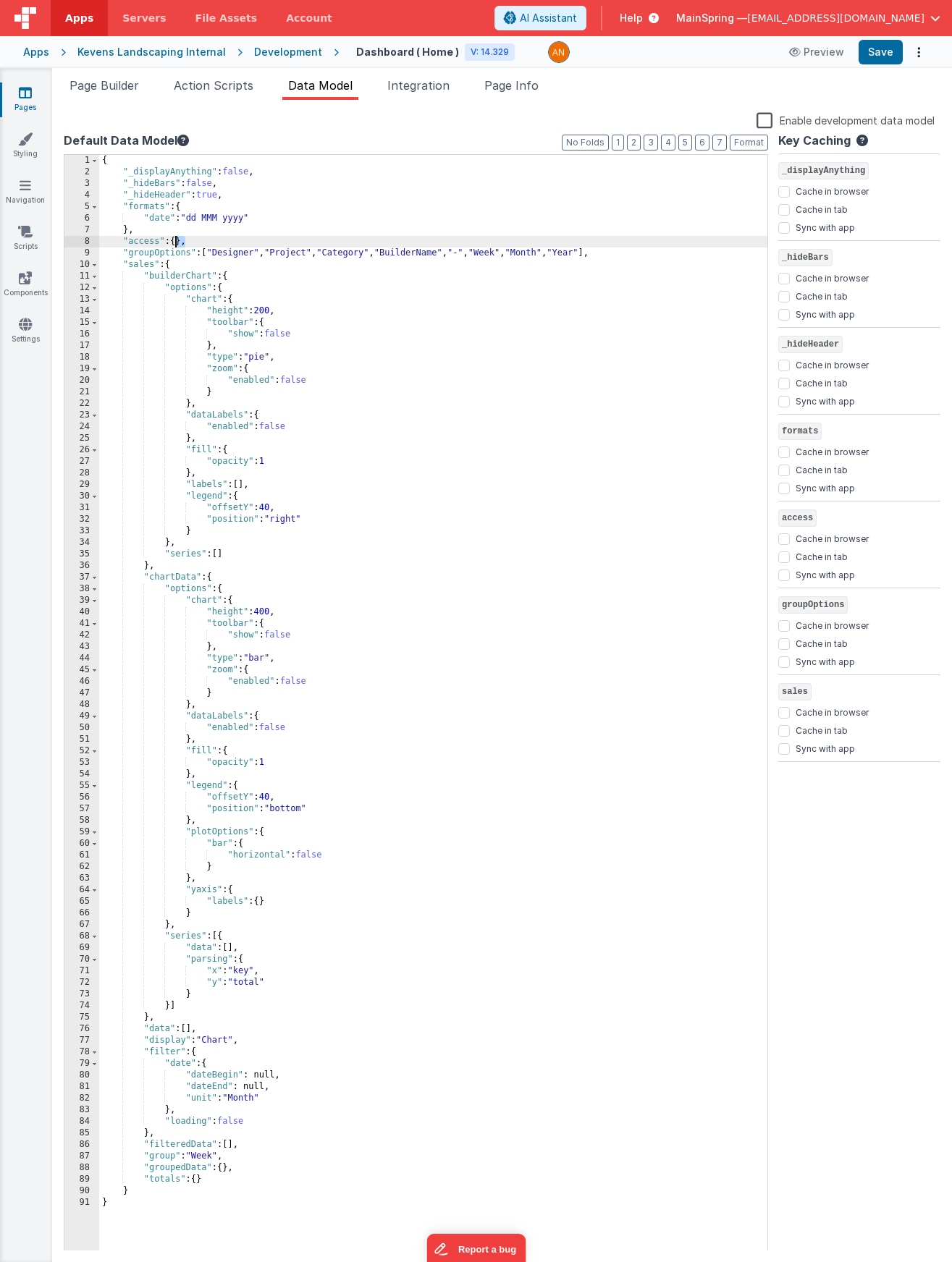
drag, startPoint x: 183, startPoint y: 241, endPoint x: 173, endPoint y: 241, distance: 10.0
click at [173, 241] on div "{ "_displayAnything" : false , "_hideBars" : false , "_hideHeader" : true , "fo…" at bounding box center [433, 715] width 668 height 1120
click at [746, 144] on button "Format" at bounding box center [748, 142] width 39 height 16
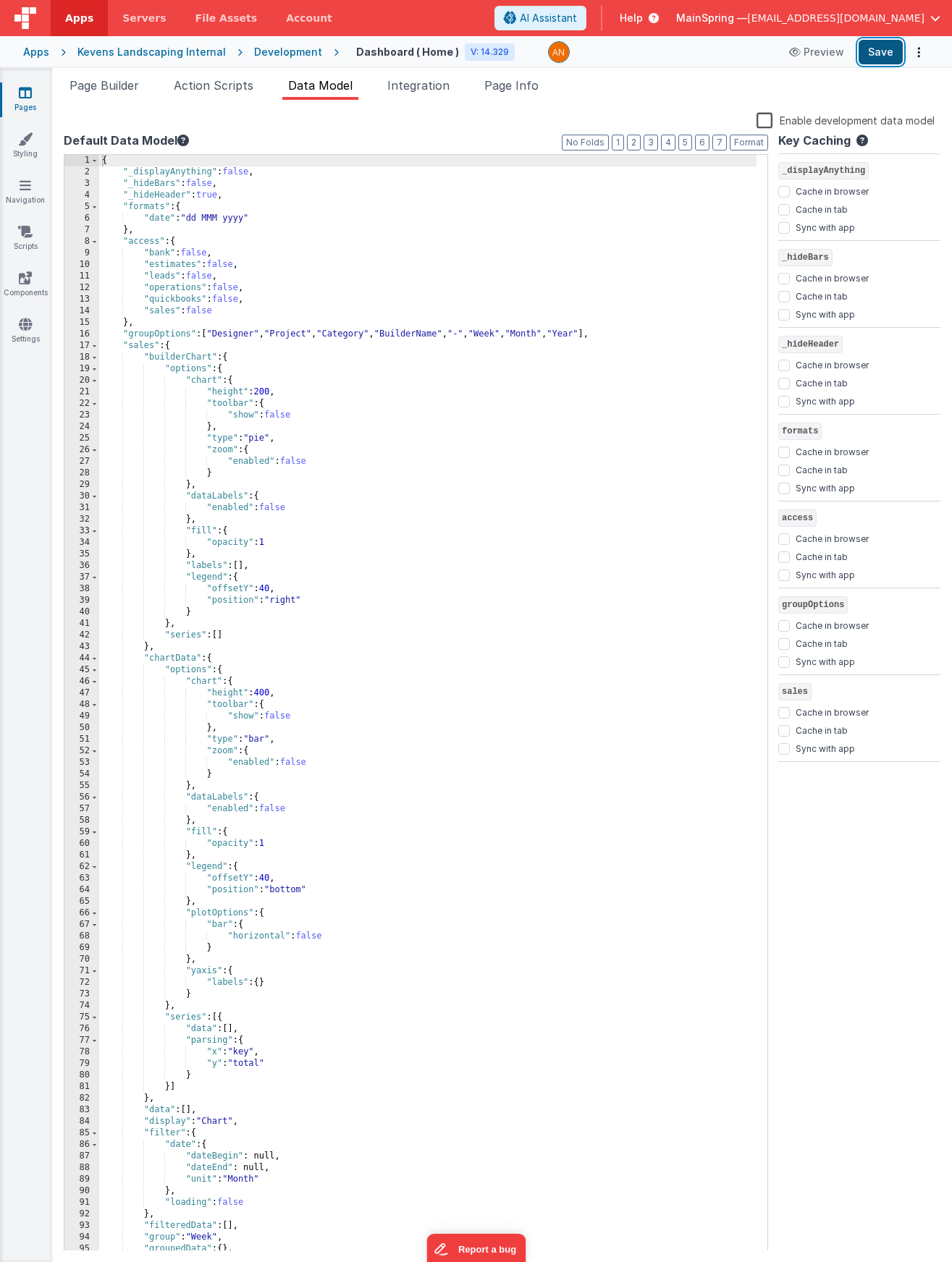
click at [883, 60] on button "Save" at bounding box center [880, 52] width 44 height 25
click at [121, 81] on span "Page Builder" at bounding box center [104, 85] width 70 height 14
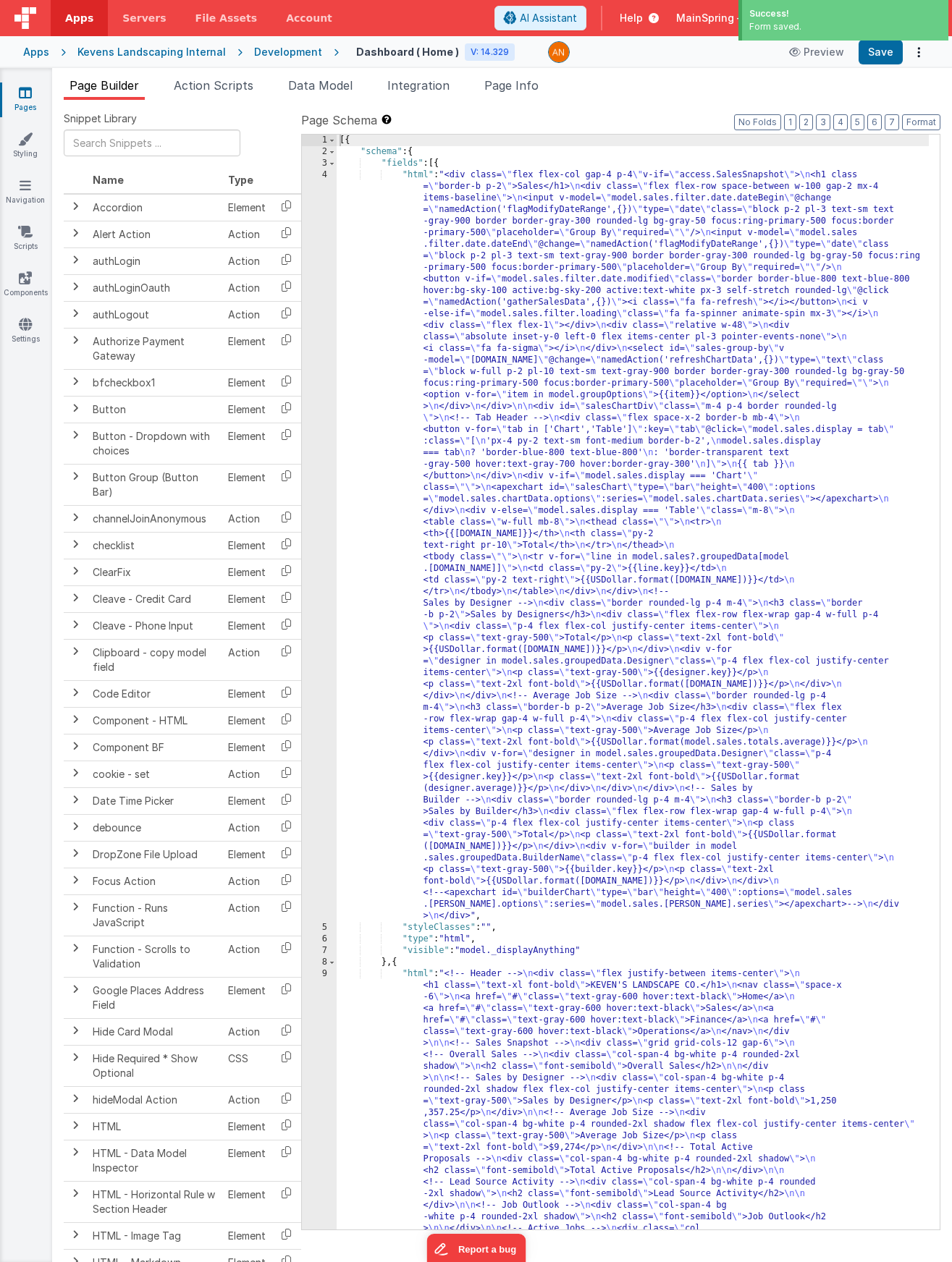
drag, startPoint x: 542, startPoint y: 279, endPoint x: 508, endPoint y: 281, distance: 34.1
click at [542, 279] on div "[{ "schema" : { "fields" : [{ "html" : "<div class= \" flex flex-col gap-4 p-4 …" at bounding box center [633, 971] width 592 height 1674
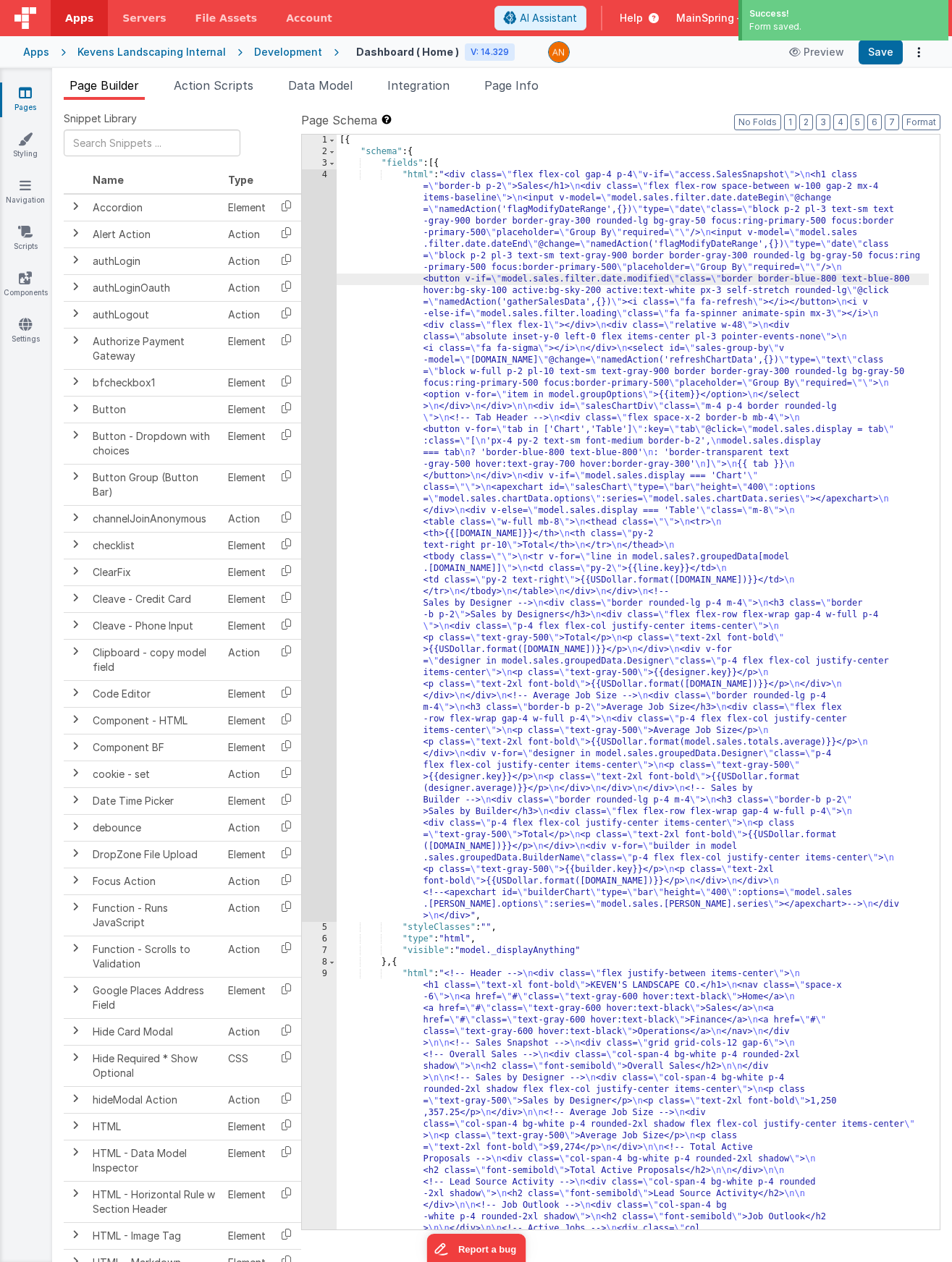
click at [320, 270] on div "4" at bounding box center [319, 546] width 35 height 753
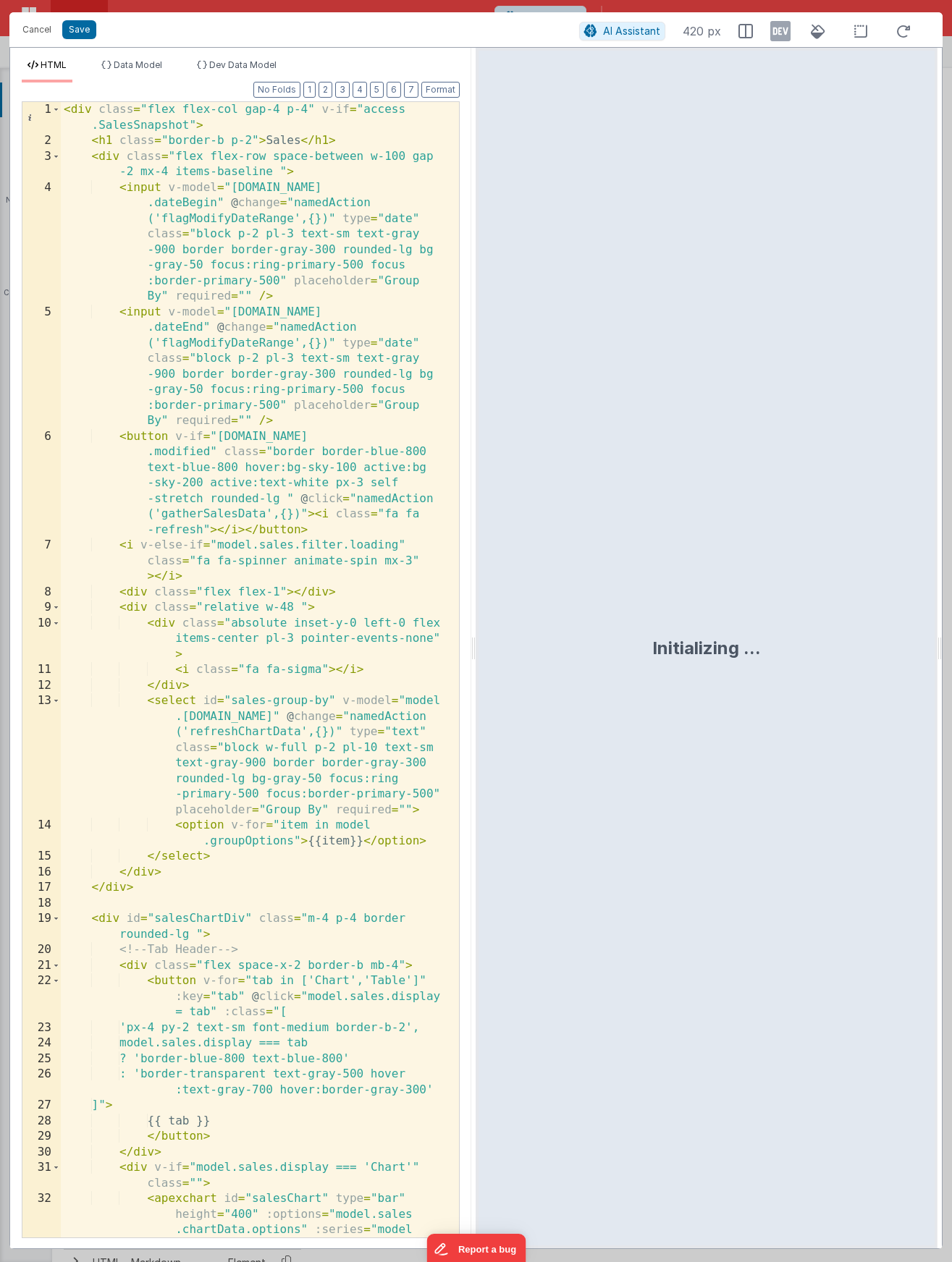
click at [134, 125] on div "< div class = "flex flex-col gap-4 p-4" v-if = "access .SalesSnapshot" > < h1 c…" at bounding box center [254, 716] width 387 height 1229
click at [69, 25] on button "Save" at bounding box center [79, 30] width 34 height 19
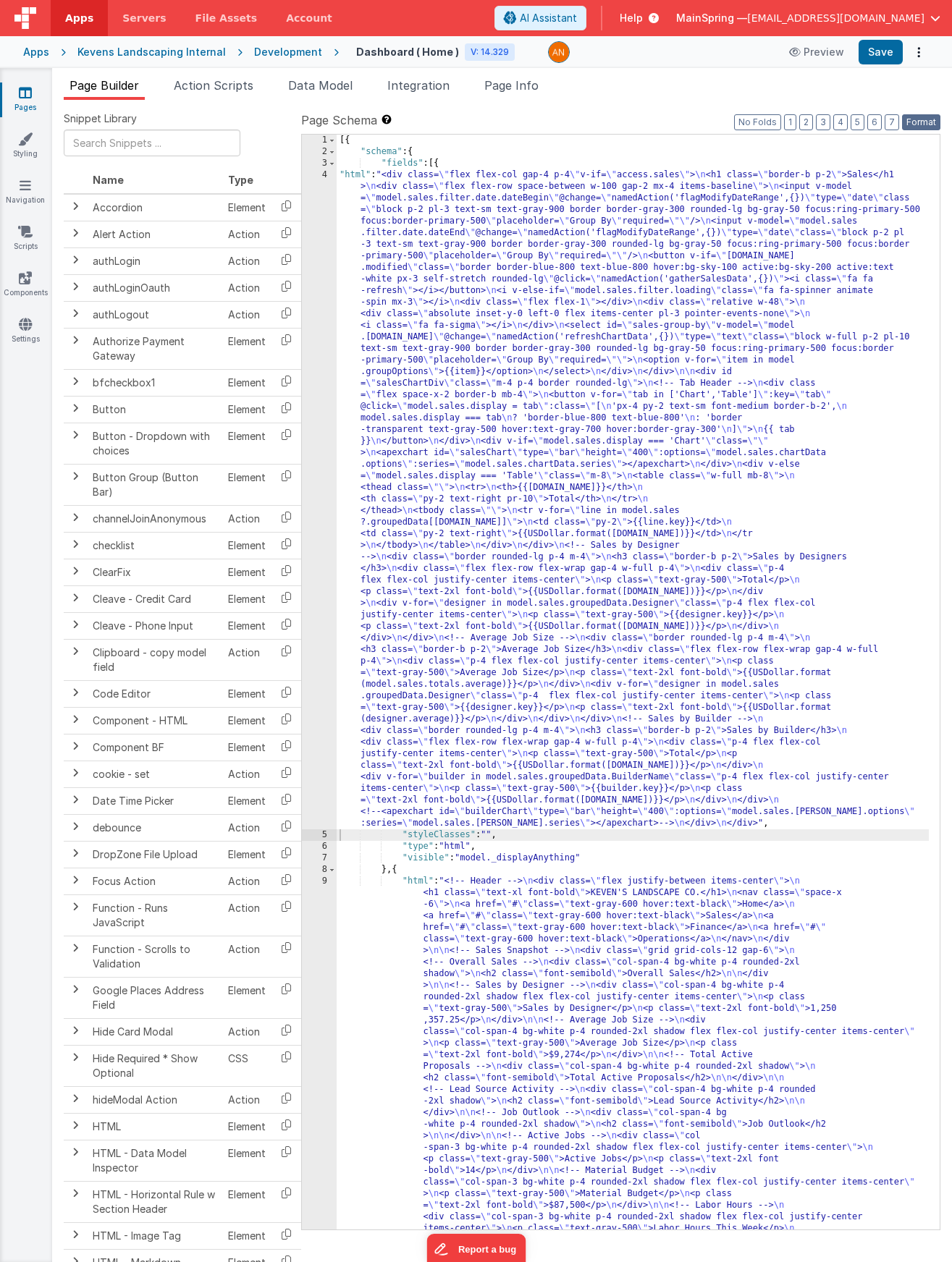
click at [918, 126] on button "Format" at bounding box center [921, 122] width 39 height 16
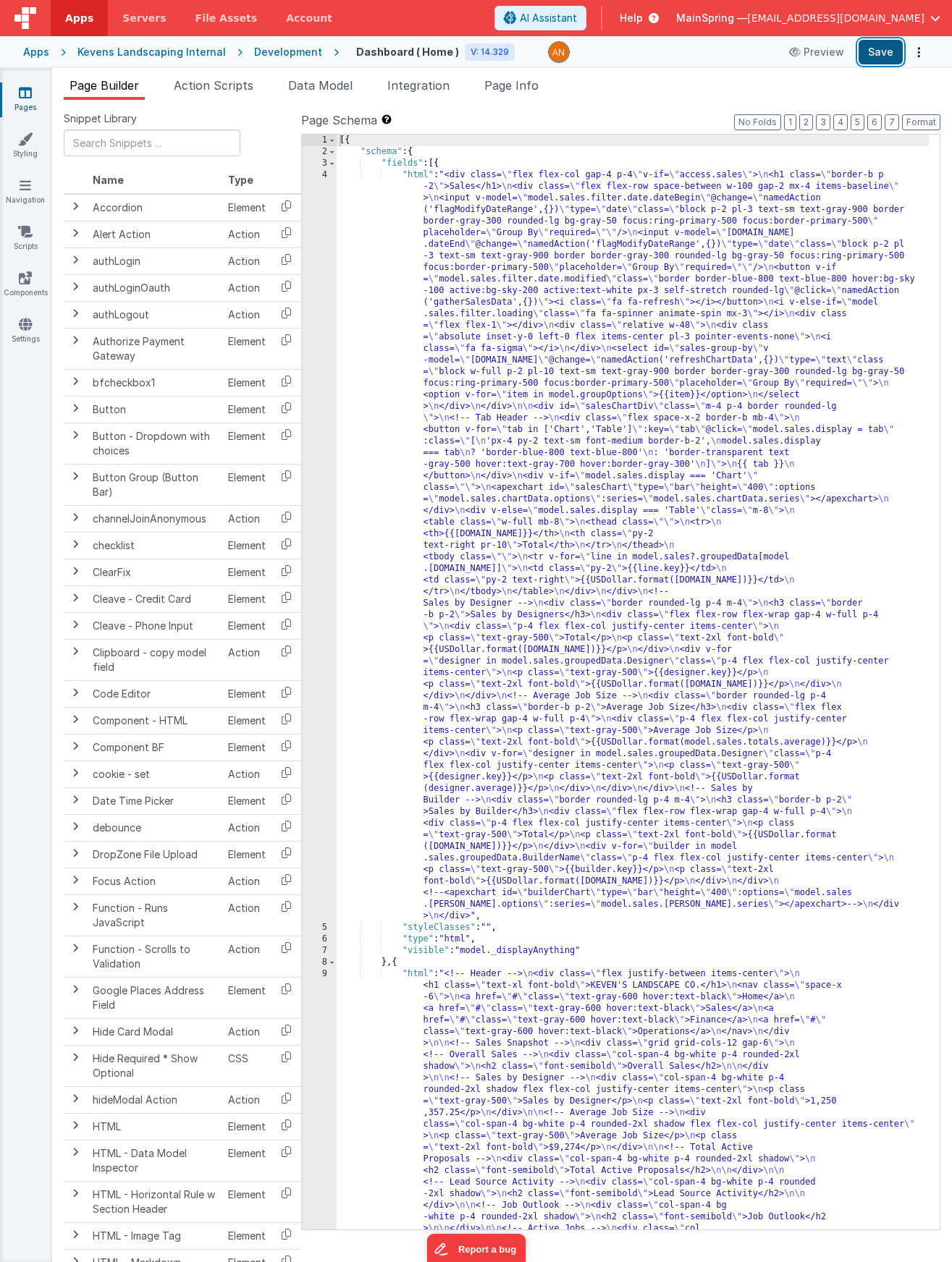
click at [882, 58] on button "Save" at bounding box center [880, 52] width 44 height 25
click at [543, 202] on div "[{ "schema" : { "fields" : [{ "html" : "<div class= \" flex flex-col gap-4 p-4 …" at bounding box center [633, 971] width 592 height 1674
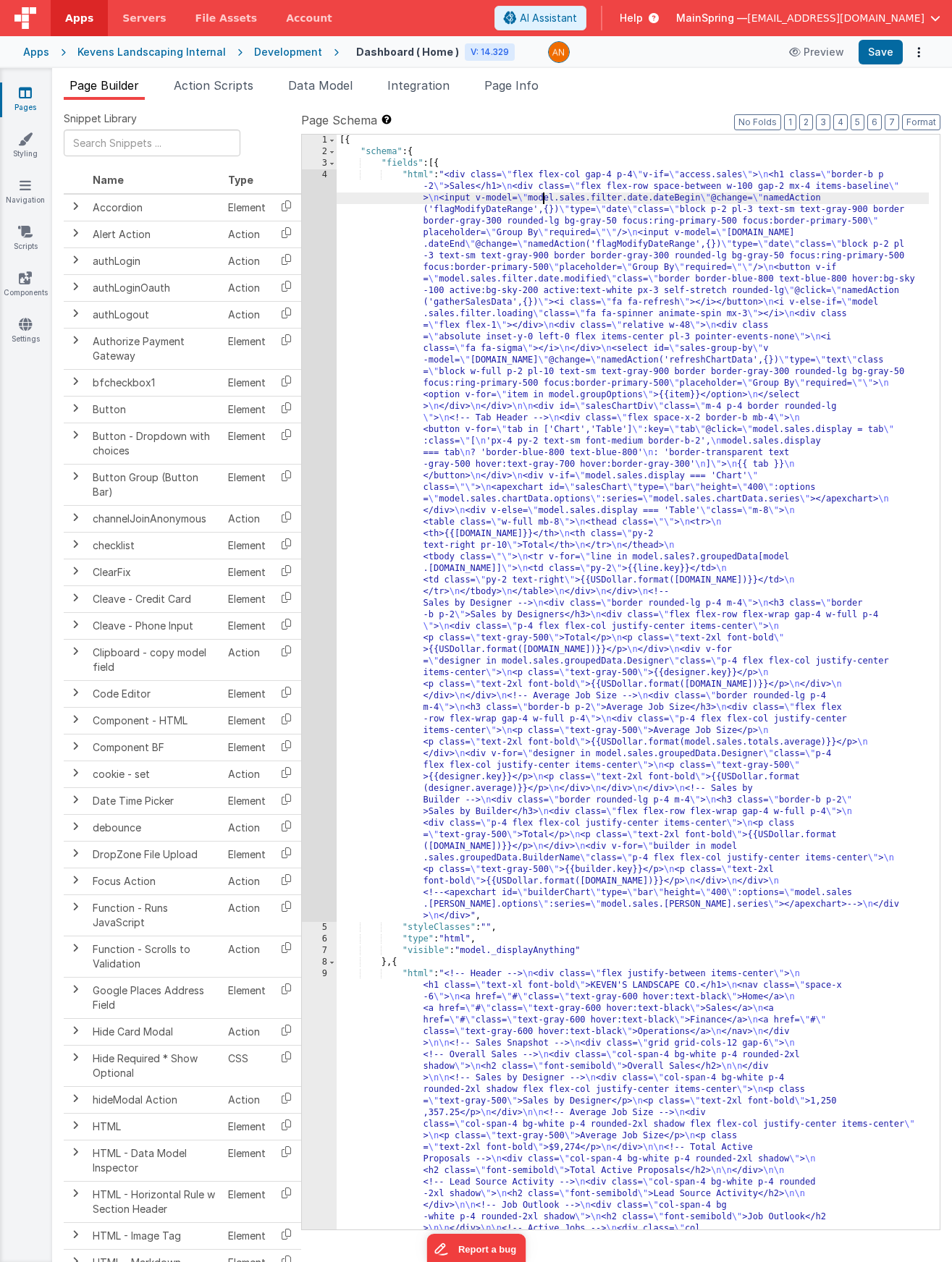
click at [303, 194] on div "4" at bounding box center [319, 546] width 35 height 753
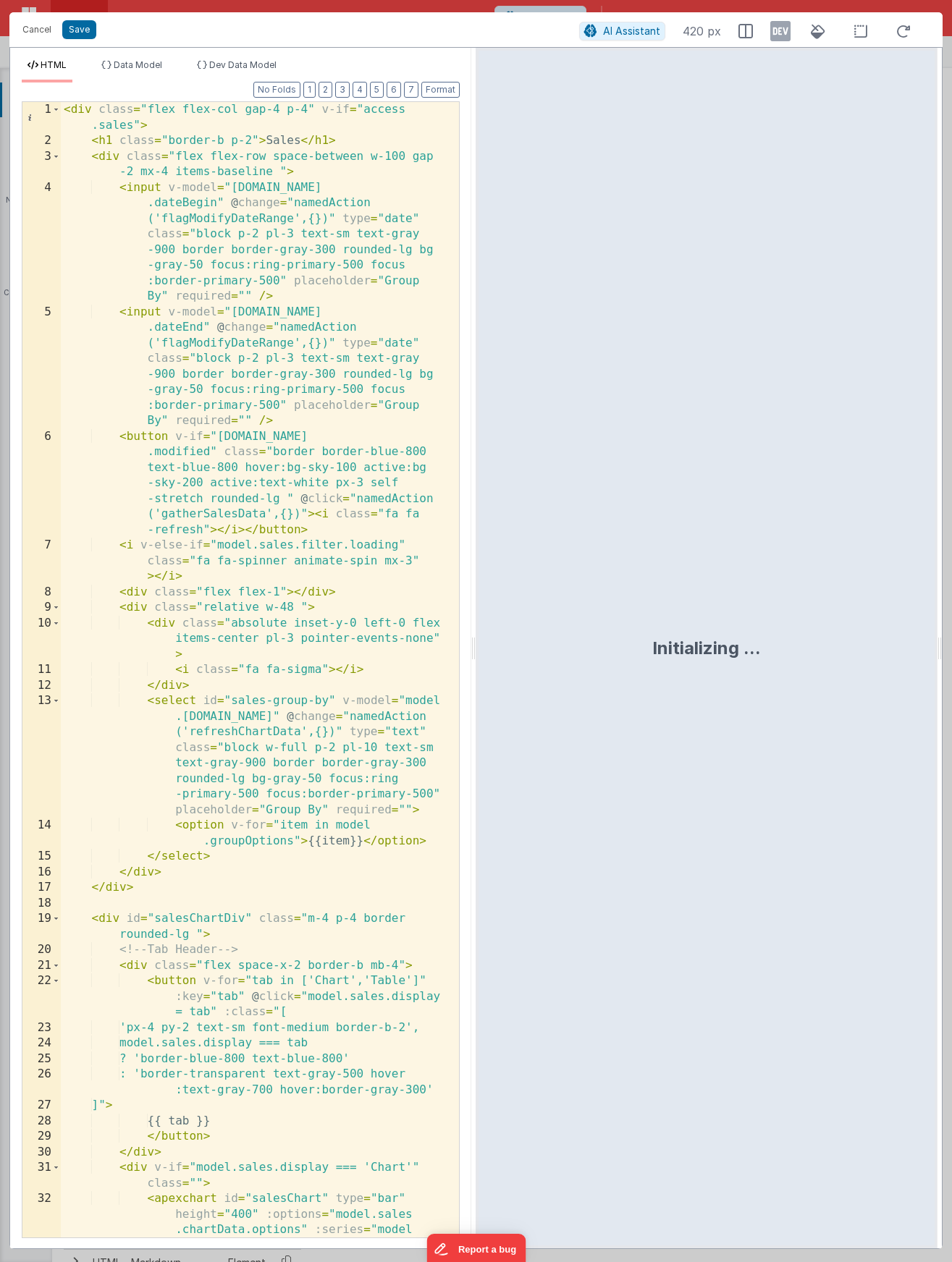
click at [358, 109] on div "< div class = "flex flex-col gap-4 p-4" v-if = "access .sales" > < h1 class = "…" at bounding box center [254, 716] width 387 height 1229
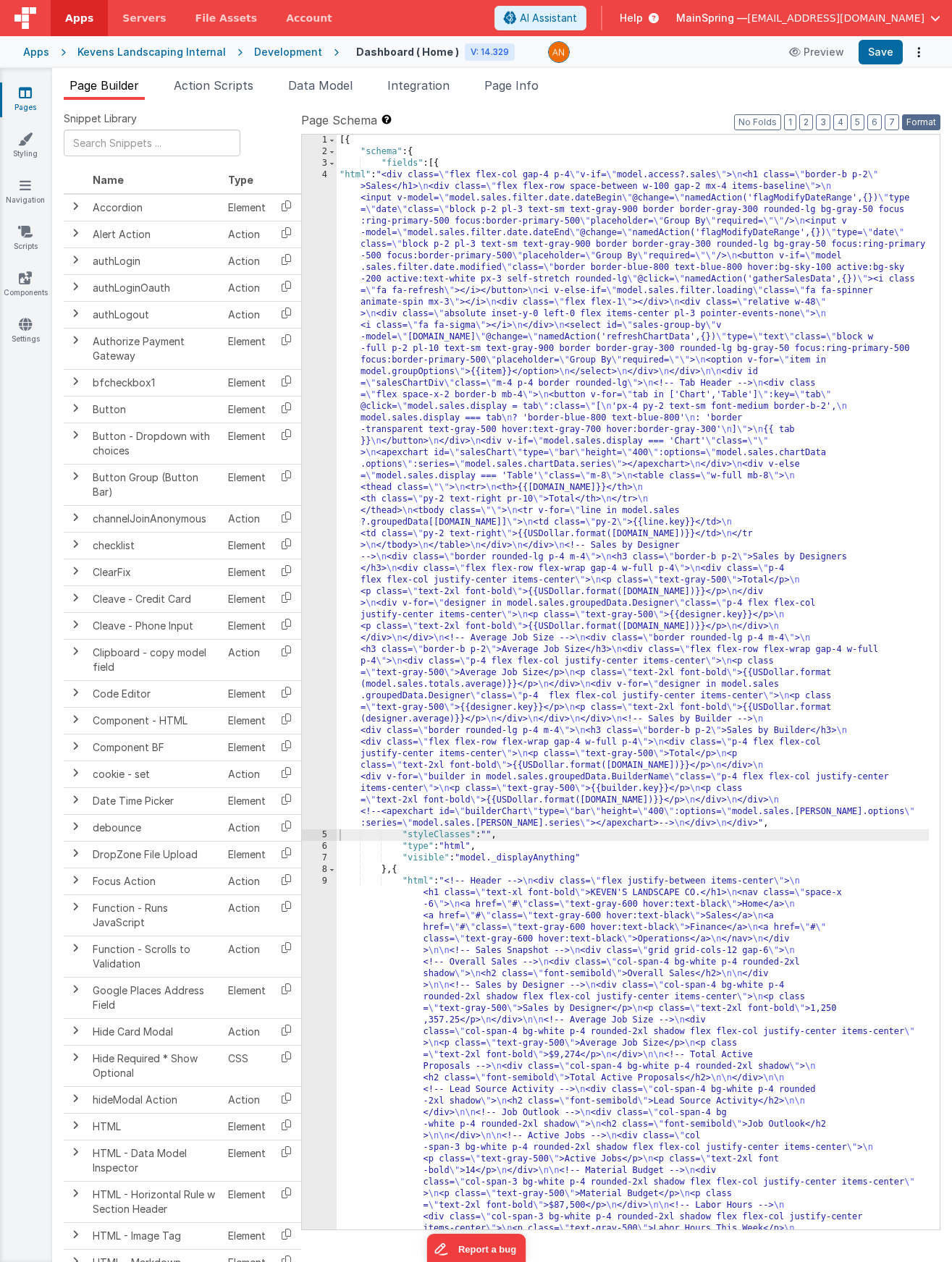
click at [925, 126] on button "Format" at bounding box center [921, 122] width 39 height 16
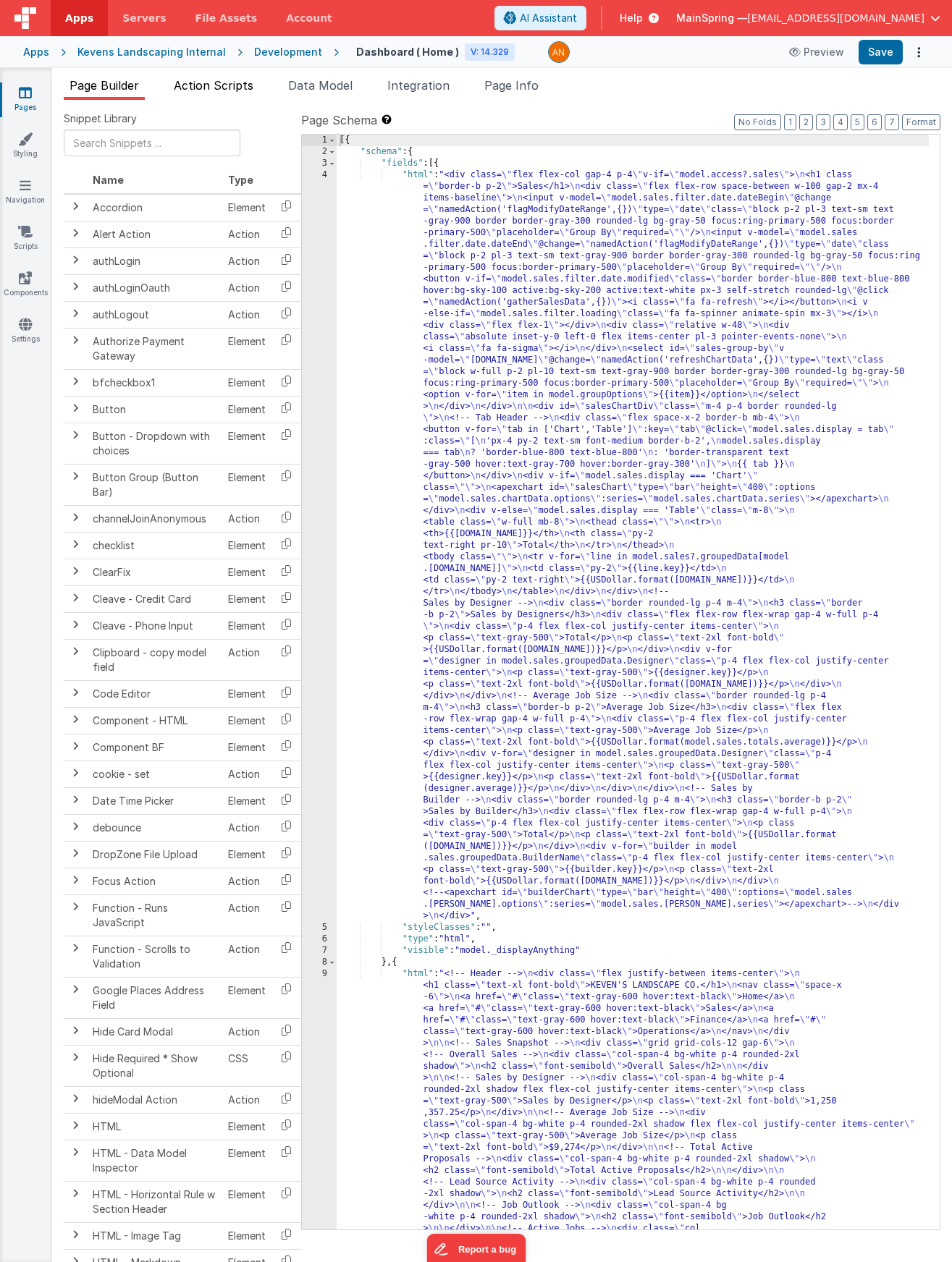
click at [235, 80] on span "Action Scripts" at bounding box center [213, 85] width 79 height 14
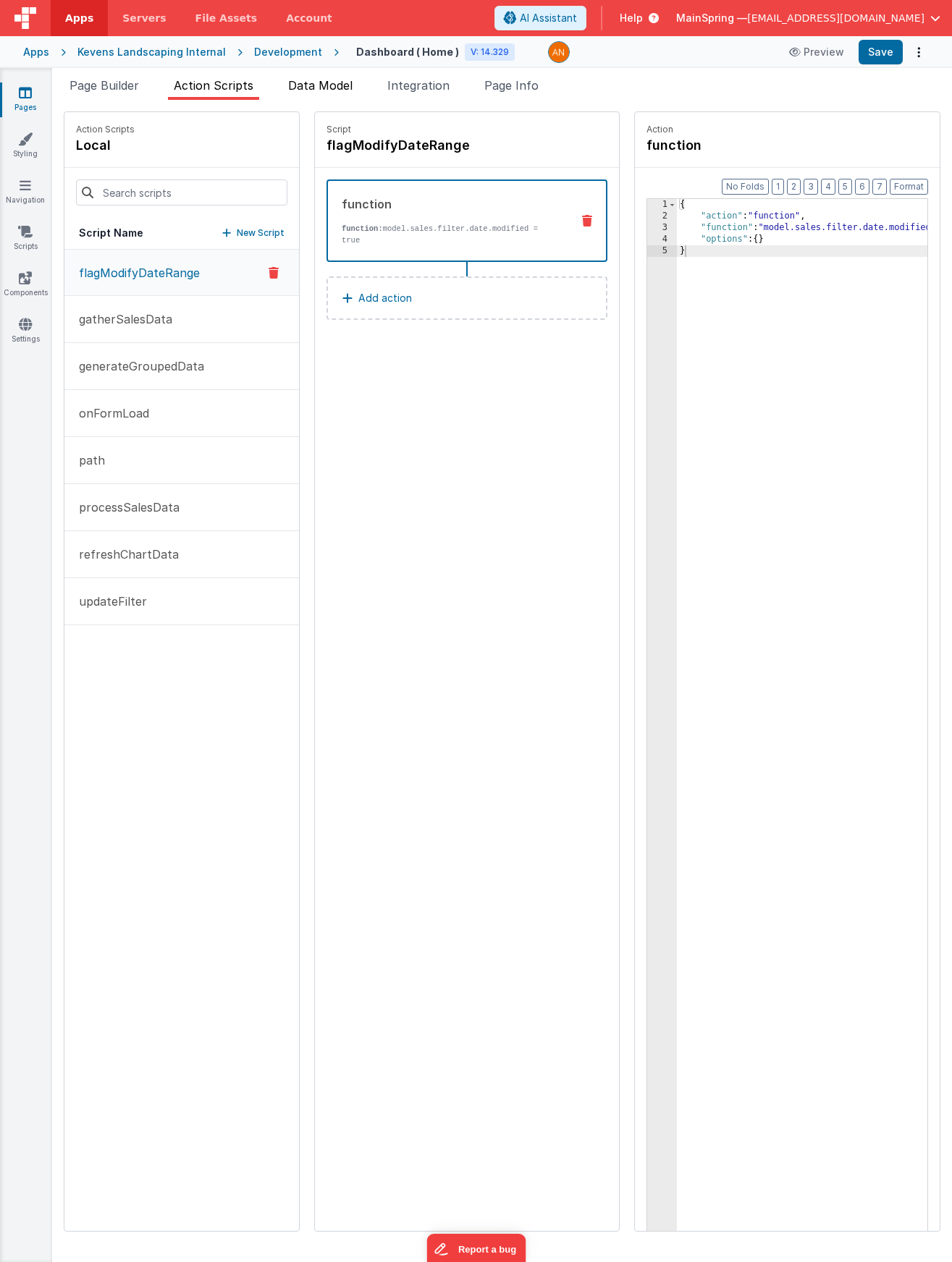
click at [319, 93] on li "Data Model" at bounding box center [320, 88] width 76 height 23
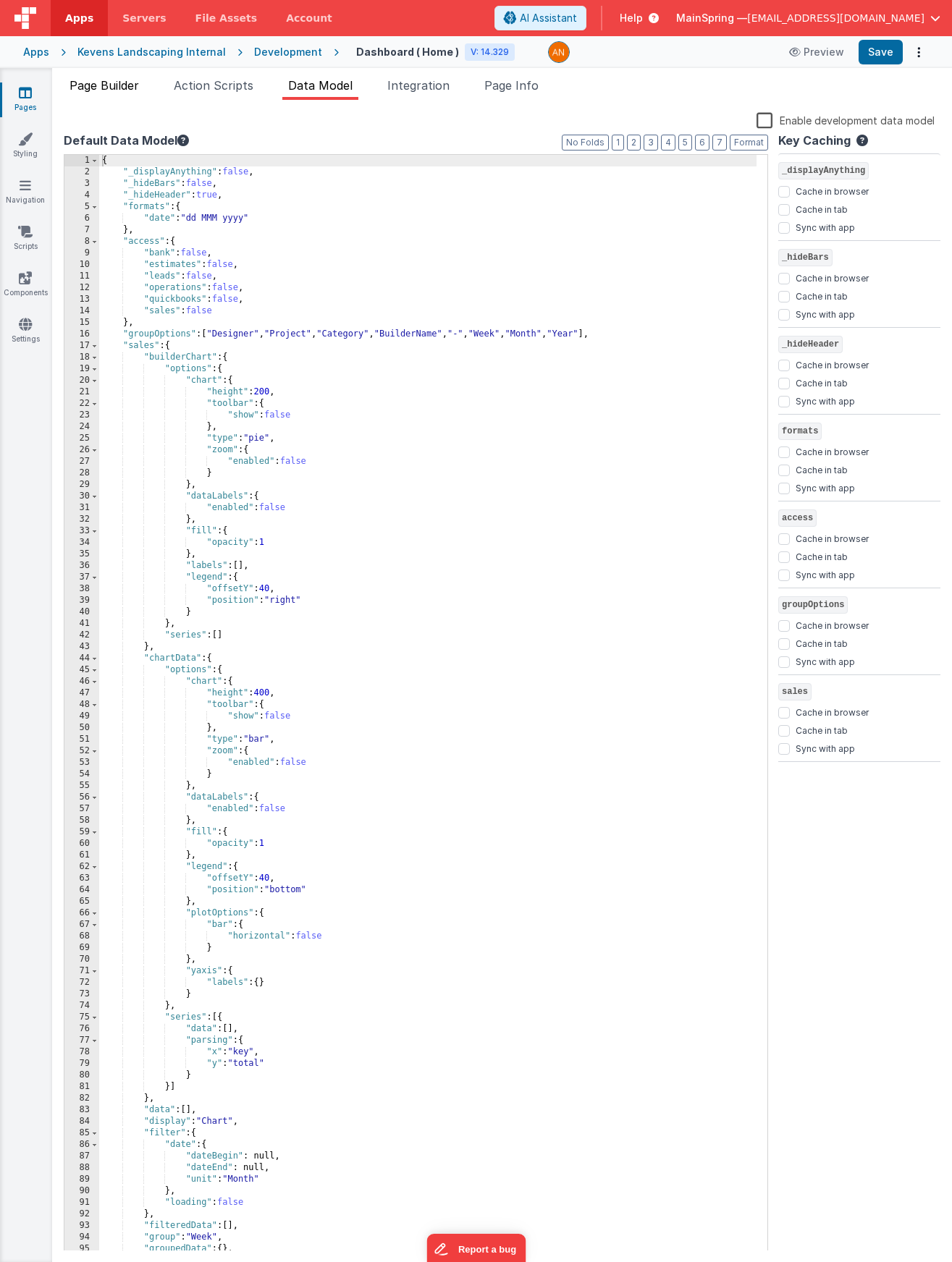
click at [126, 84] on span "Page Builder" at bounding box center [104, 85] width 70 height 14
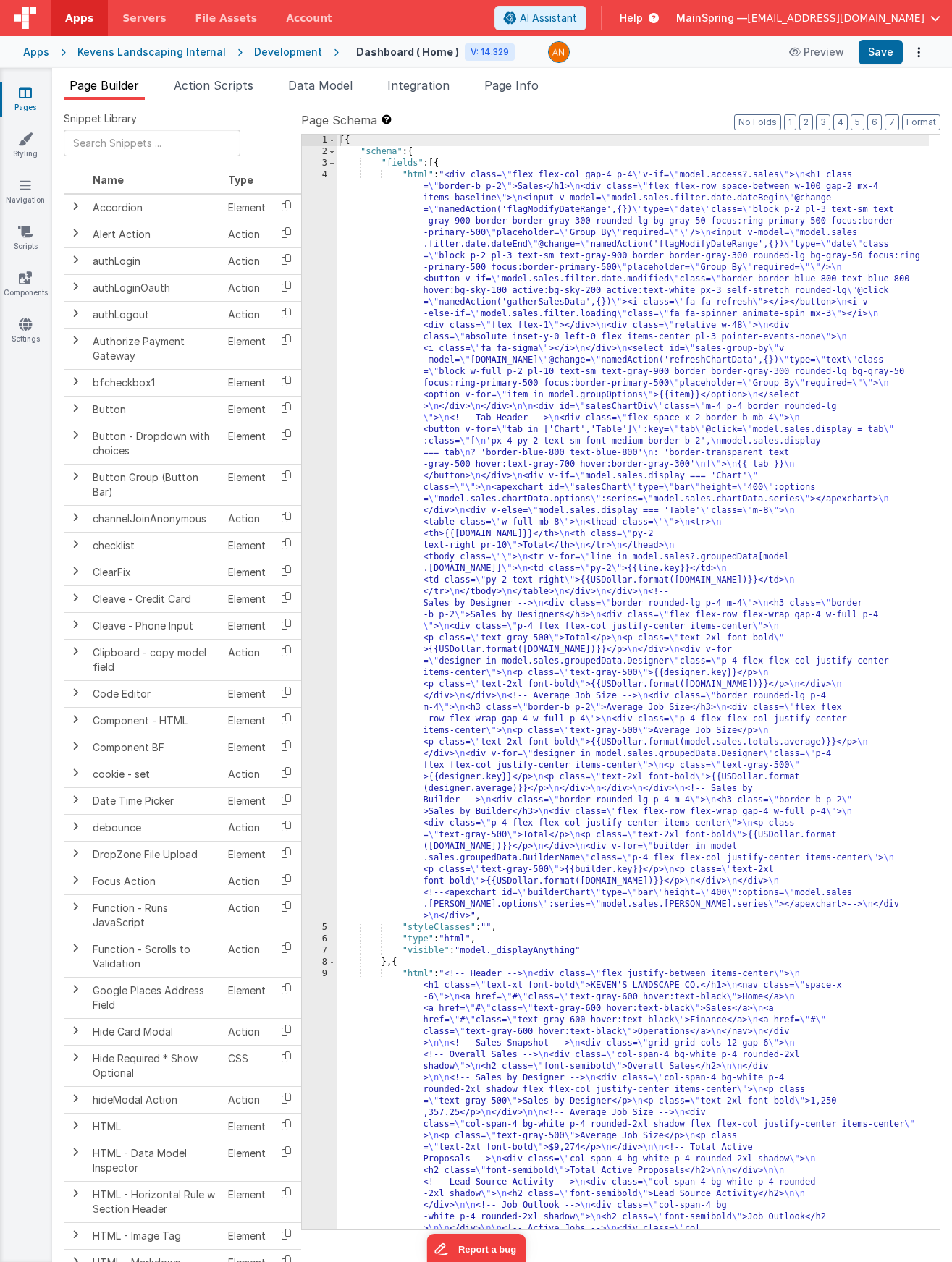
click at [266, 51] on div "Development" at bounding box center [288, 51] width 68 height 14
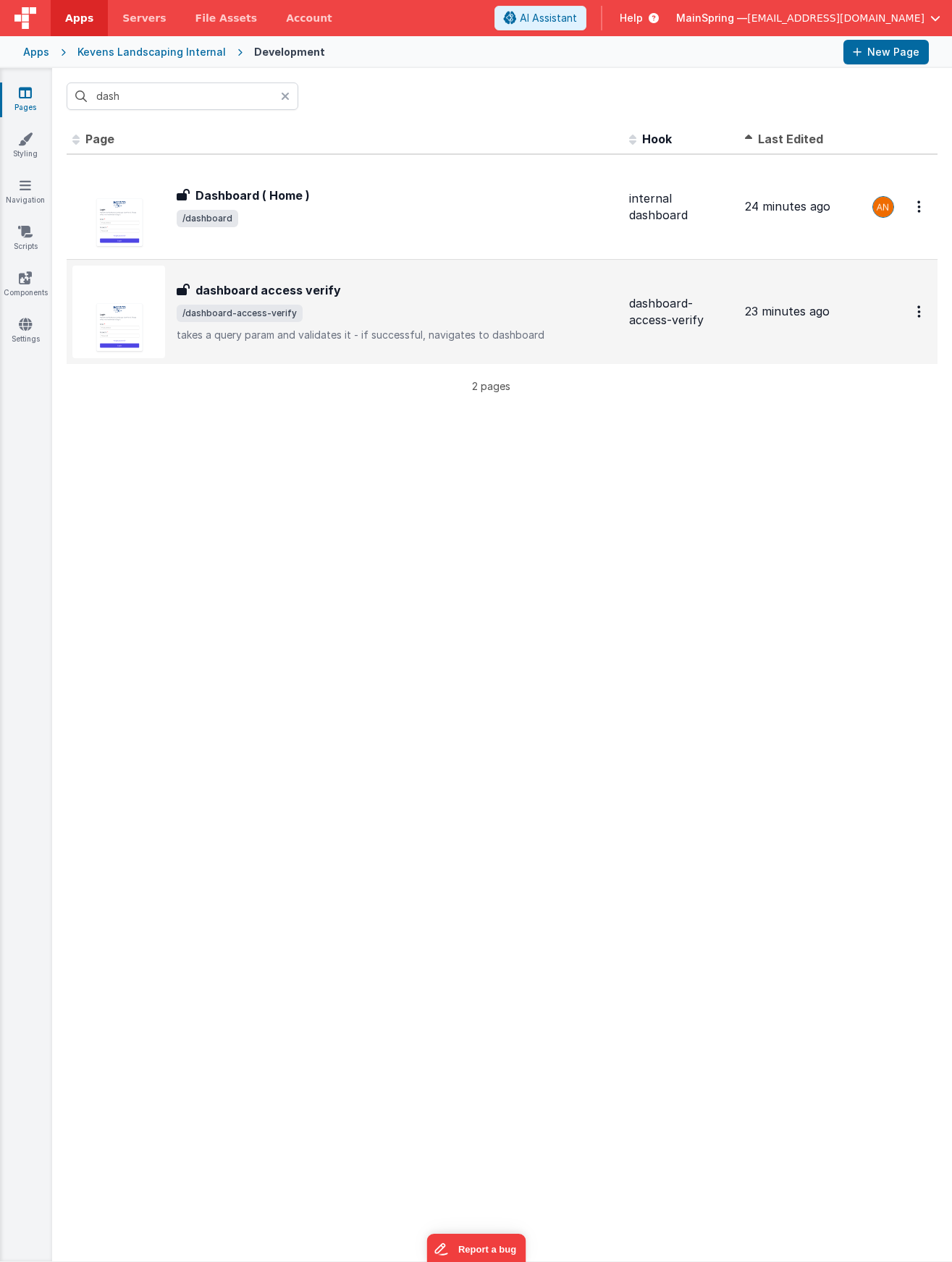
click at [389, 309] on span "/dashboard-access-verify" at bounding box center [397, 313] width 441 height 17
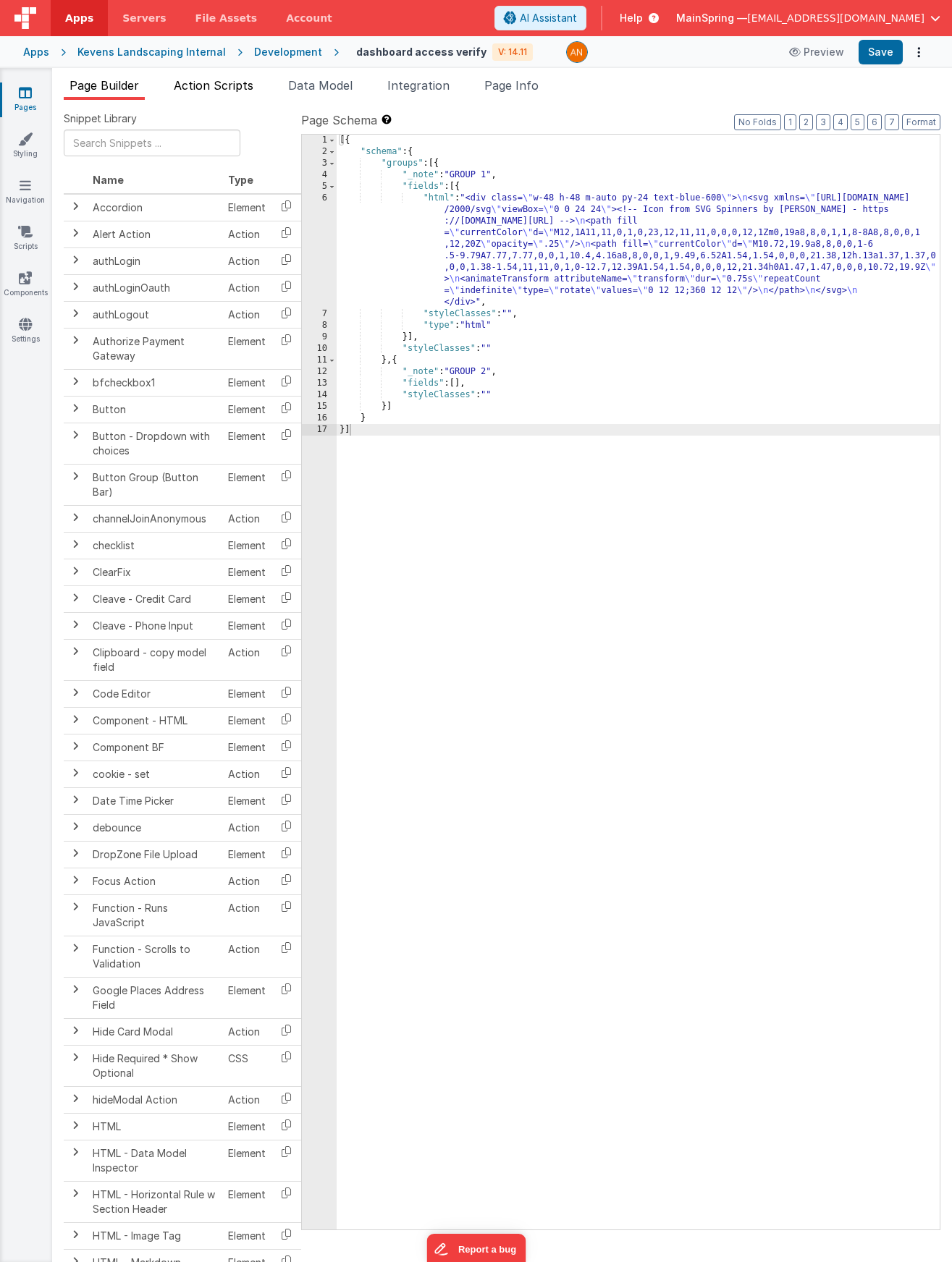
click at [238, 90] on span "Action Scripts" at bounding box center [213, 85] width 79 height 14
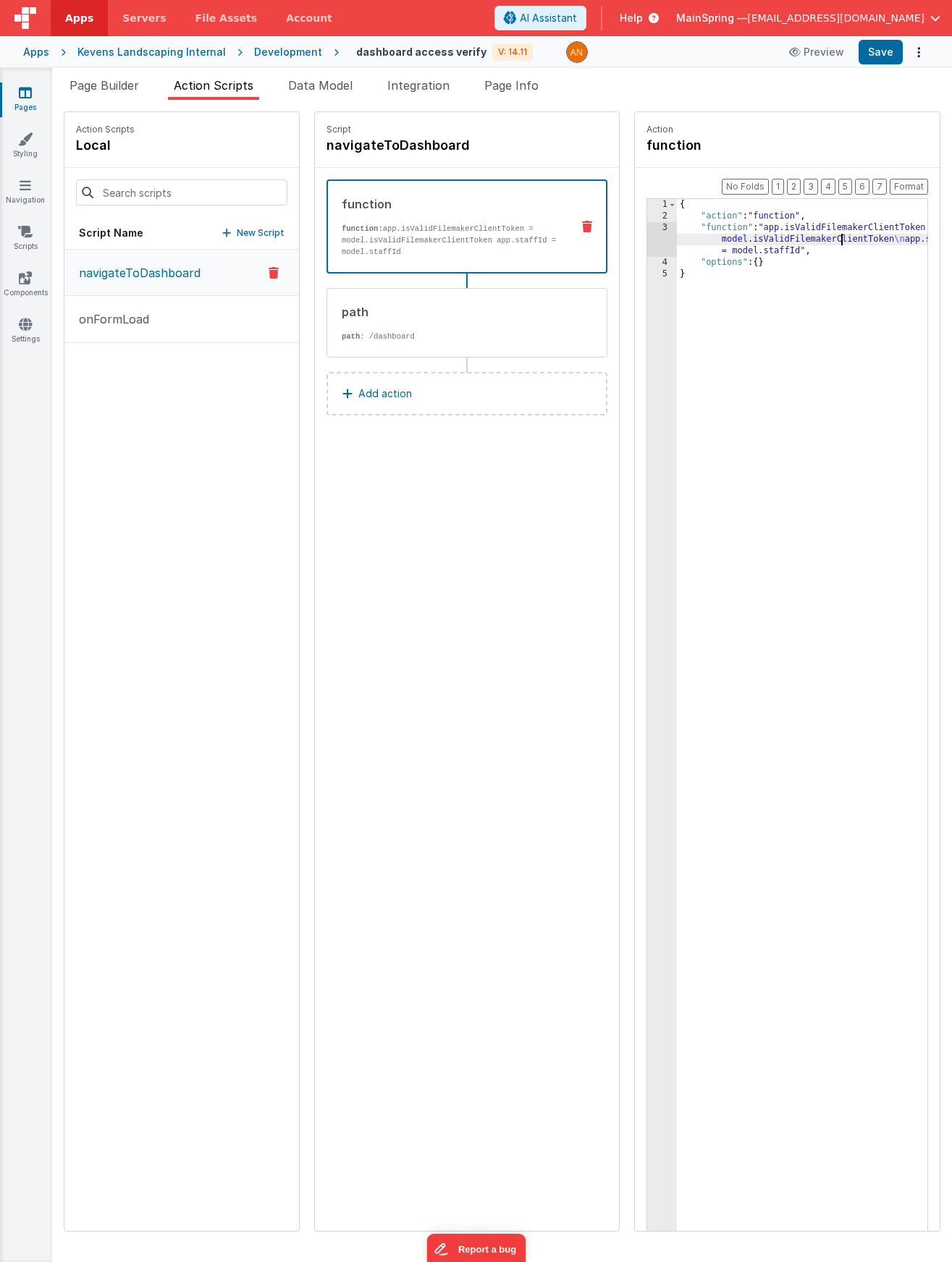
click at [798, 240] on div "{ "action" : "function" , "function" : "app.isValidFilemakerClientToken = model…" at bounding box center [823, 749] width 293 height 1100
click at [647, 238] on div "3" at bounding box center [661, 240] width 30 height 35
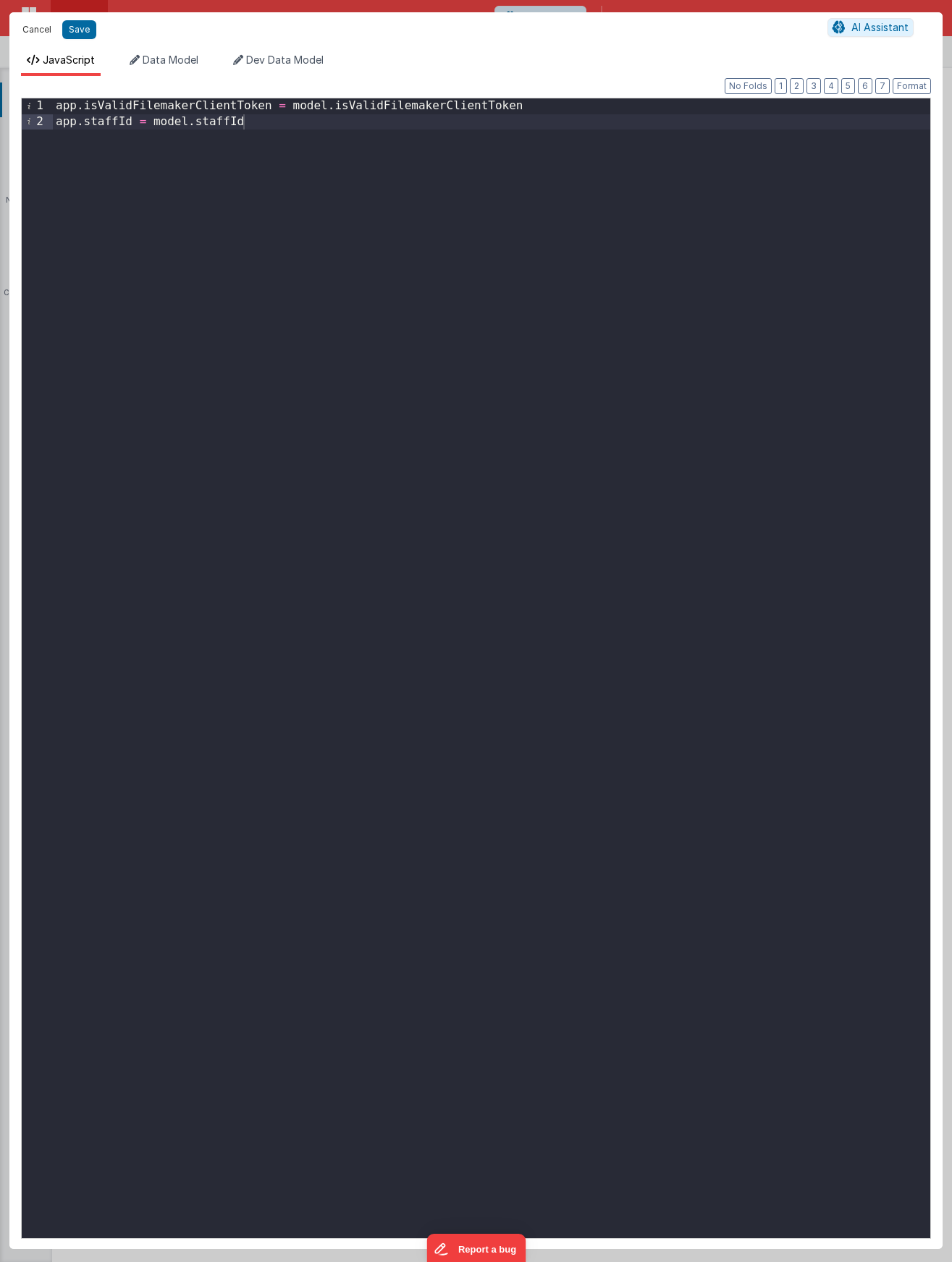
click at [43, 24] on button "Cancel" at bounding box center [36, 30] width 43 height 20
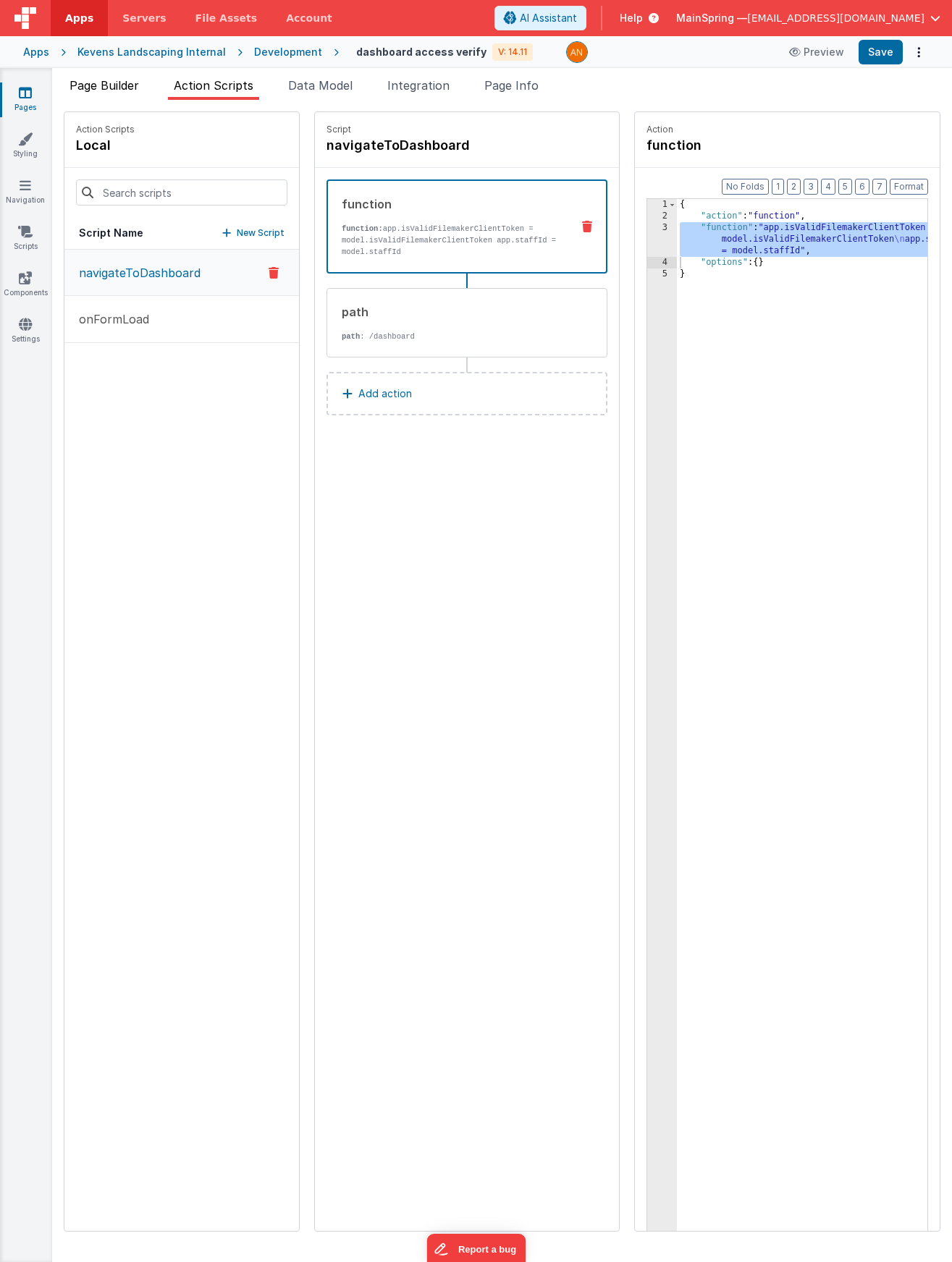
click at [107, 88] on span "Page Builder" at bounding box center [104, 85] width 70 height 14
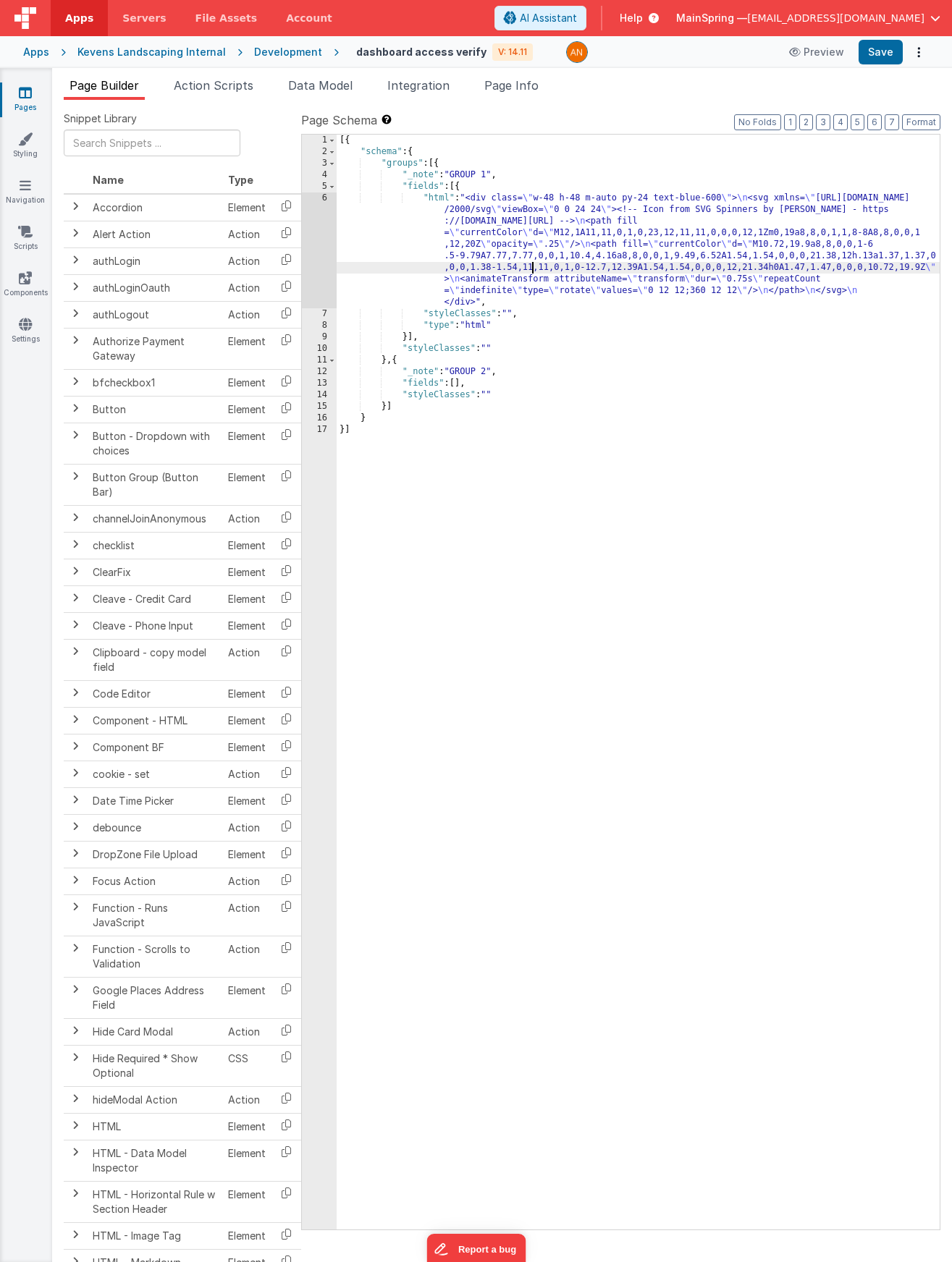
click at [535, 264] on div "[{ "schema" : { "groups" : [{ "_note" : "GROUP 1" , "fields" : [{ "html" : "<di…" at bounding box center [638, 694] width 603 height 1118
click at [212, 84] on span "Action Scripts" at bounding box center [213, 85] width 79 height 14
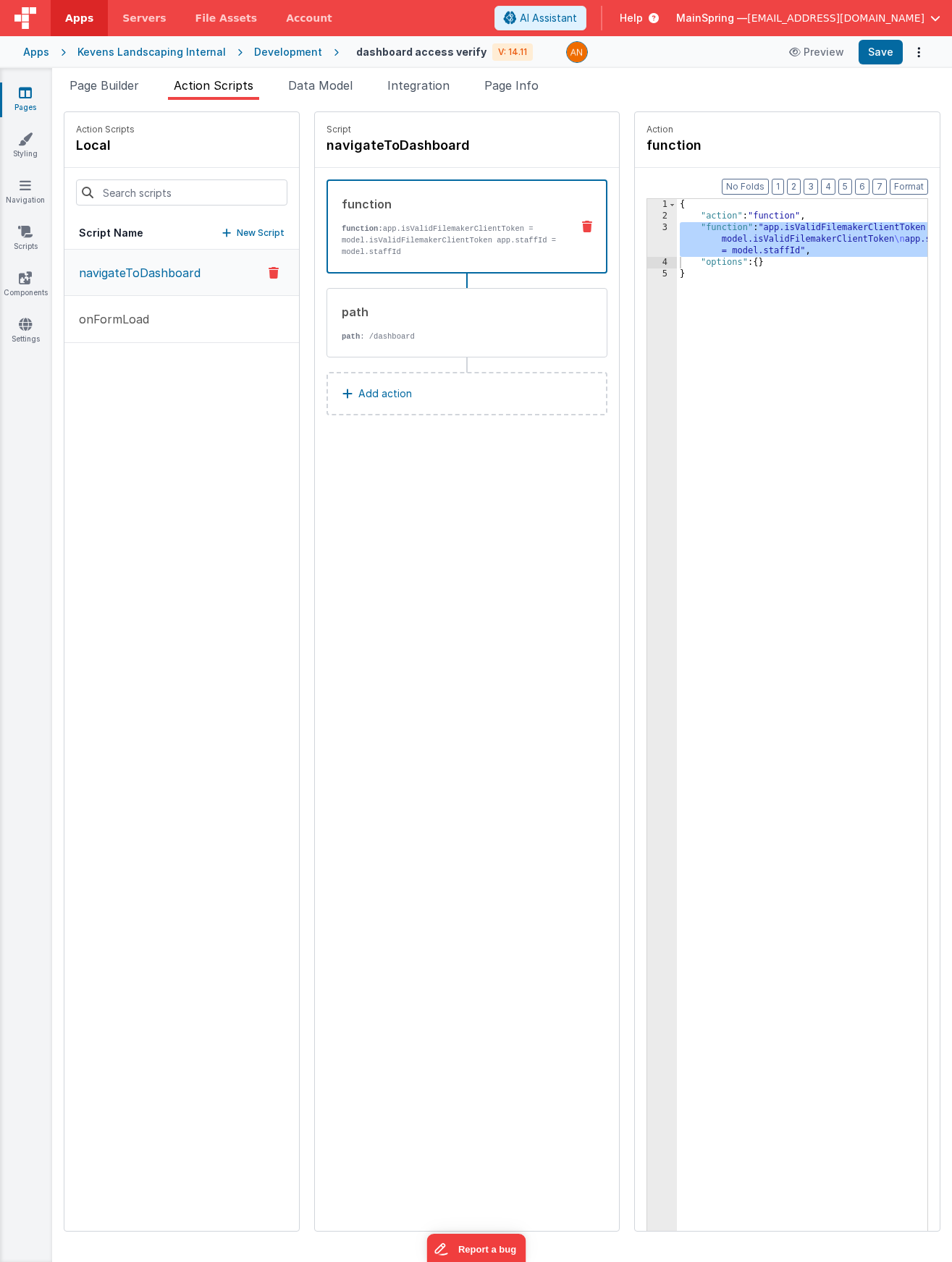
click at [263, 51] on div "Development" at bounding box center [288, 51] width 68 height 14
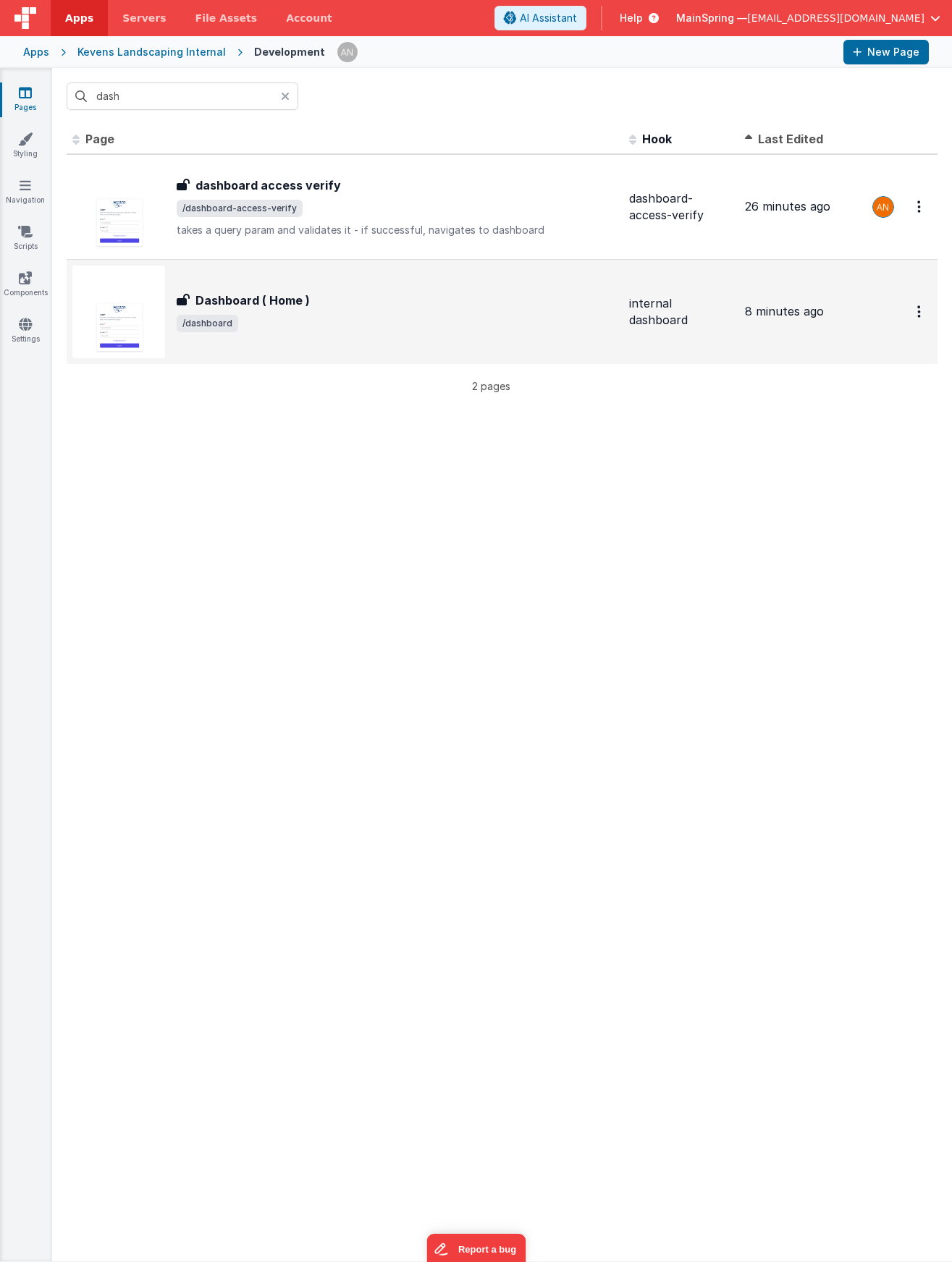
click at [305, 317] on span "/dashboard" at bounding box center [397, 323] width 441 height 17
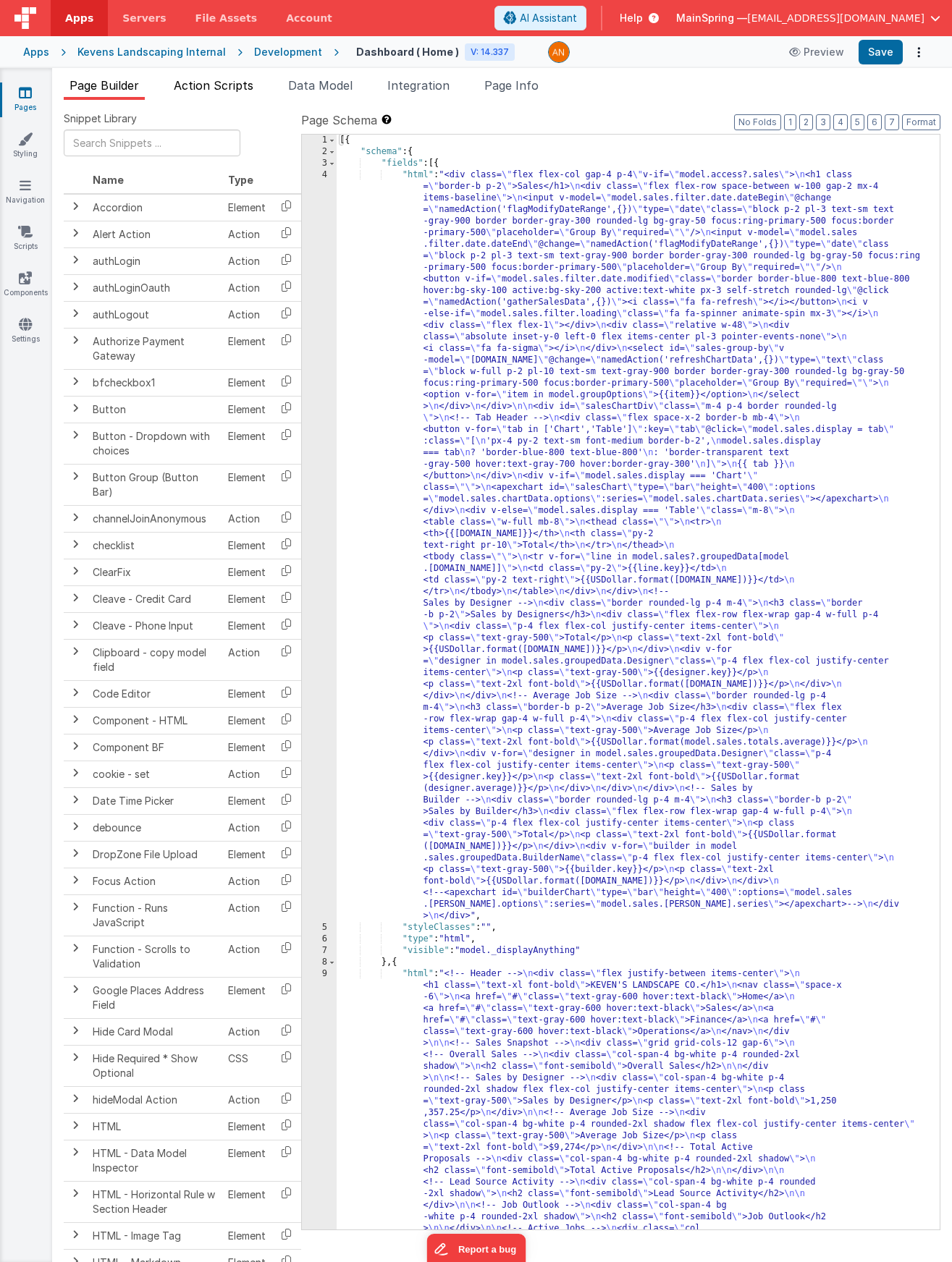
click at [242, 92] on span "Action Scripts" at bounding box center [213, 85] width 79 height 14
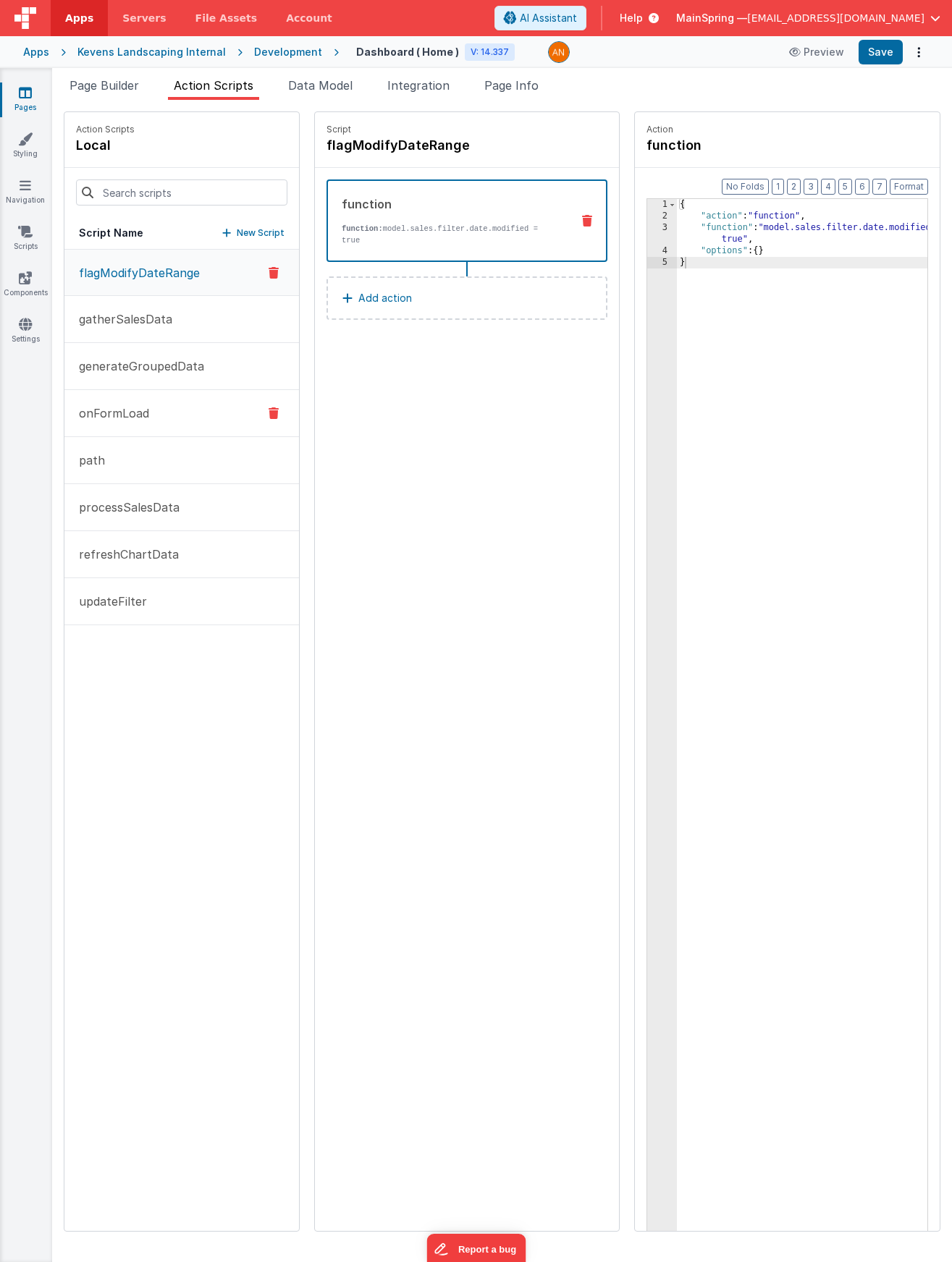
click at [140, 409] on p "onFormLoad" at bounding box center [110, 413] width 79 height 17
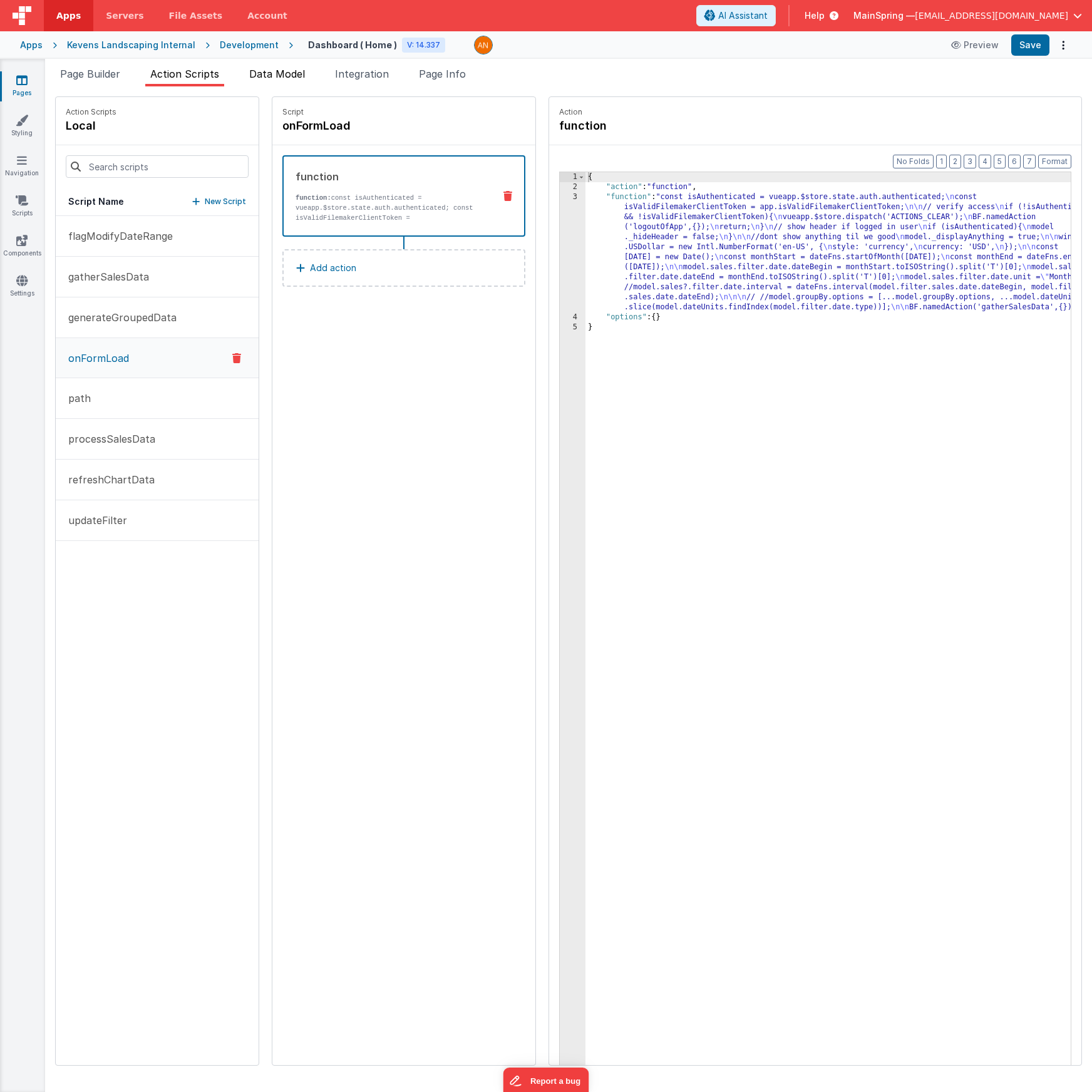
click at [268, 81] on li "Data Model" at bounding box center [277, 76] width 65 height 20
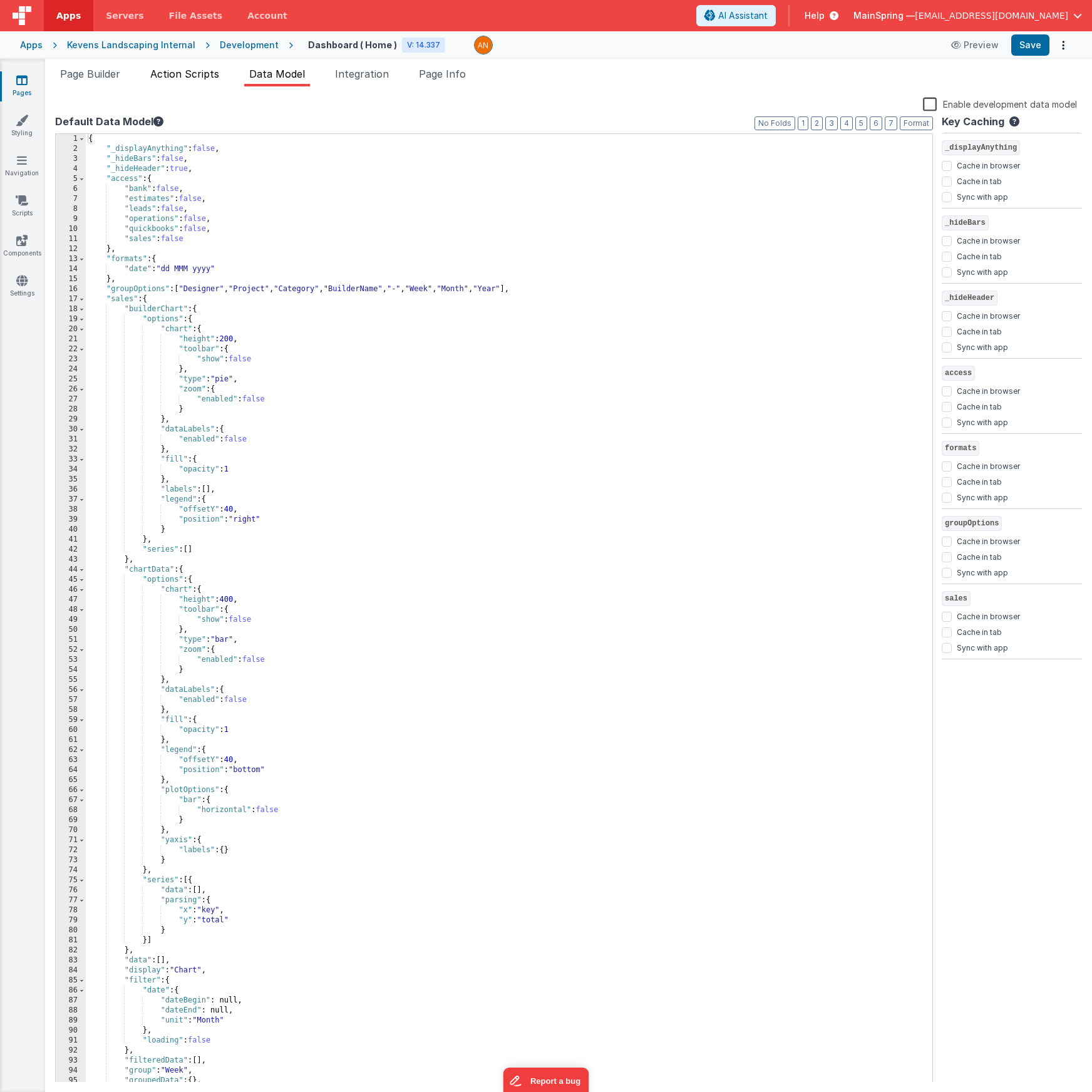
click at [183, 73] on span "Action Scripts" at bounding box center [185, 73] width 69 height 12
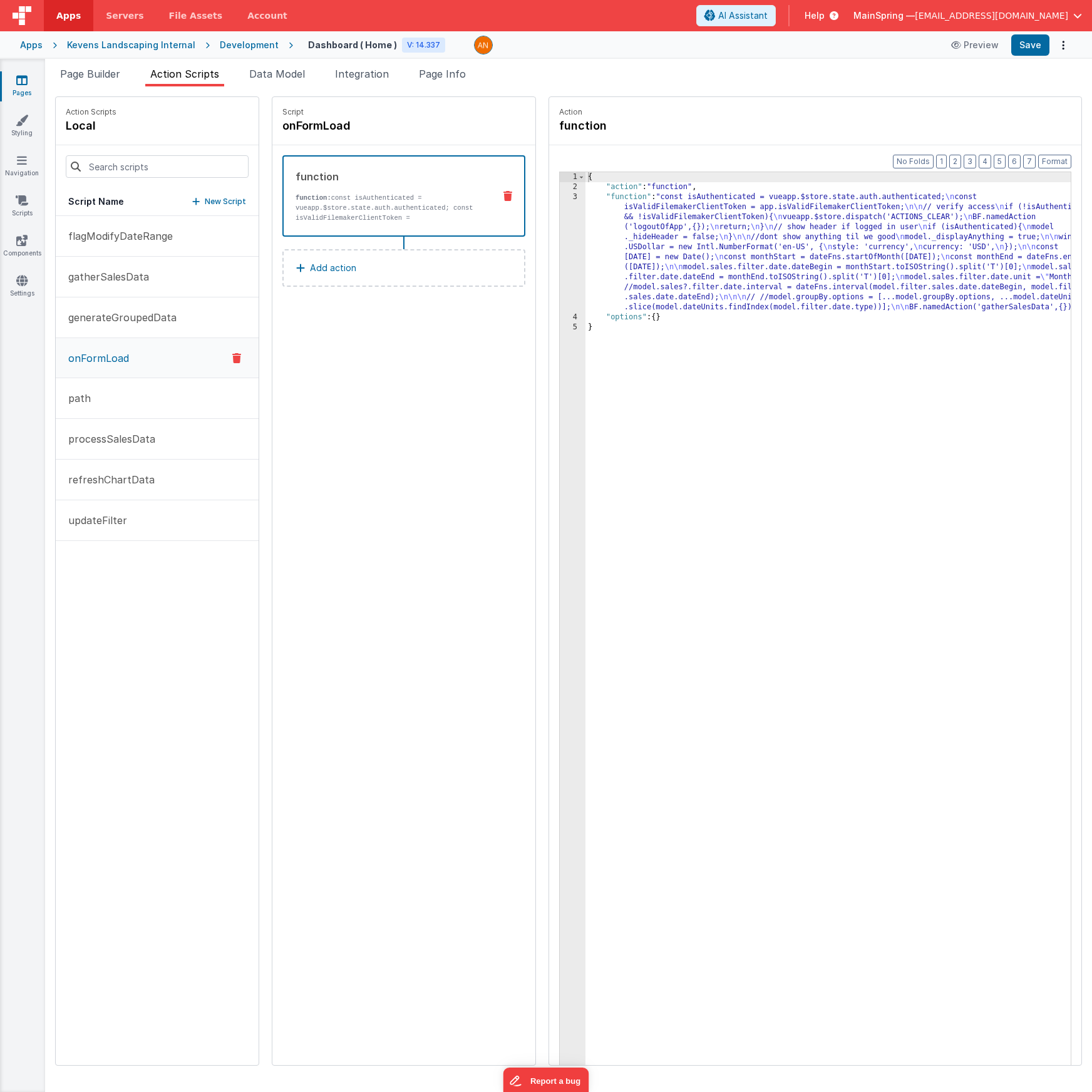
click at [701, 232] on div "{ "action" : "function" , "function" : "const isAuthenticated = vueapp.$store.s…" at bounding box center [846, 648] width 522 height 952
click at [560, 252] on div "3" at bounding box center [572, 253] width 26 height 120
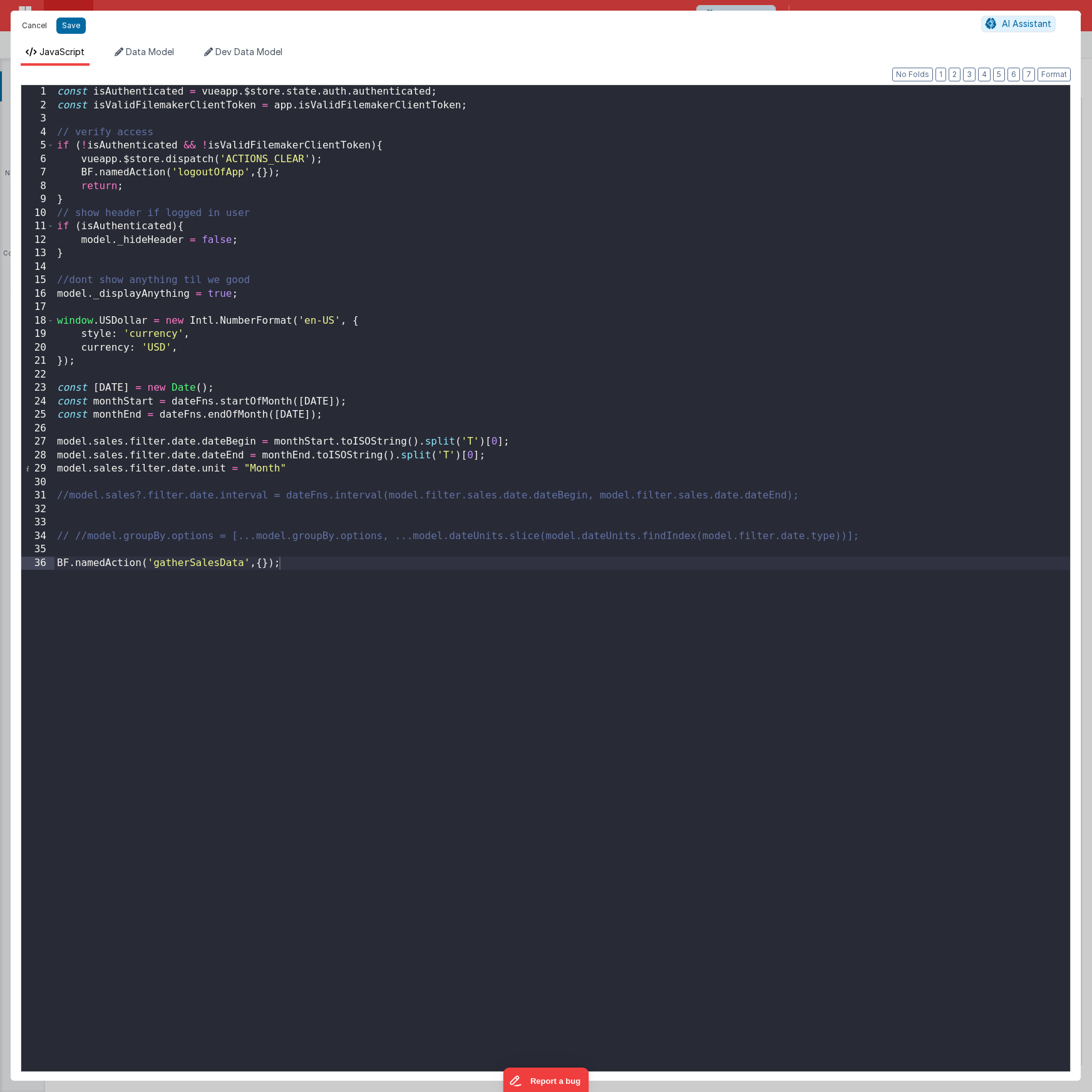
drag, startPoint x: 24, startPoint y: 23, endPoint x: 95, endPoint y: 96, distance: 101.8
click at [24, 23] on button "Cancel" at bounding box center [34, 26] width 37 height 18
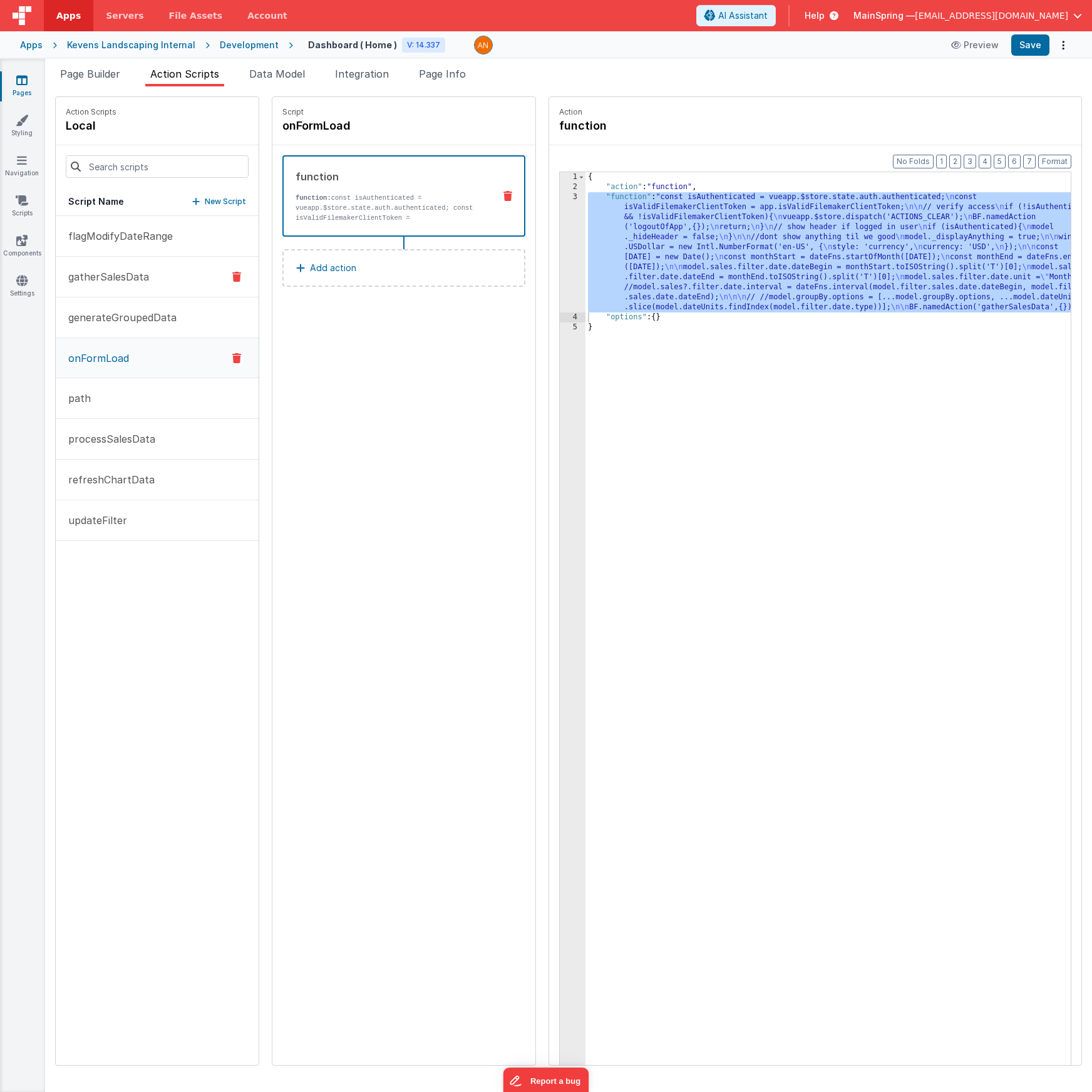
click at [130, 276] on p "gatherSalesData" at bounding box center [105, 276] width 88 height 15
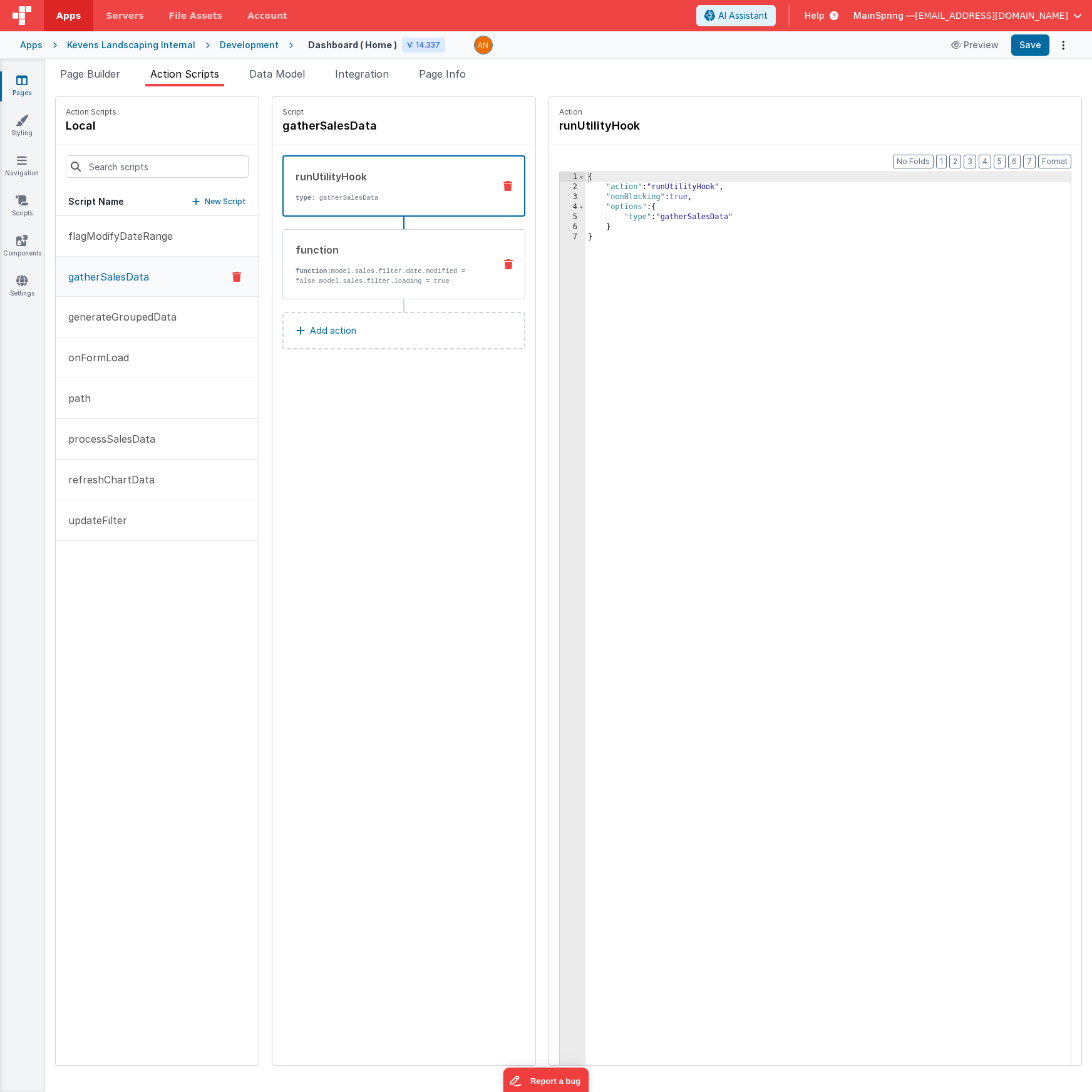
click at [342, 239] on div "function function: model.sales.filter.date.modified = false model.sales.filter.…" at bounding box center [403, 264] width 243 height 70
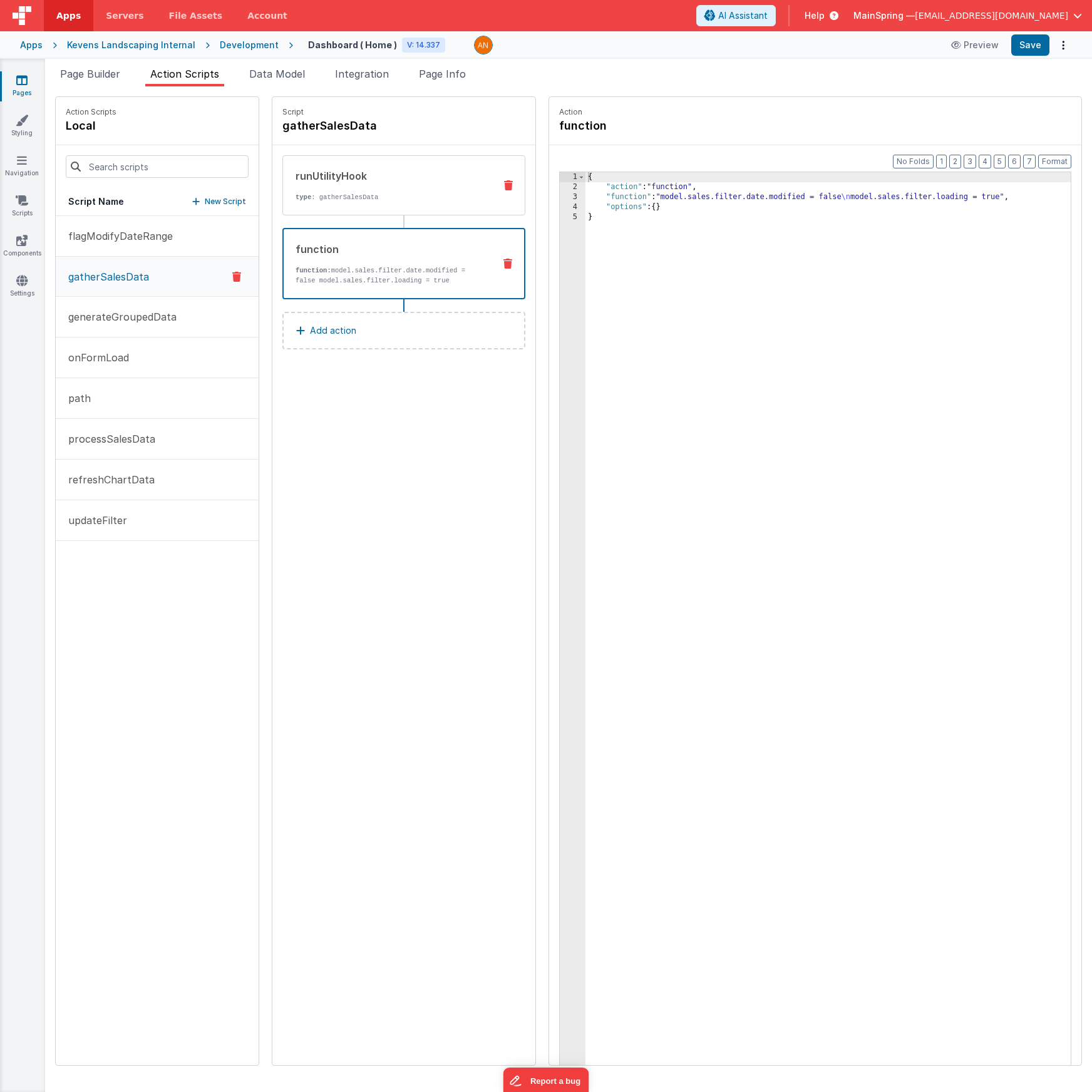
click at [339, 194] on p "type : gatherSalesData" at bounding box center [390, 197] width 189 height 10
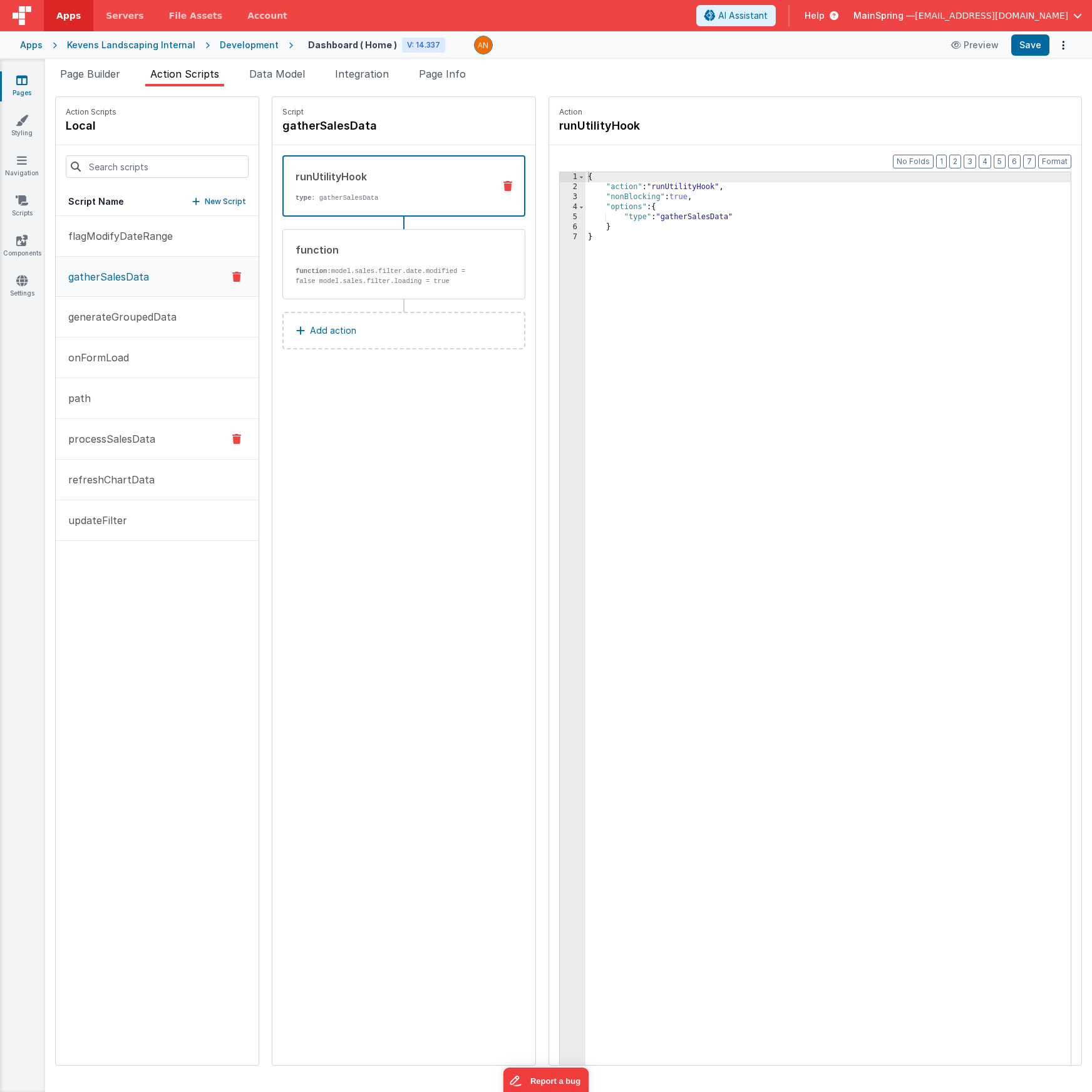
click at [99, 435] on p "processSalesData" at bounding box center [108, 439] width 94 height 15
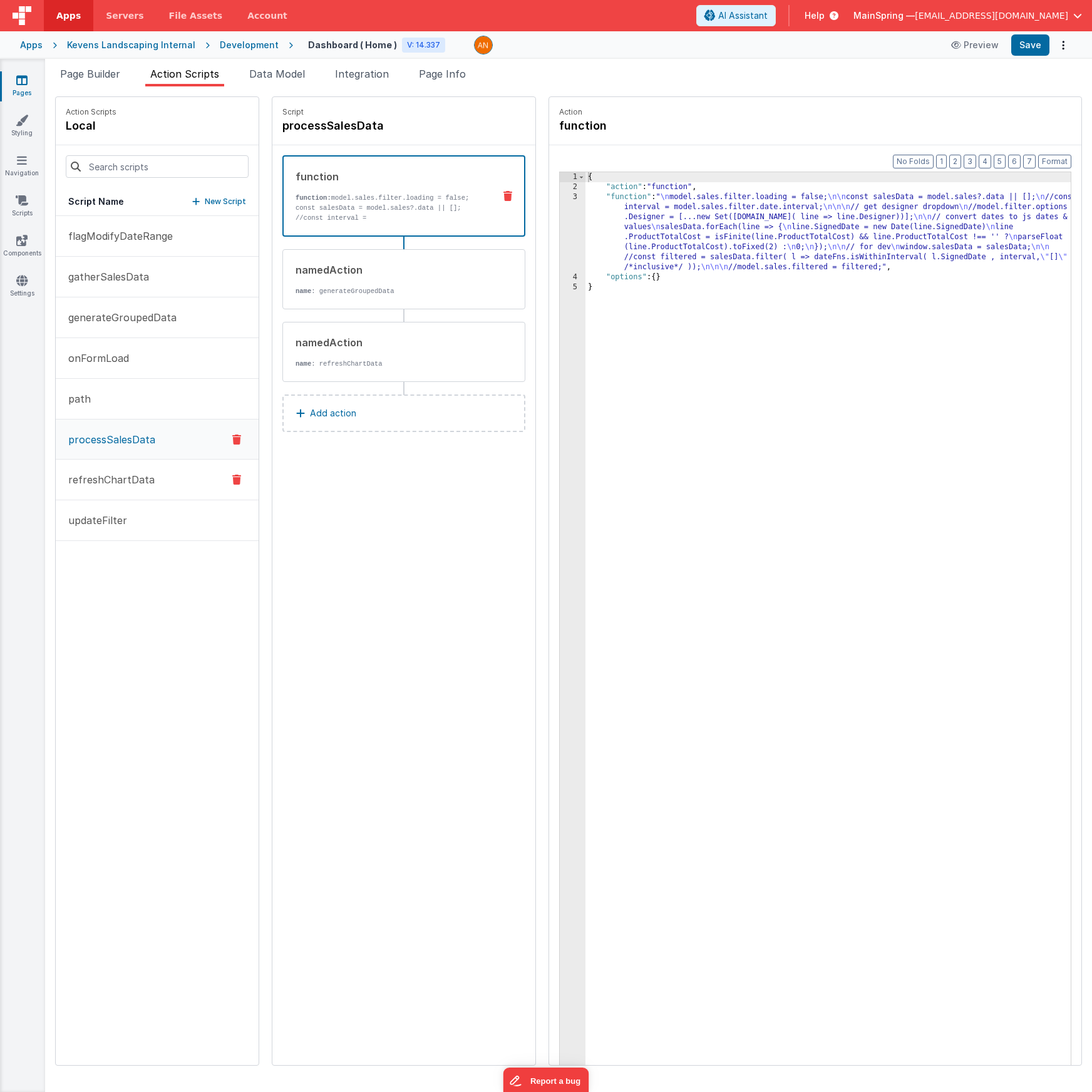
click at [100, 469] on button "refreshChartData" at bounding box center [157, 480] width 203 height 41
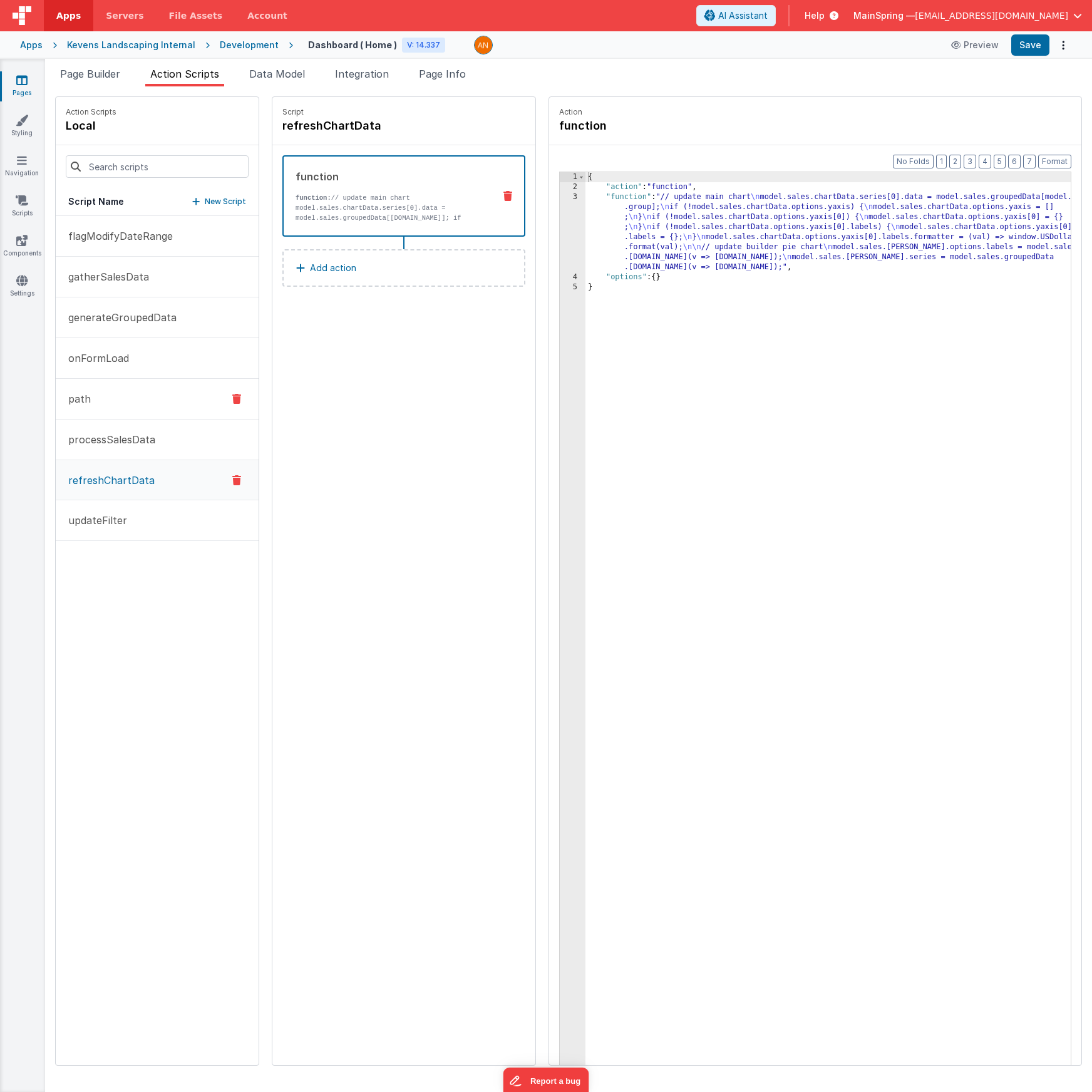
click at [95, 390] on button "path" at bounding box center [157, 399] width 203 height 41
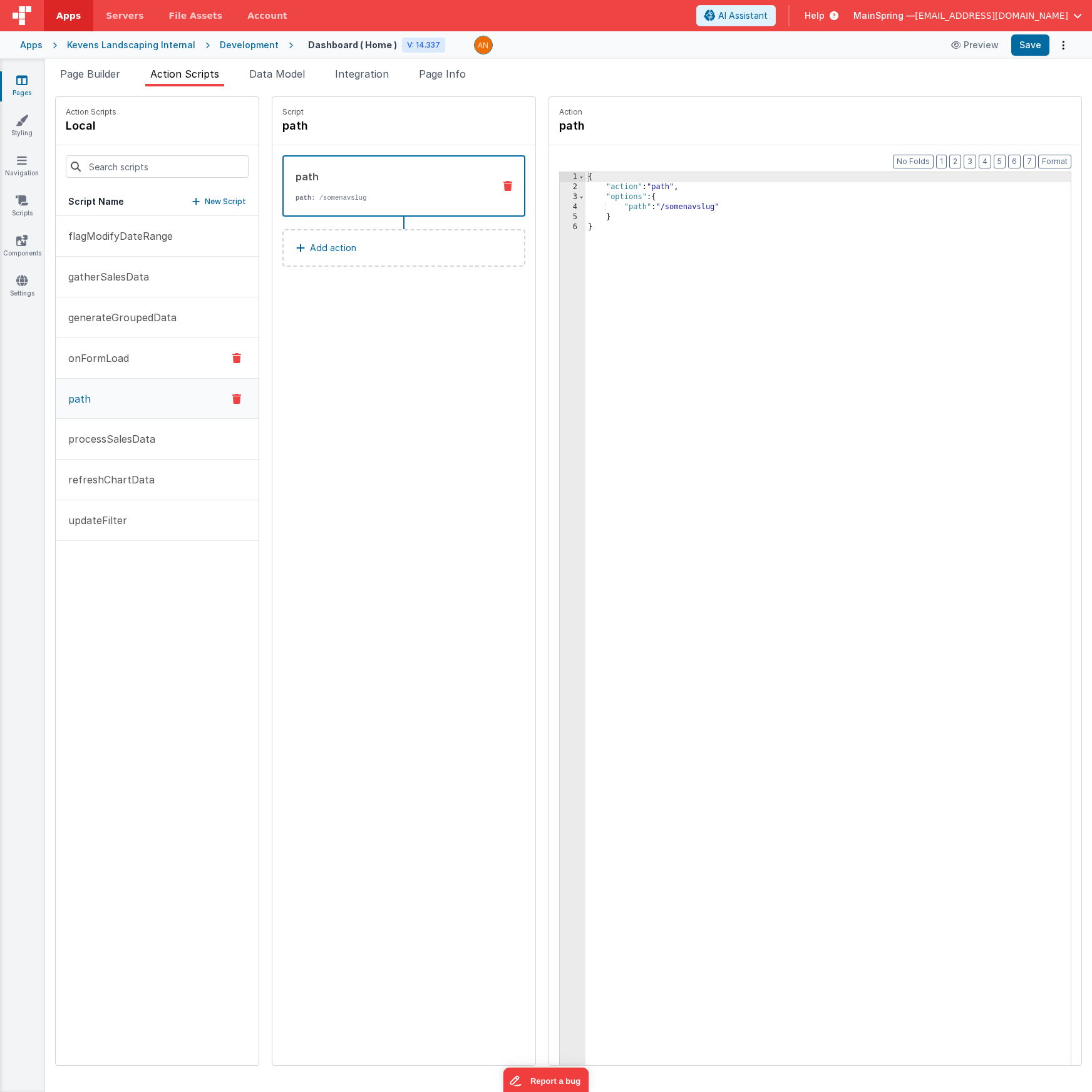
click at [98, 354] on p "onFormLoad" at bounding box center [95, 358] width 68 height 15
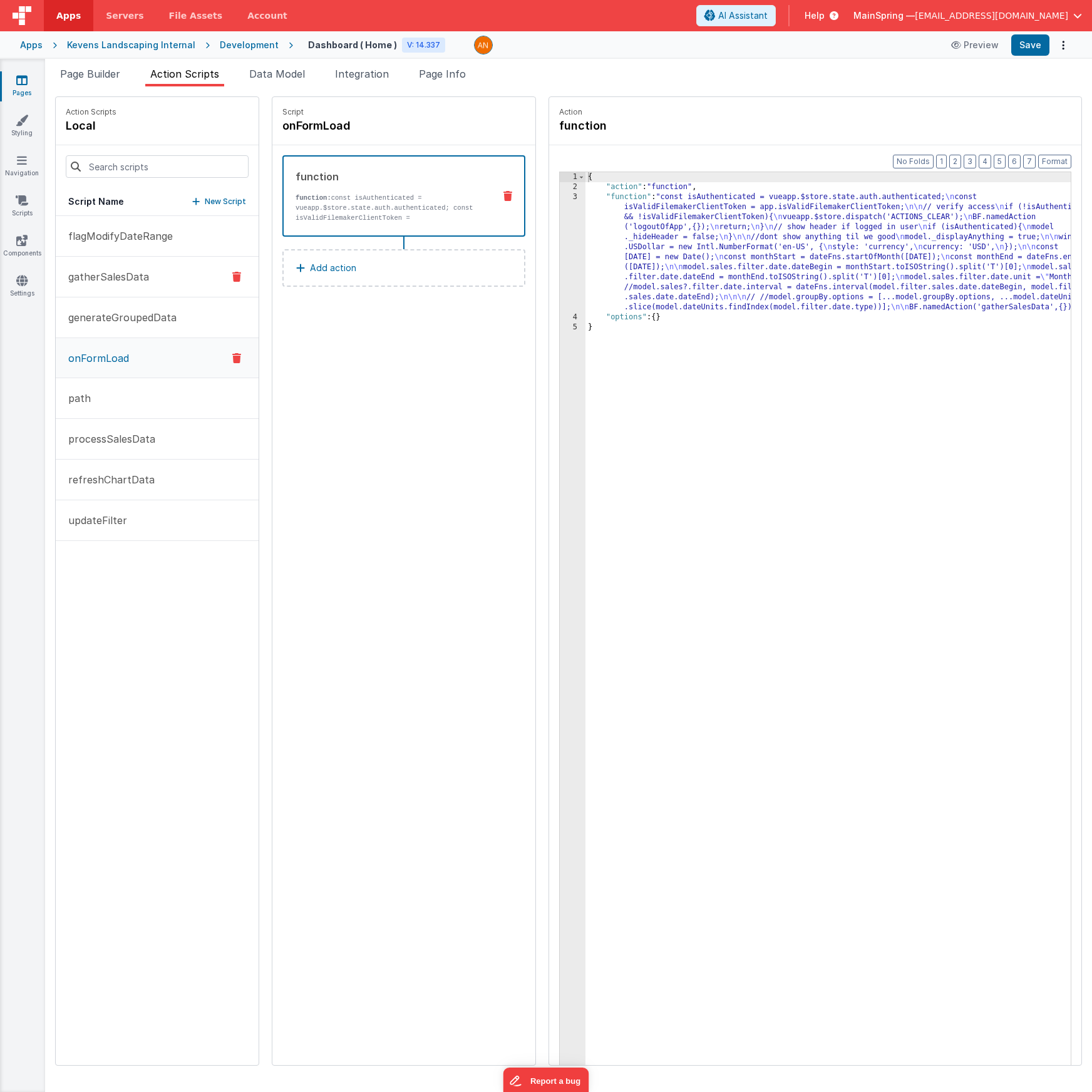
click at [111, 274] on p "gatherSalesData" at bounding box center [105, 276] width 88 height 15
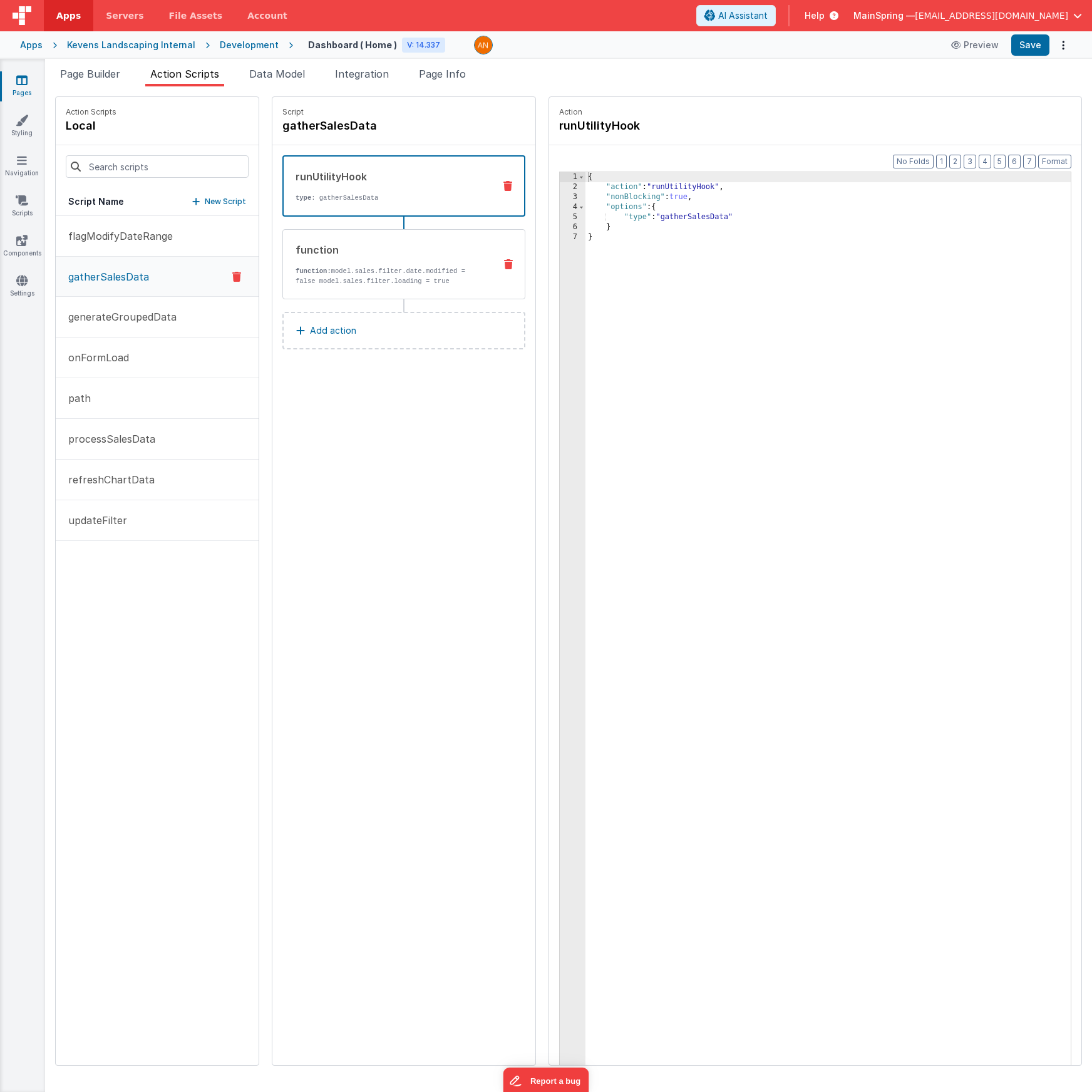
click at [372, 249] on div "function" at bounding box center [390, 249] width 189 height 15
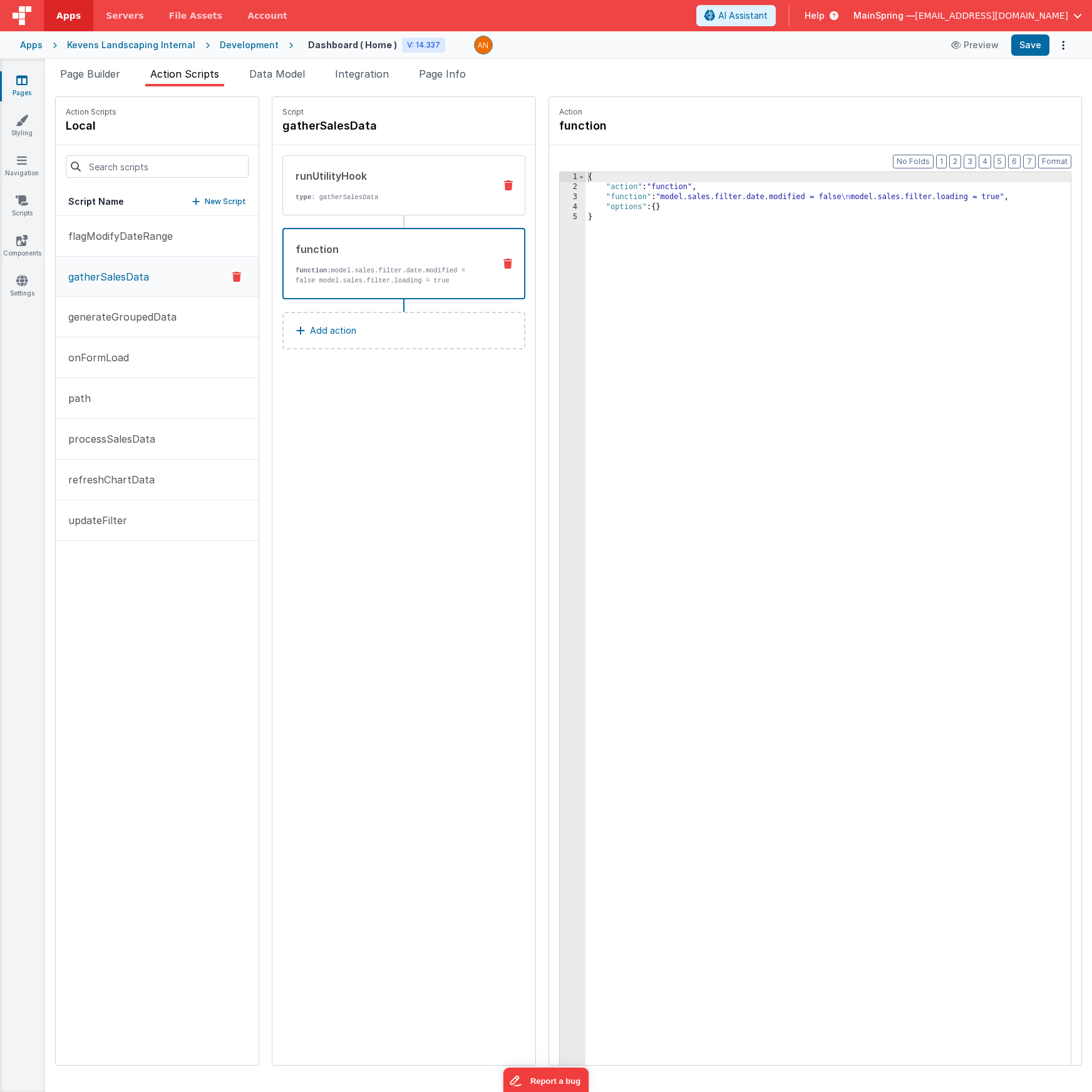
click at [356, 191] on div "runUtilityHook type : gatherSalesData" at bounding box center [384, 185] width 202 height 34
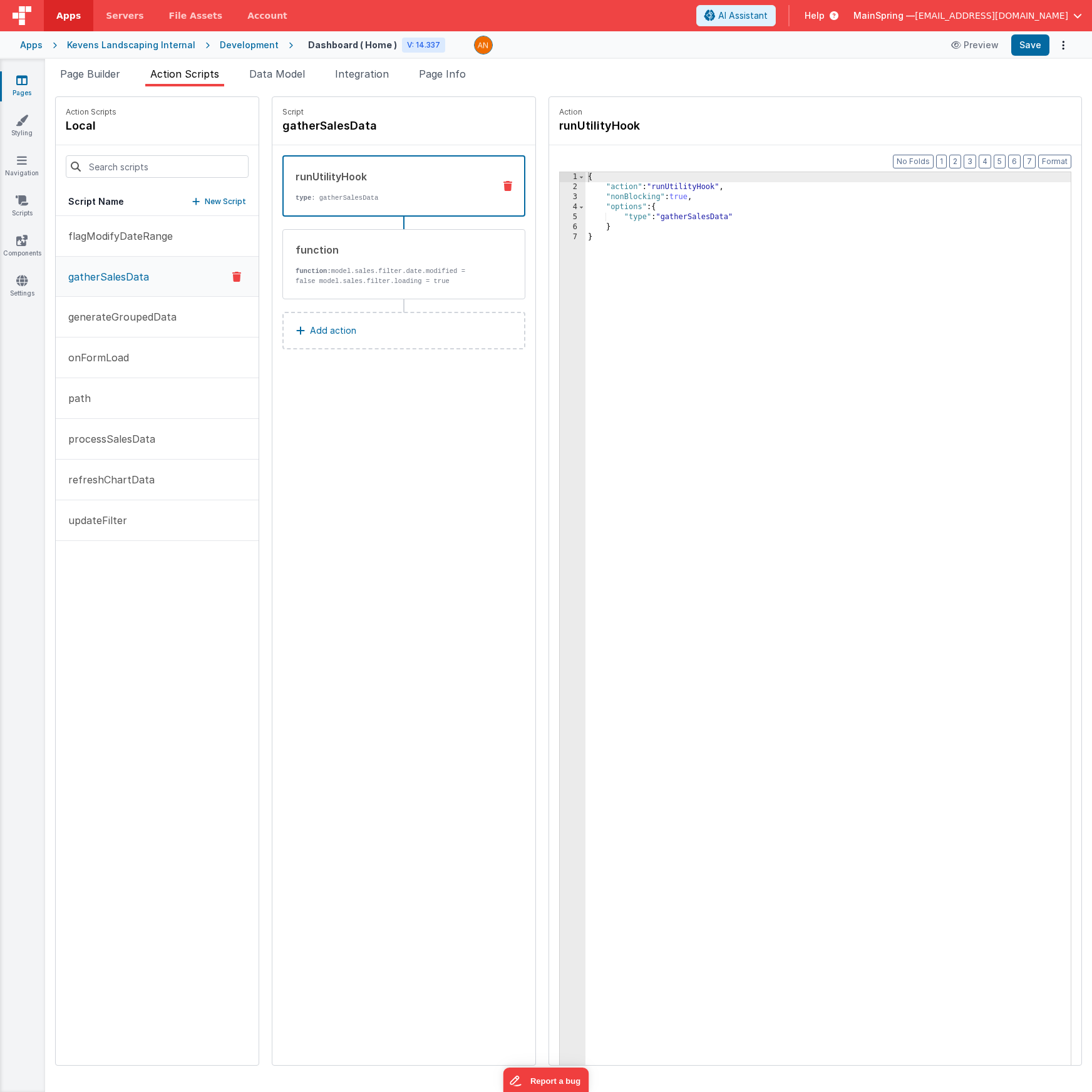
click at [418, 547] on div "Script gatherSalesData runUtilityHook type : gatherSalesData function function:…" at bounding box center [404, 581] width 263 height 968
click at [360, 460] on div "Script gatherSalesData runUtilityHook type : gatherSalesData function function:…" at bounding box center [404, 581] width 263 height 968
click at [120, 361] on p "onFormLoad" at bounding box center [95, 357] width 68 height 15
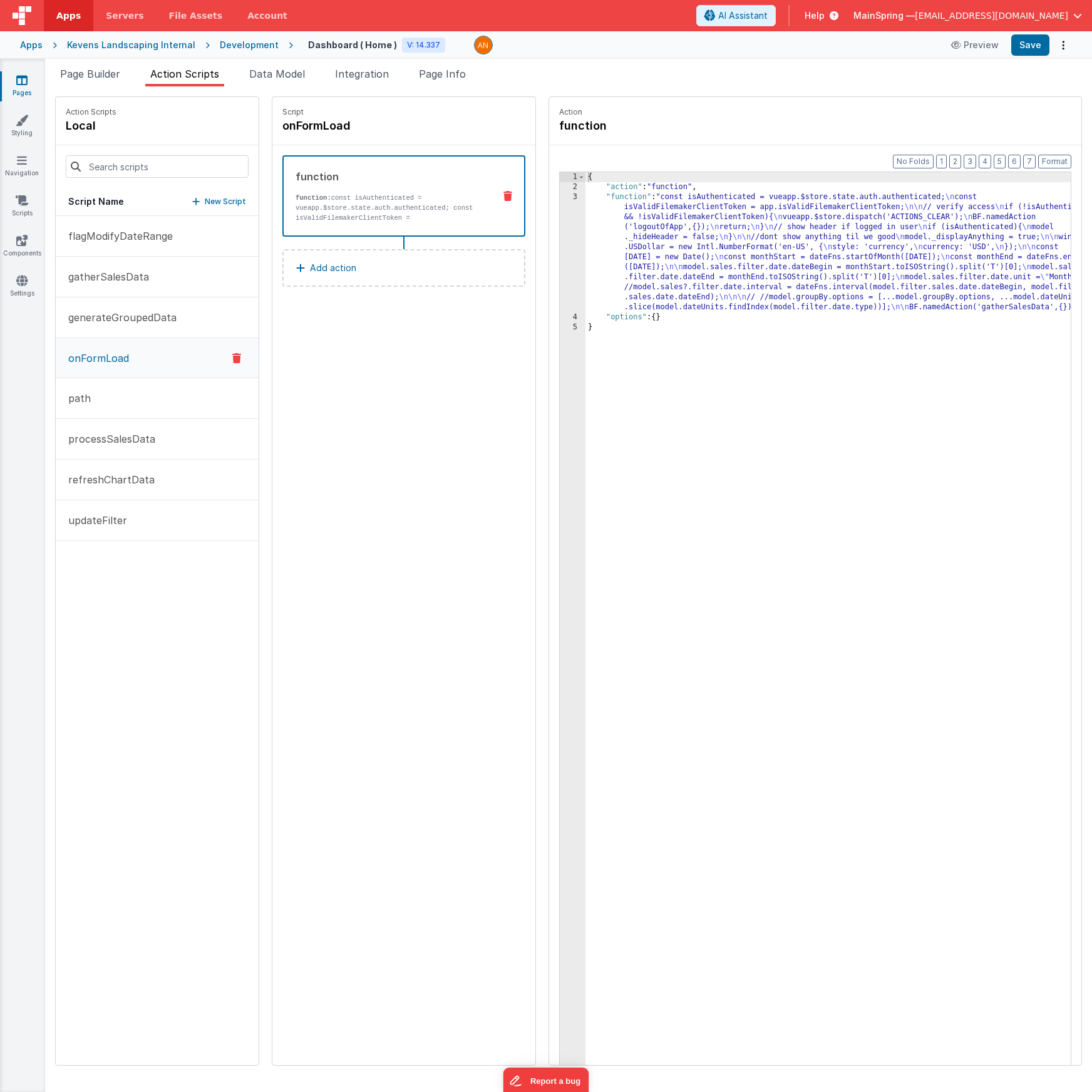
click at [710, 254] on div "{ "action" : "function" , "function" : "const isAuthenticated = vueapp.$store.s…" at bounding box center [846, 648] width 522 height 952
click at [560, 248] on div "3" at bounding box center [572, 253] width 26 height 120
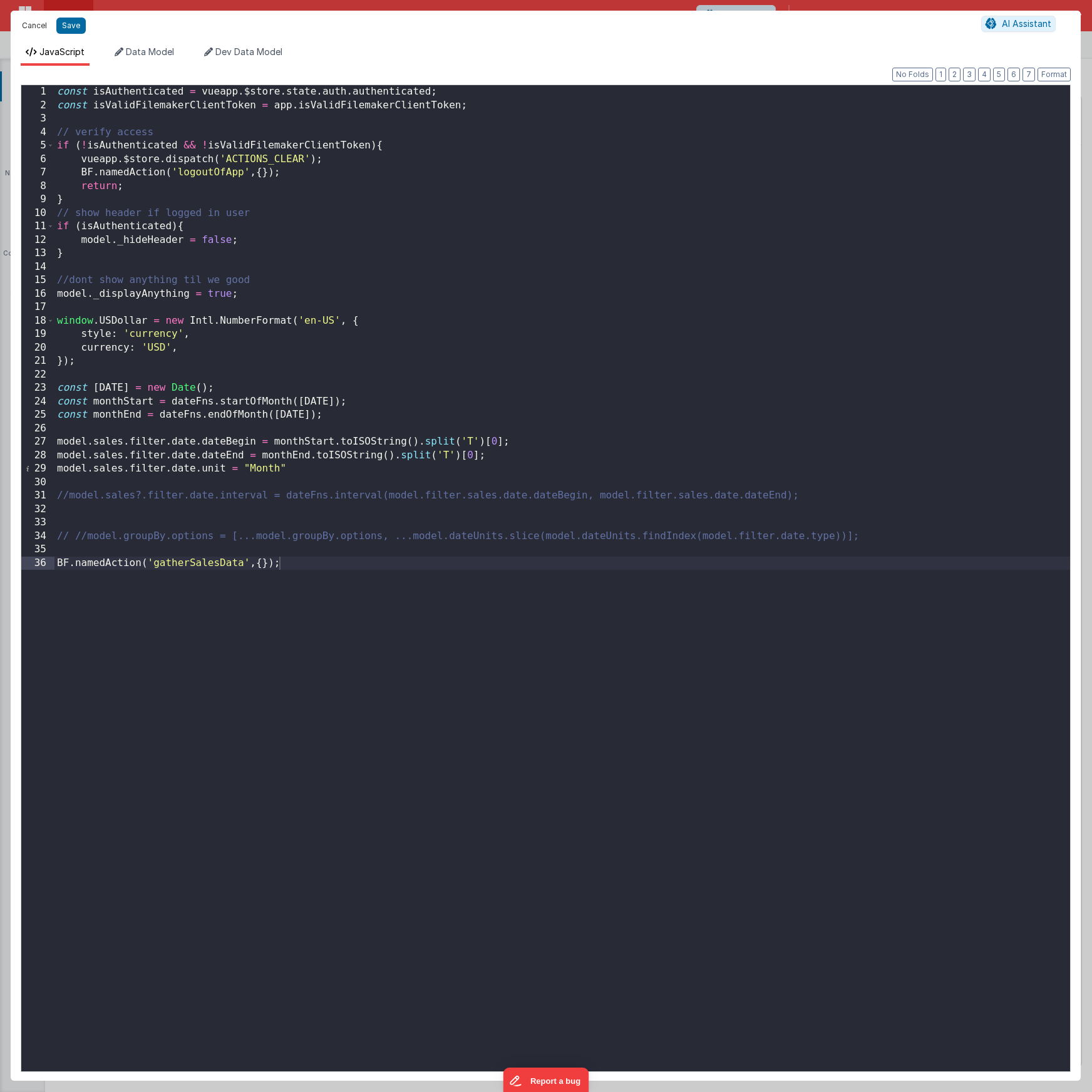
click at [29, 25] on button "Cancel" at bounding box center [34, 26] width 37 height 18
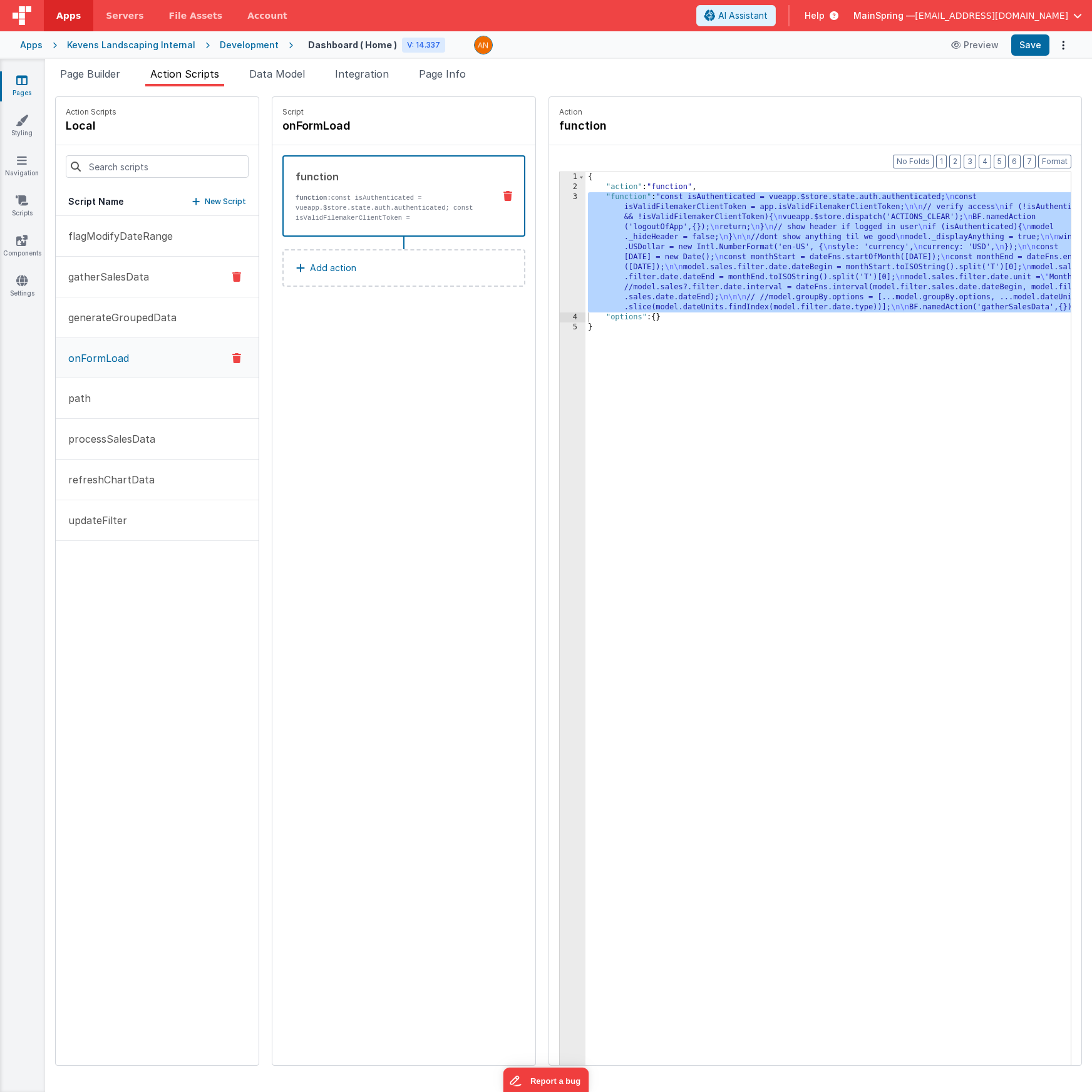
click at [111, 278] on p "gatherSalesData" at bounding box center [105, 276] width 88 height 15
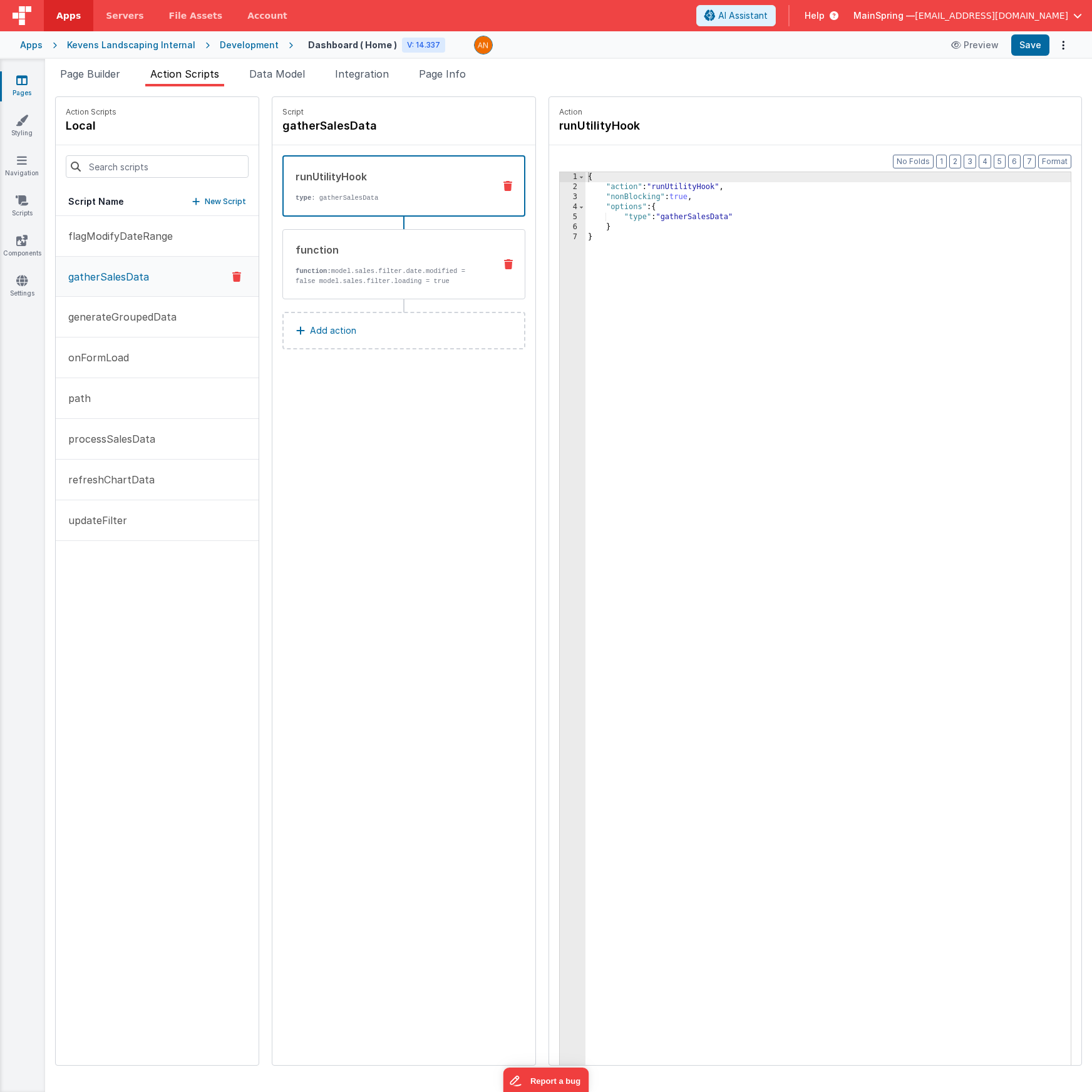
click at [374, 266] on p "function: model.sales.filter.date.modified = false model.sales.filter.loading =…" at bounding box center [390, 276] width 189 height 20
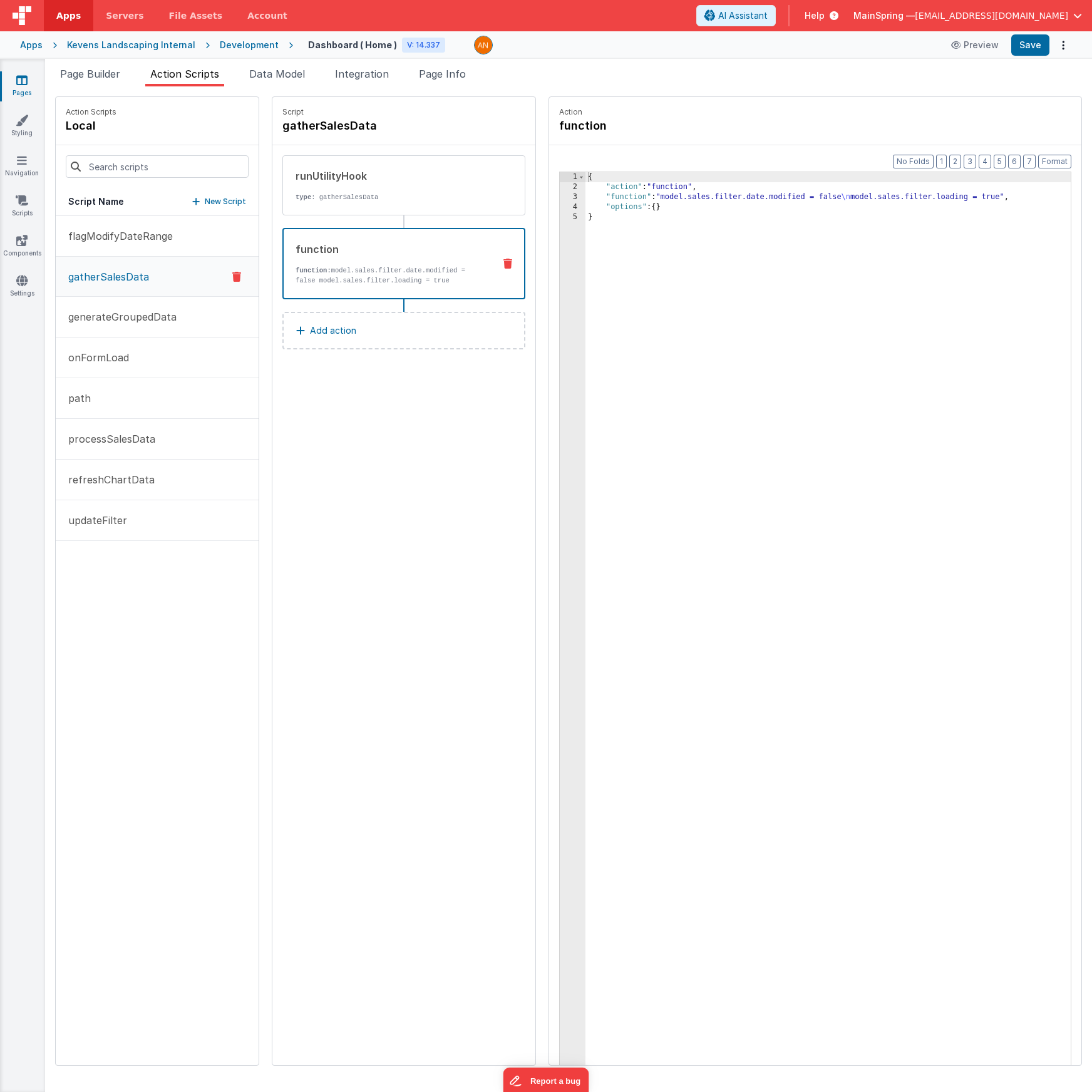
click at [384, 401] on div "Script gatherSalesData runUtilityHook type : gatherSalesData function function:…" at bounding box center [404, 581] width 263 height 968
click at [283, 81] on li "Data Model" at bounding box center [277, 76] width 65 height 20
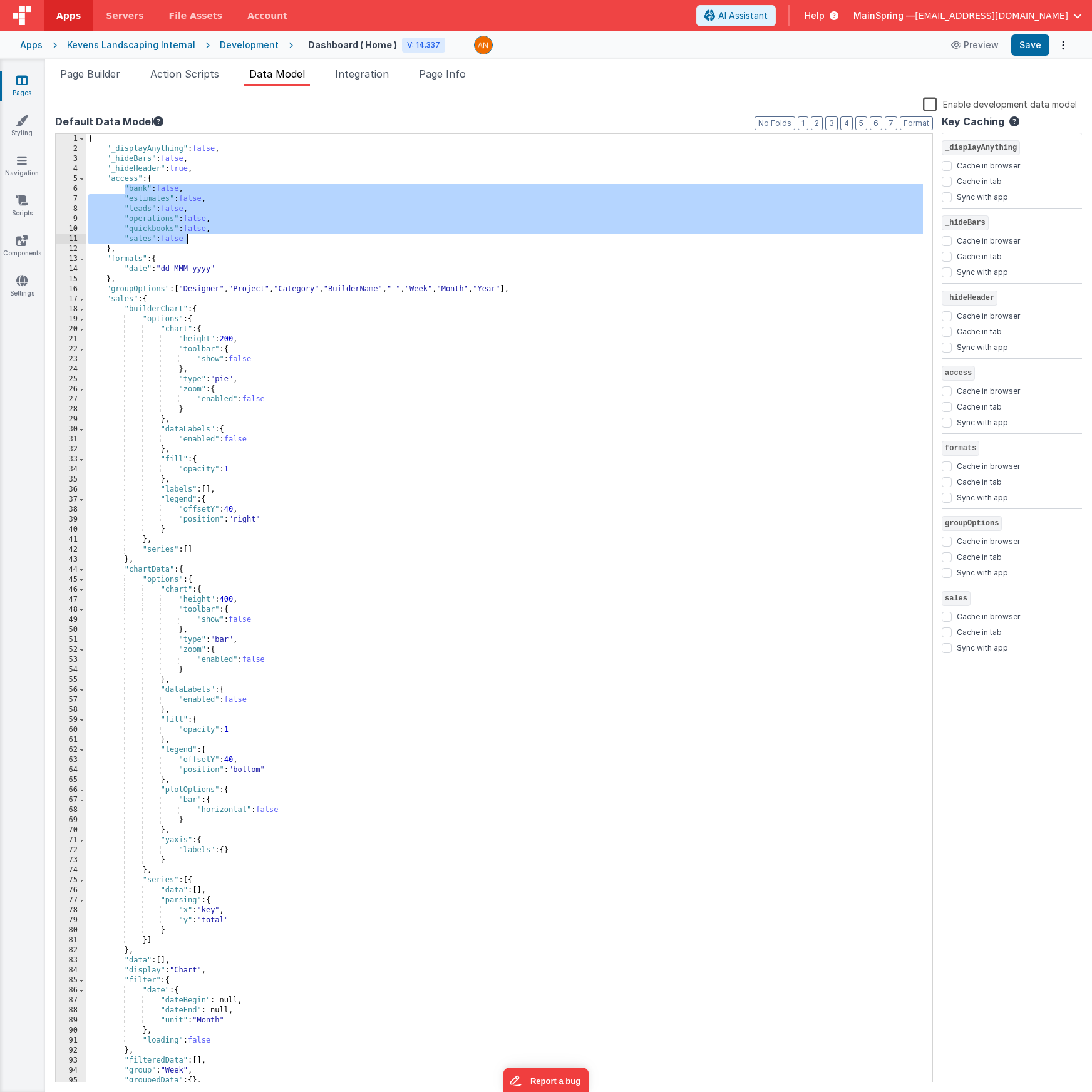
drag, startPoint x: 126, startPoint y: 189, endPoint x: 192, endPoint y: 240, distance: 83.4
click at [192, 240] on div "{ "_displayAnything" : false , "_hideBars" : false , "_hideHeader" : true , "ac…" at bounding box center [504, 619] width 837 height 969
click at [130, 189] on div "{ "_displayAnything" : false , "_hideBars" : false , "_hideHeader" : true , "ac…" at bounding box center [504, 619] width 837 height 969
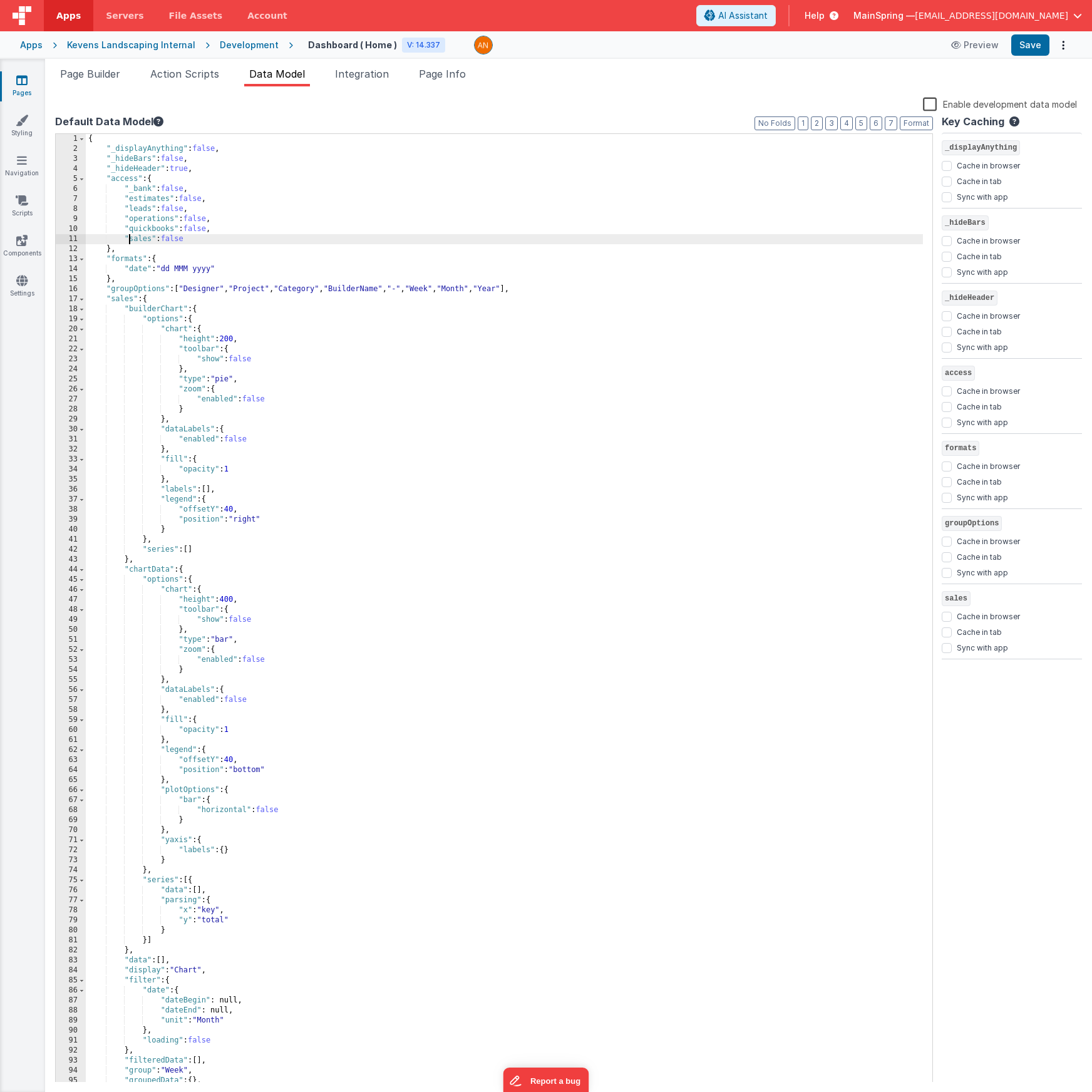
click at [130, 238] on div "{ "_displayAnything" : false , "_hideBars" : false , "_hideHeader" : true , "ac…" at bounding box center [504, 619] width 837 height 969
click at [128, 228] on div "{ "_displayAnything" : false , "_hideBars" : false , "_hideHeader" : true , "ac…" at bounding box center [504, 619] width 837 height 969
click at [129, 218] on div "{ "_displayAnything" : false , "_hideBars" : false , "_hideHeader" : true , "ac…" at bounding box center [504, 619] width 837 height 969
click at [130, 209] on div "{ "_displayAnything" : false , "_hideBars" : false , "_hideHeader" : true , "ac…" at bounding box center [504, 619] width 837 height 969
click at [128, 198] on div "{ "_displayAnything" : false , "_hideBars" : false , "_hideHeader" : true , "ac…" at bounding box center [504, 619] width 837 height 969
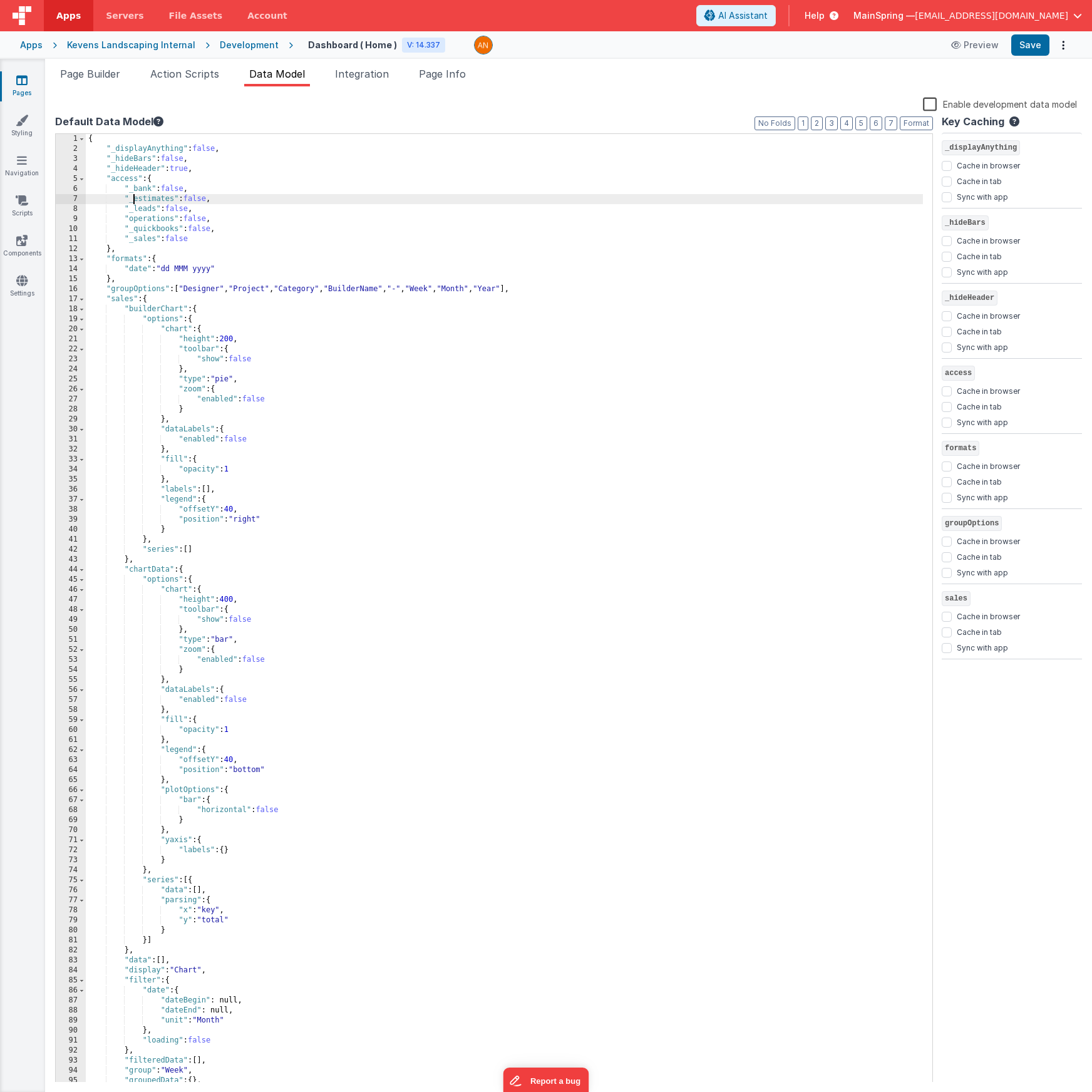
click at [130, 222] on div "{ "_displayAnything" : false , "_hideBars" : false , "_hideHeader" : true , "ac…" at bounding box center [504, 619] width 837 height 969
click at [211, 238] on div "{ "_displayAnything" : false , "_hideBars" : false , "_hideHeader" : true , "ac…" at bounding box center [504, 619] width 837 height 969
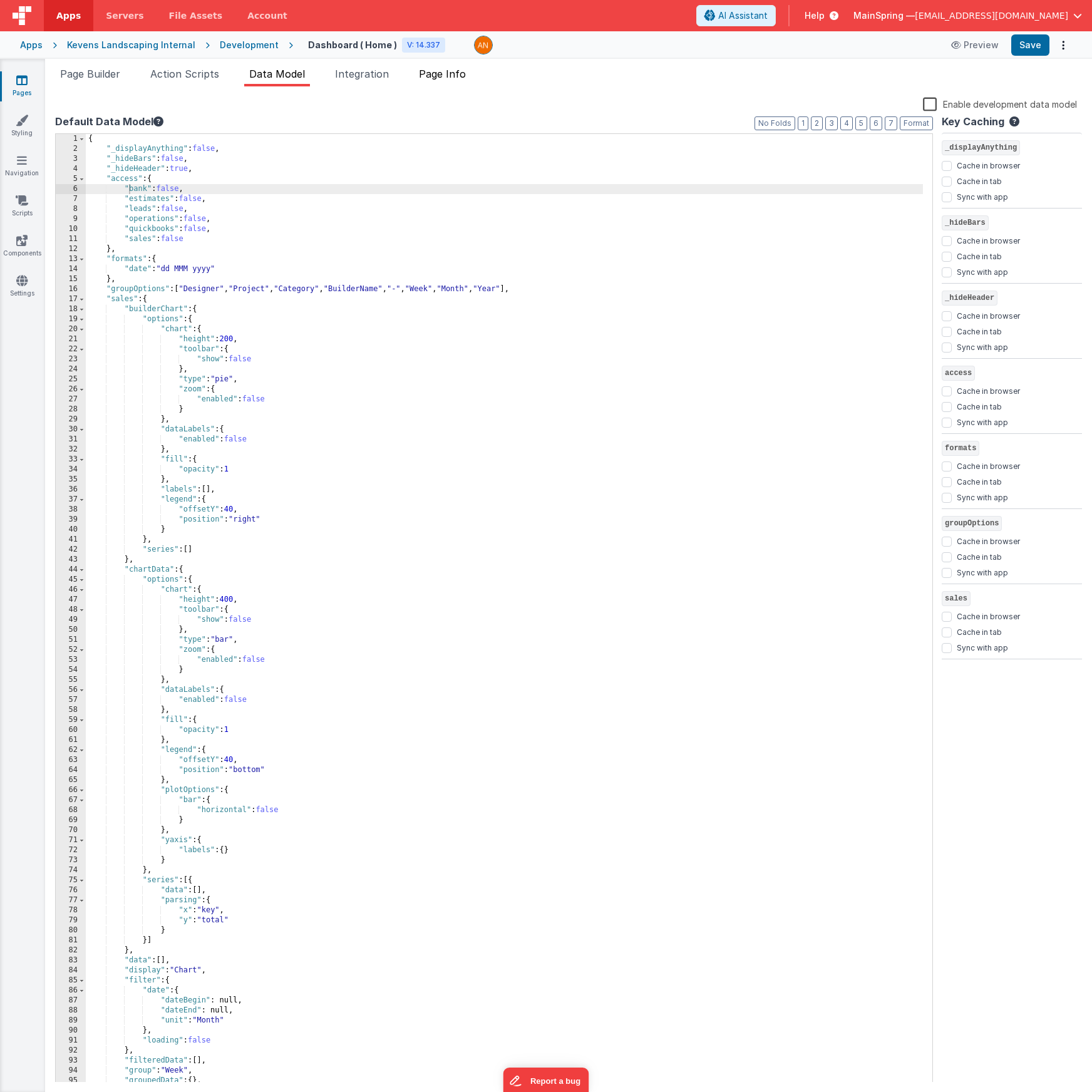
click at [462, 81] on li "Page Info" at bounding box center [442, 76] width 57 height 20
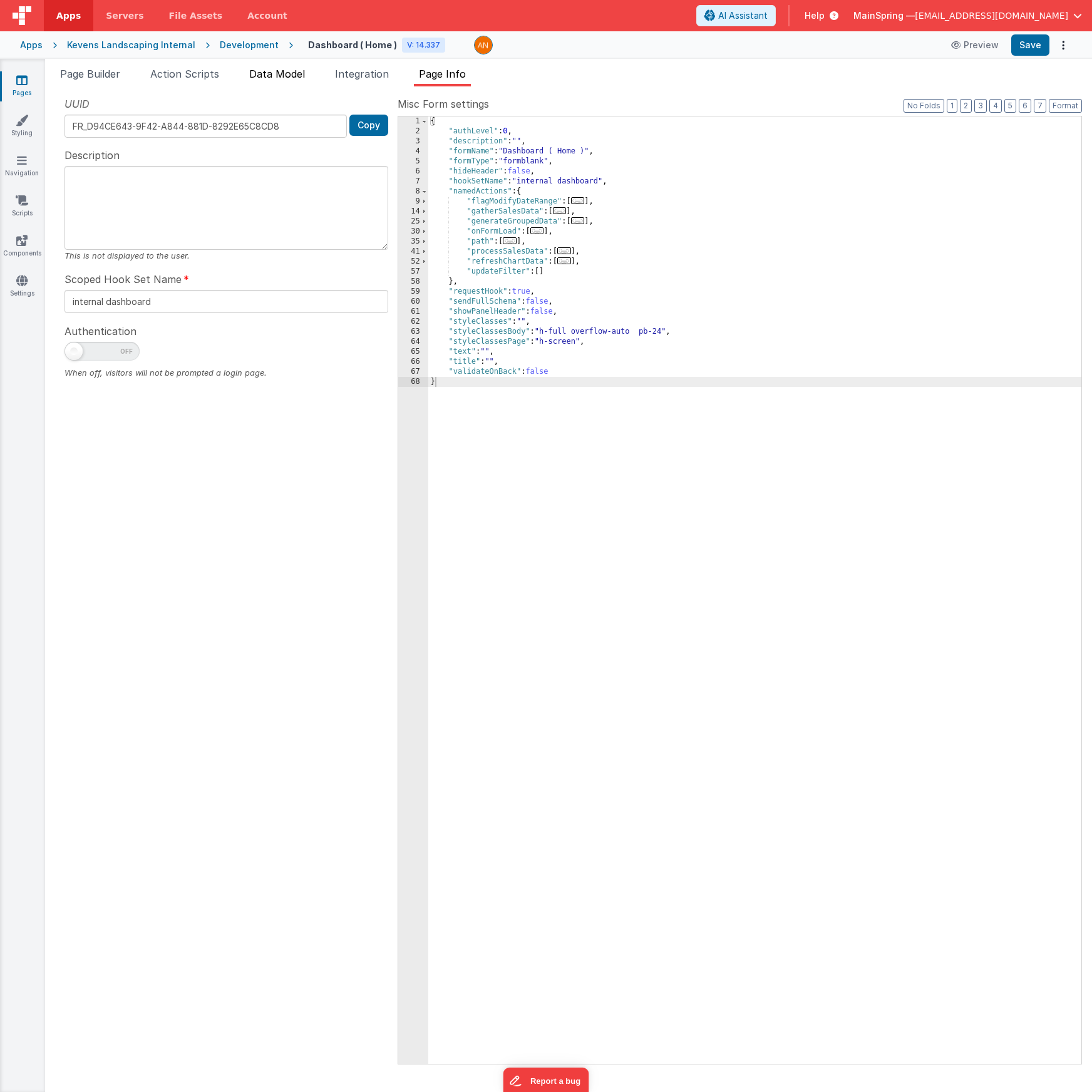
click at [296, 75] on span "Data Model" at bounding box center [277, 73] width 56 height 12
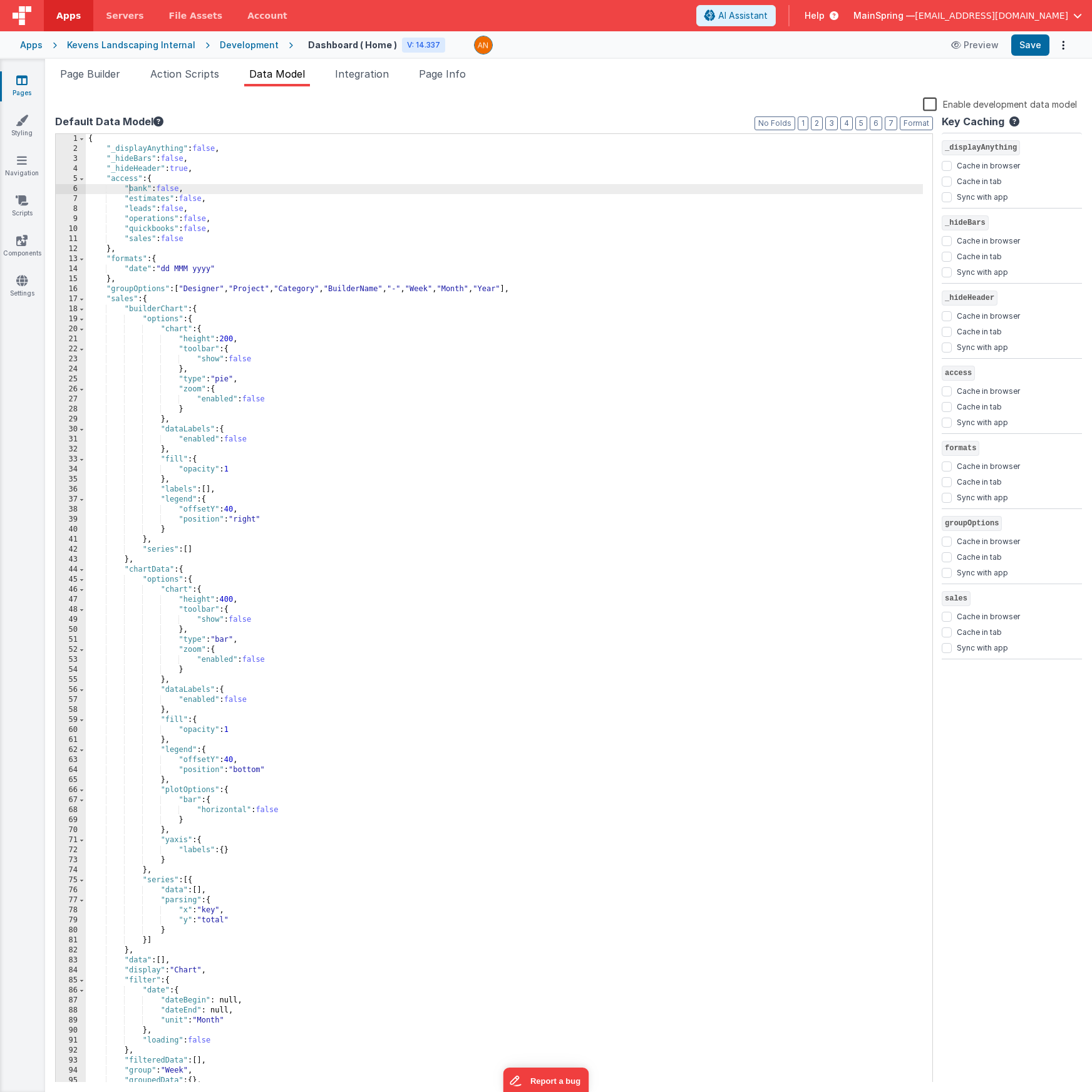
click at [703, 94] on div "Snippet Library Name Type Accordion Element Alert Action Action authLogin Actio…" at bounding box center [568, 589] width 1047 height 1006
